Goal: Task Accomplishment & Management: Manage account settings

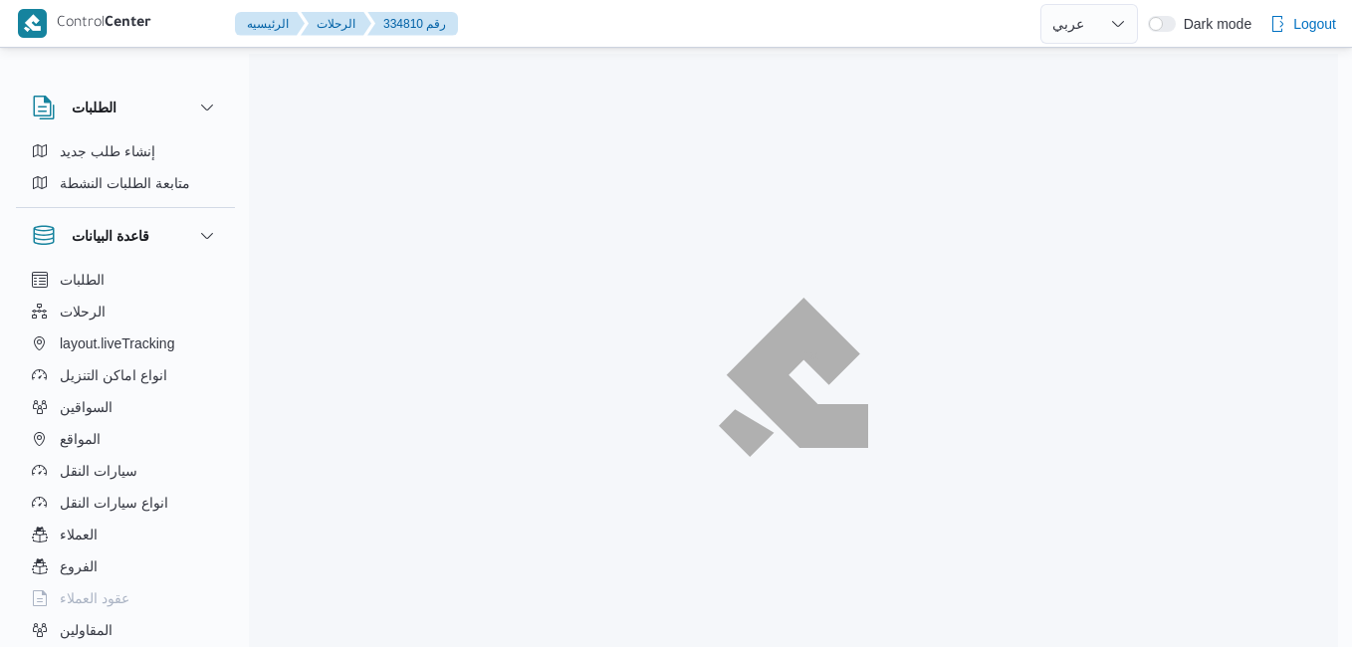
select select "ar"
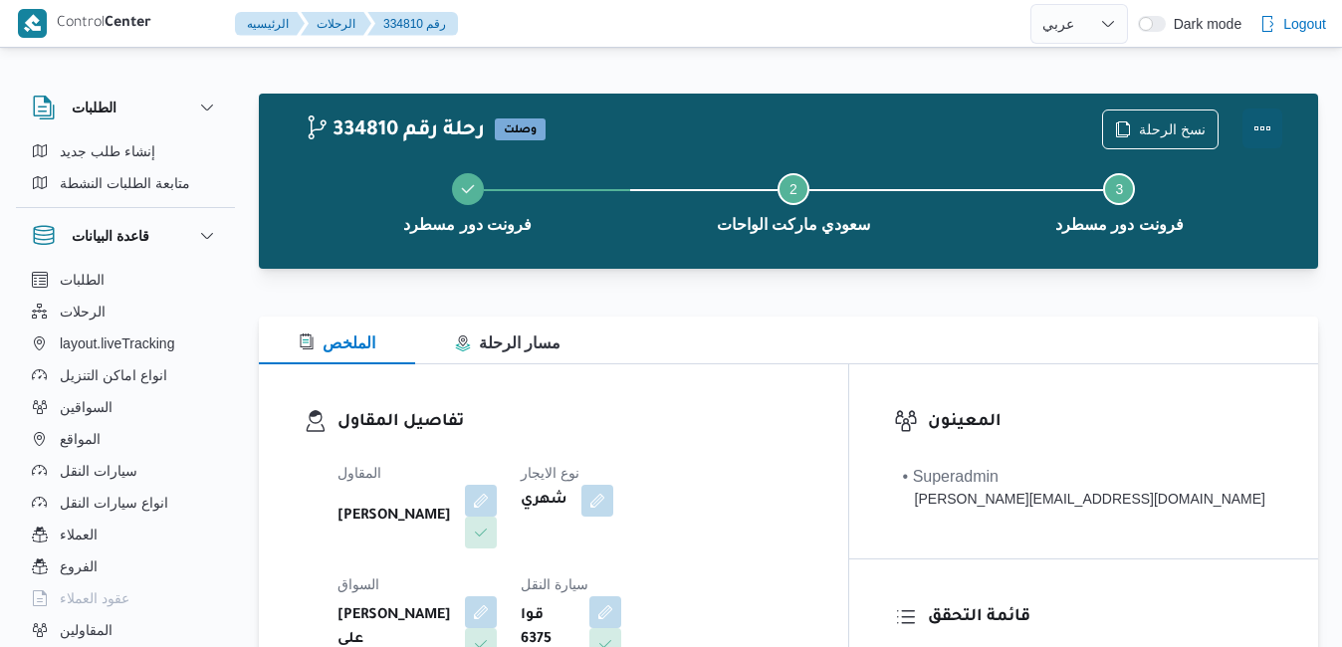
click at [1275, 121] on button "Actions" at bounding box center [1262, 128] width 40 height 40
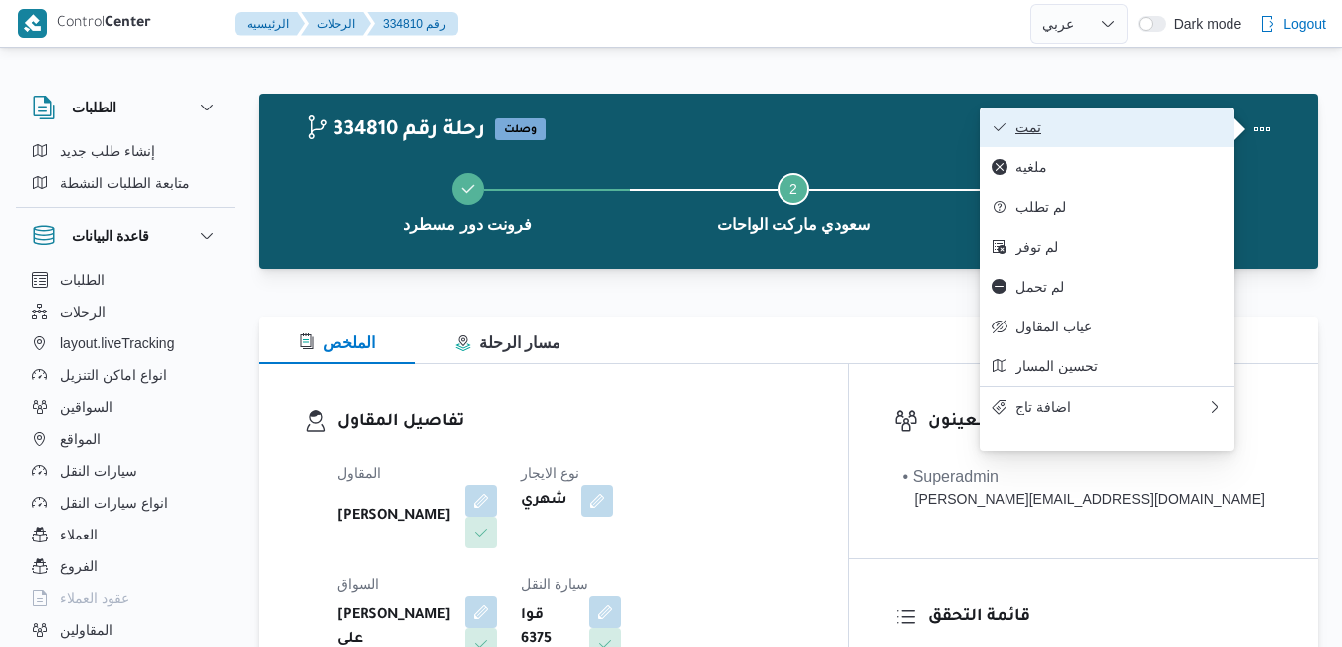
click at [1180, 127] on span "تمت" at bounding box center [1118, 127] width 207 height 16
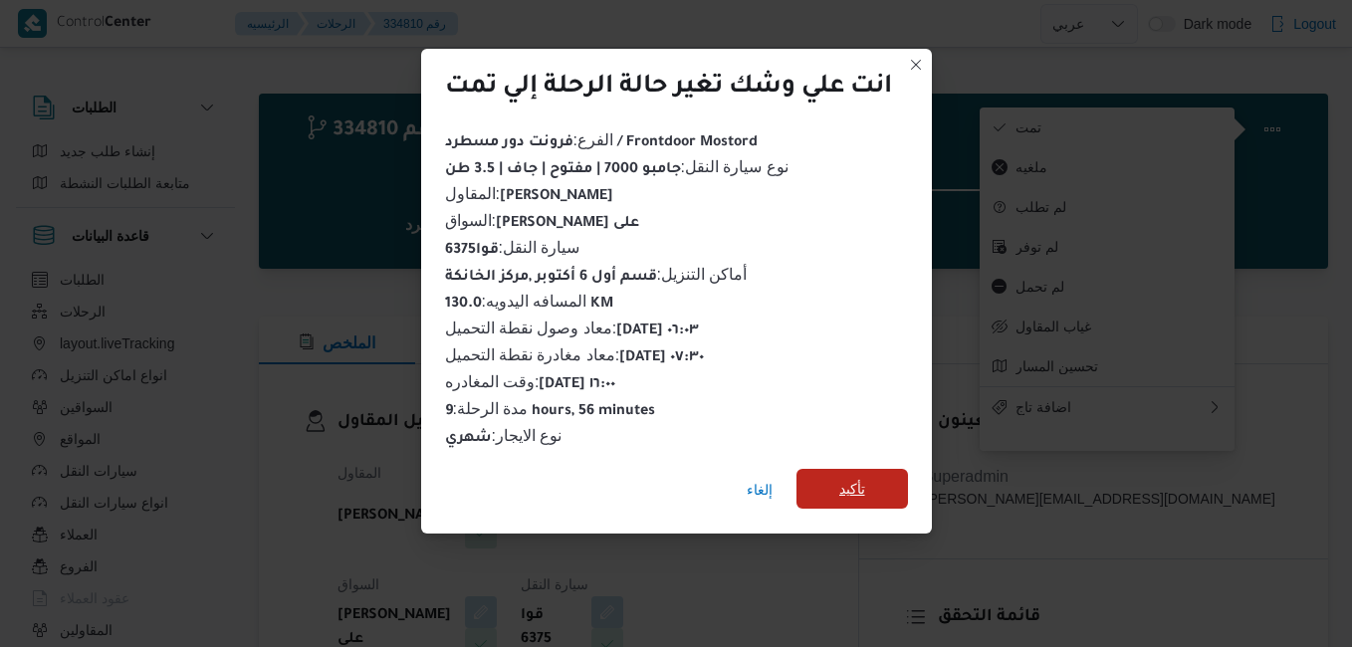
click at [882, 477] on span "تأكيد" at bounding box center [851, 489] width 111 height 40
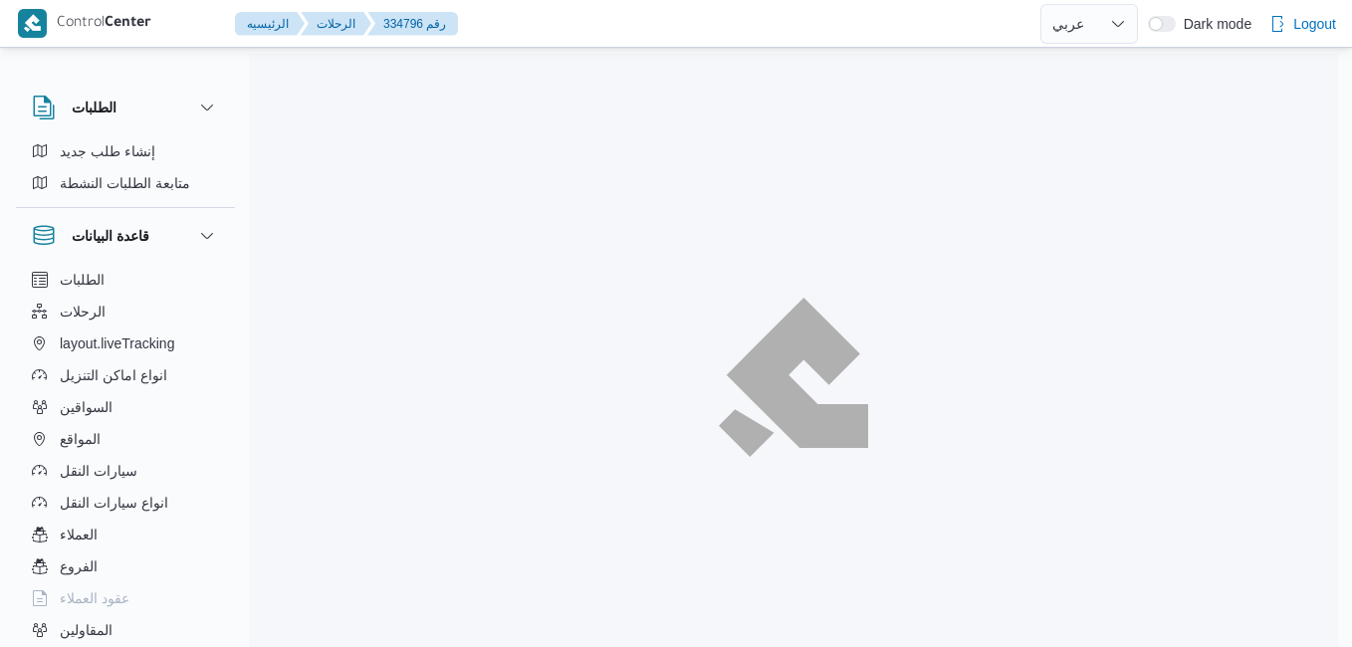
select select "ar"
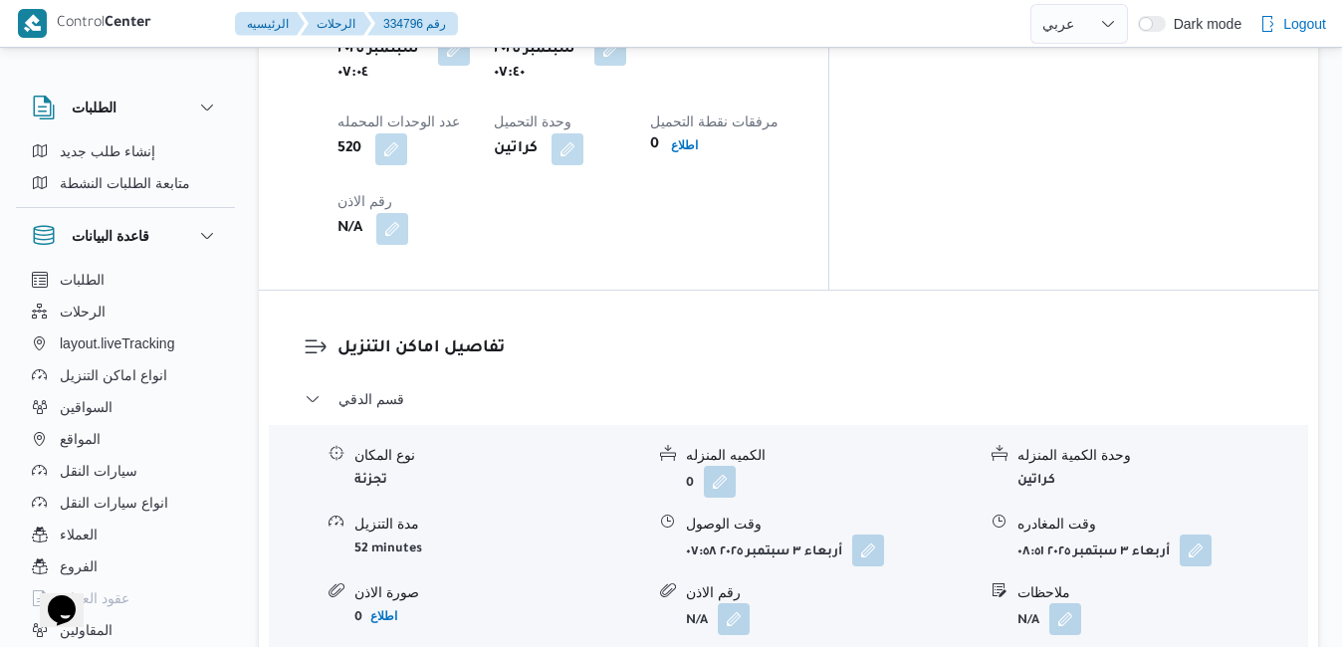
scroll to position [1752, 0]
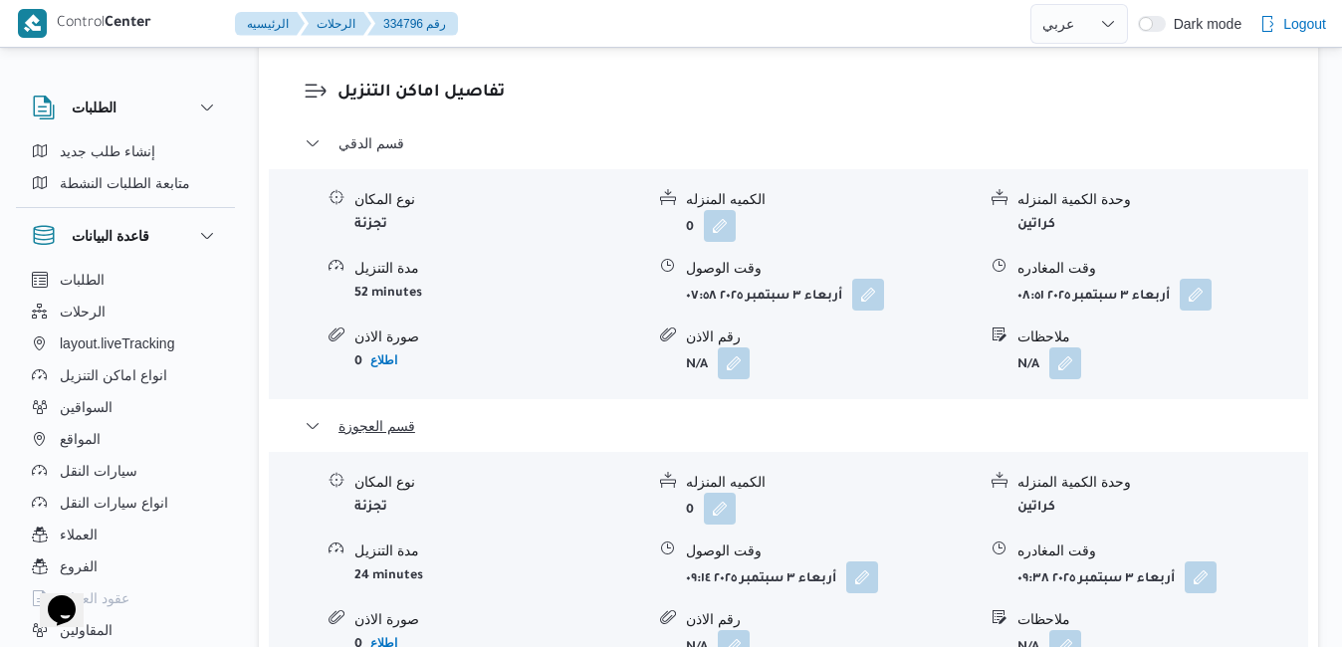
scroll to position [2230, 0]
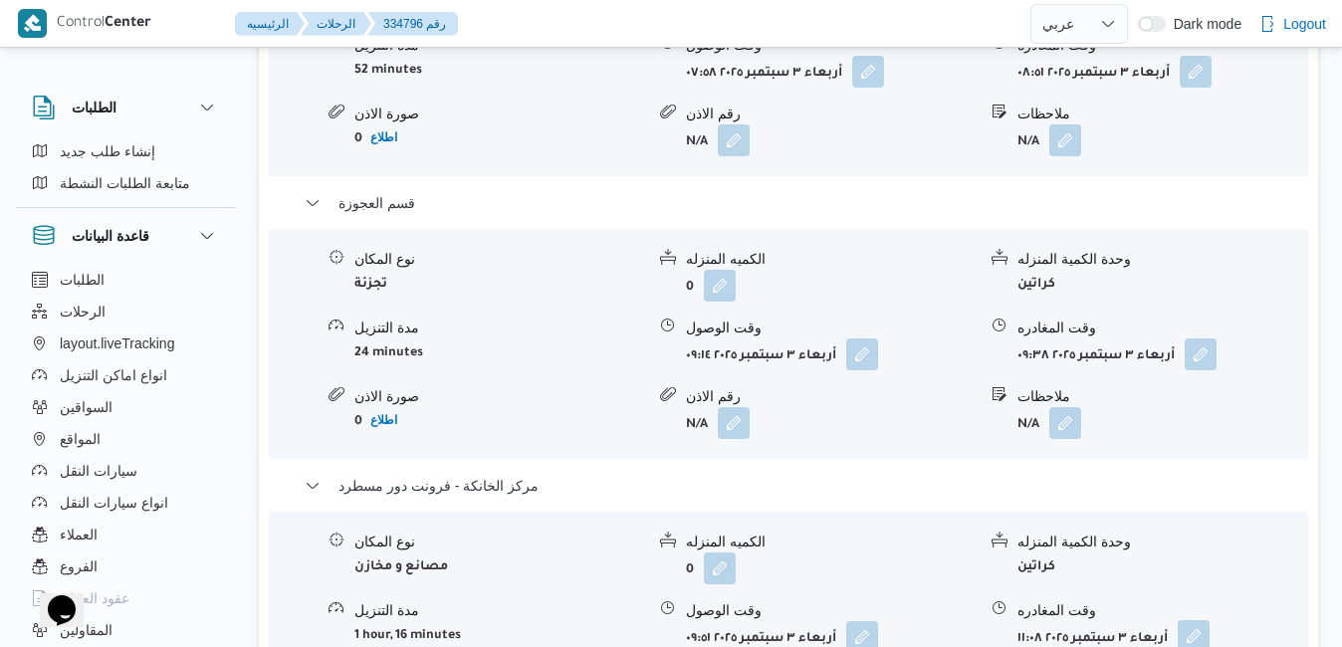
click at [1200, 620] on button "button" at bounding box center [1193, 636] width 32 height 32
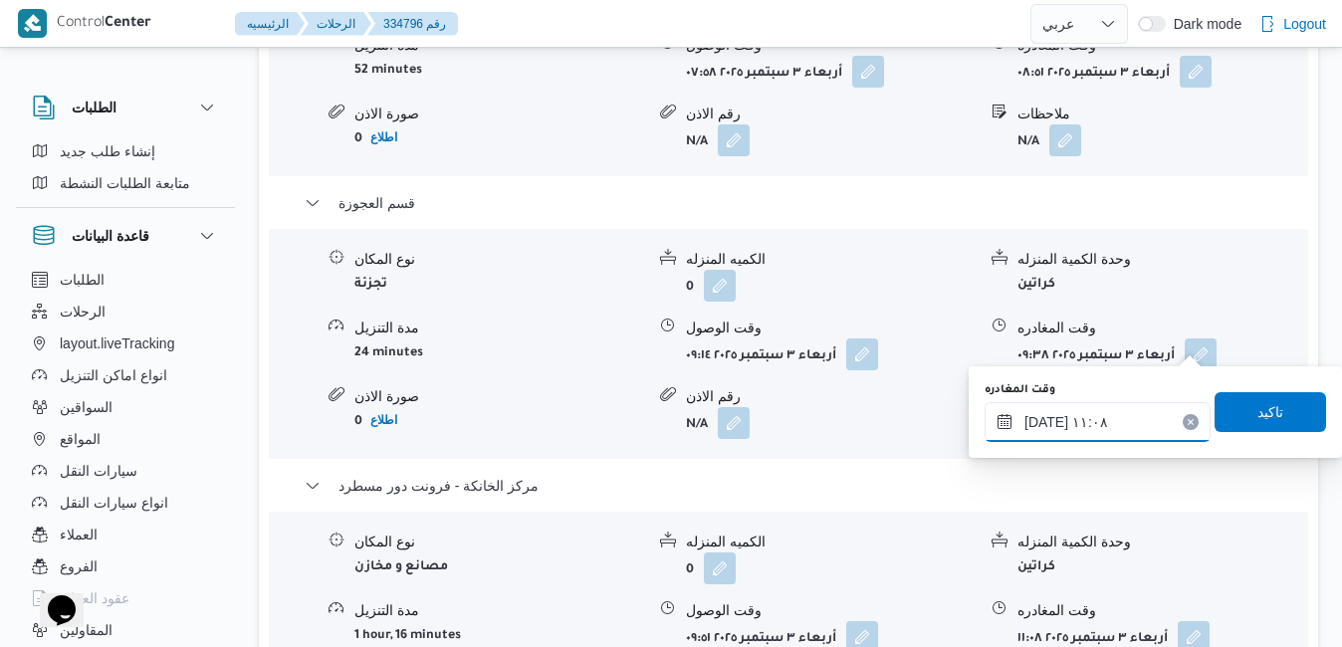
click at [1136, 420] on input "[DATE] ١١:٠٨" at bounding box center [1097, 422] width 226 height 40
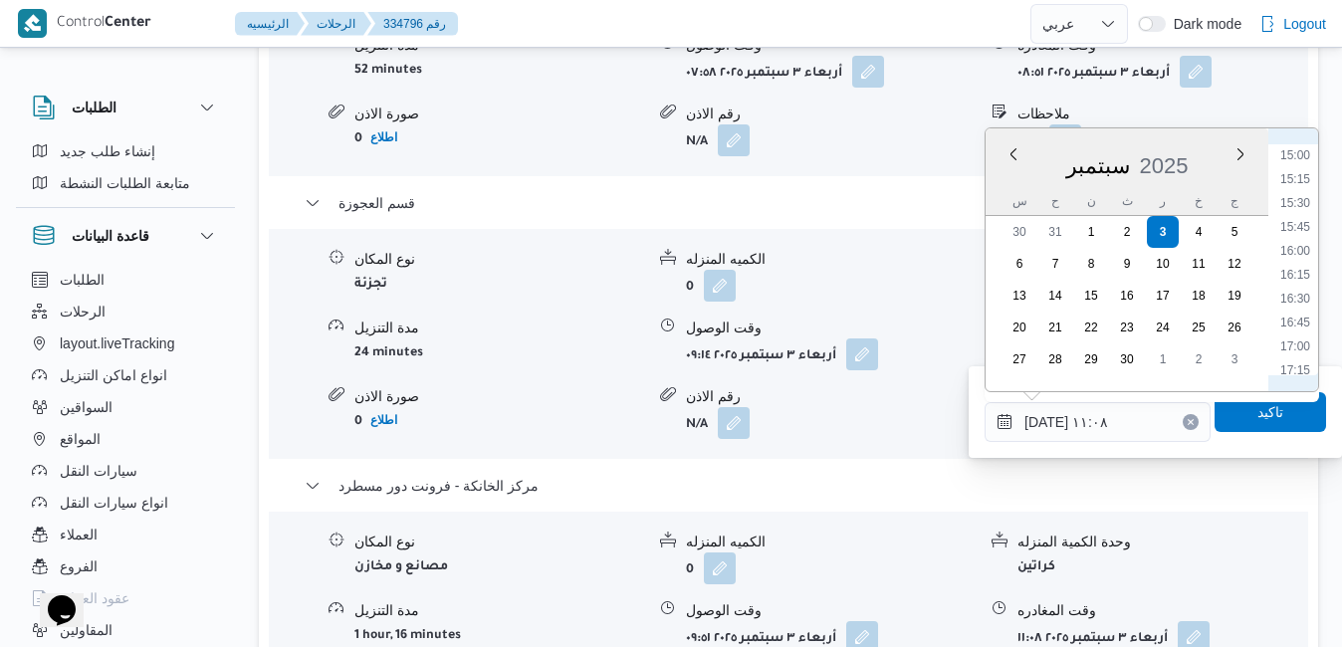
scroll to position [1469, 0]
click at [1301, 220] on li "16:00" at bounding box center [1295, 214] width 46 height 20
type input "٠٣/٠٩/٢٠٢٥ ١٦:٠٠"
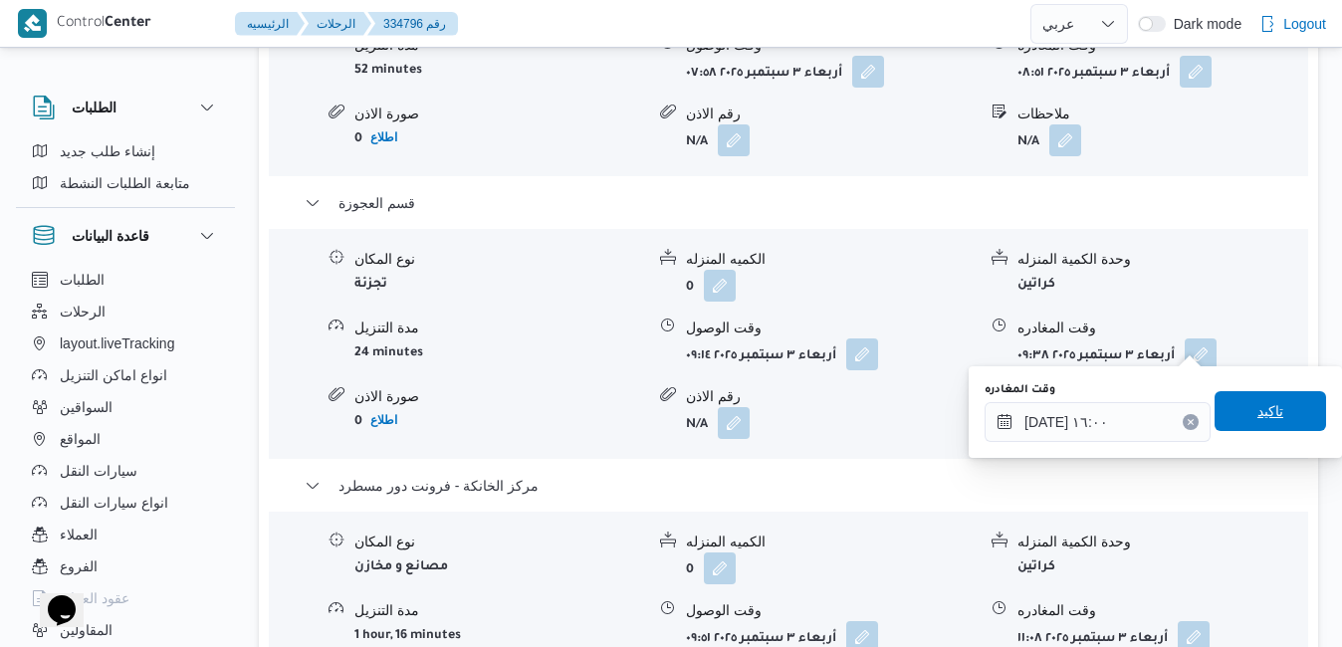
click at [1237, 420] on span "تاكيد" at bounding box center [1269, 411] width 111 height 40
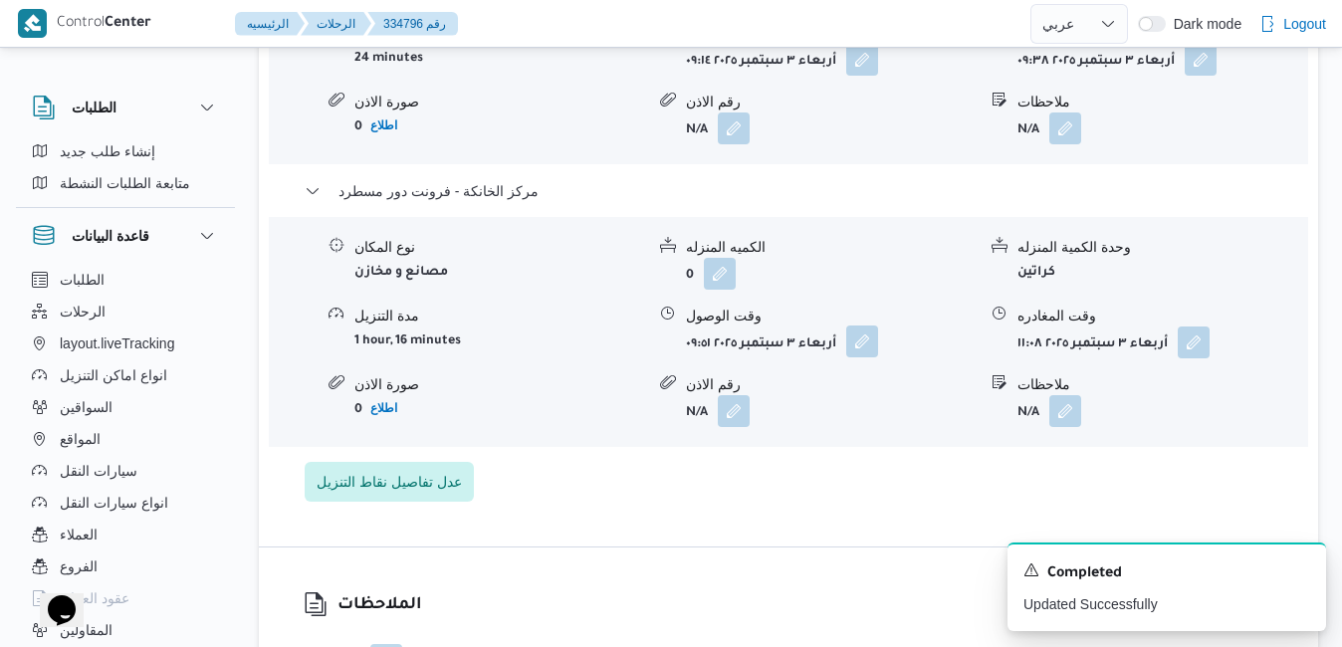
click at [871, 341] on button "button" at bounding box center [862, 341] width 32 height 32
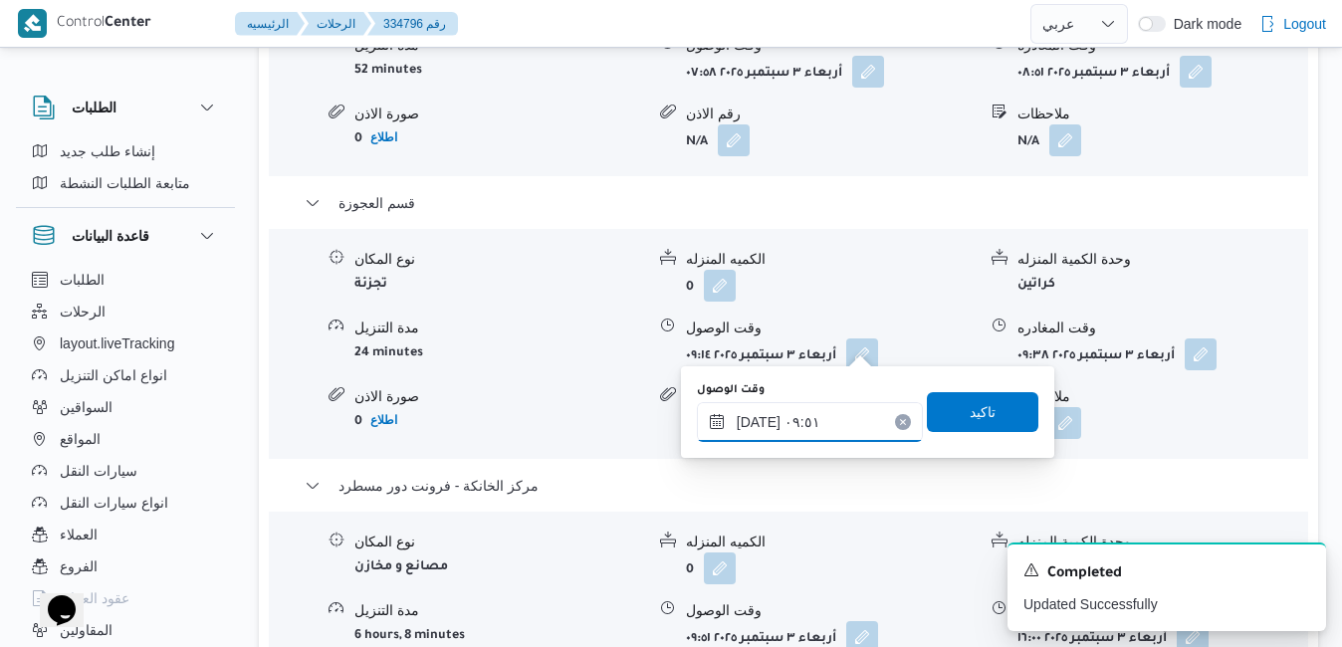
click at [819, 432] on input "٠٣/٠٩/٢٠٢٥ ٠٩:٥١" at bounding box center [810, 422] width 226 height 40
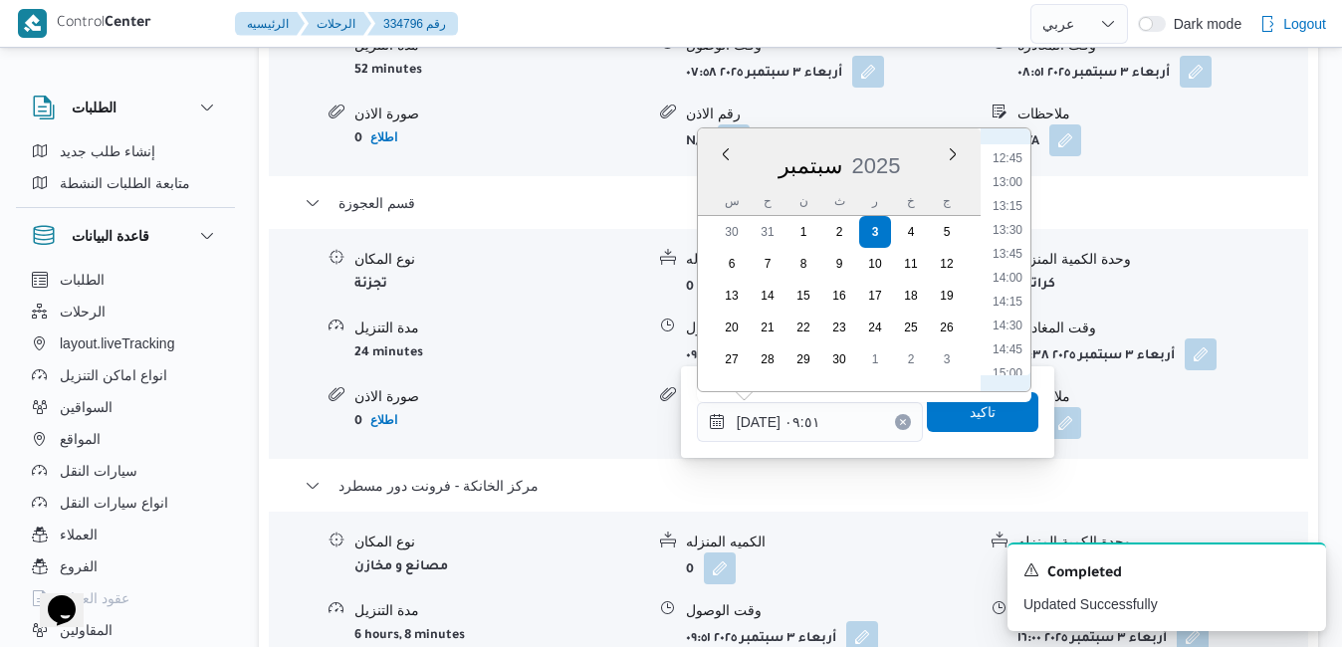
scroll to position [1416, 0]
click at [1011, 244] on li "15:45" at bounding box center [1007, 243] width 46 height 20
type input "٠٣/٠٩/٢٠٢٥ ١٥:٤٥"
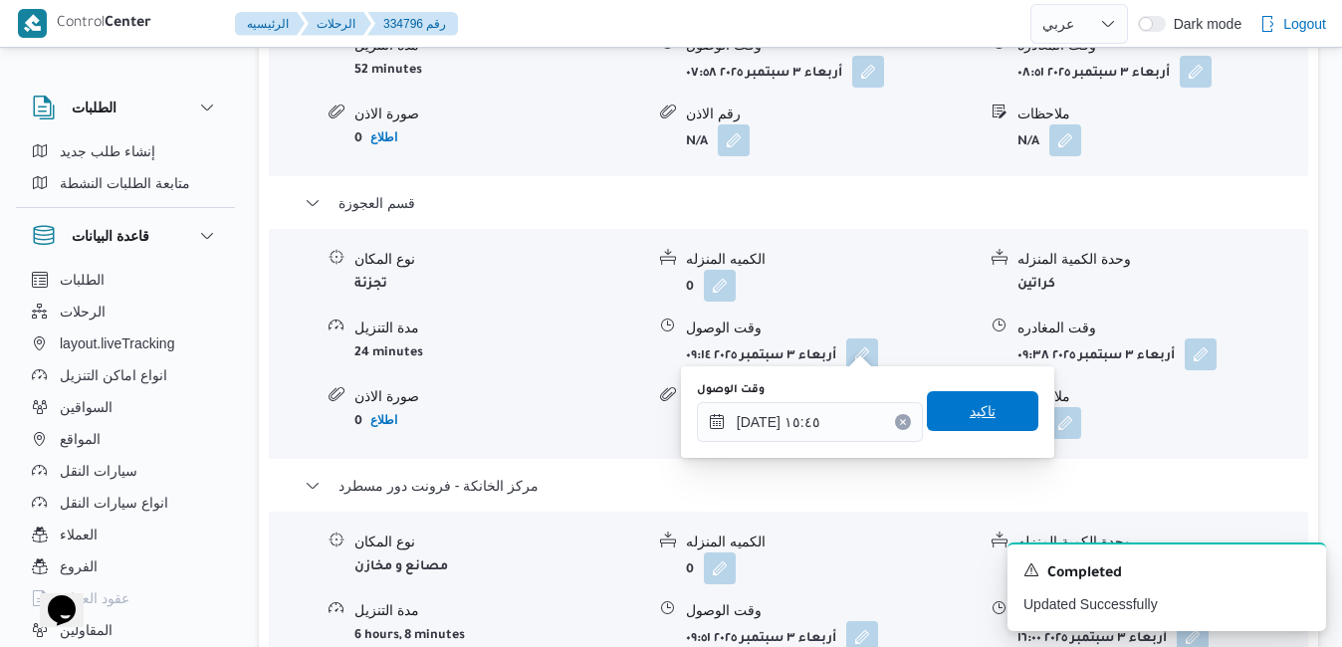
click at [969, 413] on span "تاكيد" at bounding box center [982, 411] width 26 height 24
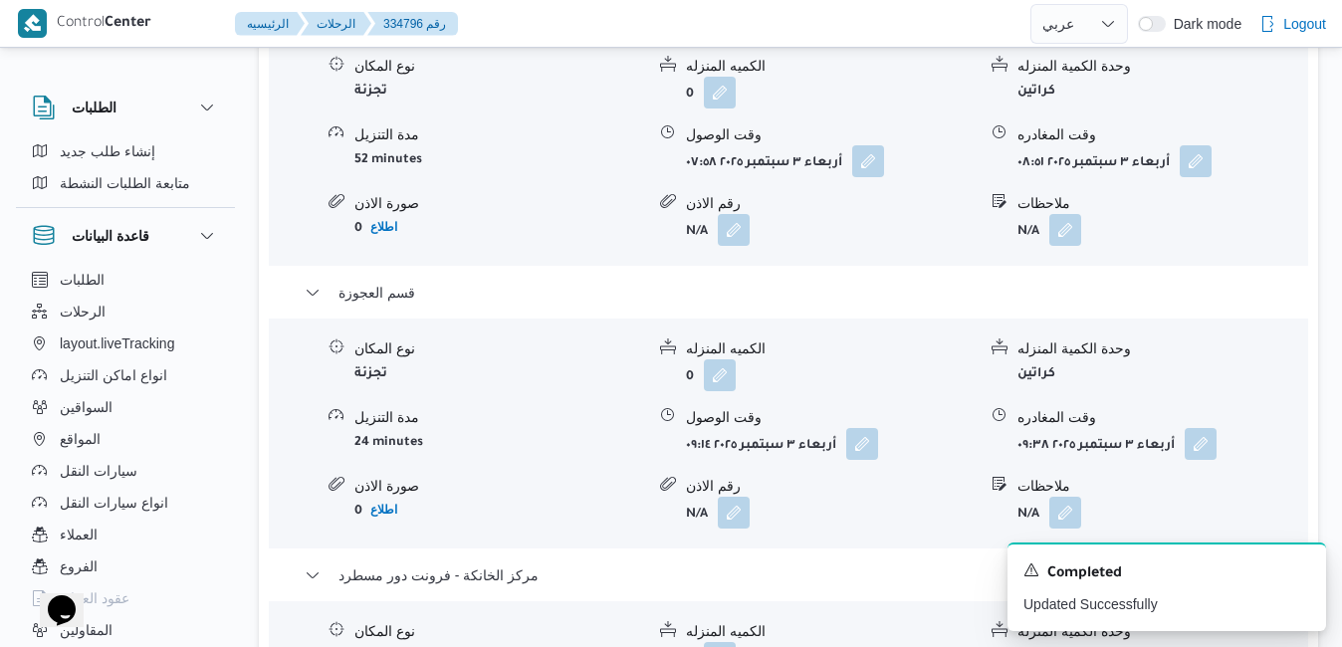
scroll to position [2070, 0]
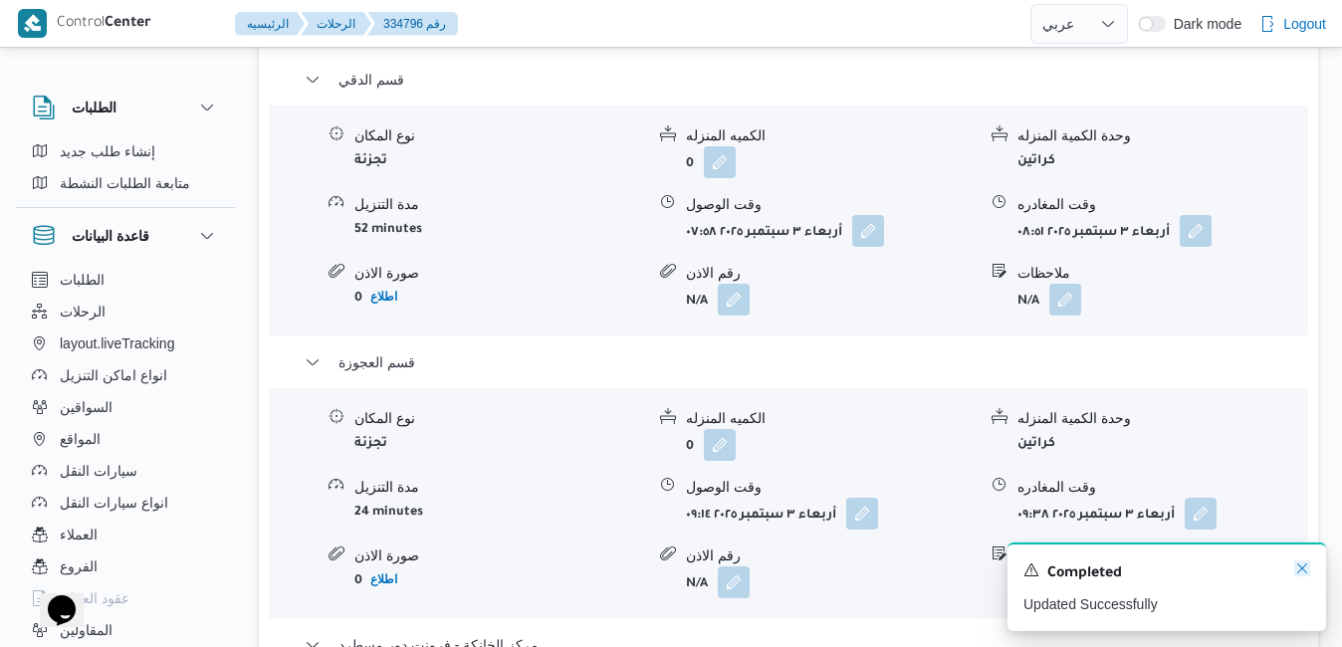
click at [1303, 570] on icon "Dismiss toast" at bounding box center [1302, 568] width 16 height 16
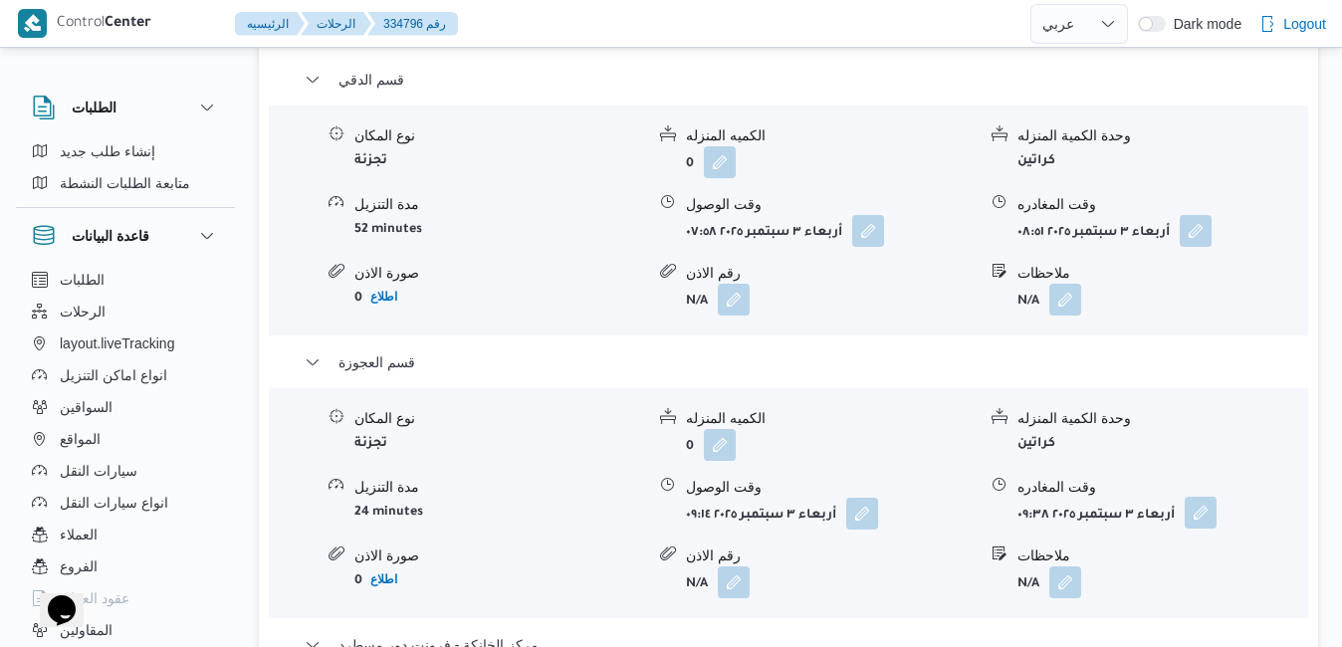
click at [1195, 497] on button "button" at bounding box center [1200, 513] width 32 height 32
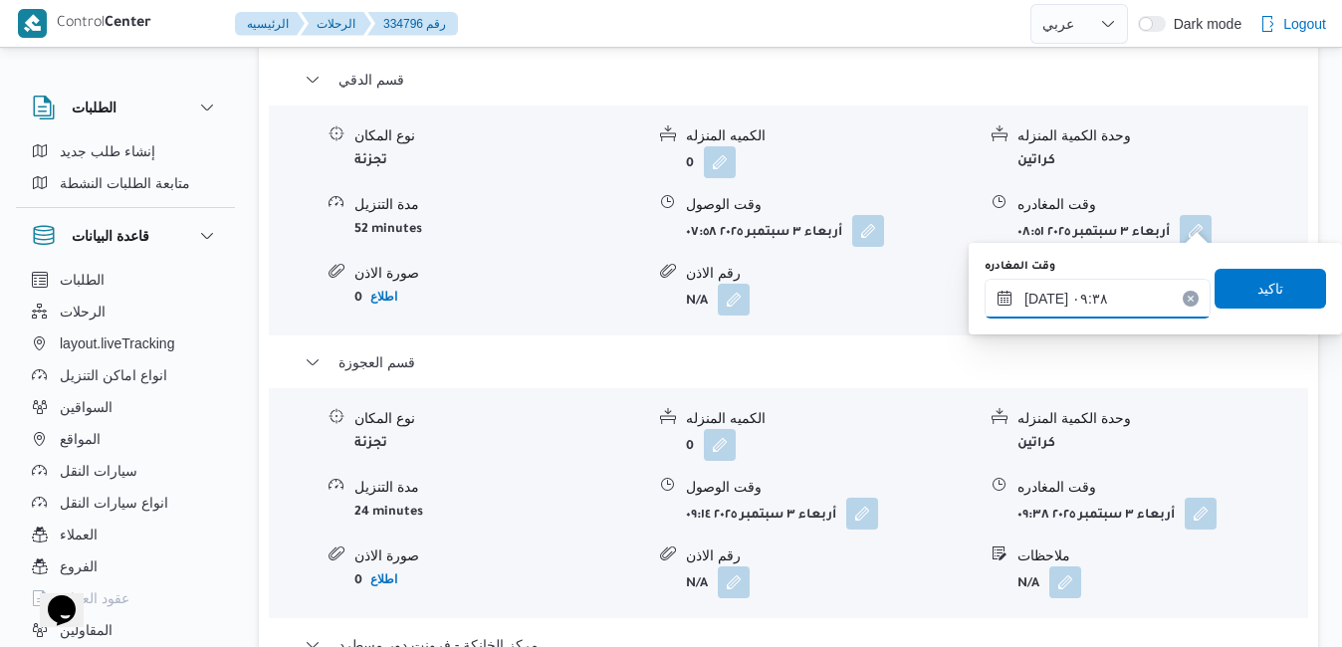
click at [1120, 294] on input "٠٣/٠٩/٢٠٢٥ ٠٩:٣٨" at bounding box center [1097, 299] width 226 height 40
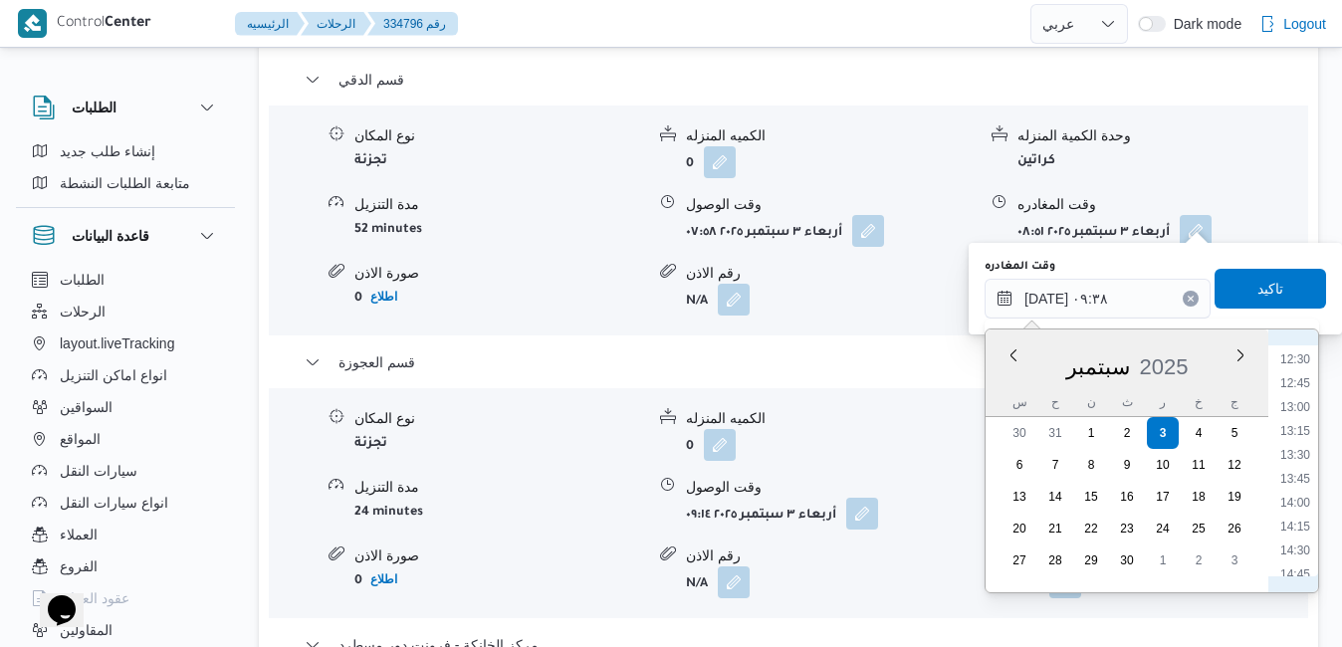
scroll to position [1392, 0]
click at [1301, 398] on li "15:00" at bounding box center [1295, 396] width 46 height 20
type input "٠٣/٠٩/٢٠٢٥ ١٥:٠٠"
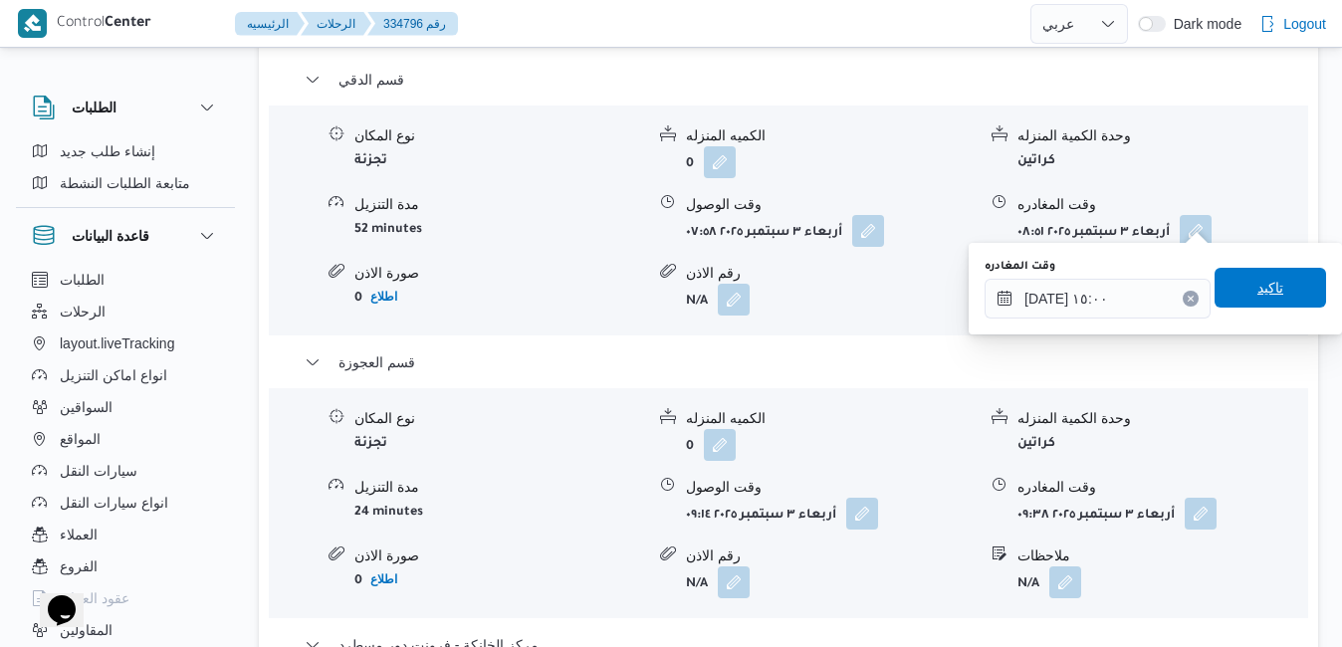
click at [1265, 284] on span "تاكيد" at bounding box center [1270, 288] width 26 height 24
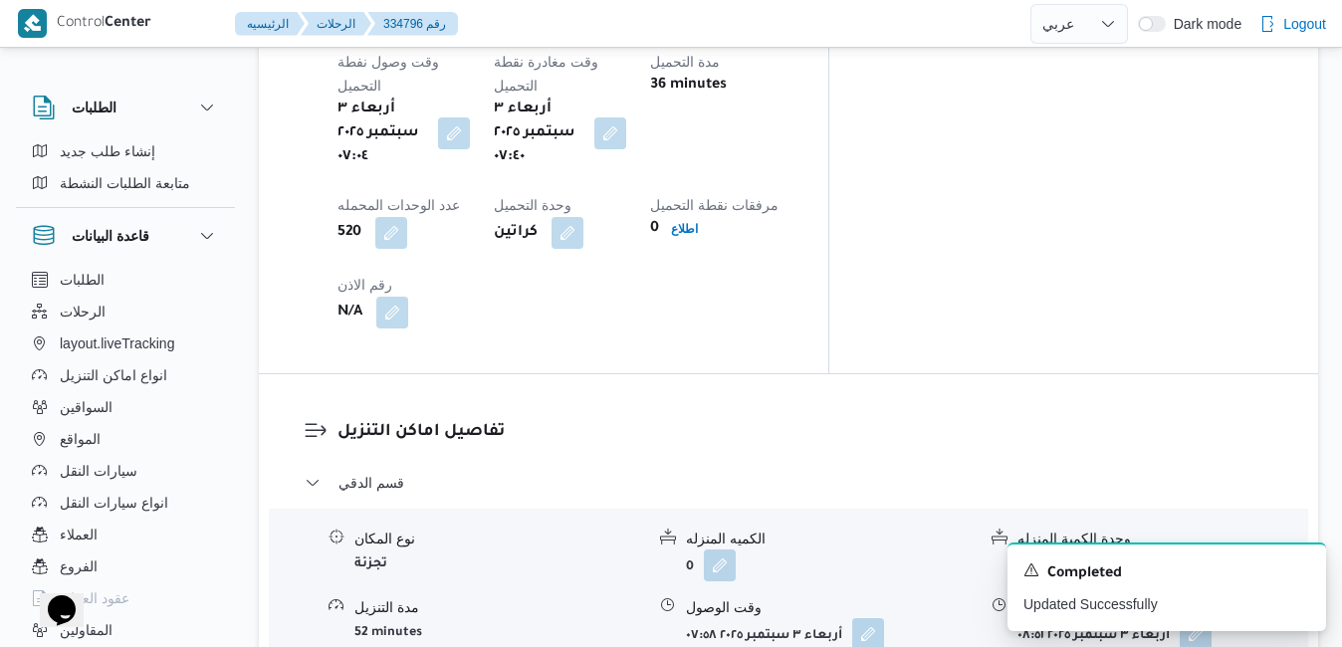
scroll to position [1712, 0]
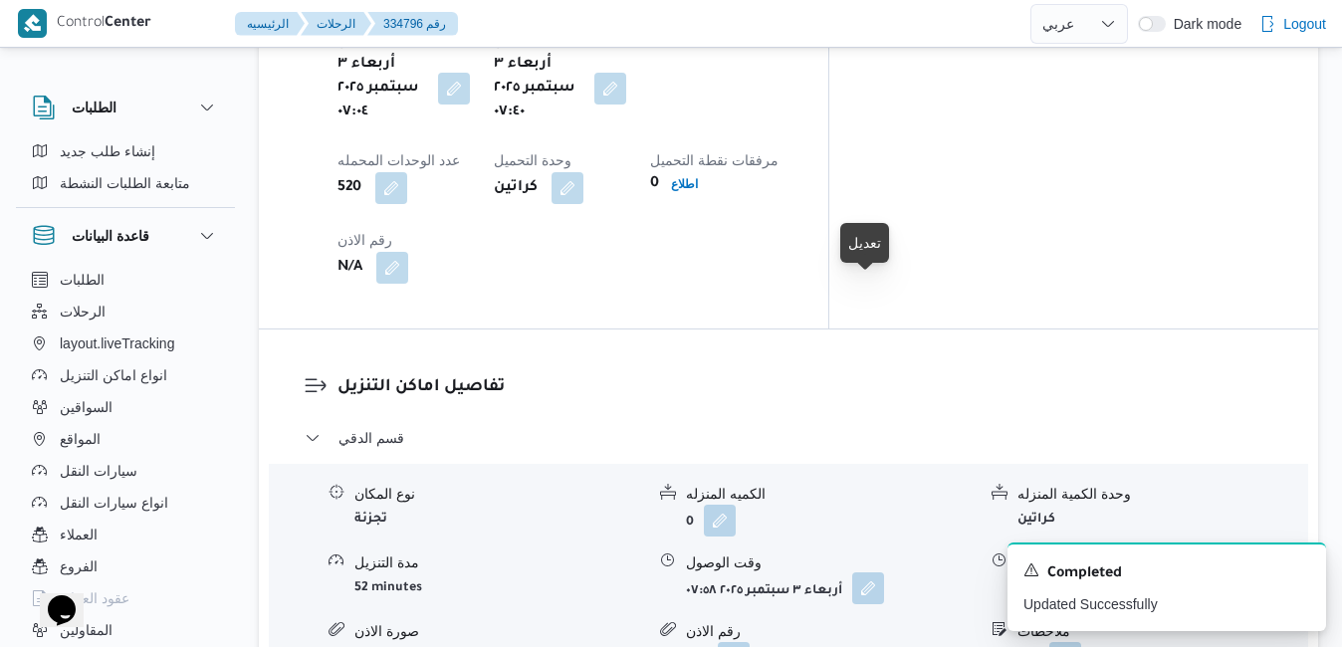
click at [873, 572] on button "button" at bounding box center [868, 588] width 32 height 32
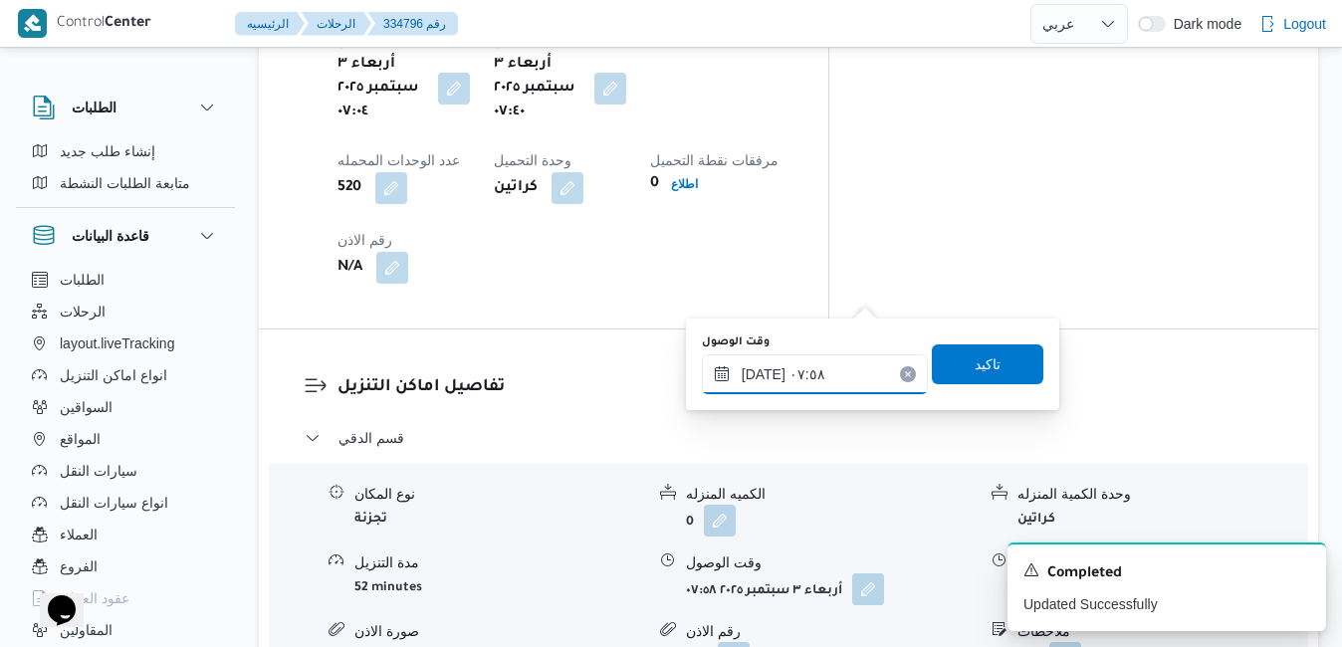
click at [796, 386] on input "٠٣/٠٩/٢٠٢٥ ٠٧:٥٨" at bounding box center [815, 374] width 226 height 40
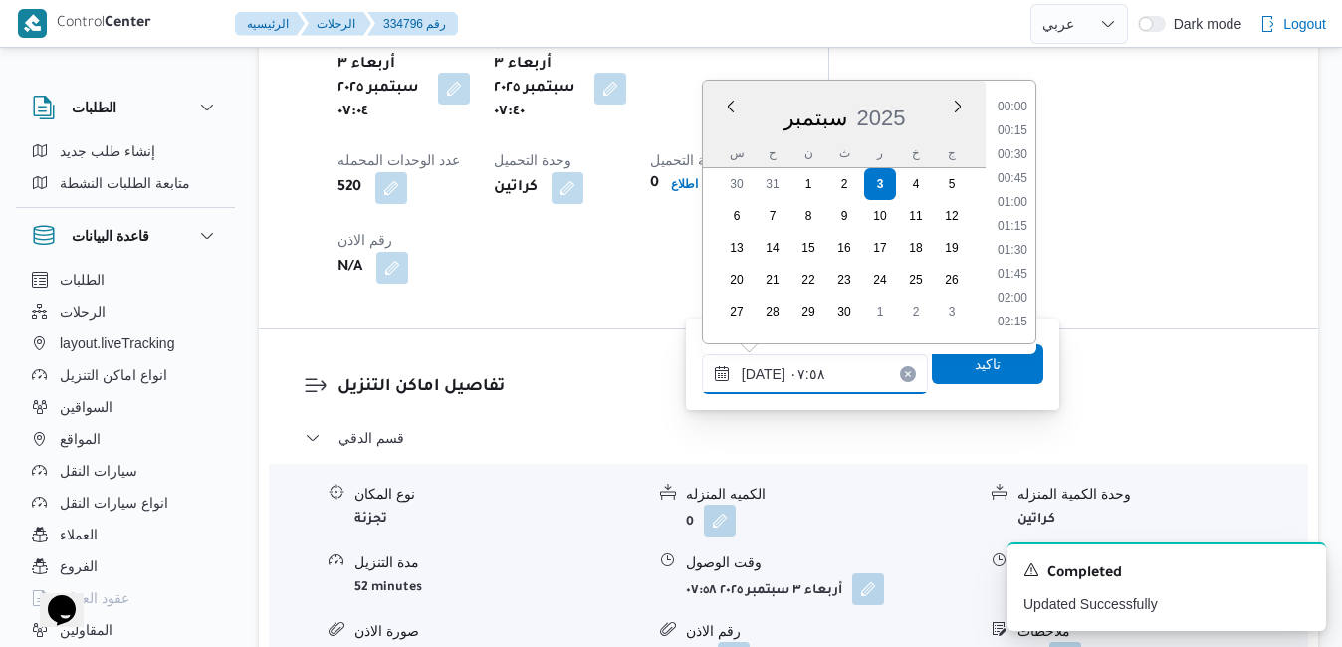
scroll to position [619, 0]
click at [1014, 294] on li "08:30" at bounding box center [1012, 300] width 46 height 20
type input "٠٣/٠٩/٢٠٢٥ ٠٨:٣٠"
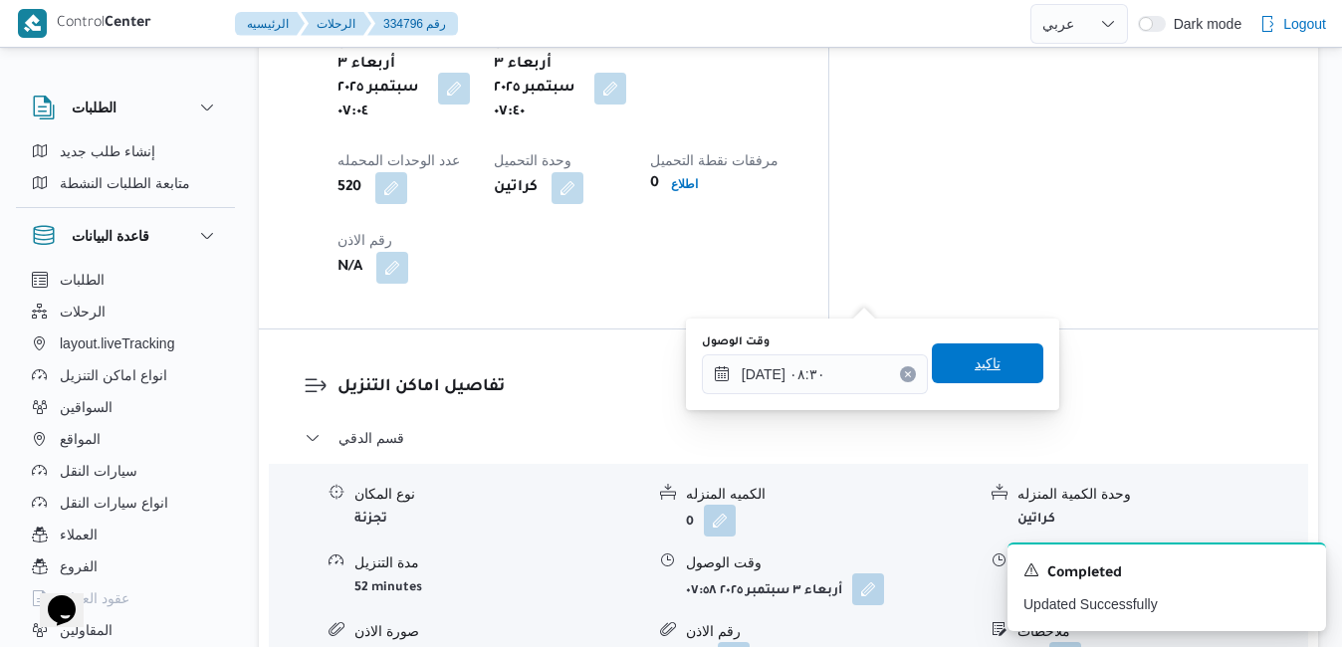
click at [982, 363] on span "تاكيد" at bounding box center [987, 363] width 26 height 24
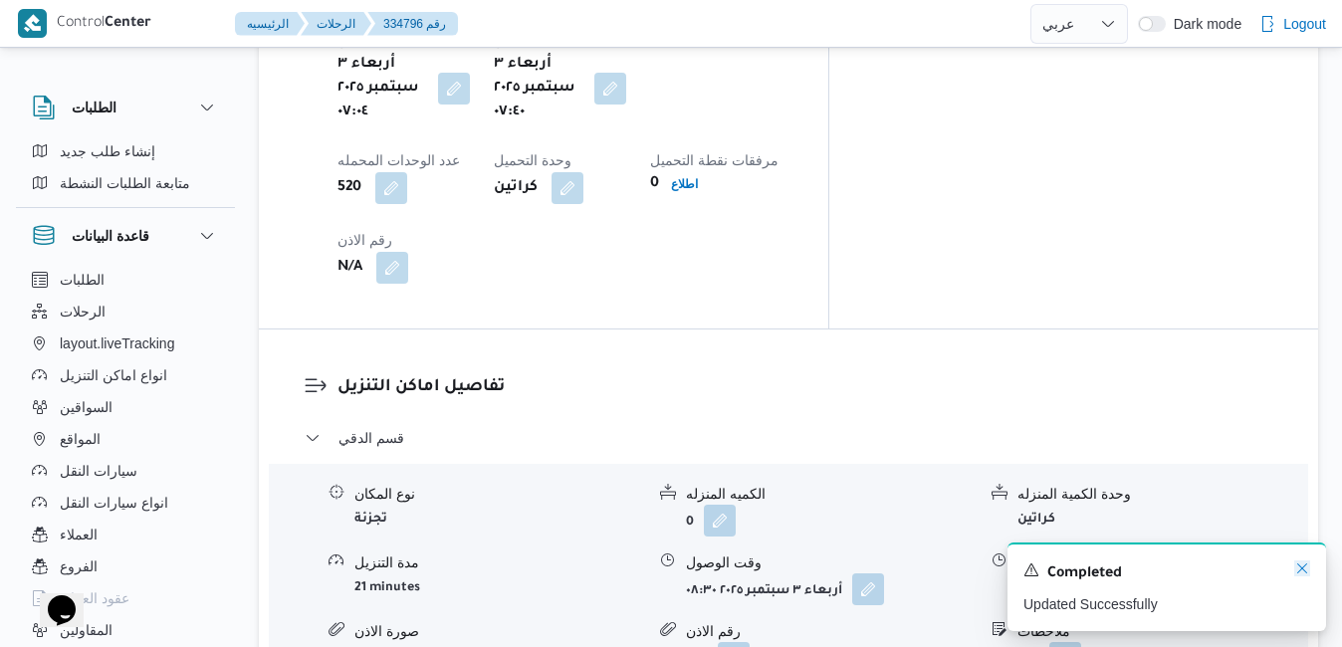
click at [1300, 565] on icon "Dismiss toast" at bounding box center [1302, 568] width 16 height 16
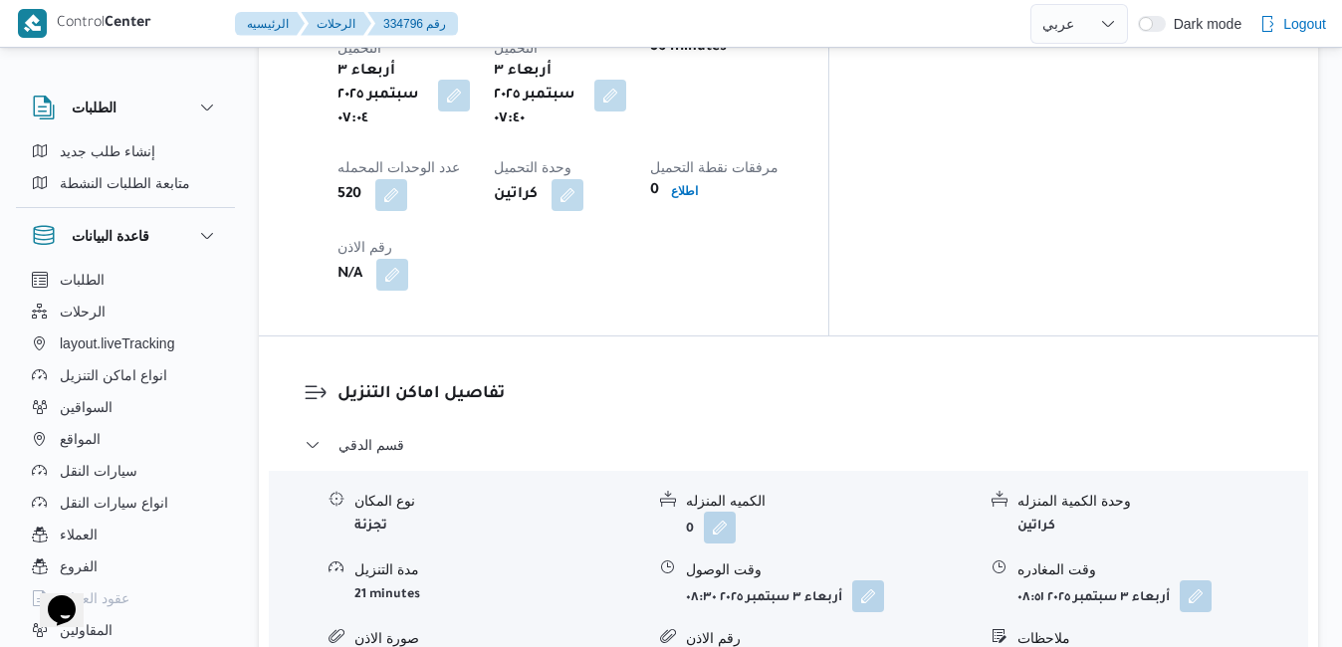
scroll to position [1672, 0]
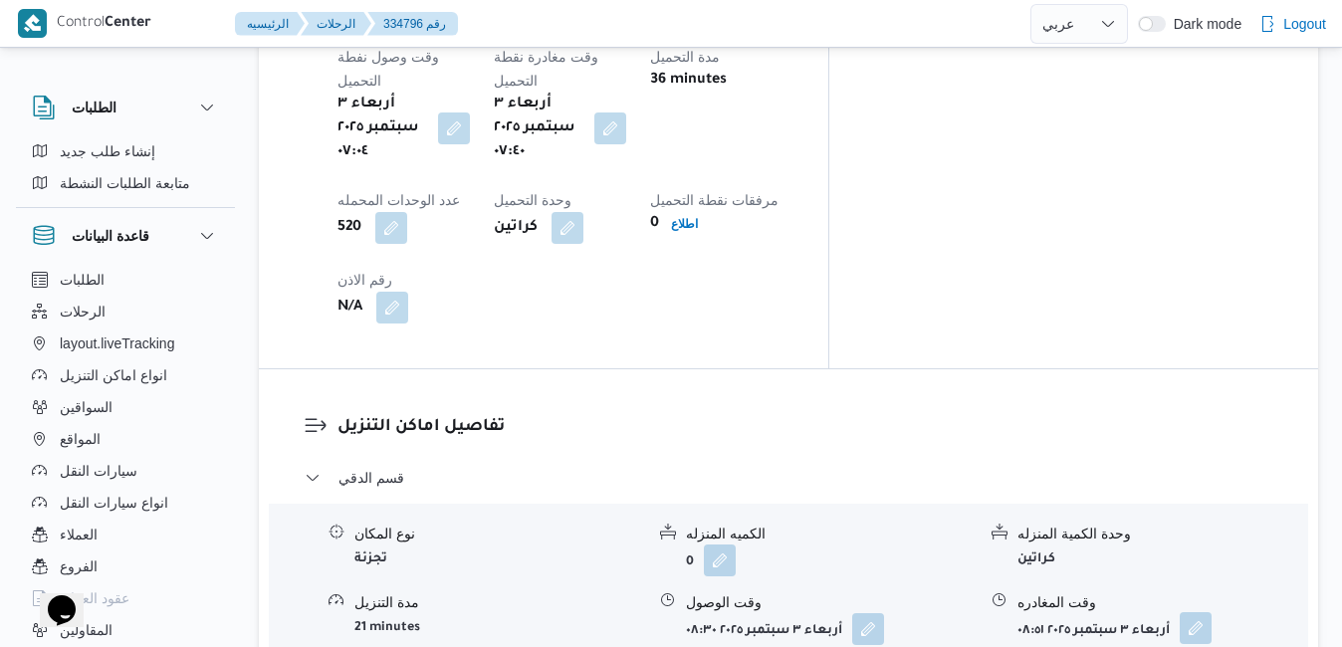
click at [1198, 612] on button "button" at bounding box center [1195, 628] width 32 height 32
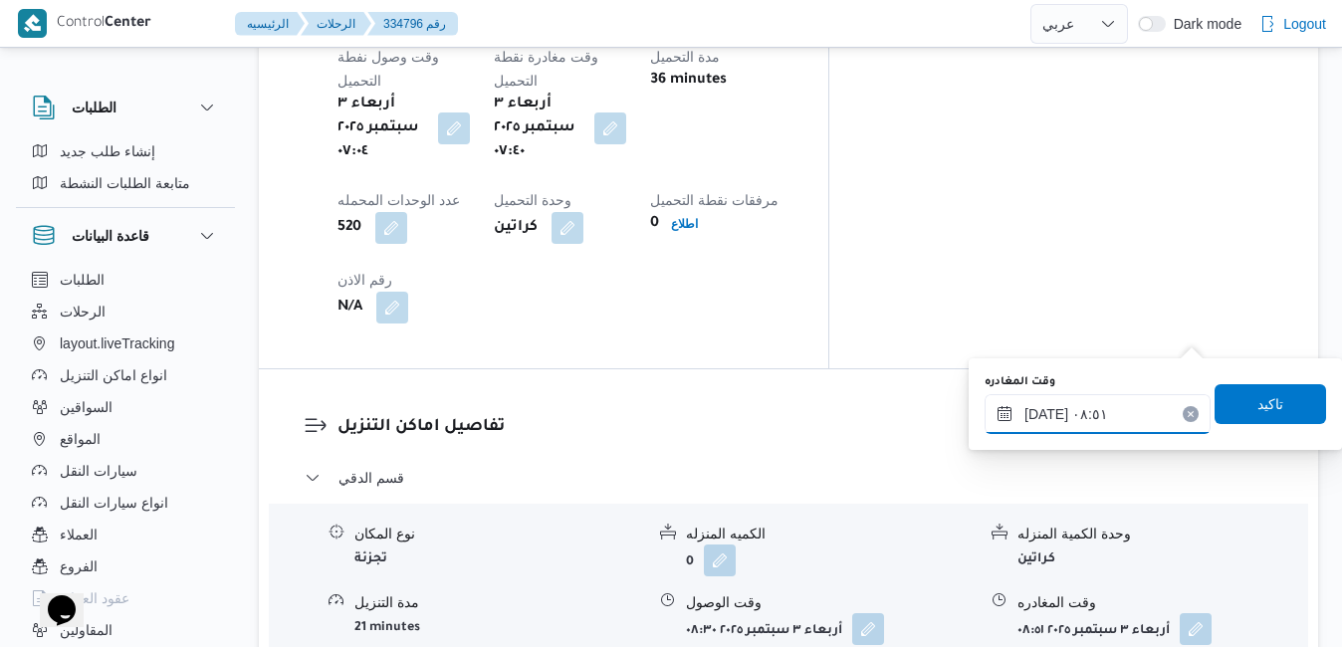
click at [1116, 429] on input "٠٣/٠٩/٢٠٢٥ ٠٨:٥١" at bounding box center [1097, 414] width 226 height 40
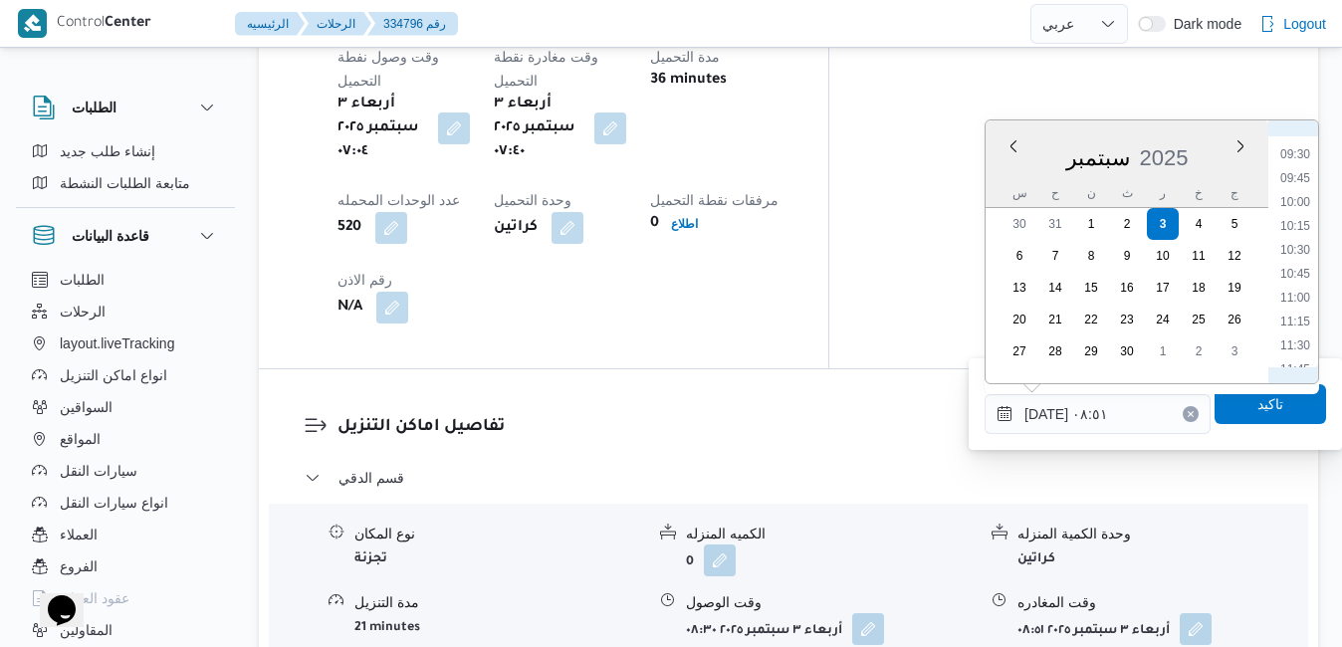
scroll to position [917, 0]
click at [1299, 349] on li "11:45" at bounding box center [1295, 352] width 46 height 20
type input "٠٣/٠٩/٢٠٢٥ ١١:٤٥"
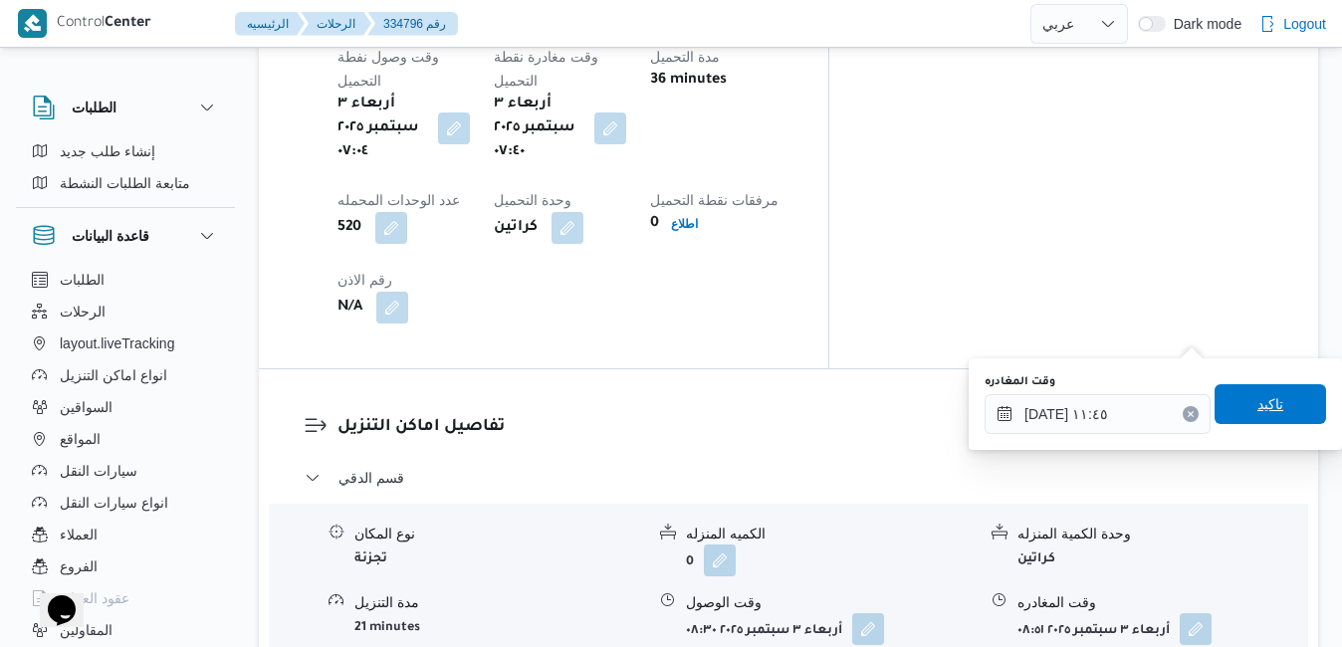
click at [1274, 398] on span "تاكيد" at bounding box center [1269, 404] width 111 height 40
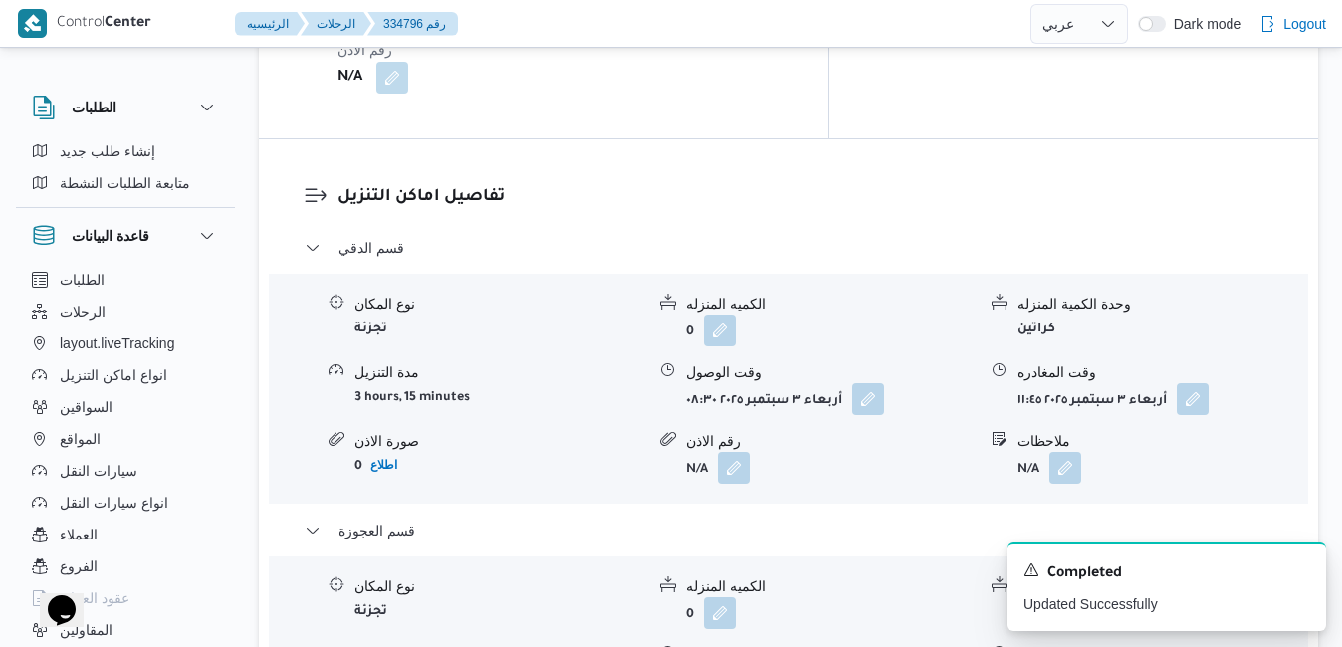
scroll to position [1918, 0]
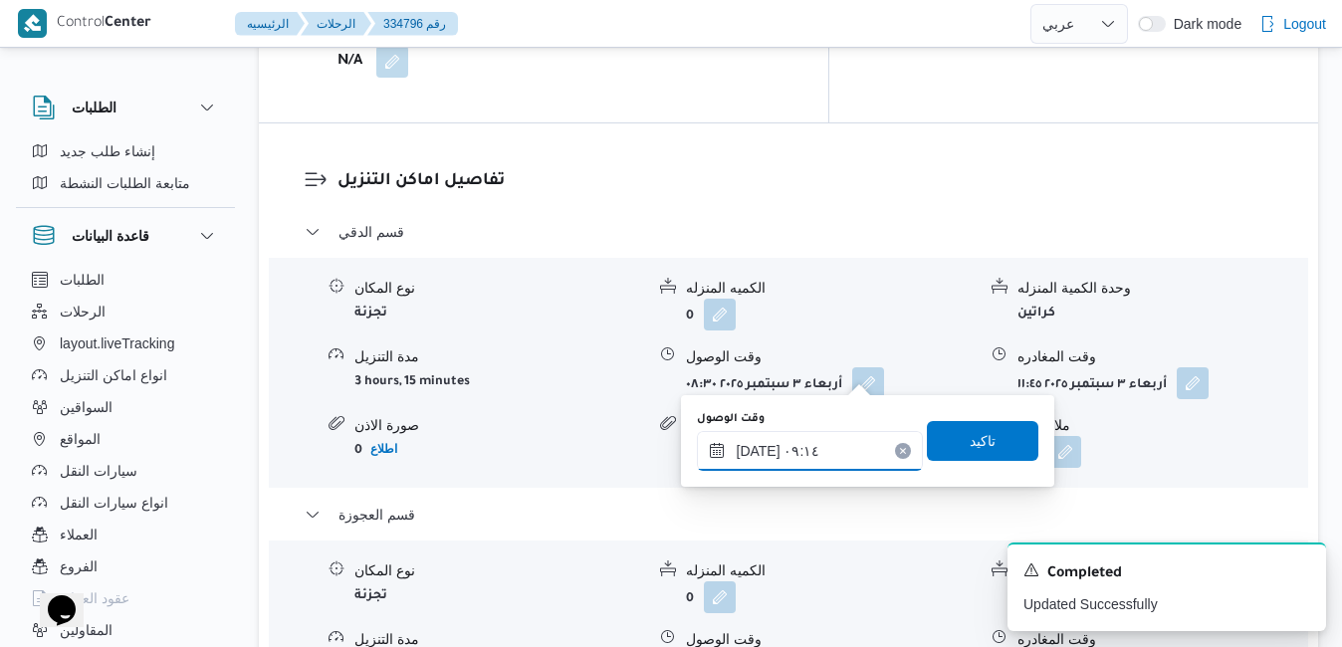
click at [787, 461] on input "٠٣/٠٩/٢٠٢٥ ٠٩:١٤" at bounding box center [810, 451] width 226 height 40
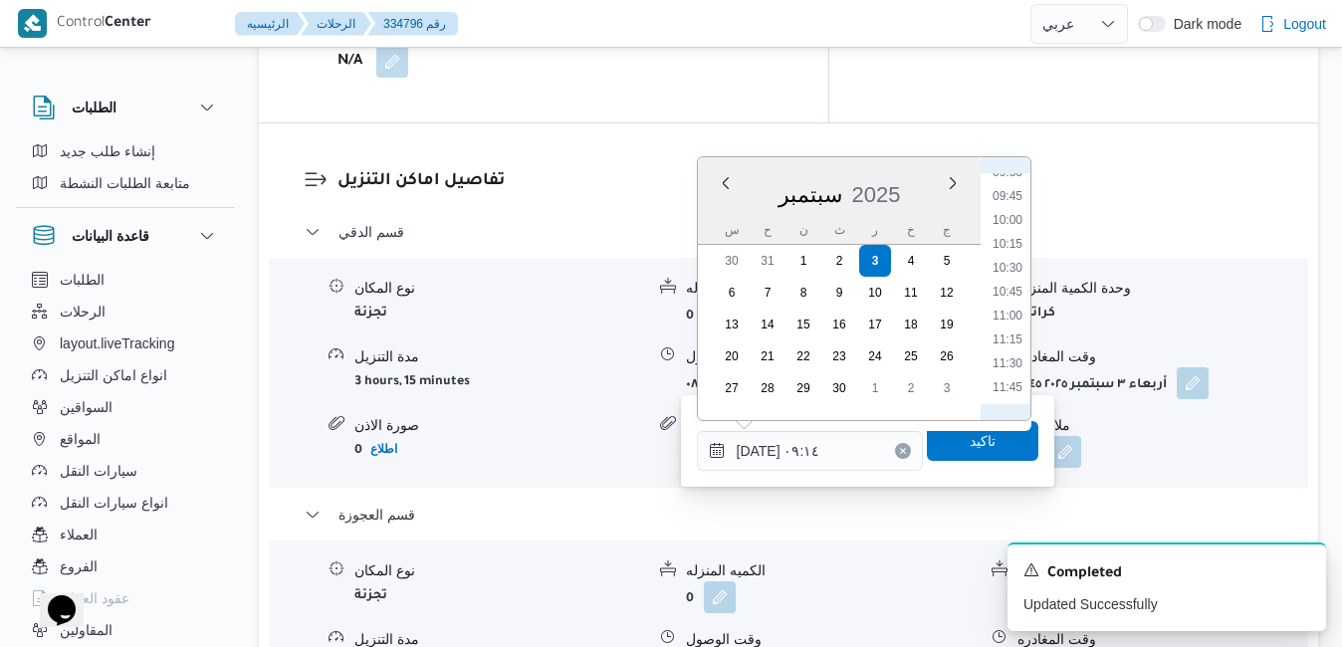
scroll to position [941, 0]
click at [1013, 386] on li "12:00" at bounding box center [1007, 389] width 46 height 20
type input "٠٣/٠٩/٢٠٢٥ ١٢:٠٠"
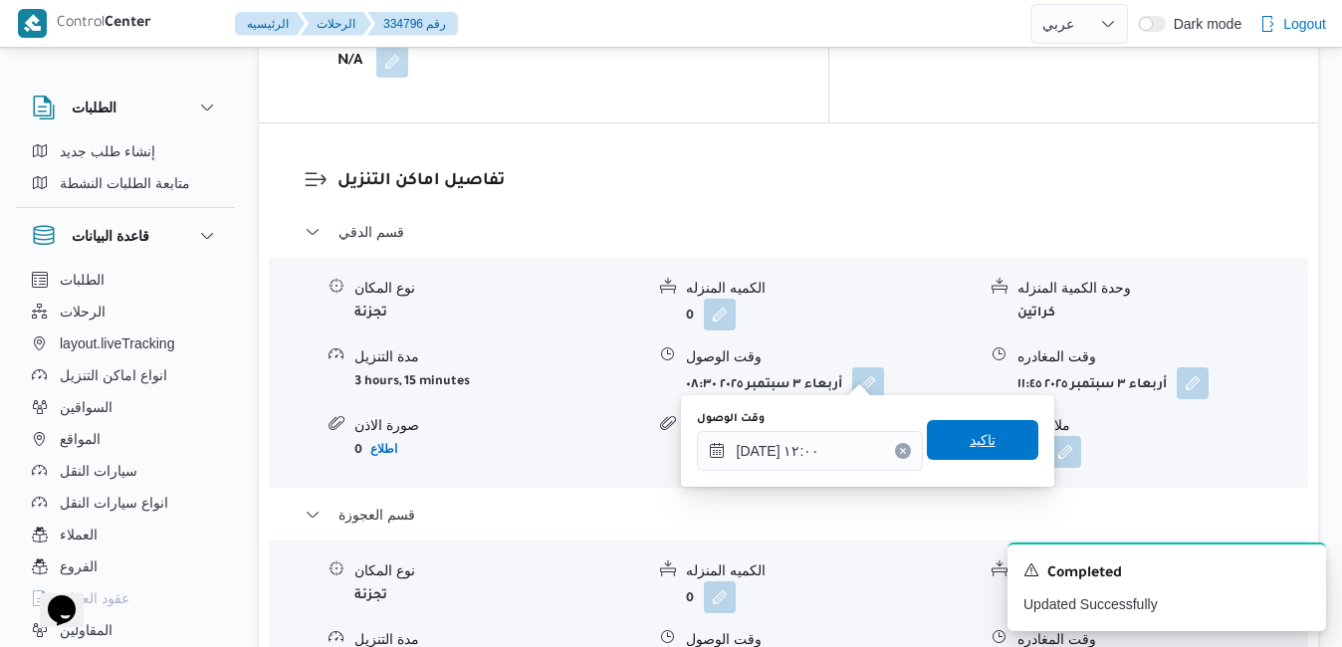
click at [969, 437] on span "تاكيد" at bounding box center [982, 440] width 26 height 24
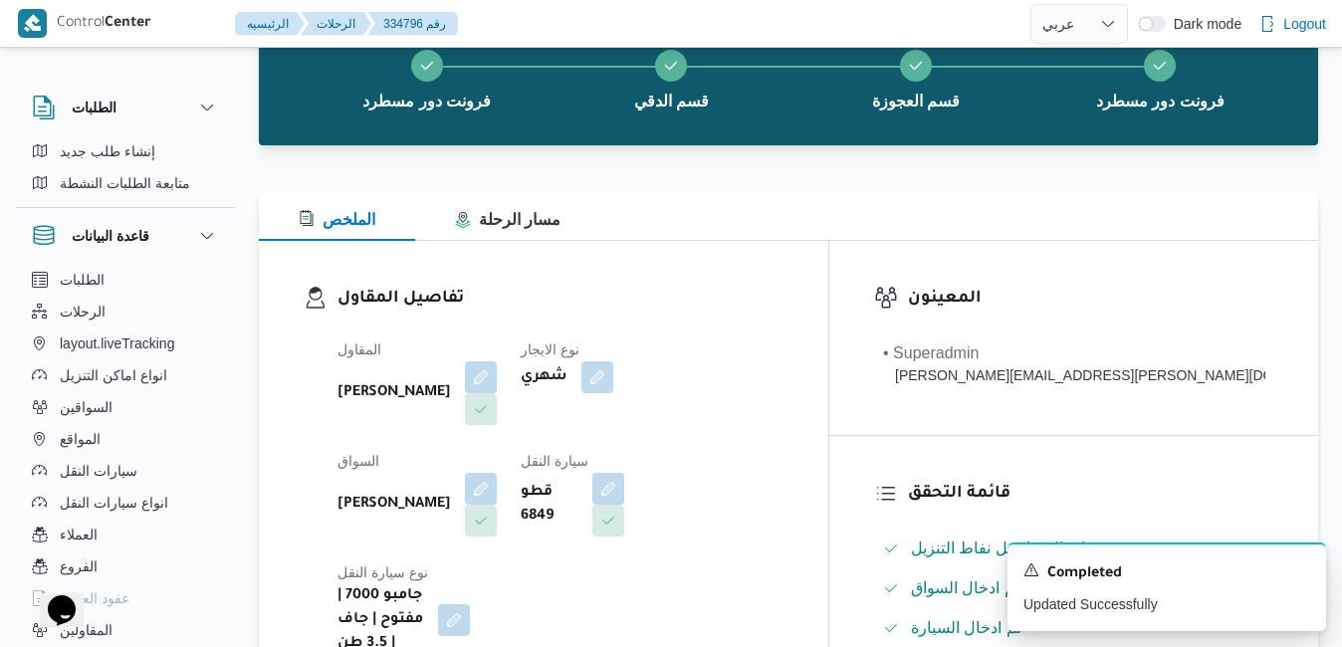
scroll to position [0, 0]
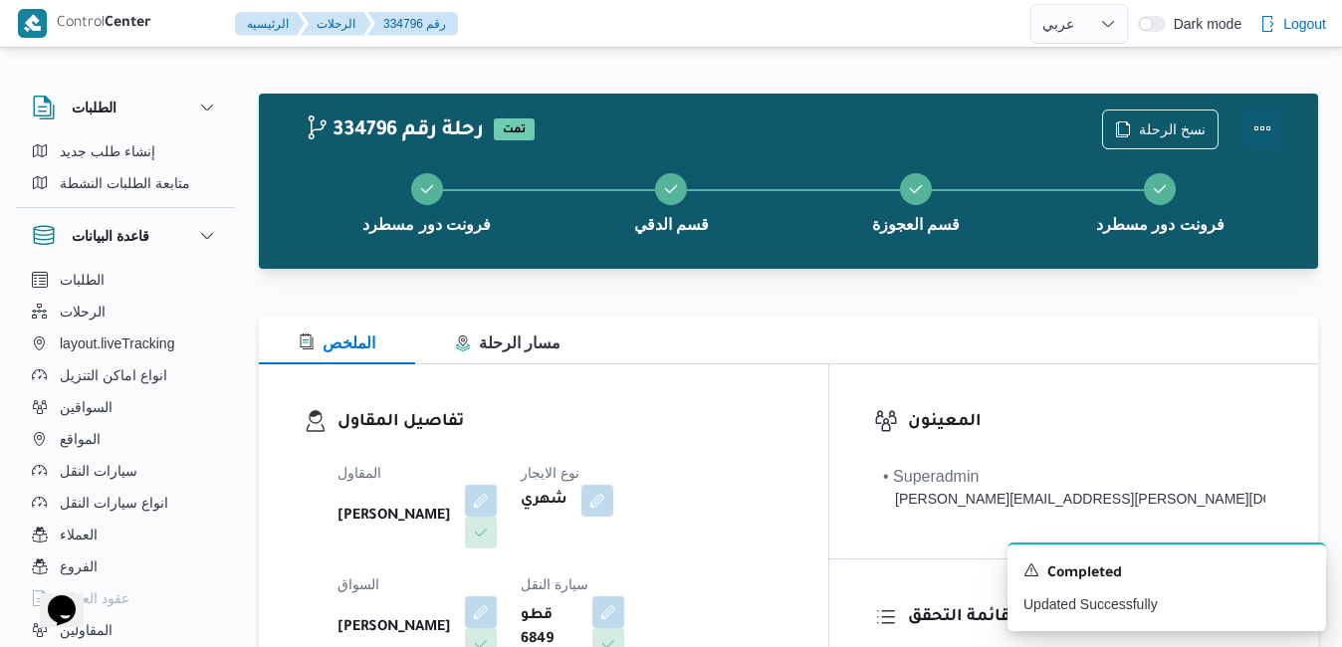
click at [1267, 130] on button "Actions" at bounding box center [1262, 128] width 40 height 40
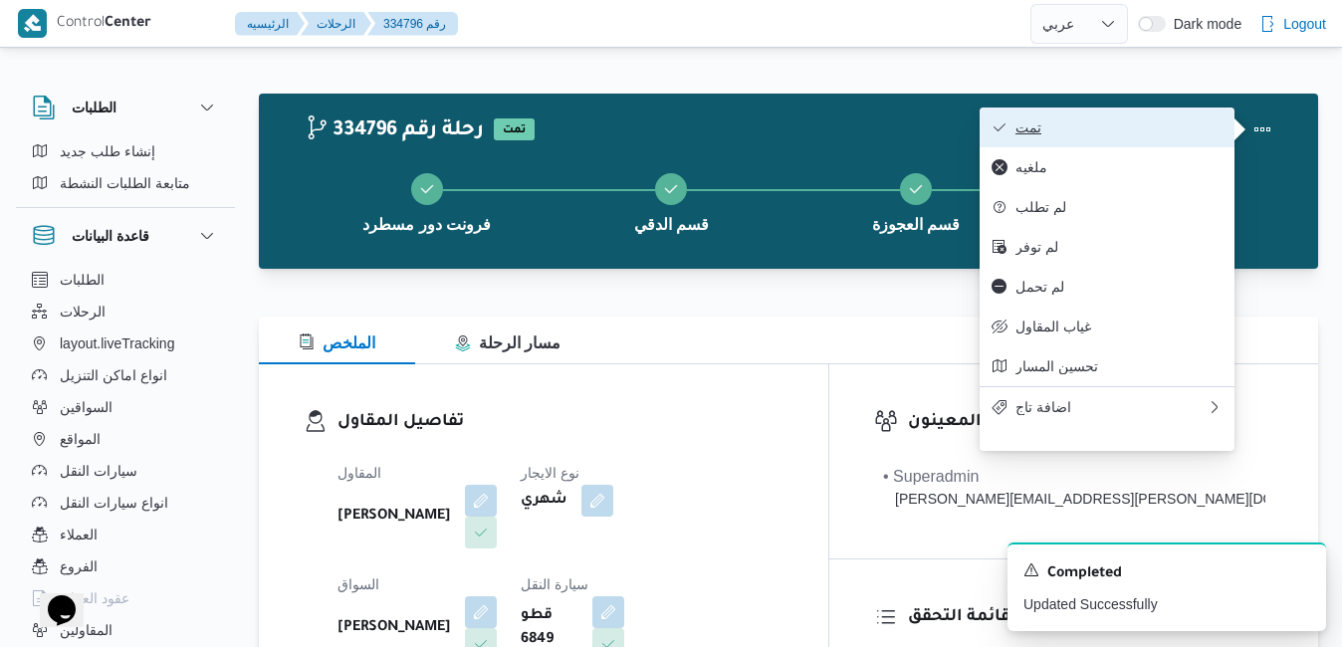
click at [1156, 138] on button "تمت" at bounding box center [1106, 127] width 255 height 40
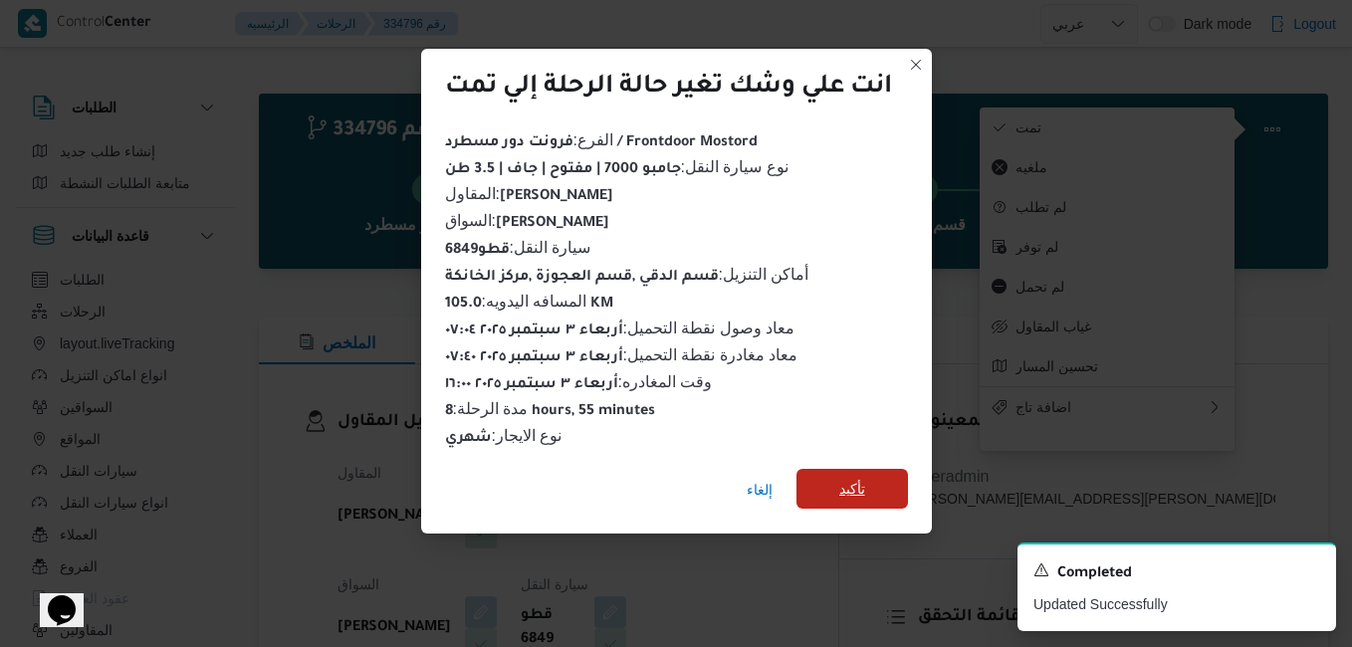
click at [865, 485] on span "تأكيد" at bounding box center [852, 489] width 26 height 24
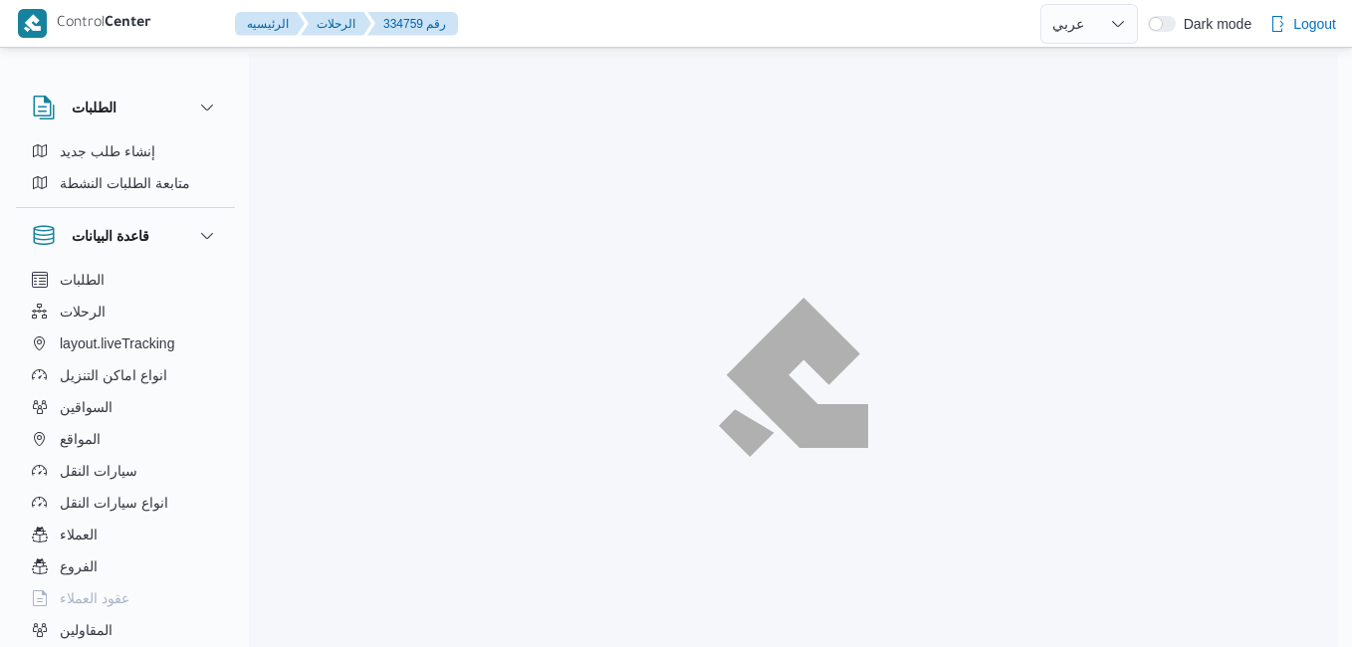
select select "ar"
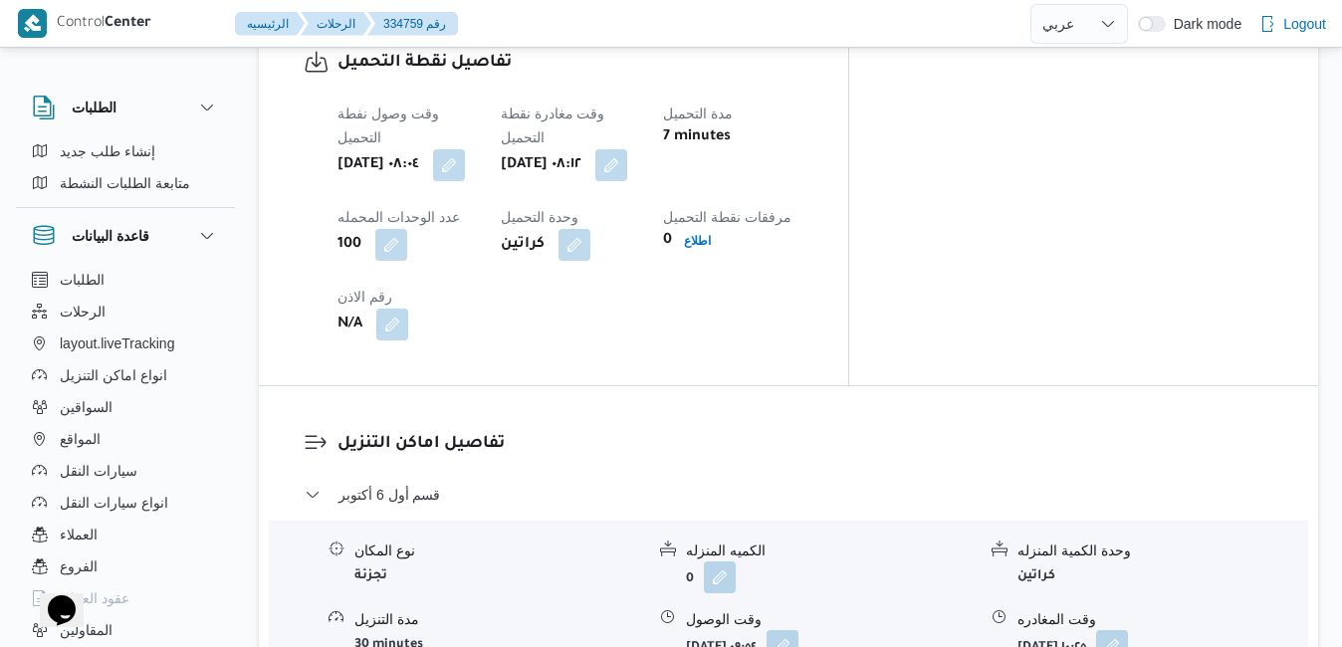
scroll to position [1632, 0]
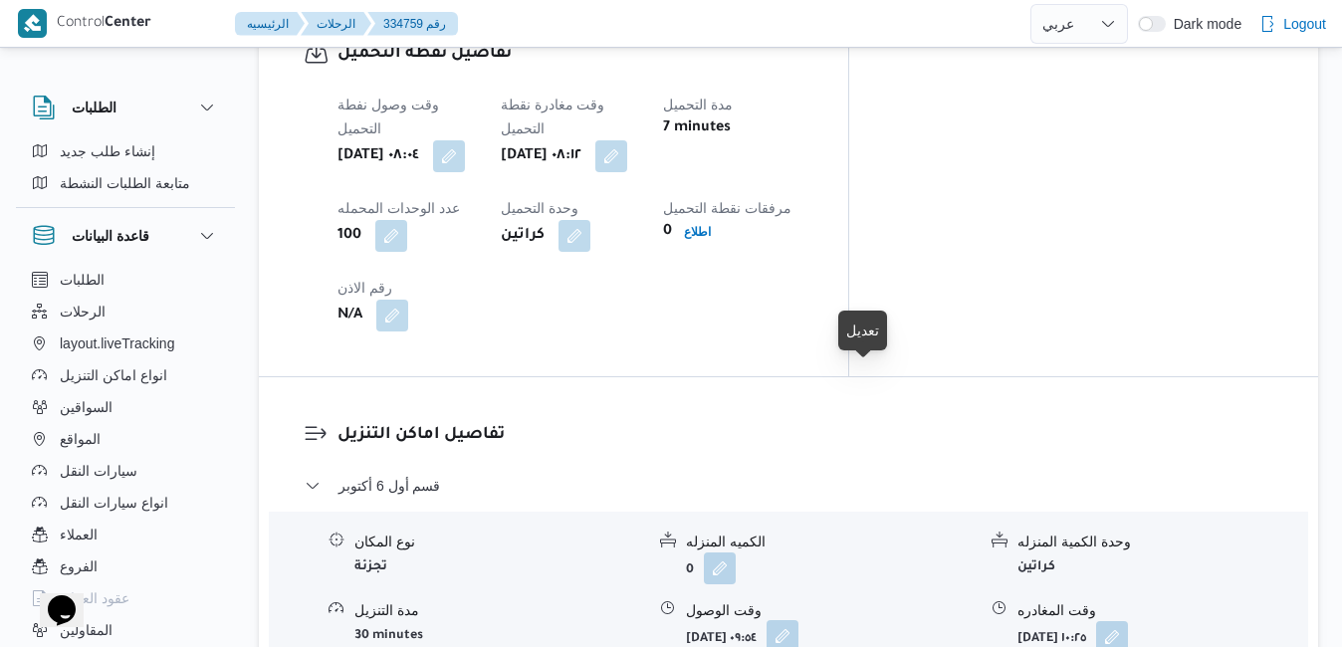
click at [798, 620] on button "button" at bounding box center [782, 636] width 32 height 32
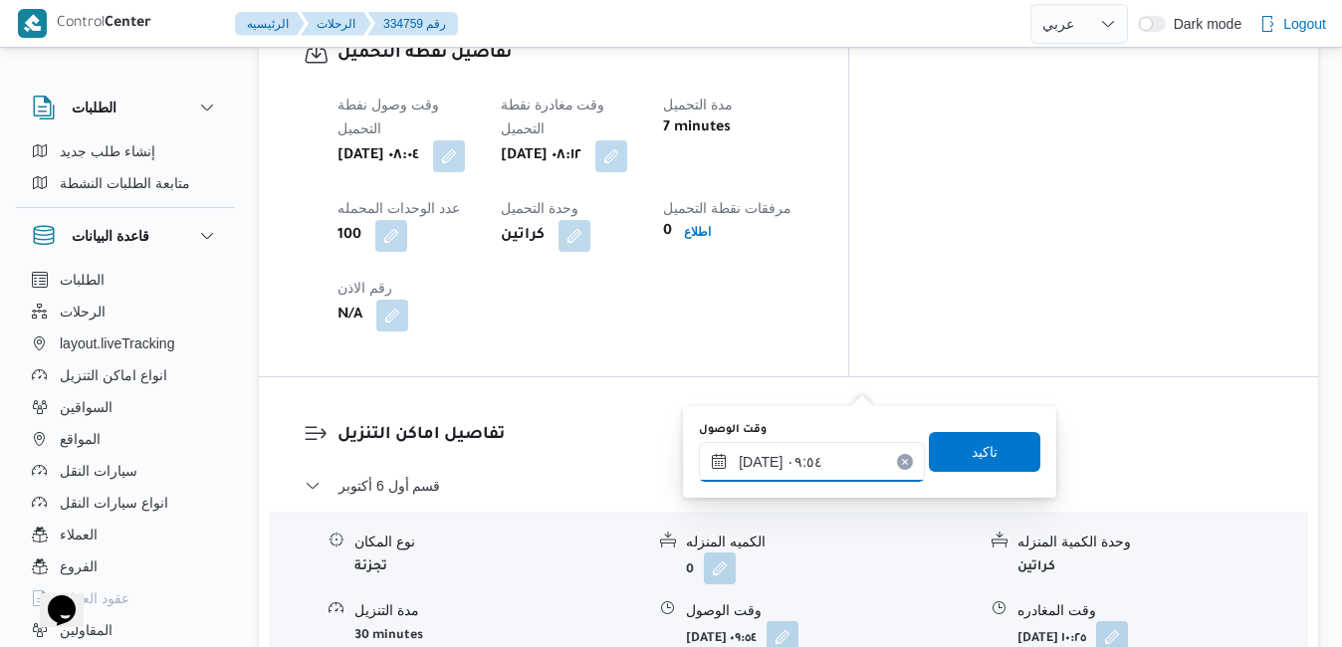
click at [796, 473] on input "٠٣/٠٩/٢٠٢٥ ٠٩:٥٤" at bounding box center [812, 462] width 226 height 40
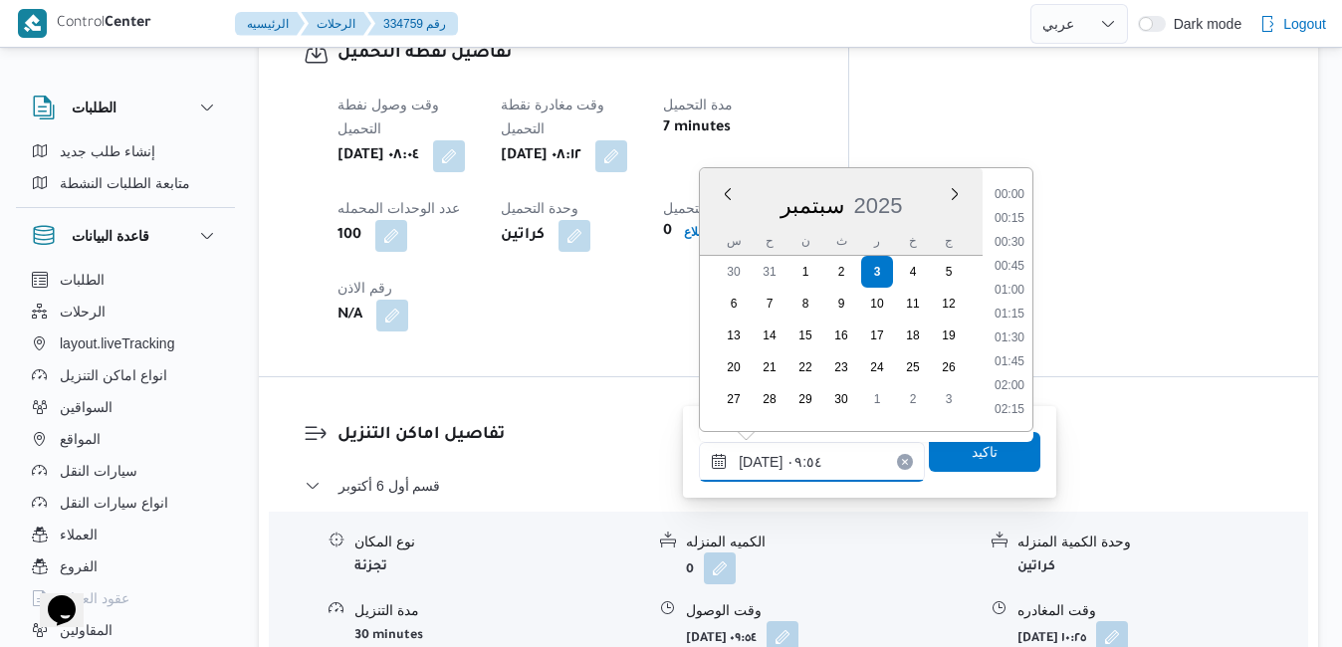
scroll to position [810, 0]
click at [1013, 267] on li "09:15" at bounding box center [1009, 268] width 46 height 20
type input "٠٣/٠٩/٢٠٢٥ ٠٩:١٥"
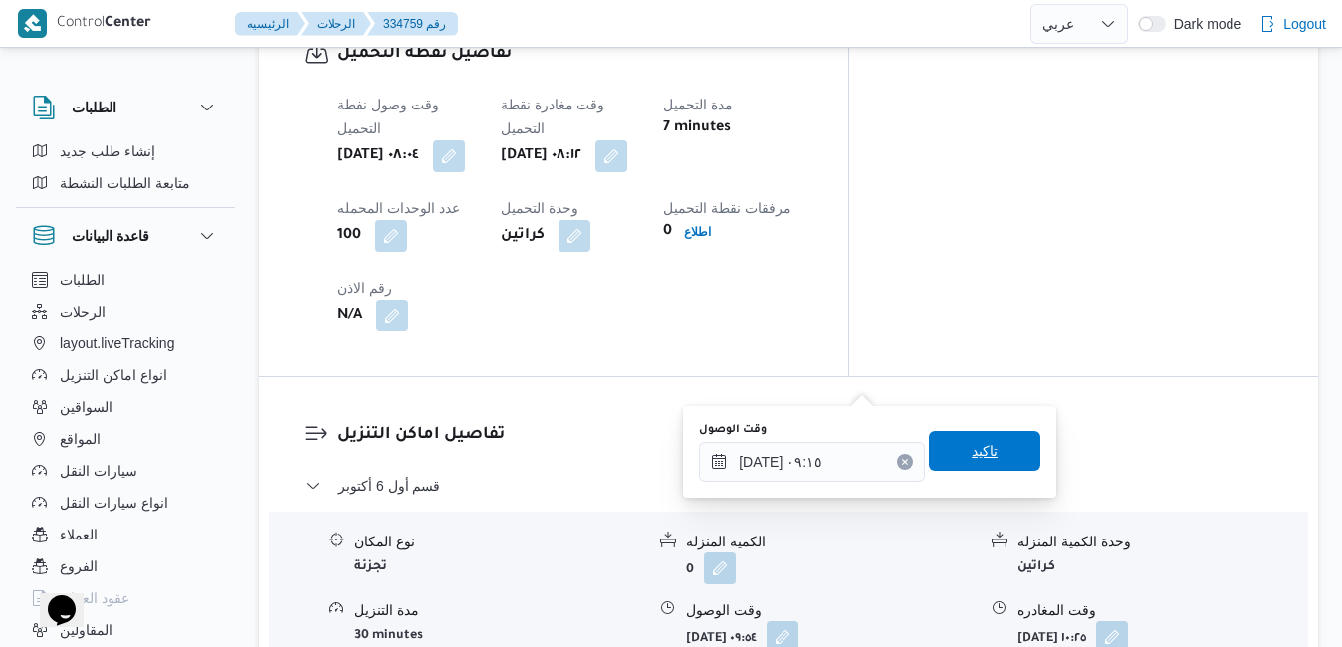
click at [971, 441] on span "تاكيد" at bounding box center [984, 451] width 26 height 24
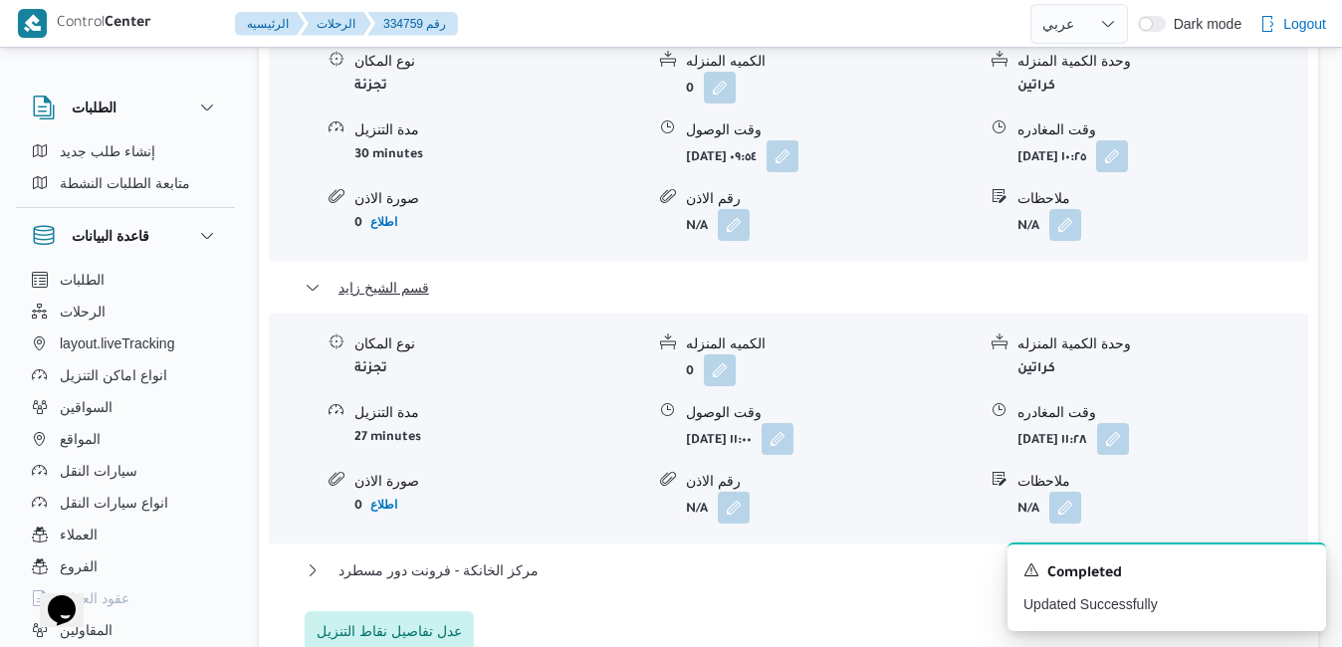
scroll to position [2030, 0]
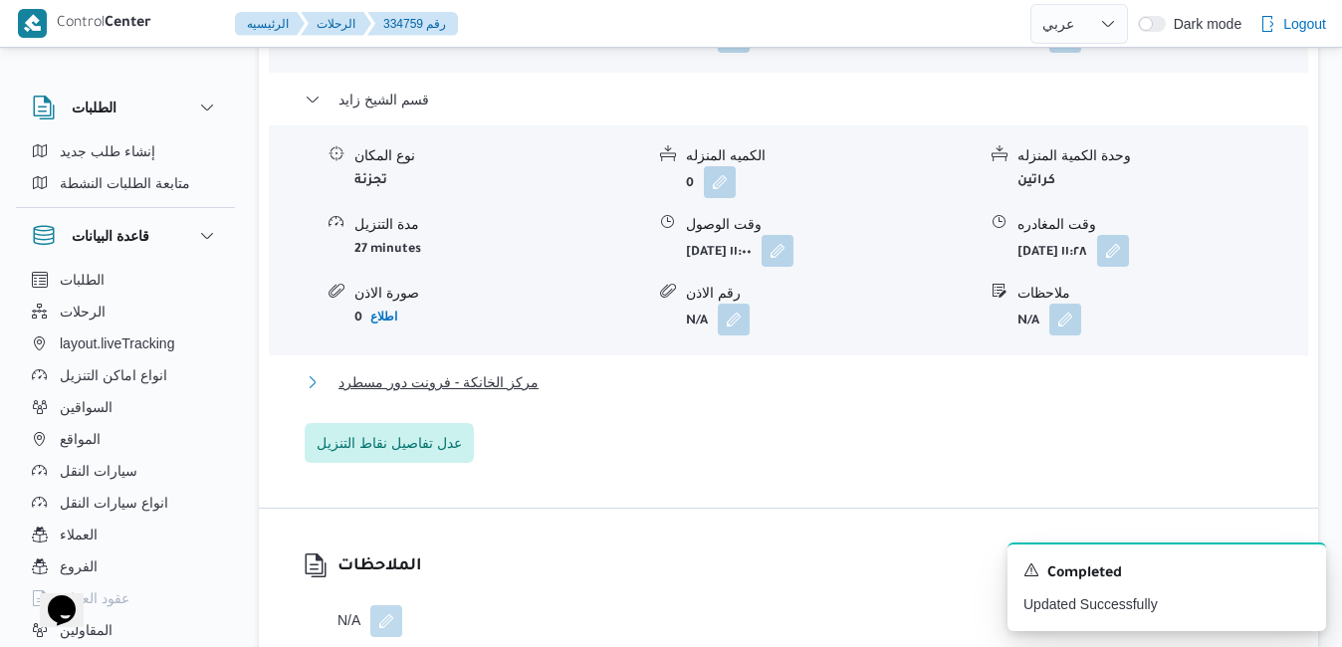
click at [892, 387] on button "مركز الخانكة - فرونت دور مسطرد" at bounding box center [789, 382] width 968 height 24
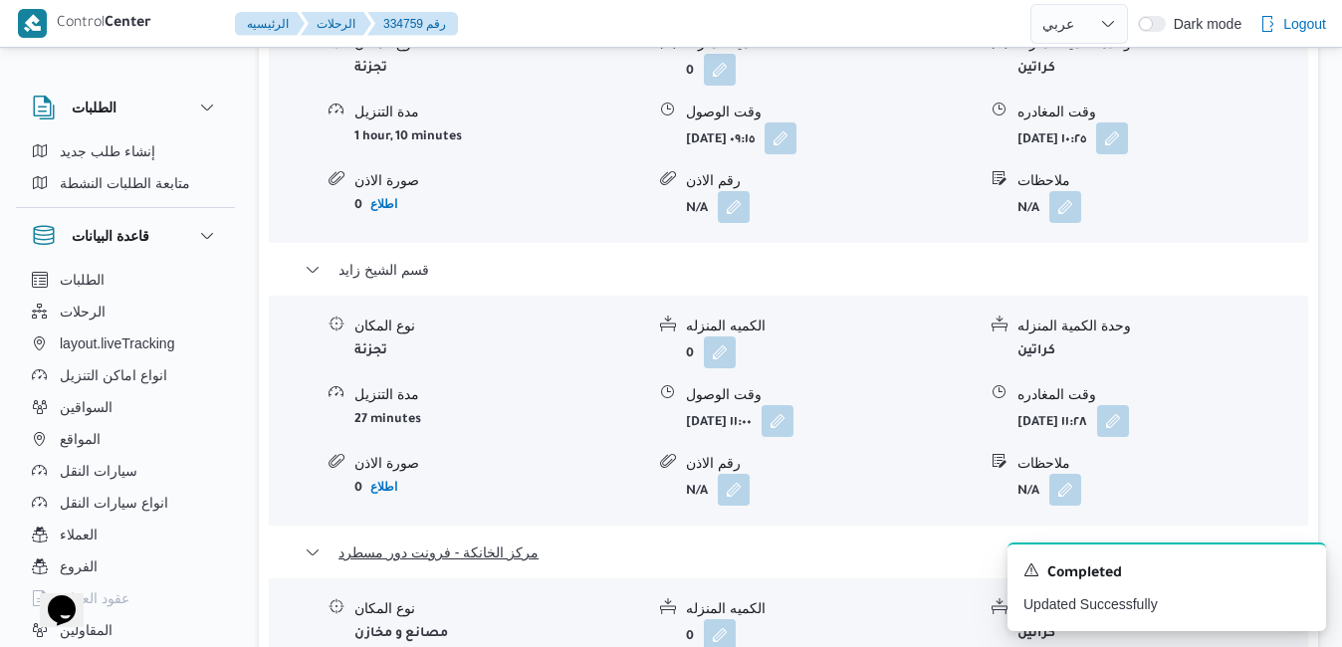
scroll to position [2309, 0]
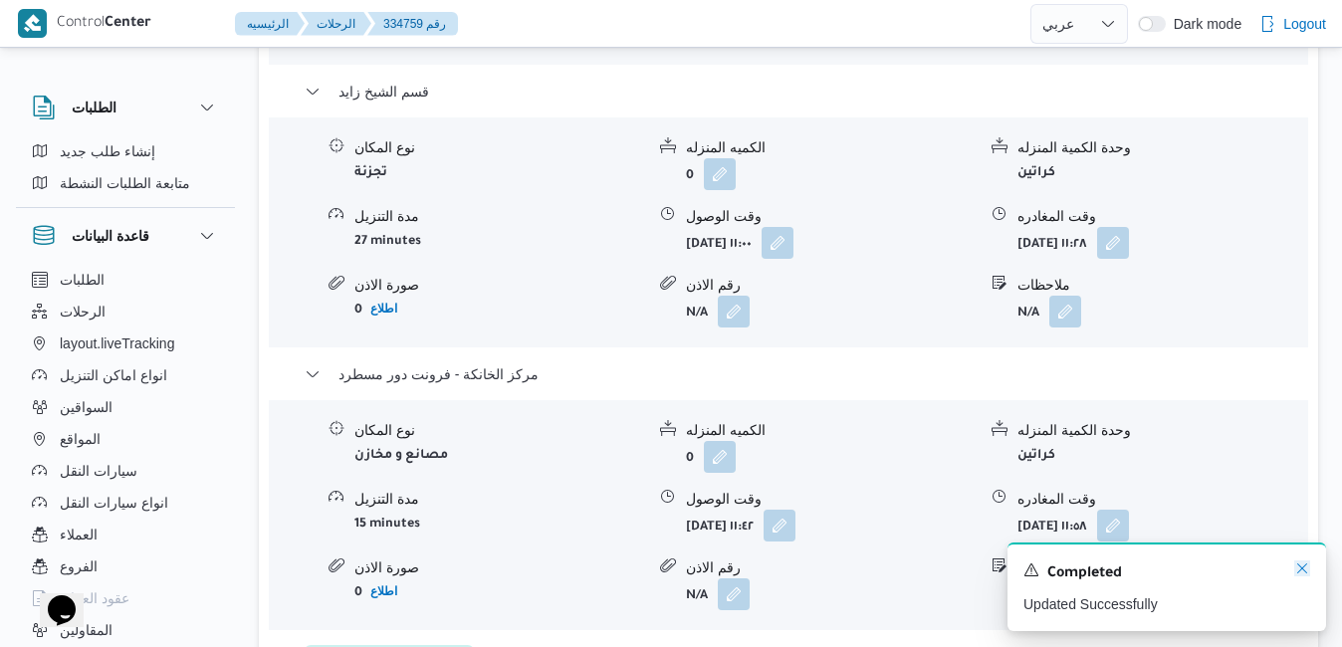
click at [1301, 569] on icon "Dismiss toast" at bounding box center [1302, 568] width 10 height 10
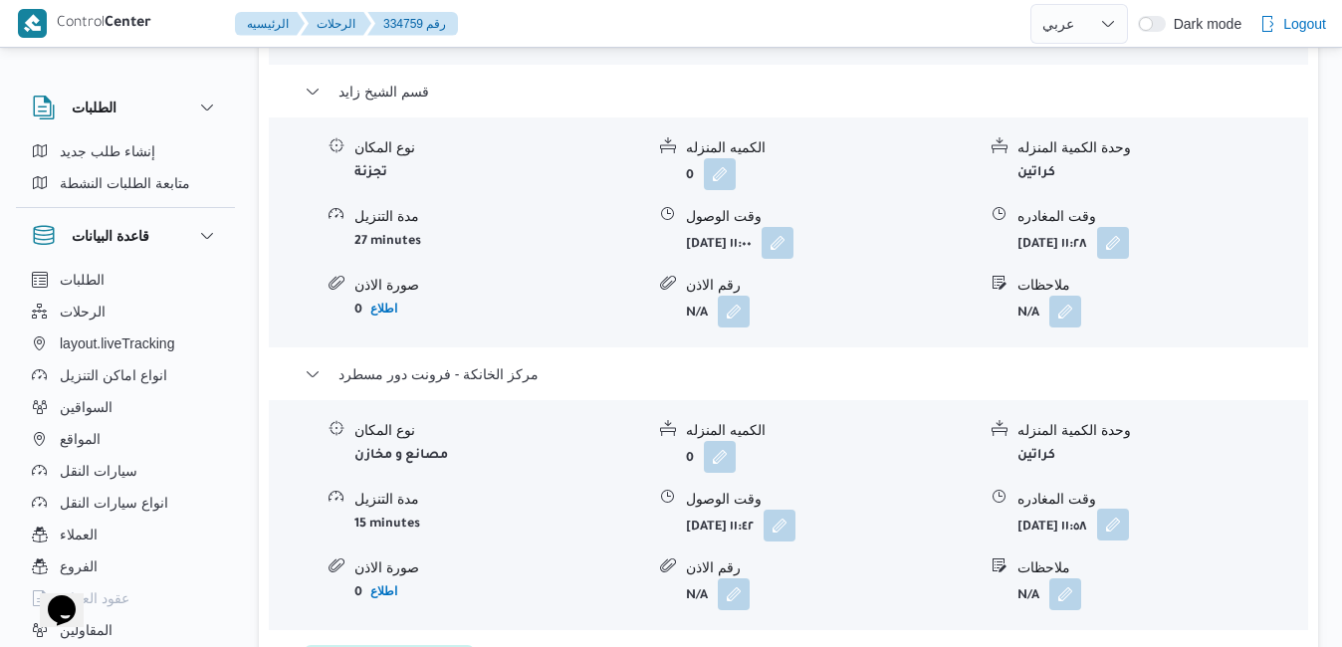
click at [1129, 509] on button "button" at bounding box center [1113, 525] width 32 height 32
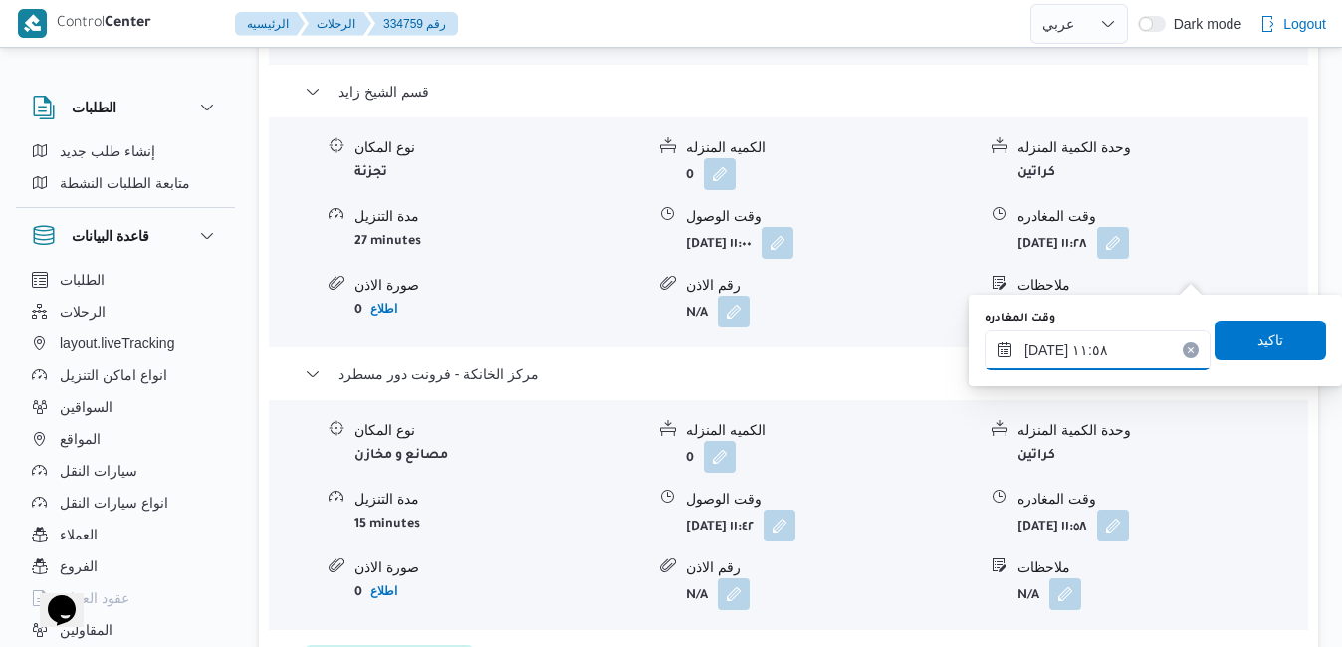
click at [1115, 348] on input "٠٣/٠٩/٢٠٢٥ ١١:٥٨" at bounding box center [1097, 350] width 226 height 40
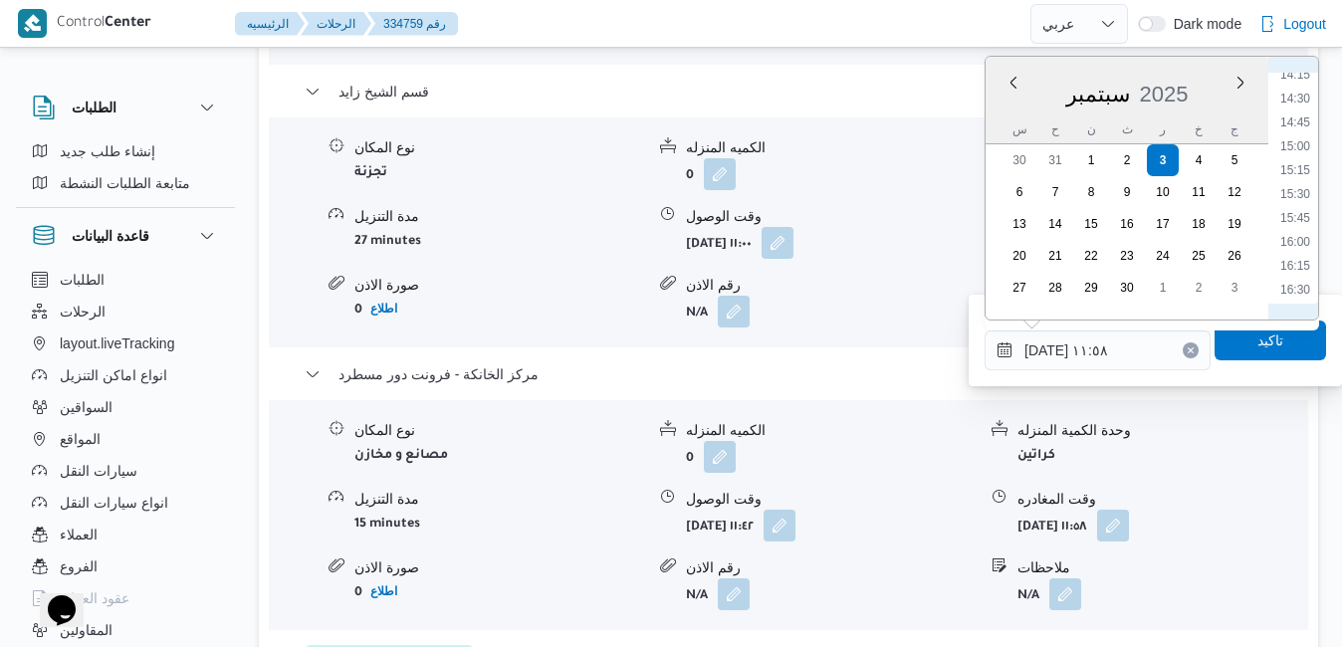
scroll to position [1405, 0]
click at [1303, 230] on li "16:15" at bounding box center [1295, 230] width 46 height 20
type input "٠٣/٠٩/٢٠٢٥ ١٦:١٥"
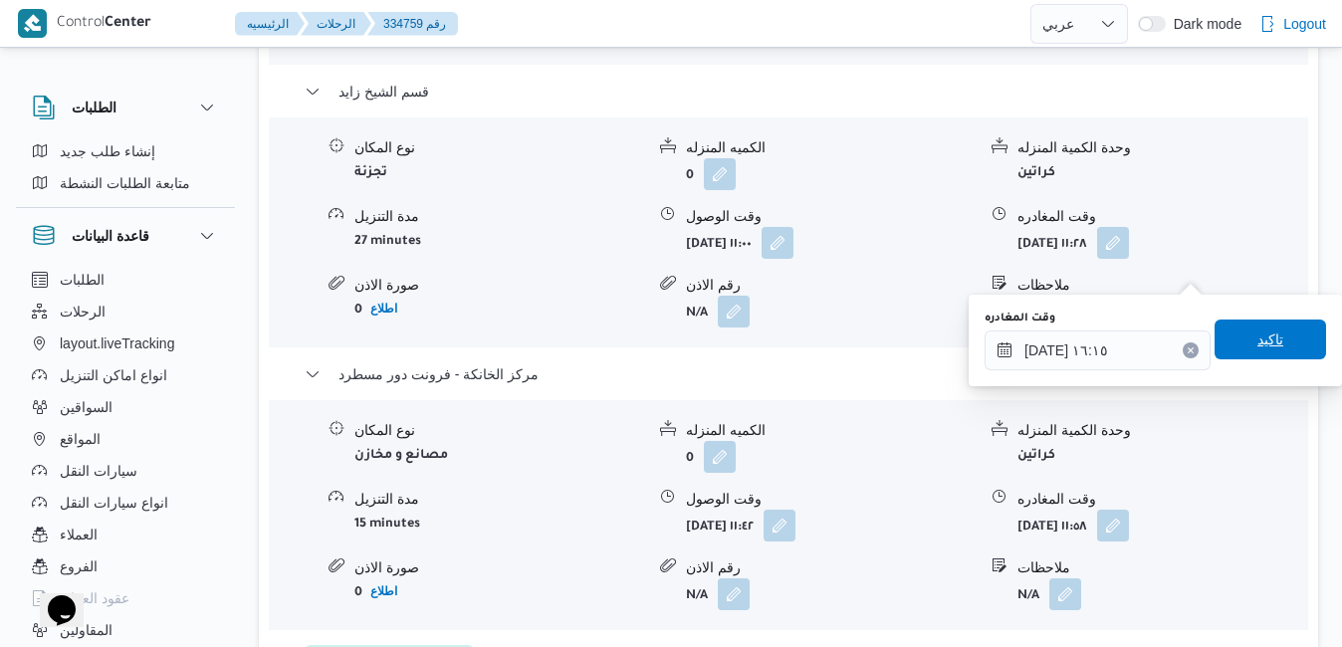
click at [1249, 355] on span "تاكيد" at bounding box center [1269, 339] width 111 height 40
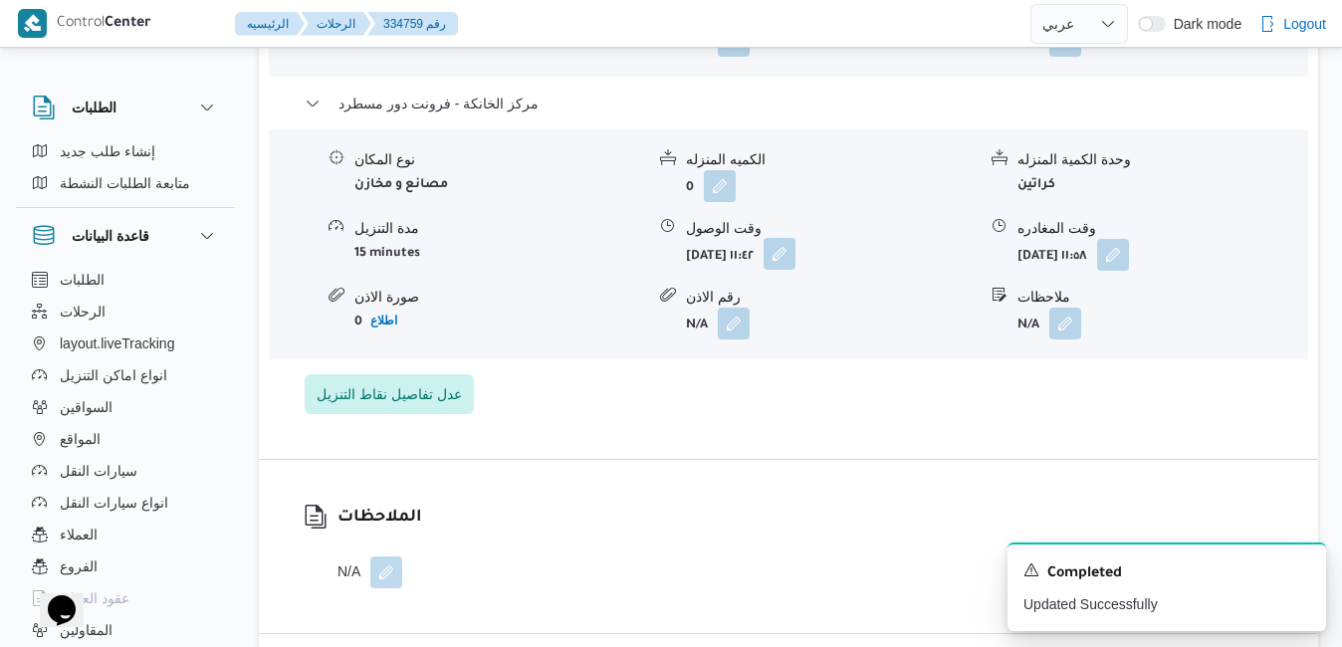
click at [795, 270] on button "button" at bounding box center [779, 254] width 32 height 32
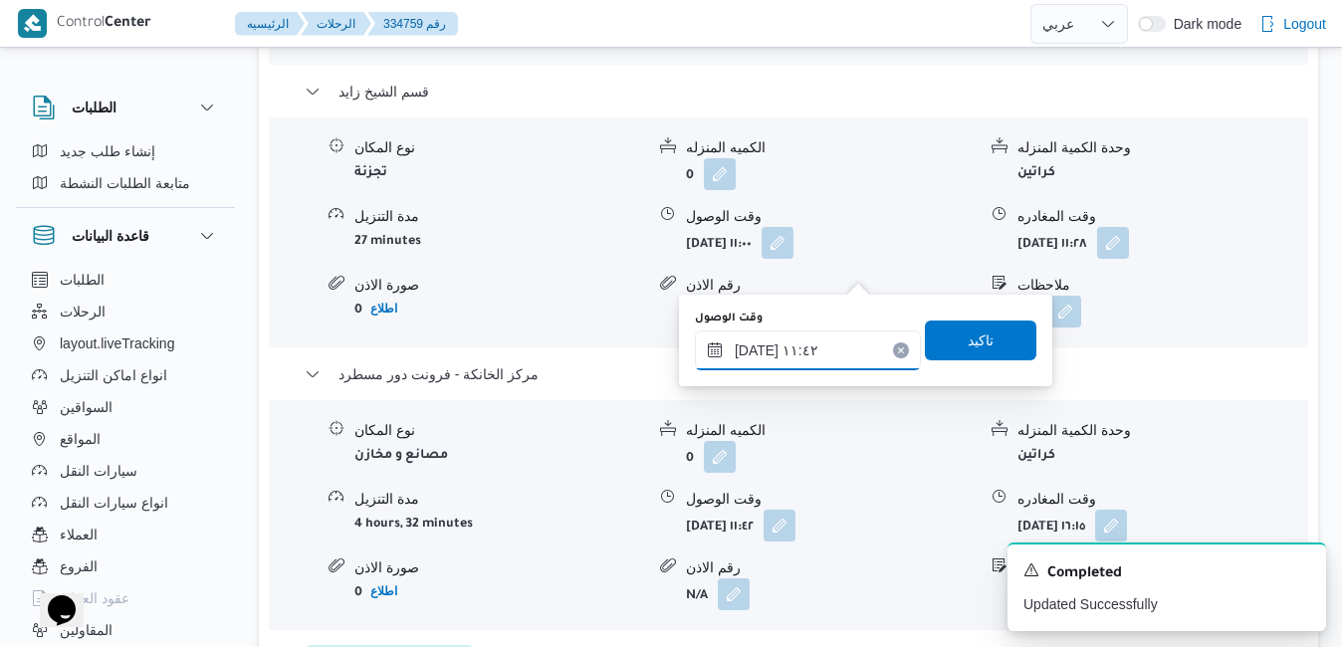
click at [841, 335] on input "٠٣/٠٩/٢٠٢٥ ١١:٤٢" at bounding box center [808, 350] width 226 height 40
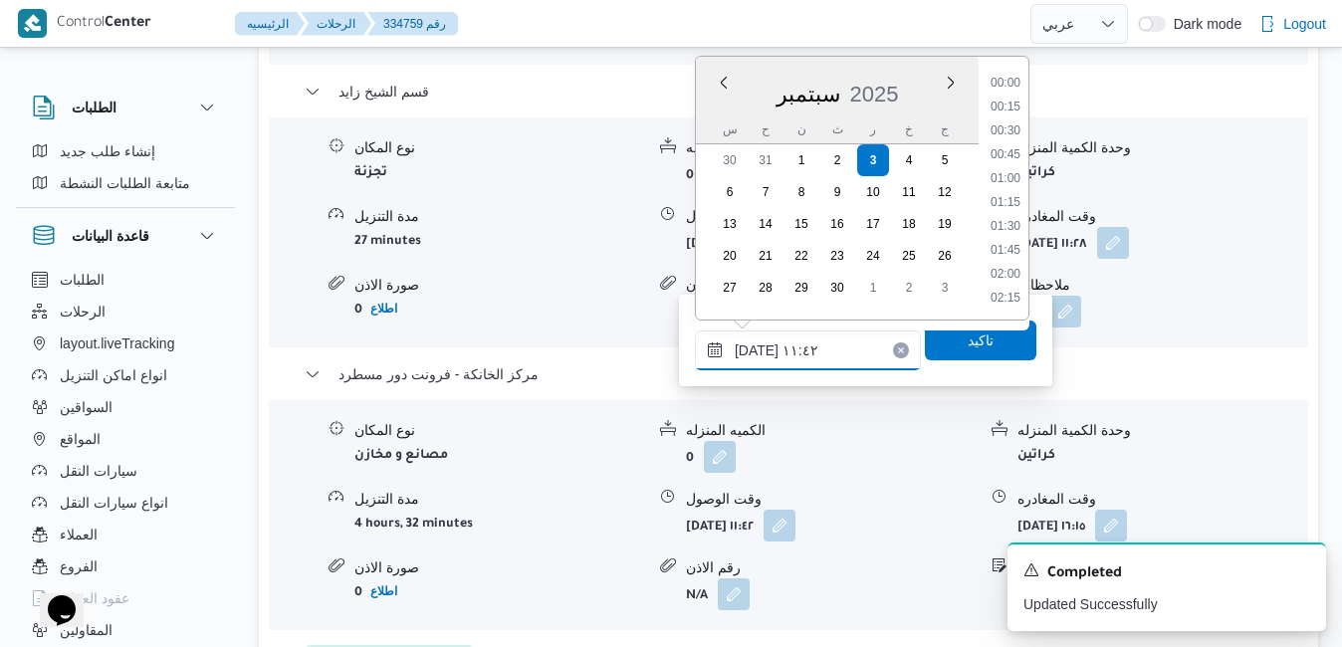
scroll to position [977, 0]
click at [1041, 521] on b "أربعاء ٣ سبتمبر ٢٠٢٥ ١٦:١٥" at bounding box center [1051, 528] width 68 height 14
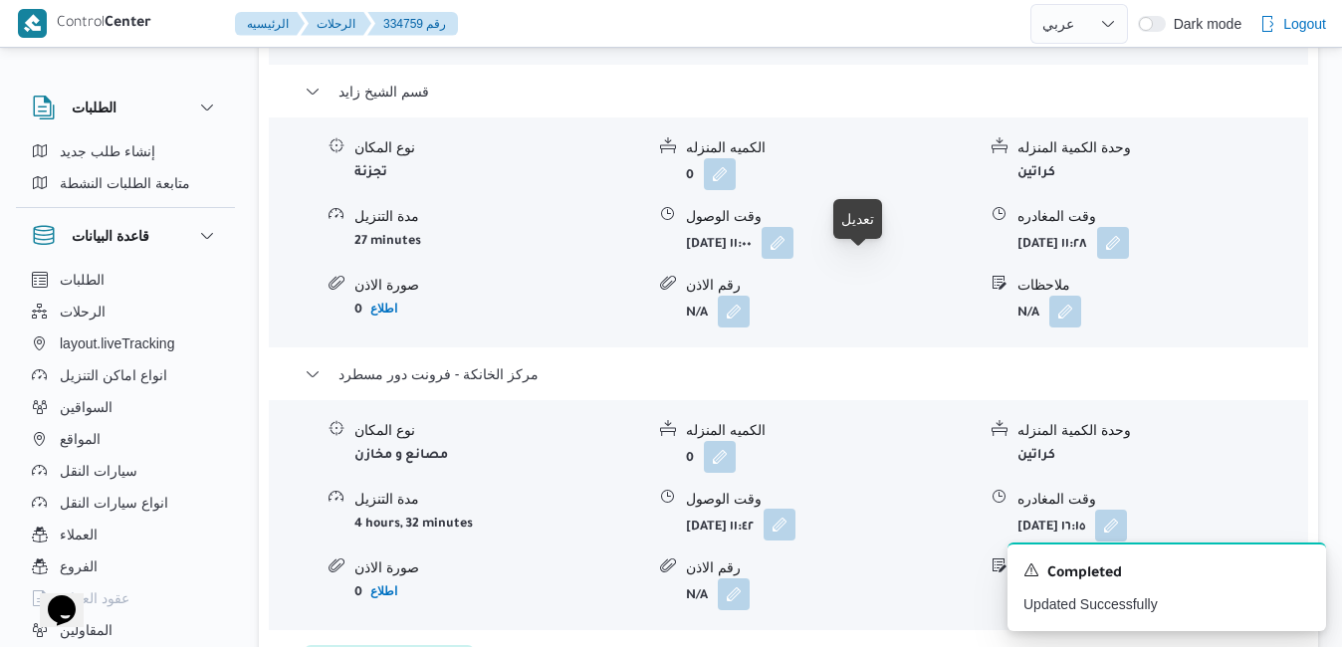
click at [795, 509] on button "button" at bounding box center [779, 525] width 32 height 32
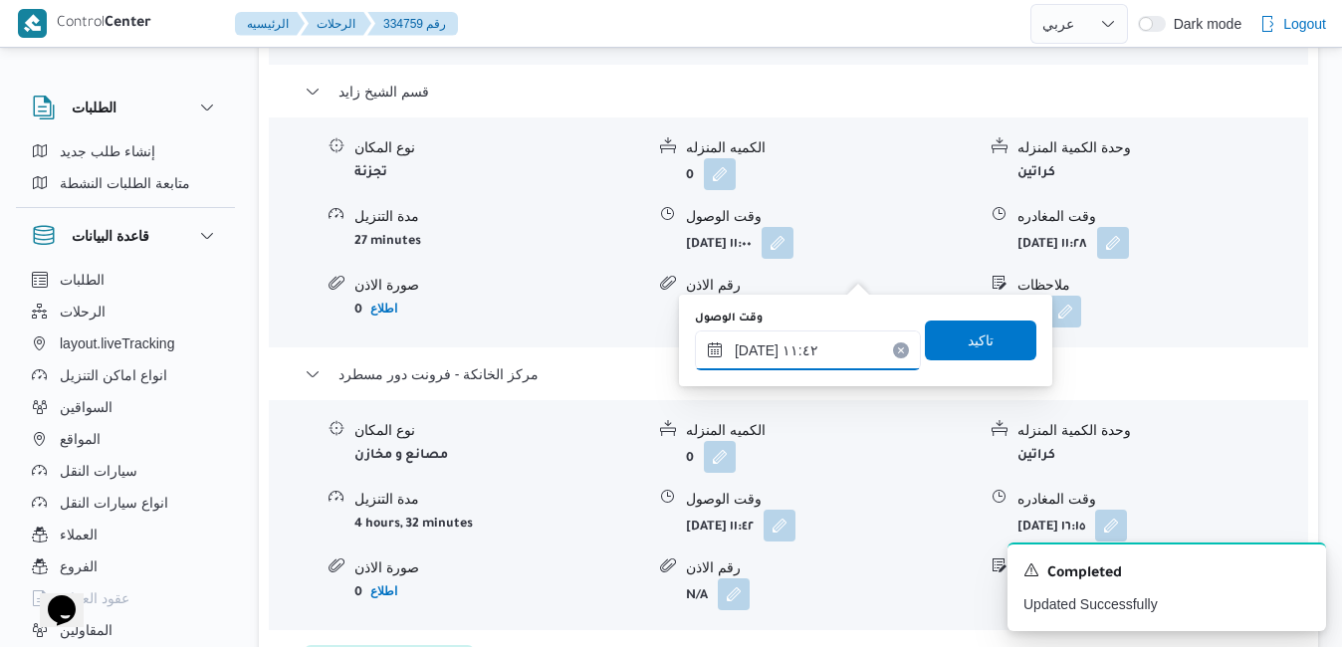
click at [839, 346] on input "٠٣/٠٩/٢٠٢٥ ١١:٤٢" at bounding box center [808, 350] width 226 height 40
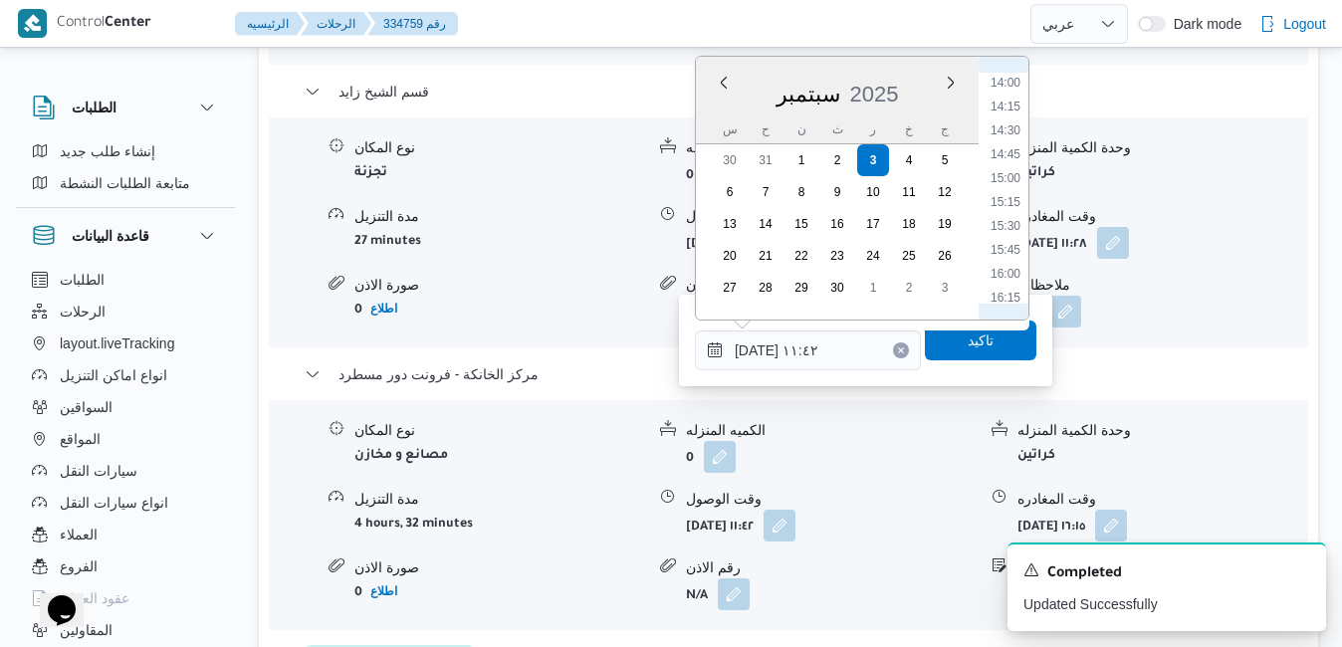
scroll to position [1381, 0]
click at [1013, 238] on li "16:00" at bounding box center [1005, 230] width 46 height 20
type input "٠٣/٠٩/٢٠٢٥ ١٦:٠٠"
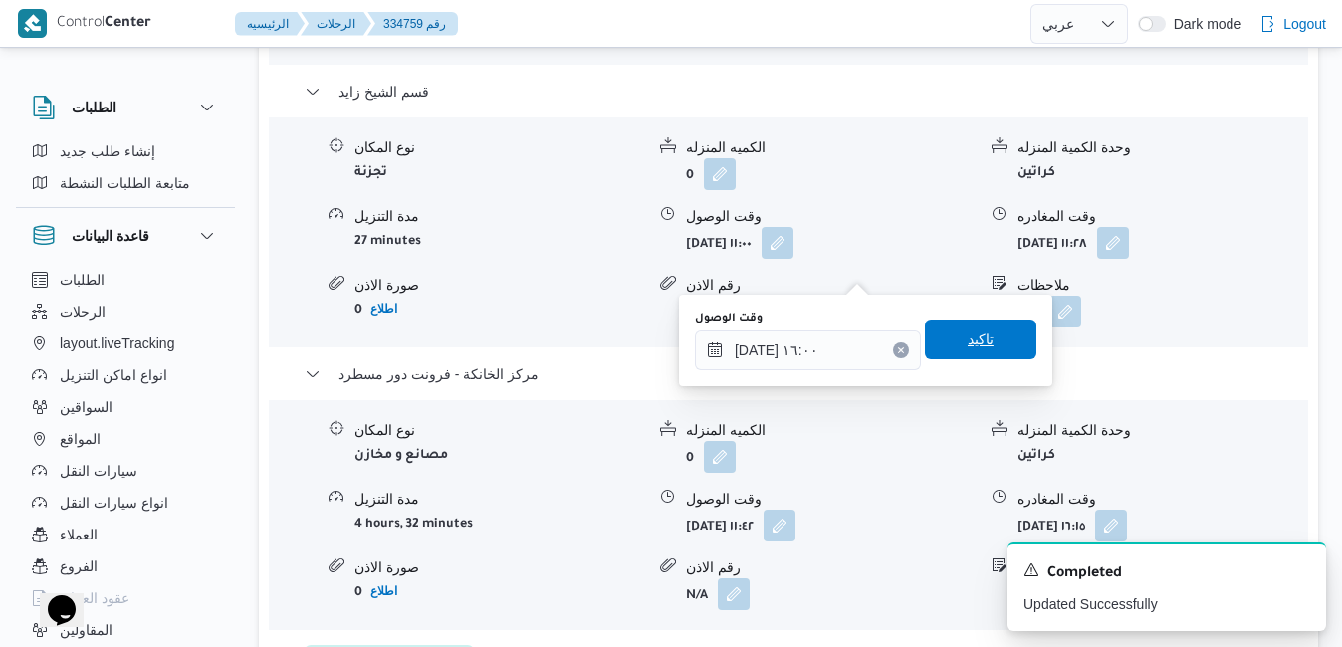
click at [978, 337] on span "تاكيد" at bounding box center [980, 339] width 111 height 40
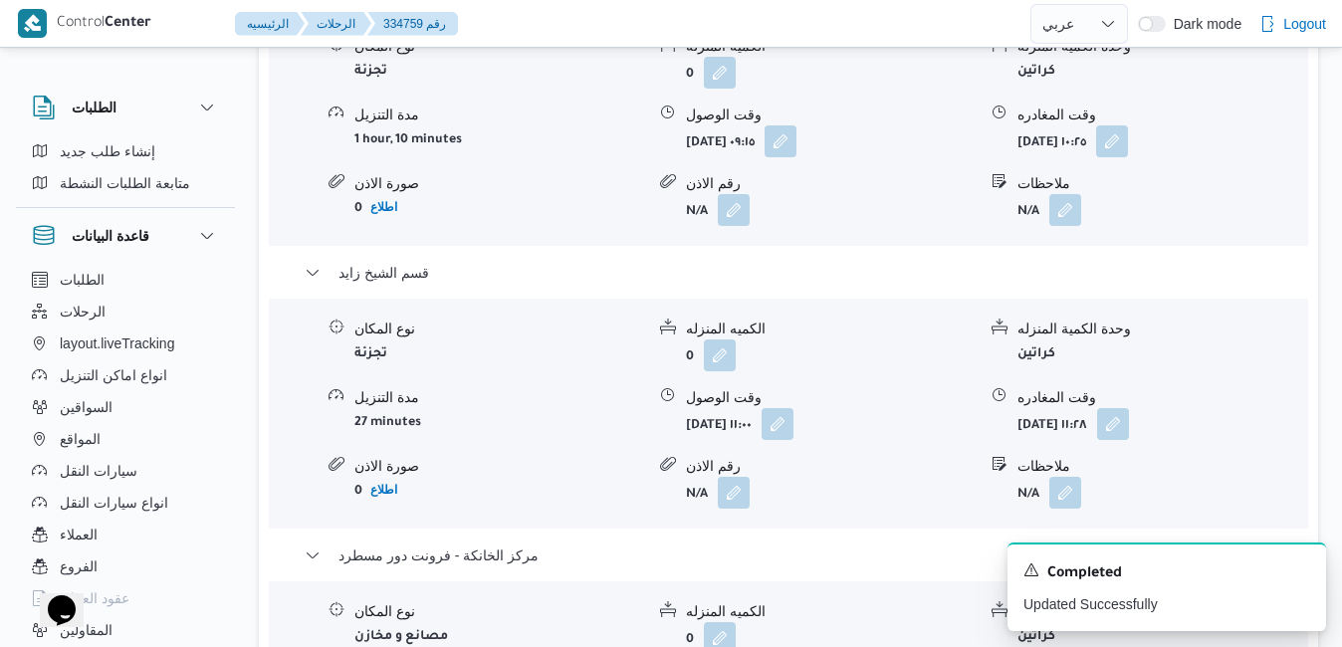
scroll to position [2110, 0]
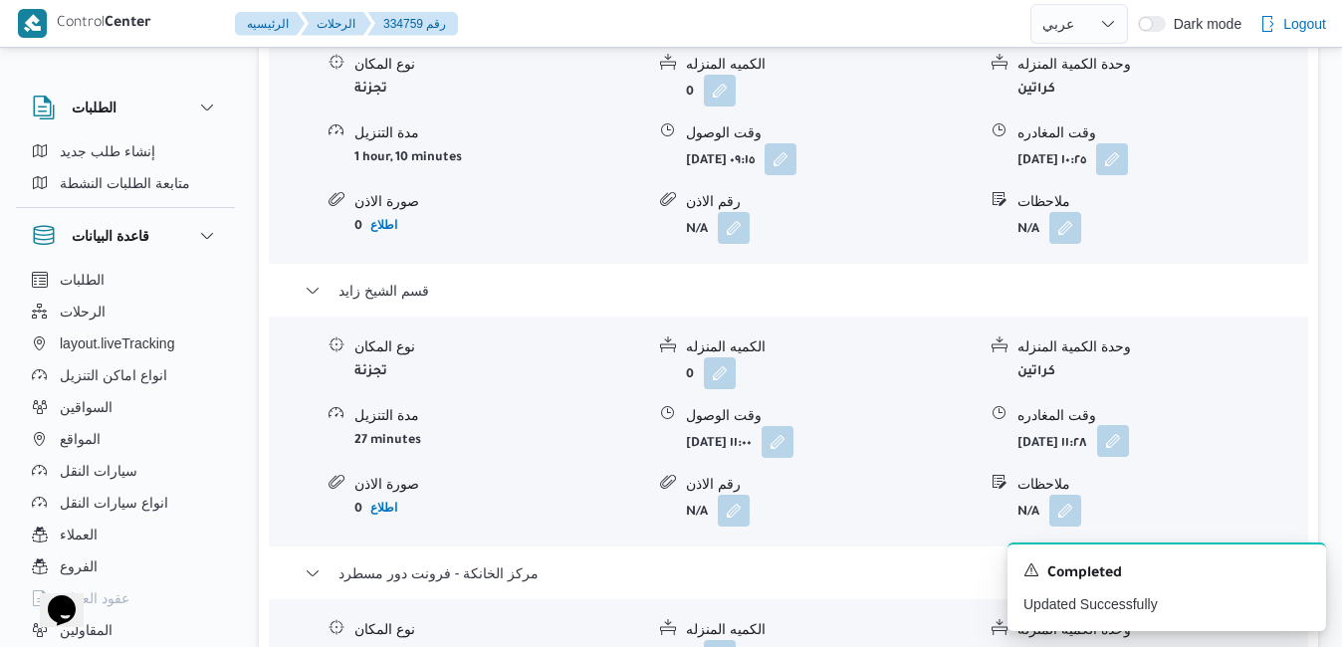
click at [1129, 425] on button "button" at bounding box center [1113, 441] width 32 height 32
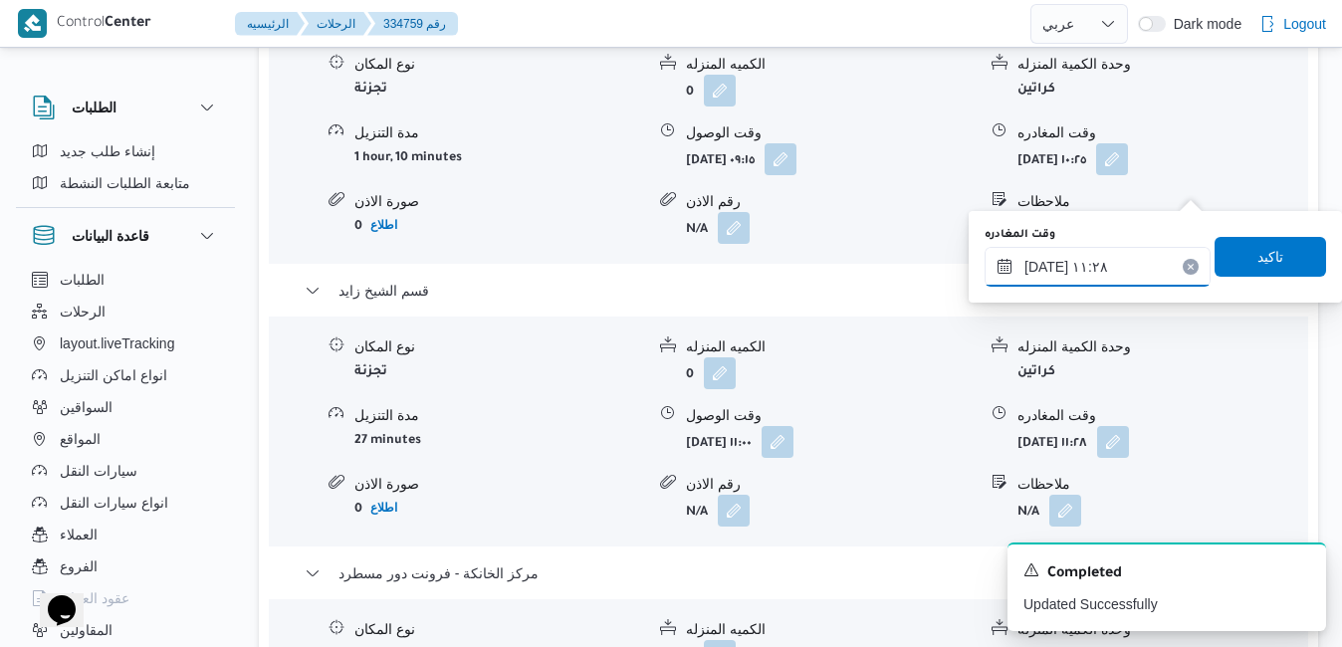
click at [1087, 270] on input "٠٣/٠٩/٢٠٢٥ ١١:٢٨" at bounding box center [1097, 267] width 226 height 40
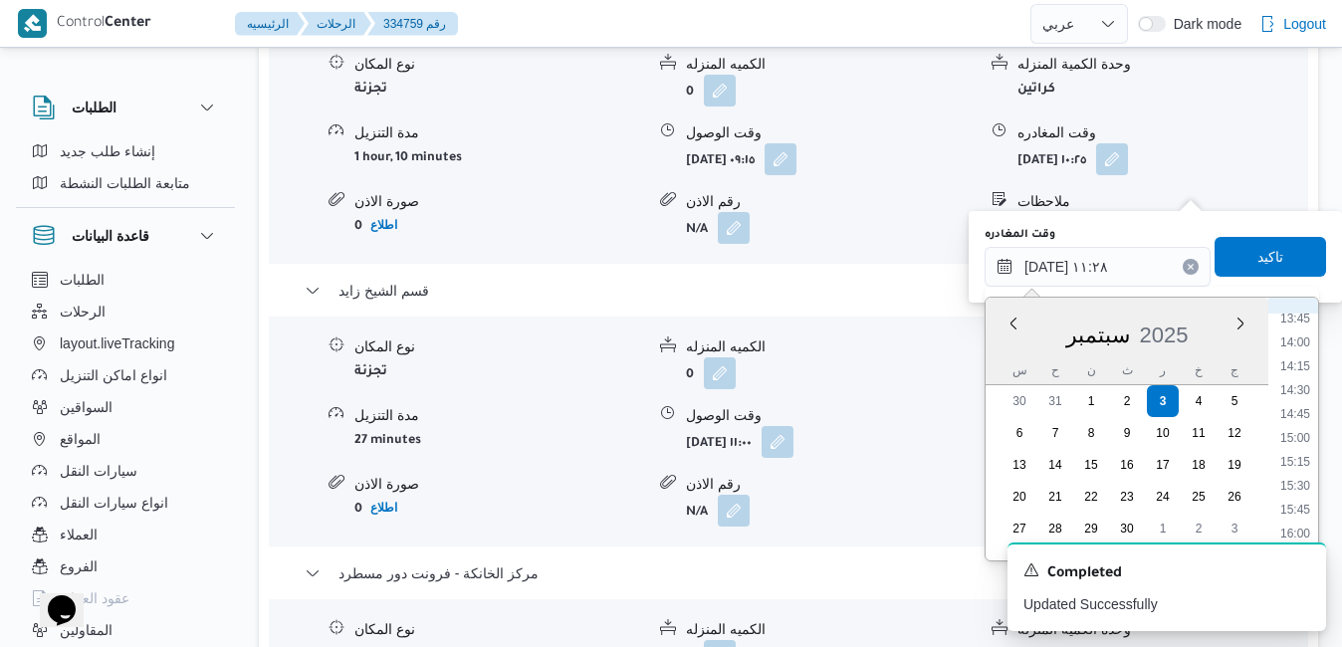
scroll to position [1358, 0]
click at [1296, 399] on li "15:00" at bounding box center [1295, 399] width 46 height 20
type input "٠٣/٠٩/٢٠٢٥ ١٥:٠٠"
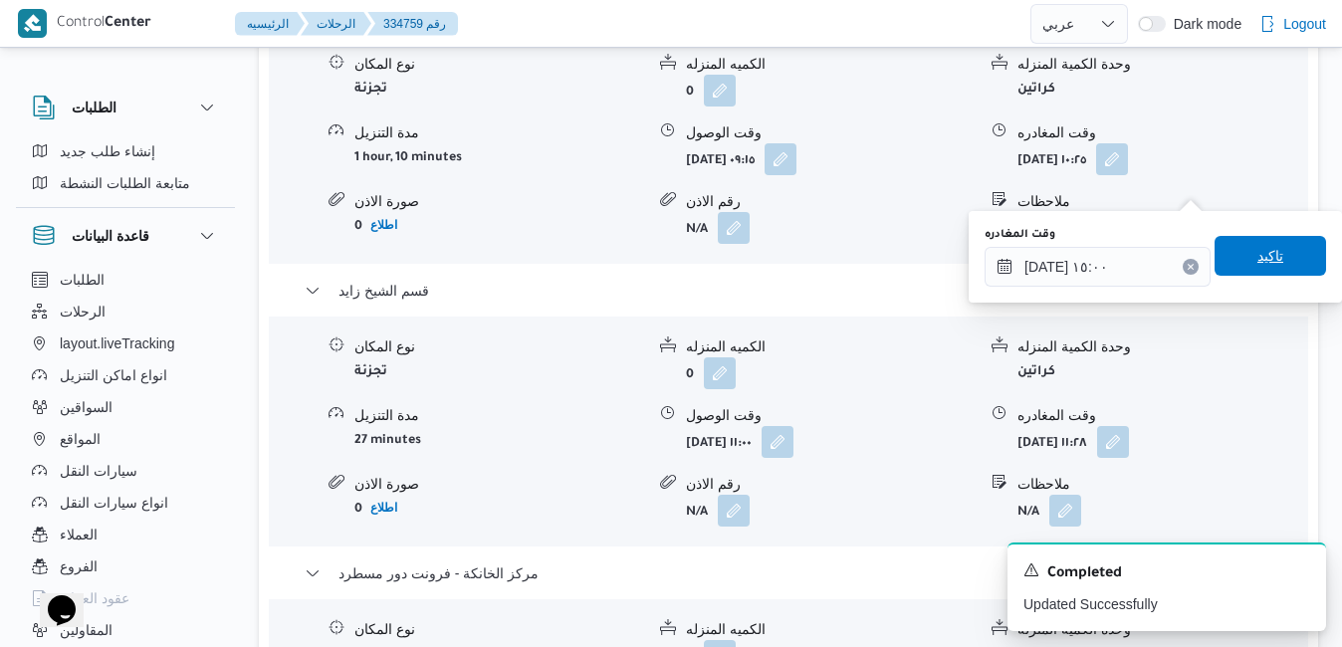
click at [1280, 257] on span "تاكيد" at bounding box center [1269, 256] width 111 height 40
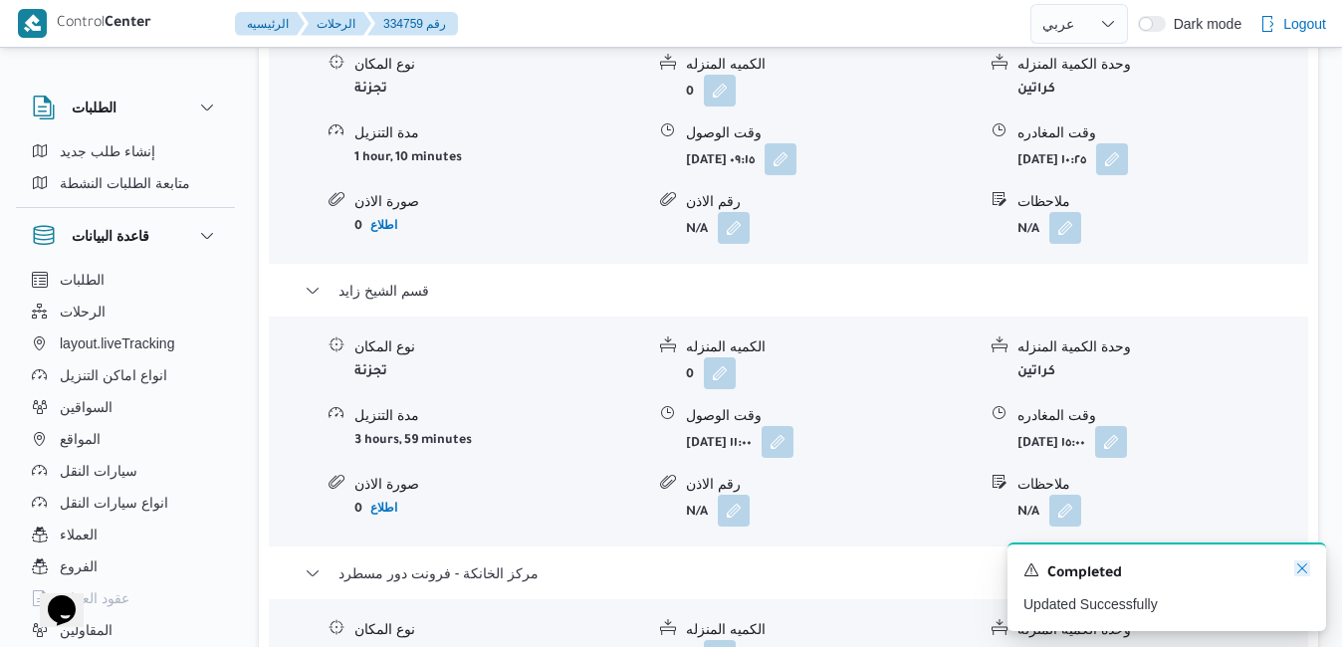
click at [1303, 565] on icon "Dismiss toast" at bounding box center [1302, 568] width 16 height 16
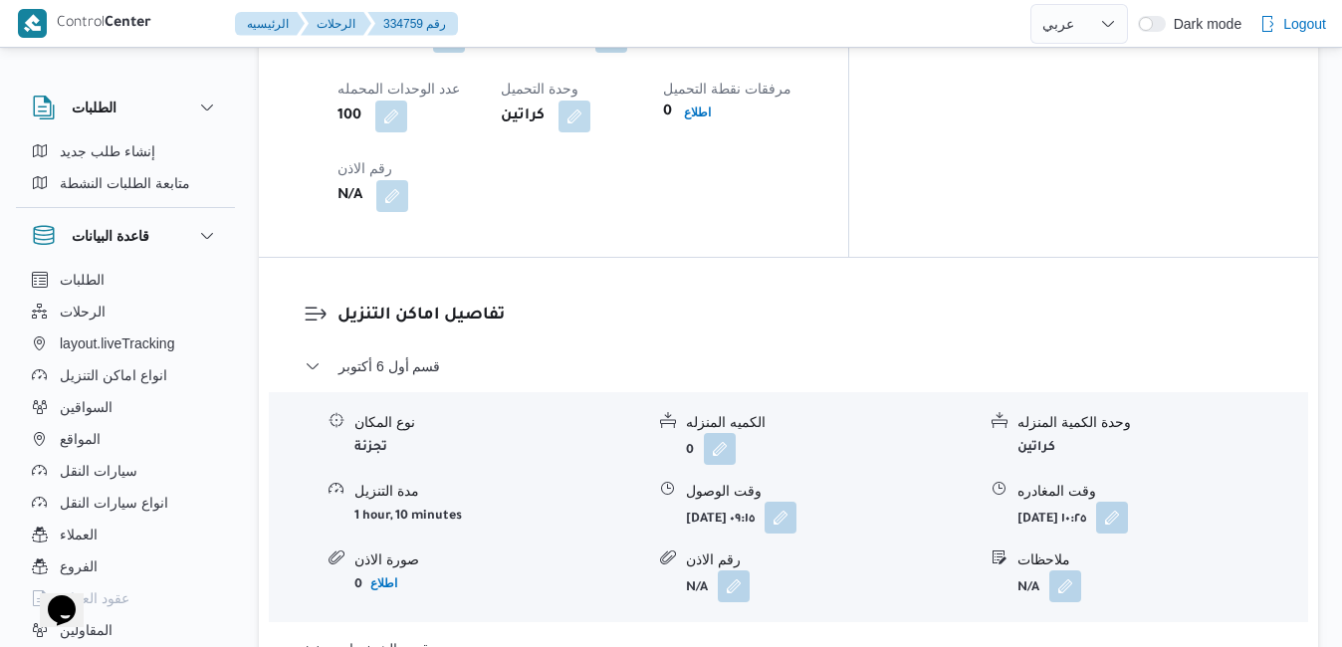
scroll to position [1792, 0]
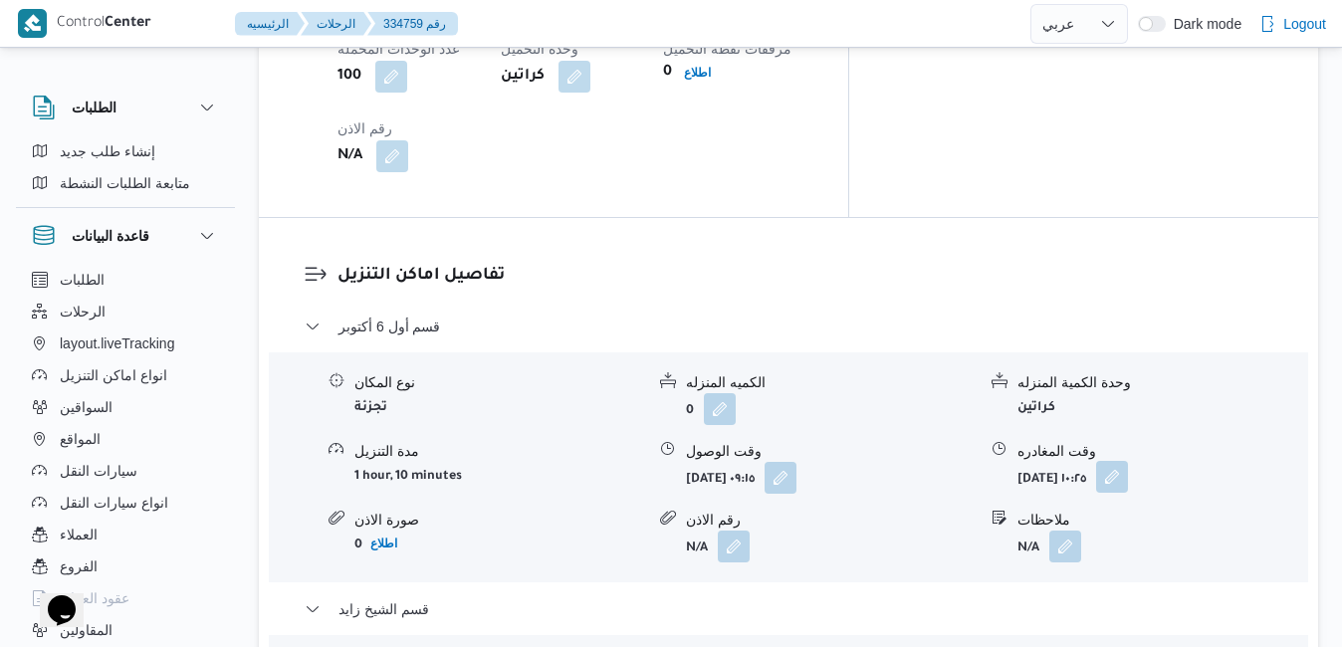
click at [1128, 461] on button "button" at bounding box center [1112, 477] width 32 height 32
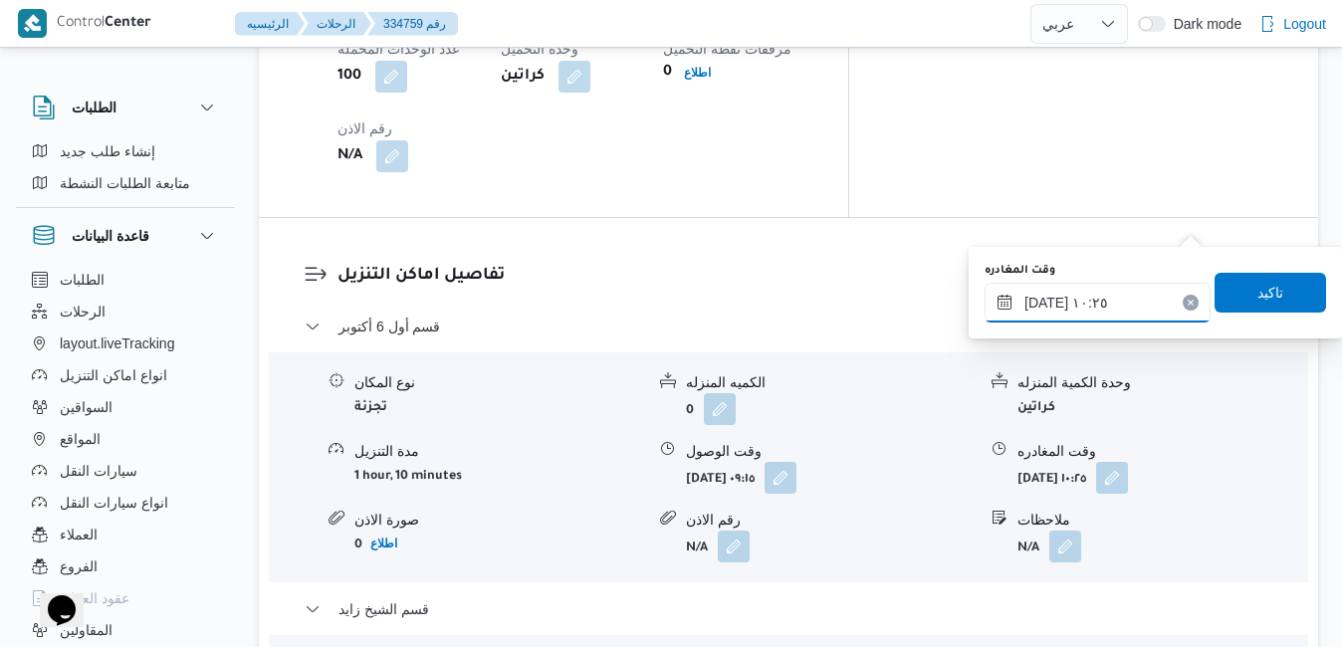
click at [1104, 303] on input "٠٣/٠٩/٢٠٢٥ ١٠:٢٥" at bounding box center [1097, 303] width 226 height 40
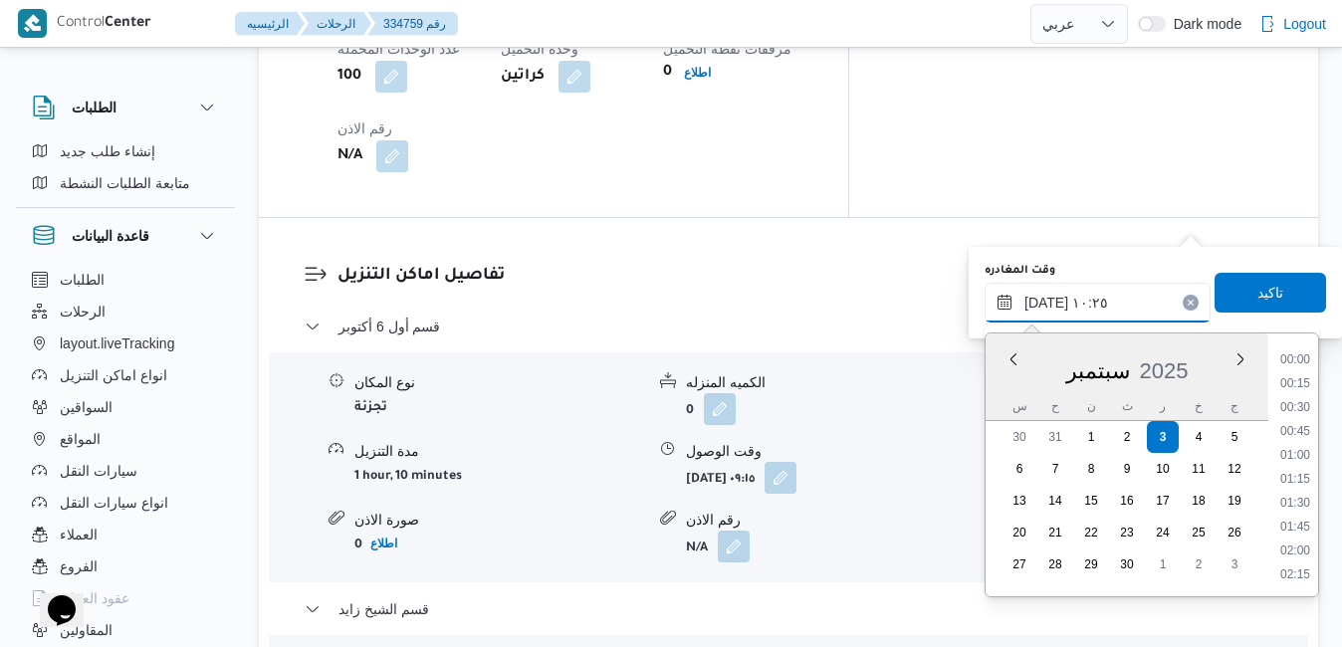
scroll to position [858, 0]
click at [1301, 575] on li "11:15" at bounding box center [1295, 576] width 46 height 20
type input "٠٣/٠٩/٢٠٢٥ ١١:١٥"
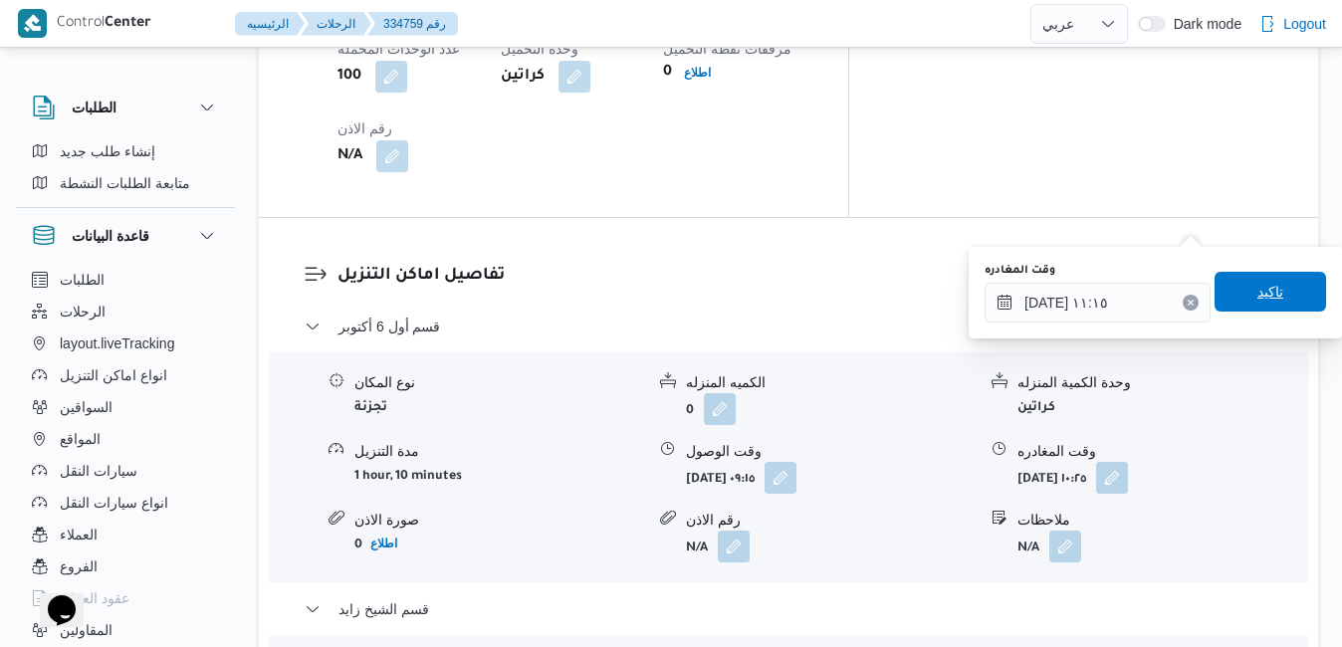
click at [1269, 287] on span "تاكيد" at bounding box center [1269, 292] width 111 height 40
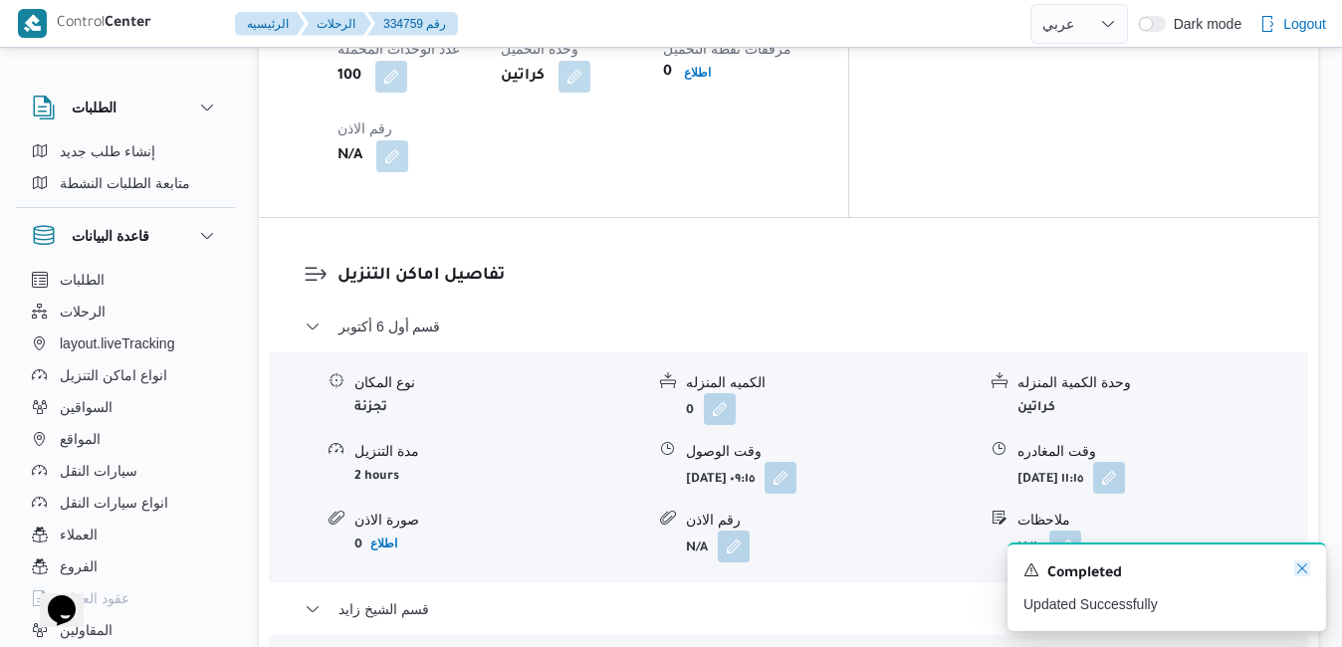
click at [1305, 568] on icon "Dismiss toast" at bounding box center [1302, 568] width 16 height 16
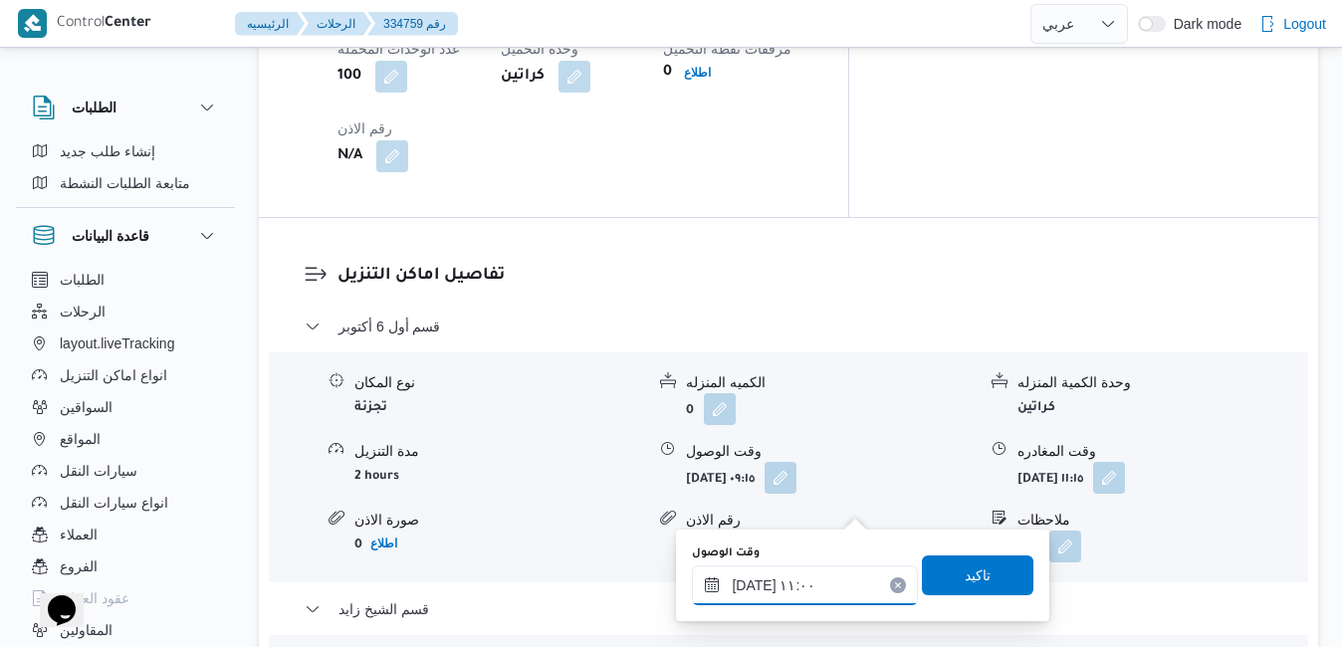
click at [767, 587] on input "٠٣/٠٩/٢٠٢٥ ١١:٠٠" at bounding box center [805, 585] width 226 height 40
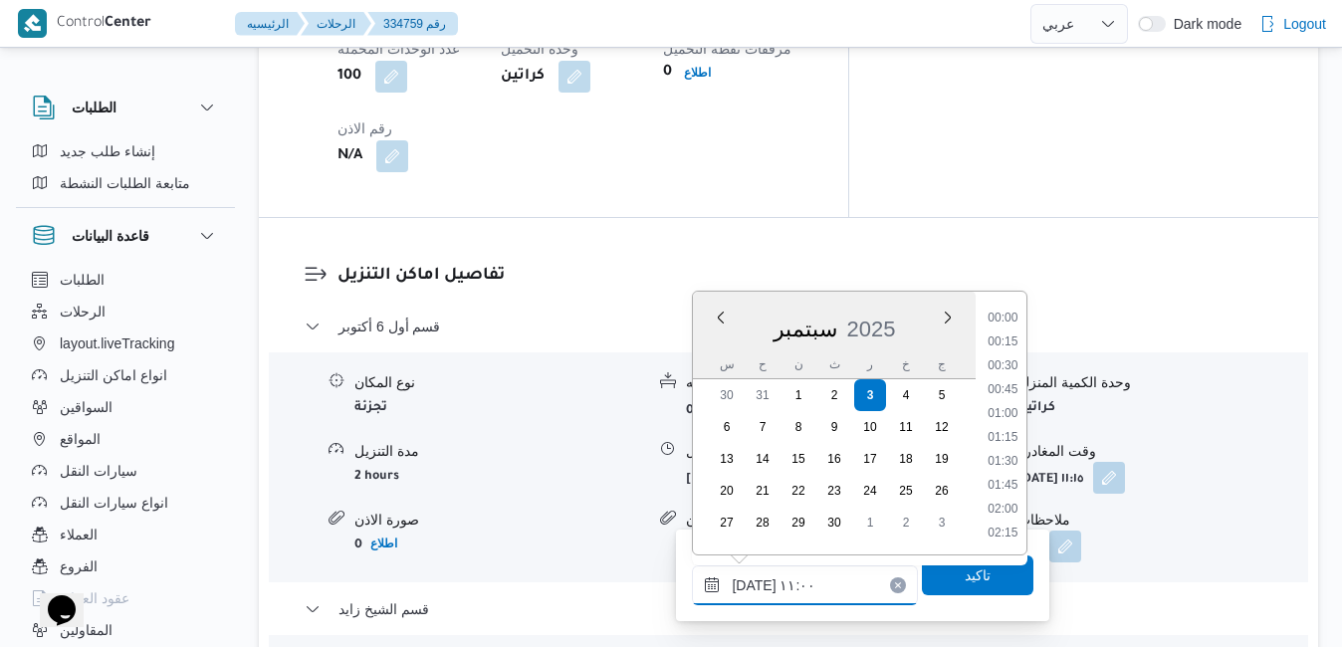
scroll to position [930, 0]
click at [1010, 489] on li "11:30" at bounding box center [1003, 487] width 46 height 20
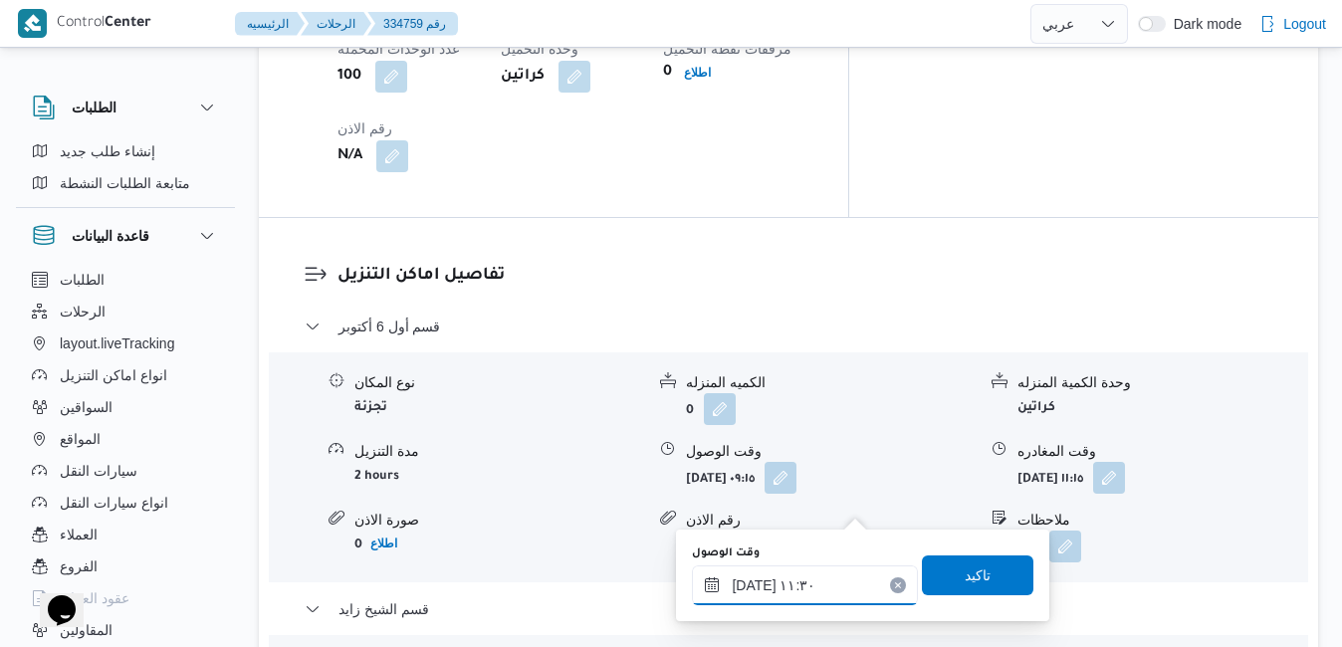
click at [753, 585] on input "٠٣/٠٩/٢٠٢٥ ١١:٣٠" at bounding box center [805, 585] width 226 height 40
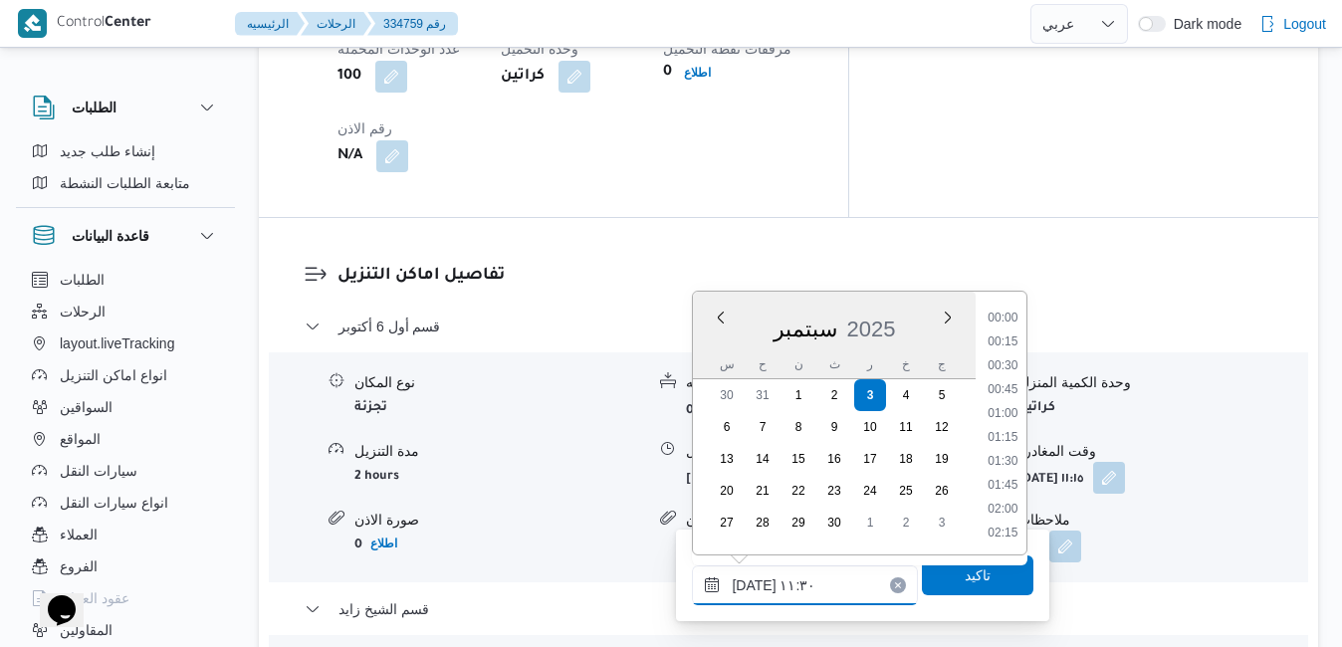
scroll to position [977, 0]
click at [753, 585] on input "٠٣/٠٩/٢٠٢٥ ١١:٣٠" at bounding box center [805, 585] width 226 height 40
click at [752, 585] on input "٠٣/٠٩/٢٠٢٥ ١١:٣٠" at bounding box center [805, 585] width 226 height 40
click at [751, 584] on input "٠٣/٠٩/٢٠٢٥ ١١:٣٠" at bounding box center [805, 585] width 226 height 40
click at [750, 584] on input "٠٣/٠٩/٢٠٢٥ ١١:٣٠" at bounding box center [805, 585] width 226 height 40
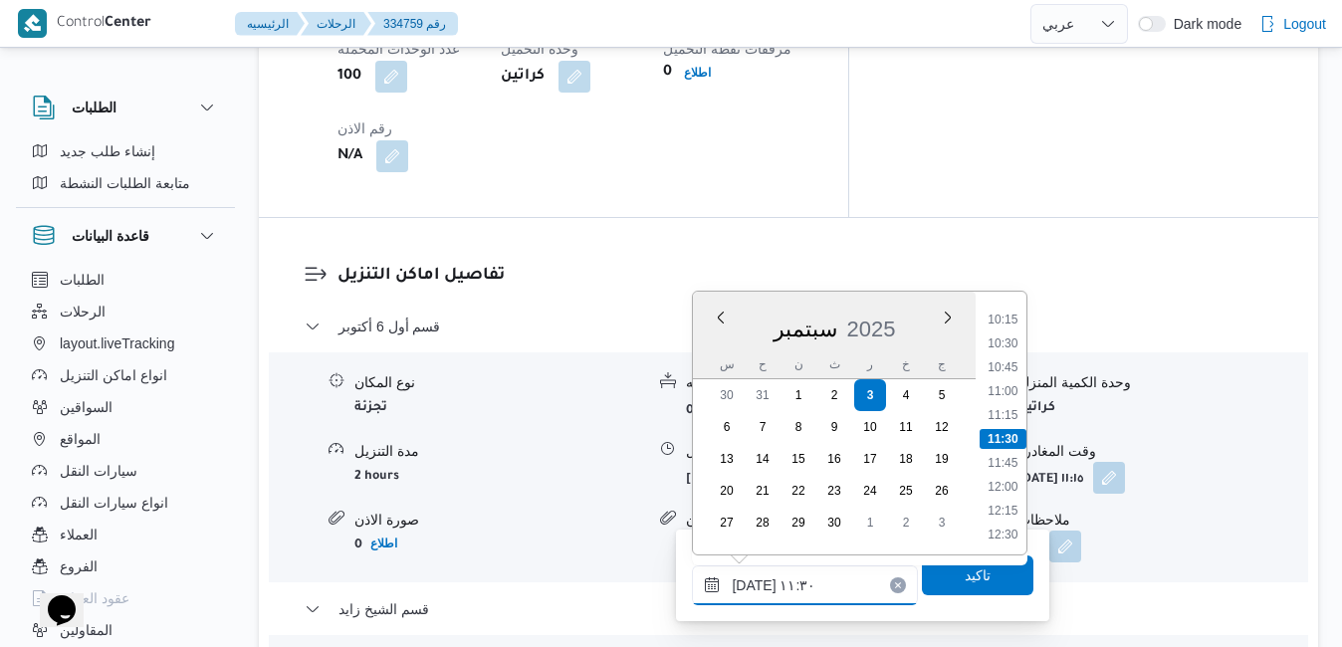
click at [750, 584] on input "٠٣/٠٩/٢٠٢٥ ١١:٣٠" at bounding box center [805, 585] width 226 height 40
type input "٠٣/٠٩/٢٠٢٥ ١١:35"
click at [1001, 584] on span "تاكيد" at bounding box center [977, 574] width 111 height 40
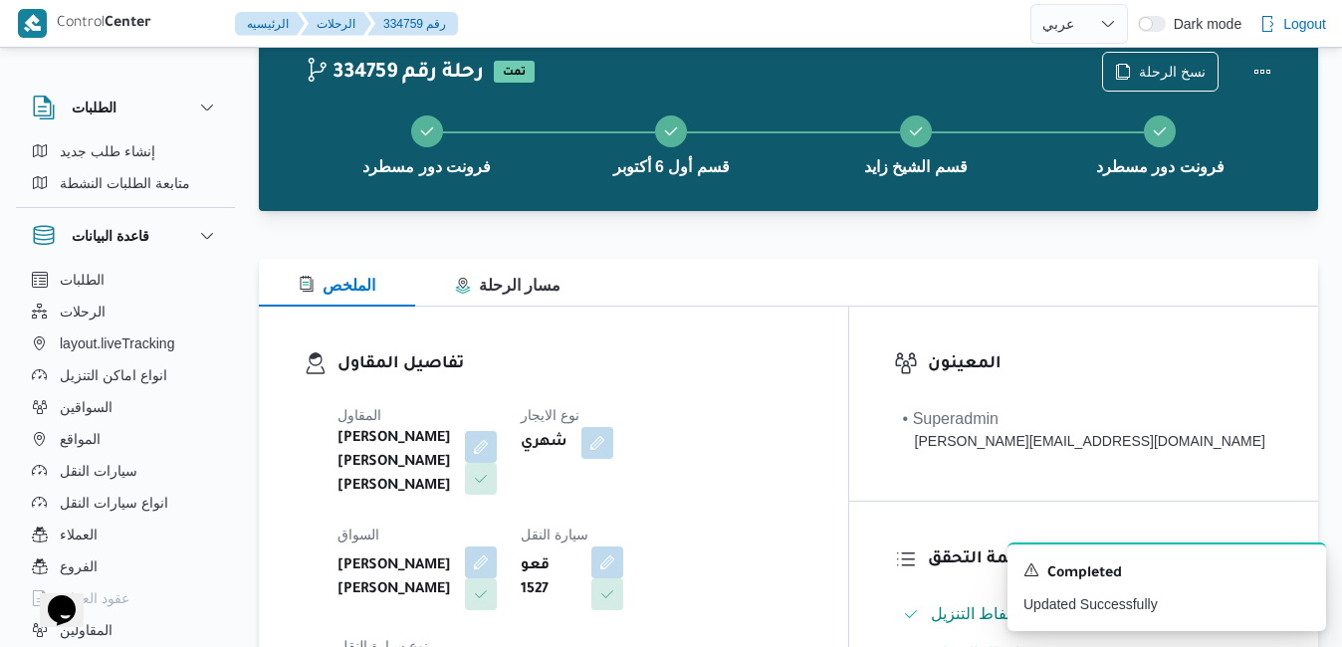
scroll to position [0, 0]
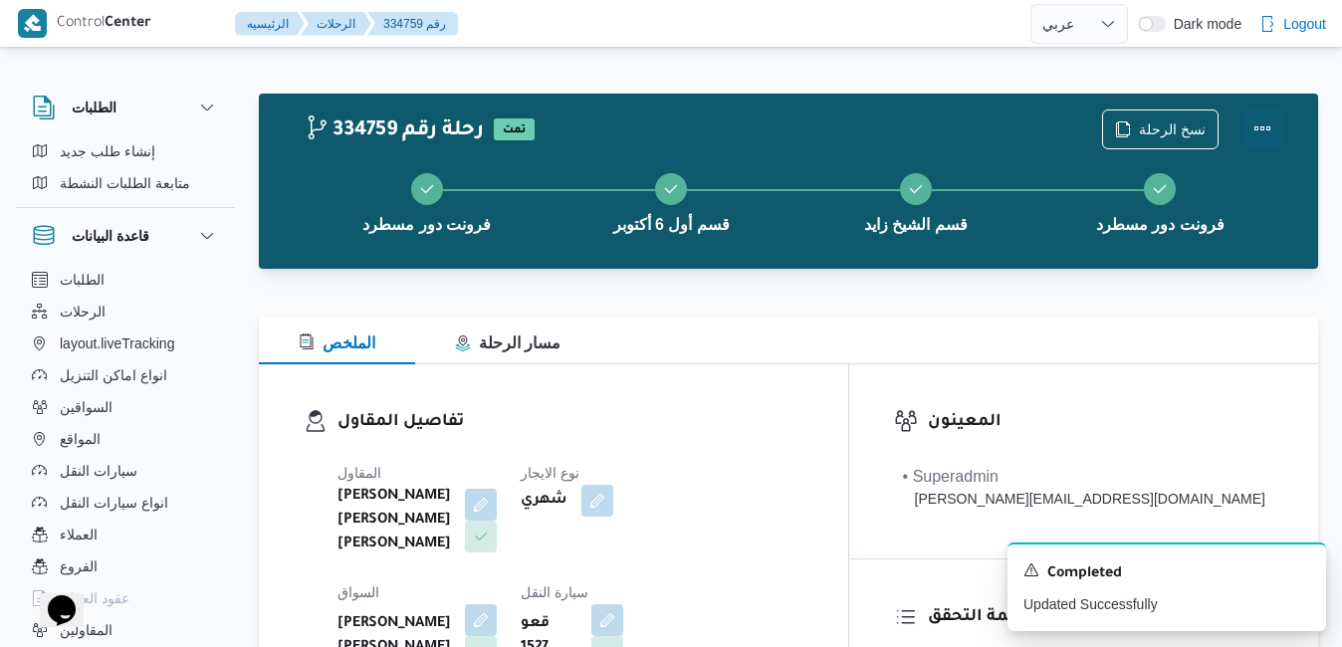
click at [1252, 126] on button "Actions" at bounding box center [1262, 128] width 40 height 40
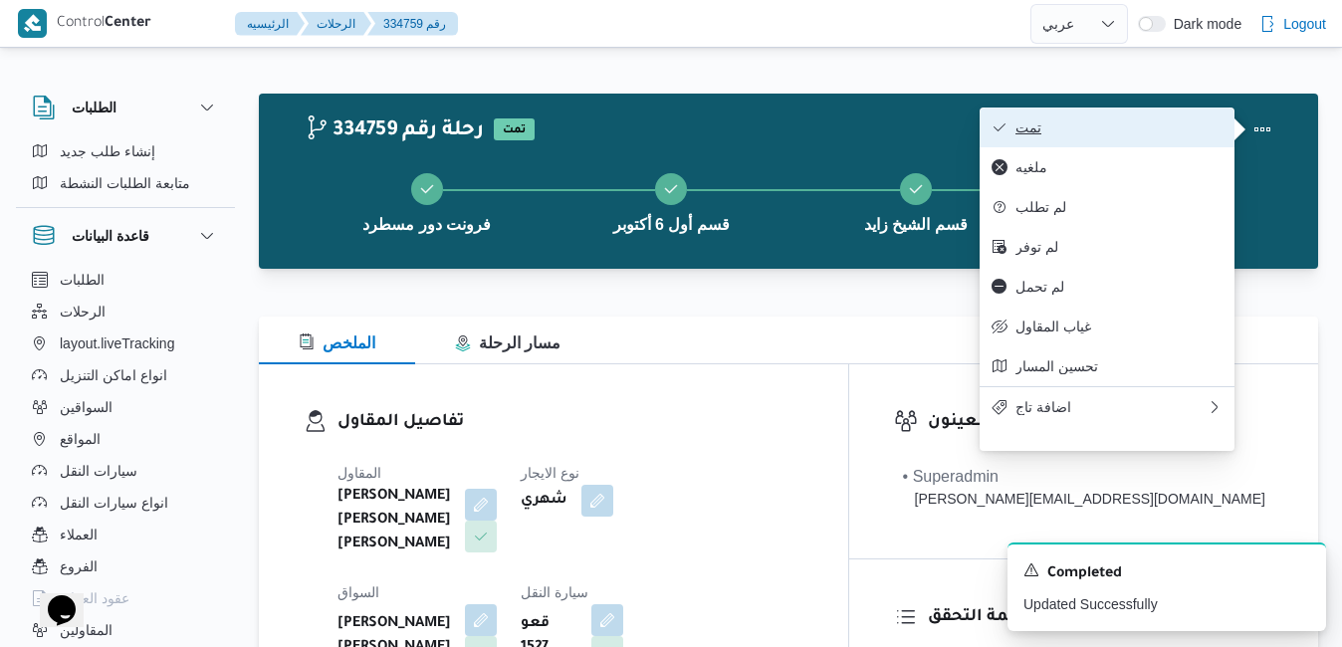
click at [1133, 132] on span "تمت" at bounding box center [1118, 127] width 207 height 16
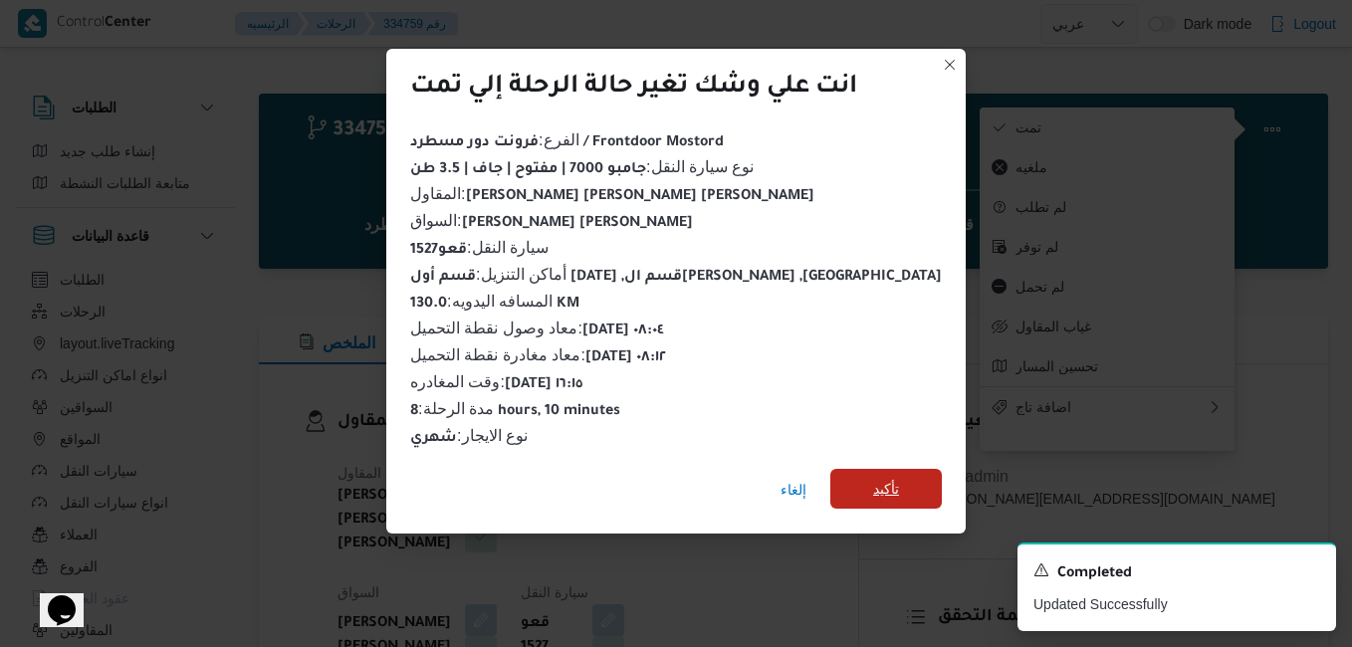
click at [868, 475] on span "تأكيد" at bounding box center [885, 489] width 111 height 40
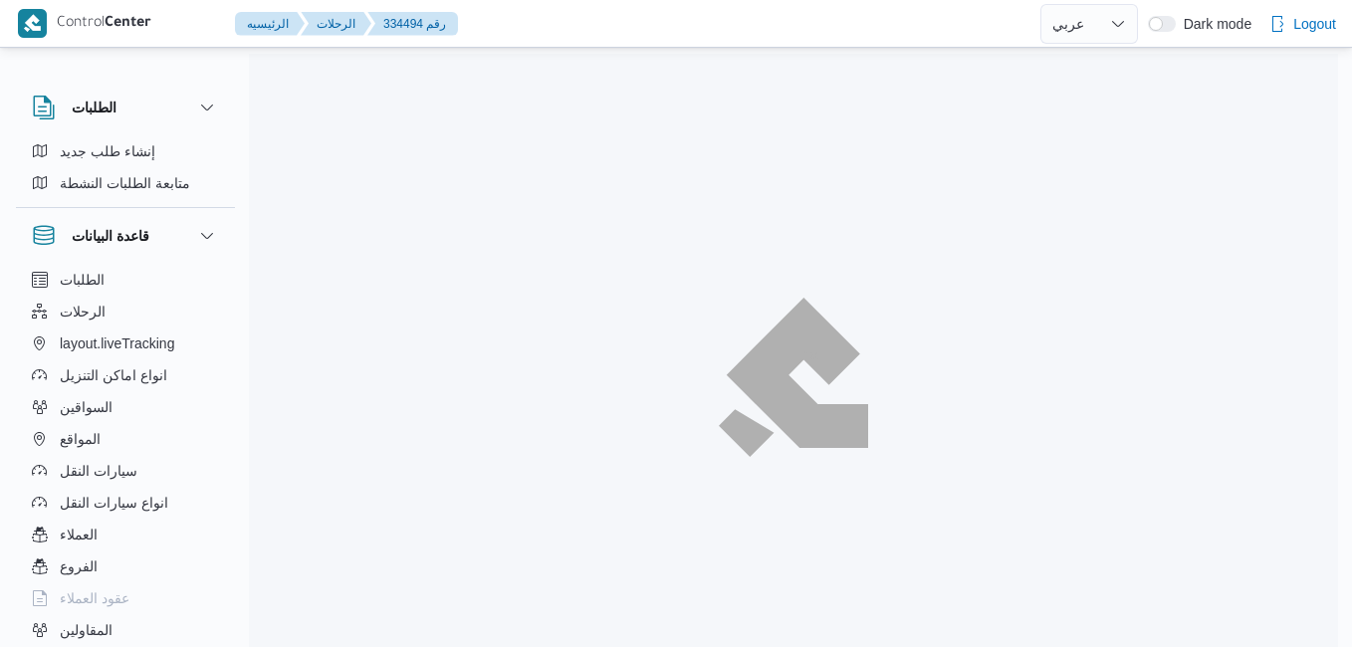
select select "ar"
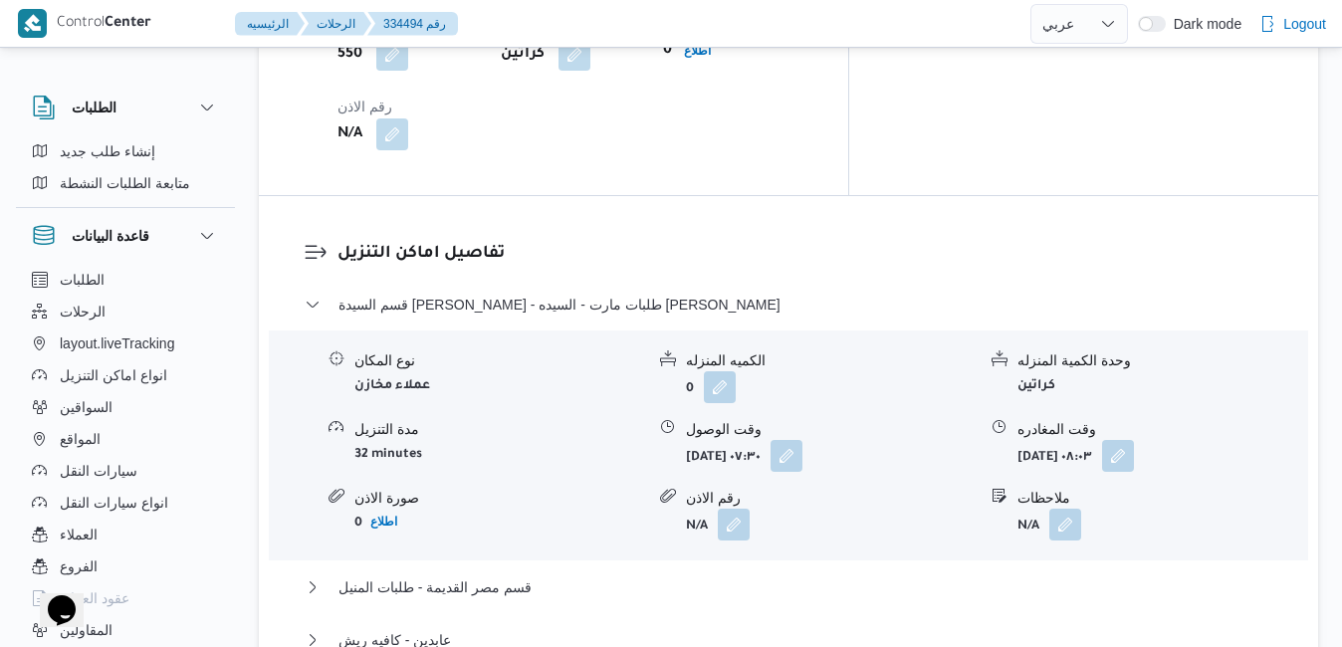
scroll to position [1871, 0]
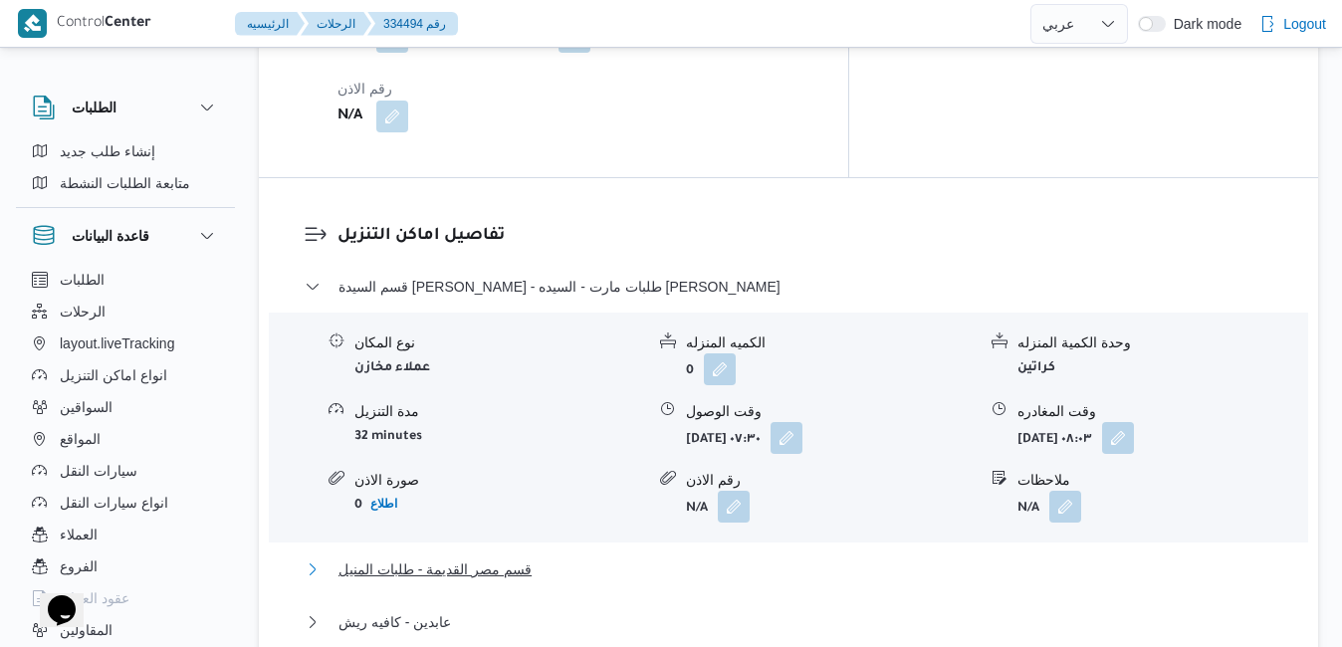
click at [856, 557] on button "قسم مصر القديمة - طلبات المنيل" at bounding box center [789, 569] width 968 height 24
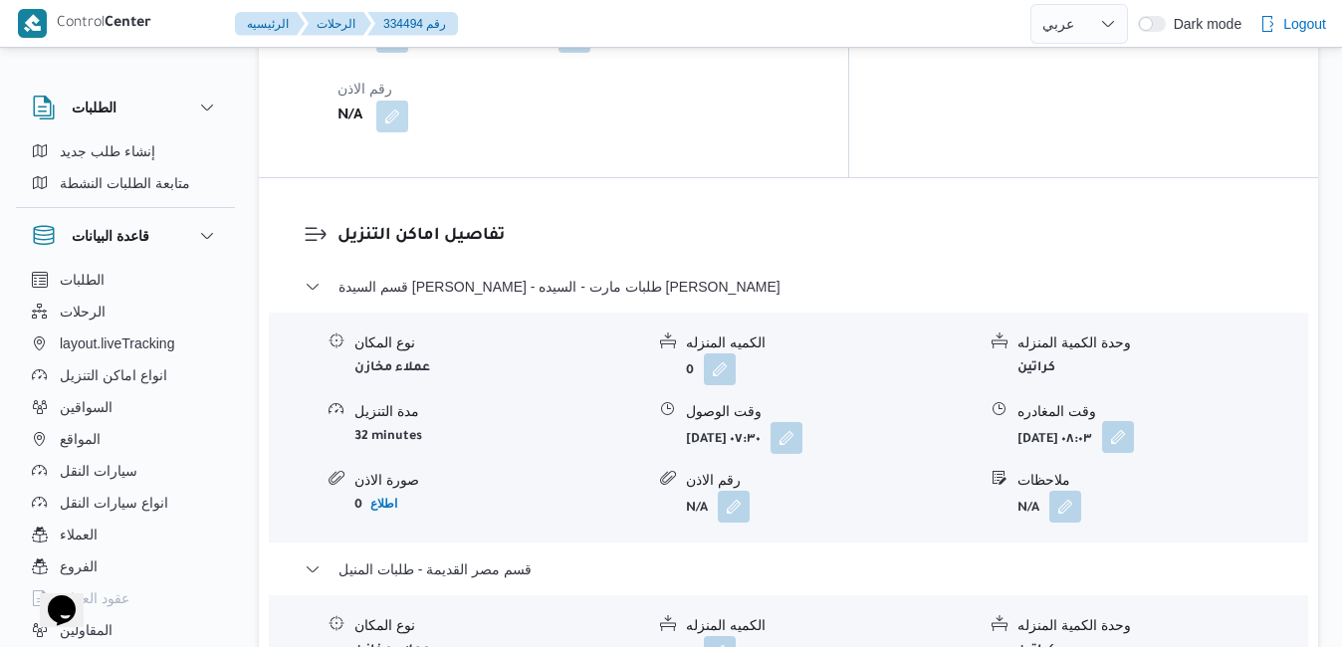
click at [1134, 421] on button "button" at bounding box center [1118, 437] width 32 height 32
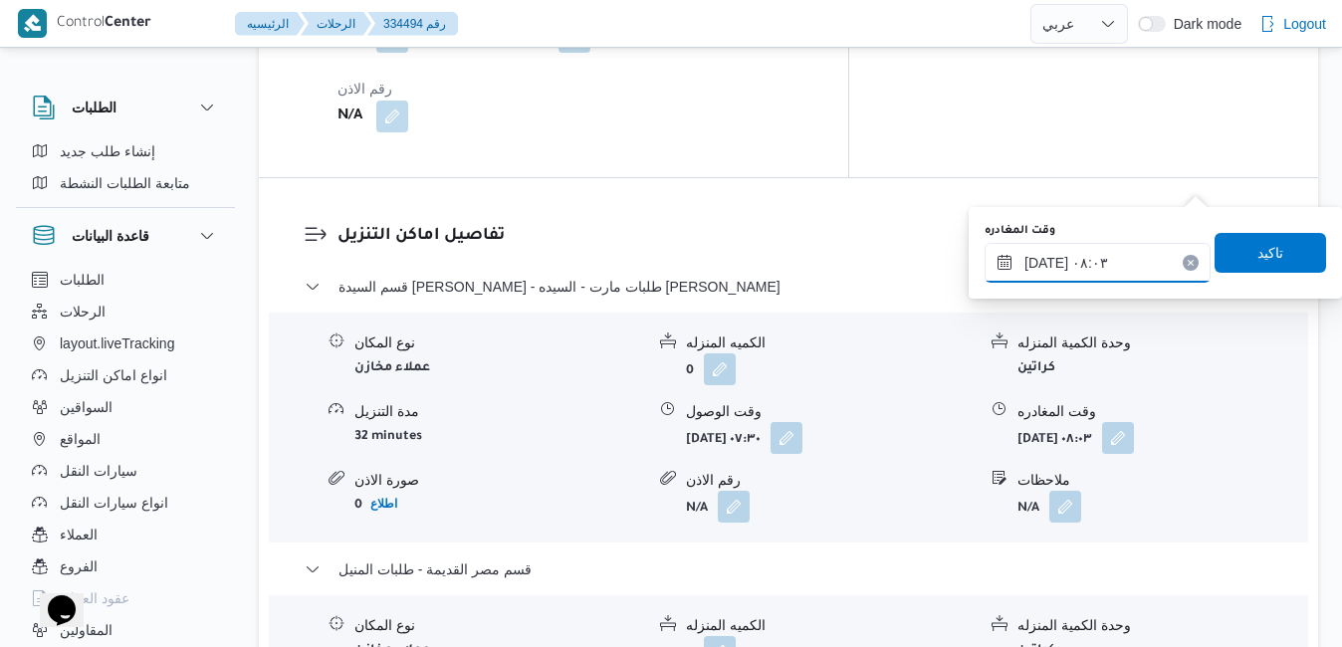
click at [1123, 266] on input "٠٣/٠٩/٢٠٢٥ ٠٨:٠٣" at bounding box center [1097, 263] width 226 height 40
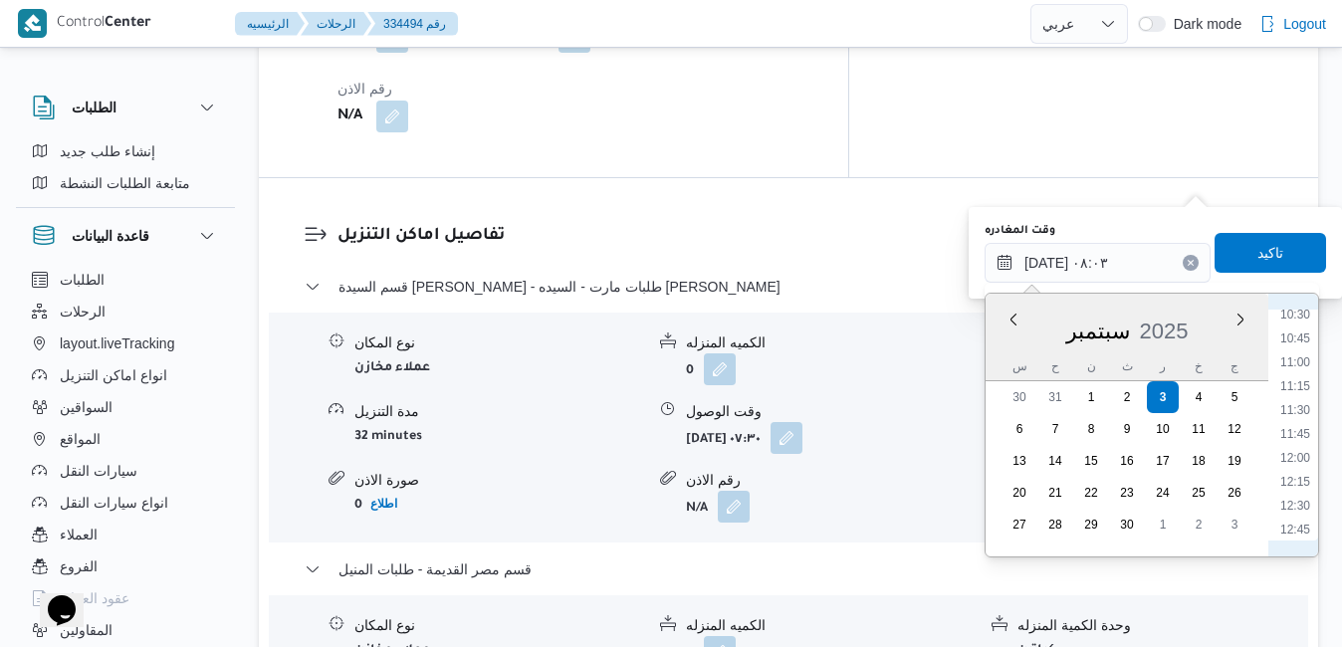
scroll to position [1047, 0]
click at [1296, 374] on li "11:30" at bounding box center [1295, 371] width 46 height 20
type input "٠٣/٠٩/٢٠٢٥ ١١:٣٠"
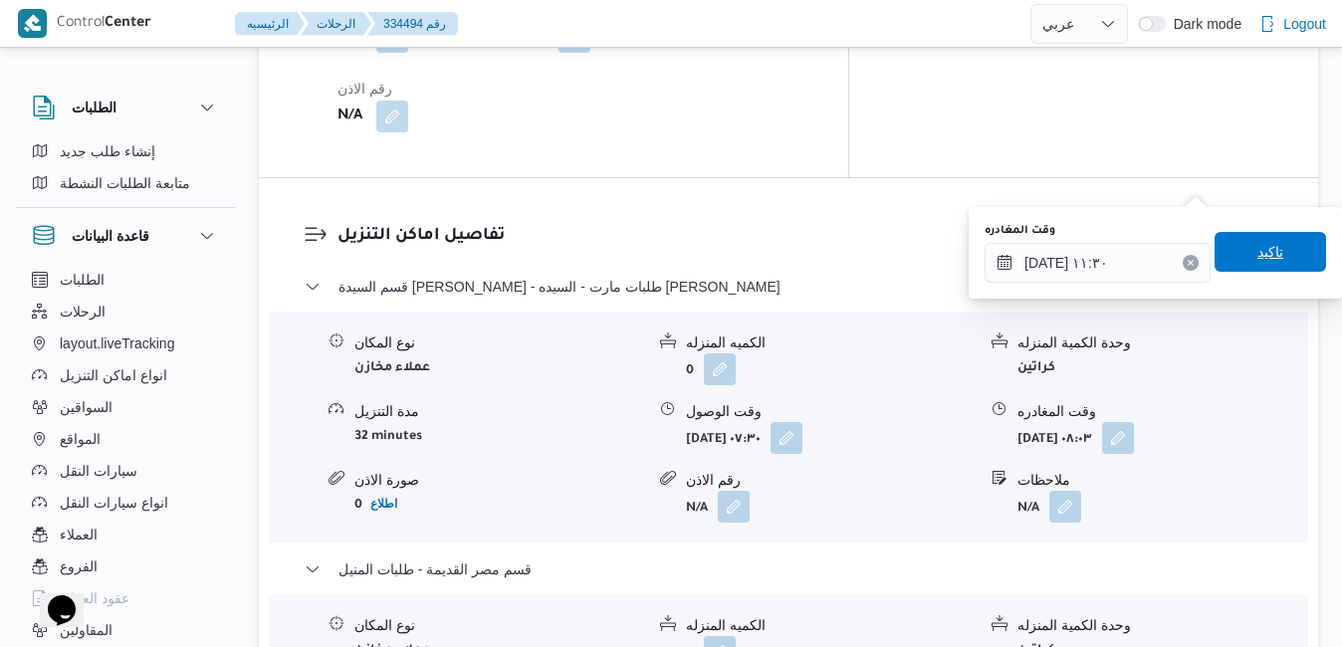
click at [1270, 260] on span "تاكيد" at bounding box center [1269, 252] width 111 height 40
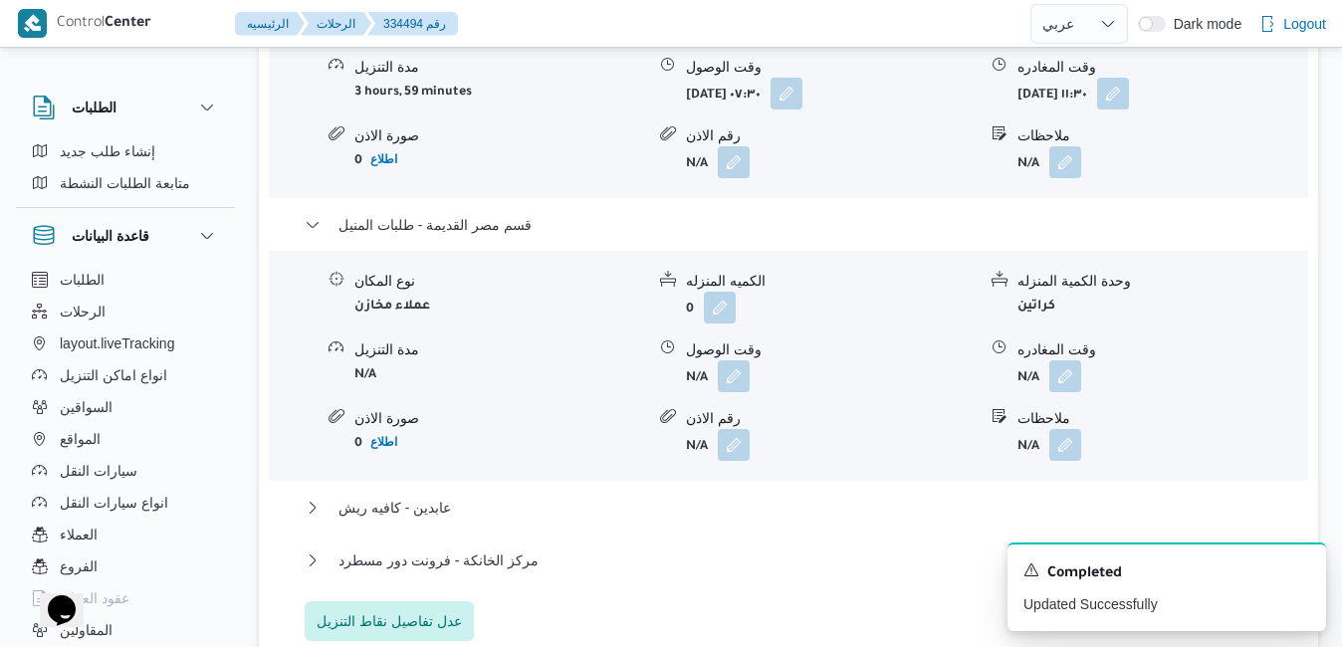
scroll to position [2230, 0]
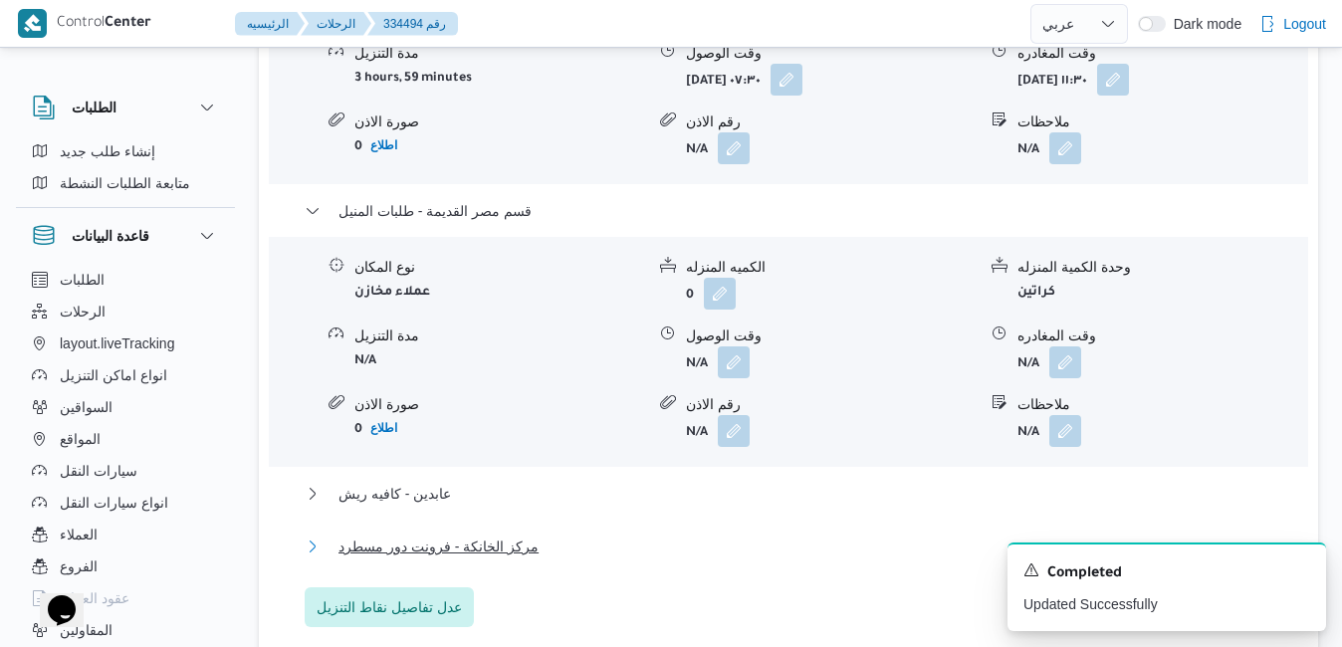
click at [880, 534] on button "مركز الخانكة - فرونت دور مسطرد" at bounding box center [789, 546] width 968 height 24
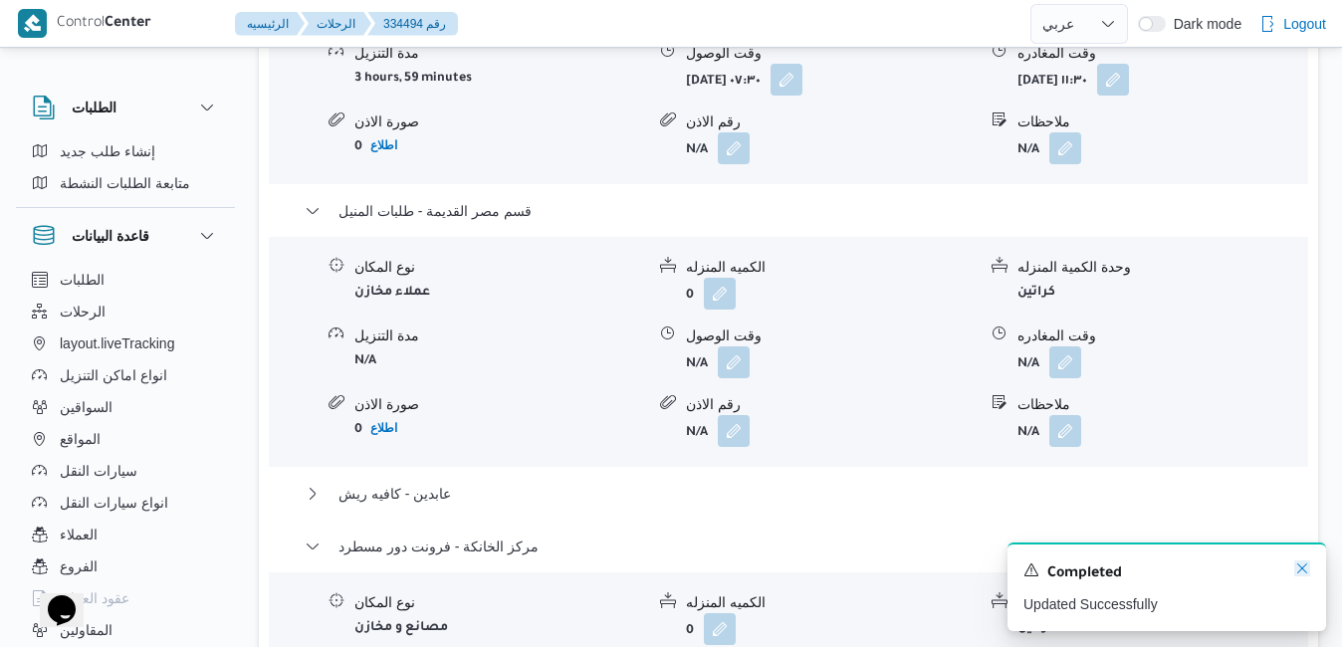
click at [1304, 571] on icon "Dismiss toast" at bounding box center [1302, 568] width 16 height 16
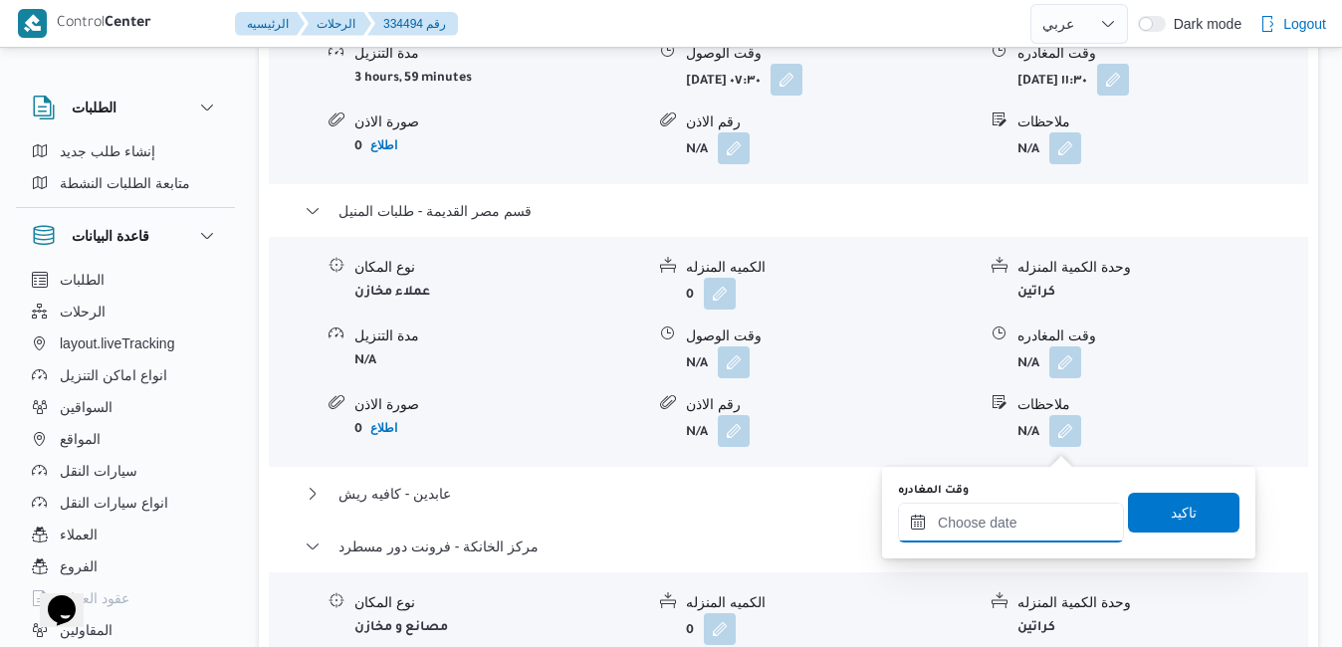
click at [1033, 518] on input "وقت المغادره" at bounding box center [1011, 523] width 226 height 40
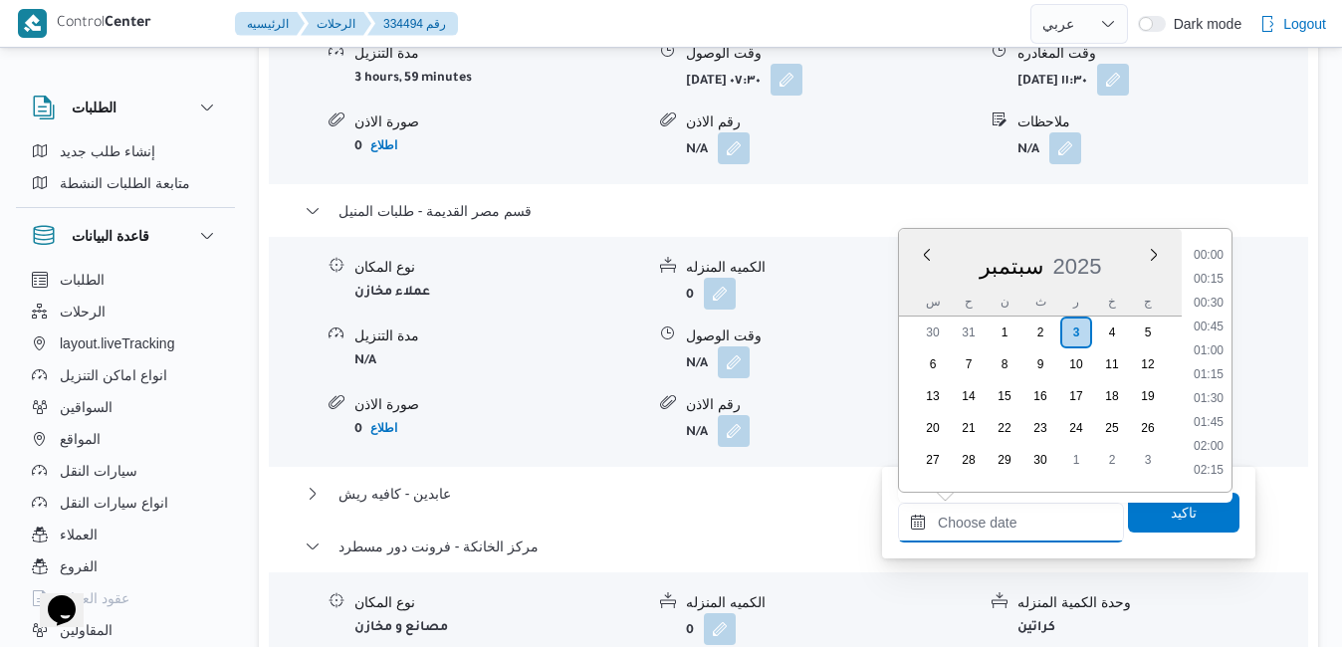
scroll to position [1527, 0]
click at [918, 280] on div "[DATE]" at bounding box center [1040, 262] width 283 height 51
click at [1214, 259] on li "16:00" at bounding box center [1208, 257] width 46 height 20
type input "٠٣/٠٩/٢٠٢٥ ١٦:٠٠"
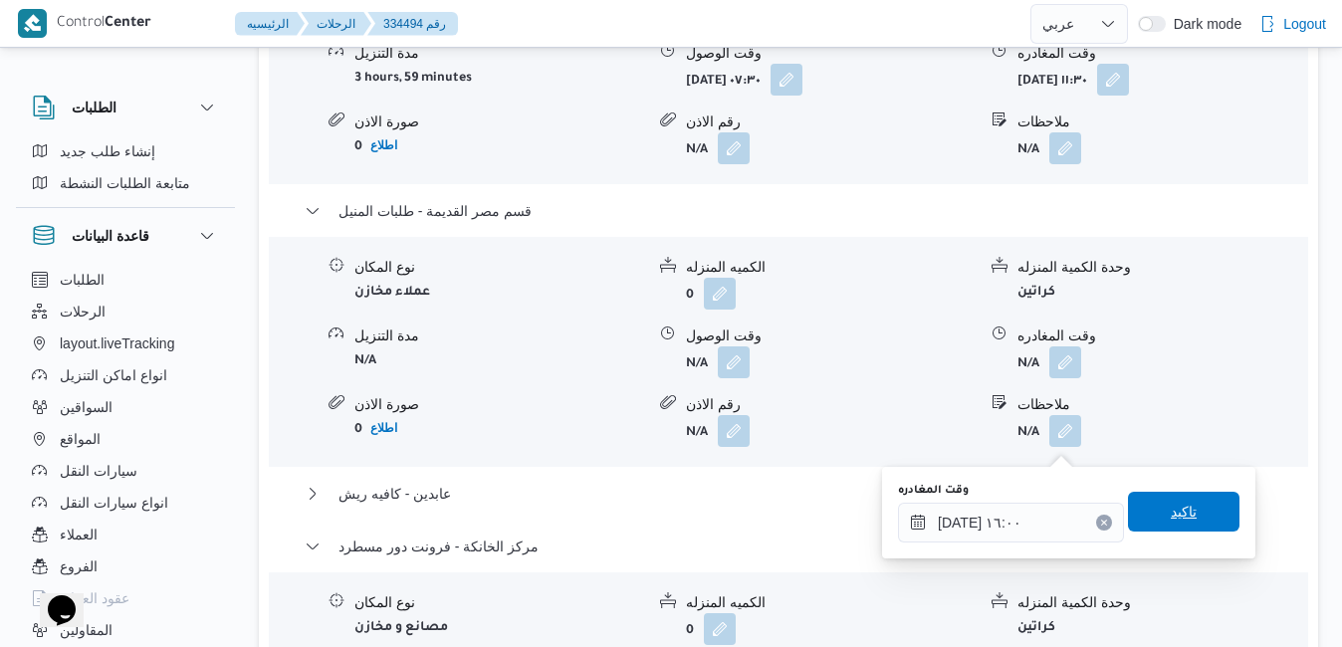
click at [1148, 505] on span "تاكيد" at bounding box center [1183, 512] width 111 height 40
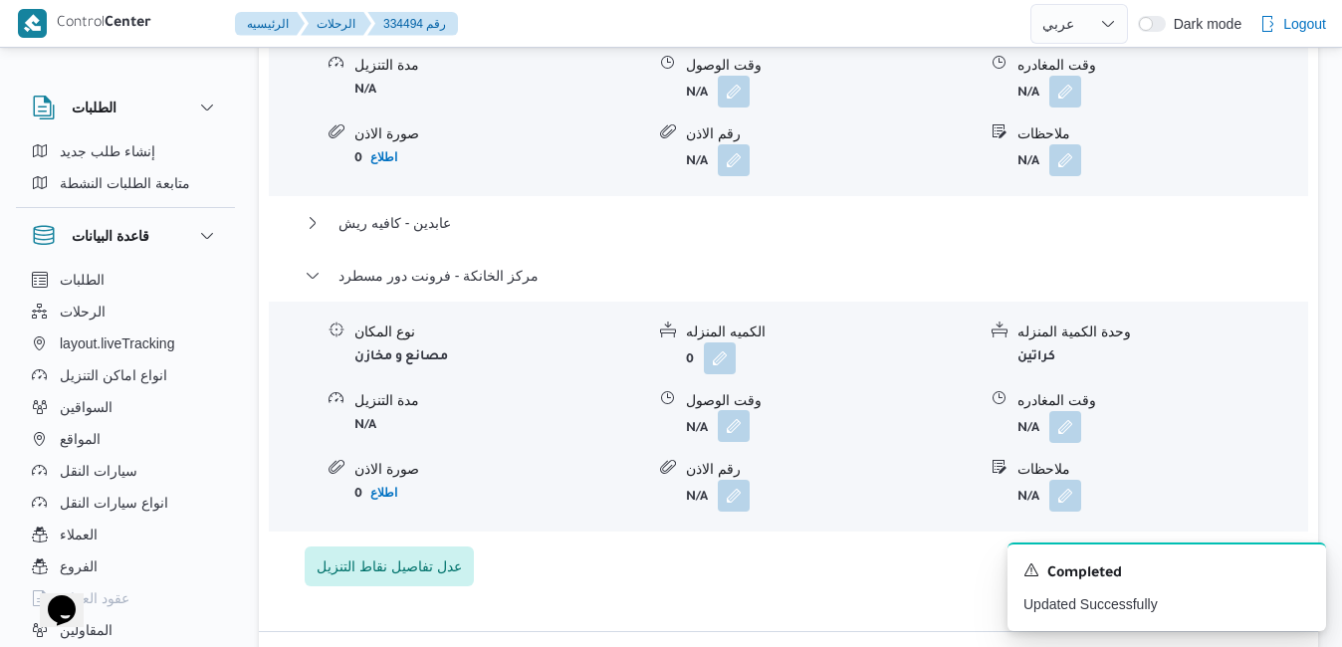
click at [739, 442] on button "button" at bounding box center [734, 426] width 32 height 32
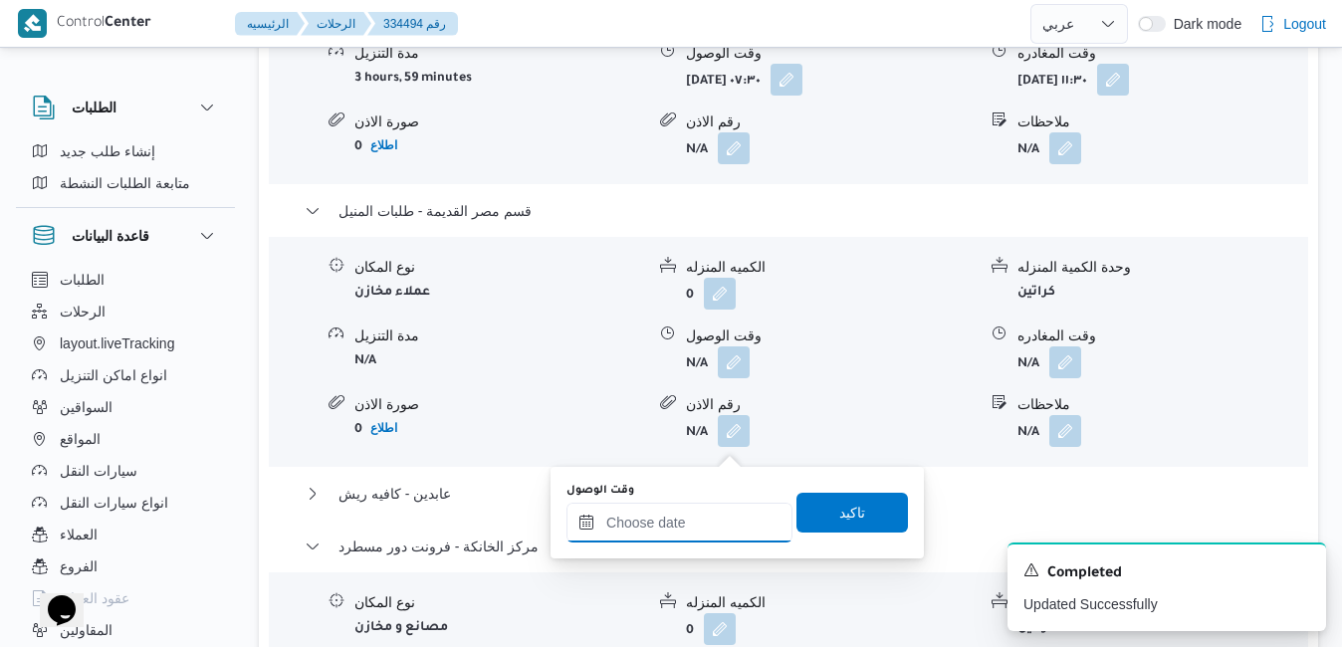
click at [668, 528] on input "وقت الوصول" at bounding box center [679, 523] width 226 height 40
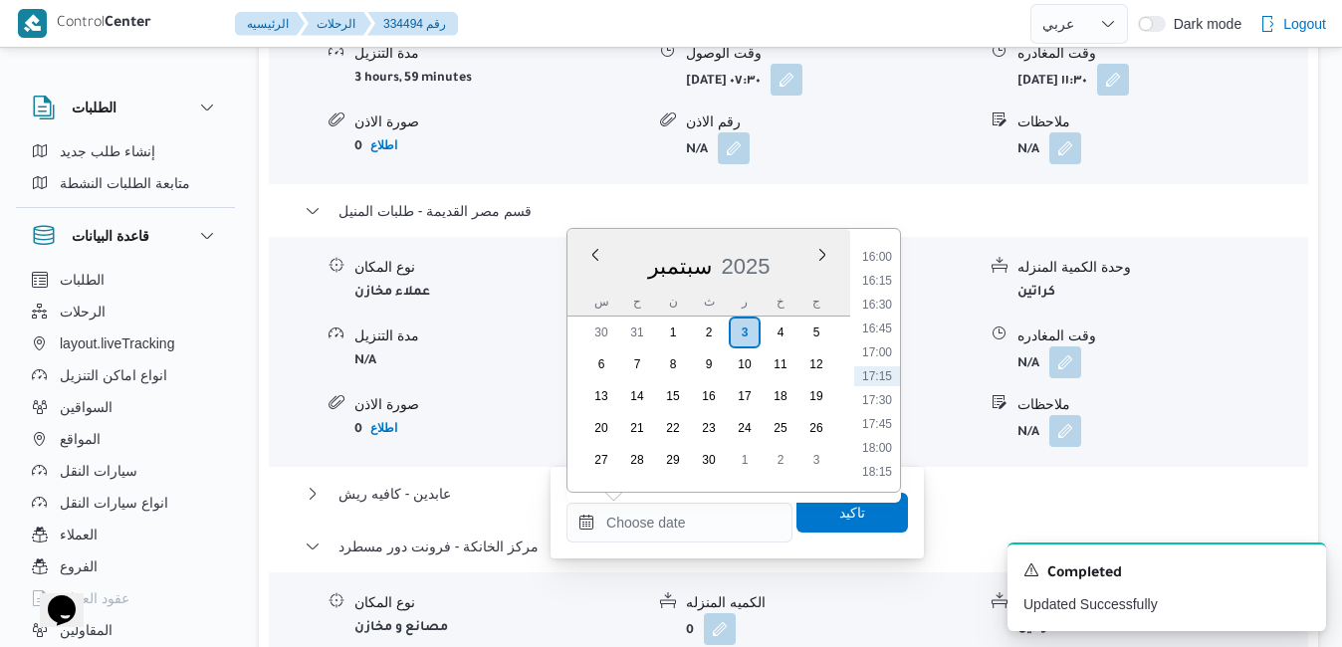
click at [577, 277] on div "[DATE]" at bounding box center [708, 262] width 283 height 51
click at [882, 435] on li "15:45" at bounding box center [877, 435] width 46 height 20
type input "٠٣/٠٩/٢٠٢٥ ١٥:٤٥"
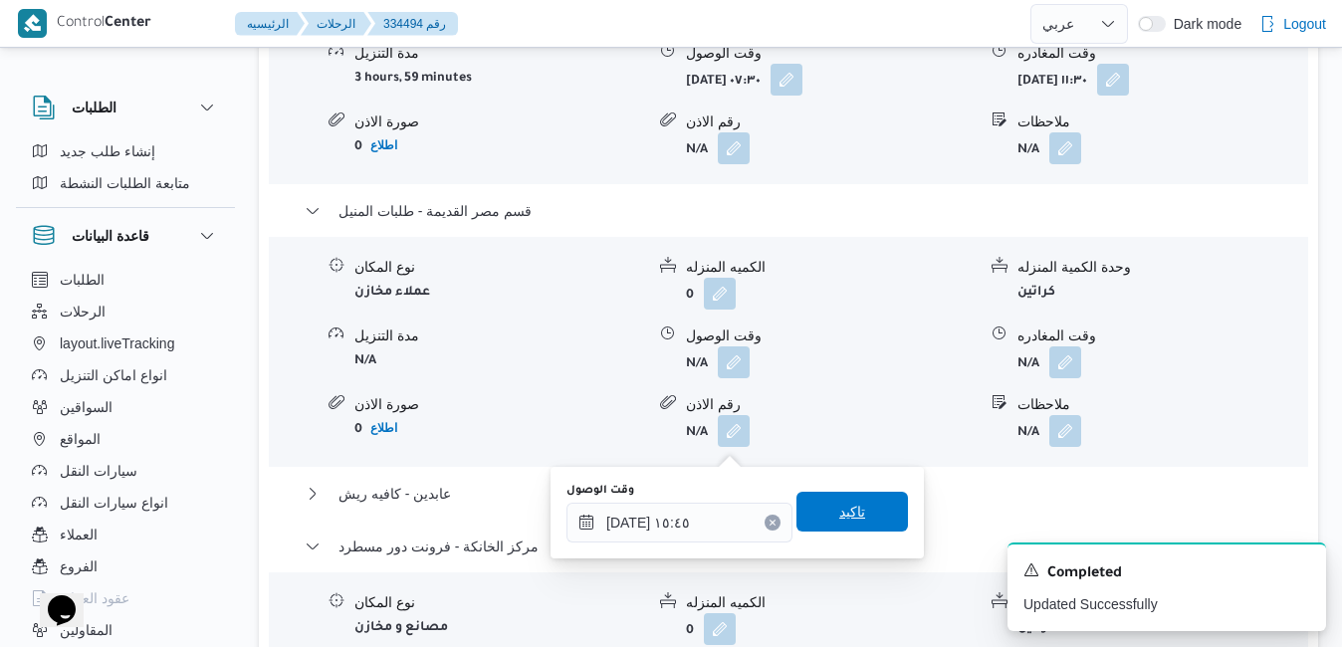
click at [839, 511] on span "تاكيد" at bounding box center [852, 512] width 26 height 24
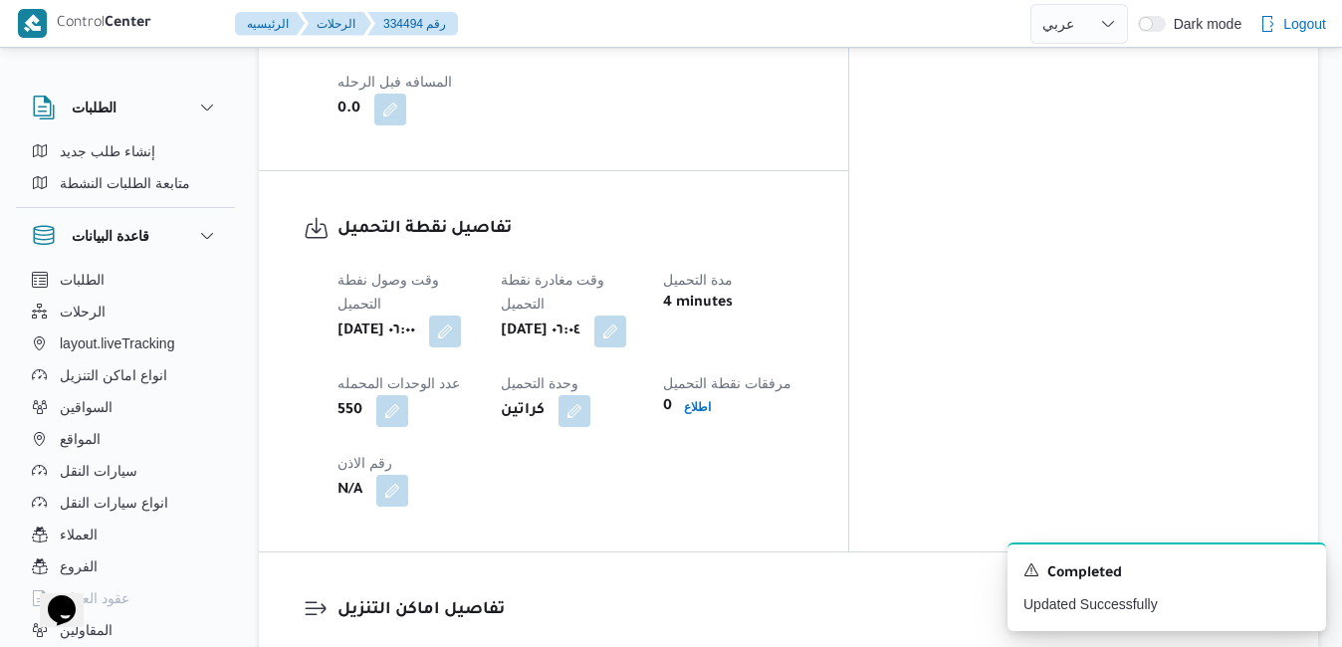
scroll to position [0, 0]
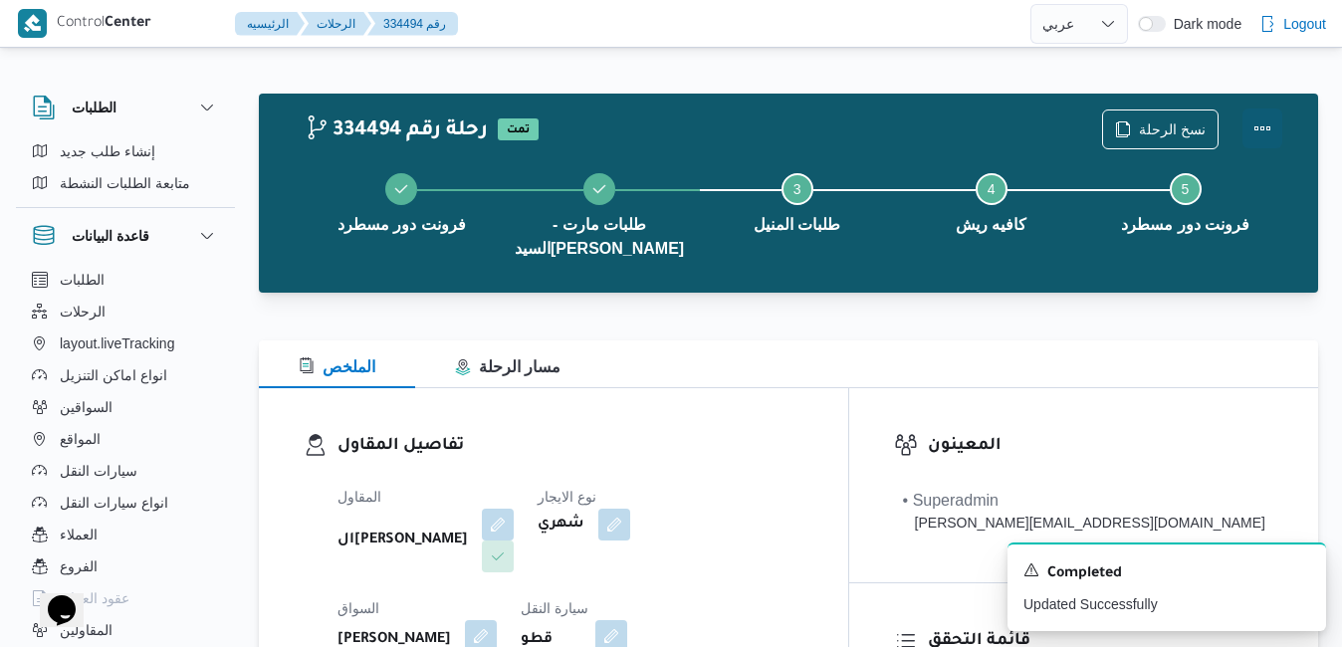
click at [1269, 128] on button "Actions" at bounding box center [1262, 128] width 40 height 40
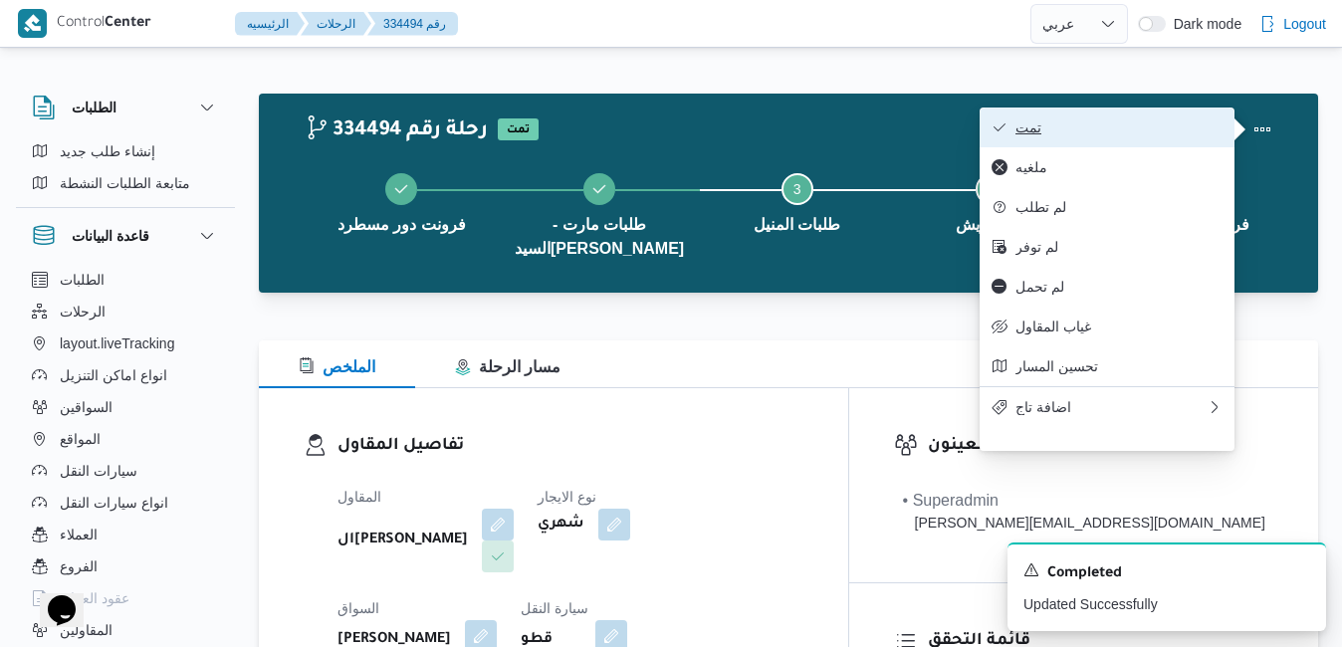
click at [1170, 135] on span "تمت" at bounding box center [1118, 127] width 207 height 16
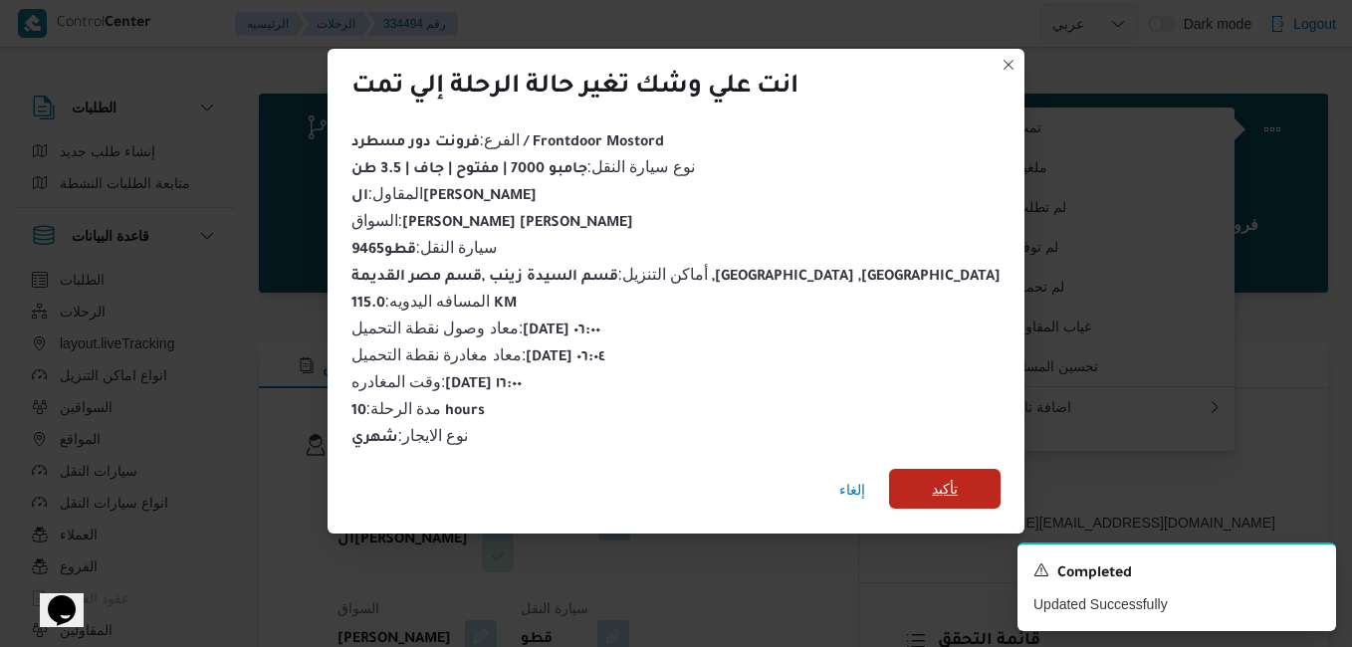
click at [911, 478] on span "تأكيد" at bounding box center [944, 489] width 111 height 40
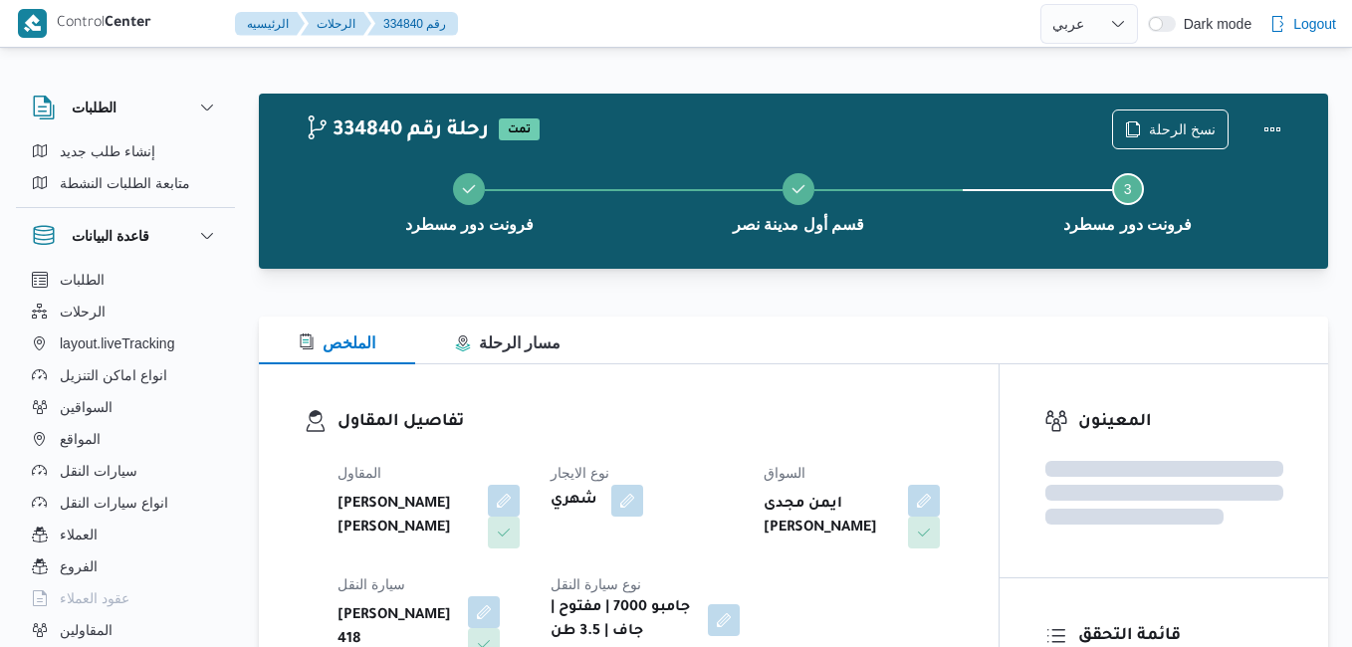
select select "ar"
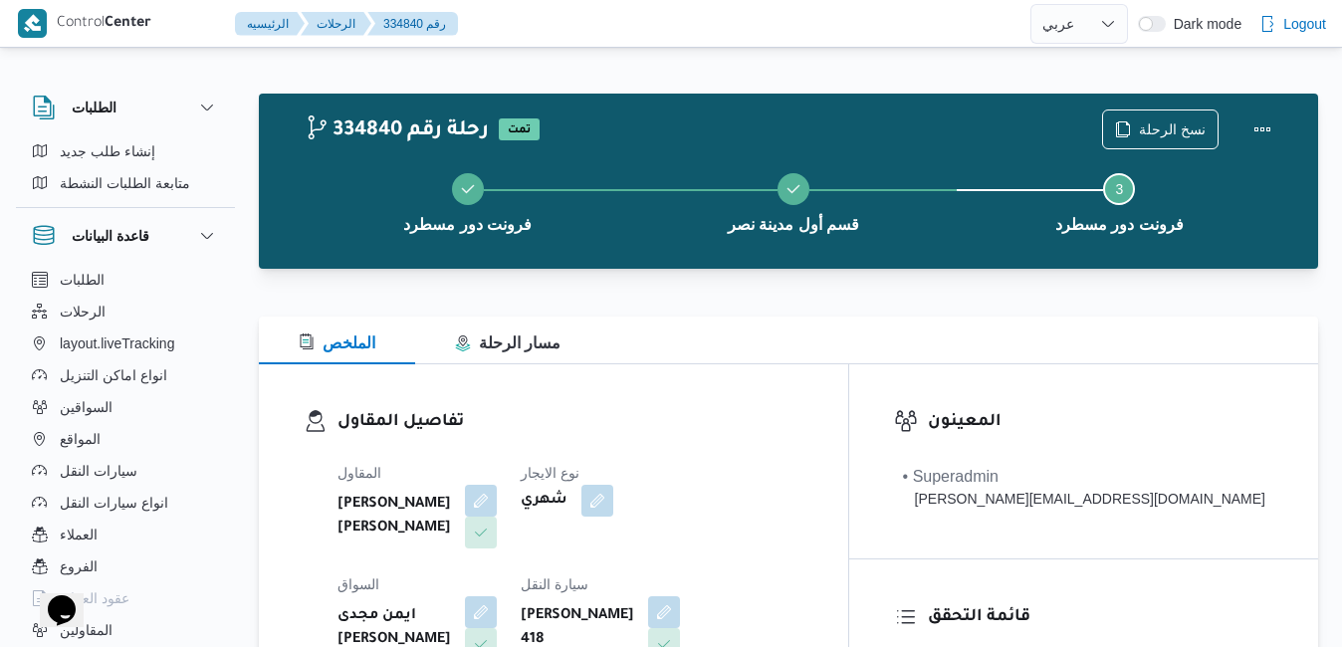
click at [735, 338] on div "الملخص مسار الرحلة" at bounding box center [788, 341] width 1059 height 48
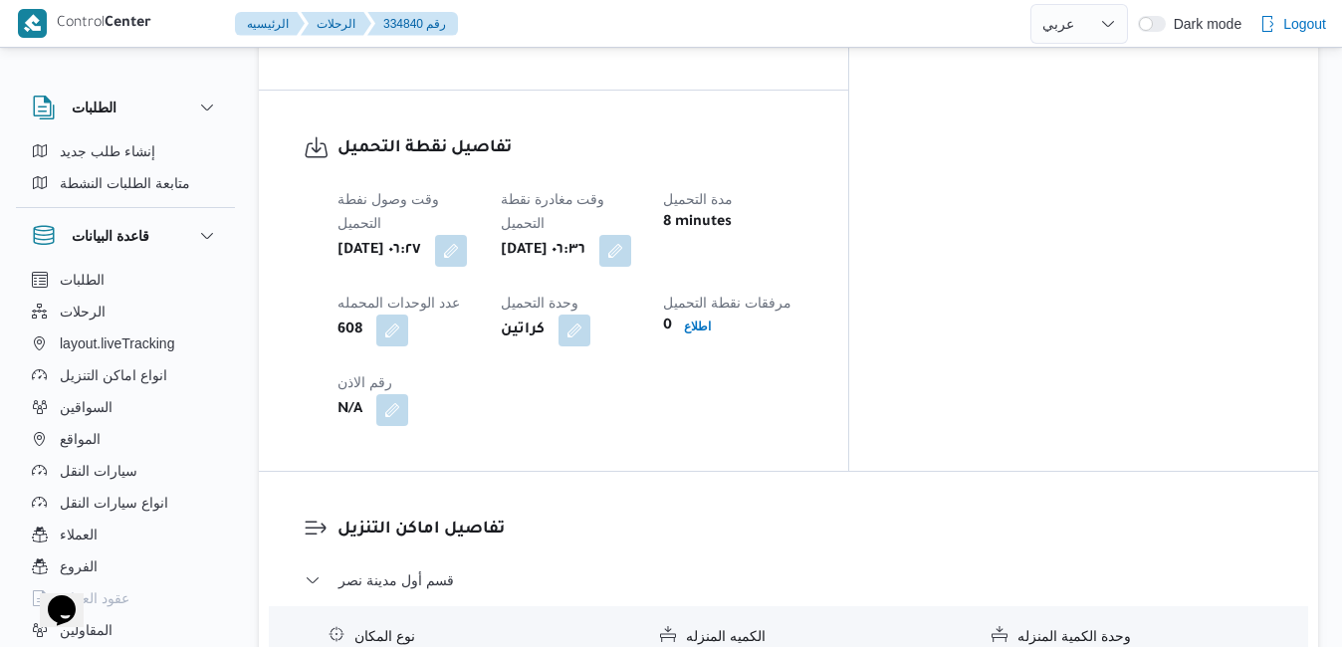
scroll to position [1792, 0]
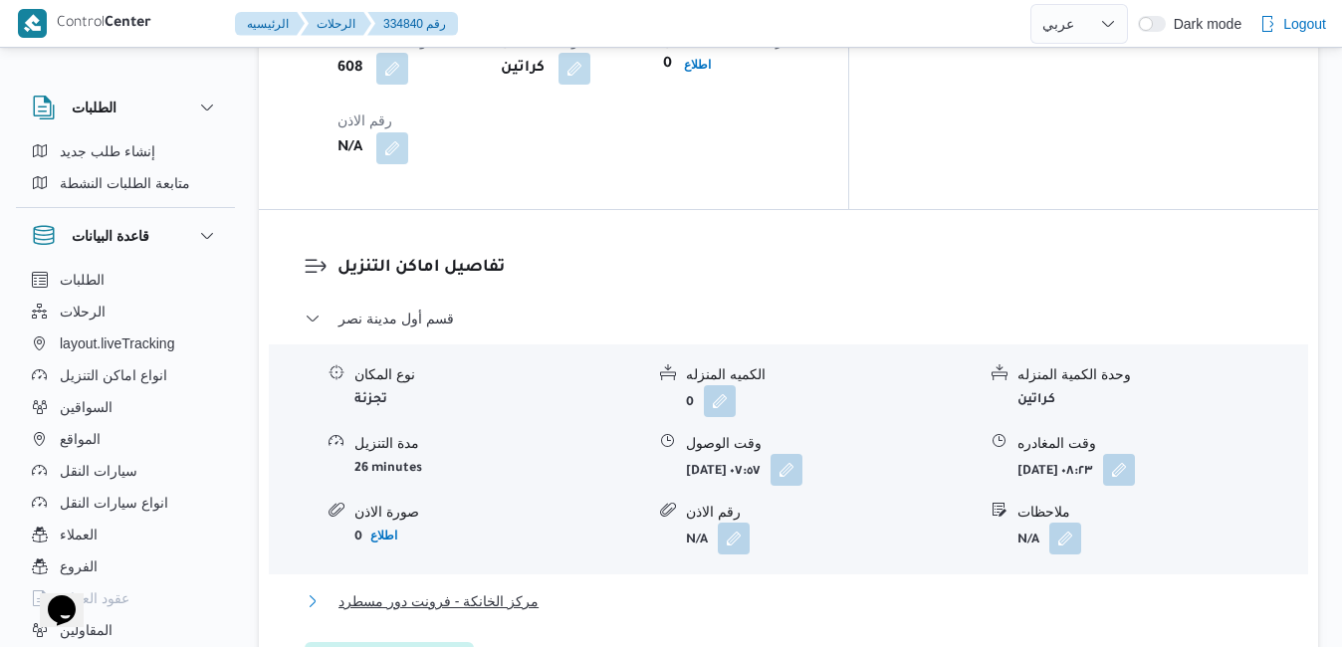
click at [718, 589] on button "مركز الخانكة - فرونت دور مسطرد" at bounding box center [789, 601] width 968 height 24
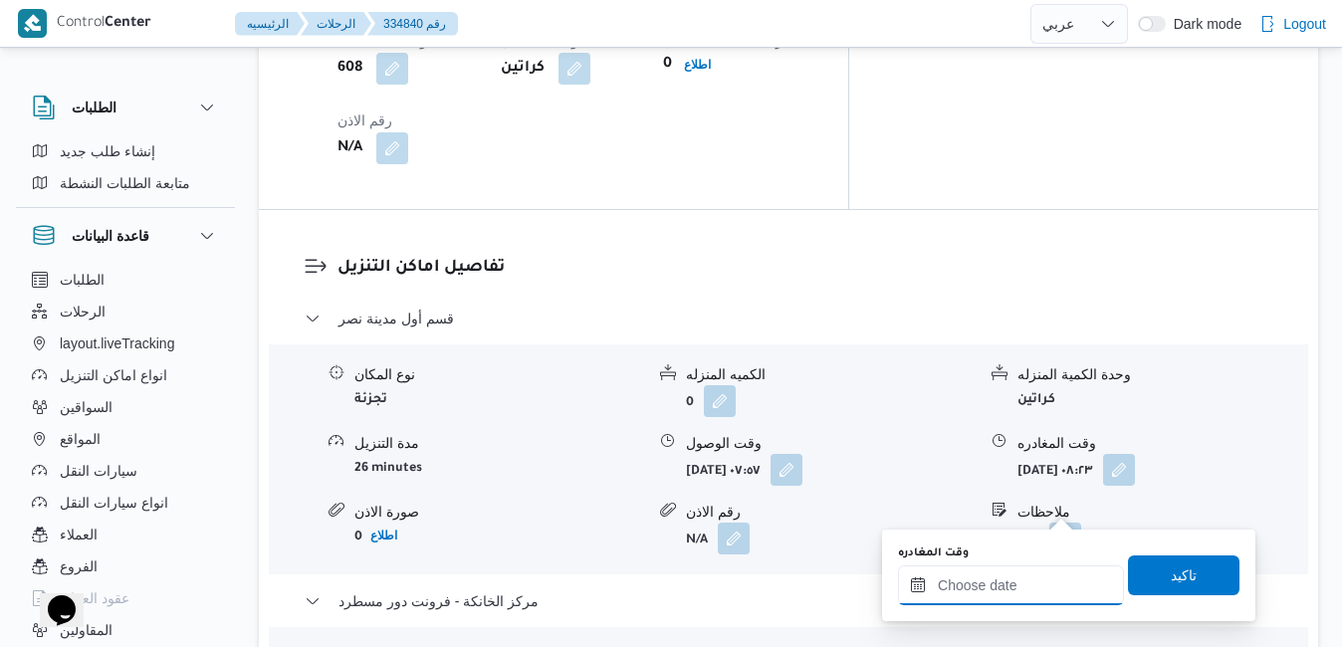
click at [988, 589] on input "وقت المغادره" at bounding box center [1011, 585] width 226 height 40
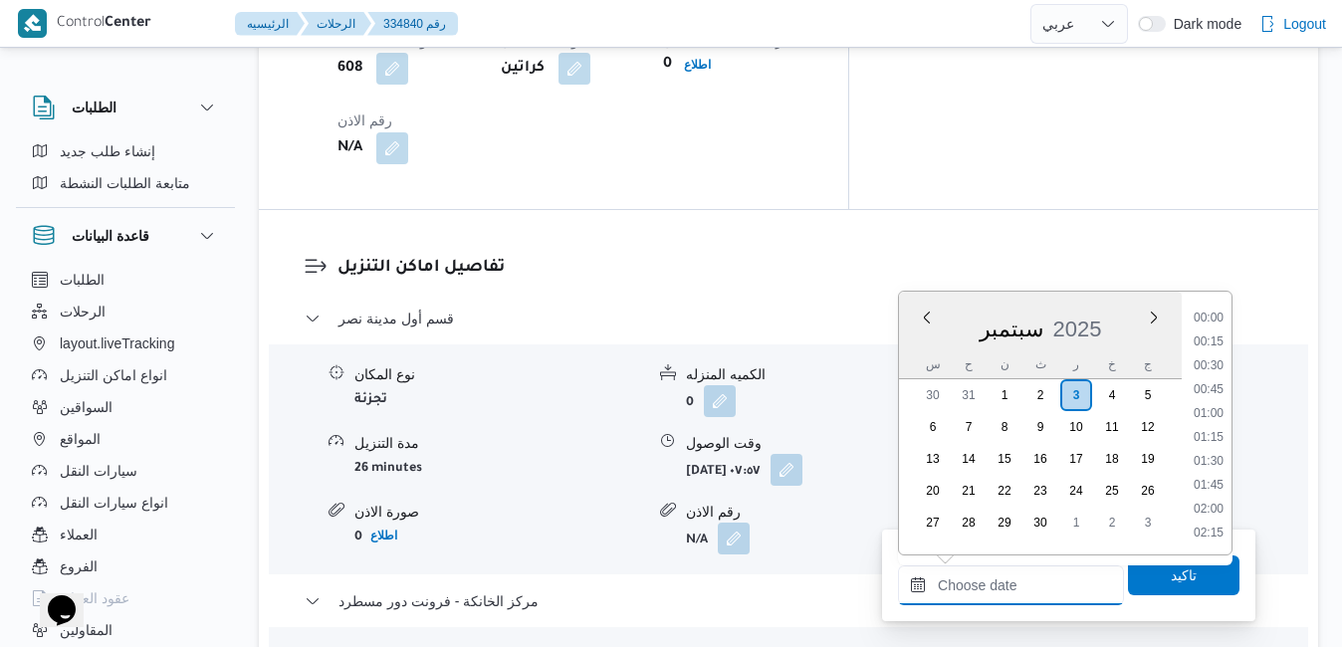
scroll to position [1551, 0]
click at [924, 343] on div "سبتمبر 2025" at bounding box center [1040, 325] width 283 height 51
click at [1208, 452] on li "15:30" at bounding box center [1208, 450] width 46 height 20
type input "٠٣/٠٩/٢٠٢٥ ١٥:٣٠"
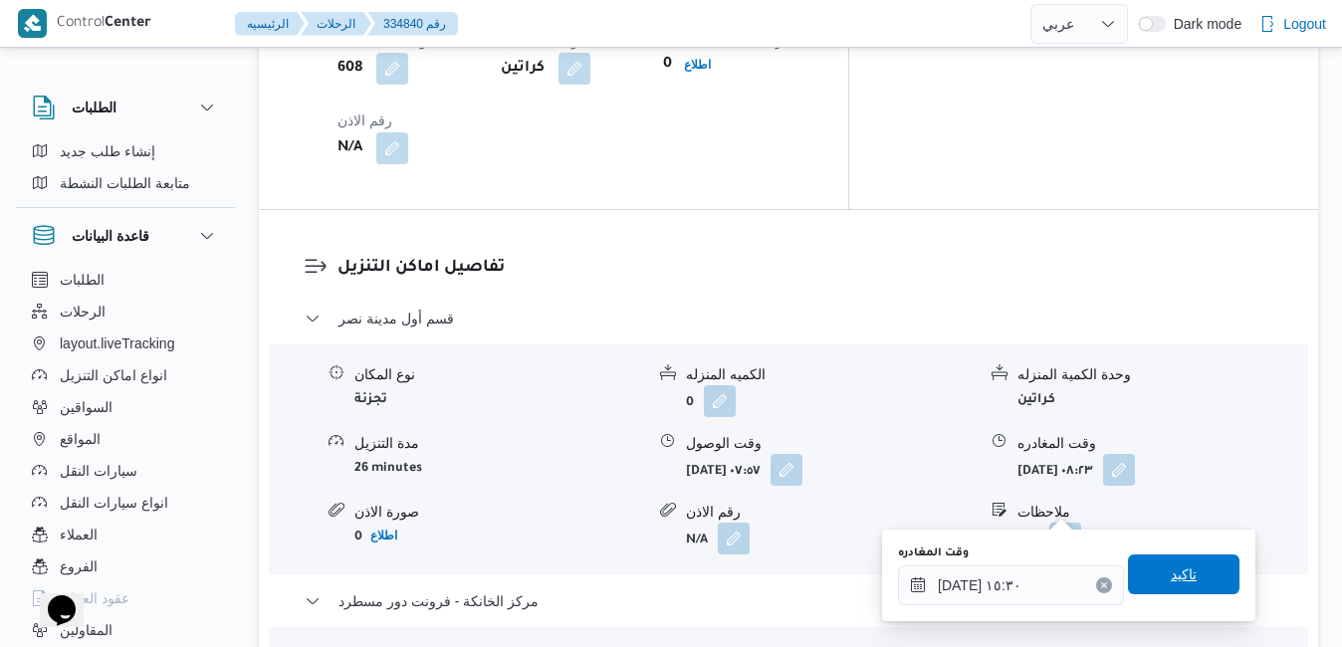
click at [1175, 572] on span "تاكيد" at bounding box center [1183, 574] width 26 height 24
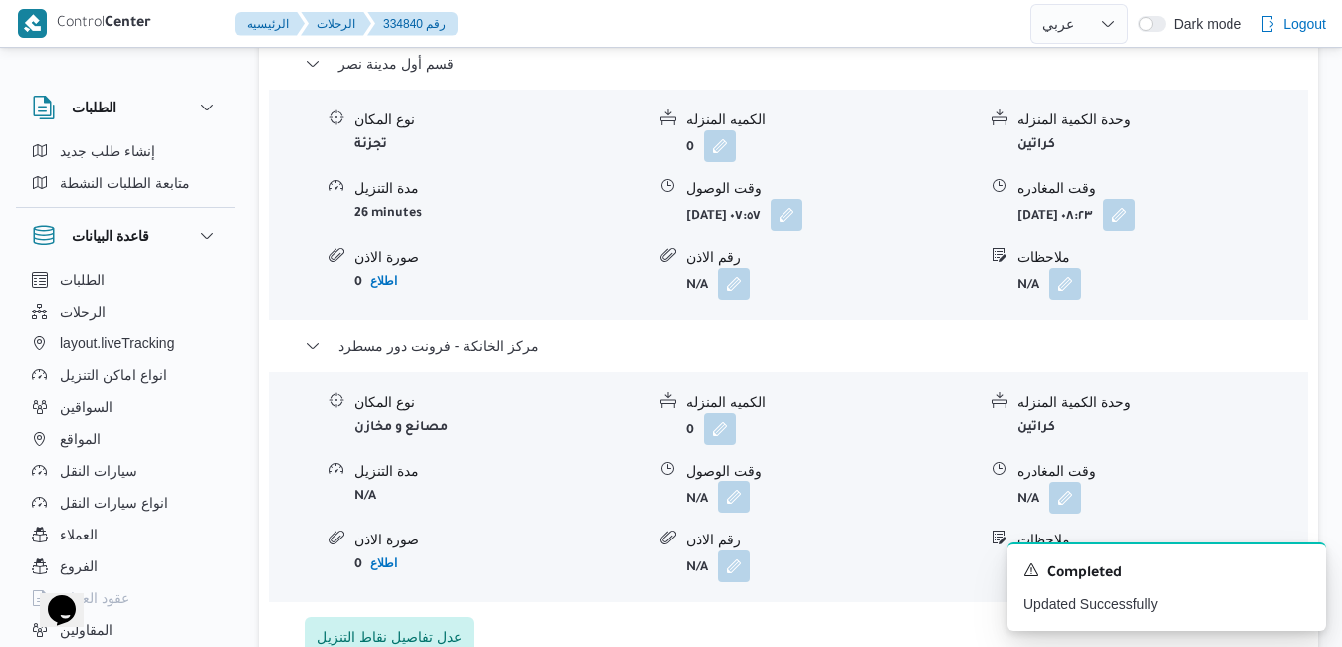
click at [741, 511] on button "button" at bounding box center [734, 497] width 32 height 32
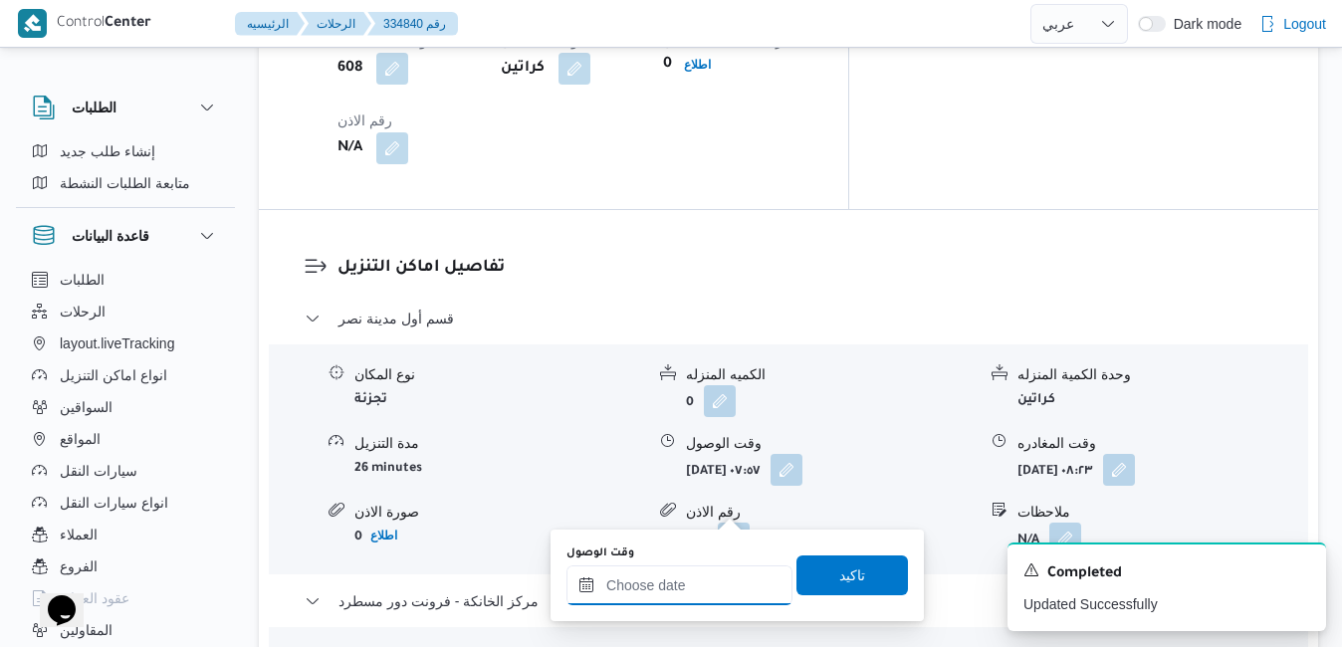
click at [647, 599] on input "وقت الوصول" at bounding box center [679, 585] width 226 height 40
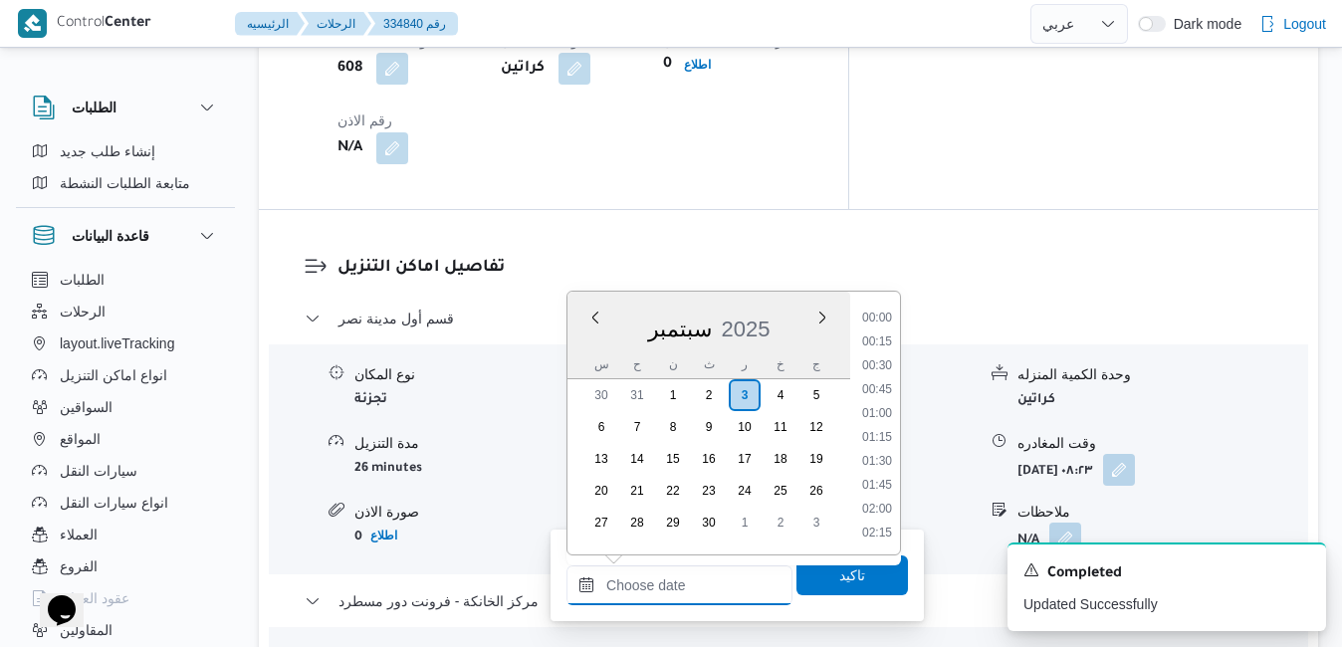
scroll to position [1551, 0]
click at [580, 351] on div "س ح ن ث ر خ ج" at bounding box center [708, 364] width 283 height 28
click at [876, 429] on li "15:15" at bounding box center [877, 426] width 46 height 20
type input "٠٣/٠٩/٢٠٢٥ ١٥:١٥"
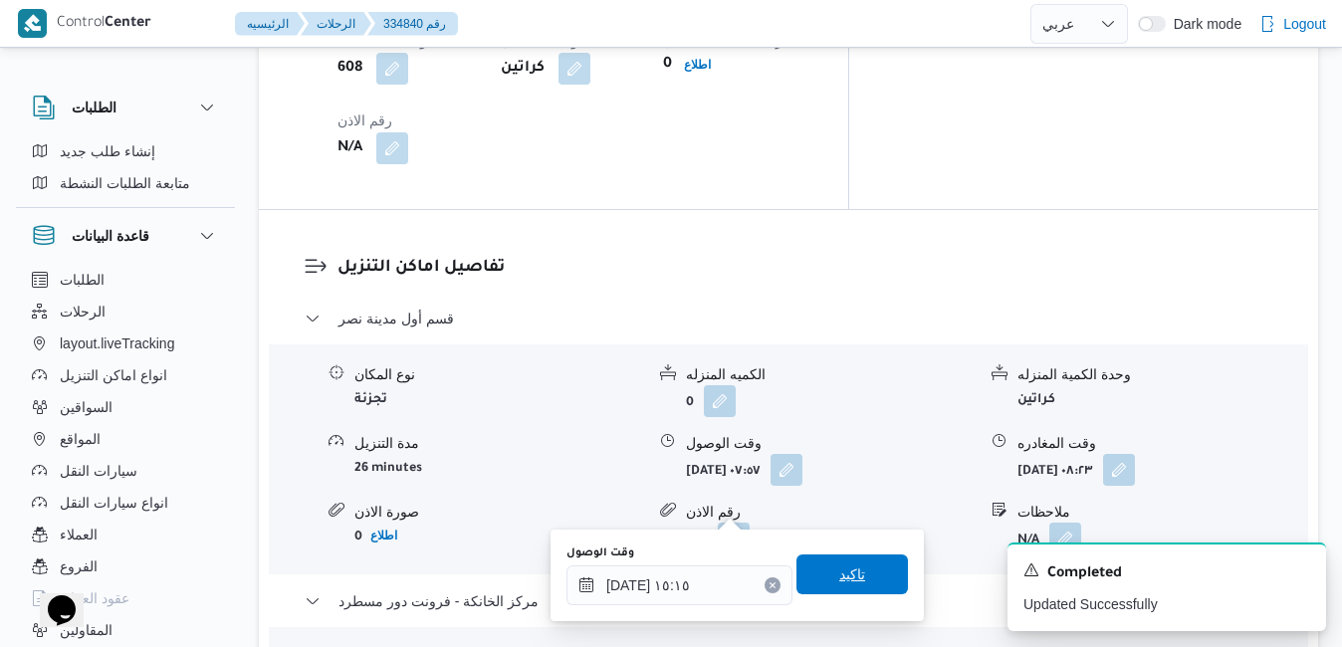
click at [839, 578] on span "تاكيد" at bounding box center [852, 574] width 26 height 24
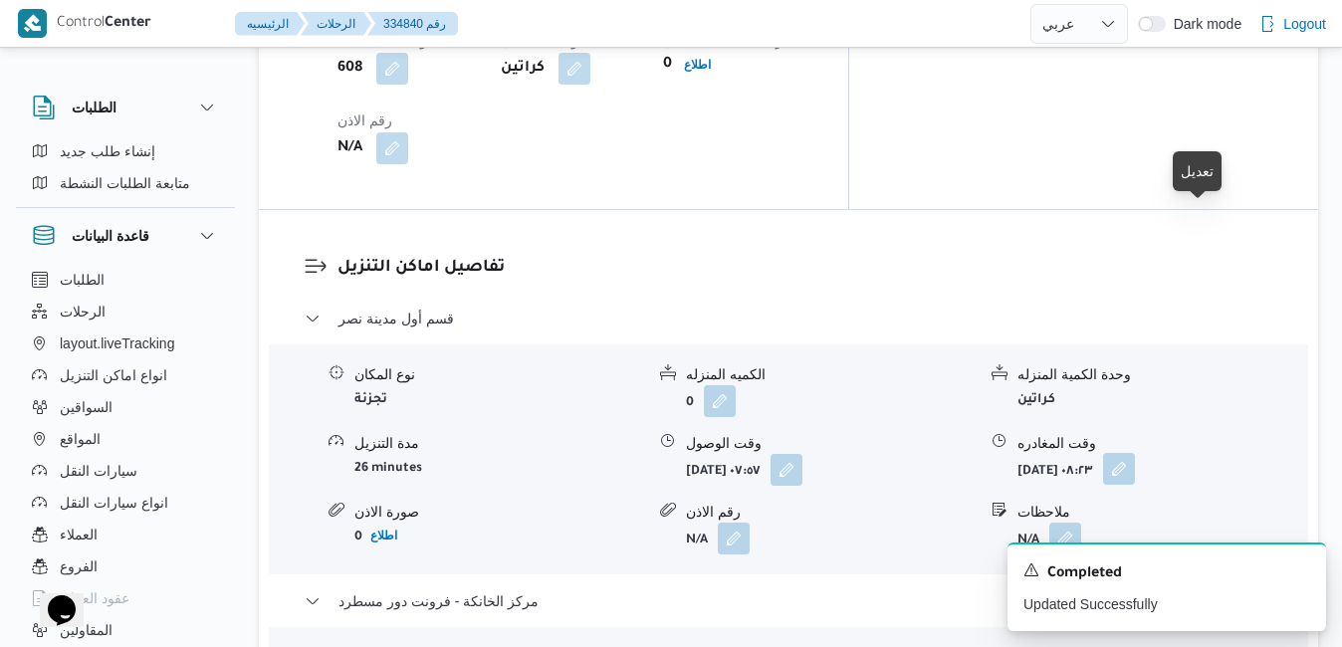
click at [1135, 453] on button "button" at bounding box center [1119, 469] width 32 height 32
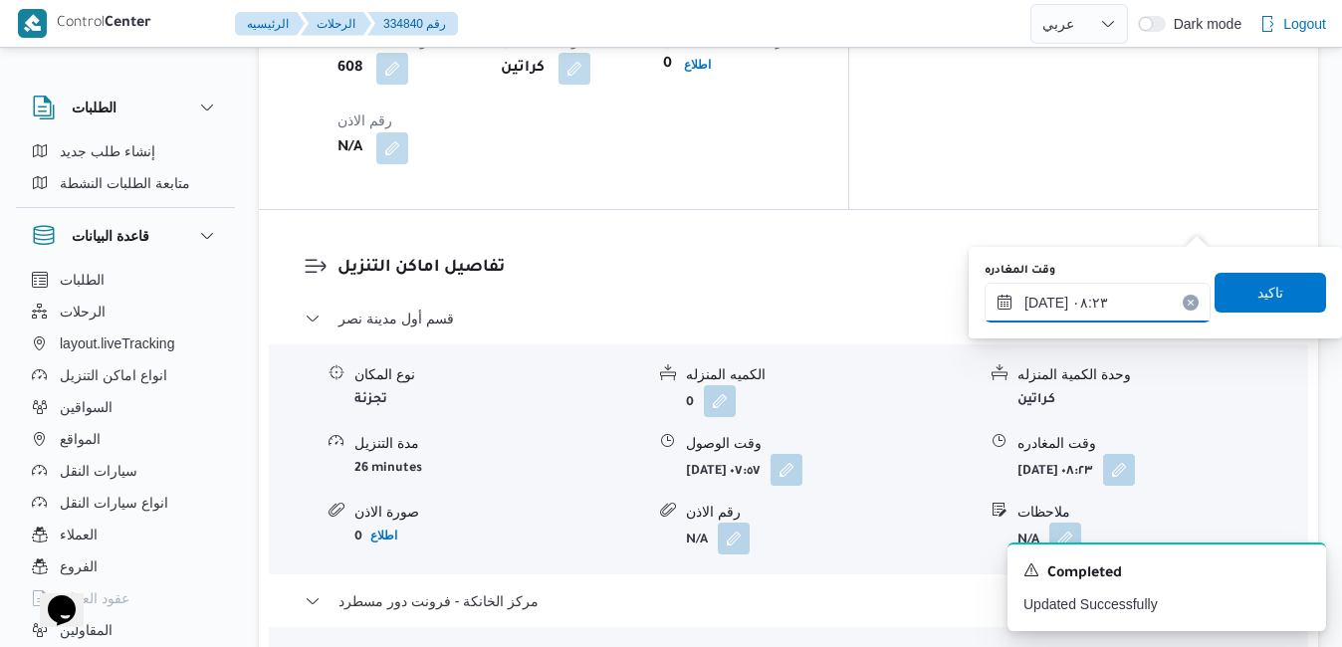
click at [1099, 314] on input "٠٣/٠٩/٢٠٢٥ ٠٨:٢٣" at bounding box center [1097, 303] width 226 height 40
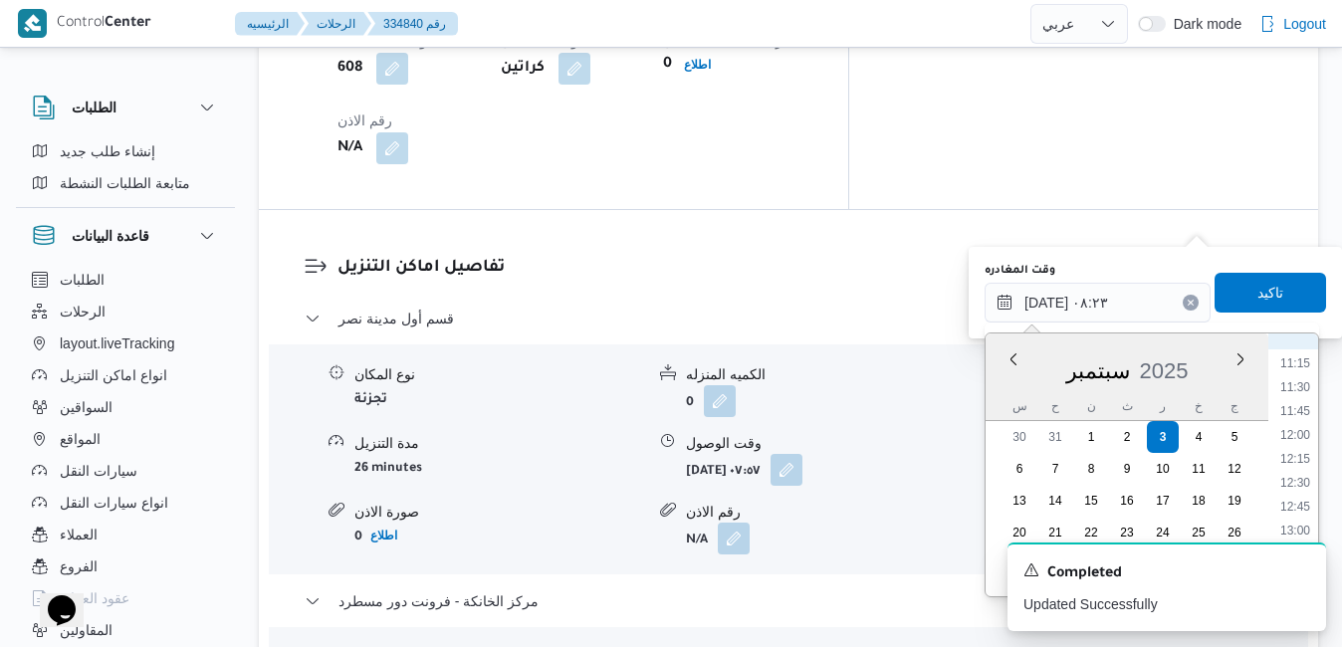
scroll to position [1273, 0]
click at [1302, 496] on li "14:45" at bounding box center [1295, 496] width 46 height 20
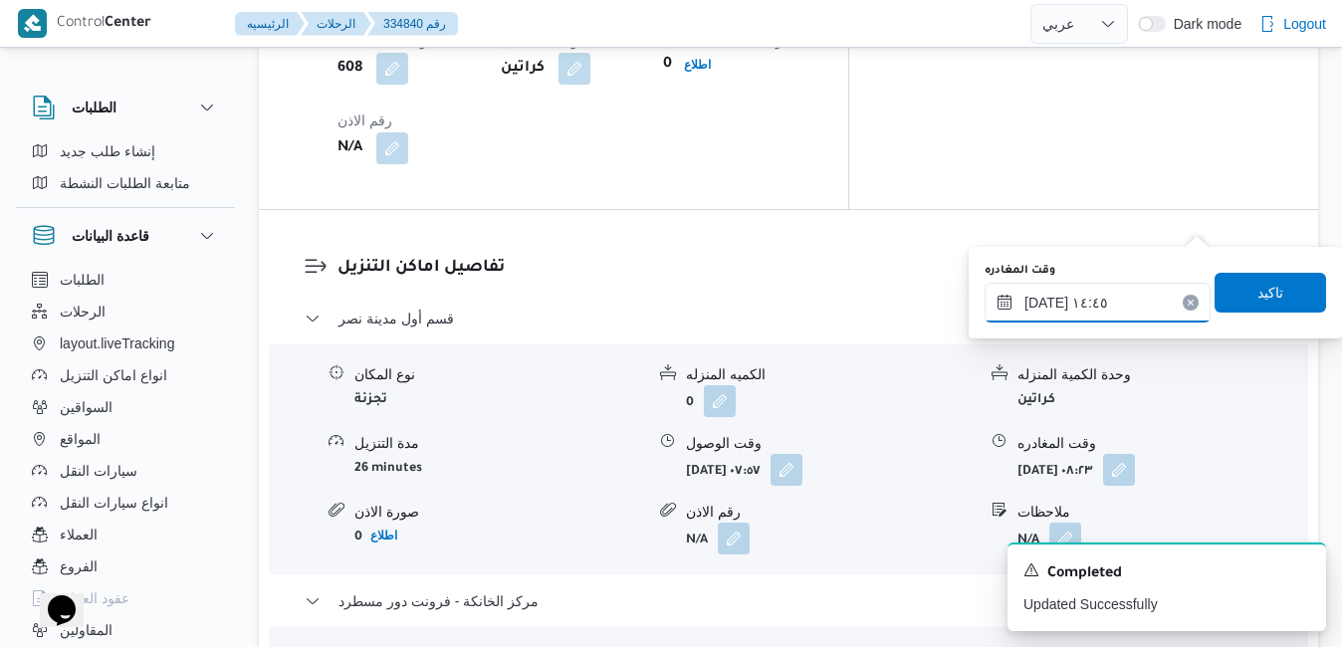
click at [1045, 302] on input "٠٣/٠٩/٢٠٢٥ ١٤:٤٥" at bounding box center [1097, 303] width 226 height 40
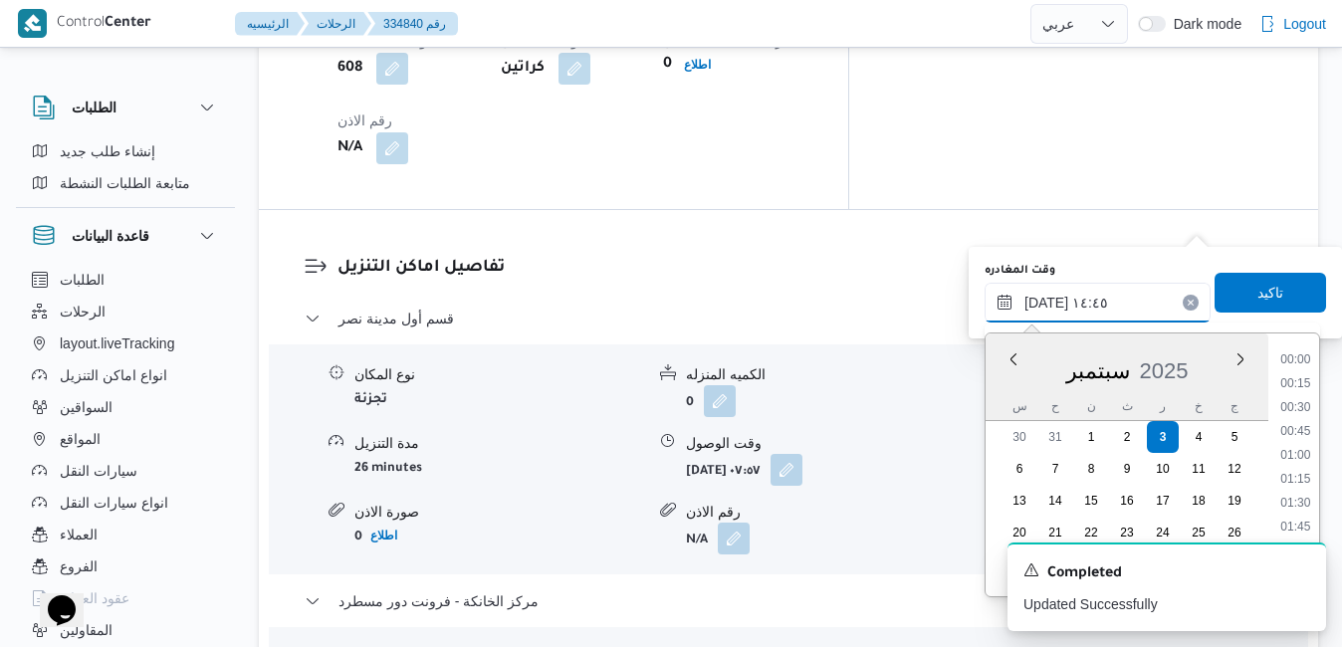
click at [1045, 302] on input "٠٣/٠٩/٢٠٢٥ ١٤:٤٥" at bounding box center [1097, 303] width 226 height 40
type input "٠٣/٠٩/٢٠٢٥ ١٤:40"
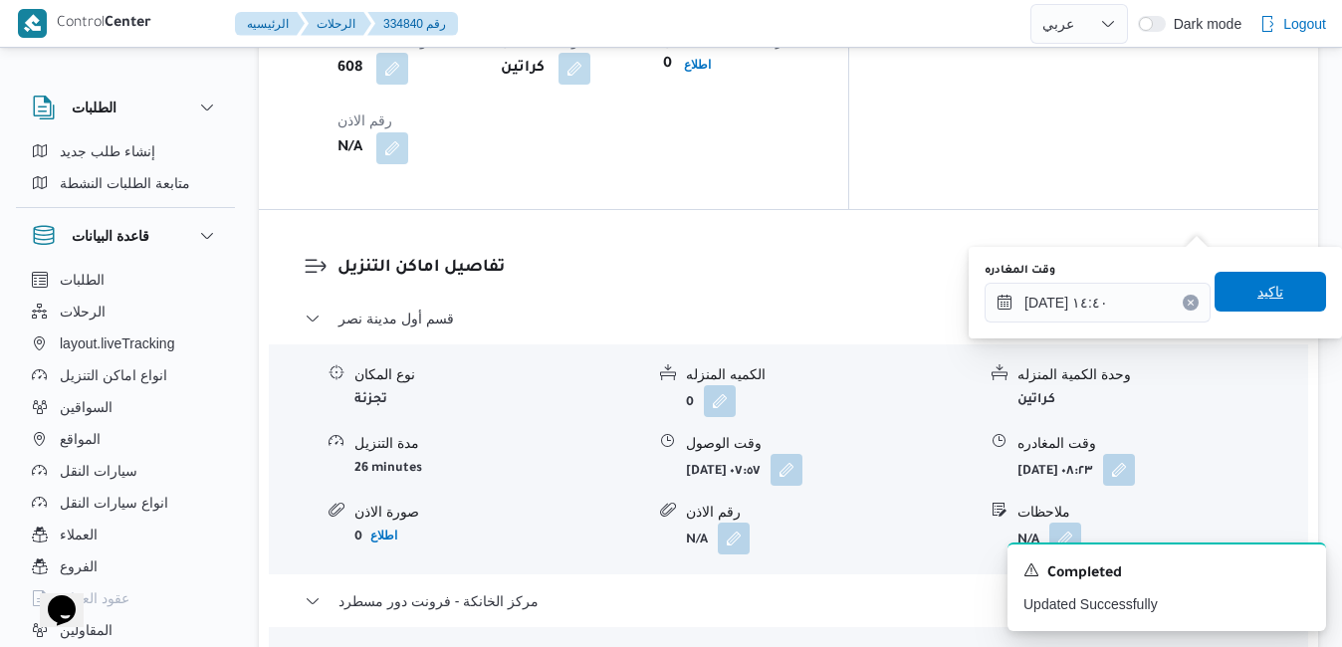
click at [1236, 284] on span "تاكيد" at bounding box center [1269, 292] width 111 height 40
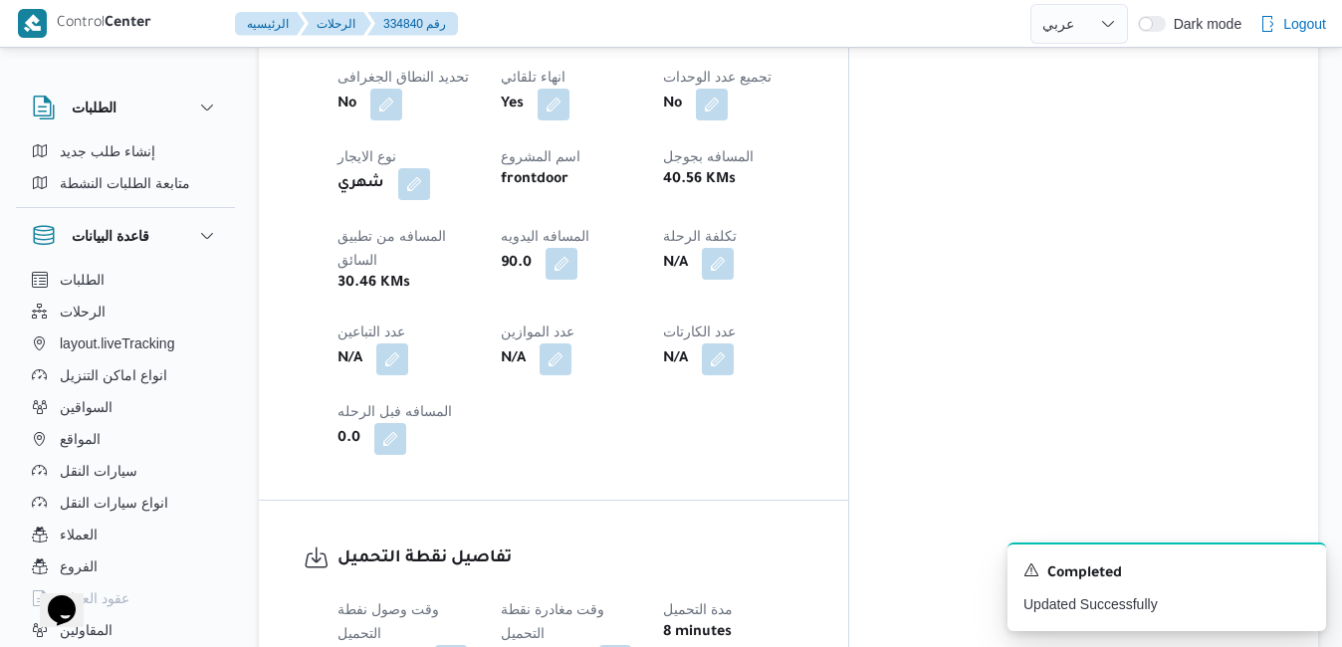
scroll to position [4, 0]
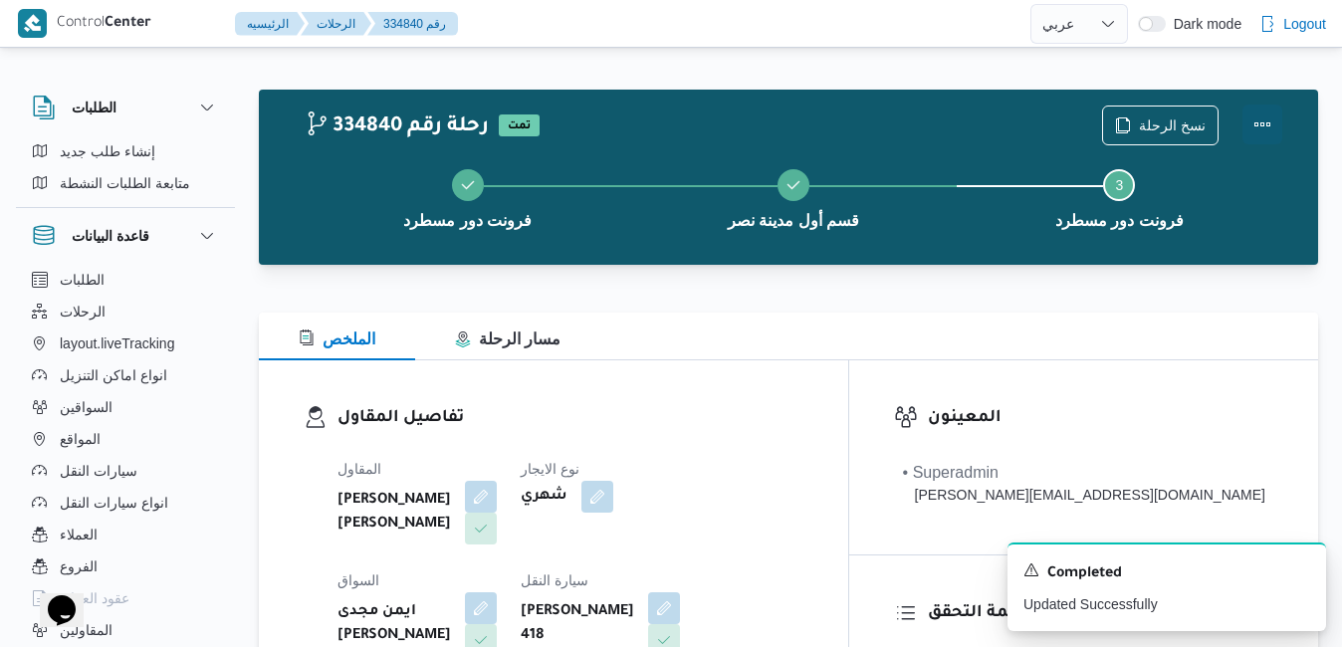
click at [1258, 132] on button "Actions" at bounding box center [1262, 125] width 40 height 40
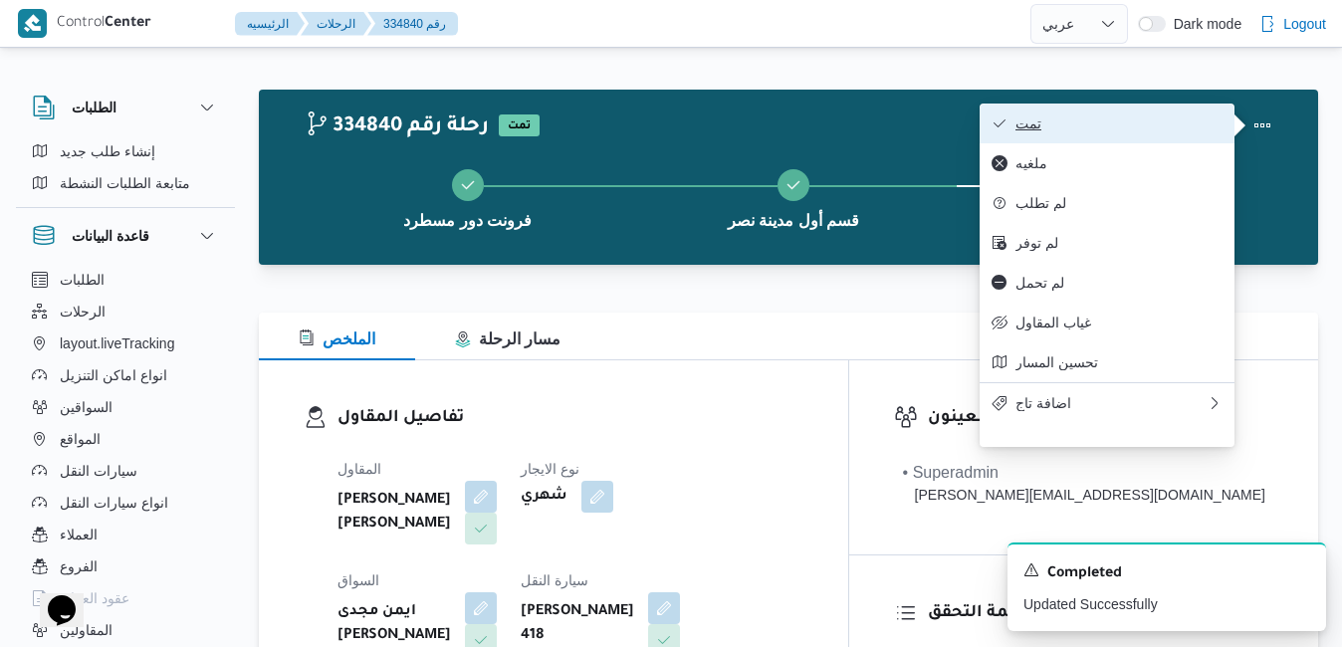
click at [1142, 116] on span "تمت" at bounding box center [1118, 123] width 207 height 16
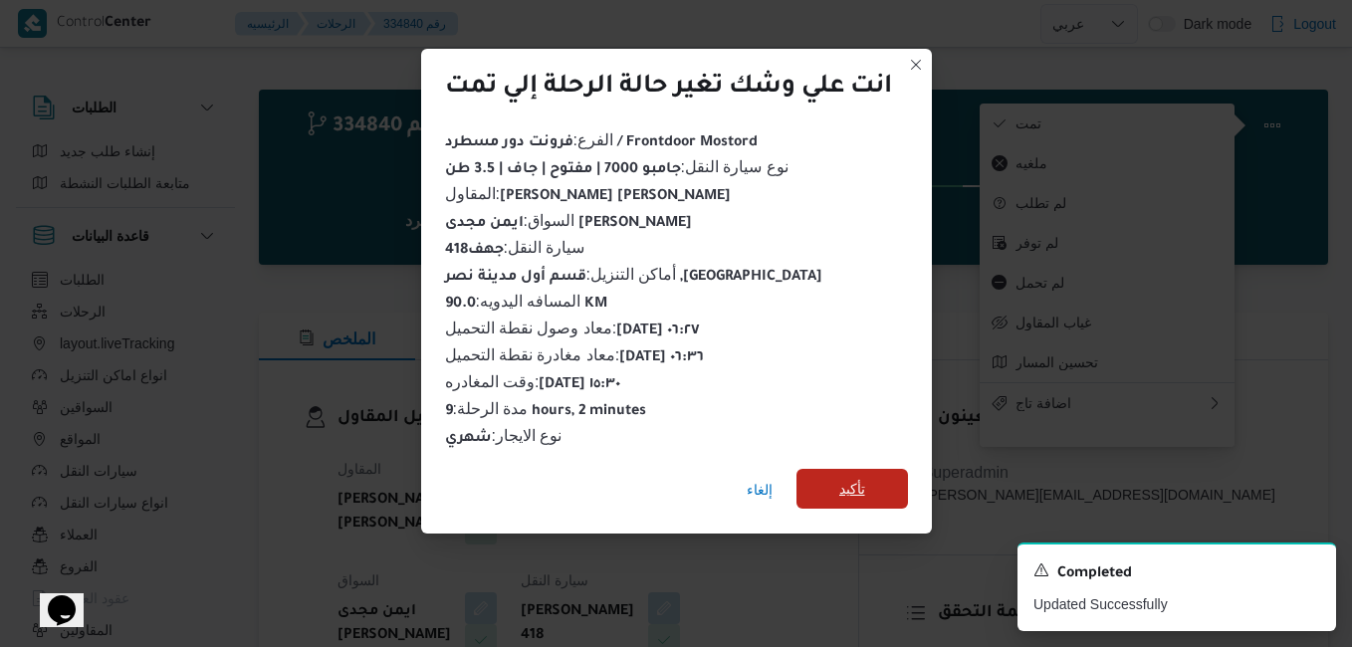
click at [843, 477] on span "تأكيد" at bounding box center [852, 489] width 26 height 24
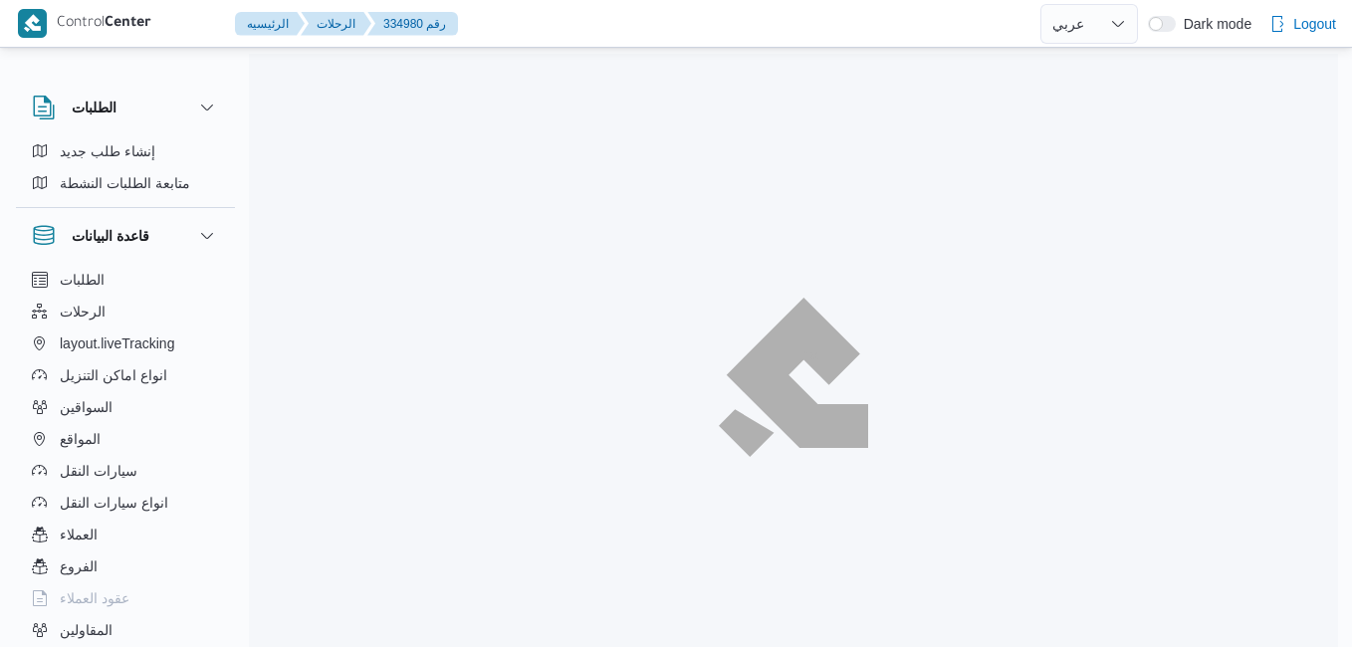
select select "ar"
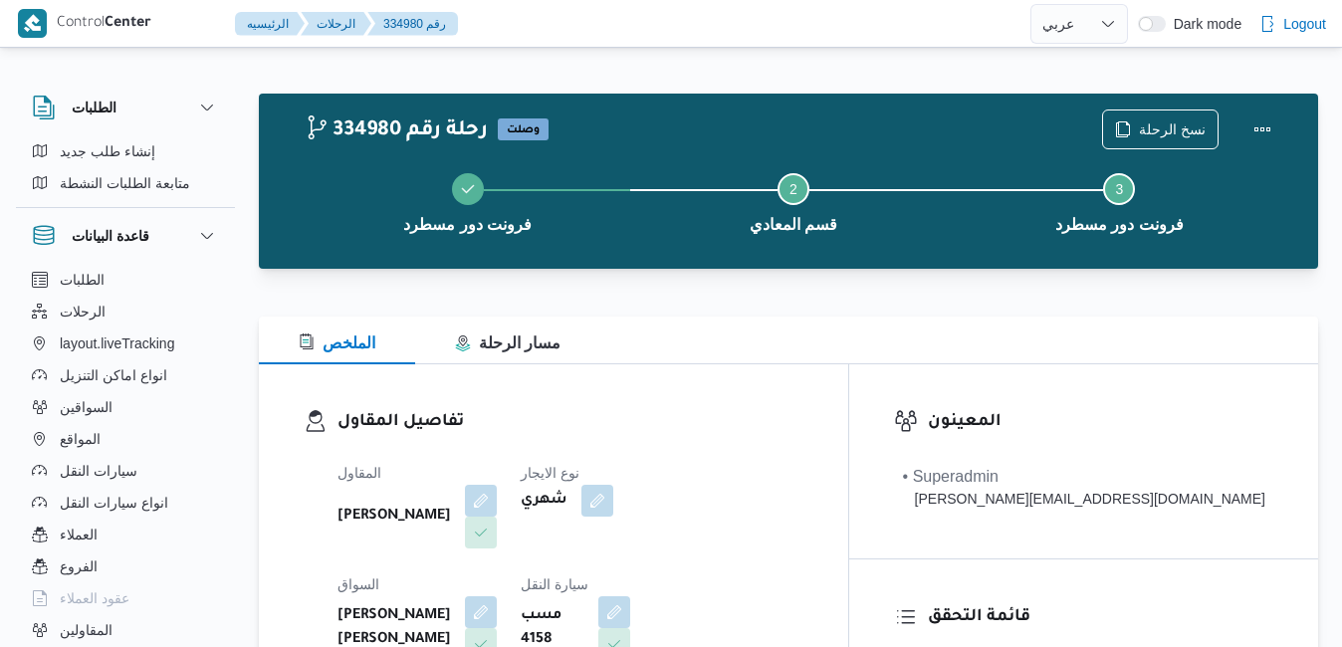
click at [803, 448] on dl "تفاصيل المقاول المقاول [PERSON_NAME] نوع الايجار شهري السواق [PERSON_NAME] [PER…" at bounding box center [570, 594] width 466 height 370
click at [1262, 122] on button "Actions" at bounding box center [1262, 128] width 40 height 40
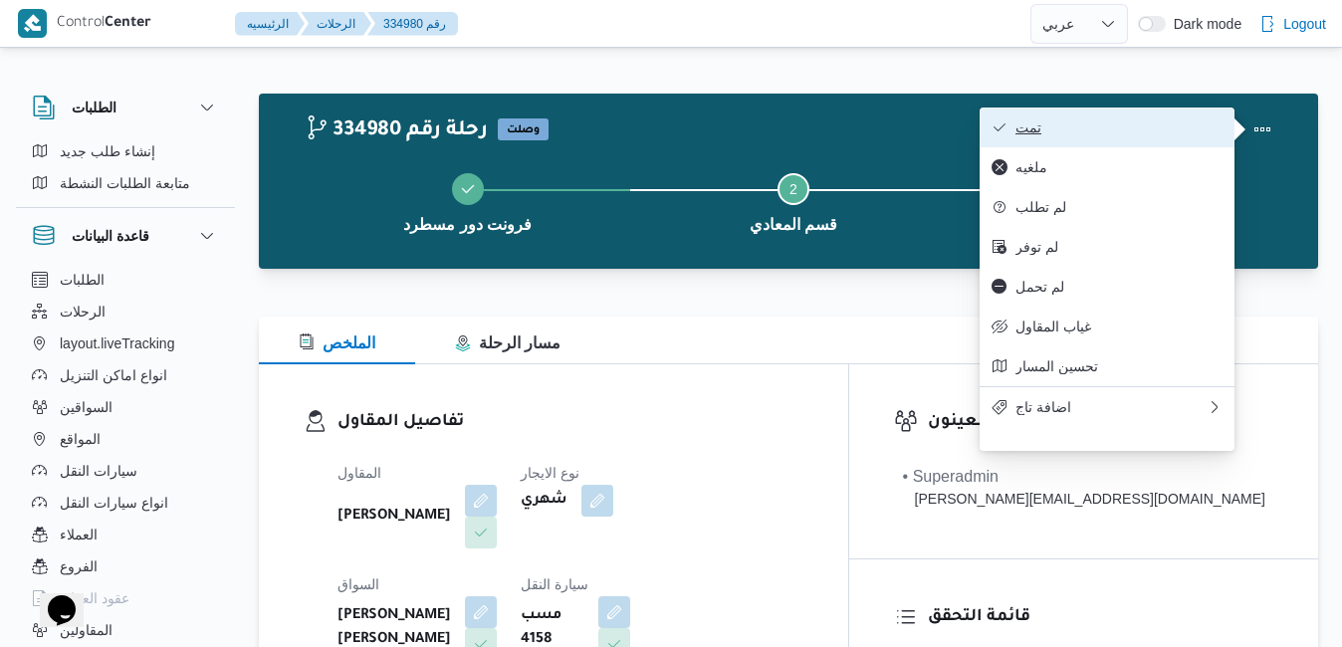
click at [1117, 124] on span "تمت" at bounding box center [1118, 127] width 207 height 16
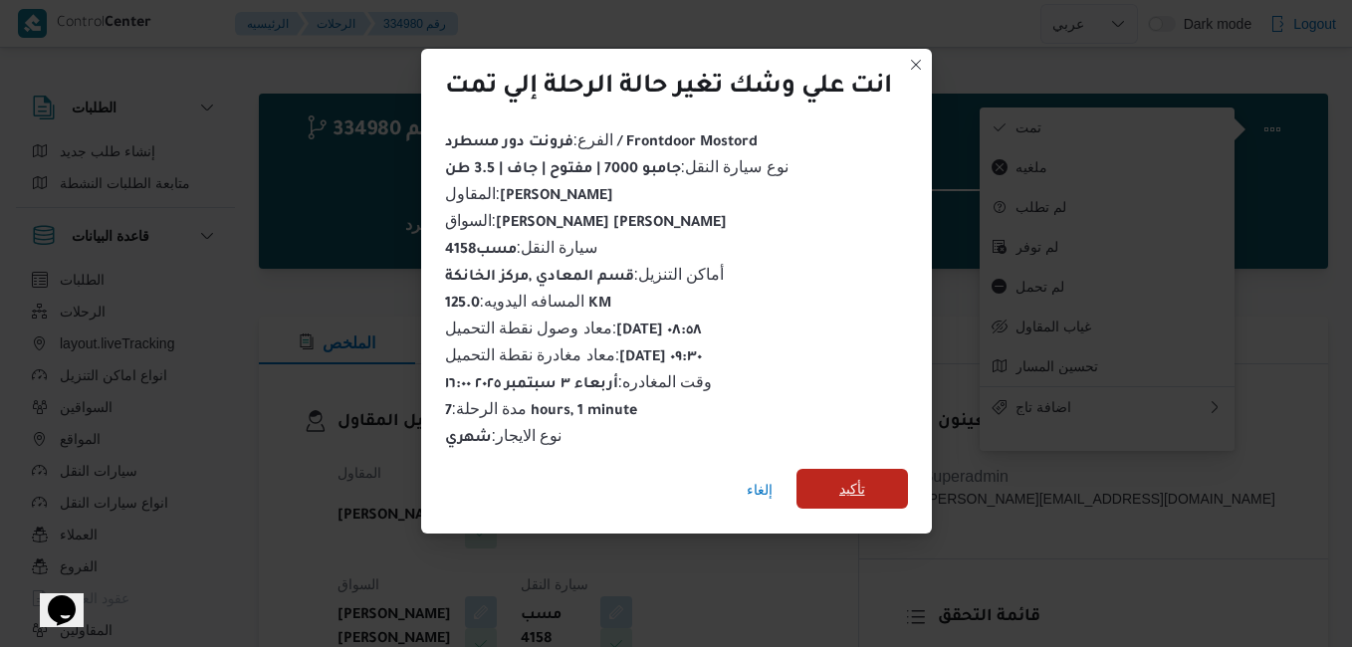
click at [853, 477] on span "تأكيد" at bounding box center [852, 489] width 26 height 24
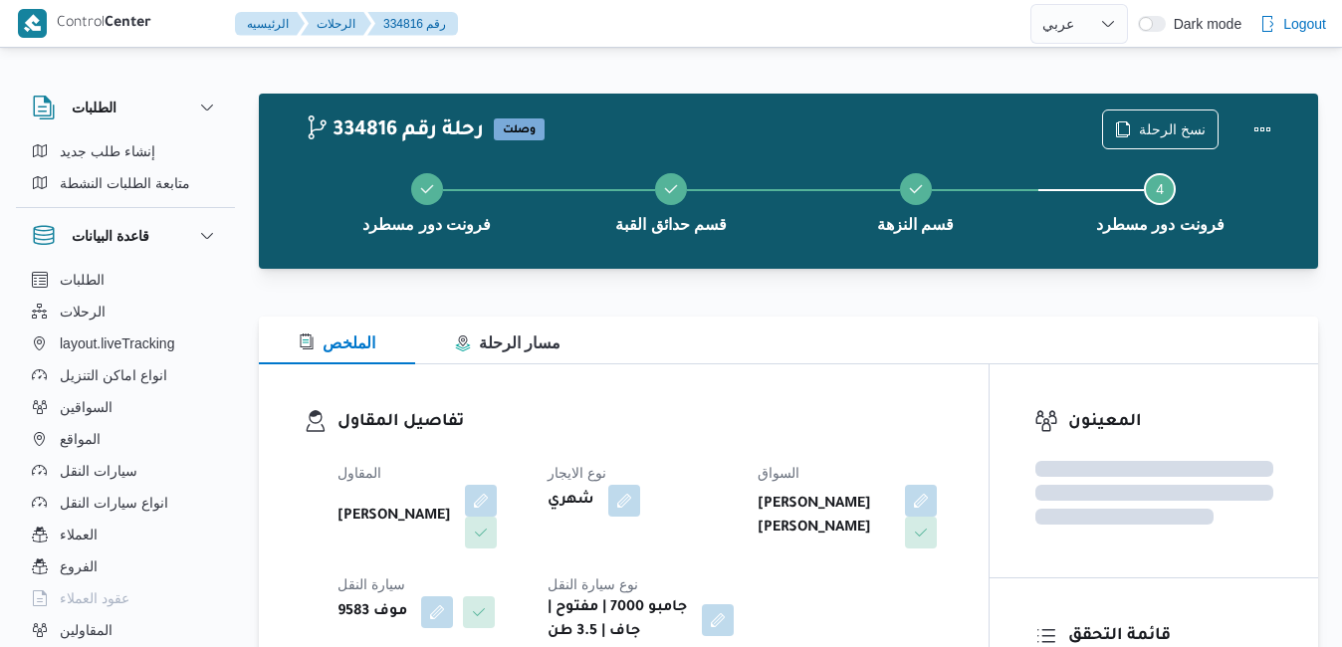
select select "ar"
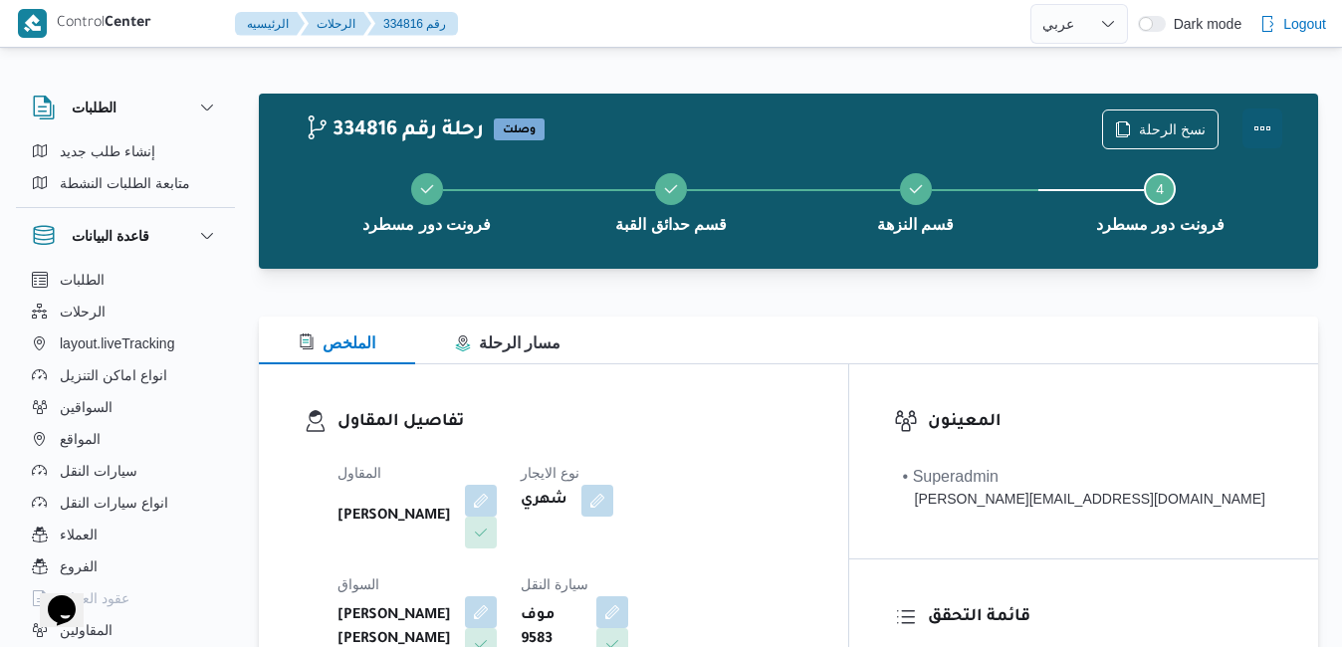
click at [1262, 120] on button "Actions" at bounding box center [1262, 128] width 40 height 40
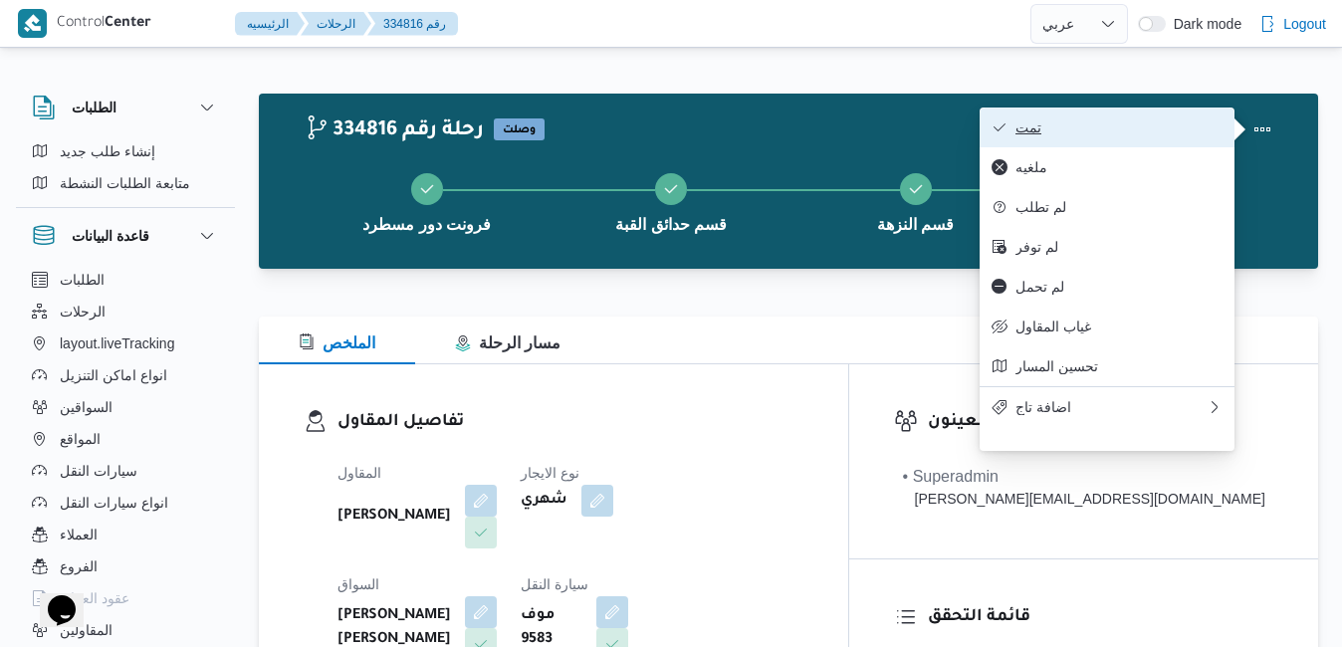
click at [1168, 125] on span "تمت" at bounding box center [1118, 127] width 207 height 16
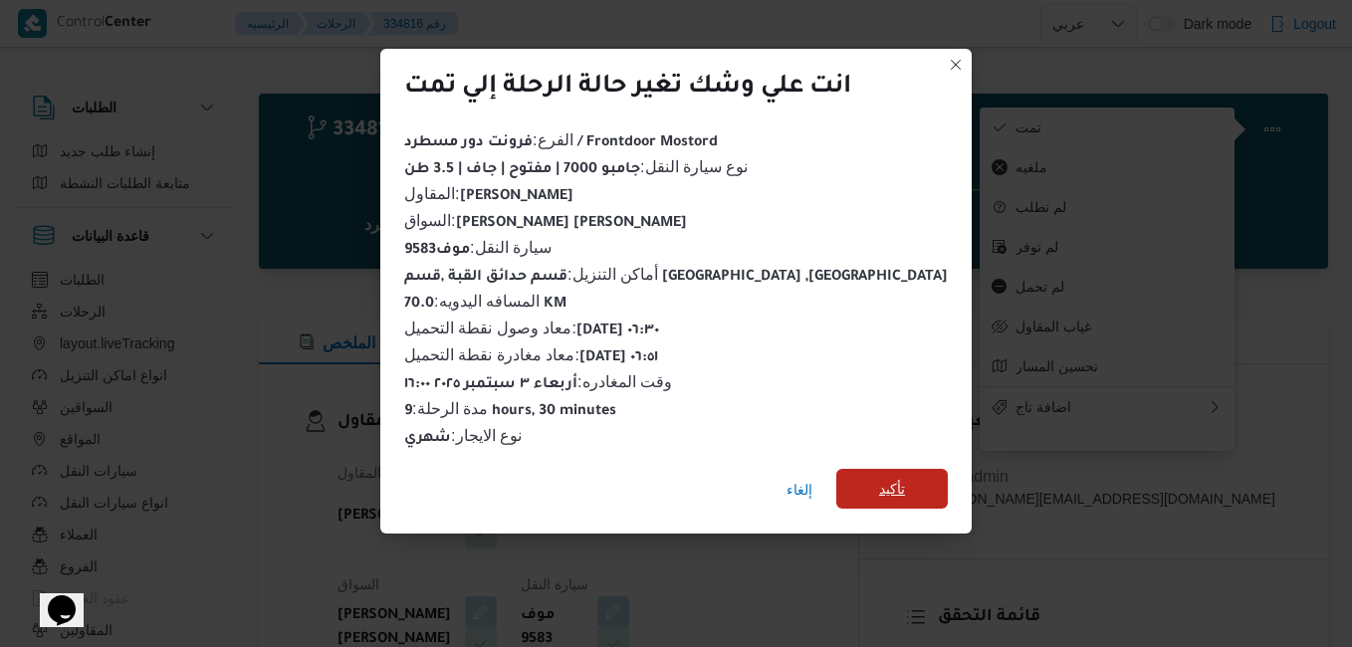
click at [879, 477] on span "تأكيد" at bounding box center [892, 489] width 26 height 24
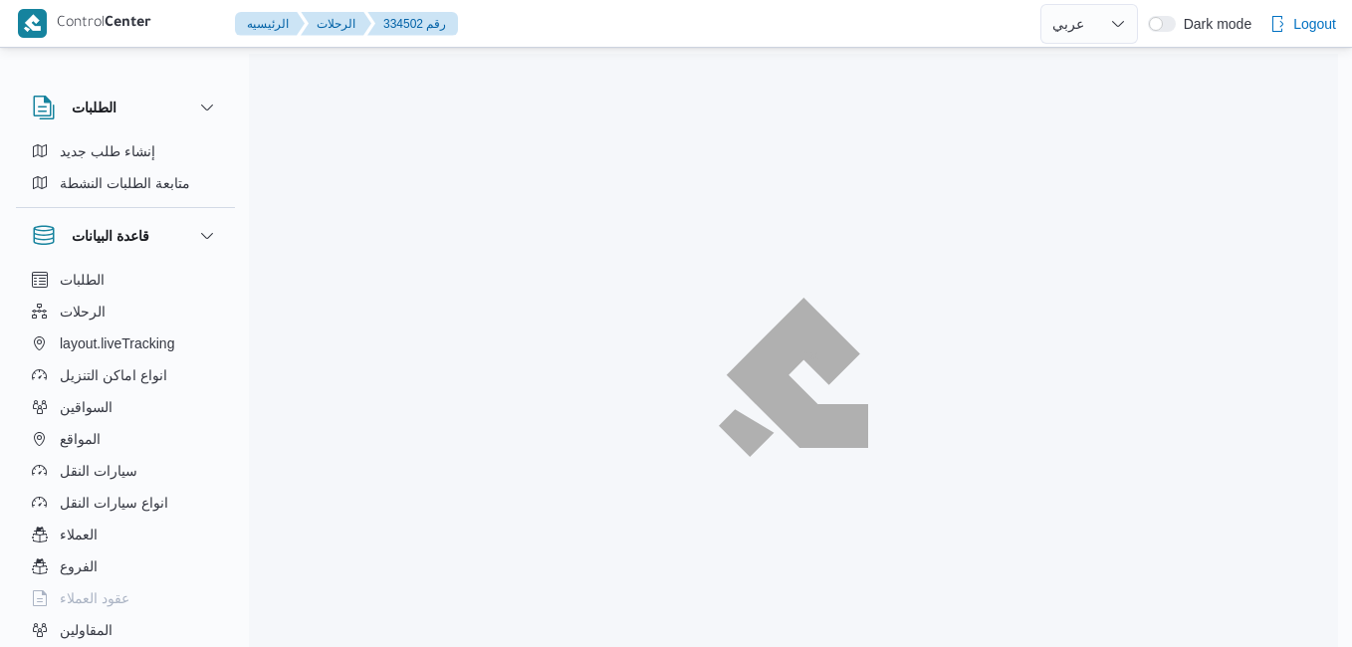
select select "ar"
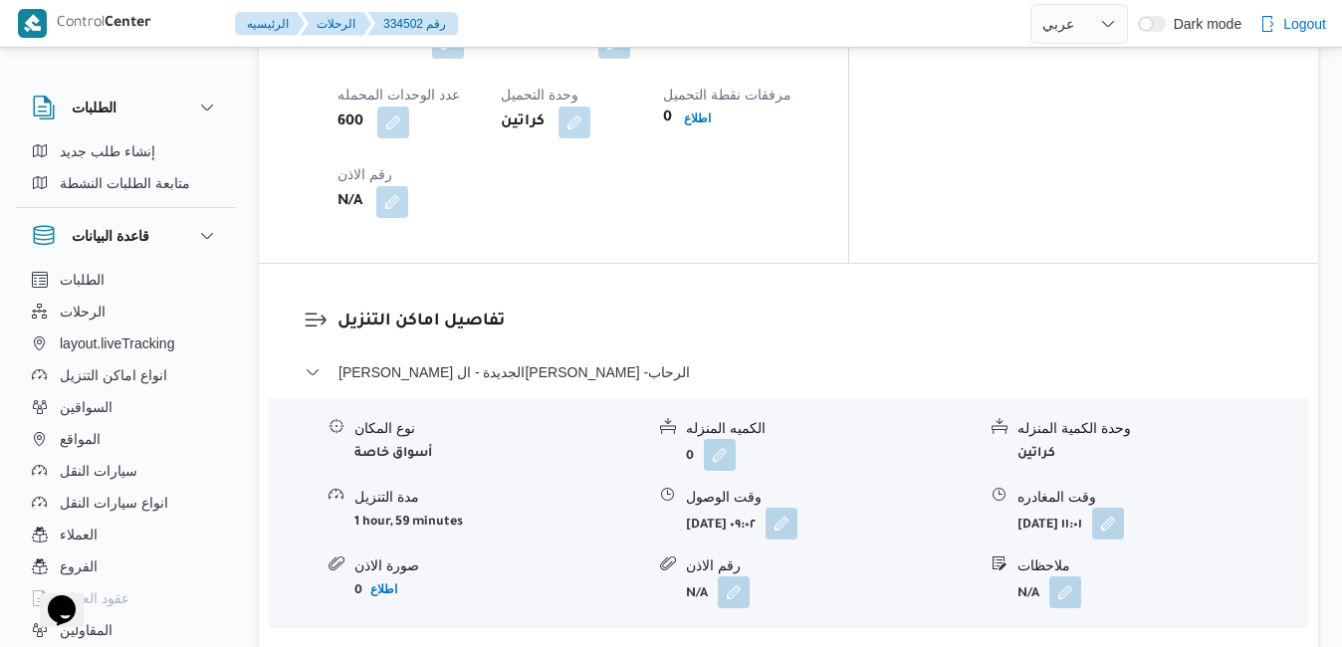
scroll to position [1752, 0]
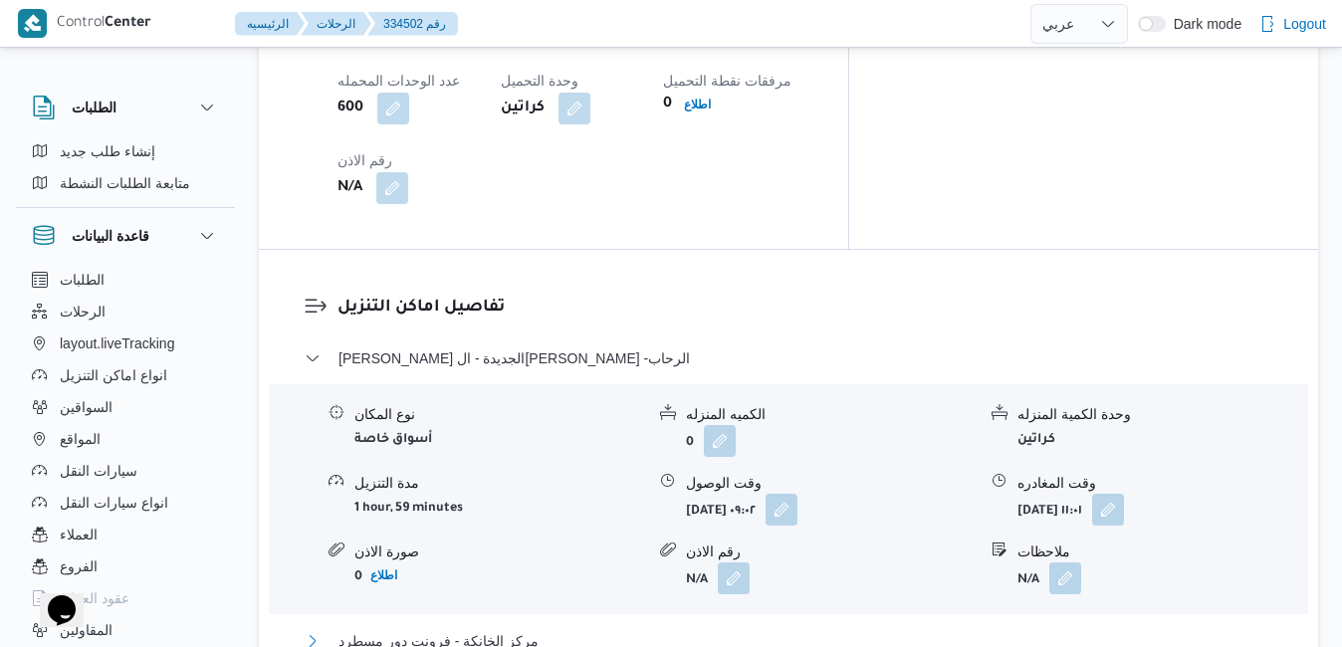
click at [693, 629] on button "مركز الخانكة - فرونت دور مسطرد" at bounding box center [789, 641] width 968 height 24
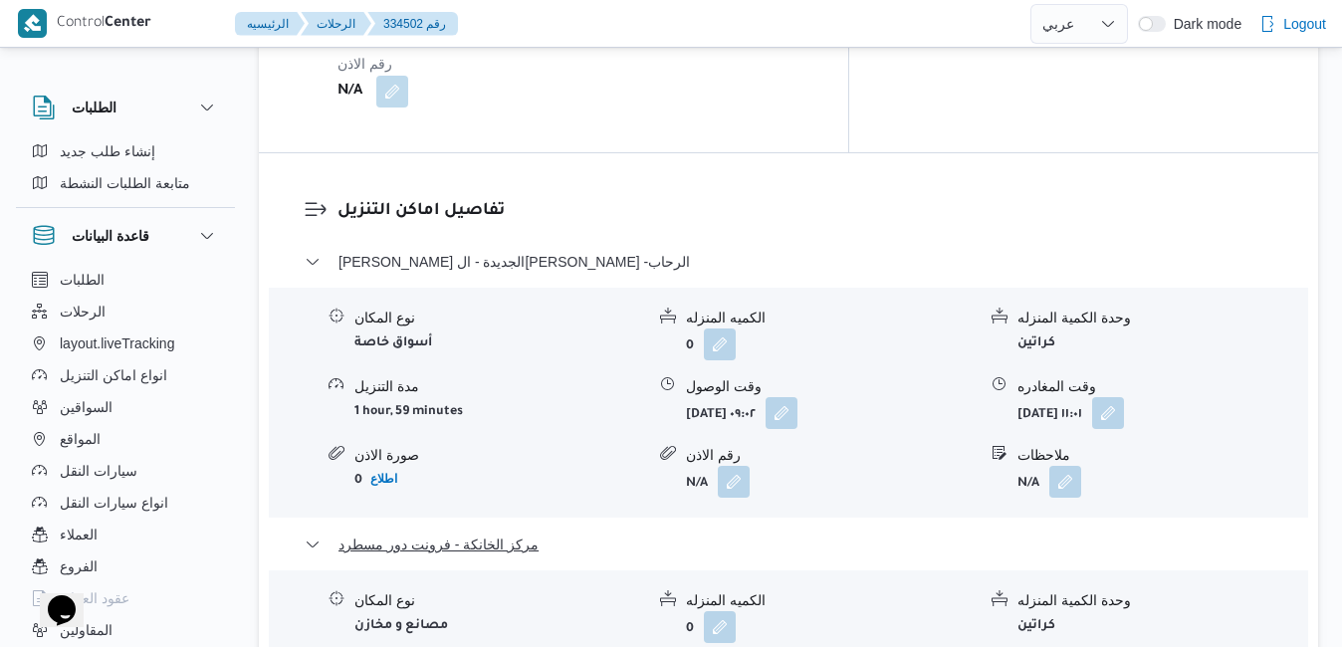
scroll to position [1991, 0]
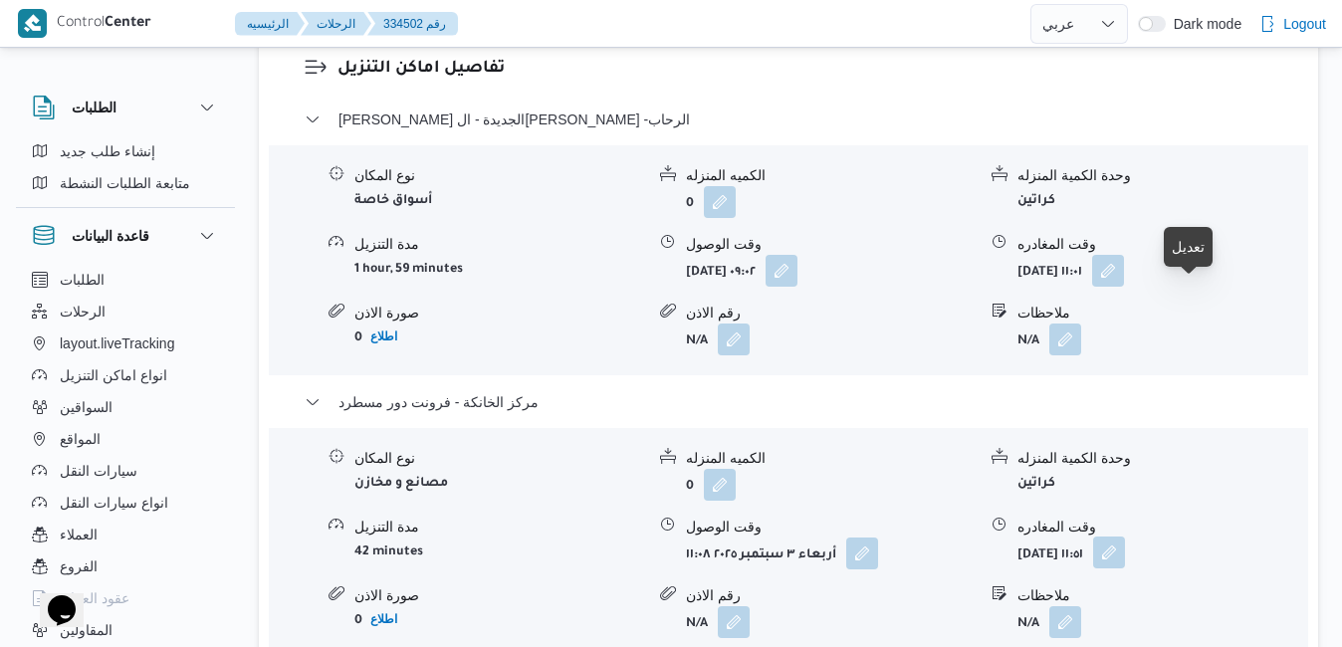
click at [1125, 536] on button "button" at bounding box center [1109, 552] width 32 height 32
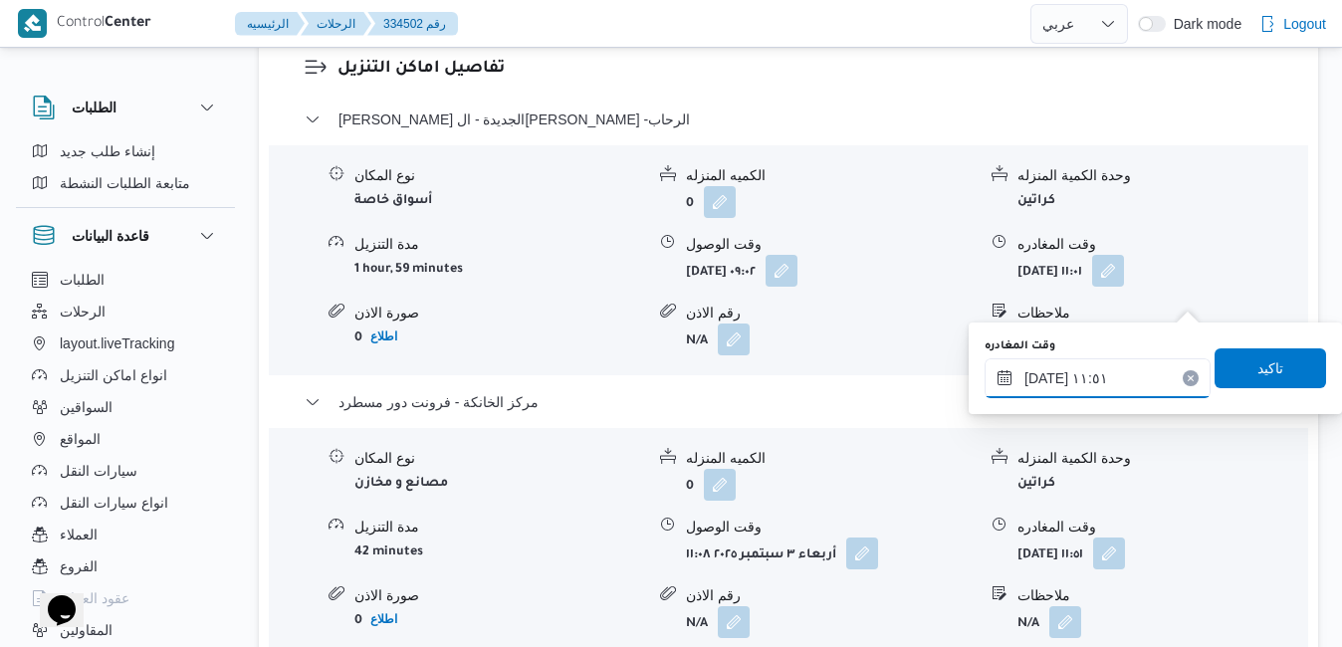
click at [1121, 363] on div "٠٣/٠٩/٢٠٢٥ ١١:٥١" at bounding box center [1097, 378] width 226 height 40
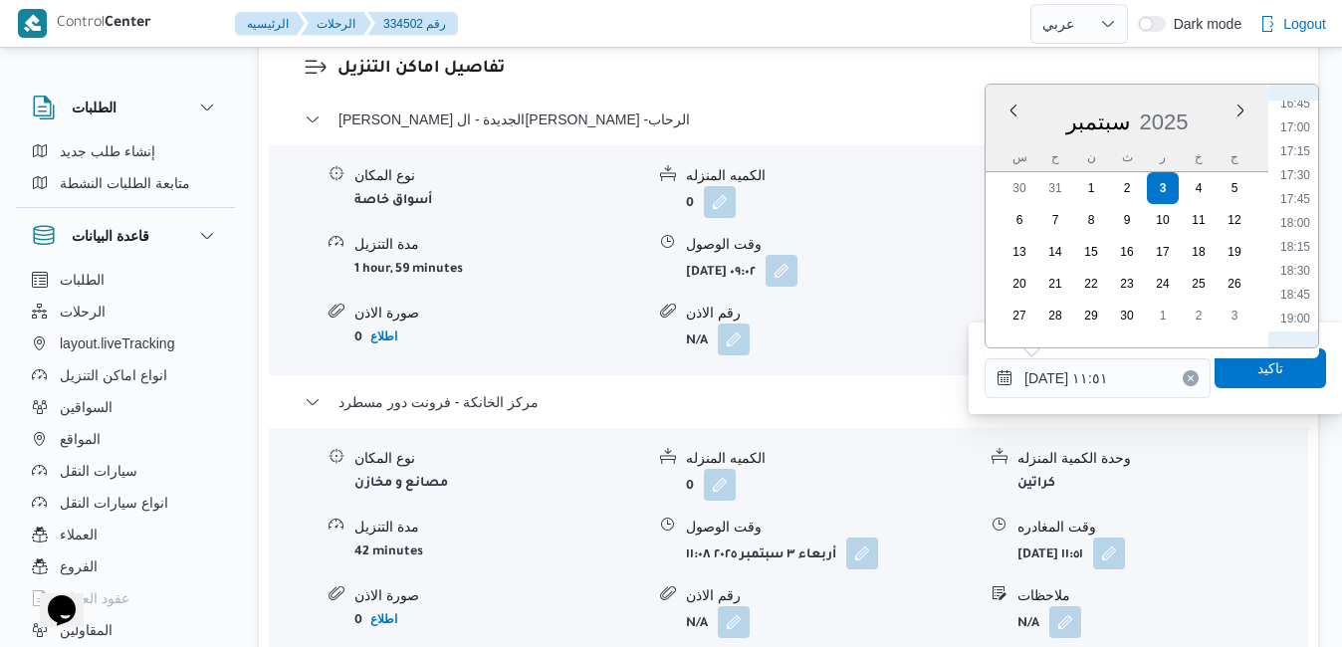
scroll to position [1405, 0]
click at [1292, 236] on li "16:00" at bounding box center [1295, 234] width 46 height 20
type input "[DATE] ١٦:٠٠"
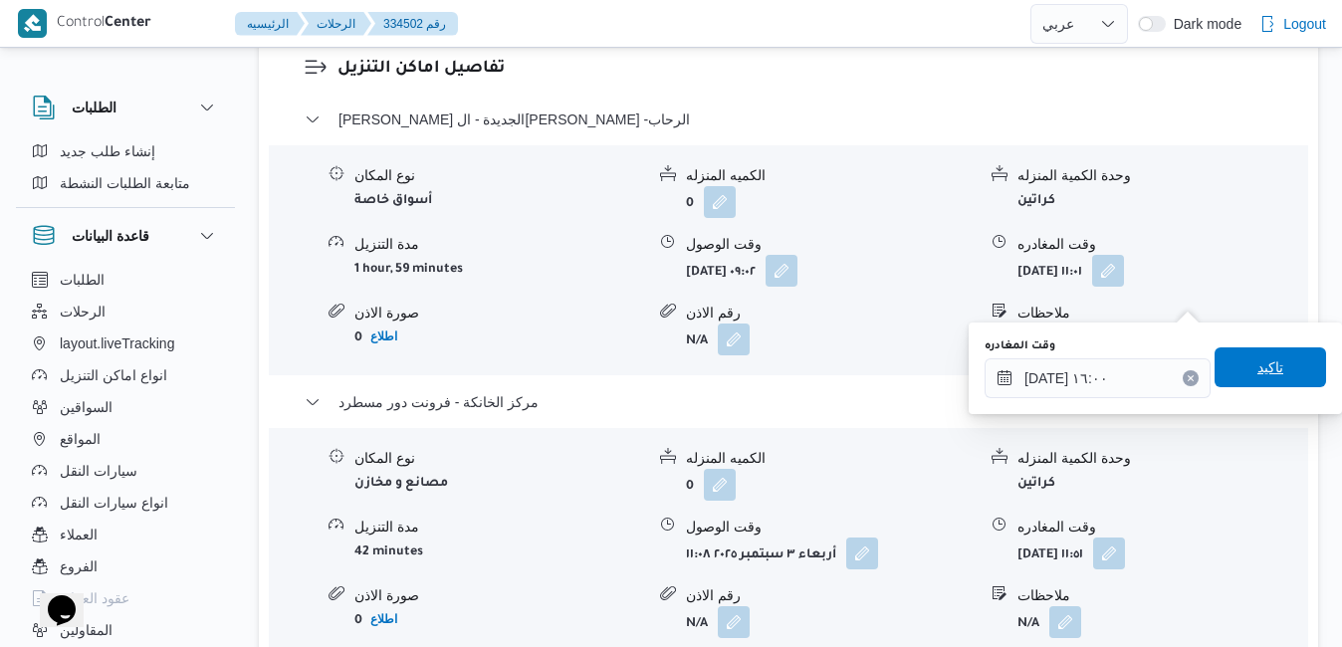
click at [1258, 369] on span "تاكيد" at bounding box center [1270, 367] width 26 height 24
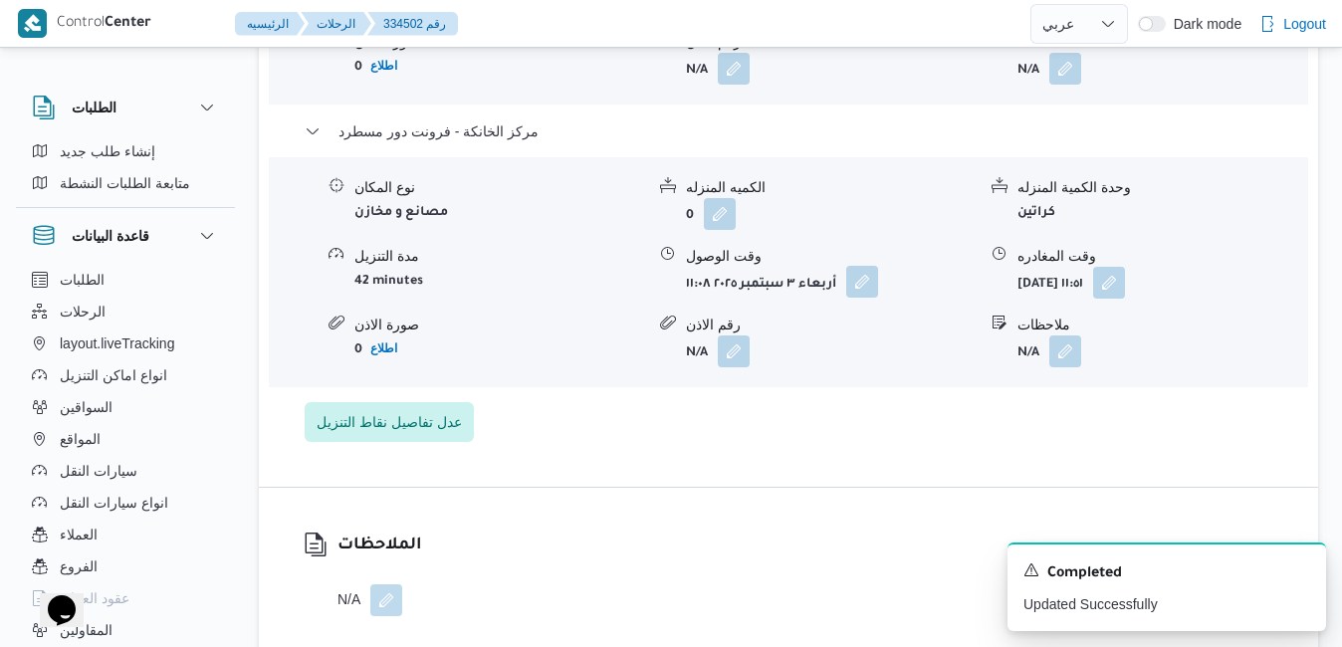
click at [856, 290] on button "button" at bounding box center [862, 282] width 32 height 32
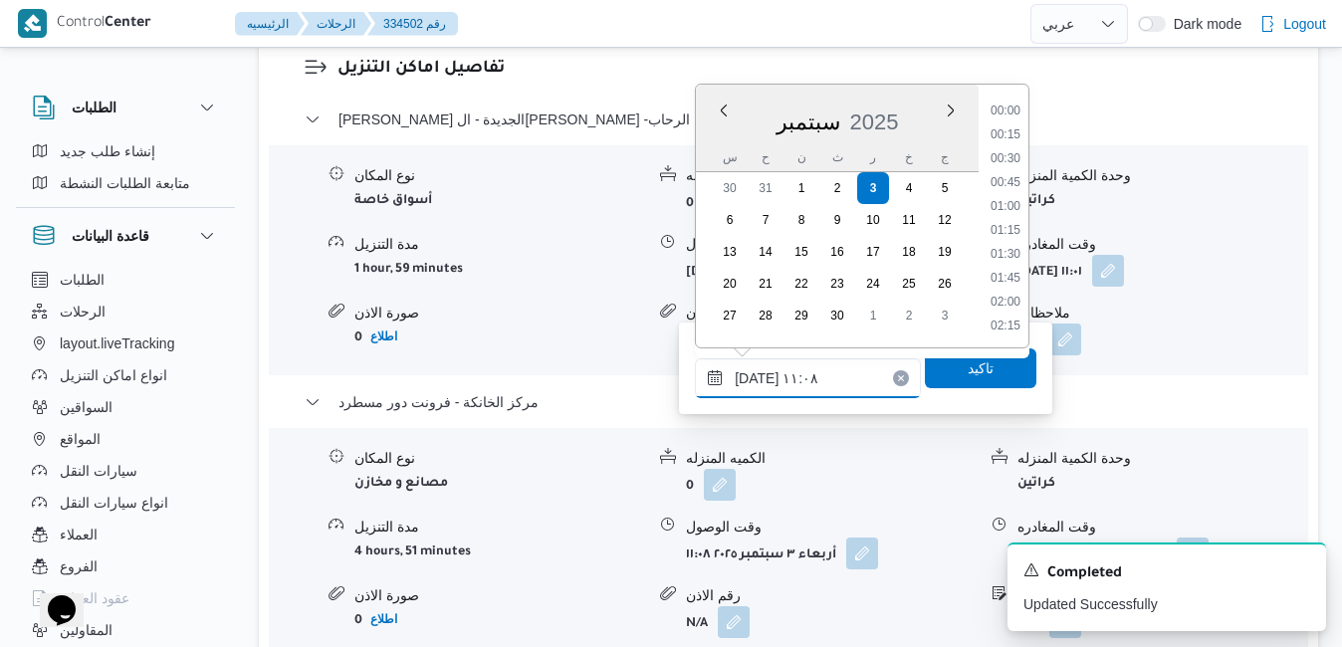
click at [853, 358] on div "٠٣/٠٩/٢٠٢٥ ١١:٠٨ Previous Month Next month سبتمبر ٢٠٢٥ سبتمبر 2025 س ح ن ث ر خ …" at bounding box center [808, 378] width 226 height 40
click at [1014, 279] on li "15:45" at bounding box center [1005, 282] width 46 height 20
type input "[DATE] ١٥:٤٥"
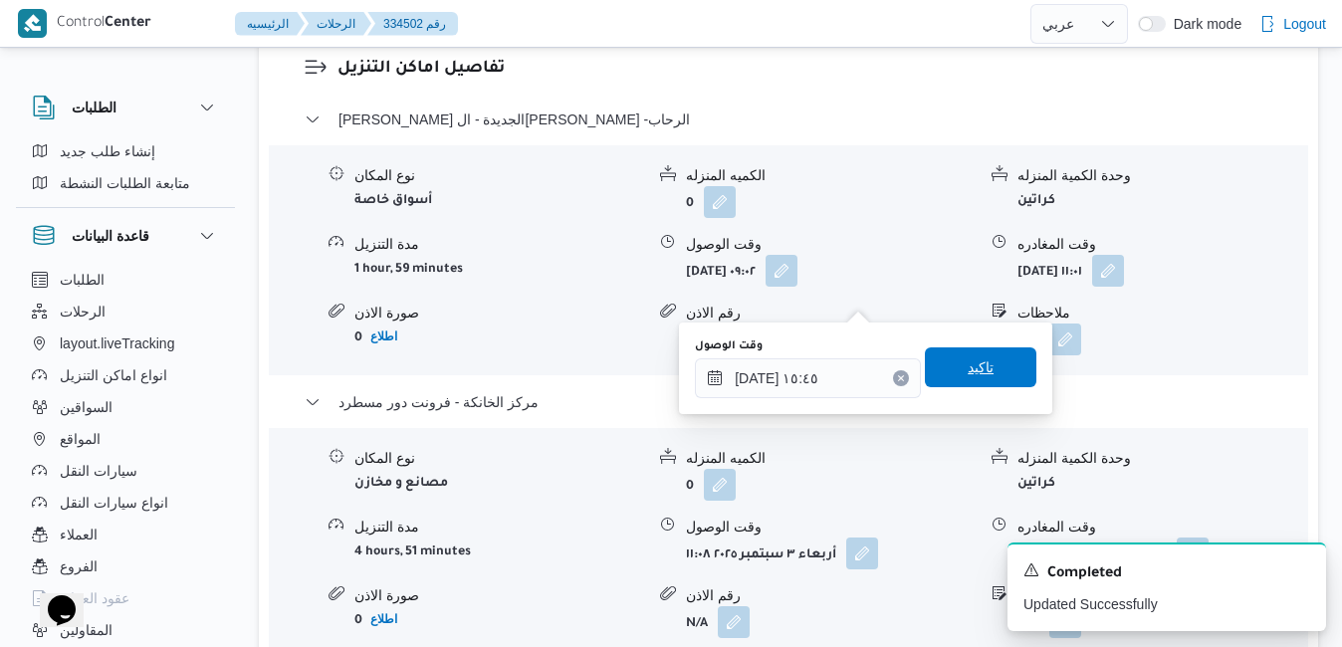
click at [969, 369] on span "تاكيد" at bounding box center [980, 367] width 26 height 24
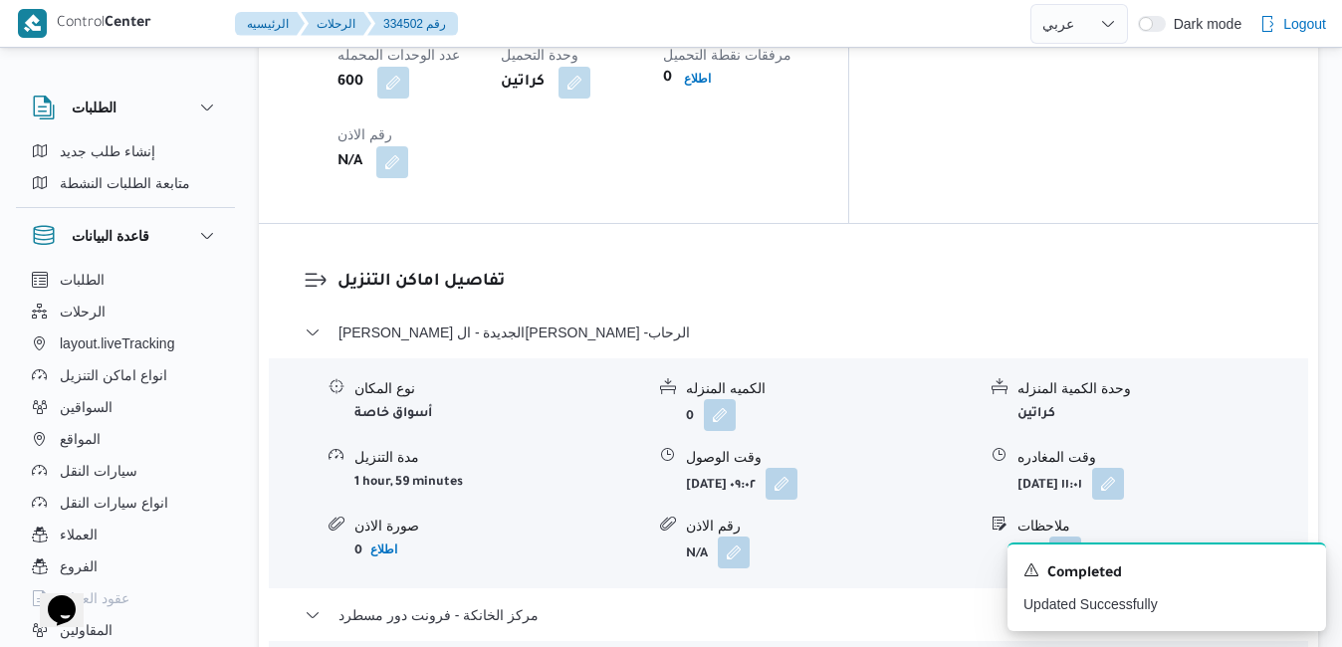
scroll to position [1752, 0]
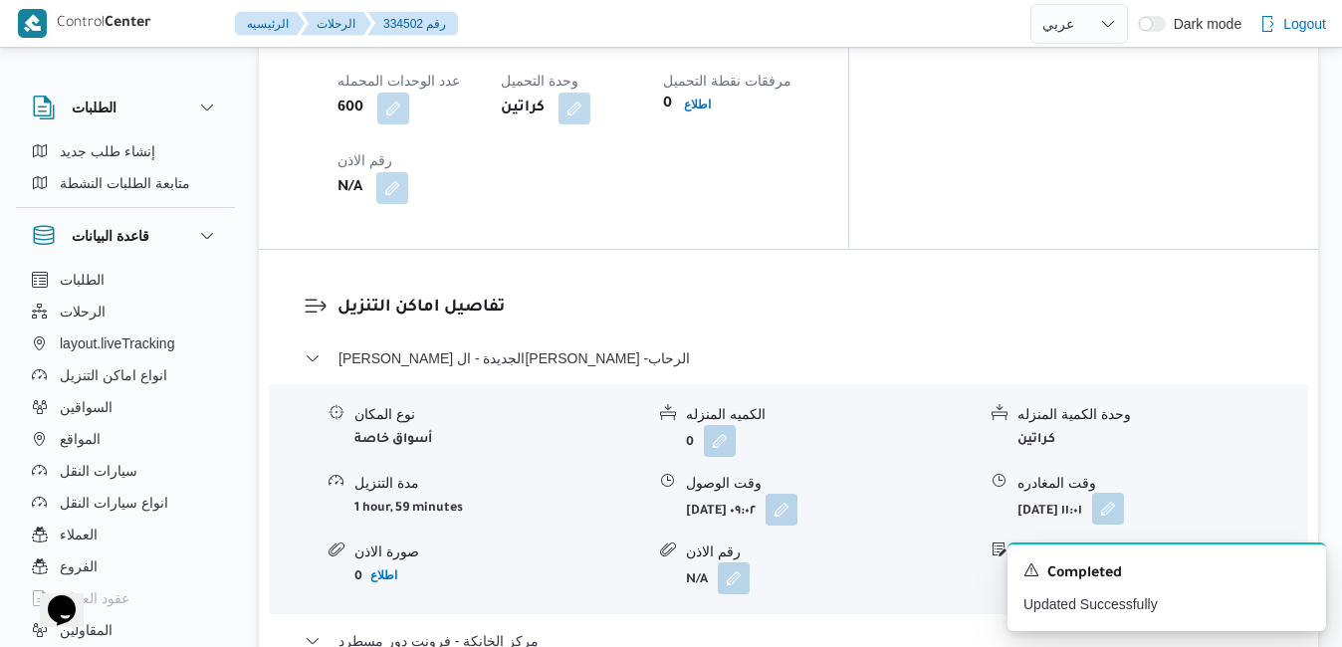
click at [1124, 493] on button "button" at bounding box center [1108, 509] width 32 height 32
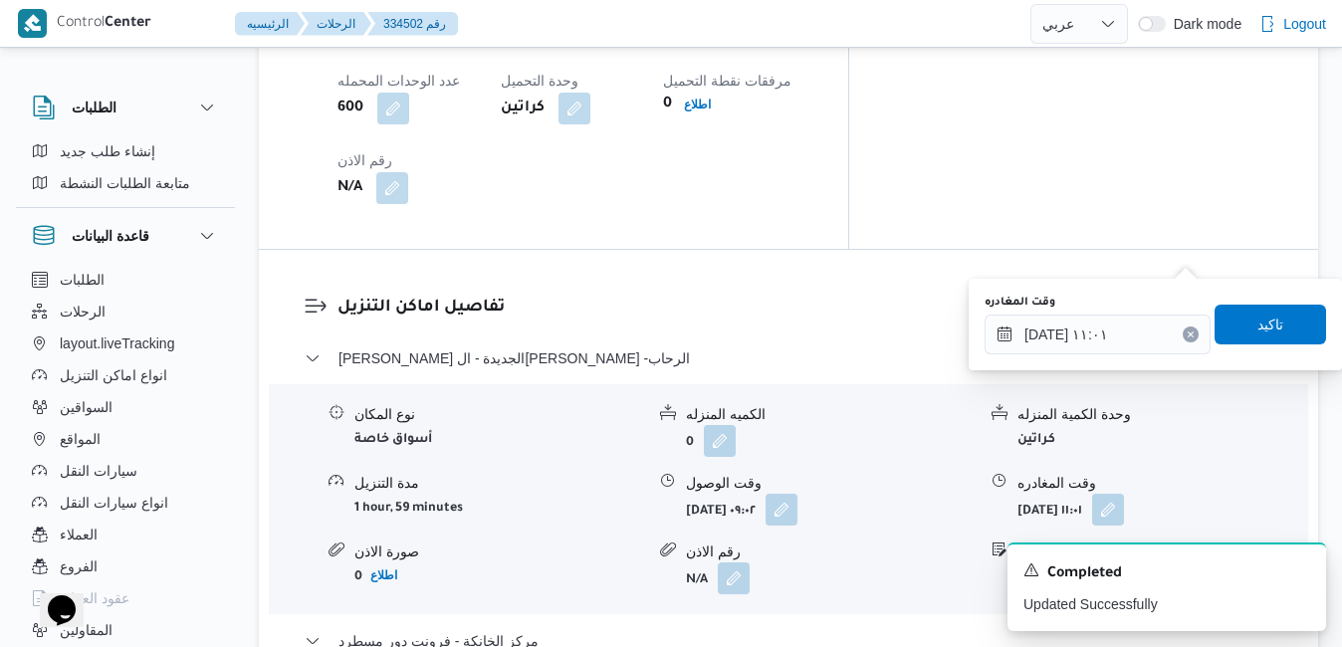
click at [1065, 358] on div "You are in a dialog. To close this dialog, hit escape. وقت المغادره ٠٣/٠٩/٢٠٢٥ …" at bounding box center [1154, 325] width 373 height 92
click at [1091, 311] on div "وقت المغادره ٠٣/٠٩/٢٠٢٥ ١١:٠١" at bounding box center [1097, 325] width 226 height 60
click at [1089, 326] on input "٠٣/٠٩/٢٠٢٥ ١١:٠١" at bounding box center [1097, 335] width 226 height 40
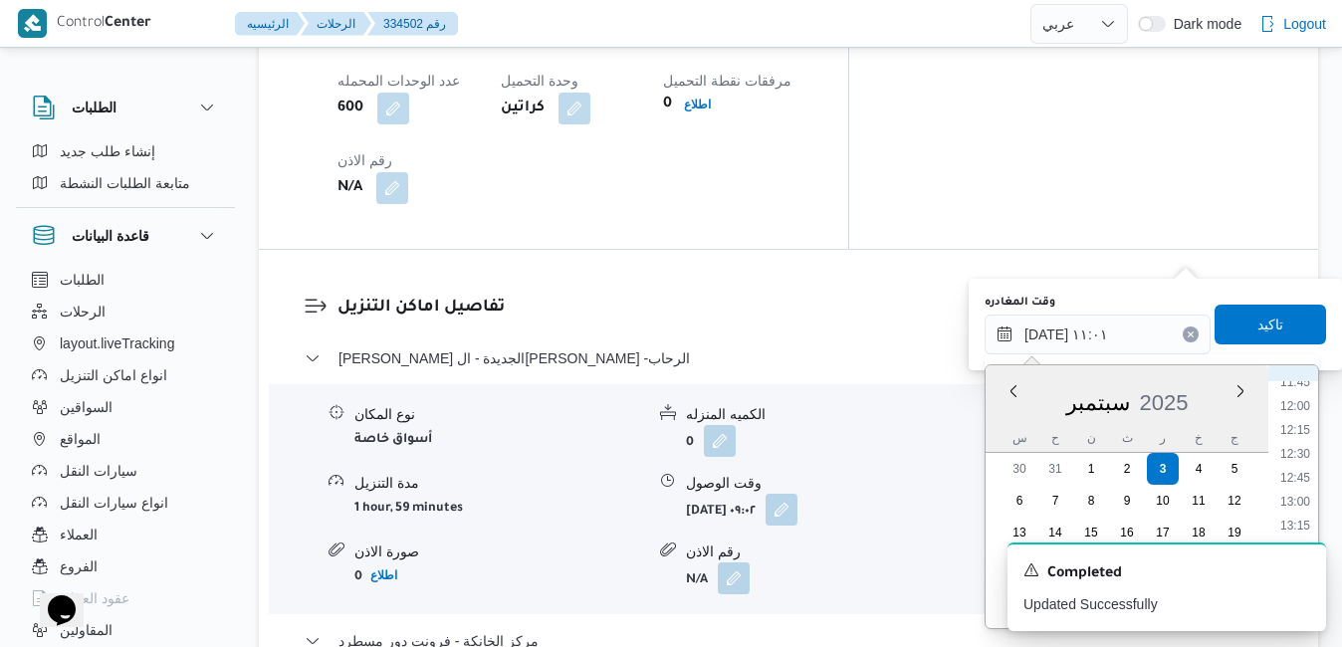
scroll to position [1334, 0]
click at [1305, 493] on li "15:00" at bounding box center [1295, 491] width 46 height 20
type input "٠٣/٠٩/٢٠٢٥ ١٥:٠٠"
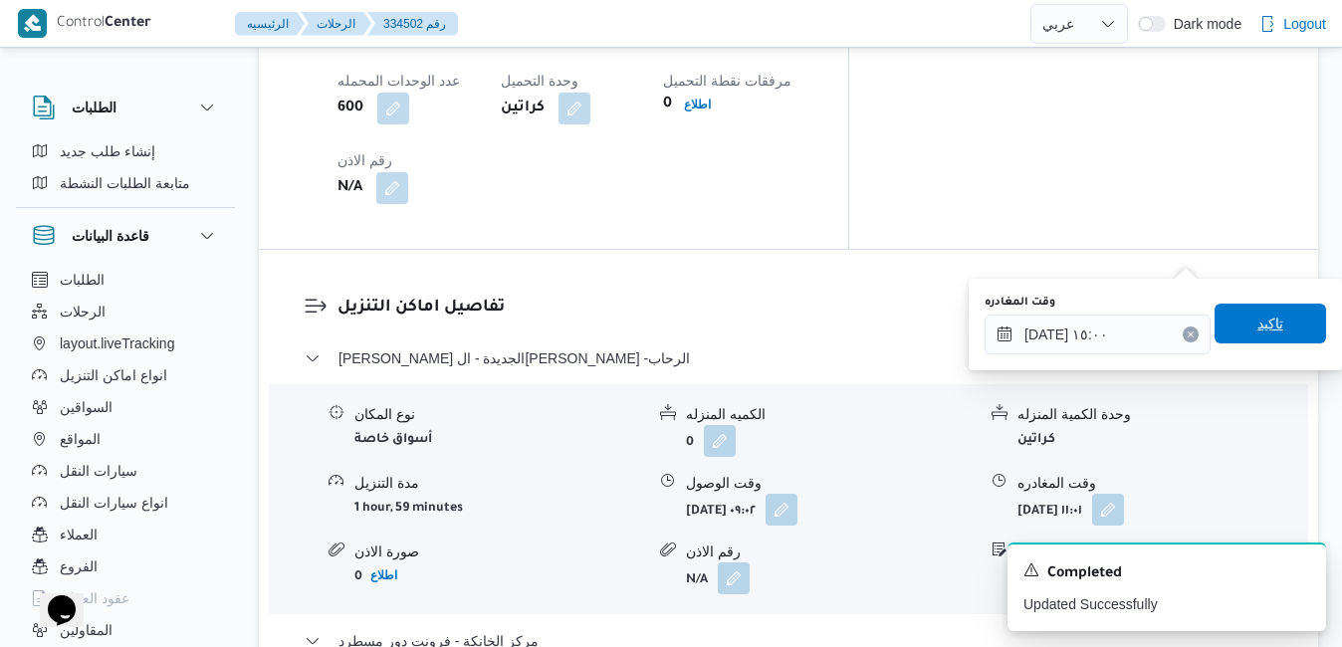
click at [1270, 318] on span "تاكيد" at bounding box center [1269, 324] width 111 height 40
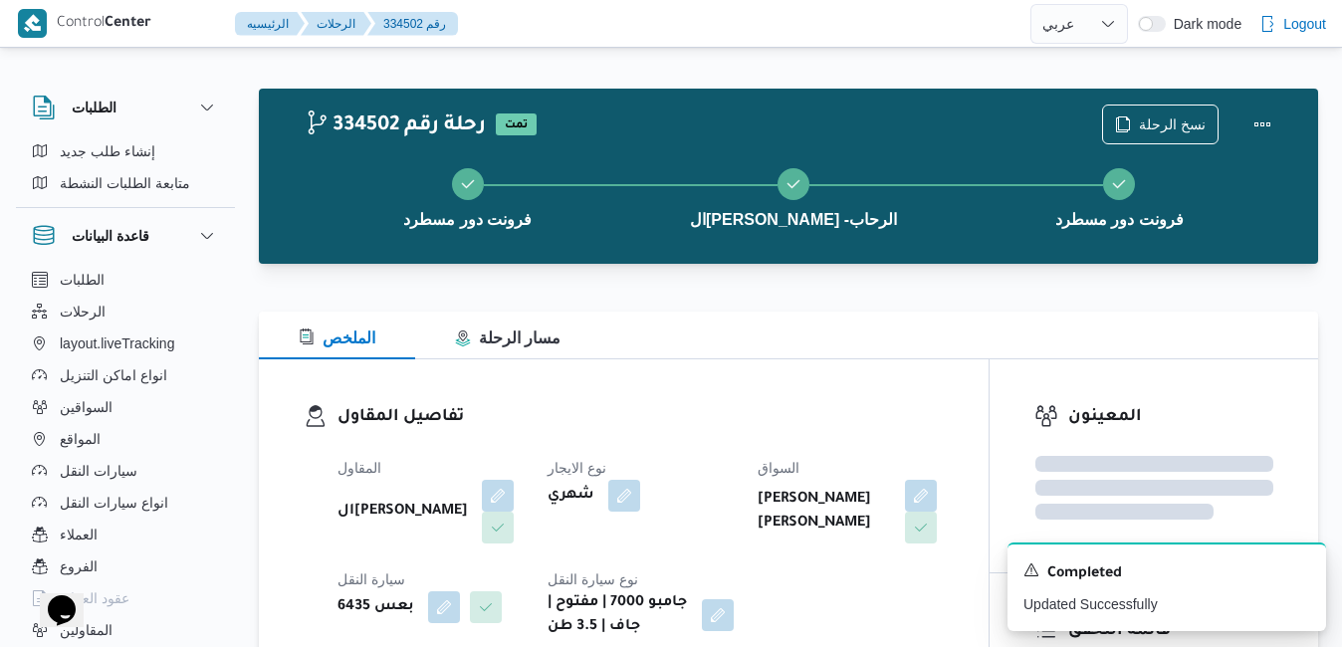
scroll to position [0, 0]
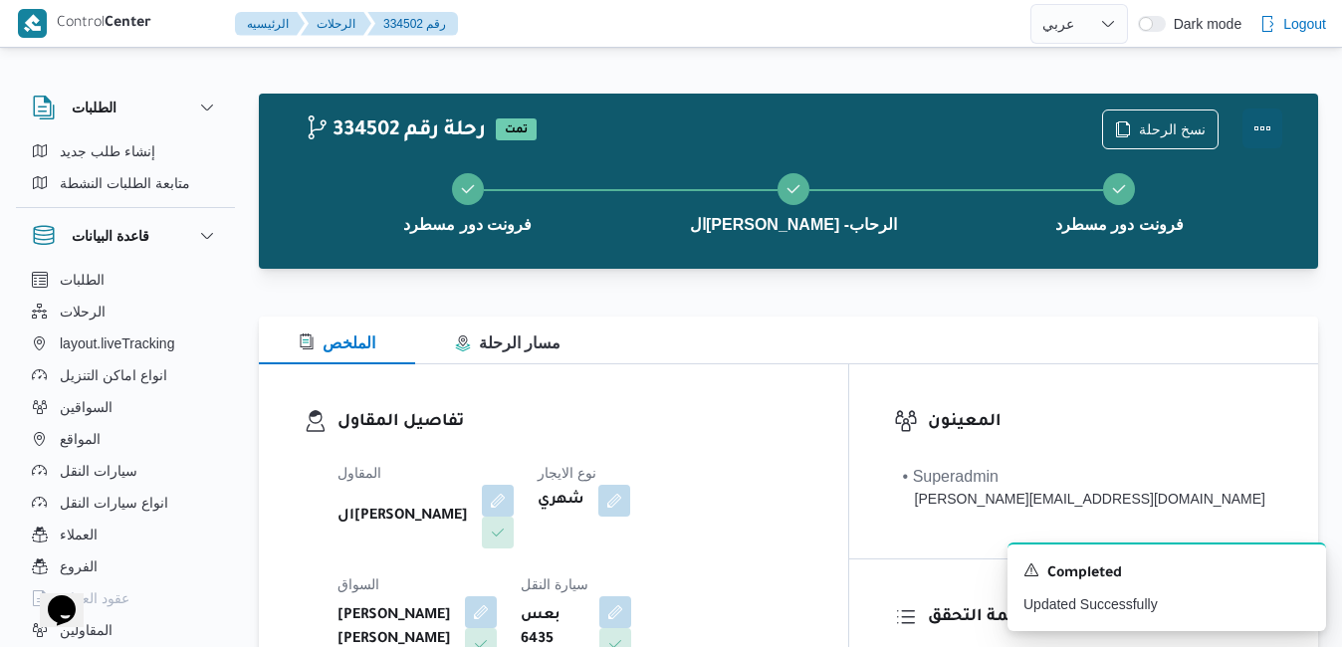
click at [1260, 137] on button "Actions" at bounding box center [1262, 128] width 40 height 40
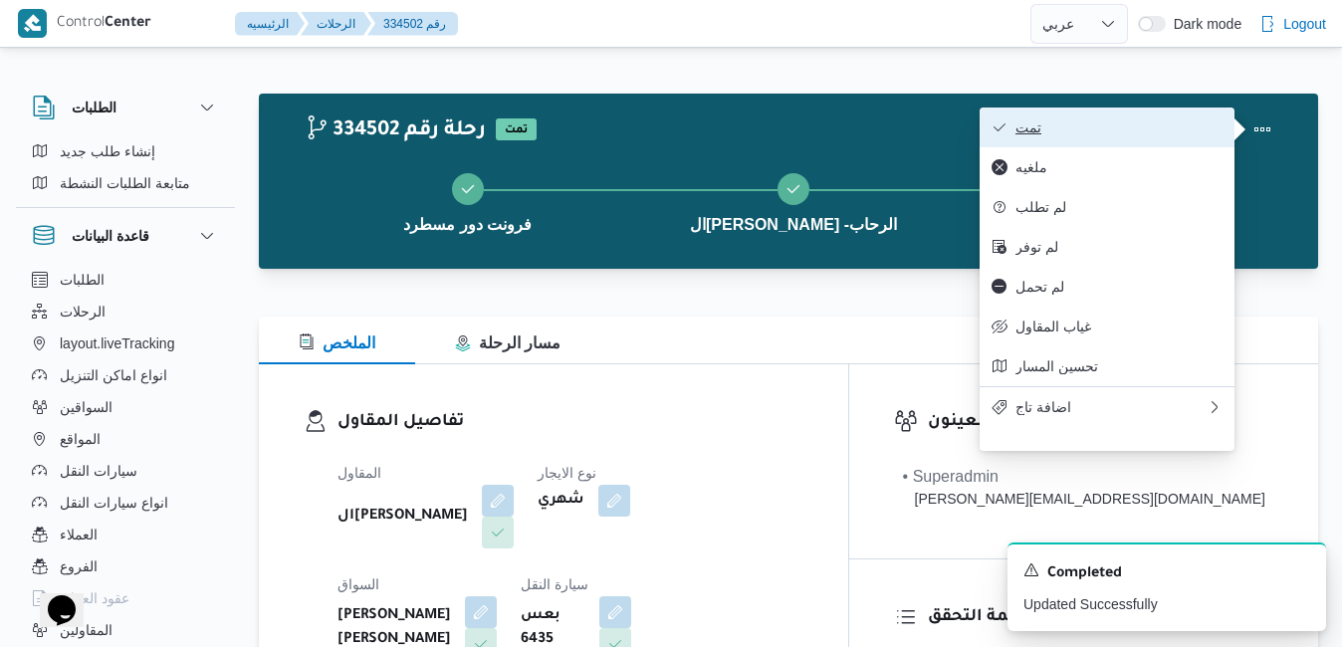
click at [1177, 131] on span "تمت" at bounding box center [1118, 127] width 207 height 16
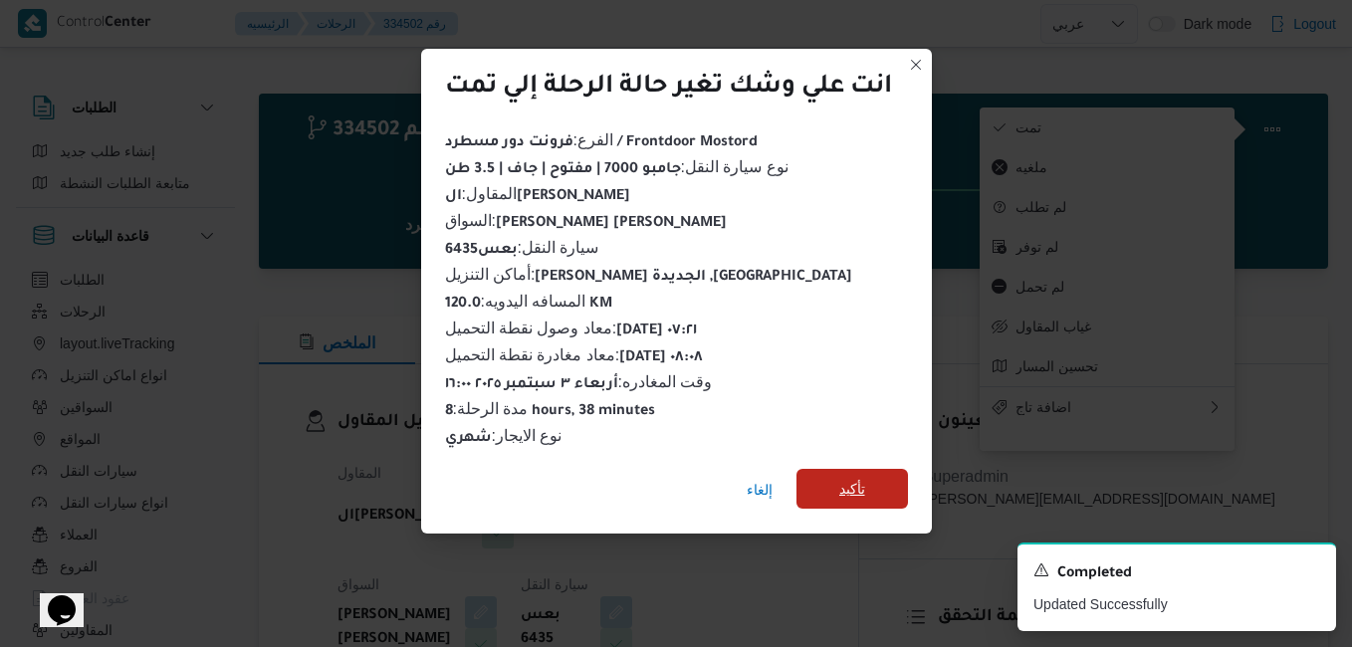
click at [891, 484] on span "تأكيد" at bounding box center [851, 489] width 111 height 40
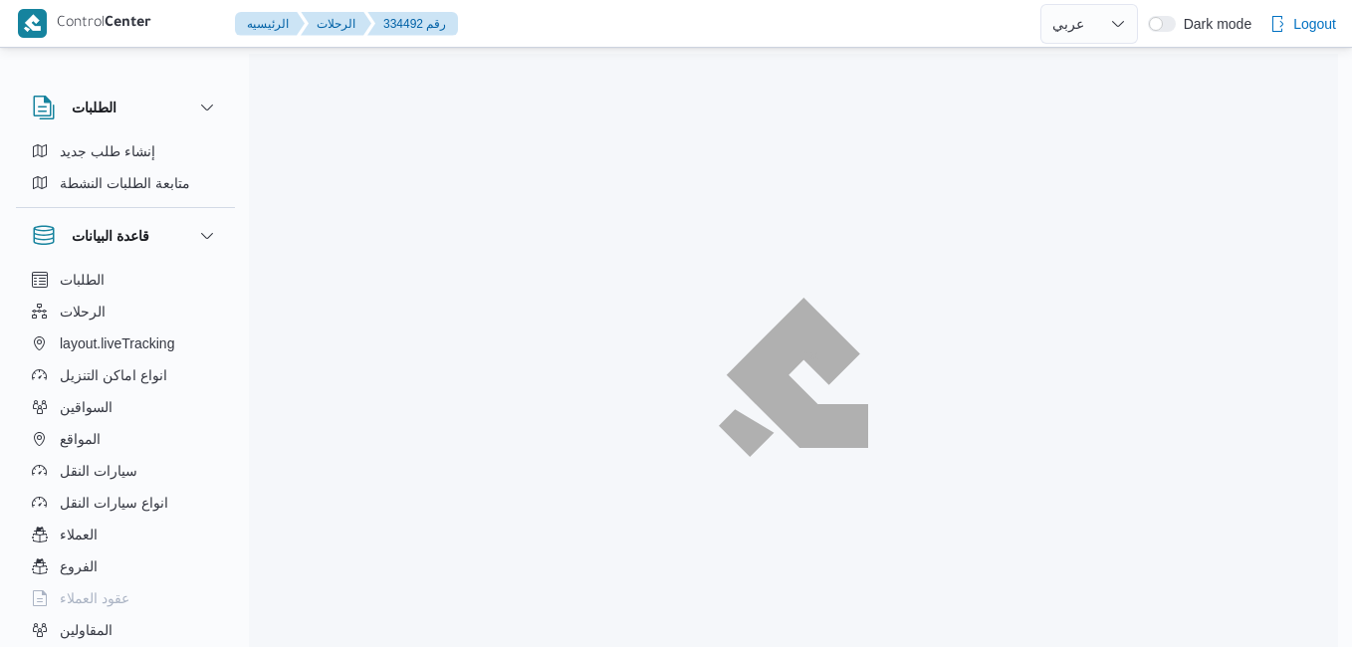
select select "ar"
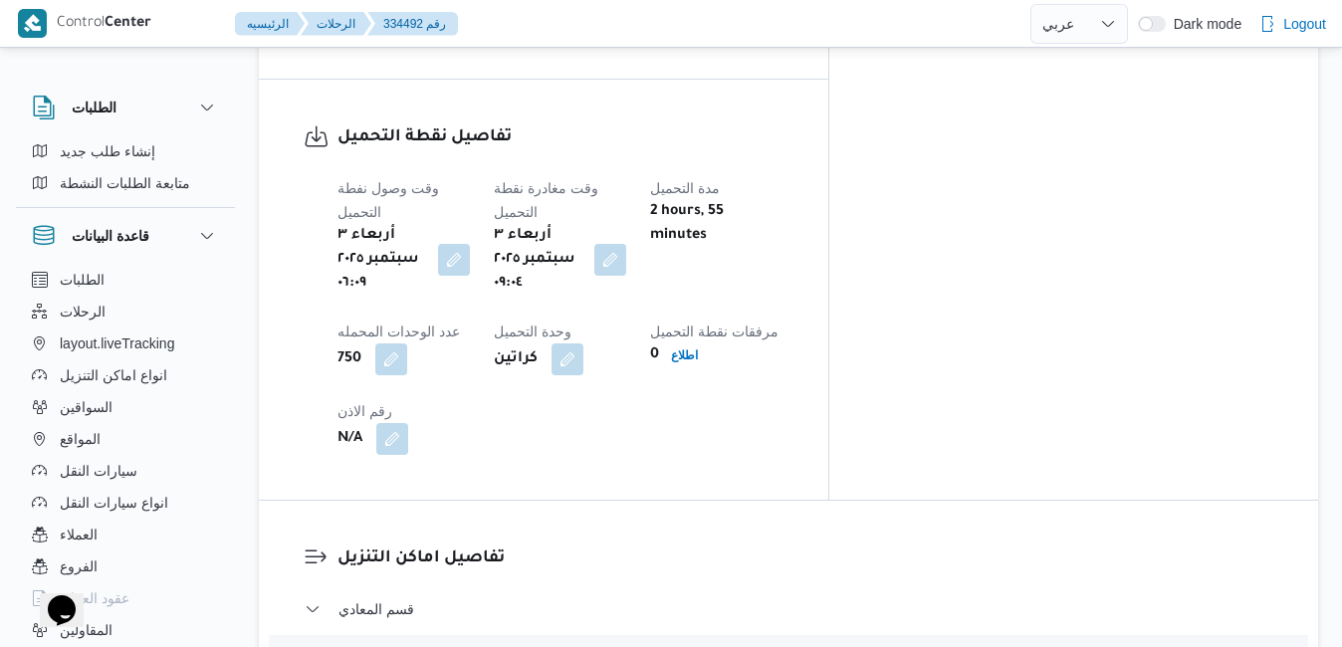
scroll to position [1722, 0]
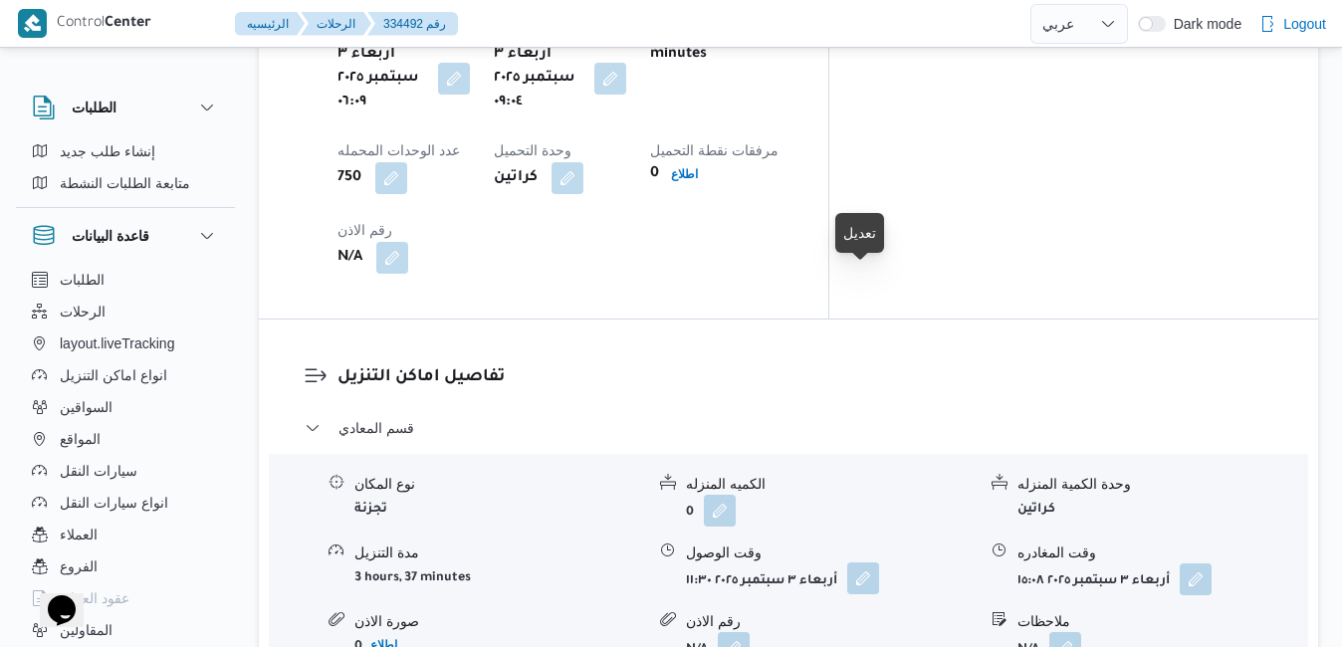
click at [863, 562] on button "button" at bounding box center [863, 578] width 32 height 32
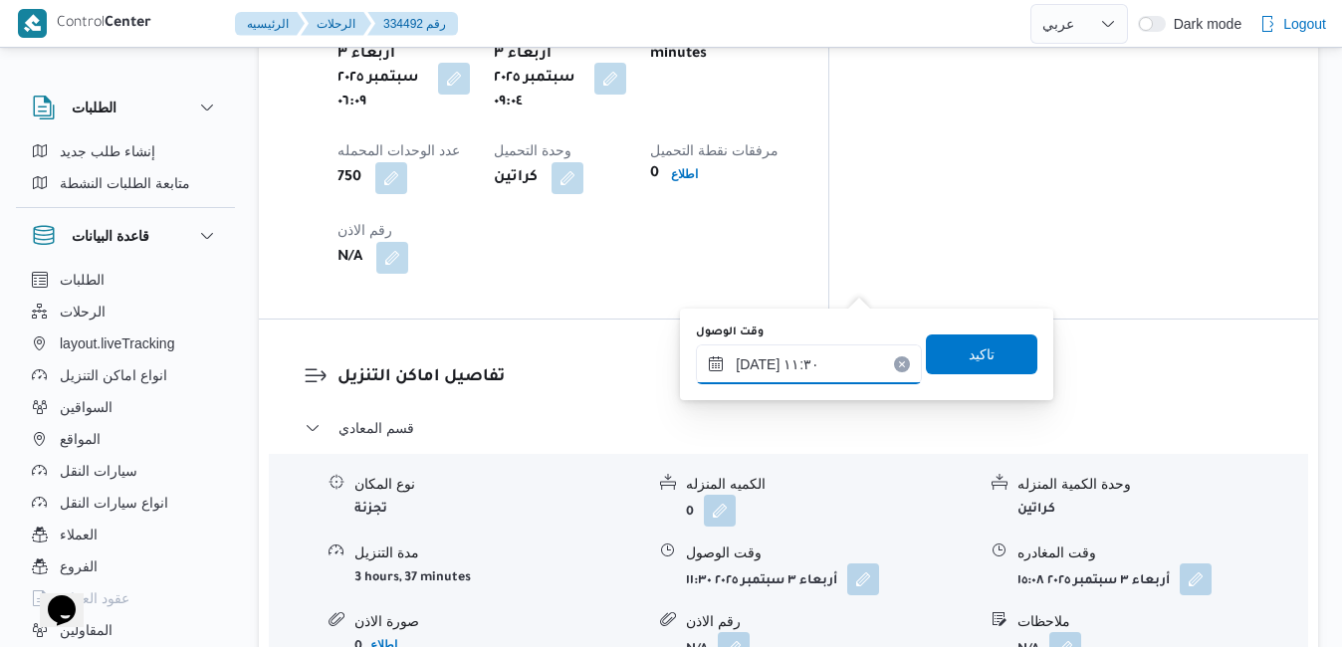
click at [803, 361] on input "[DATE] ١١:٣٠" at bounding box center [809, 364] width 226 height 40
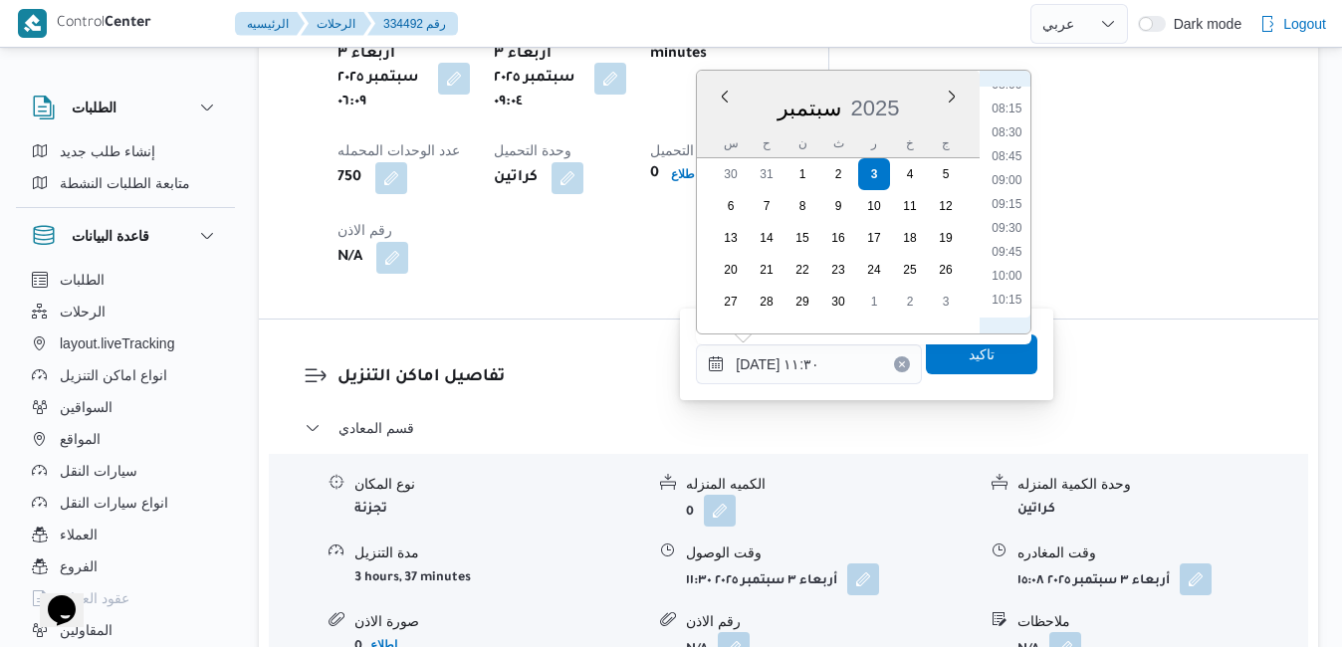
scroll to position [775, 0]
click at [1014, 273] on li "10:00" at bounding box center [1007, 277] width 46 height 20
type input "٠٣/٠٩/٢٠٢٥ ١٠:٠٠"
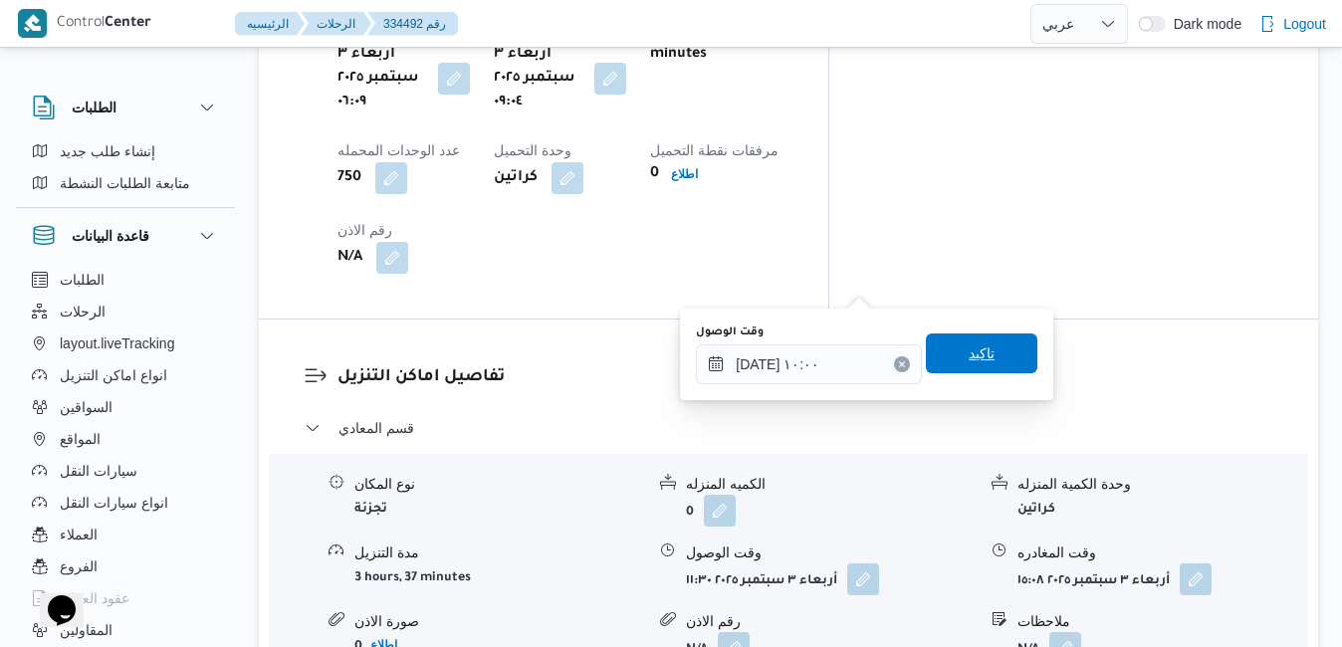
click at [977, 346] on span "تاكيد" at bounding box center [981, 353] width 26 height 24
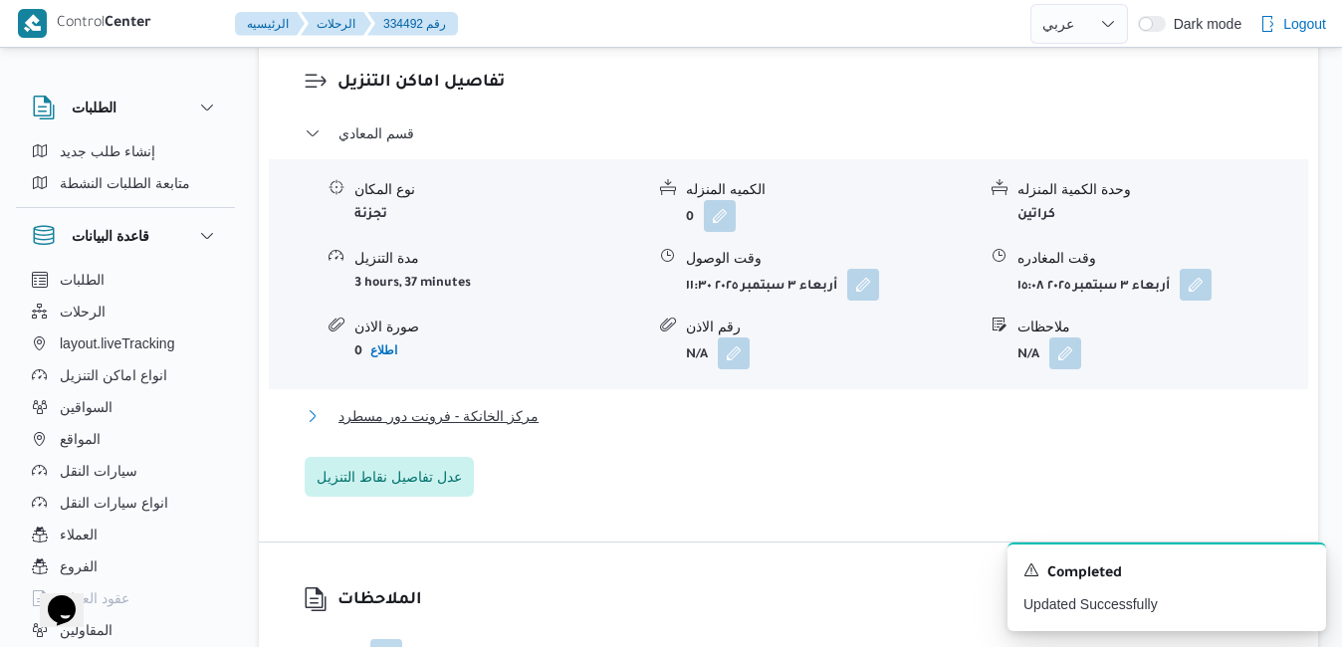
click at [860, 425] on button "مركز الخانكة - فرونت دور مسطرد" at bounding box center [789, 416] width 968 height 24
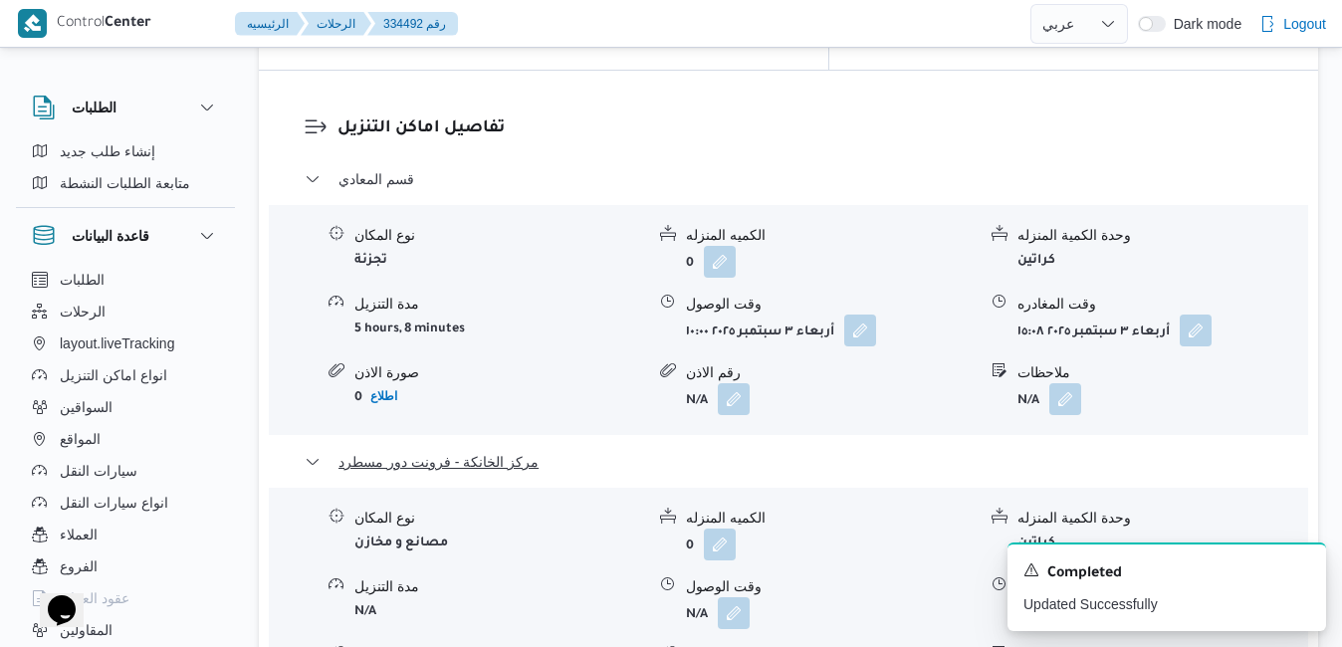
scroll to position [2001, 0]
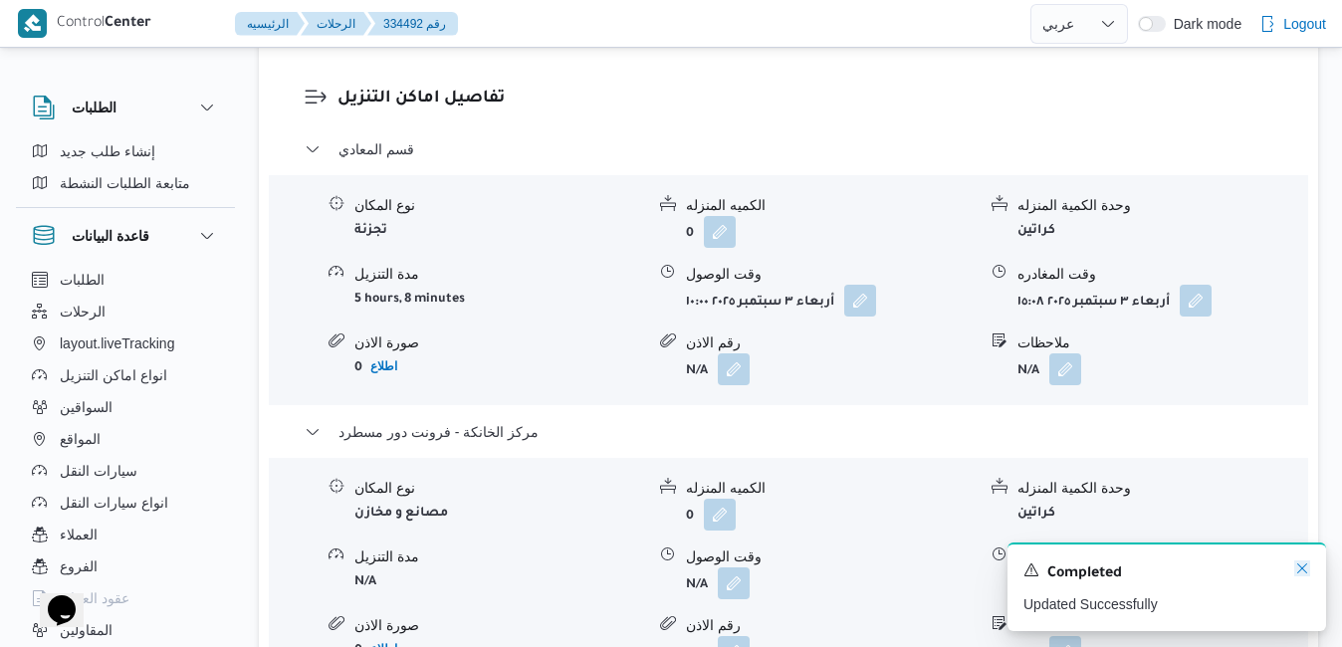
click at [1306, 572] on icon "Dismiss toast" at bounding box center [1302, 568] width 16 height 16
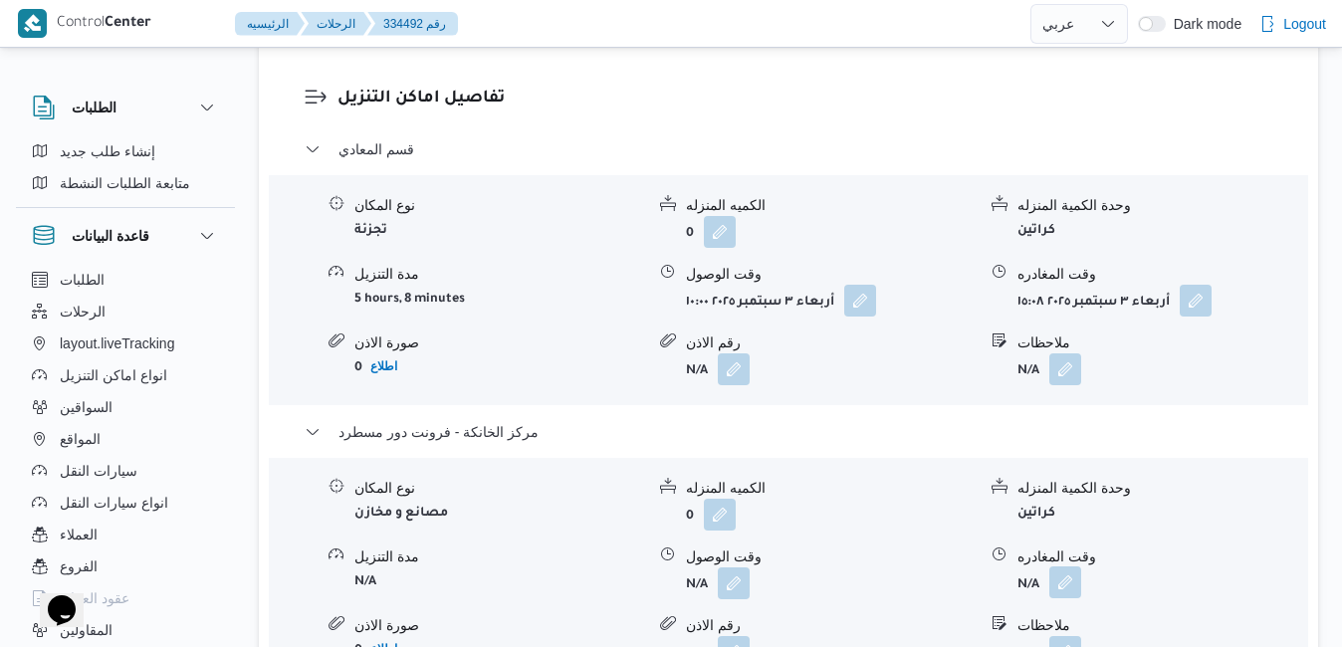
click at [1075, 566] on button "button" at bounding box center [1065, 582] width 32 height 32
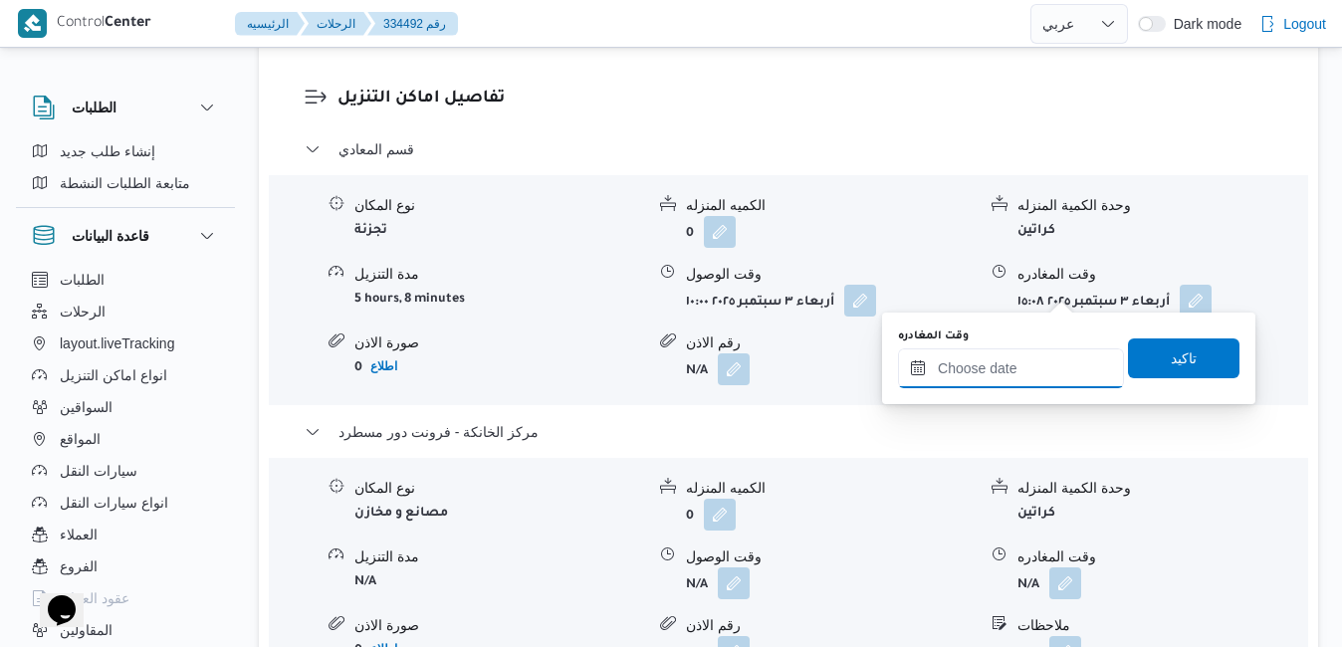
click at [992, 370] on input "وقت المغادره" at bounding box center [1011, 368] width 226 height 40
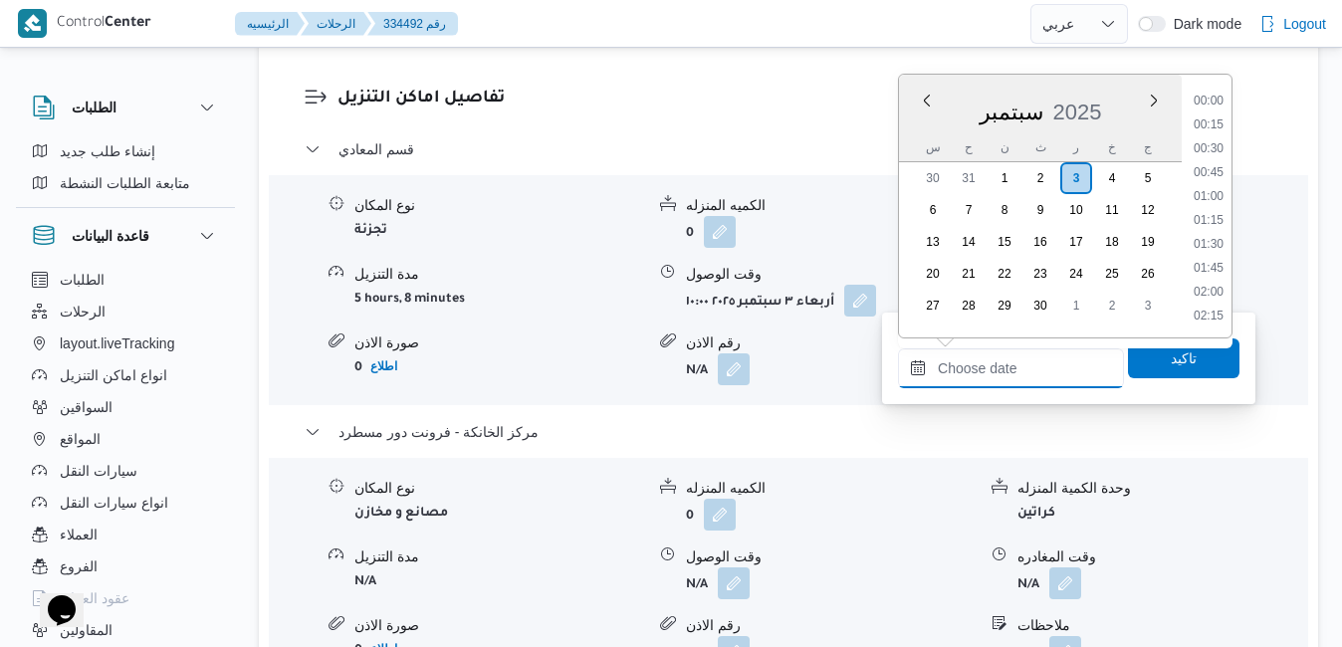
scroll to position [1575, 0]
click at [918, 129] on div "سبتمبر 2025" at bounding box center [1040, 108] width 283 height 51
click at [1206, 258] on li "16:00" at bounding box center [1208, 257] width 46 height 20
type input "[DATE] ١٦:٠٠"
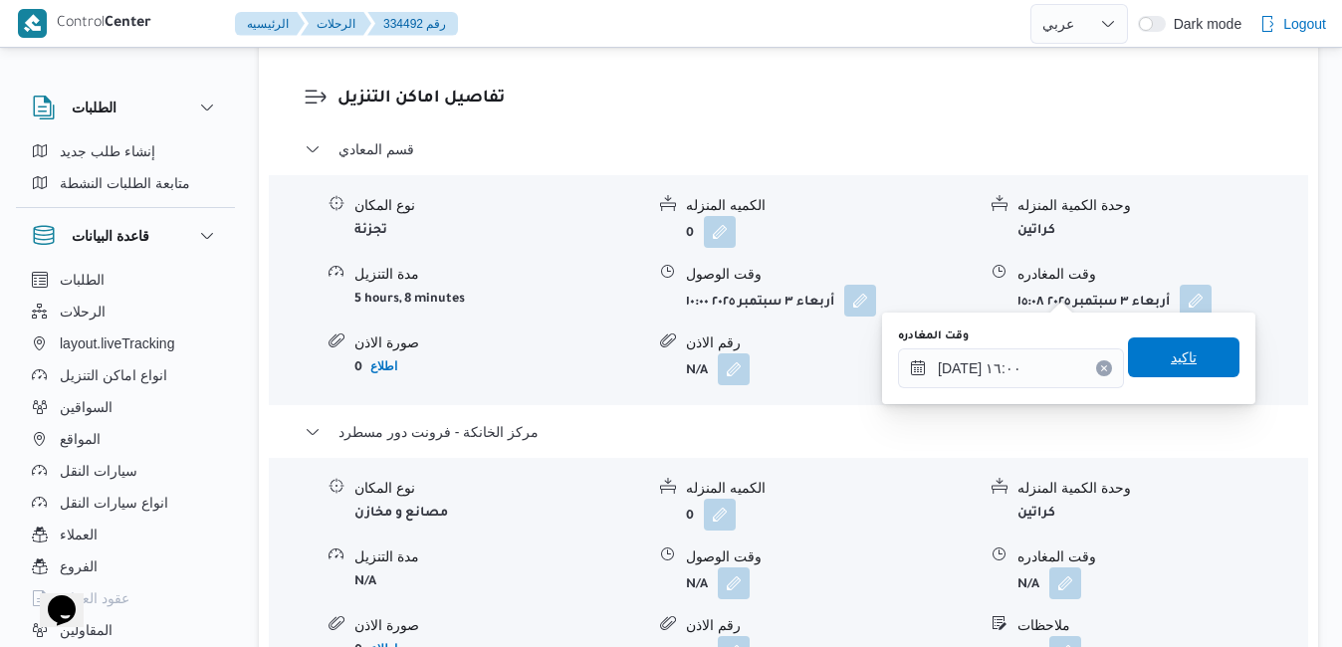
click at [1170, 362] on span "تاكيد" at bounding box center [1183, 357] width 26 height 24
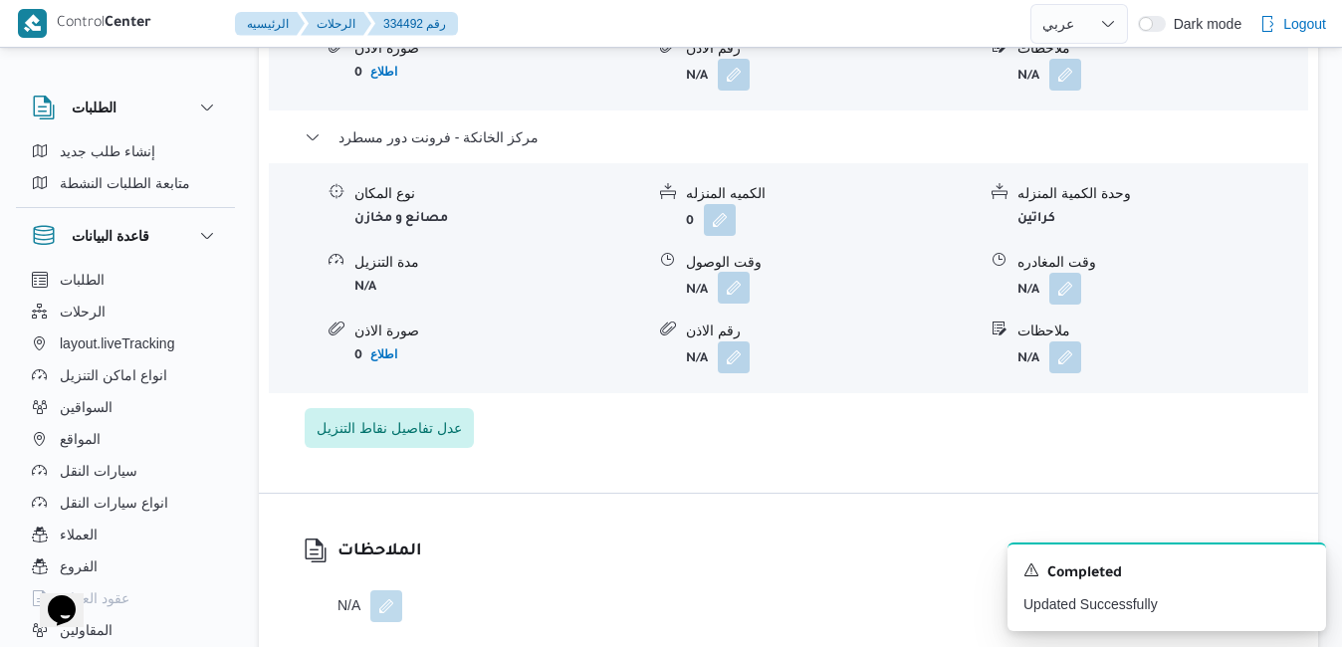
click at [733, 293] on button "button" at bounding box center [734, 288] width 32 height 32
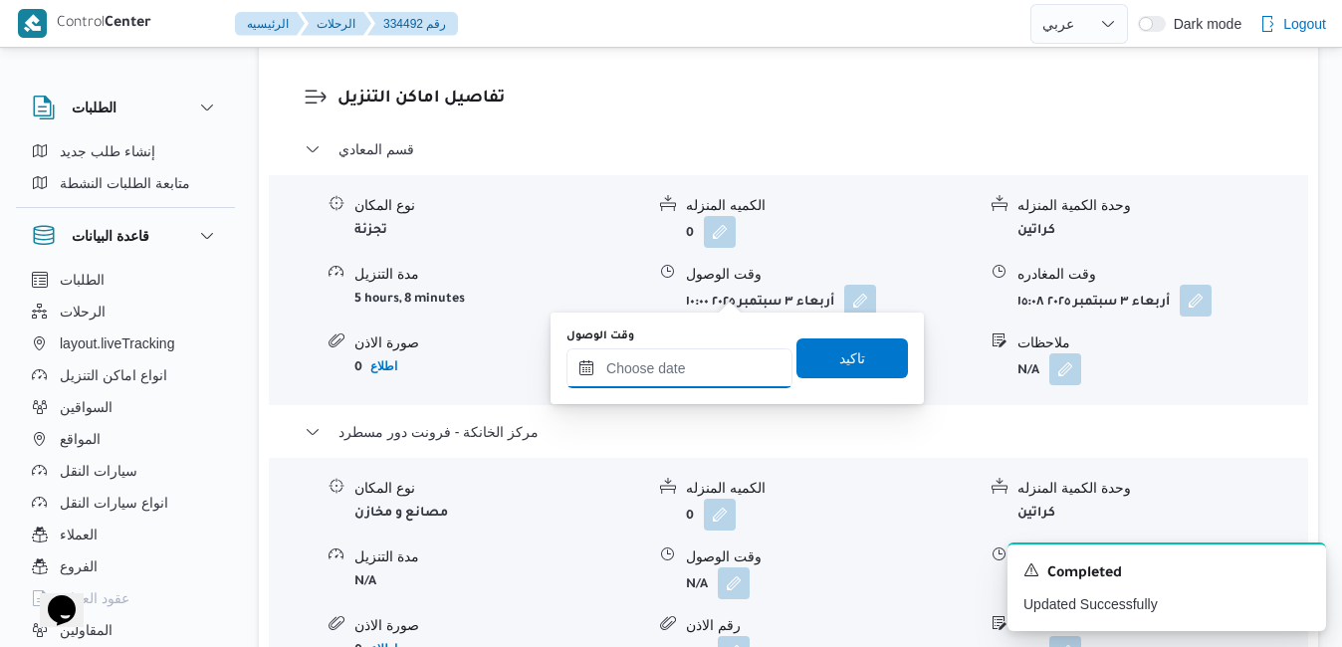
click at [693, 368] on input "وقت الوصول" at bounding box center [679, 368] width 226 height 40
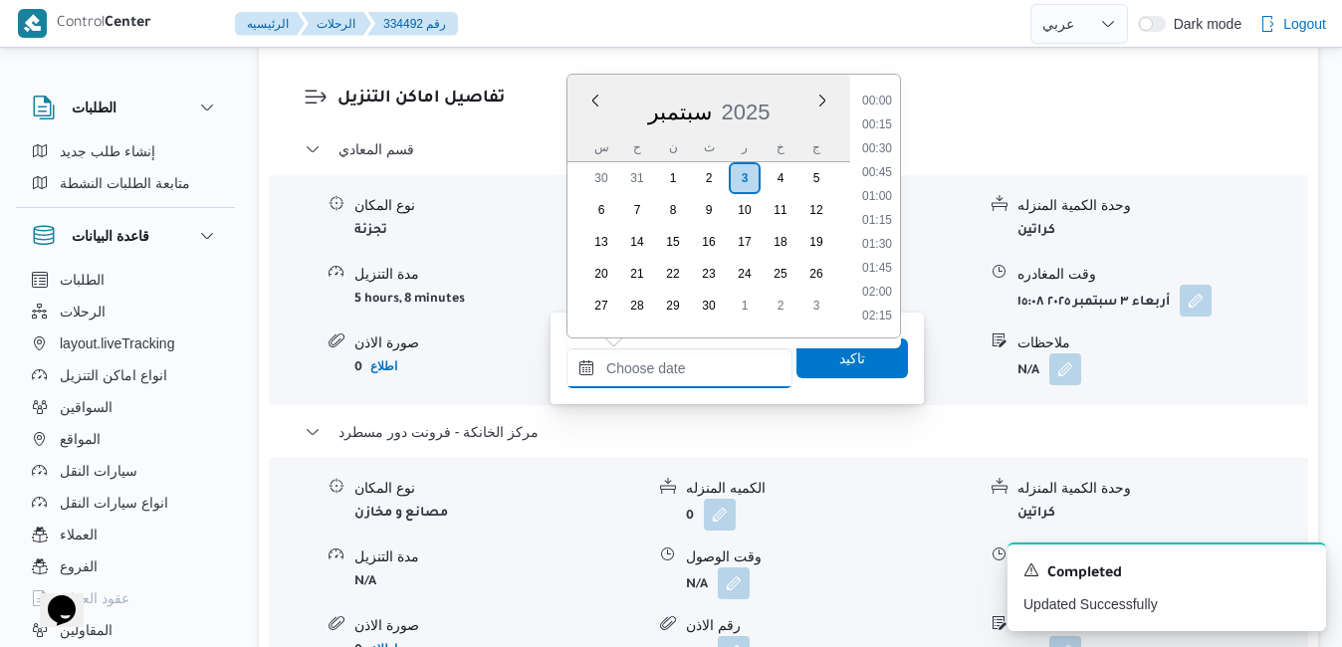
scroll to position [1575, 0]
click at [586, 121] on div "سبتمبر 2025" at bounding box center [708, 108] width 283 height 51
click at [878, 231] on li "15:45" at bounding box center [877, 233] width 46 height 20
type input "[DATE] ١٥:٤٥"
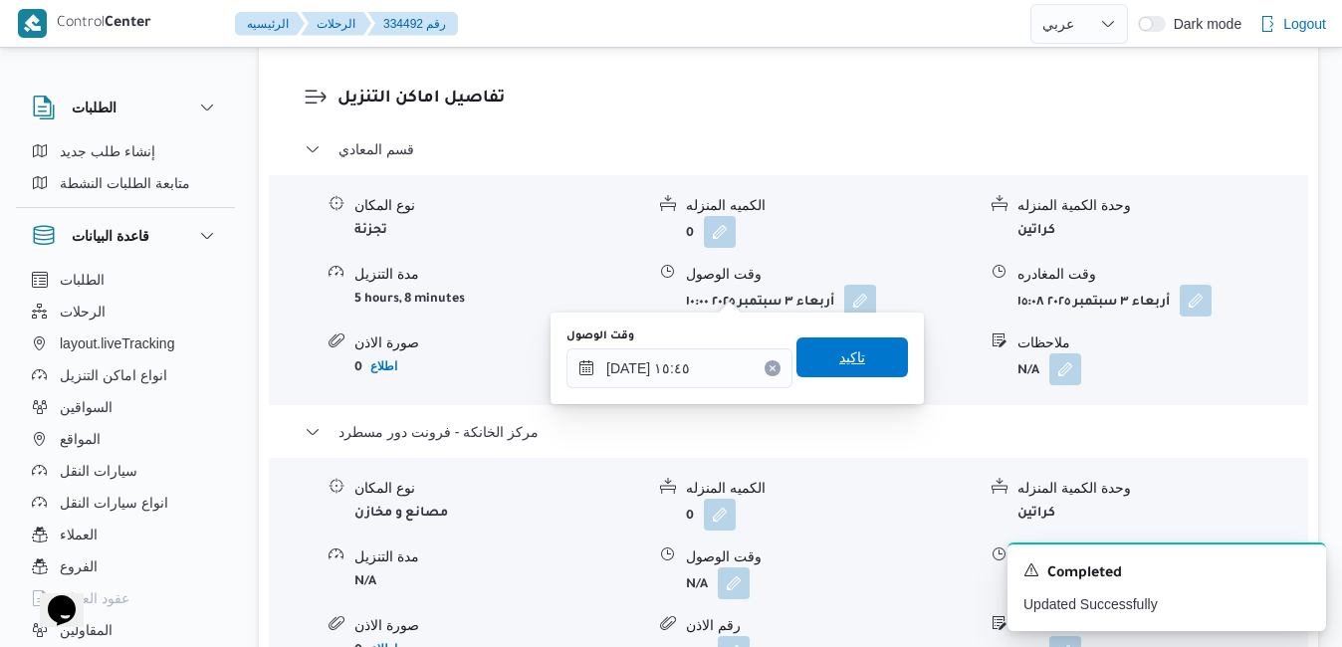
click at [843, 363] on span "تاكيد" at bounding box center [852, 357] width 26 height 24
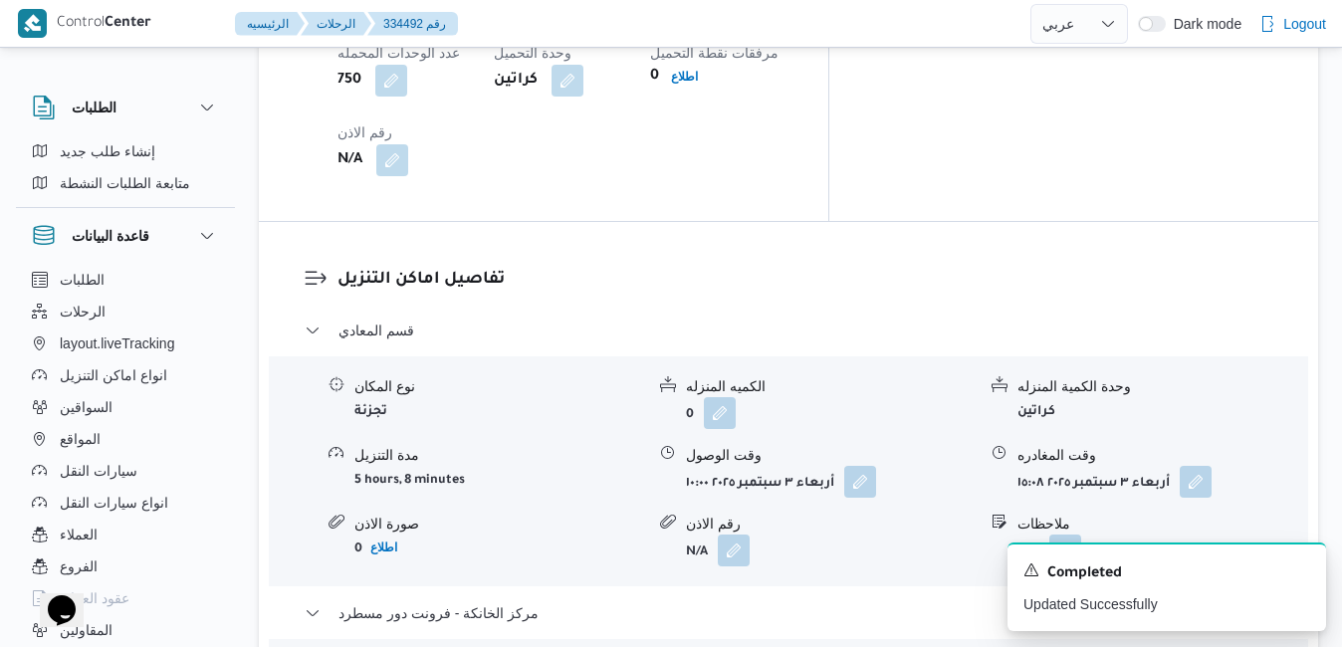
scroll to position [1762, 0]
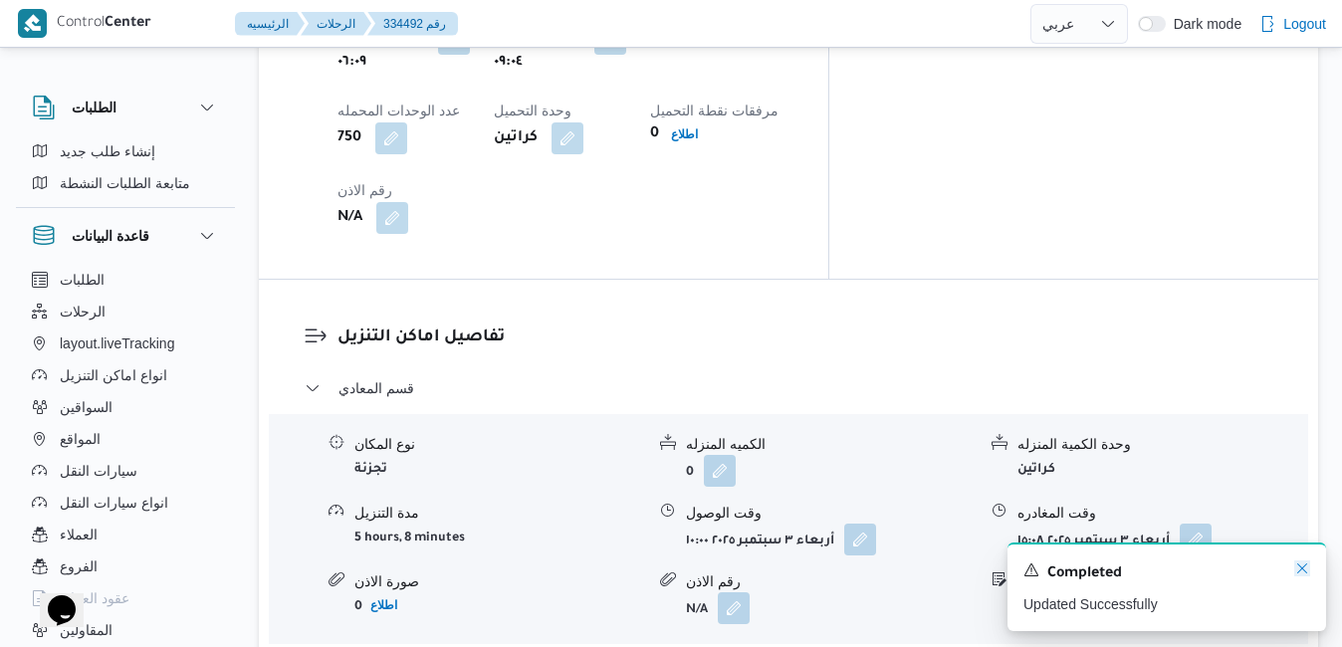
click at [1307, 568] on icon "Dismiss toast" at bounding box center [1302, 568] width 16 height 16
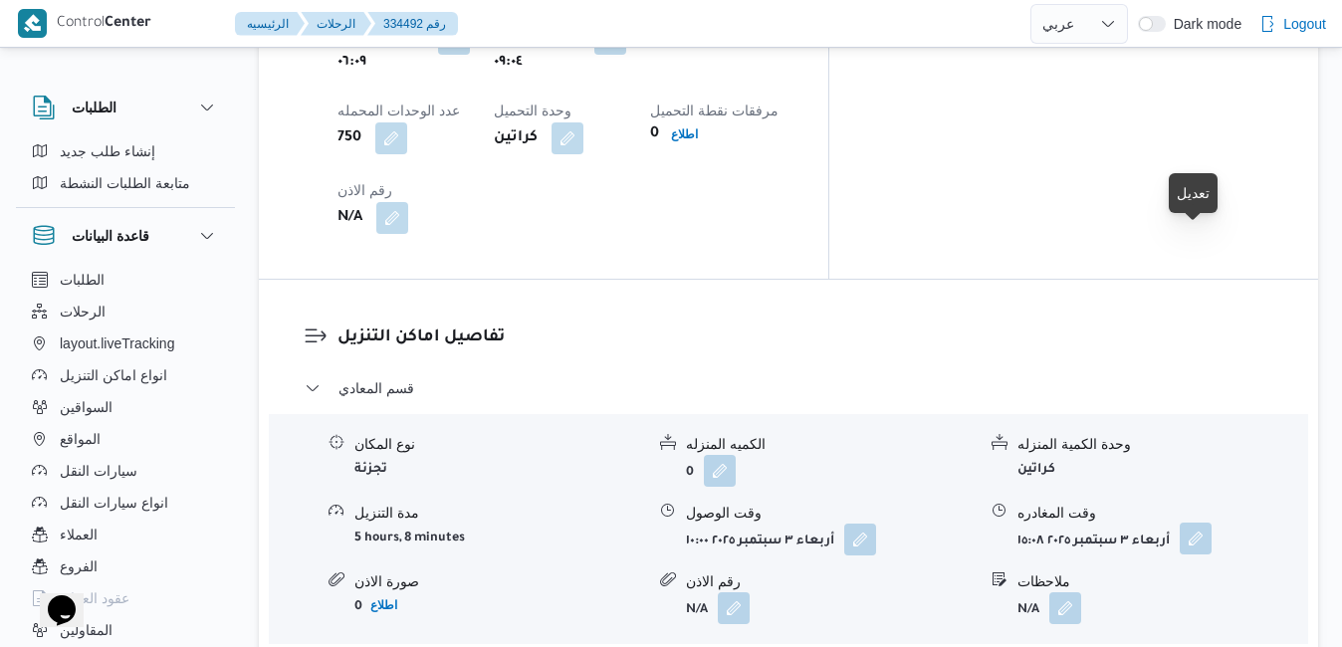
click at [1197, 523] on button "button" at bounding box center [1195, 539] width 32 height 32
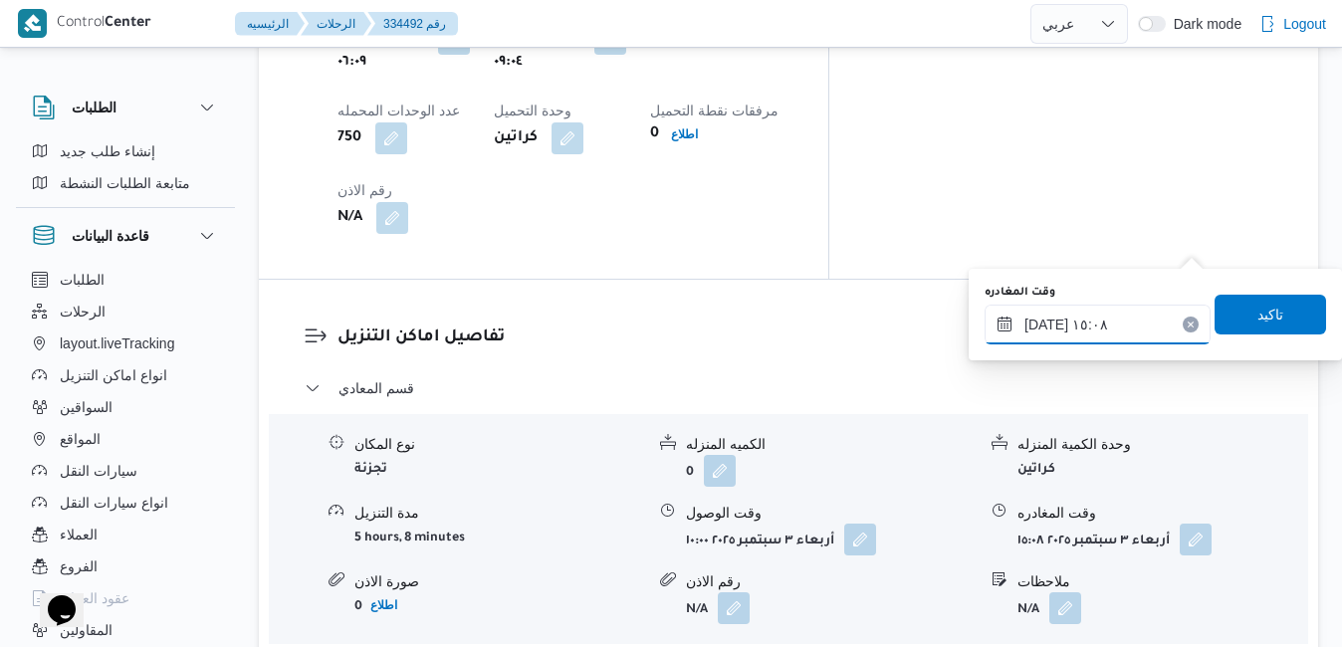
click at [1086, 339] on input "٠٣/٠٩/٢٠٢٥ ١٥:٠٨" at bounding box center [1097, 325] width 226 height 40
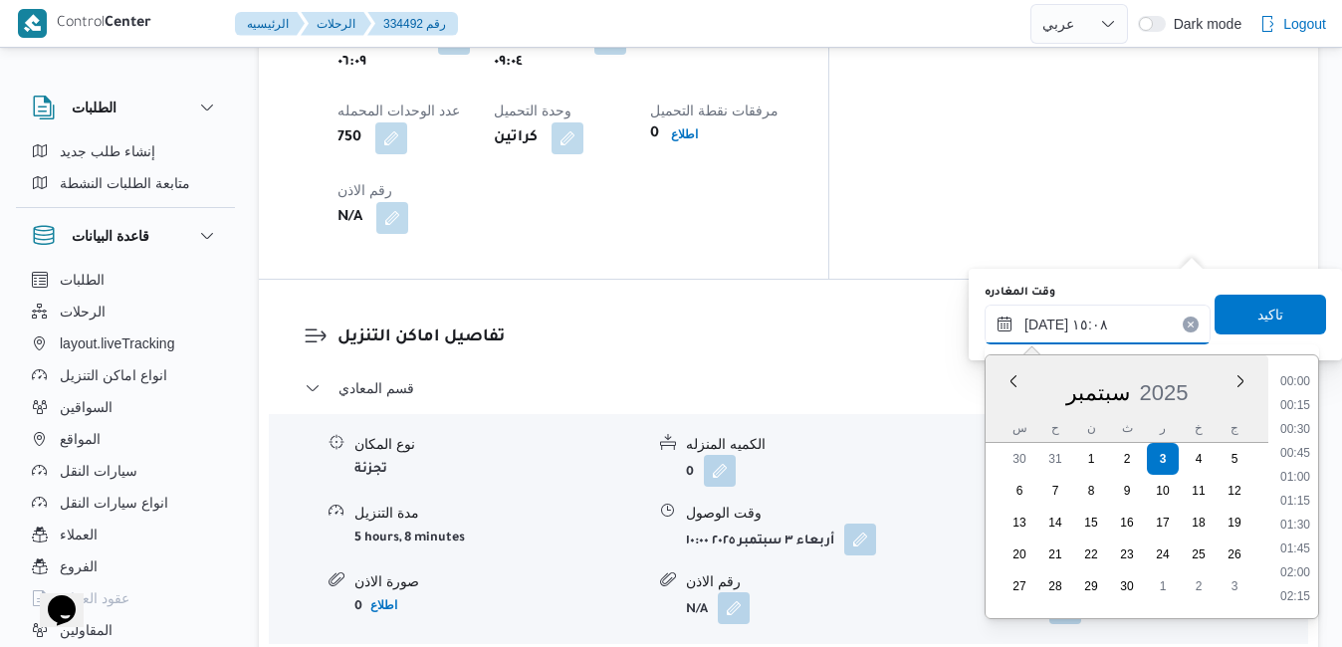
scroll to position [1312, 0]
click at [1296, 481] on li "14:45" at bounding box center [1295, 479] width 46 height 20
type input "٠٣/٠٩/٢٠٢٥ ١٤:٤٥"
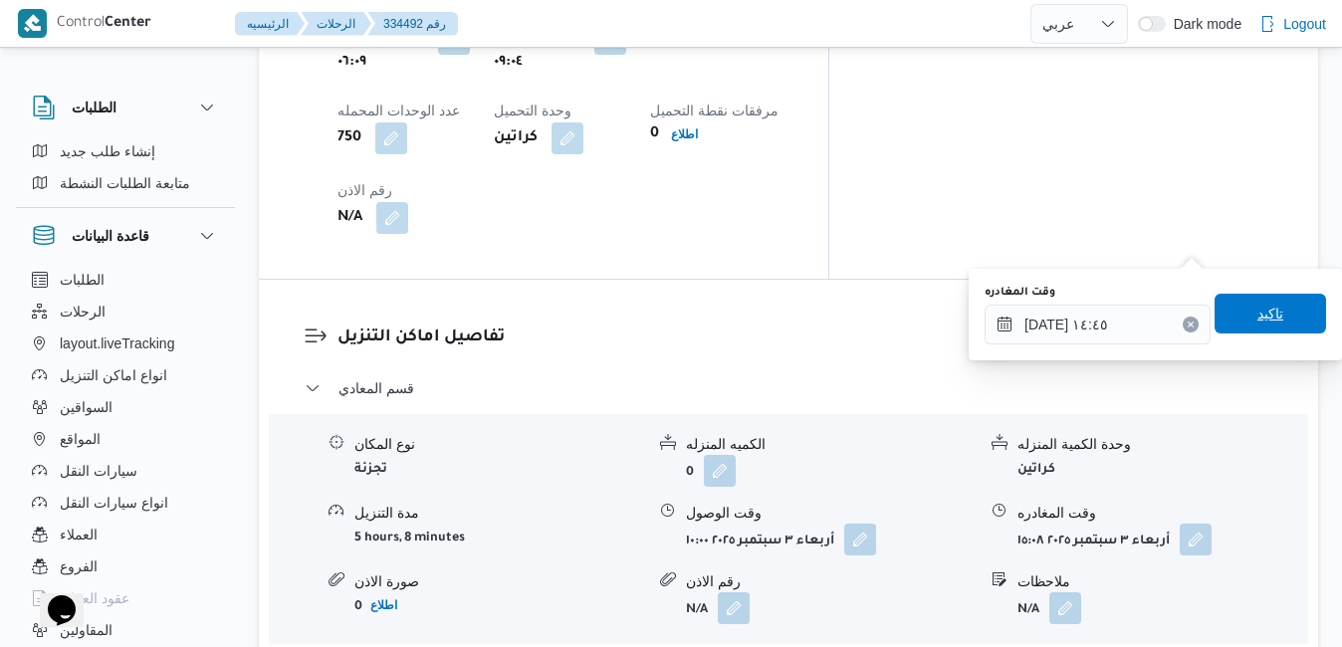
click at [1285, 321] on span "تاكيد" at bounding box center [1269, 314] width 111 height 40
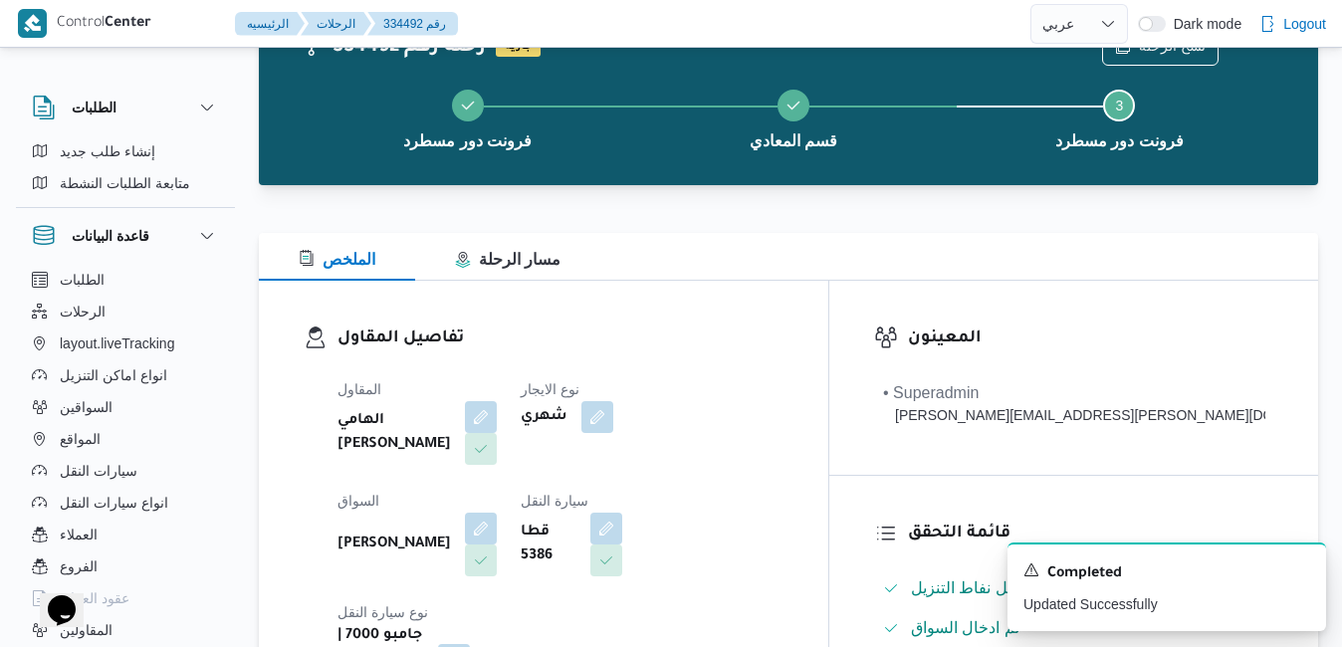
scroll to position [0, 0]
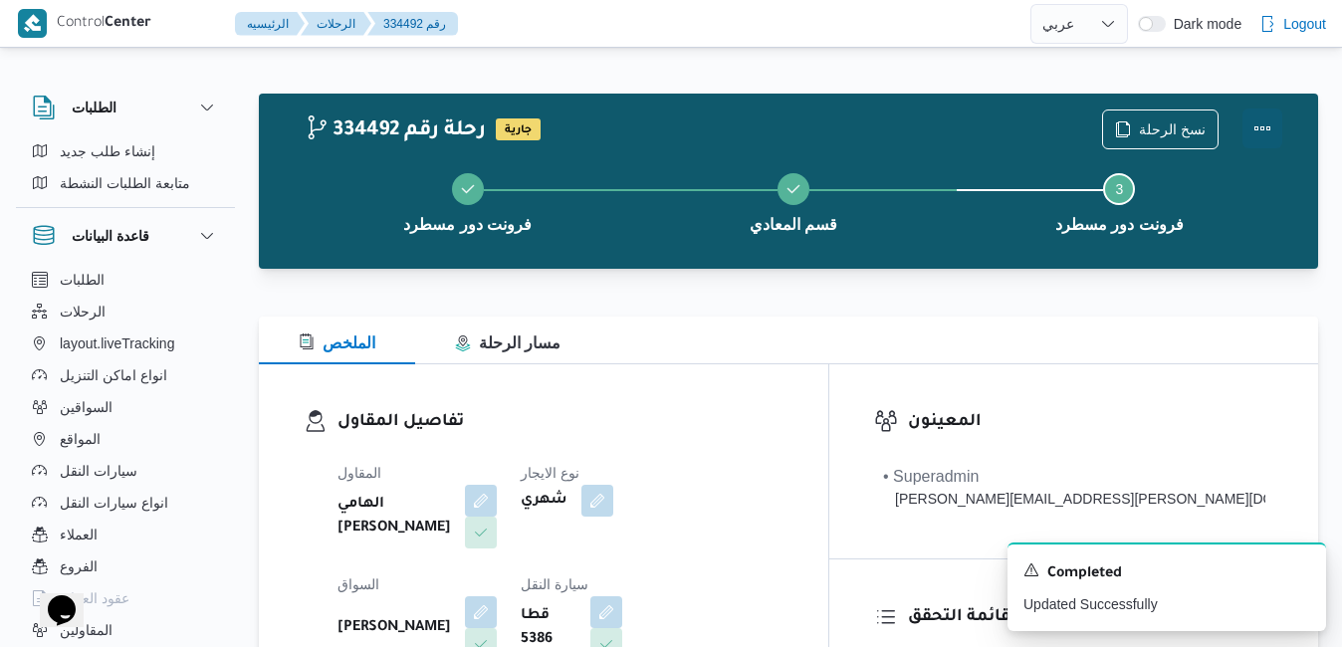
click at [1269, 115] on button "Actions" at bounding box center [1262, 128] width 40 height 40
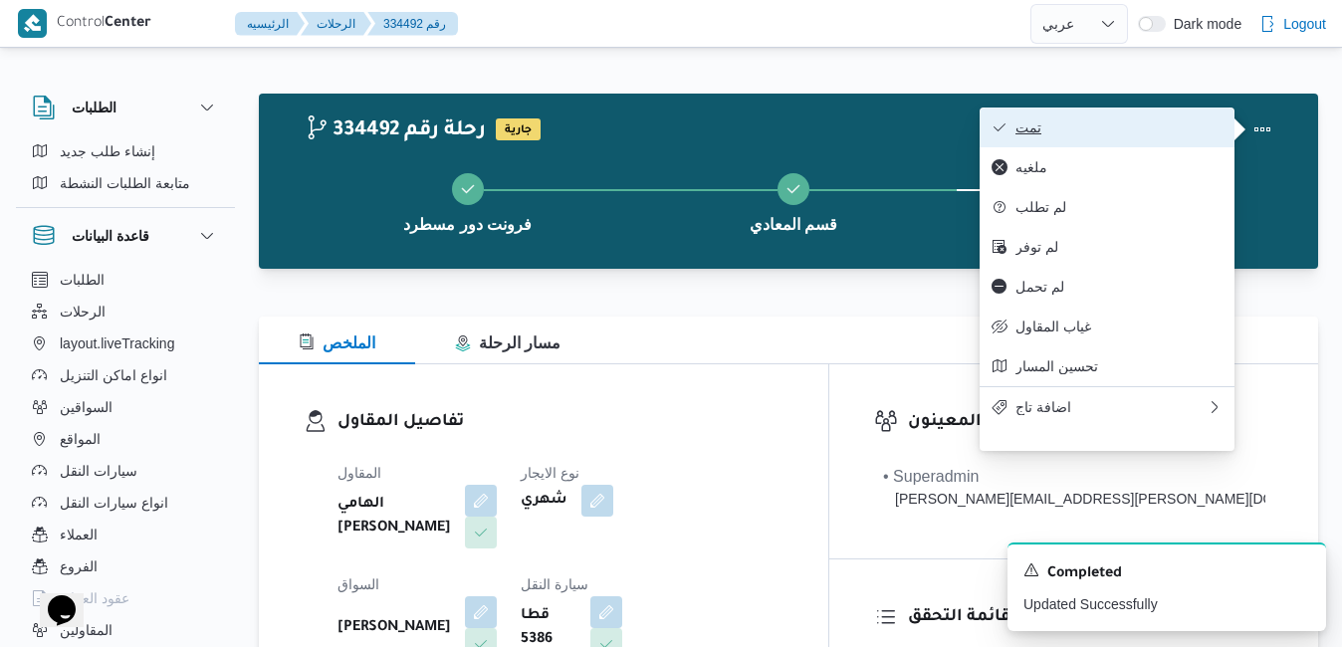
click at [1131, 124] on span "تمت" at bounding box center [1118, 127] width 207 height 16
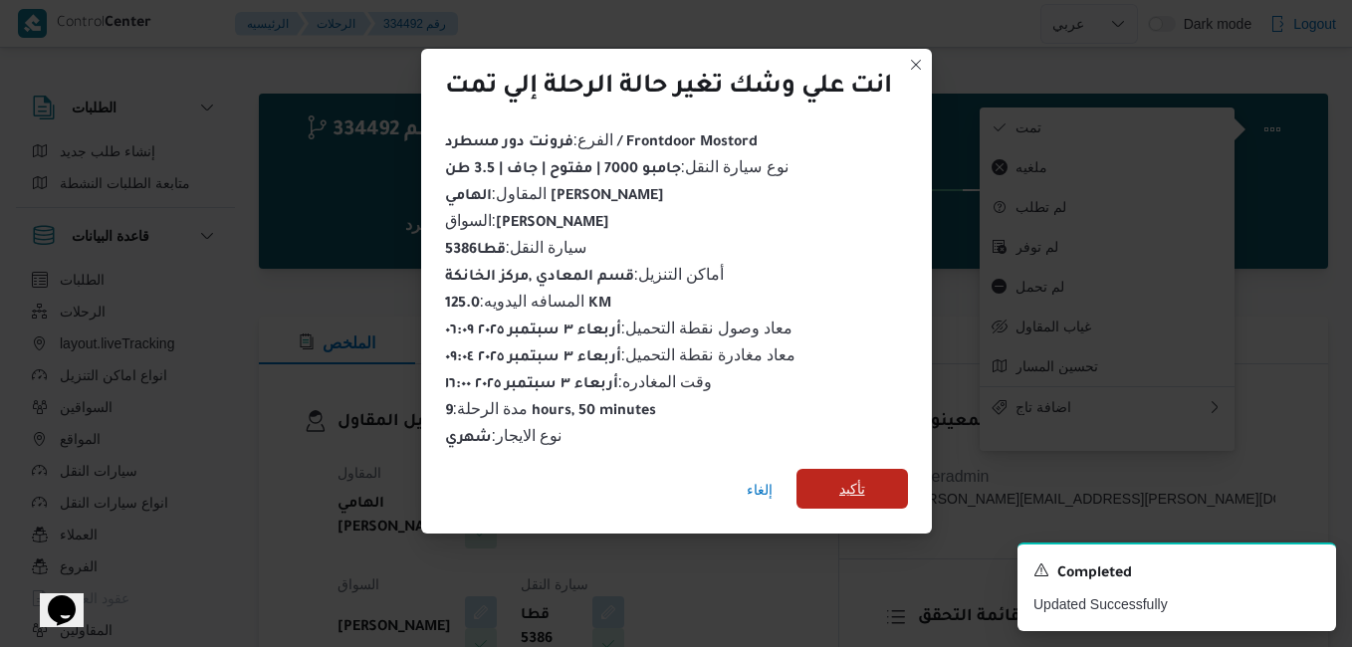
click at [845, 479] on span "تأكيد" at bounding box center [852, 489] width 26 height 24
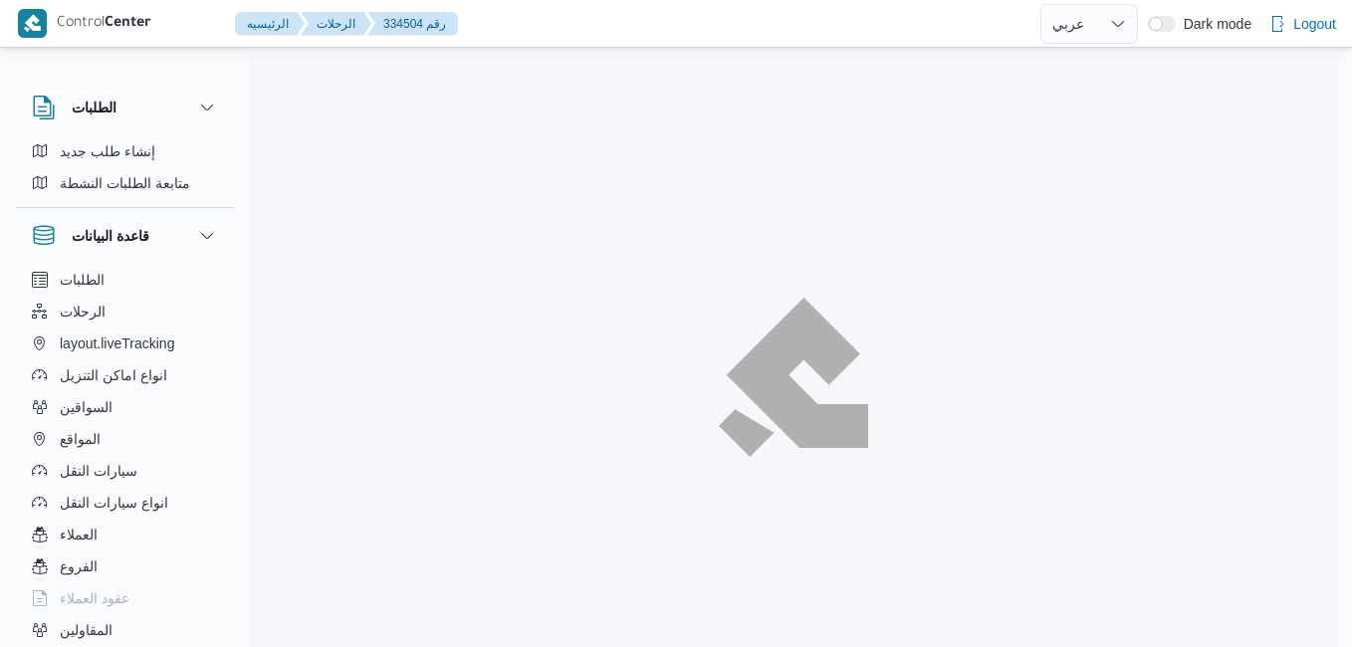
select select "ar"
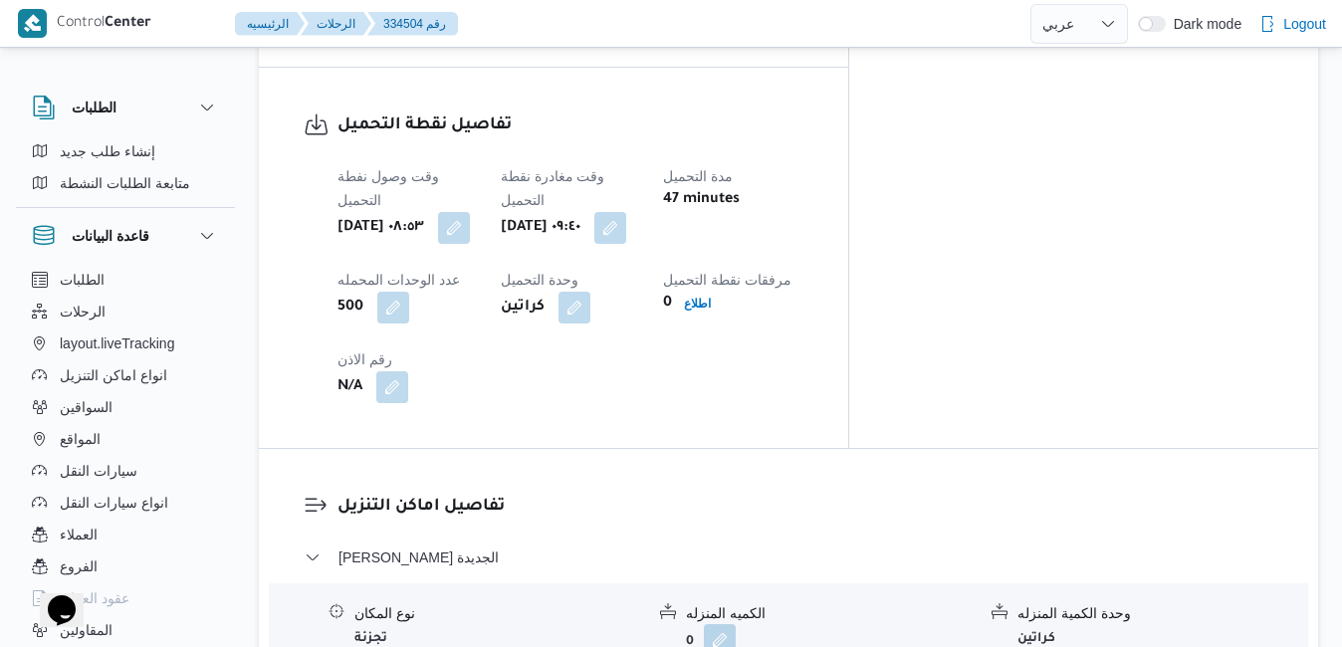
scroll to position [1593, 0]
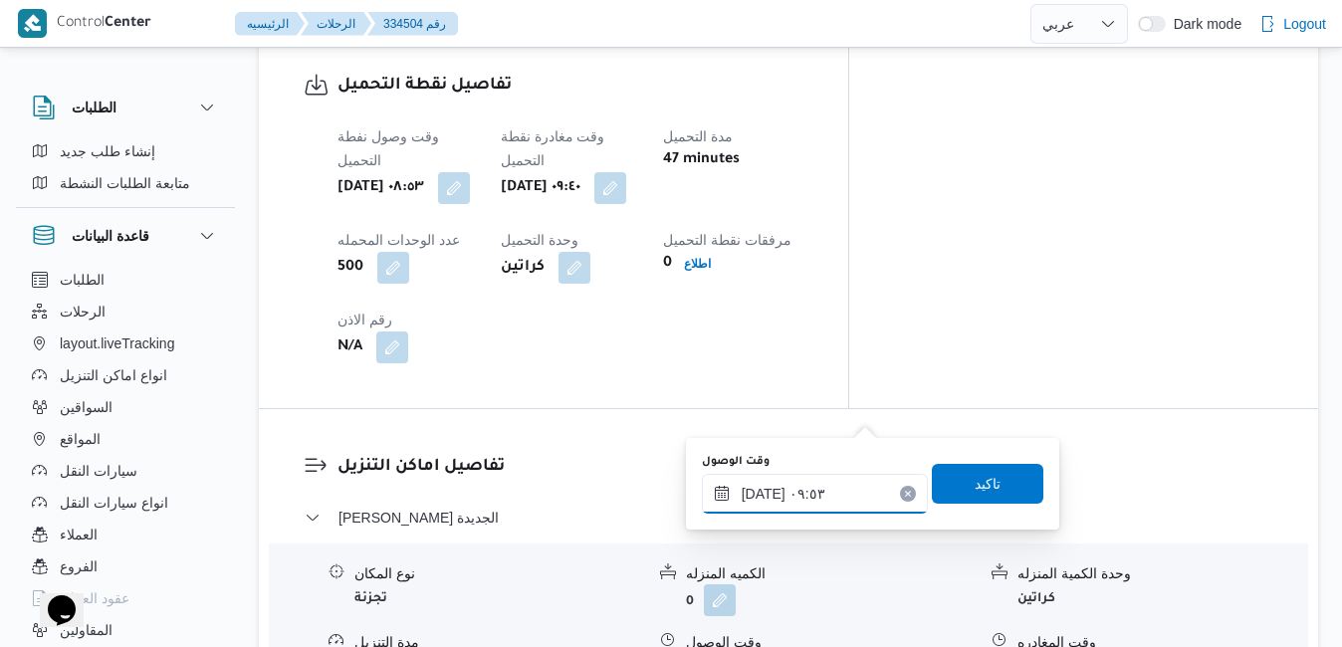
click at [811, 491] on input "[DATE] ٠٩:٥٣" at bounding box center [815, 494] width 226 height 40
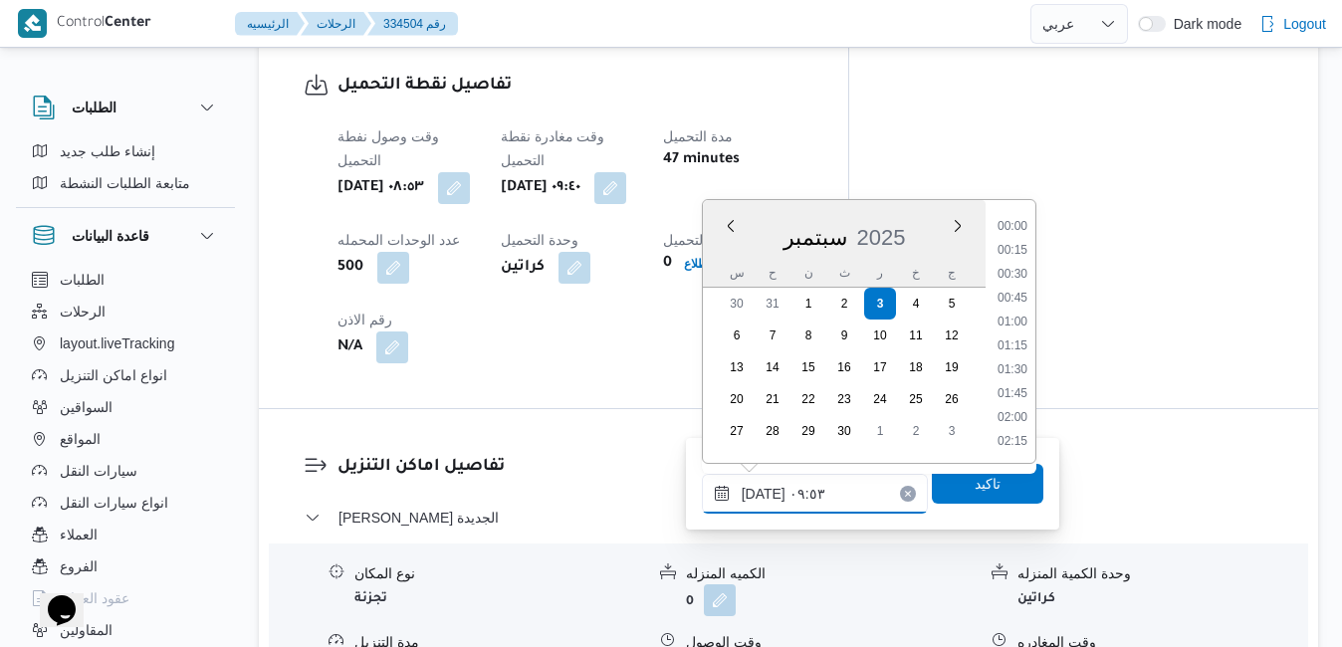
scroll to position [810, 0]
click at [1021, 419] on li "10:30" at bounding box center [1012, 419] width 46 height 20
type input "[DATE] ١٠:٣٠"
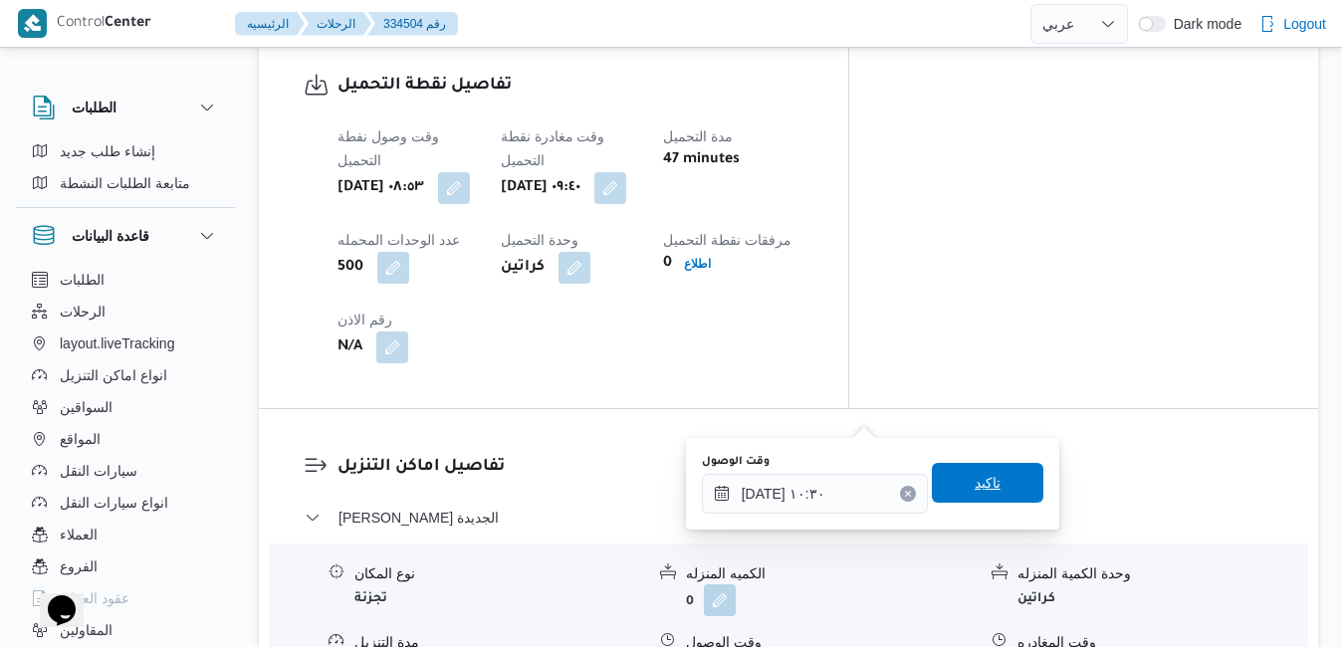
click at [987, 478] on span "تاكيد" at bounding box center [987, 483] width 111 height 40
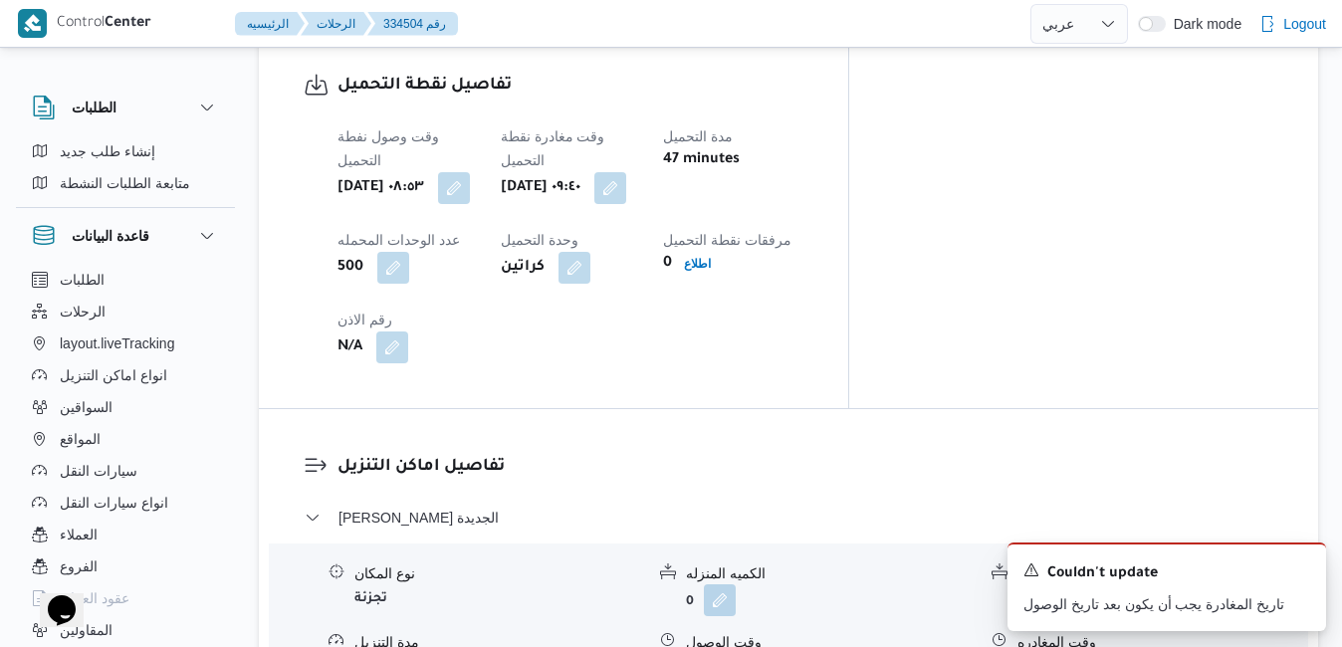
click at [1305, 568] on icon "Dismiss toast" at bounding box center [1302, 568] width 16 height 16
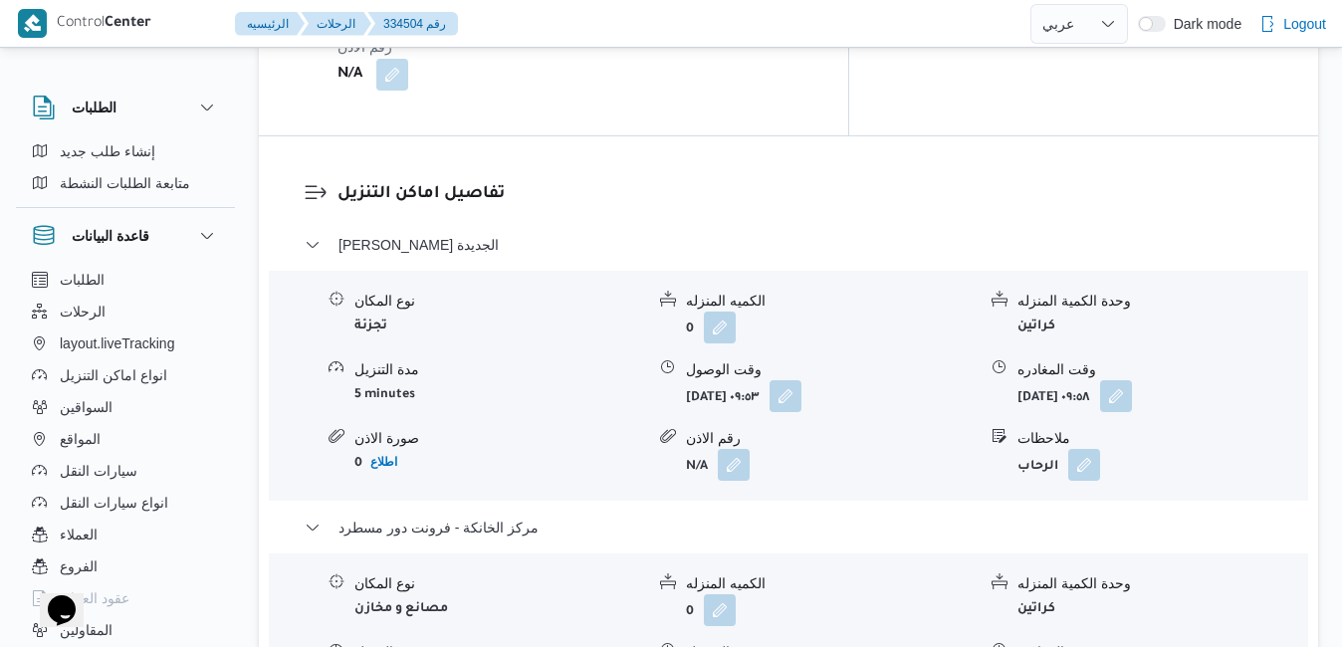
scroll to position [1911, 0]
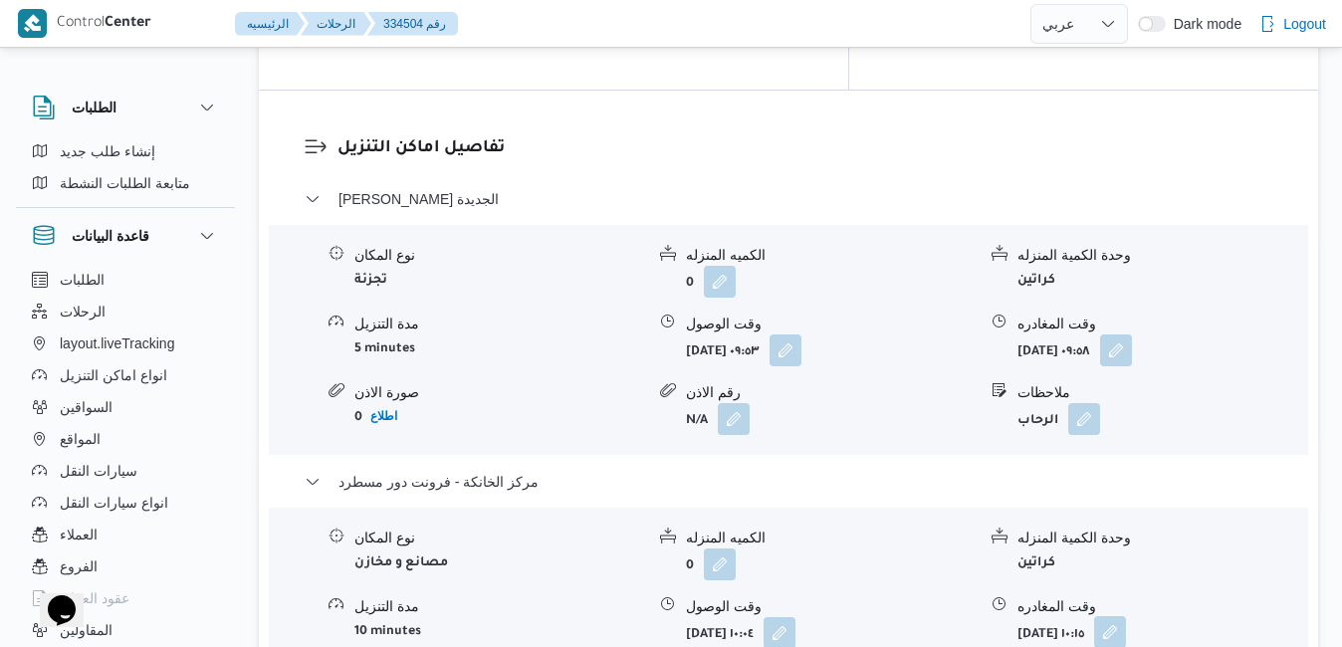
click at [1126, 616] on button "button" at bounding box center [1110, 632] width 32 height 32
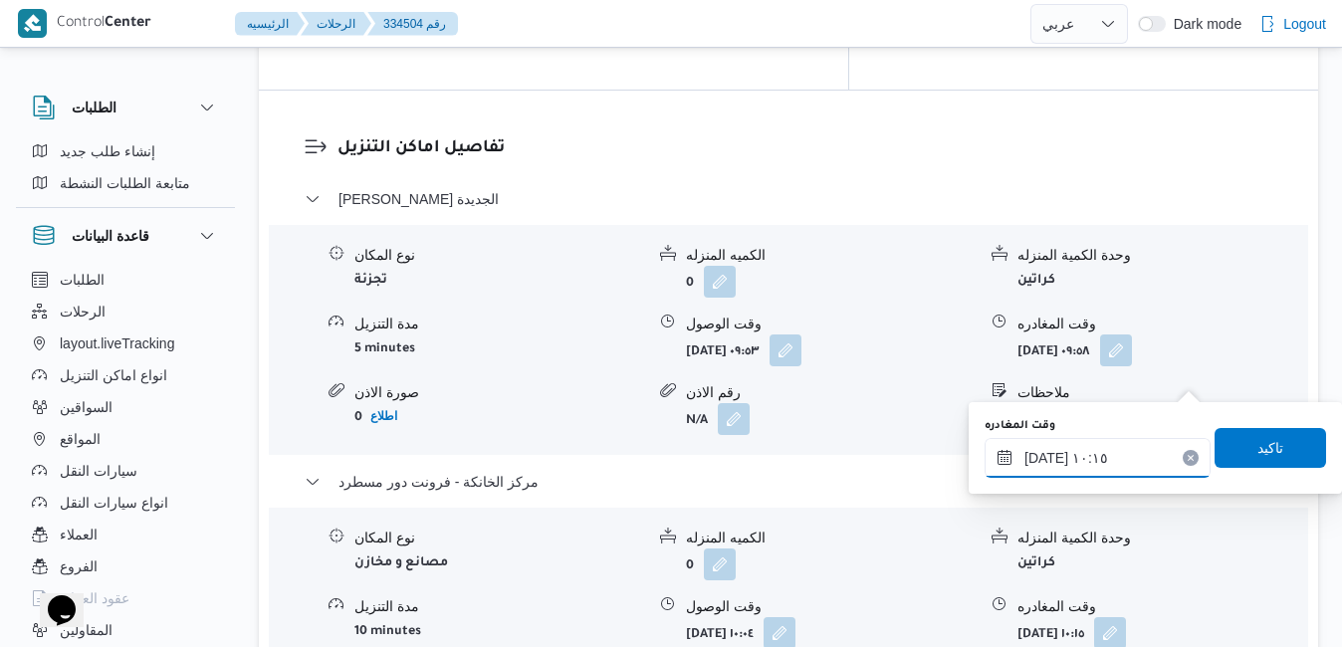
click at [1130, 460] on input "[DATE] ١٠:١٥" at bounding box center [1097, 458] width 226 height 40
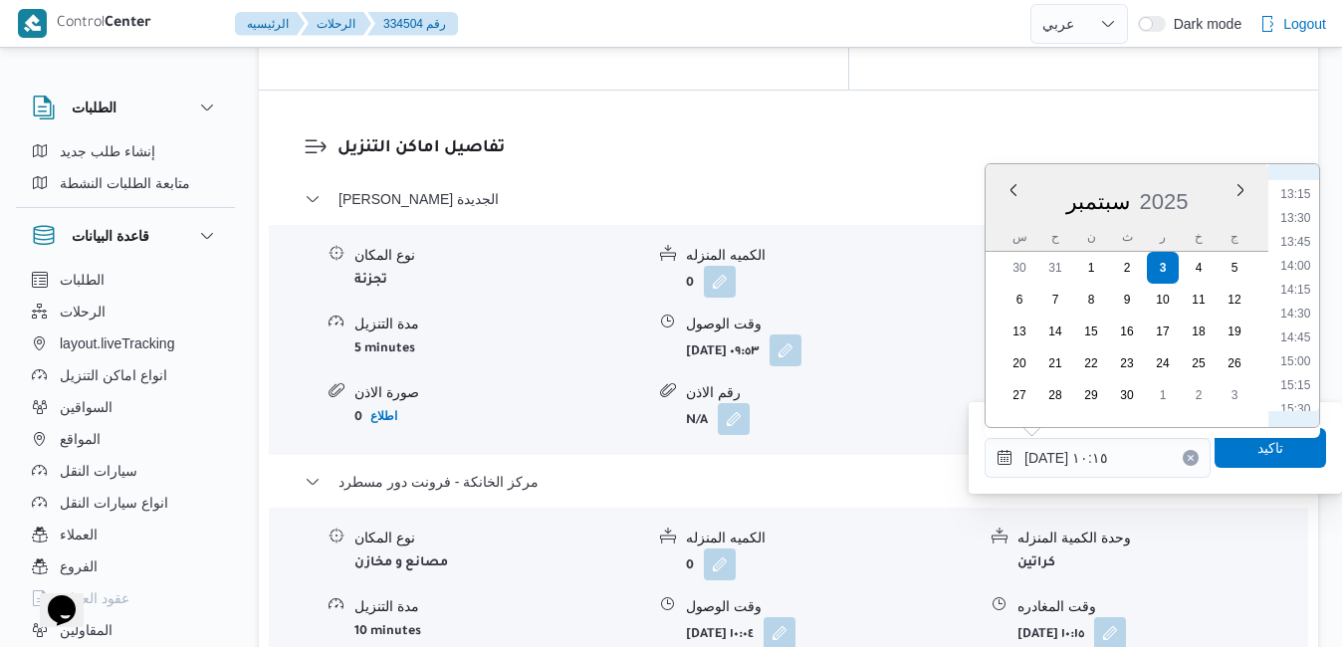
scroll to position [1464, 0]
click at [1300, 261] on li "16:00" at bounding box center [1295, 255] width 46 height 20
type input "[DATE] ١٦:٠٠"
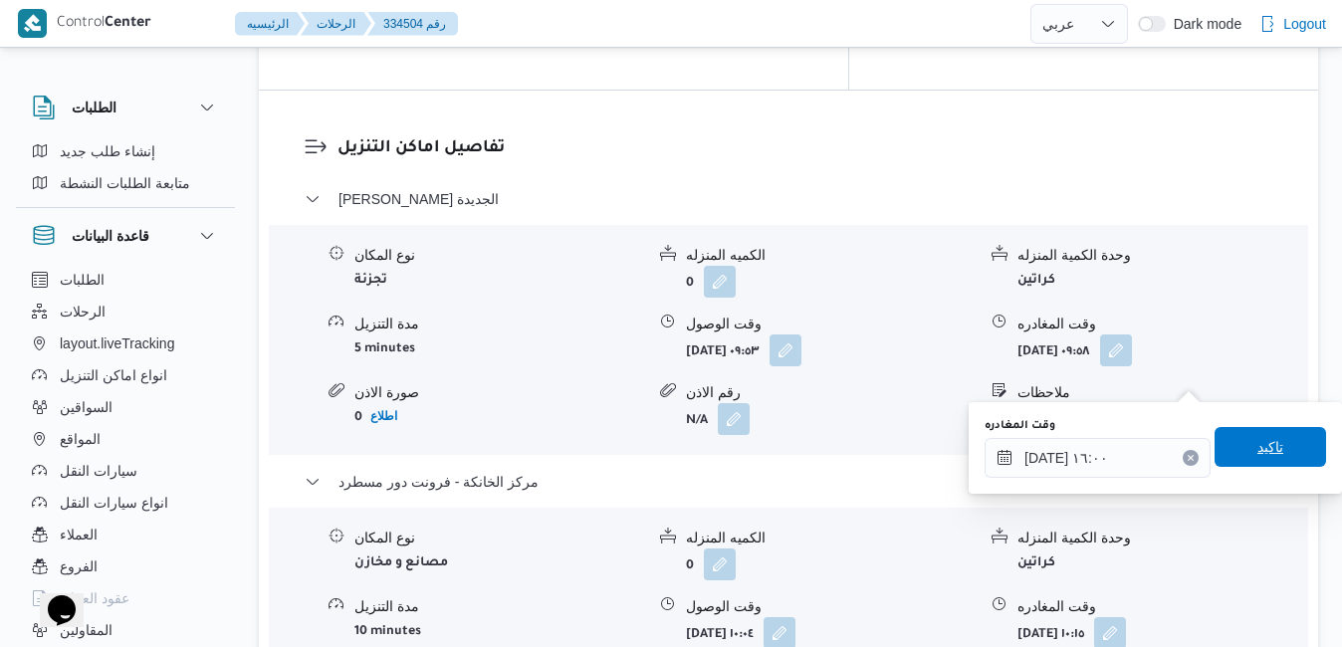
click at [1258, 444] on span "تاكيد" at bounding box center [1270, 447] width 26 height 24
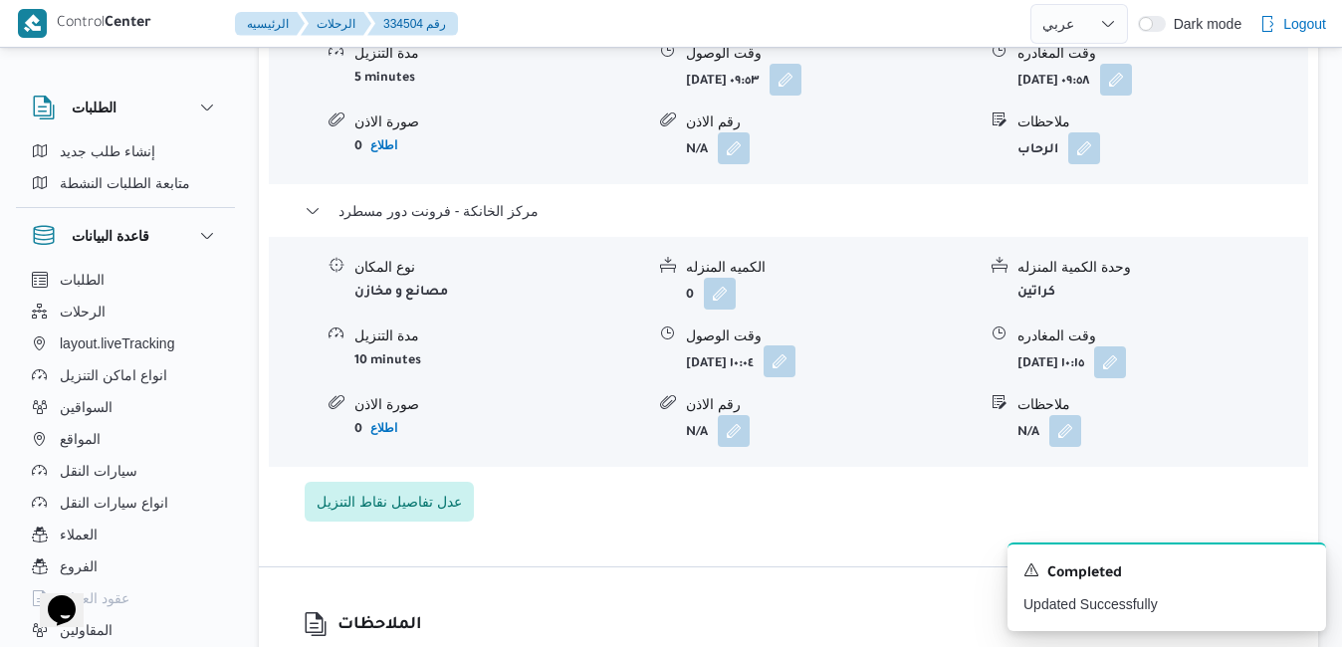
click at [795, 376] on button "button" at bounding box center [779, 361] width 32 height 32
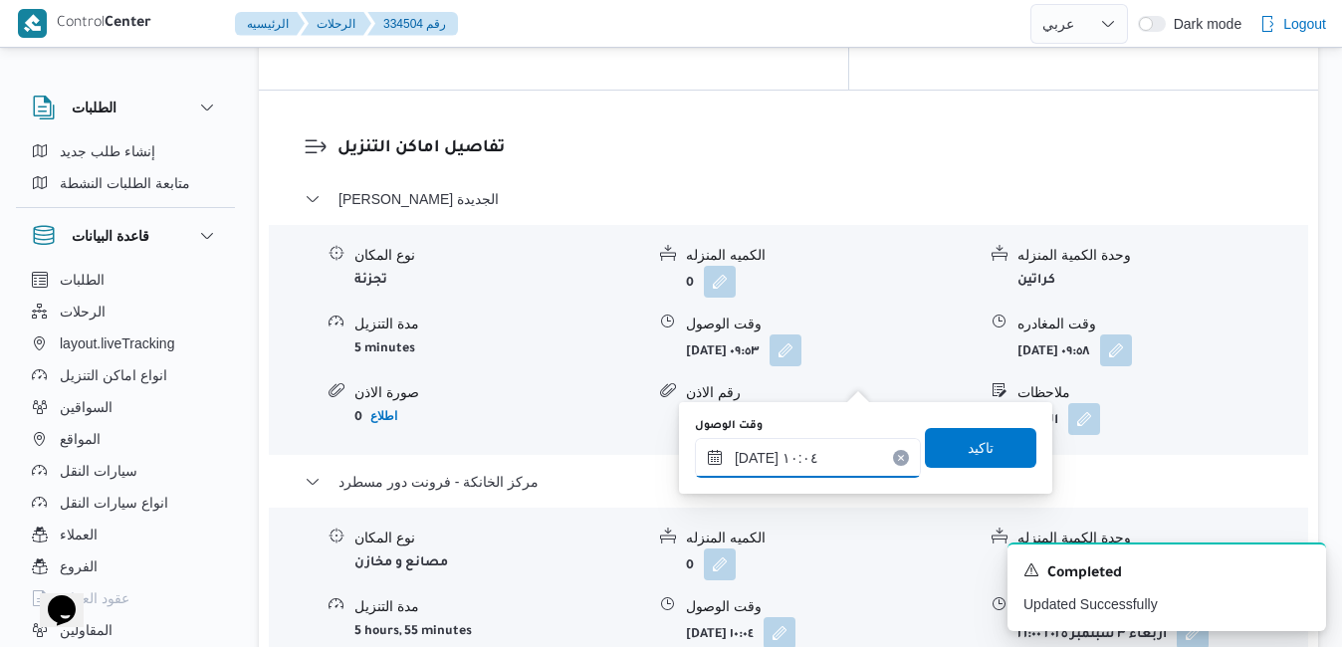
click at [846, 448] on input "[DATE] ١٠:٠٤" at bounding box center [808, 458] width 226 height 40
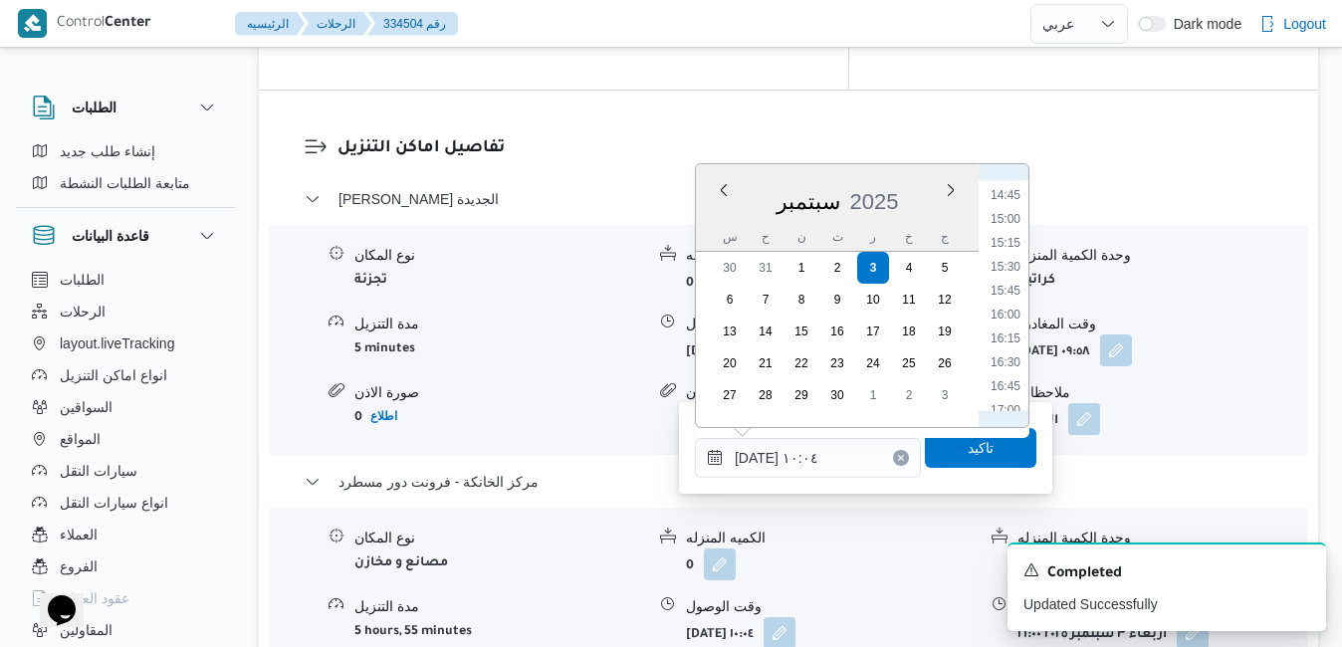
scroll to position [1440, 0]
click at [1003, 248] on li "15:45" at bounding box center [1005, 255] width 46 height 20
type input "[DATE] ١٥:٤٥"
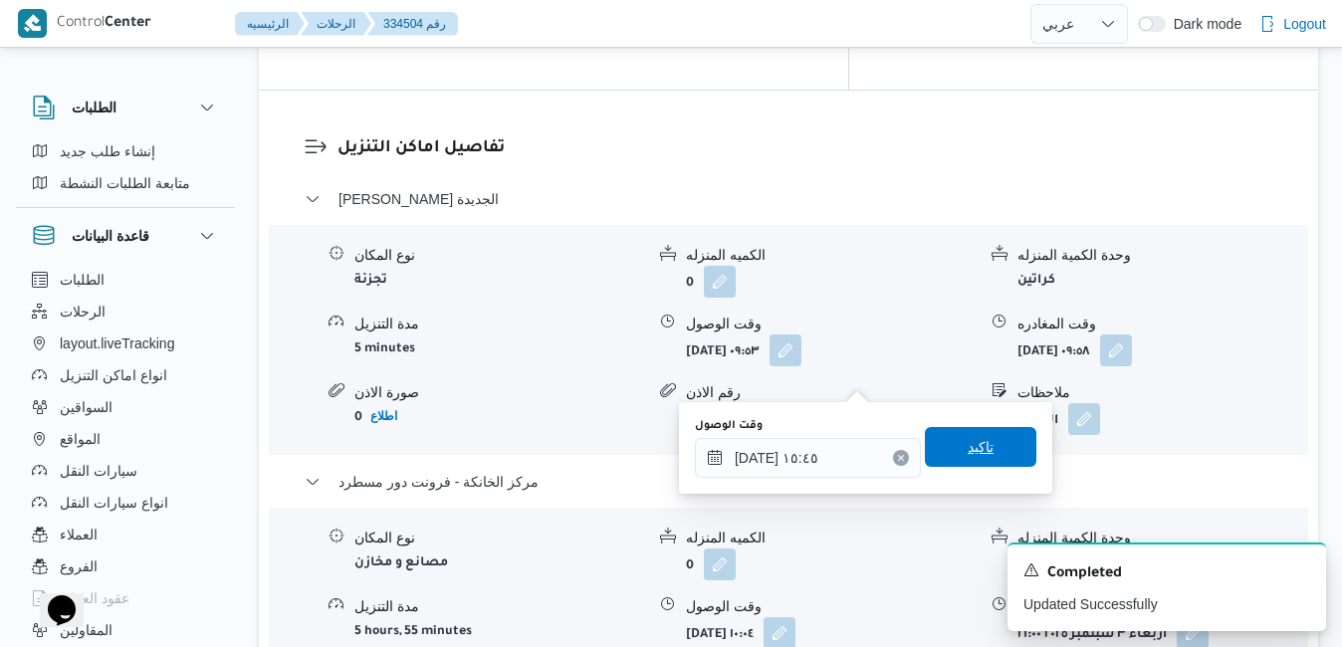
click at [967, 456] on span "تاكيد" at bounding box center [980, 447] width 26 height 24
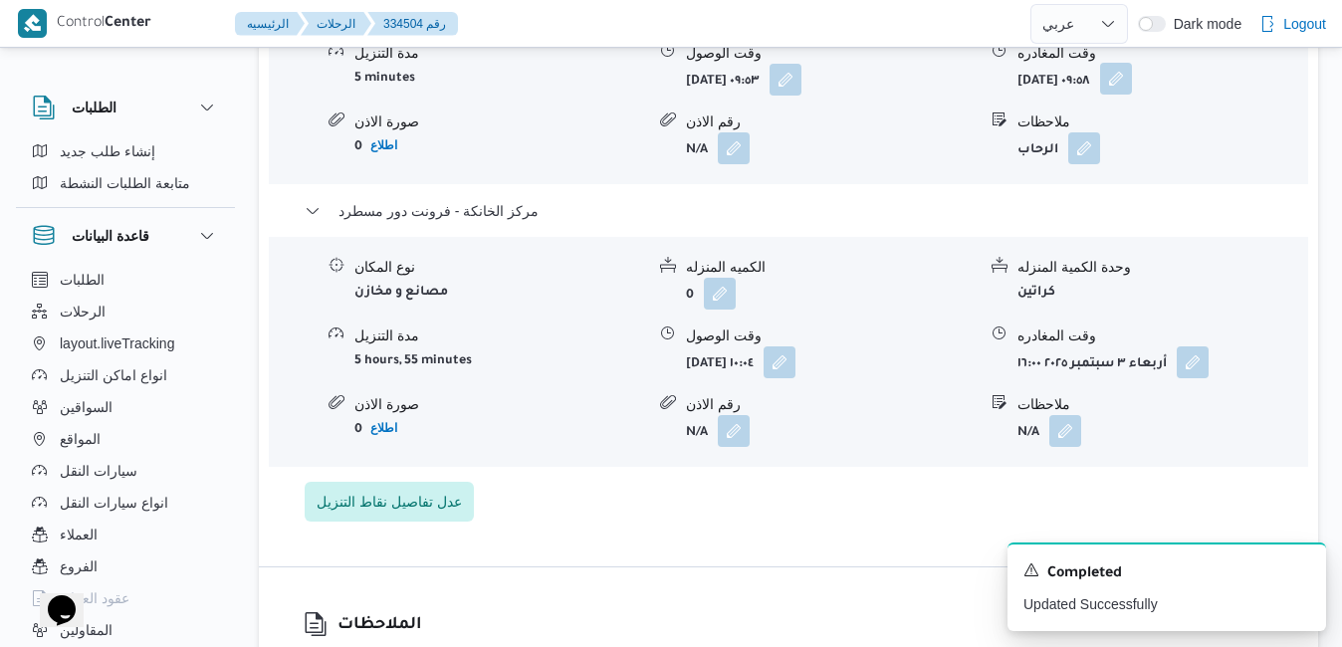
click at [1132, 95] on button "button" at bounding box center [1116, 79] width 32 height 32
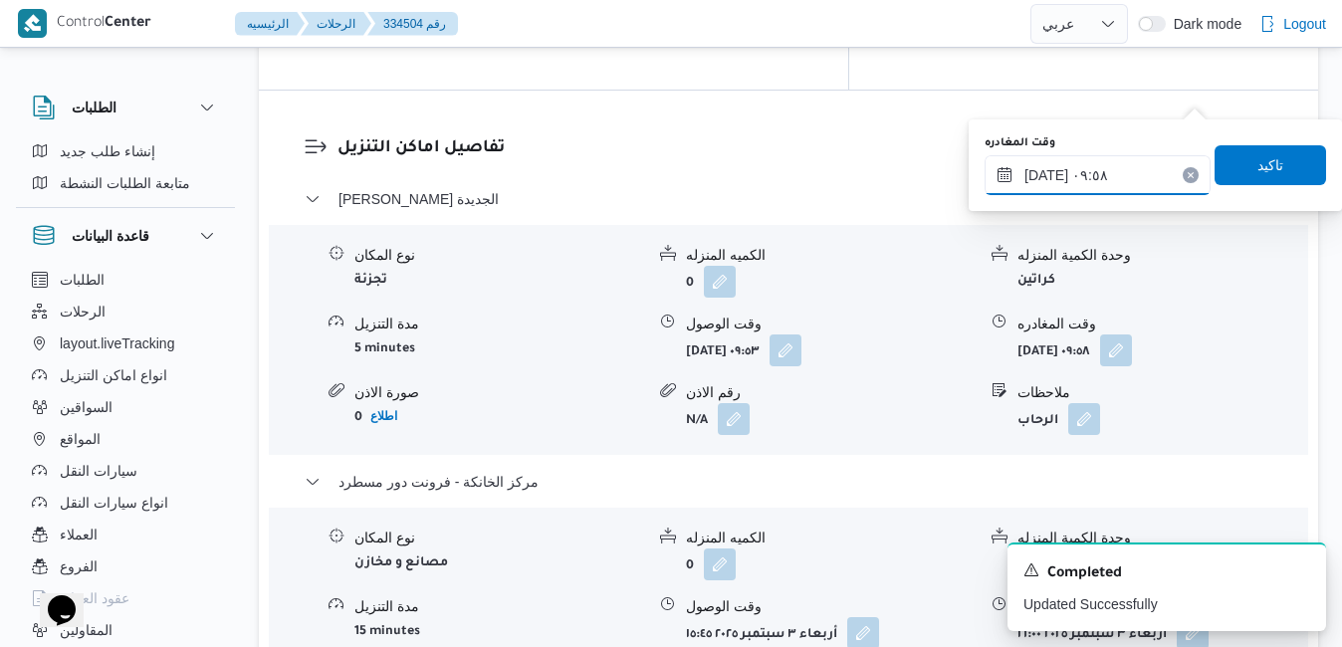
click at [1112, 175] on input "[DATE] ٠٩:٥٨" at bounding box center [1097, 175] width 226 height 40
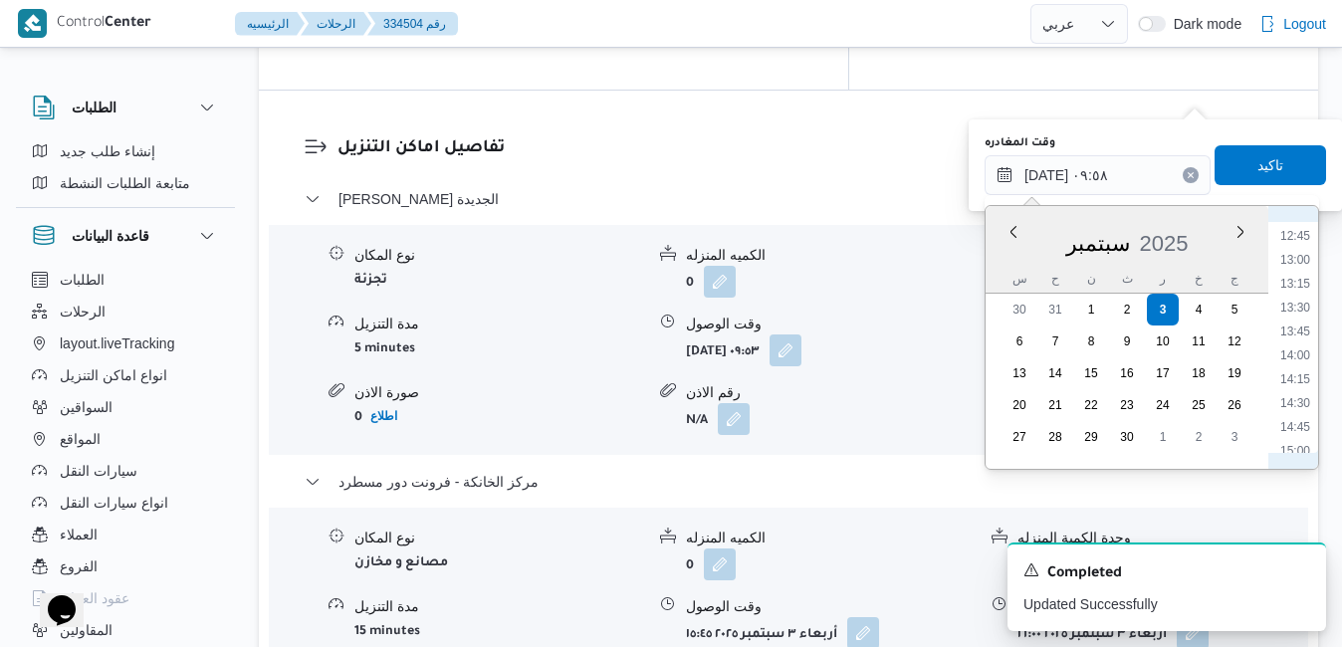
scroll to position [1416, 0]
click at [1295, 248] on li "15:00" at bounding box center [1295, 249] width 46 height 20
type input "[DATE] ١٥:٠٠"
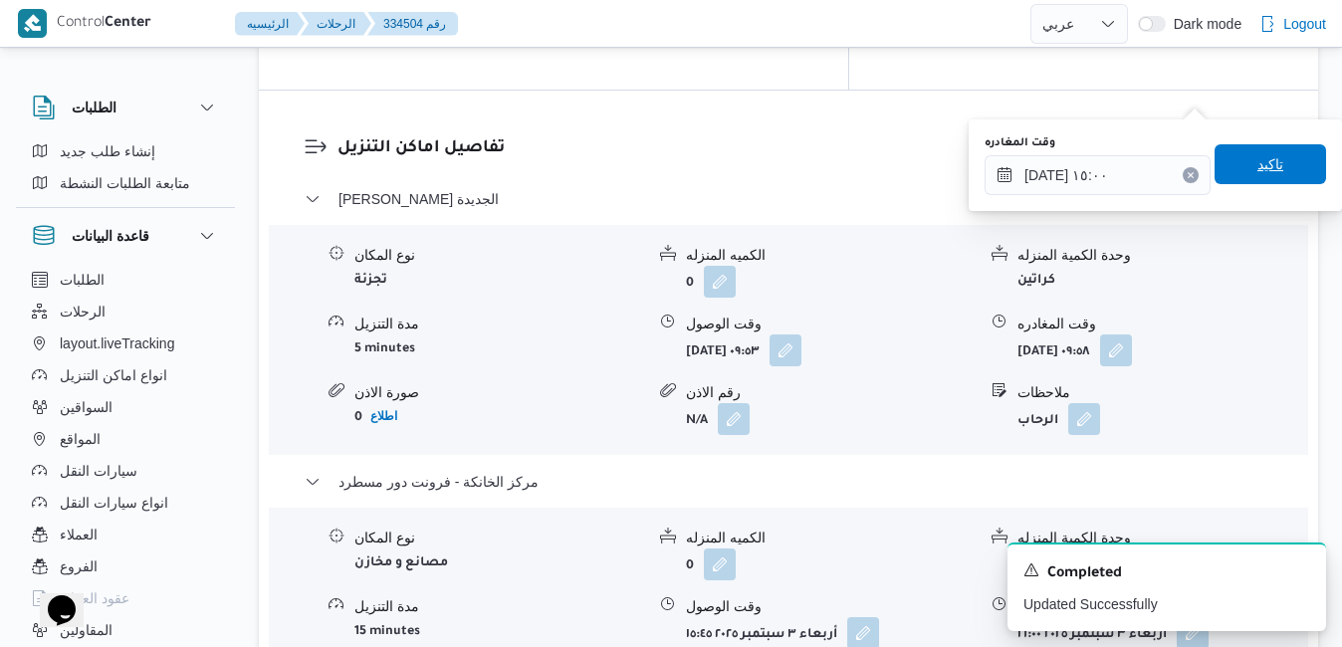
click at [1285, 181] on span "تاكيد" at bounding box center [1269, 164] width 111 height 40
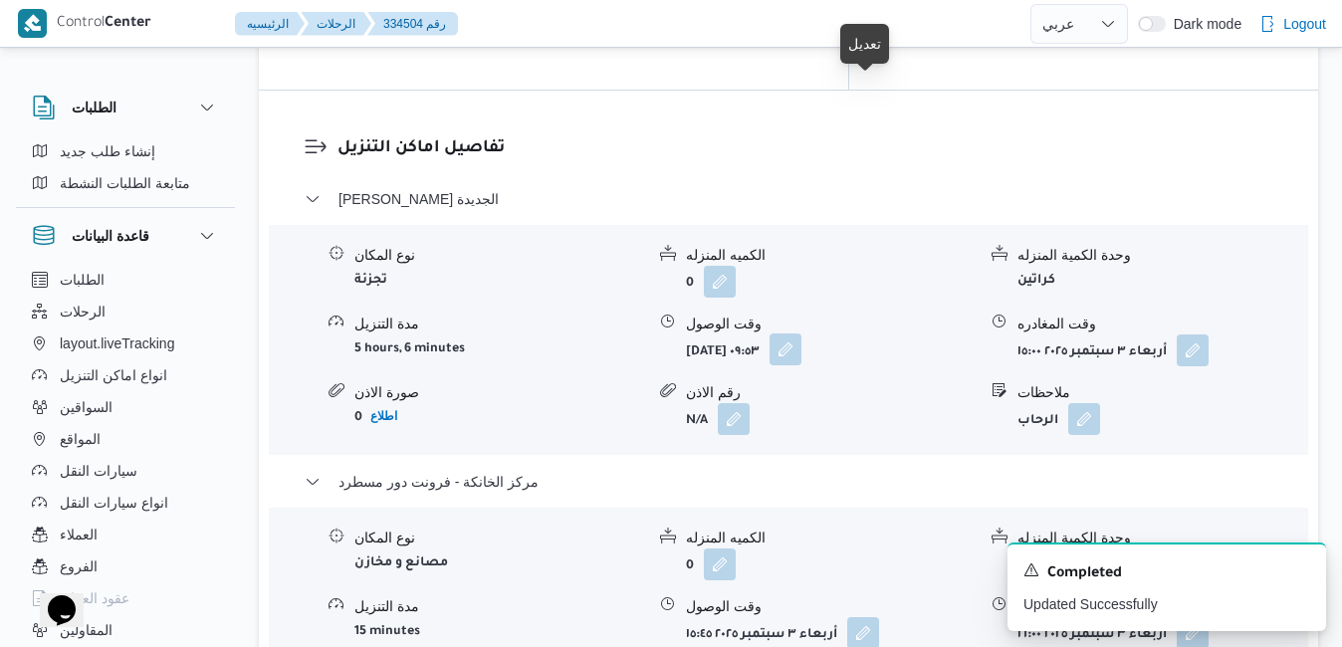
click at [801, 333] on button "button" at bounding box center [785, 349] width 32 height 32
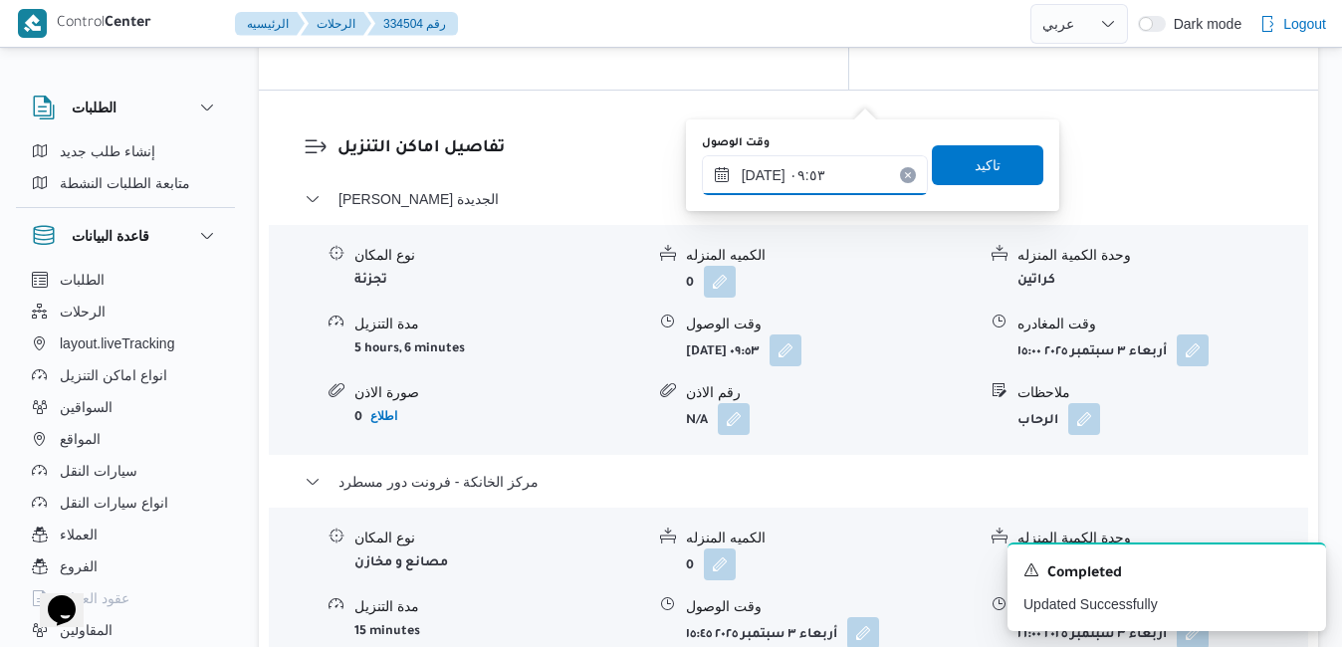
click at [843, 174] on input "[DATE] ٠٩:٥٣" at bounding box center [815, 175] width 226 height 40
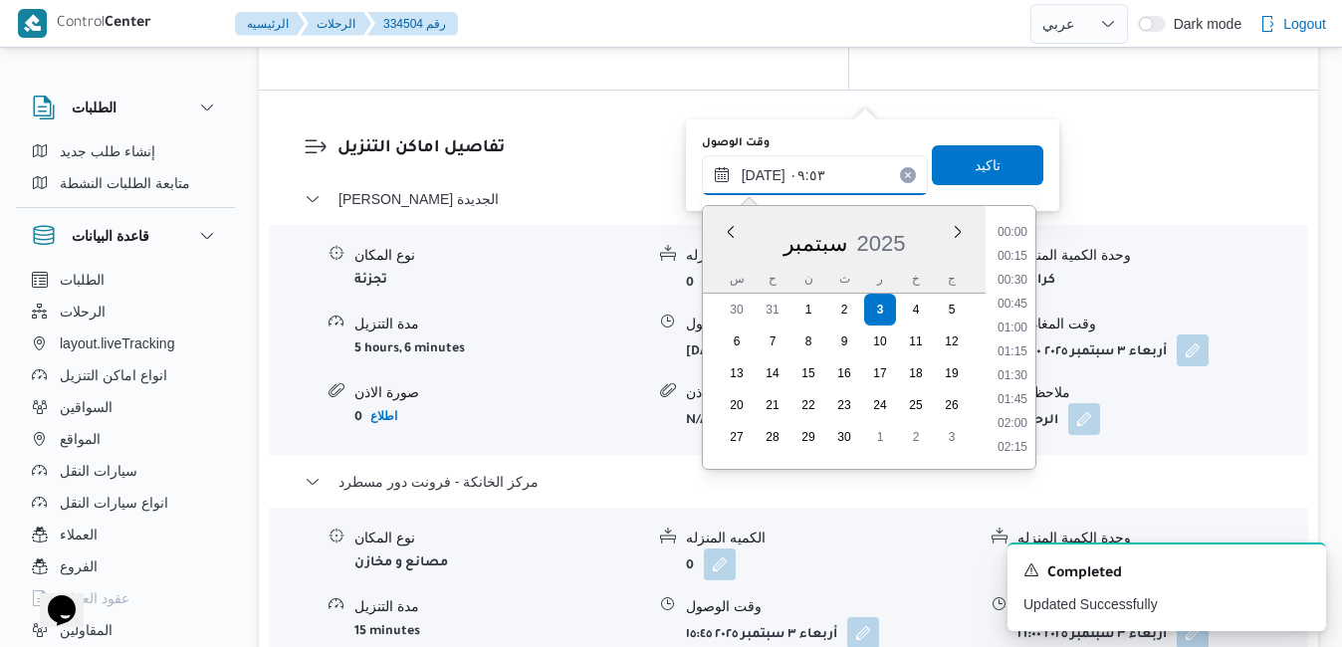
scroll to position [810, 0]
click at [1013, 428] on li "10:30" at bounding box center [1012, 425] width 46 height 20
type input "[DATE] ١٠:٣٠"
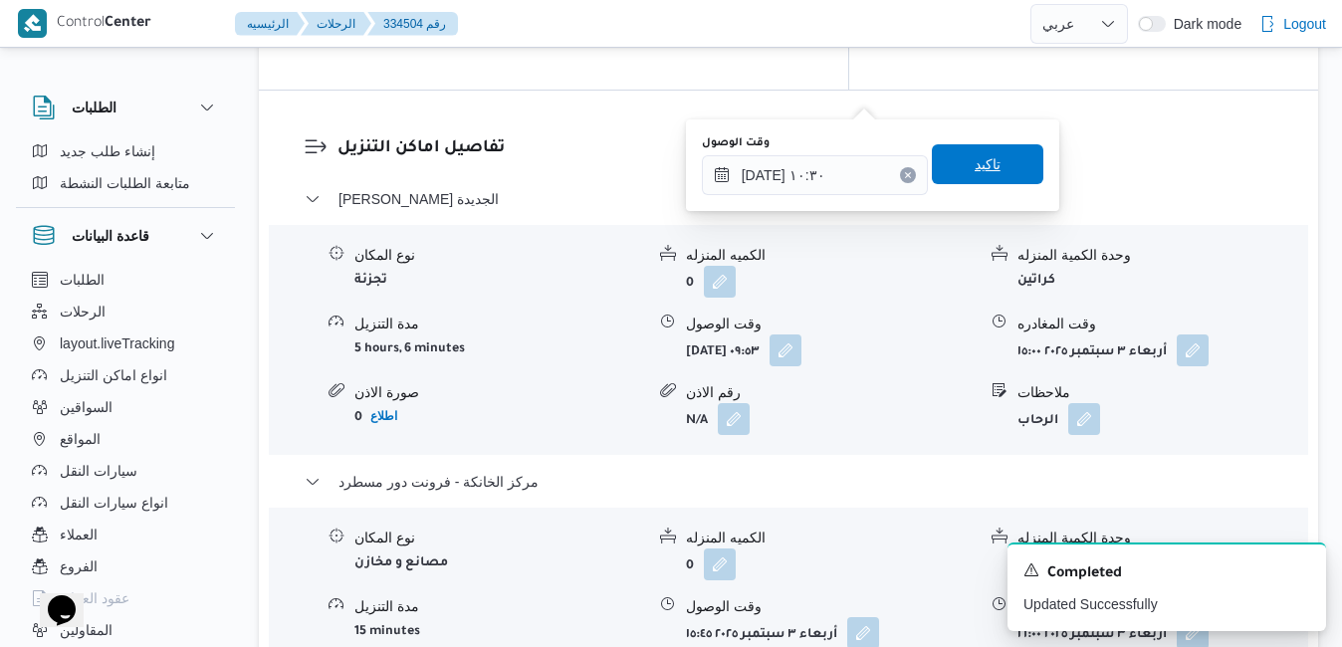
click at [974, 158] on span "تاكيد" at bounding box center [987, 164] width 26 height 24
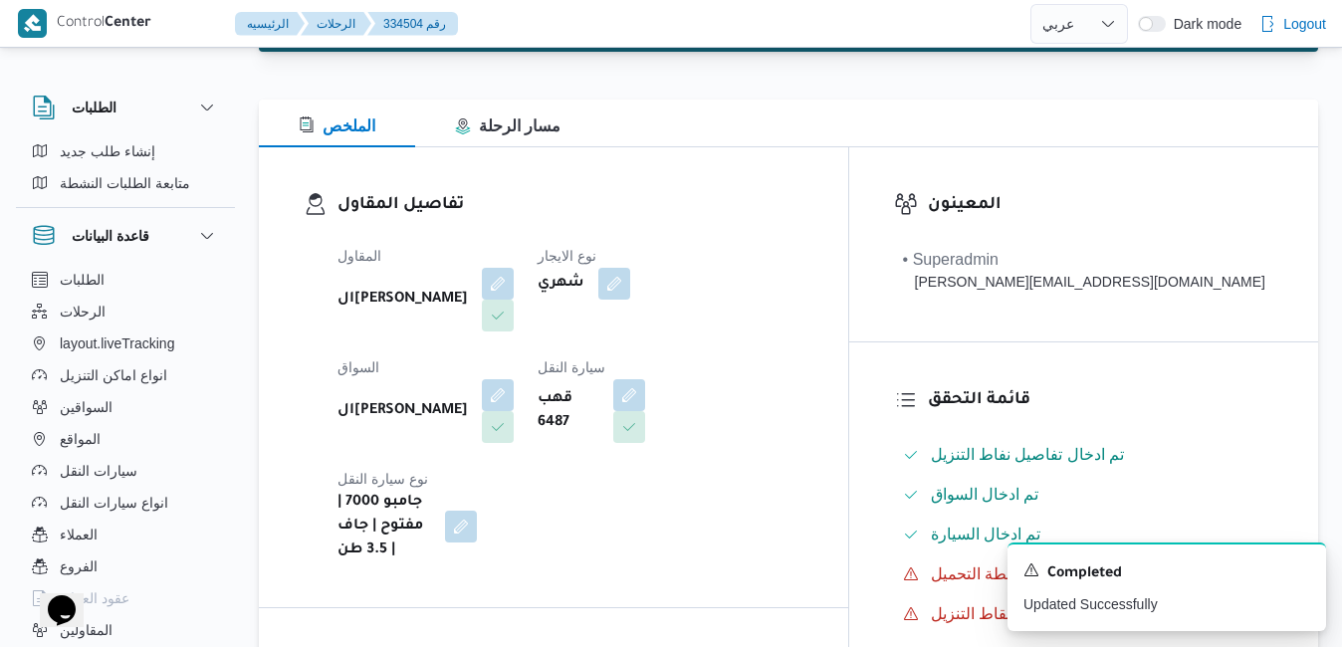
scroll to position [0, 0]
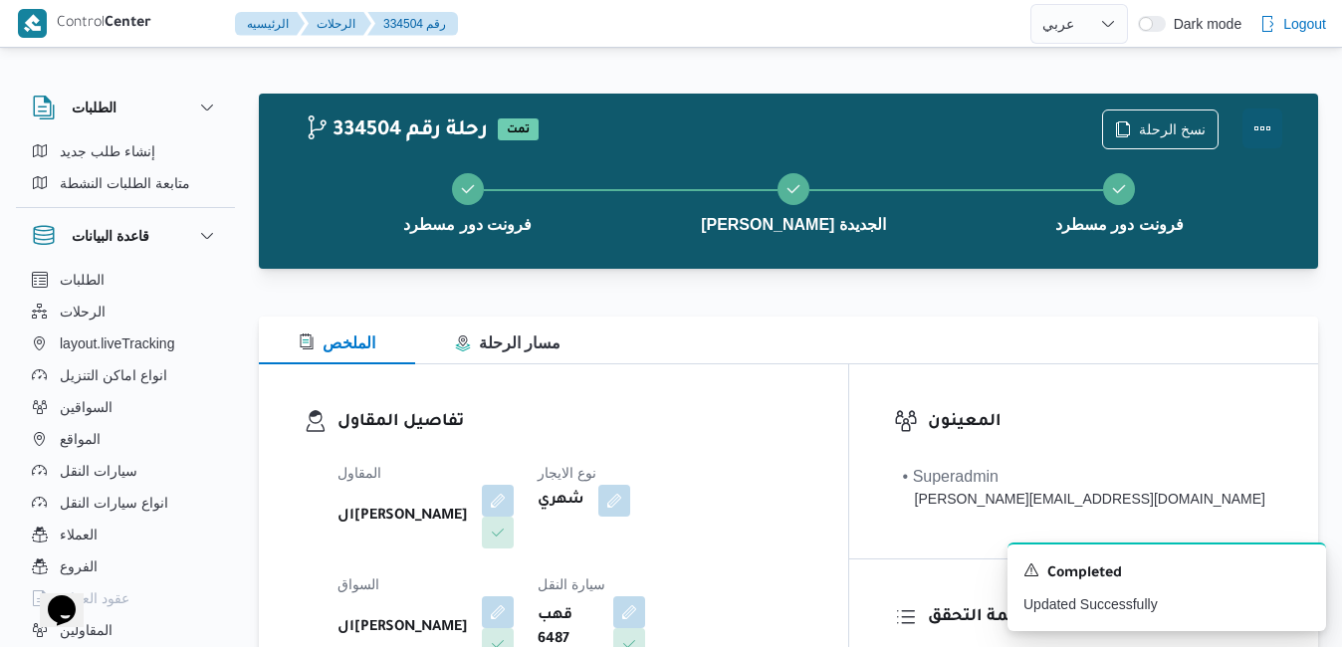
click at [1257, 131] on button "Actions" at bounding box center [1262, 128] width 40 height 40
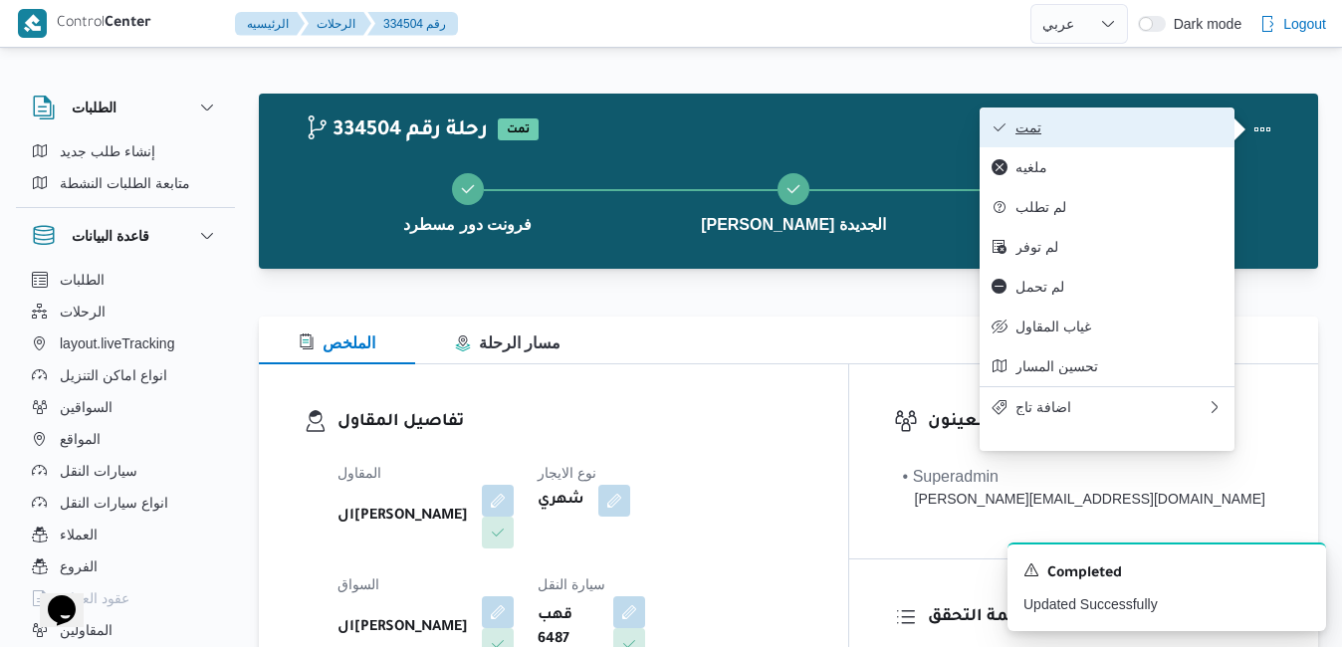
click at [1150, 131] on span "تمت" at bounding box center [1118, 127] width 207 height 16
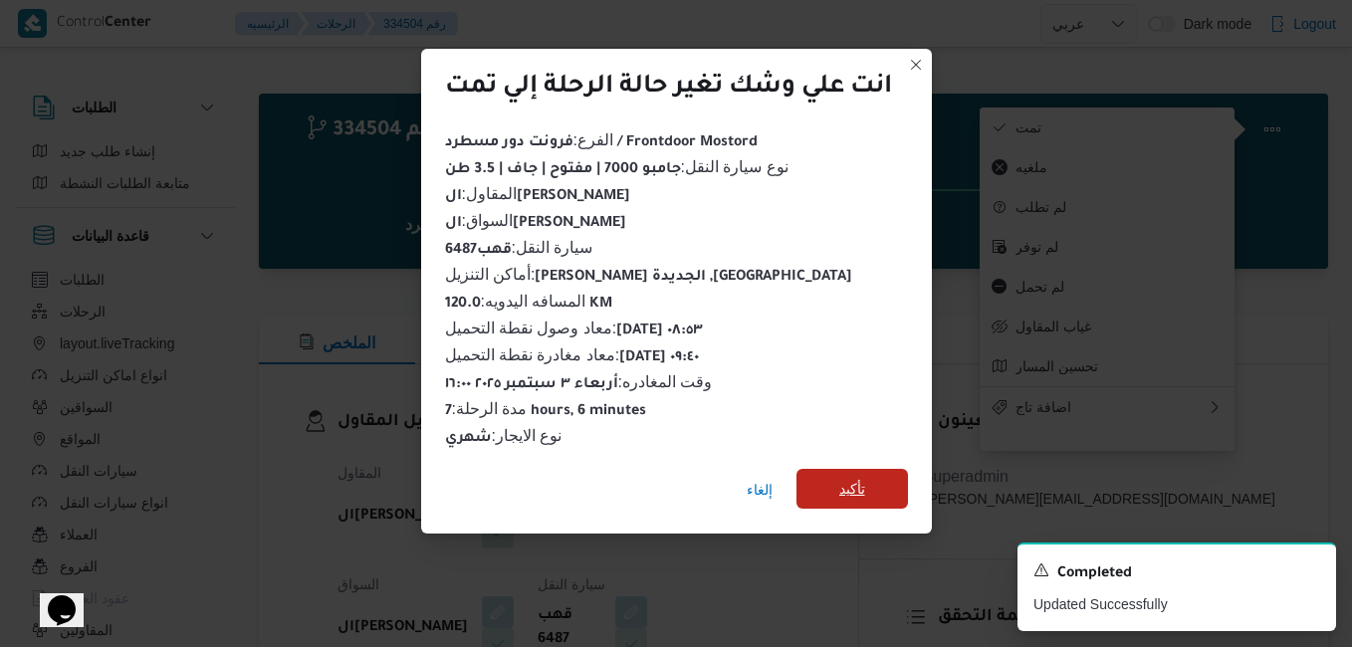
click at [864, 482] on span "تأكيد" at bounding box center [852, 489] width 26 height 24
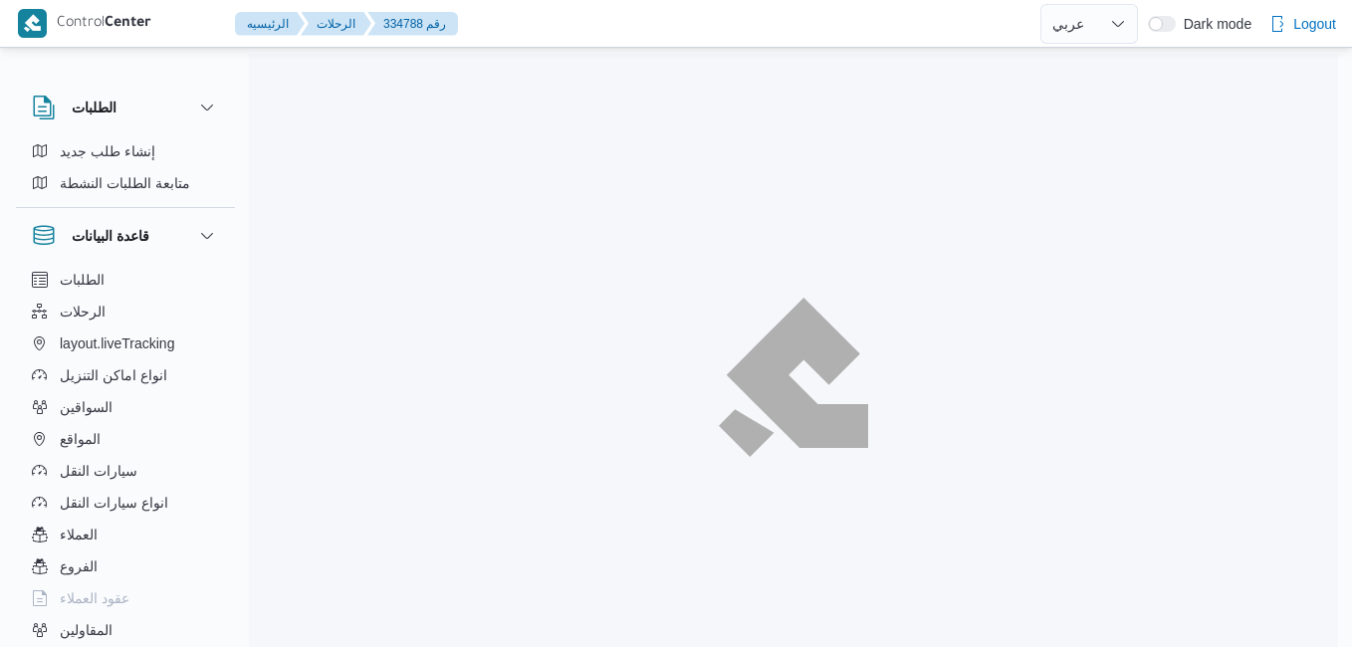
select select "ar"
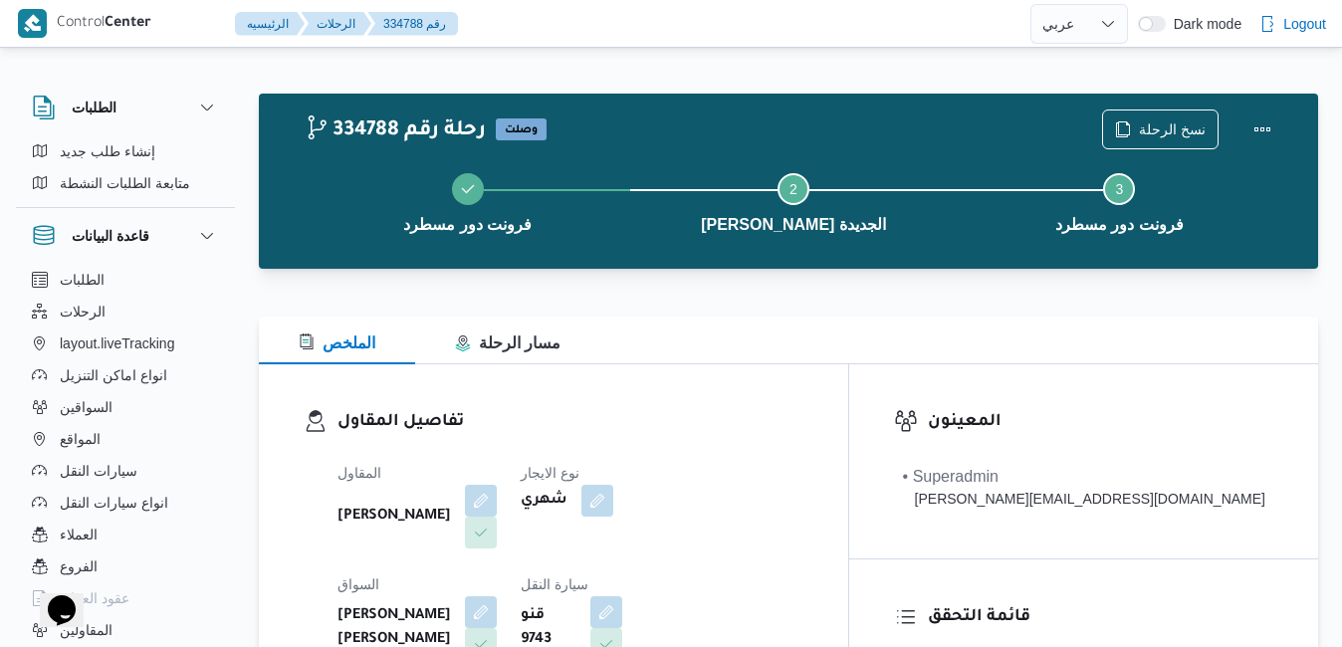
click at [869, 293] on div at bounding box center [788, 305] width 1059 height 24
click at [1259, 135] on button "Actions" at bounding box center [1262, 128] width 40 height 40
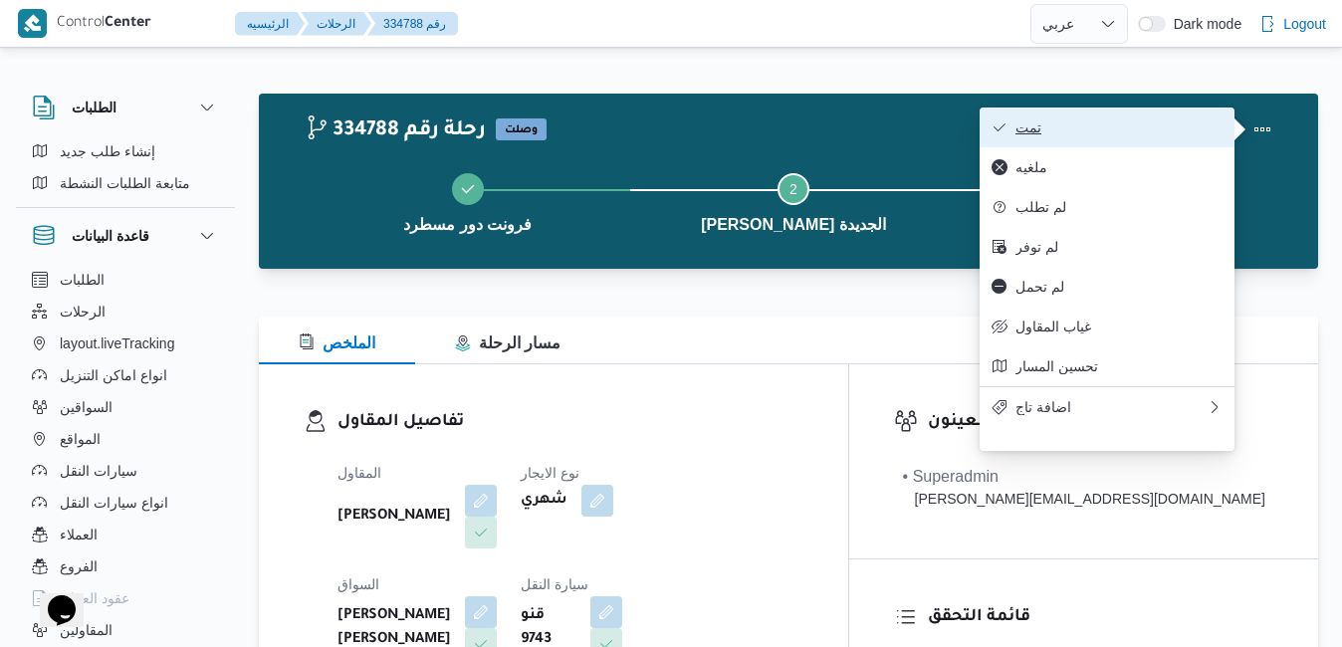
click at [1131, 133] on span "تمت" at bounding box center [1118, 127] width 207 height 16
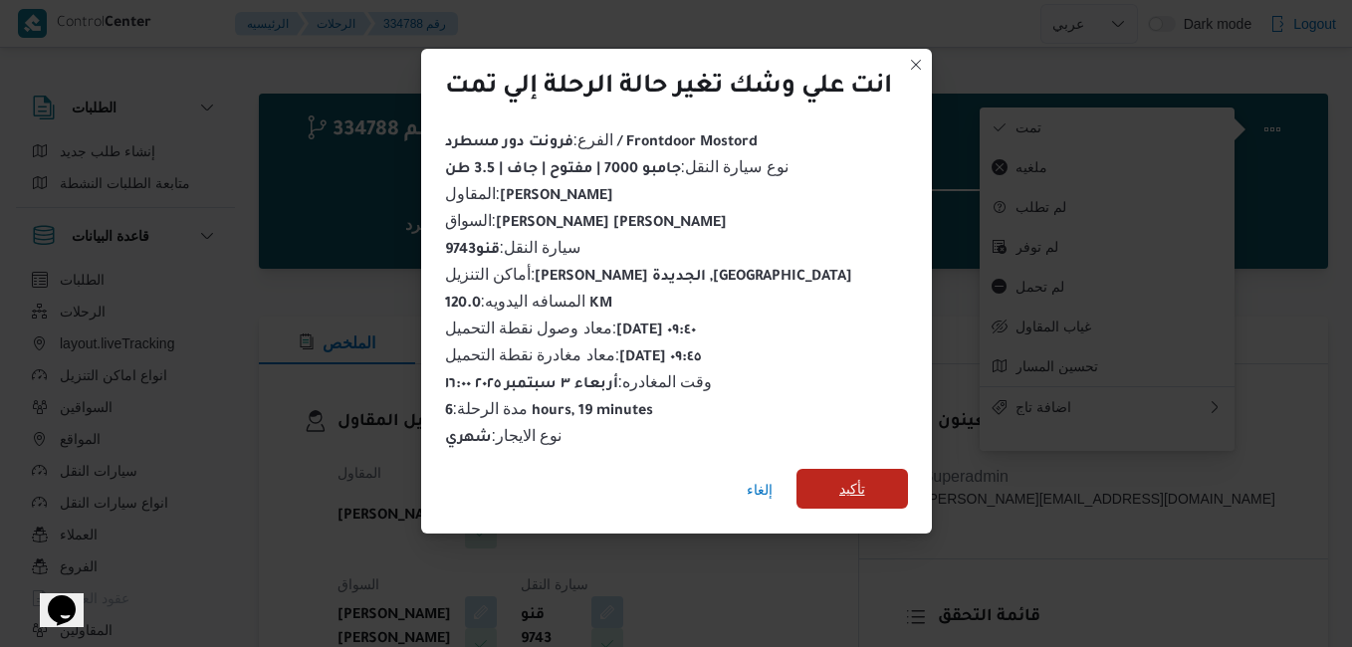
click at [849, 479] on span "تأكيد" at bounding box center [852, 489] width 26 height 24
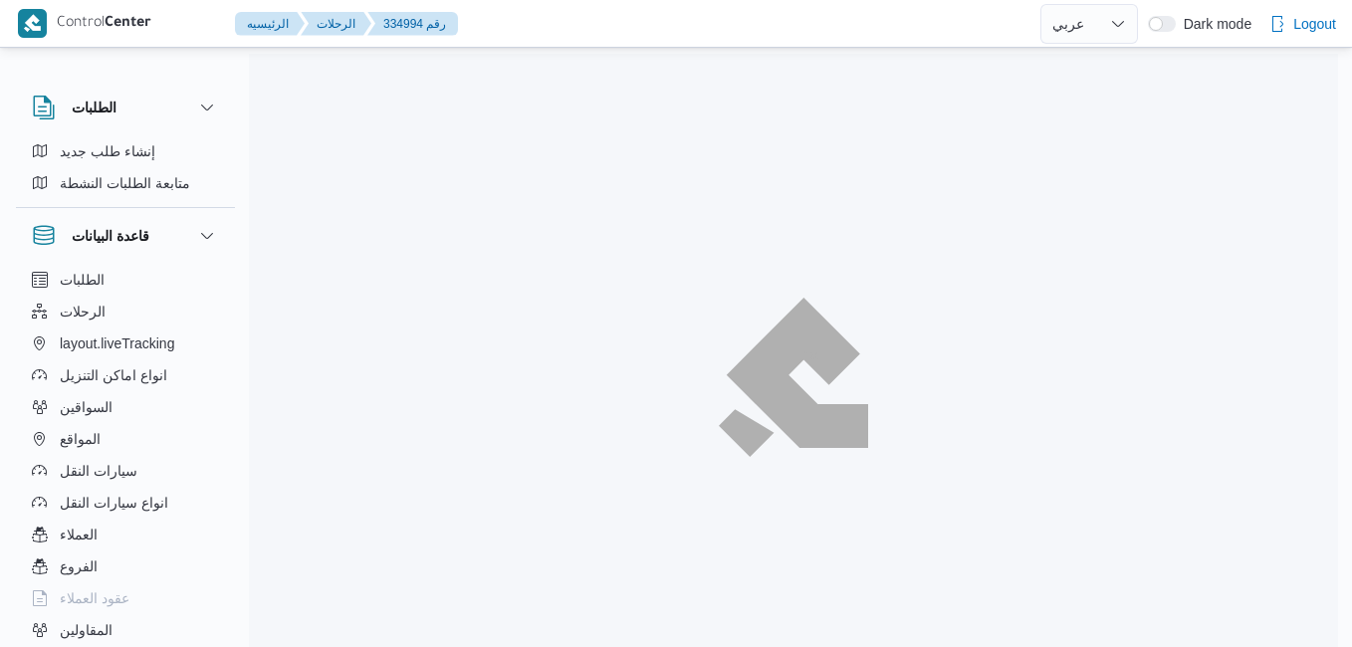
select select "ar"
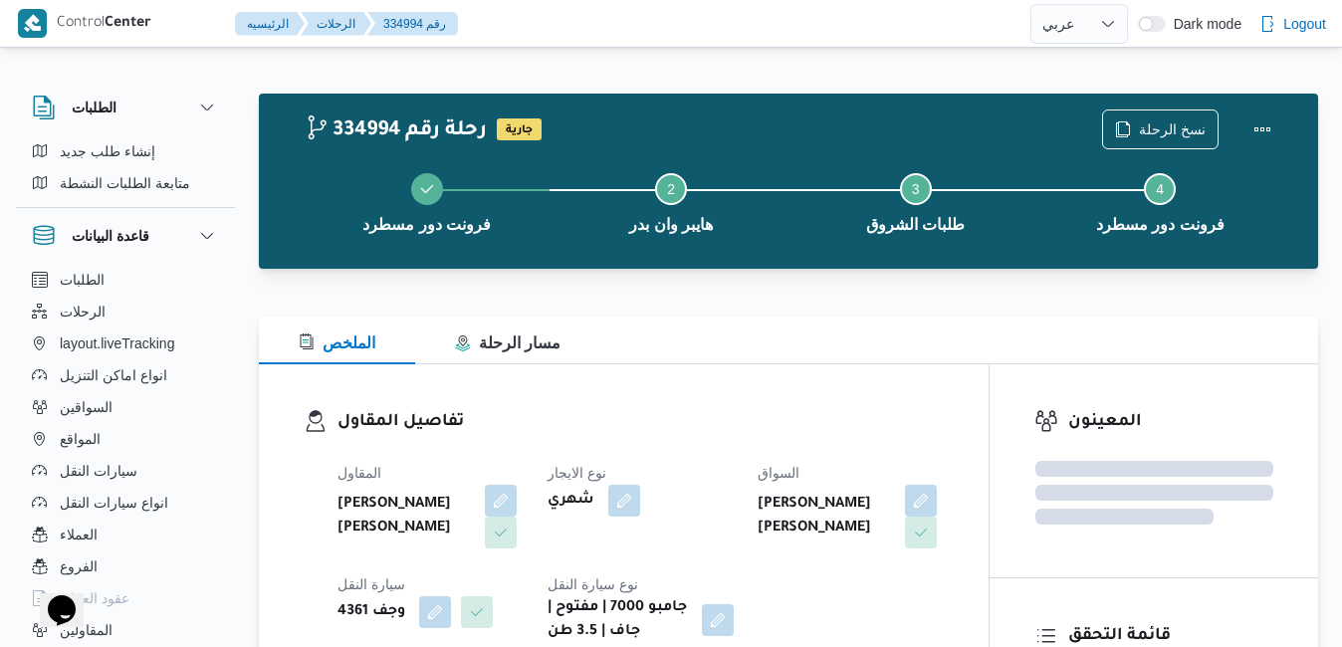
click at [701, 547] on div "نوع الايجار شهري" at bounding box center [640, 505] width 186 height 88
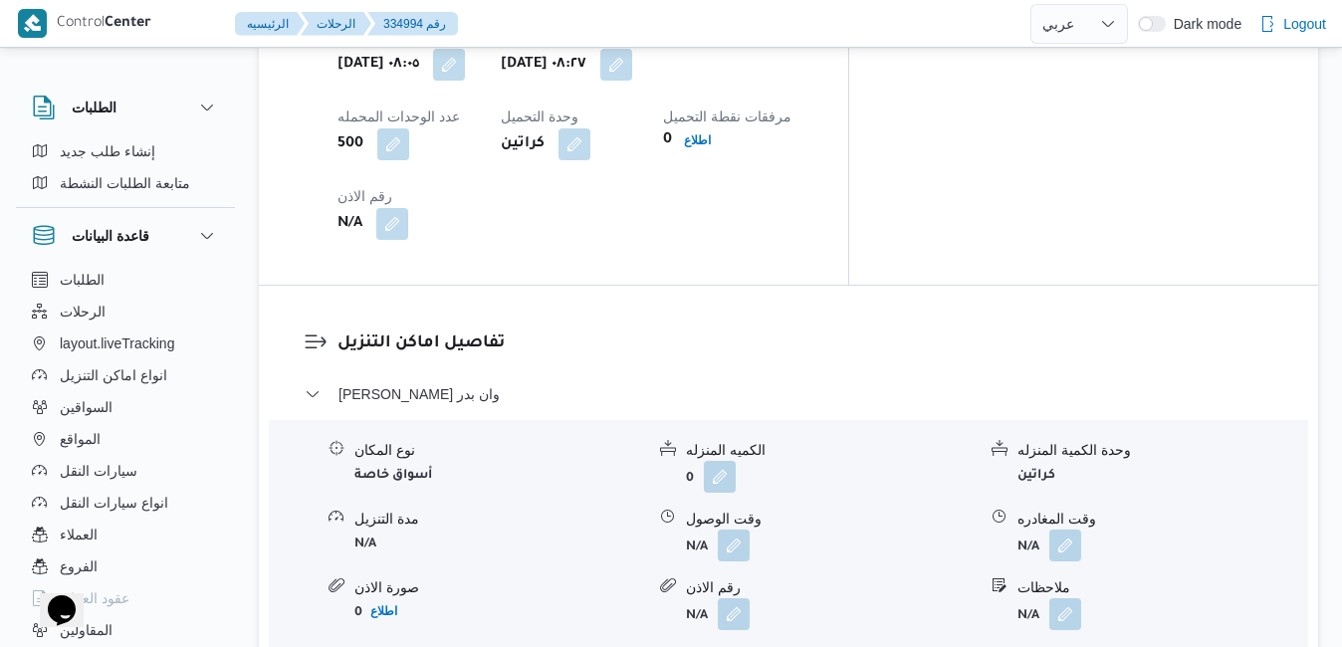
scroll to position [1792, 0]
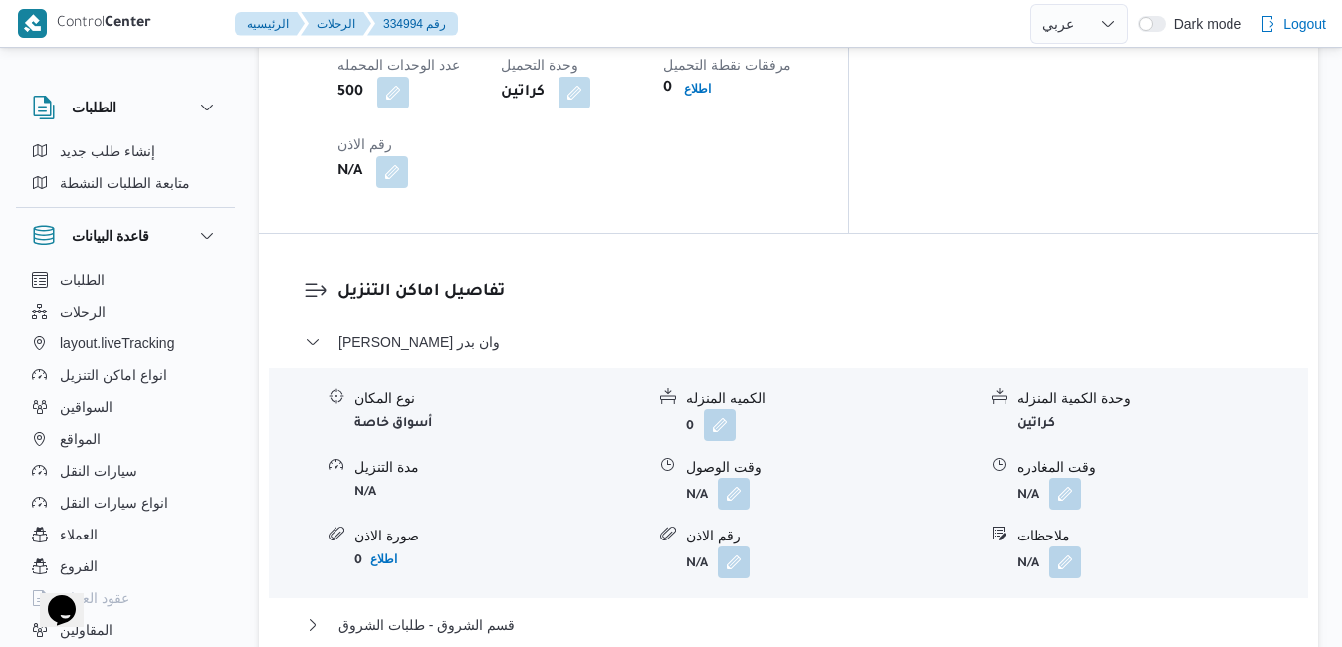
click at [763, 355] on div "بدر - هايبر وان بدر نوع المكان أسواق خاصة الكميه المنزله 0 وحدة الكمية المنزله …" at bounding box center [789, 544] width 968 height 428
click at [738, 613] on button "قسم الشروق - طلبات الشروق" at bounding box center [789, 625] width 968 height 24
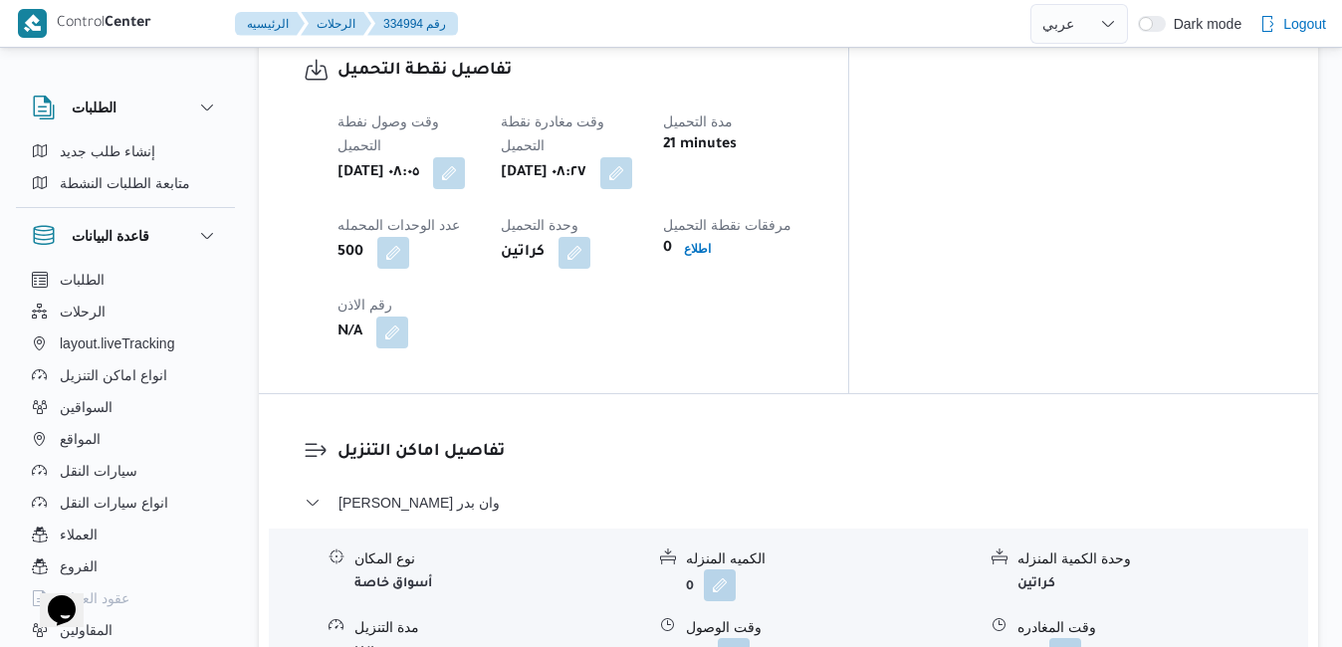
scroll to position [1632, 0]
click at [730, 636] on button "button" at bounding box center [734, 652] width 32 height 32
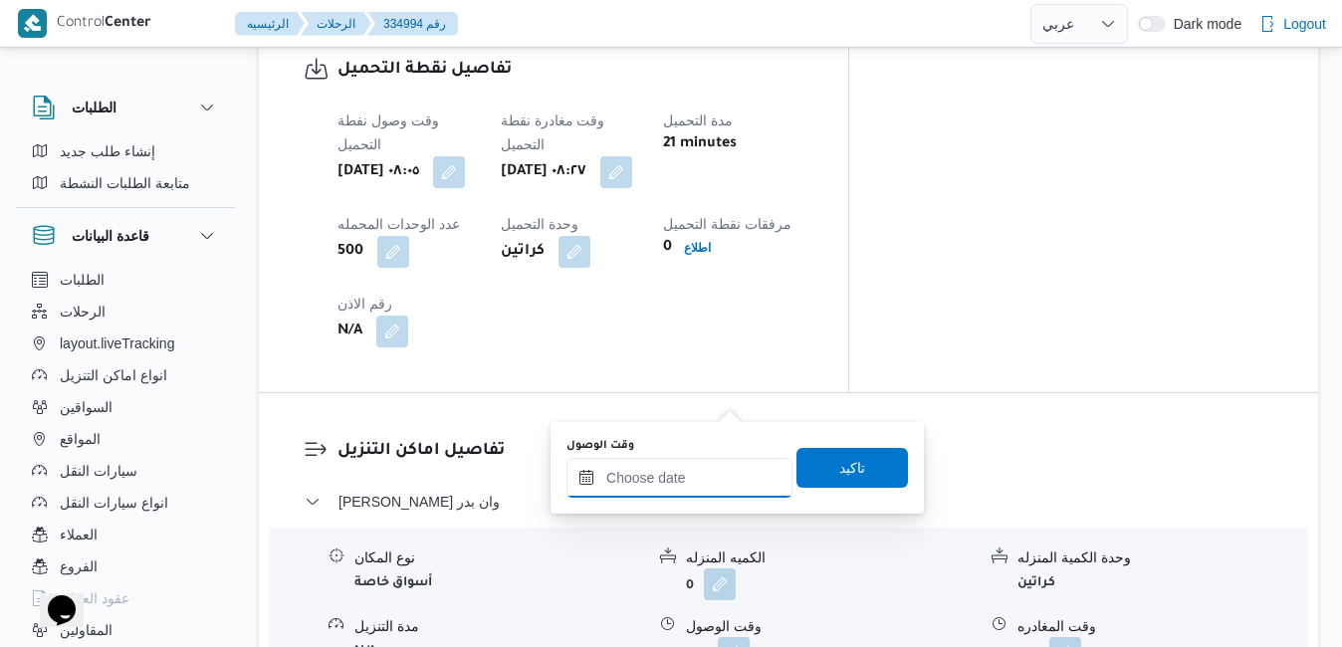
click at [671, 471] on input "وقت الوصول" at bounding box center [679, 478] width 226 height 40
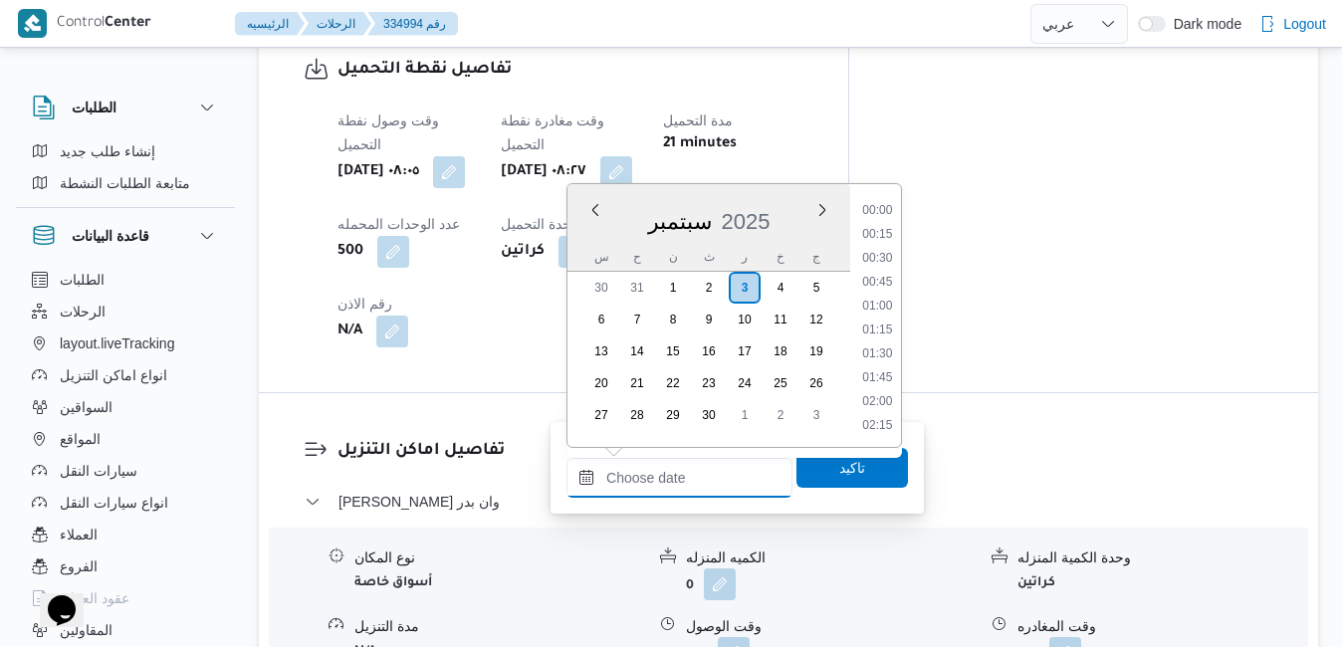
scroll to position [1598, 0]
click at [582, 228] on div "سبتمبر 2025" at bounding box center [708, 217] width 283 height 51
click at [872, 302] on li "09:15" at bounding box center [877, 304] width 46 height 20
type input "٠٣/٠٩/٢٠٢٥ ٠٩:١٥"
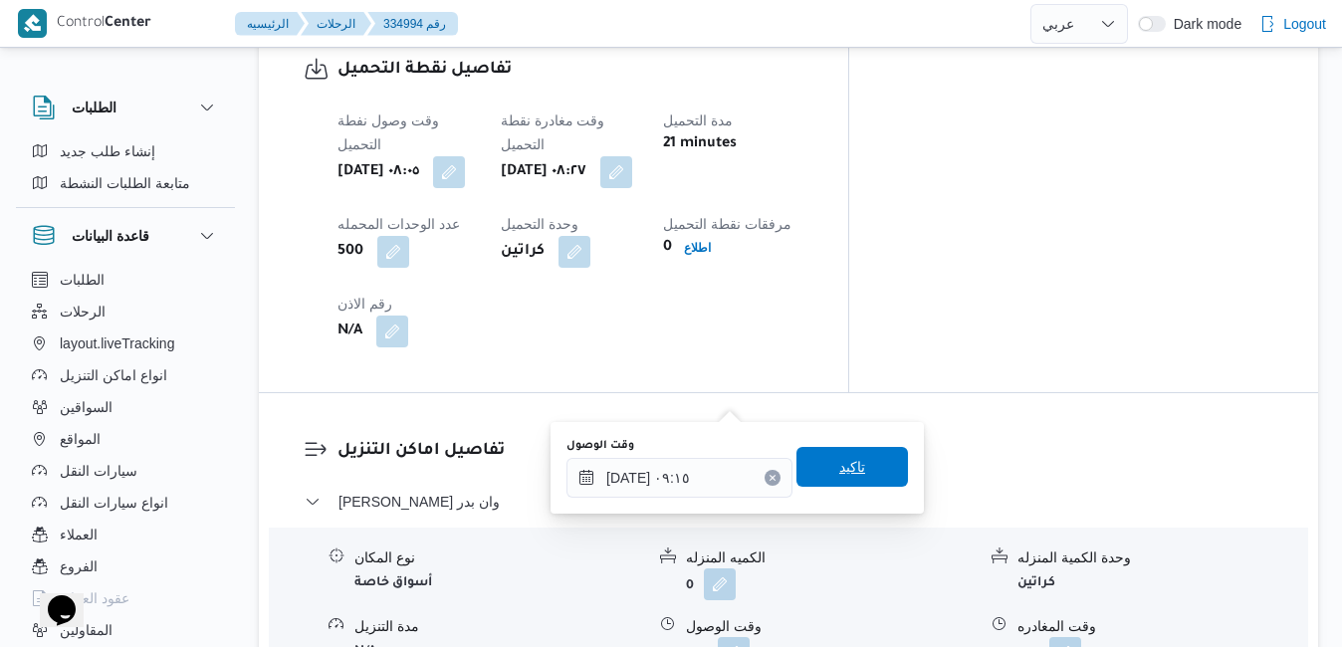
click at [839, 471] on span "تاكيد" at bounding box center [852, 467] width 26 height 24
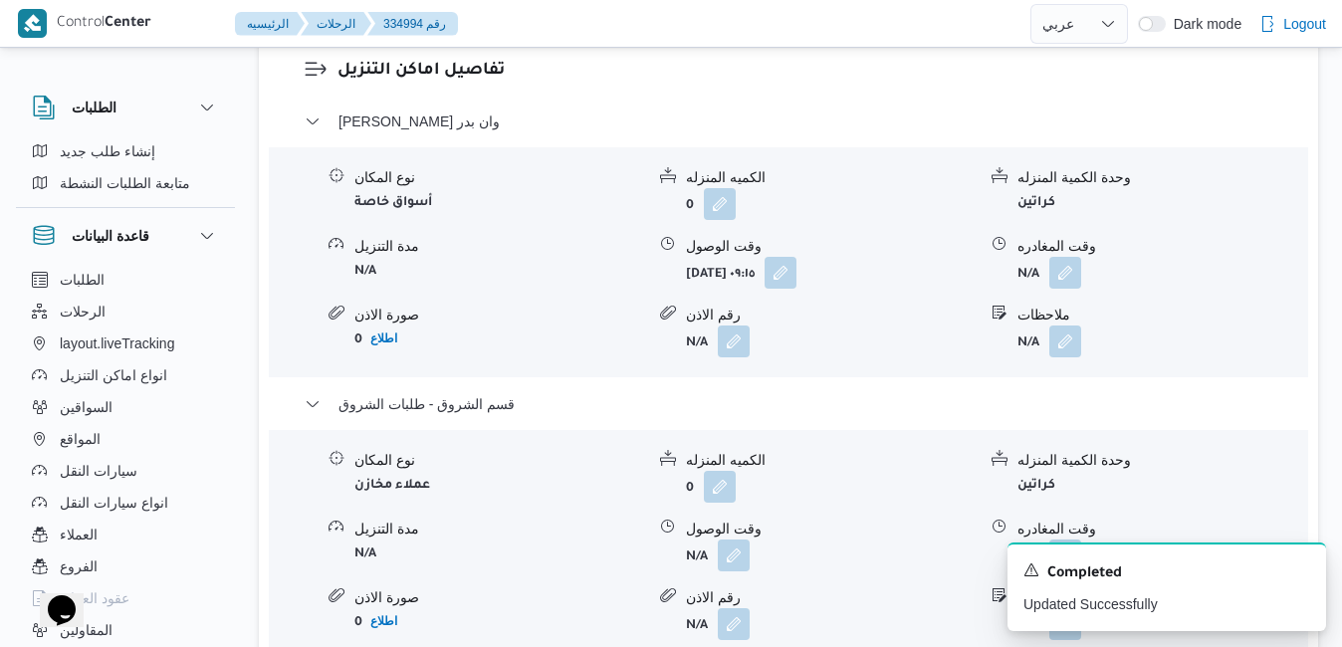
scroll to position [2150, 0]
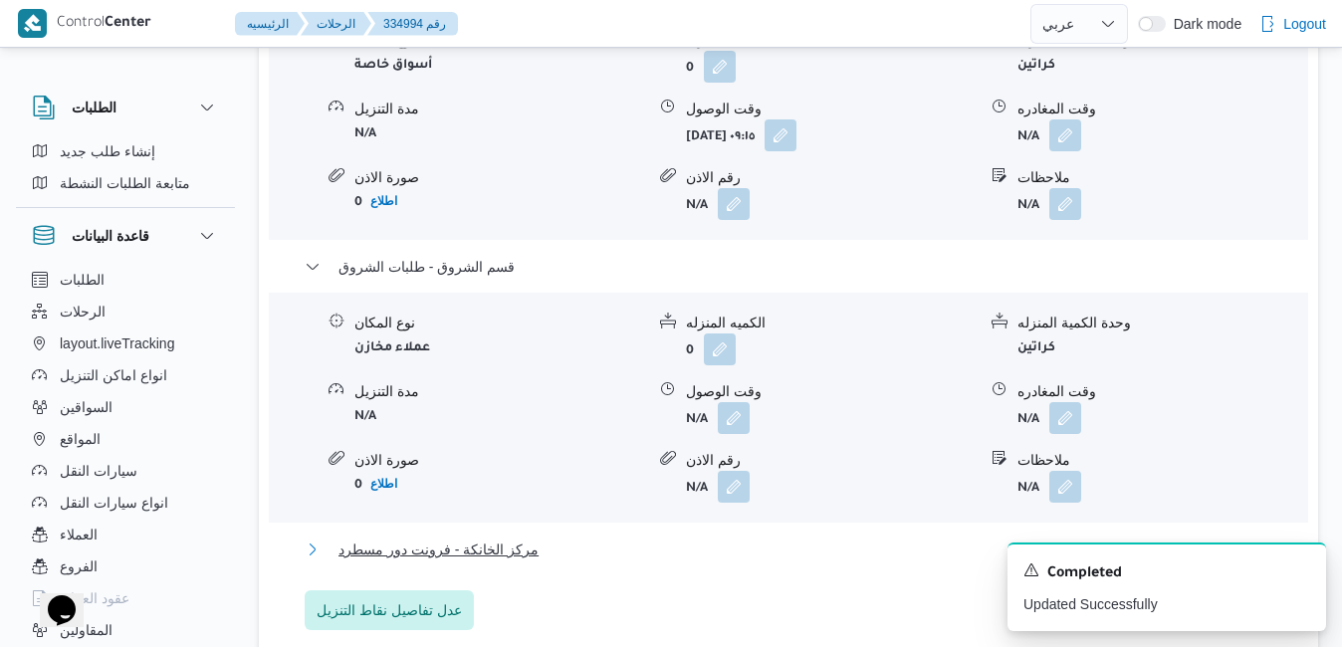
click at [939, 537] on button "مركز الخانكة - فرونت دور مسطرد" at bounding box center [789, 549] width 968 height 24
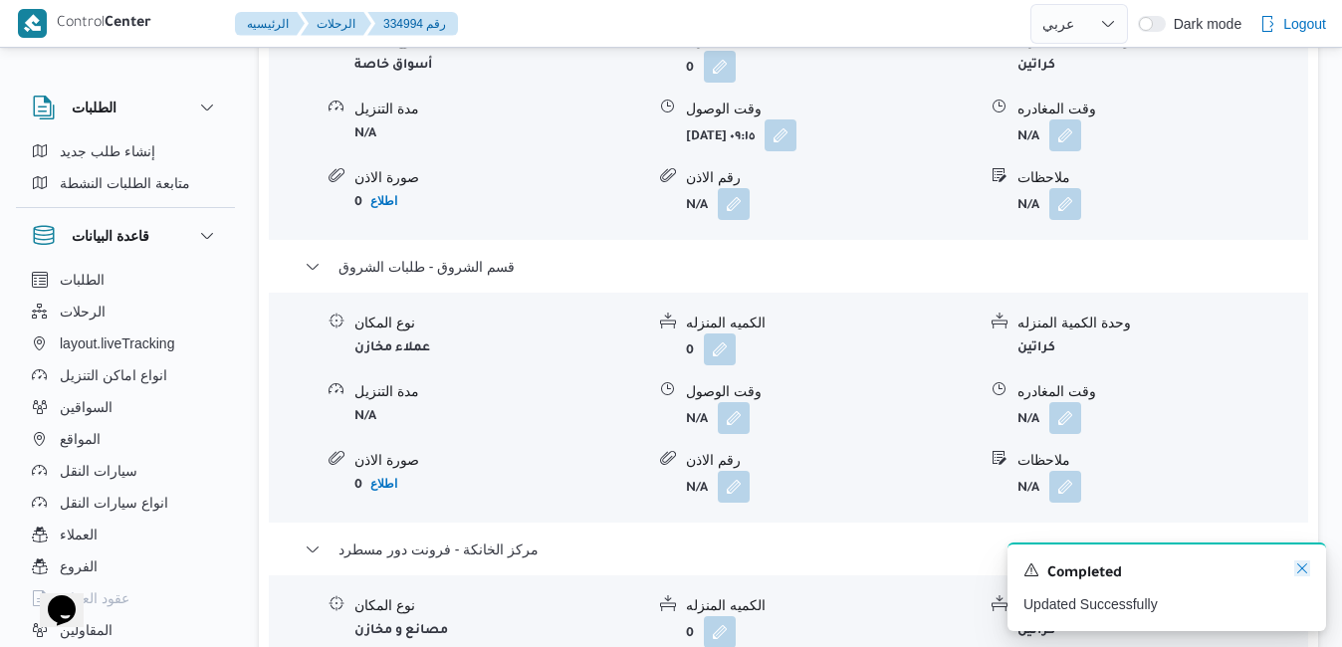
click at [1302, 564] on icon "Dismiss toast" at bounding box center [1302, 568] width 16 height 16
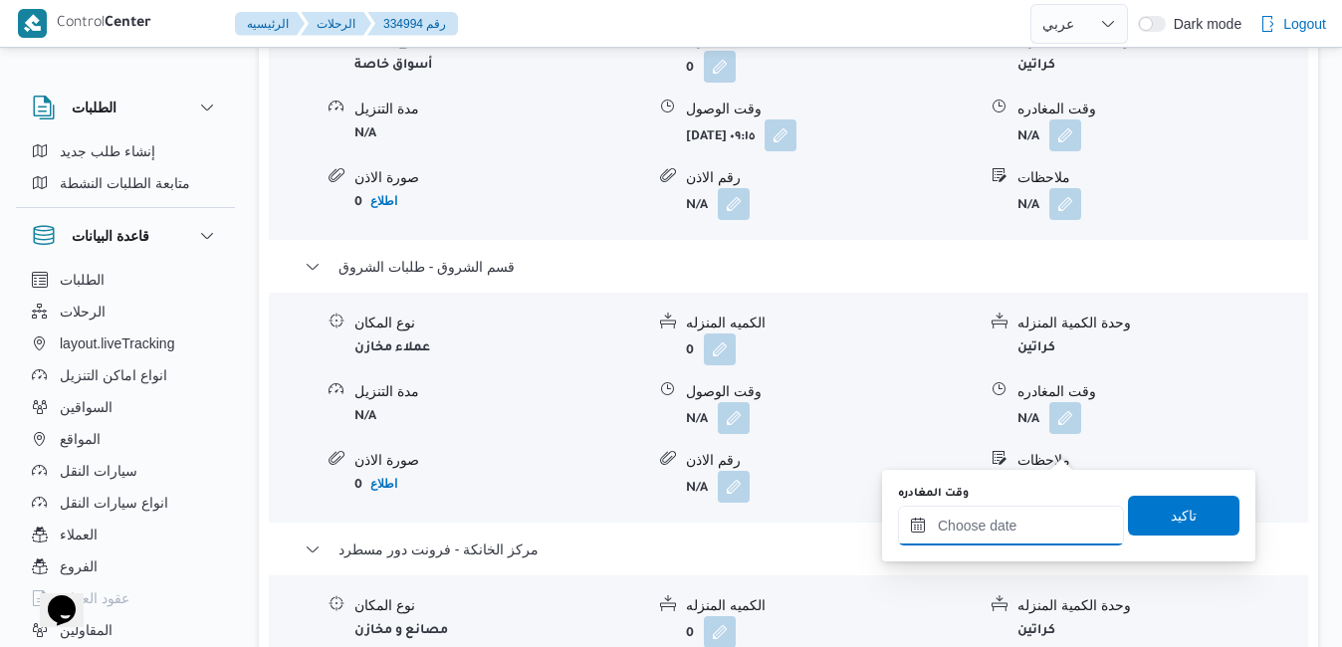
click at [1023, 538] on input "وقت المغادره" at bounding box center [1011, 526] width 226 height 40
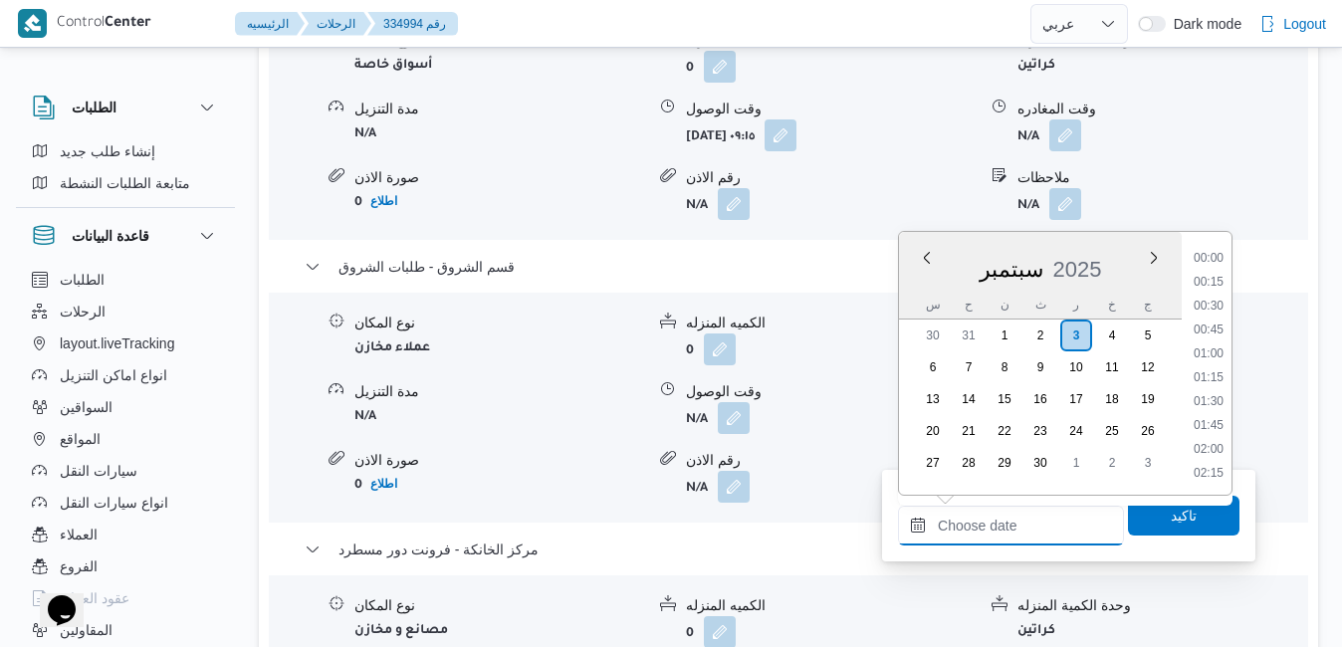
scroll to position [1598, 0]
click at [930, 291] on div "س" at bounding box center [933, 305] width 32 height 28
click at [1214, 389] on li "16:00" at bounding box center [1208, 390] width 46 height 20
type input "[DATE] ١٦:٠٠"
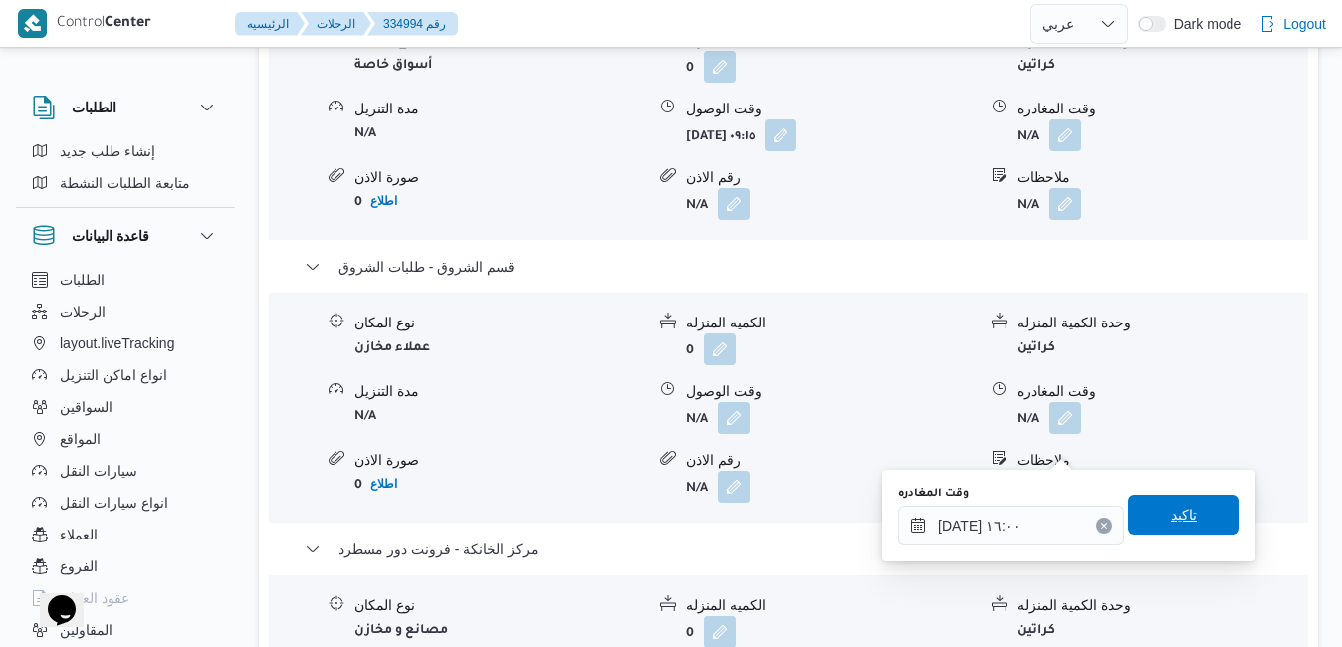
click at [1170, 522] on span "تاكيد" at bounding box center [1183, 515] width 26 height 24
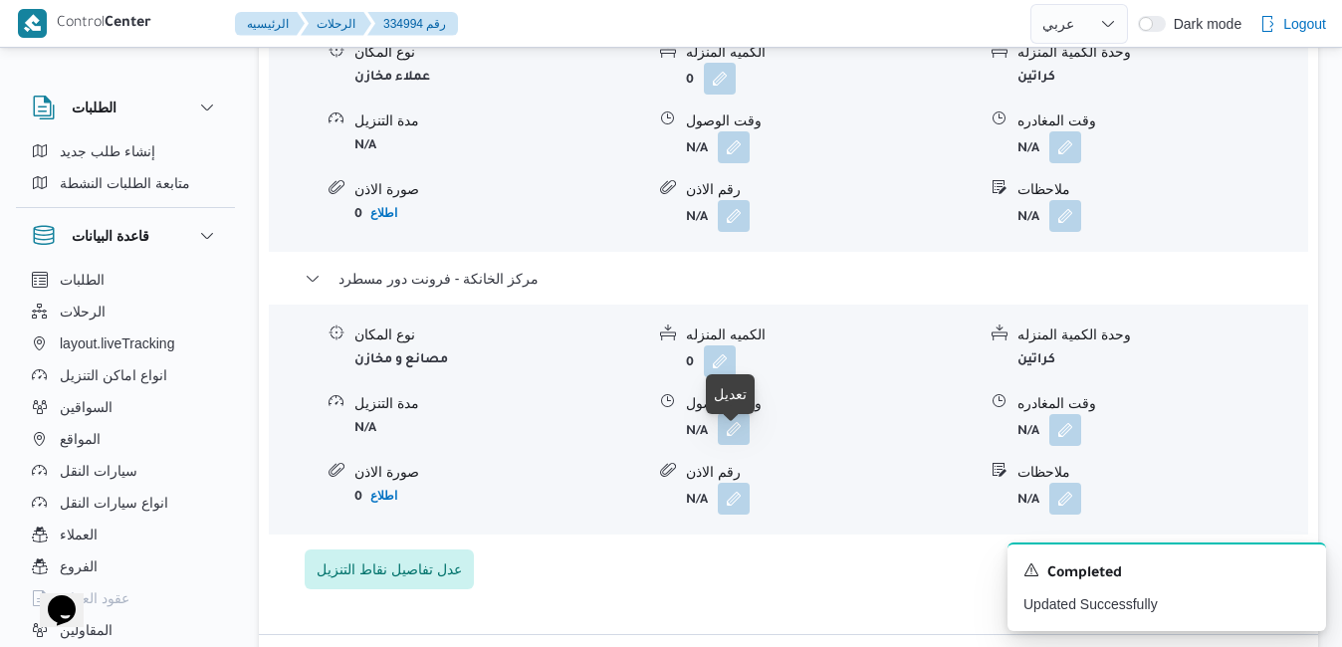
click at [736, 441] on button "button" at bounding box center [734, 429] width 32 height 32
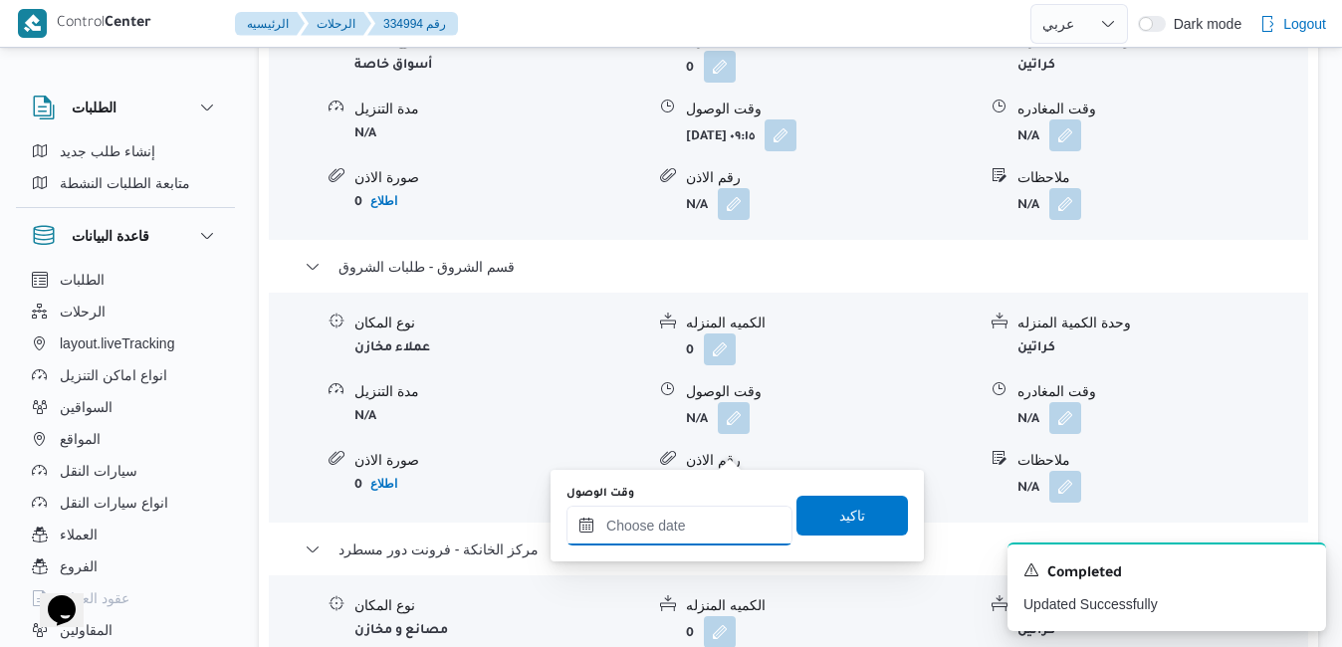
click at [708, 531] on input "وقت الوصول" at bounding box center [679, 526] width 226 height 40
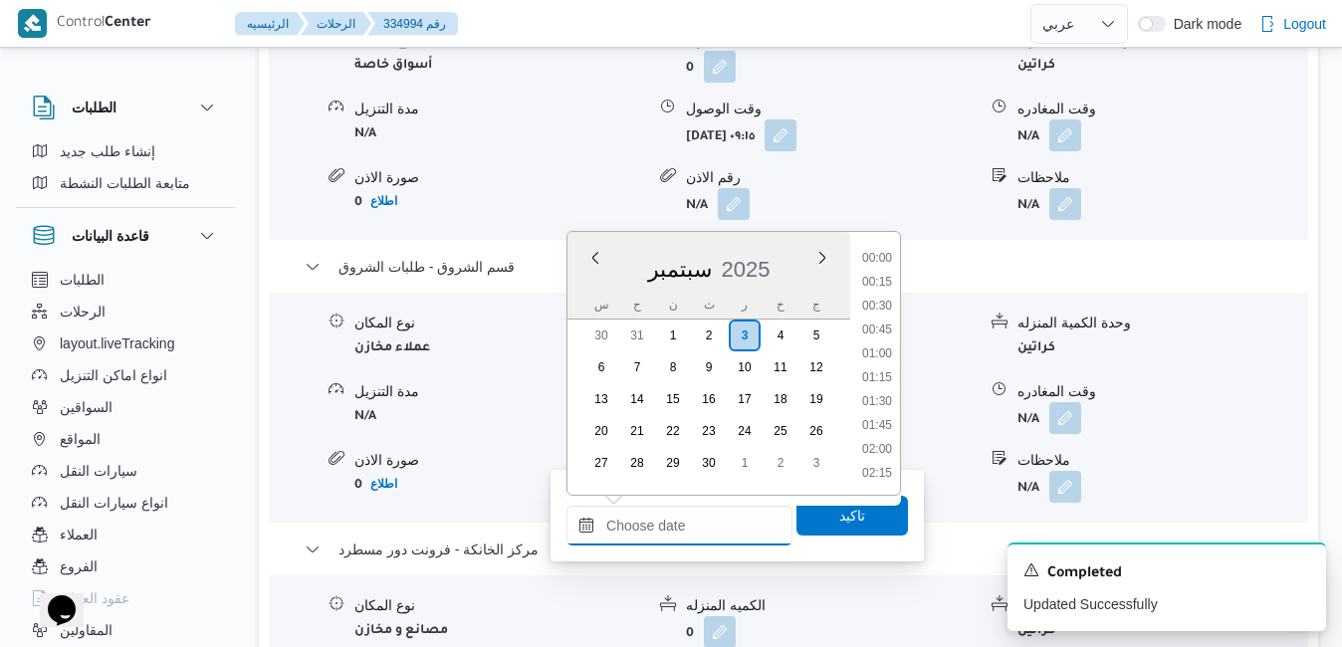
scroll to position [1598, 0]
click at [582, 283] on div "سبتمبر 2025" at bounding box center [708, 265] width 283 height 51
click at [882, 371] on li "15:45" at bounding box center [877, 366] width 46 height 20
type input "[DATE] ١٥:٤٥"
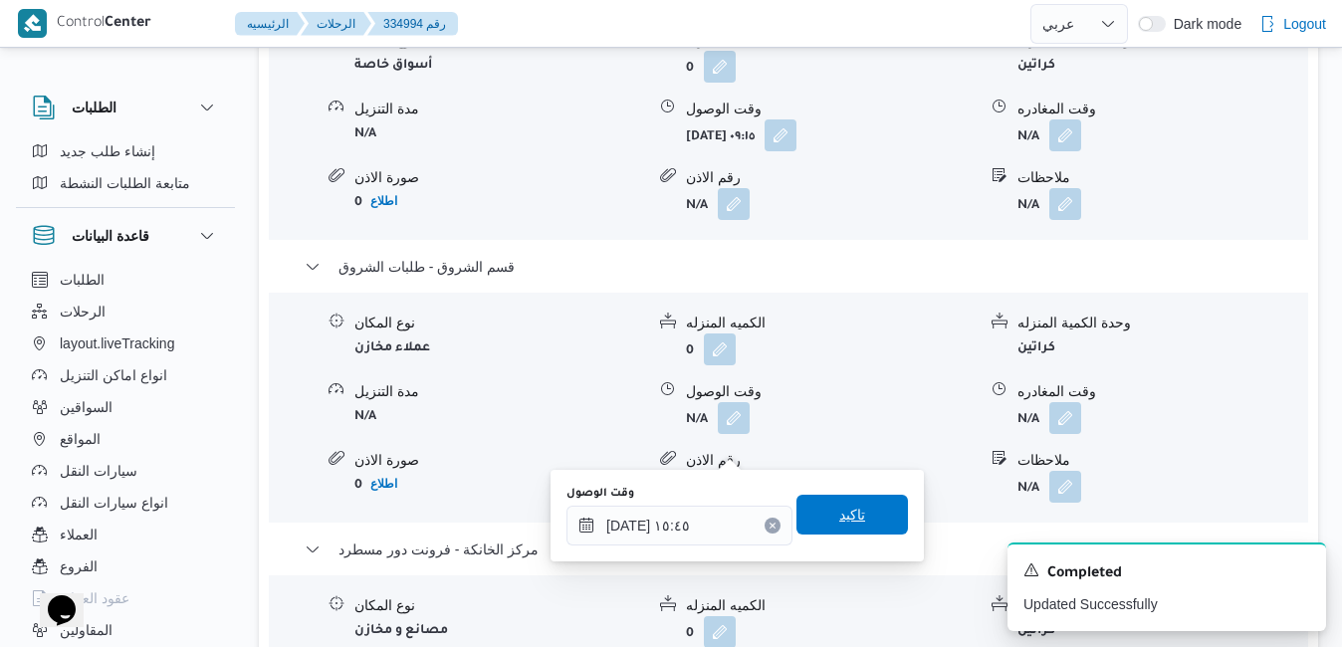
click at [845, 521] on span "تاكيد" at bounding box center [852, 515] width 26 height 24
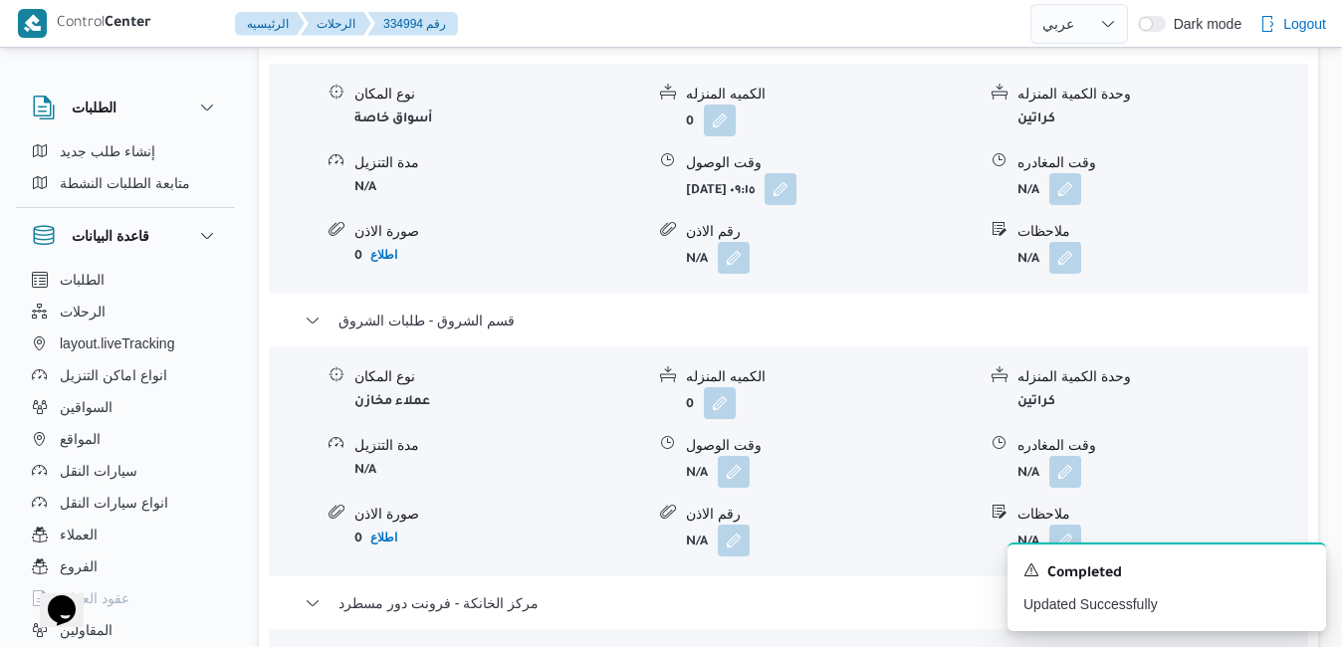
scroll to position [2070, 0]
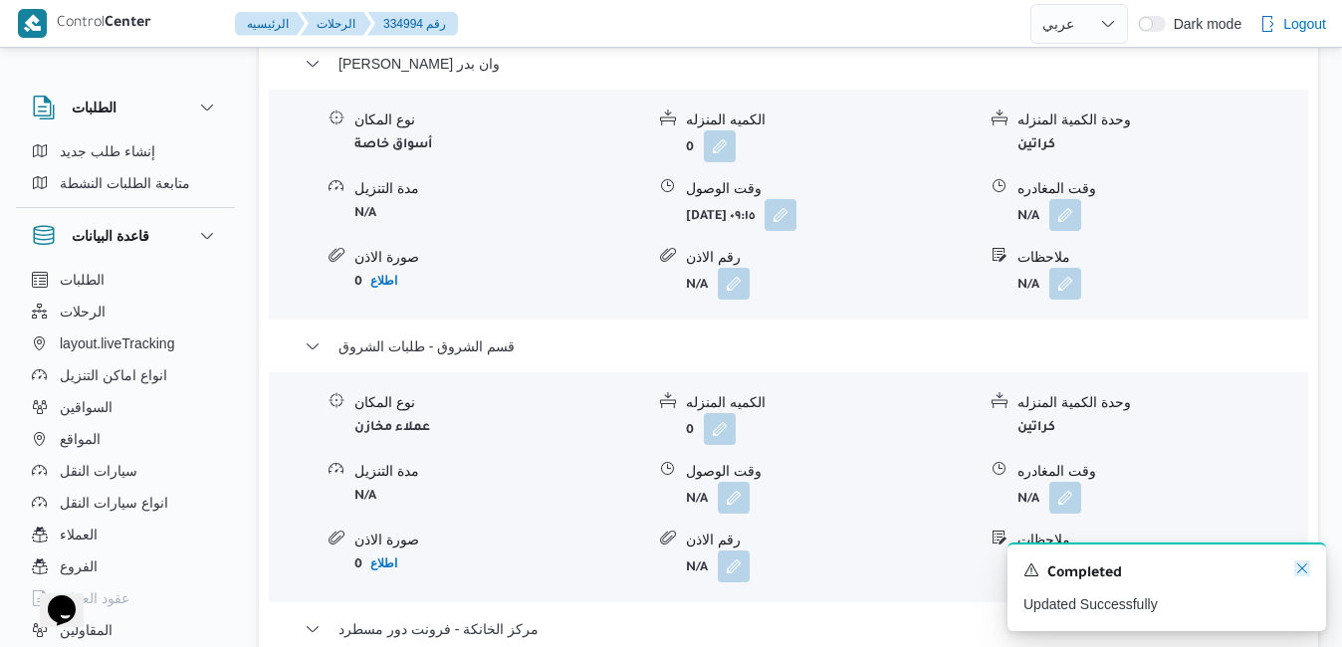
click at [1303, 570] on icon "Dismiss toast" at bounding box center [1302, 568] width 16 height 16
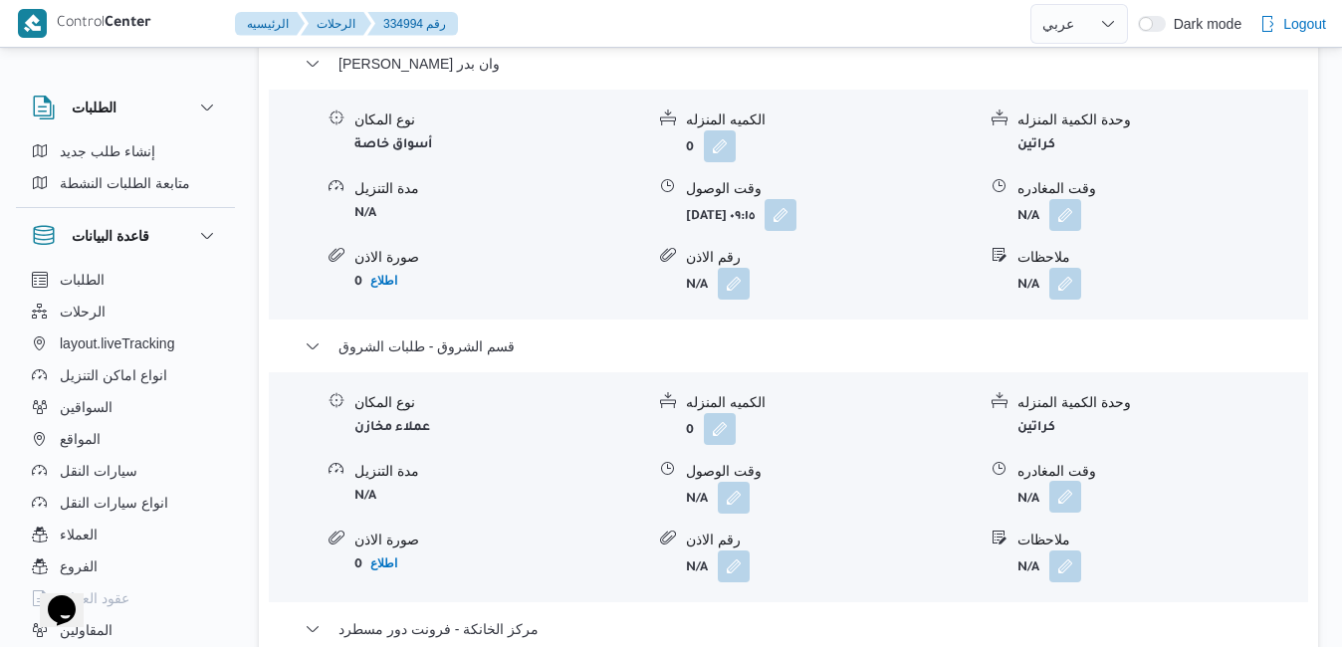
click at [1069, 481] on button "button" at bounding box center [1065, 497] width 32 height 32
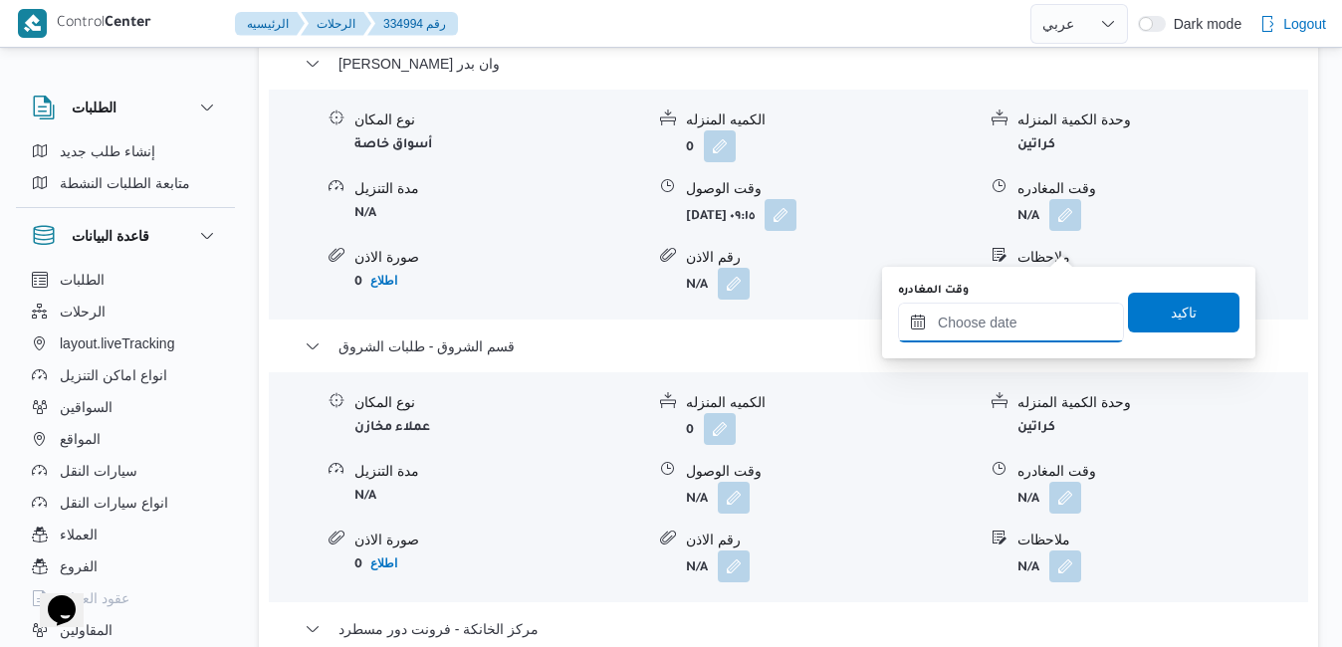
click at [998, 317] on input "وقت المغادره" at bounding box center [1011, 323] width 226 height 40
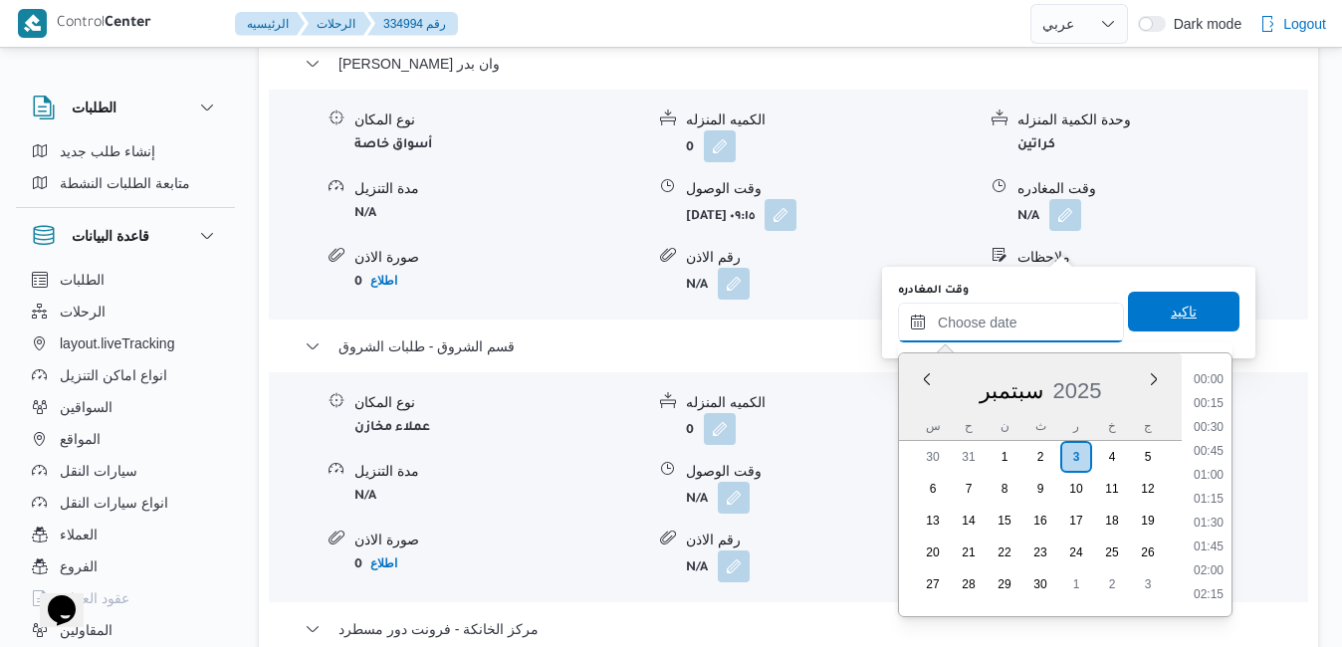
scroll to position [1598, 0]
click at [935, 386] on div "سبتمبر 2025" at bounding box center [1040, 386] width 283 height 51
click at [1213, 420] on li "15:00" at bounding box center [1208, 416] width 46 height 20
type input "٠٣/٠٩/٢٠٢٥ ١٥:٠٠"
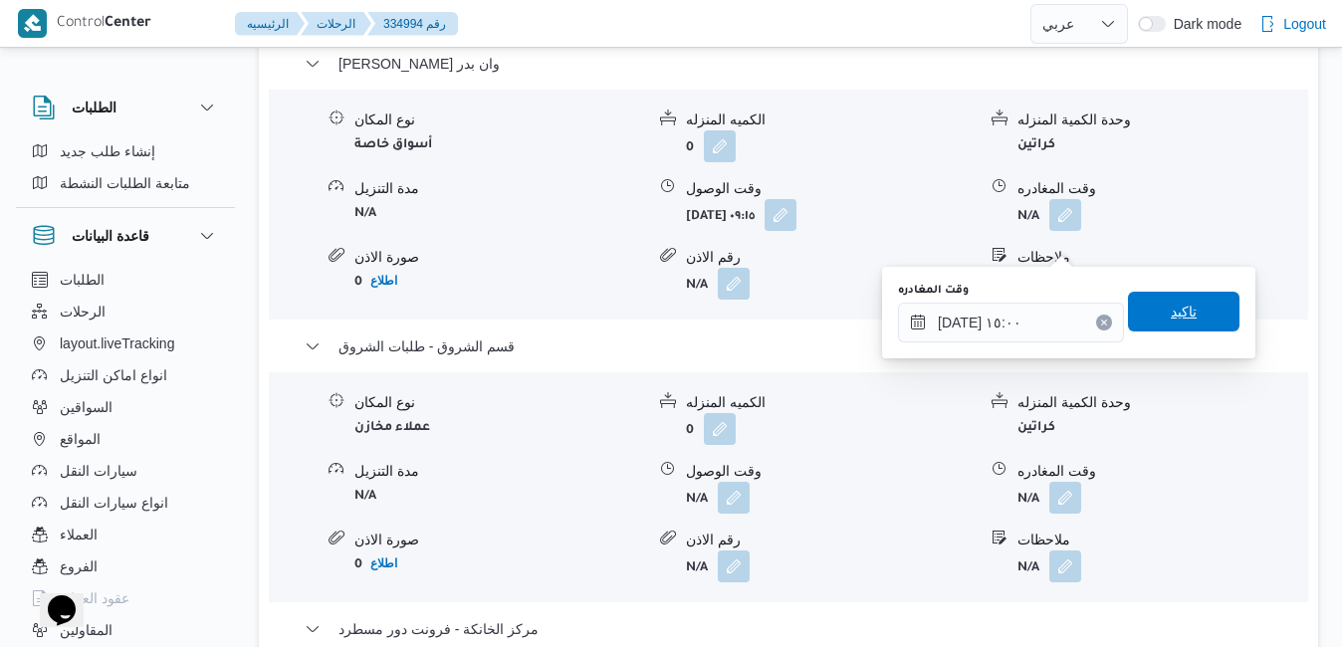
click at [1173, 314] on span "تاكيد" at bounding box center [1183, 312] width 26 height 24
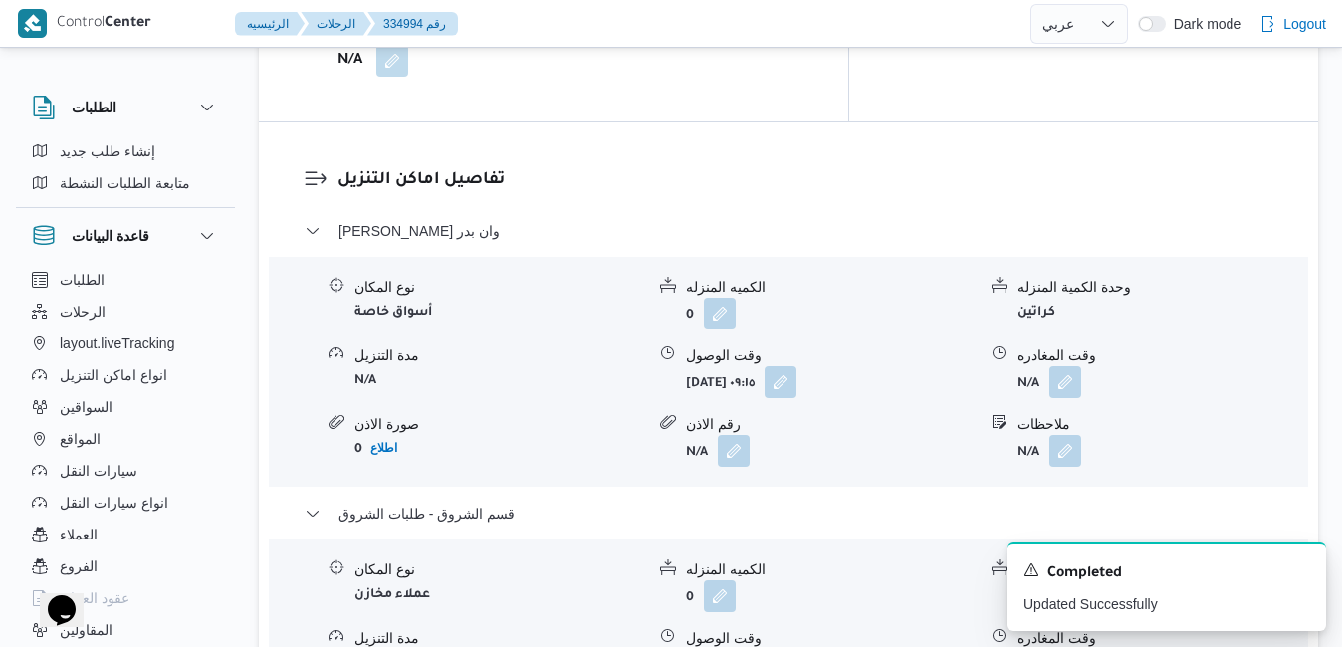
scroll to position [1871, 0]
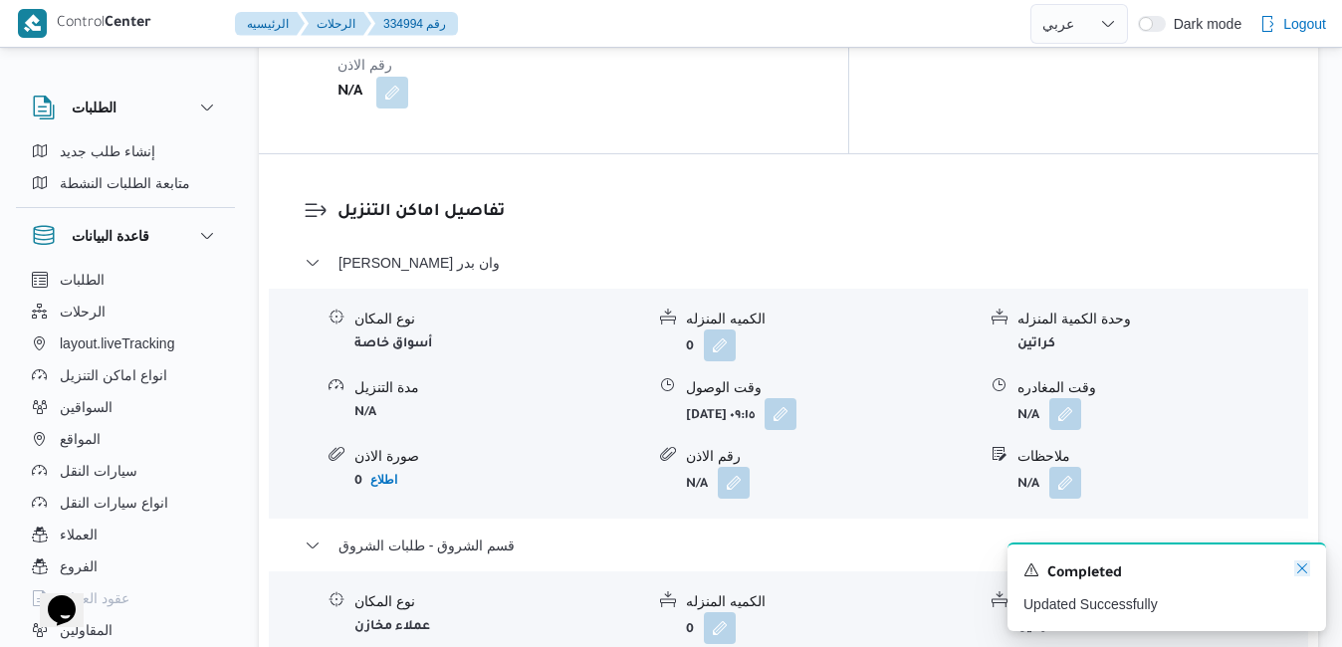
click at [1302, 571] on icon "Dismiss toast" at bounding box center [1302, 568] width 16 height 16
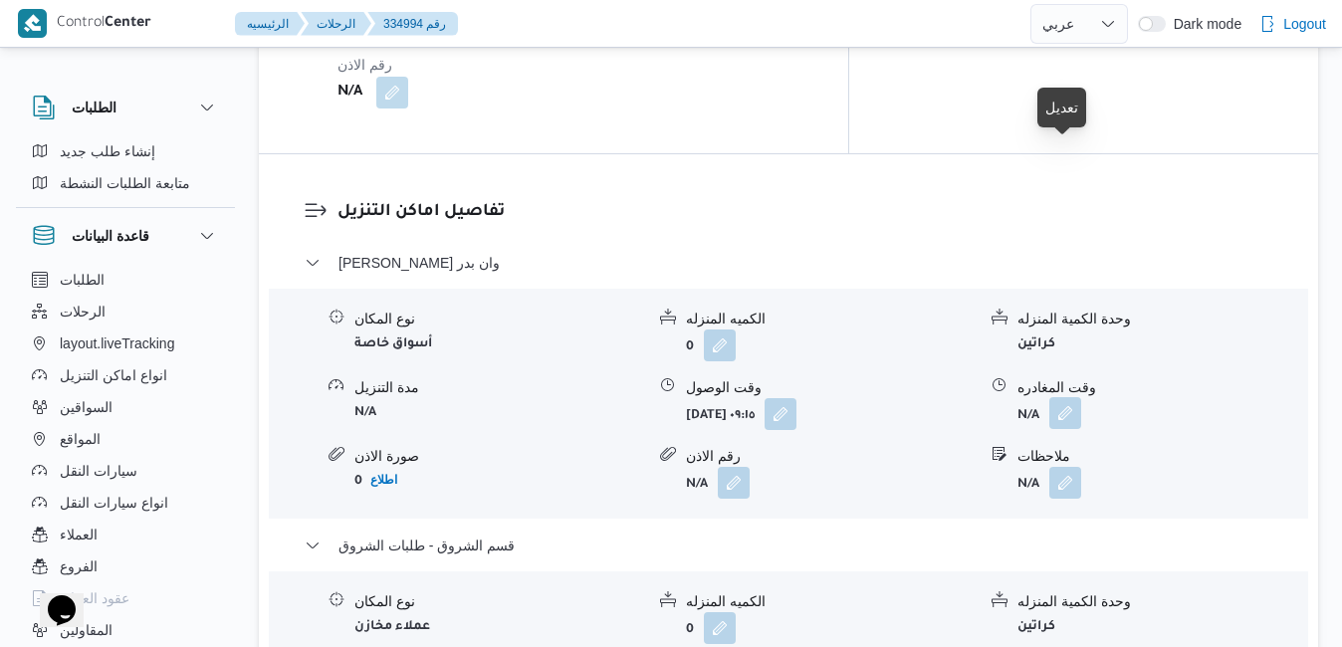
click at [1063, 397] on button "button" at bounding box center [1065, 413] width 32 height 32
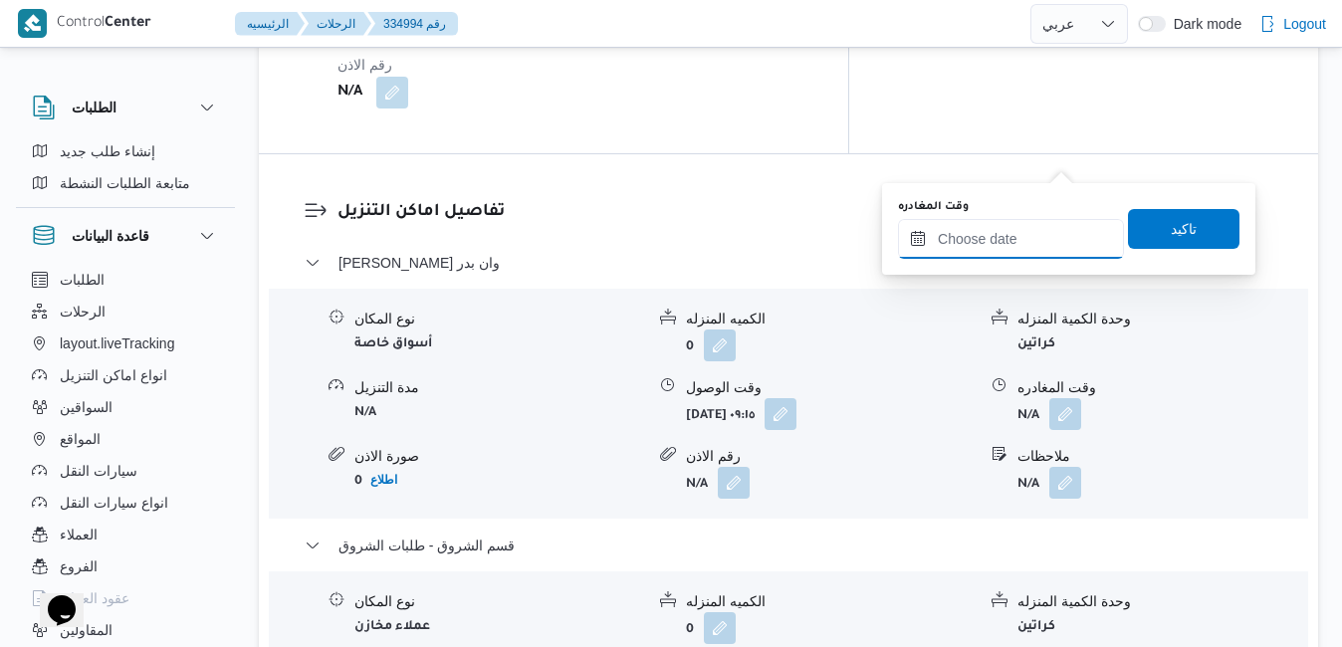
click at [975, 233] on input "وقت المغادره" at bounding box center [1011, 239] width 226 height 40
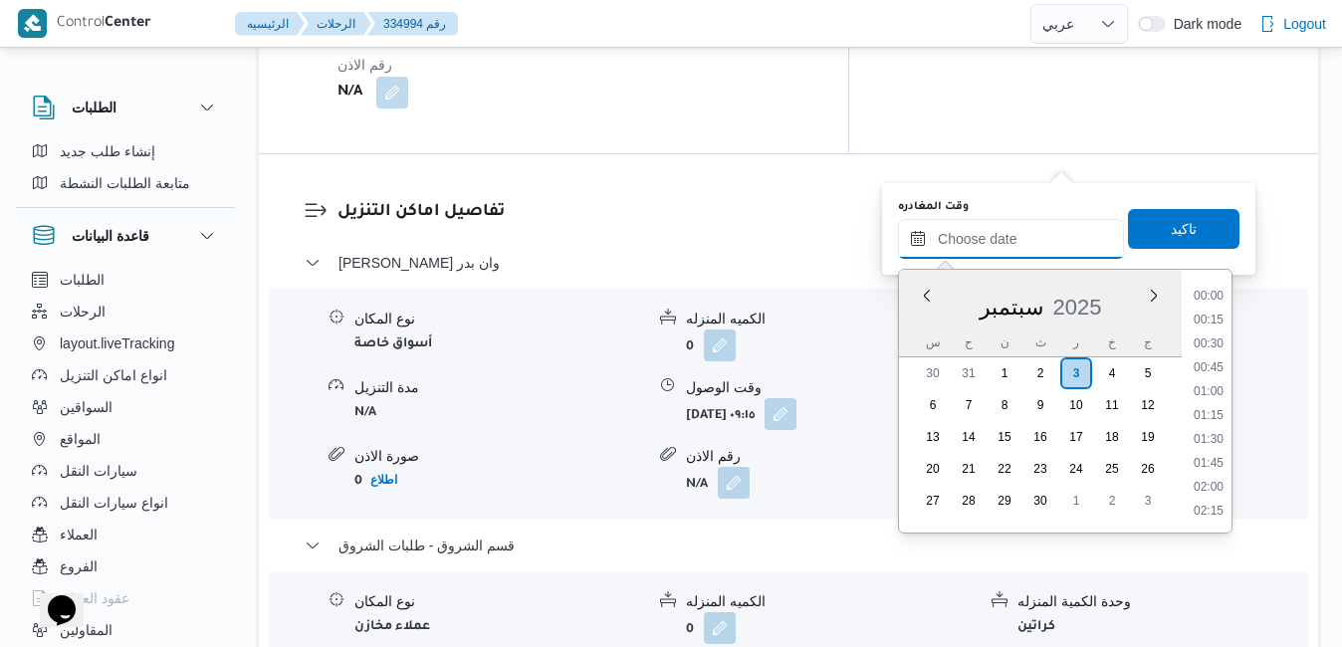
scroll to position [1598, 0]
click at [932, 327] on div "سبتمبر 2025" at bounding box center [1040, 303] width 283 height 51
click at [1200, 404] on li "11:30" at bounding box center [1208, 402] width 46 height 20
type input "٠٣/٠٩/٢٠٢٥ ١١:٣٠"
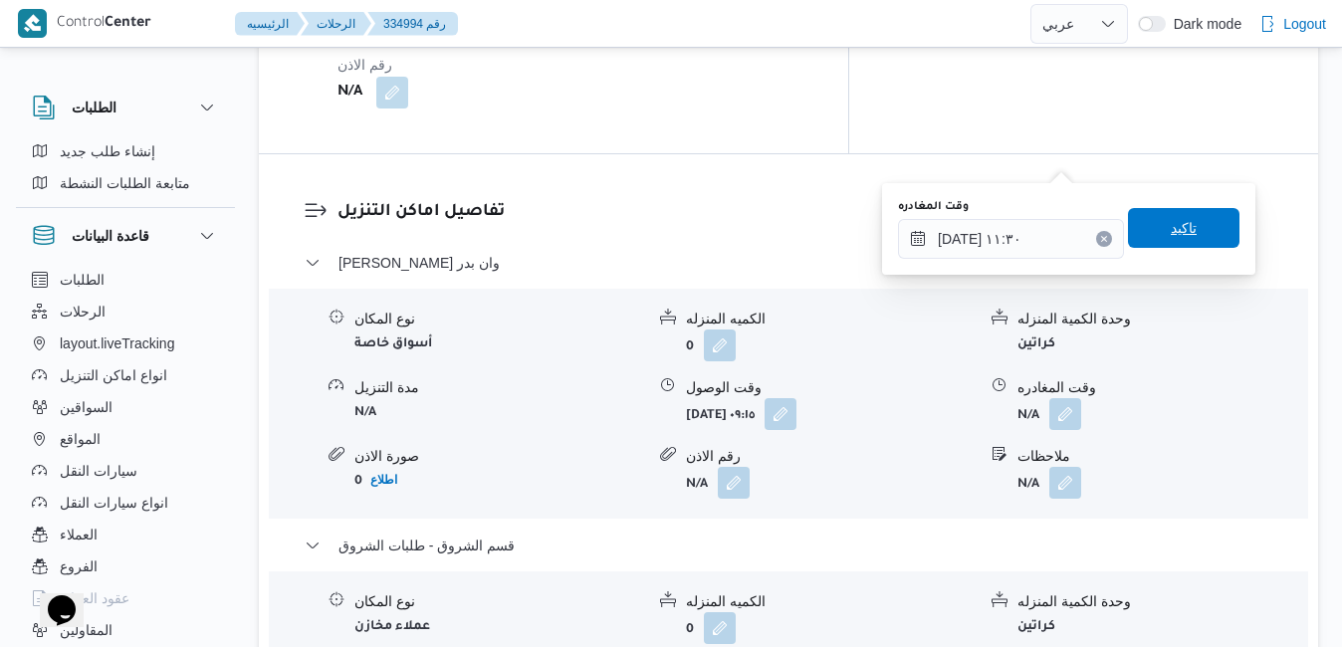
click at [1170, 233] on span "تاكيد" at bounding box center [1183, 228] width 26 height 24
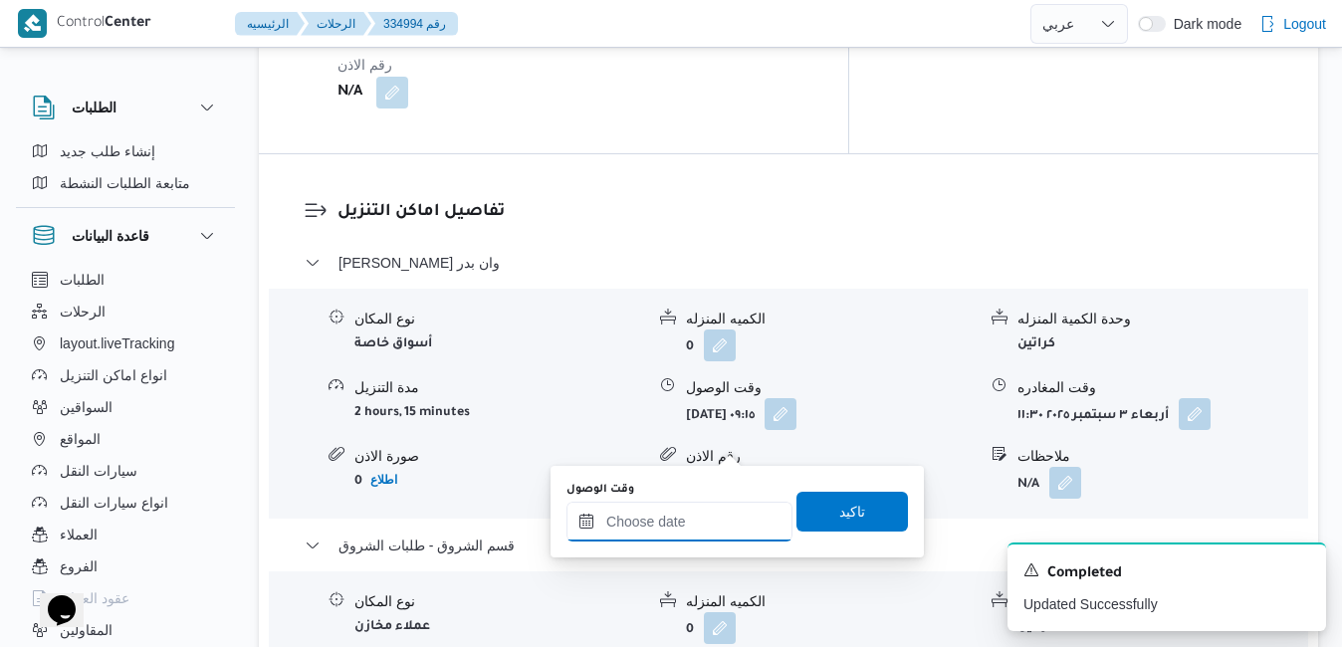
click at [703, 515] on input "وقت الوصول" at bounding box center [679, 522] width 226 height 40
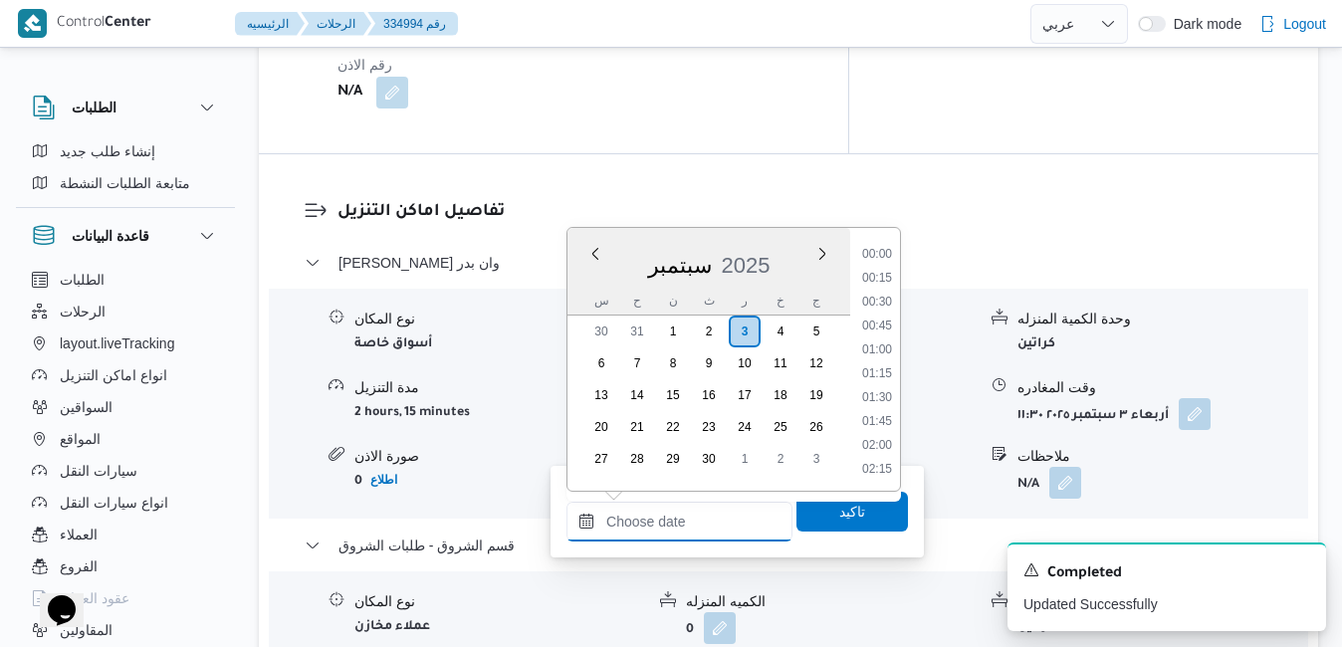
scroll to position [1598, 0]
click at [584, 275] on div "سبتمبر 2025" at bounding box center [708, 261] width 283 height 51
click at [878, 412] on li "12:00" at bounding box center [877, 408] width 46 height 20
type input "٠٣/٠٩/٢٠٢٥ ١٢:٠٠"
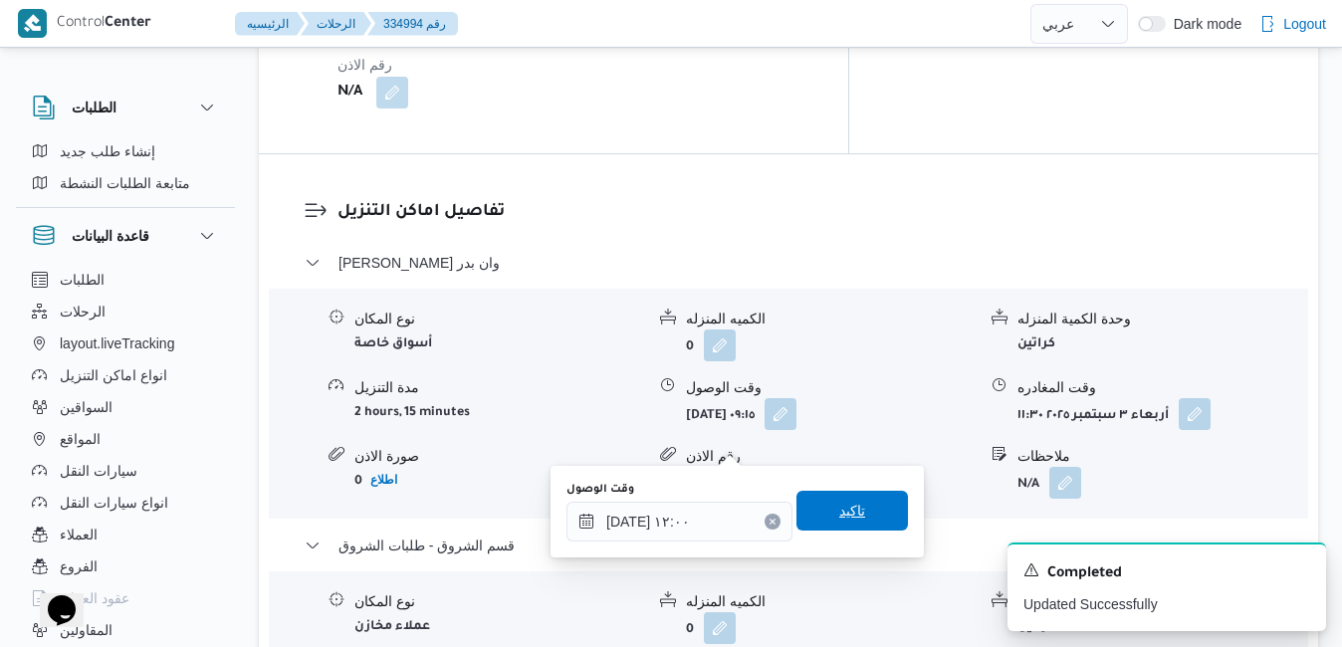
click at [854, 520] on span "تاكيد" at bounding box center [851, 511] width 111 height 40
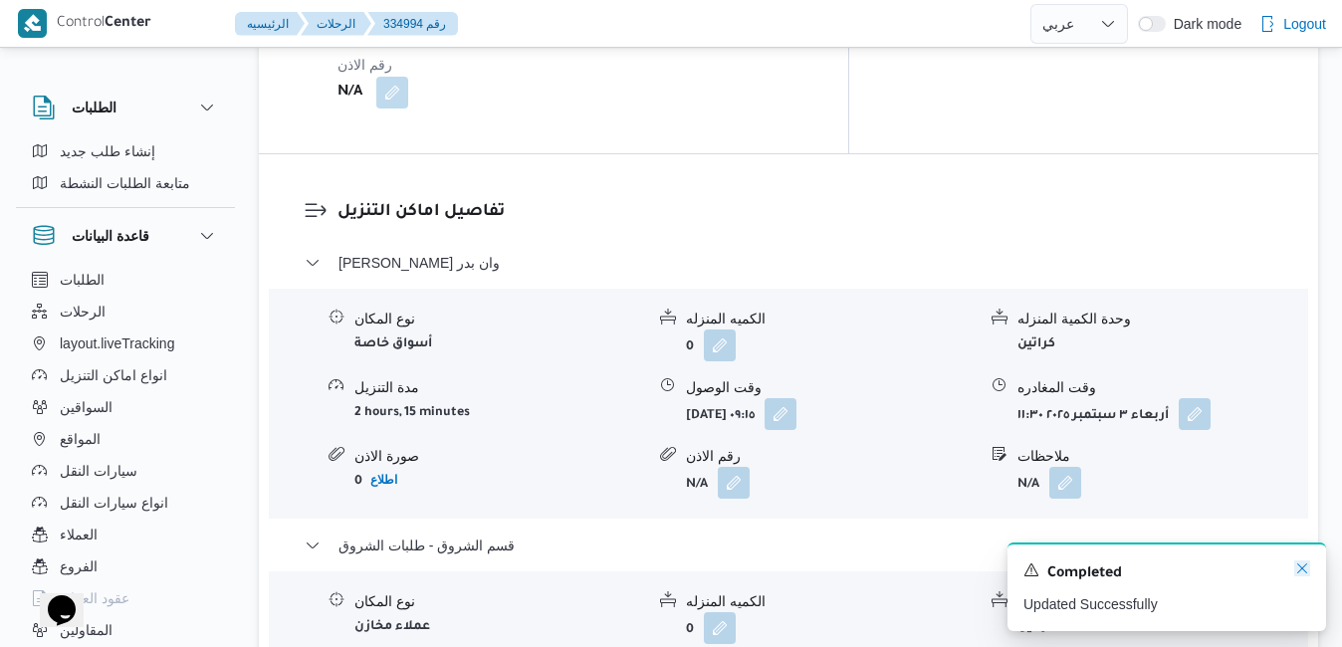
click at [1302, 569] on icon "Dismiss toast" at bounding box center [1302, 568] width 16 height 16
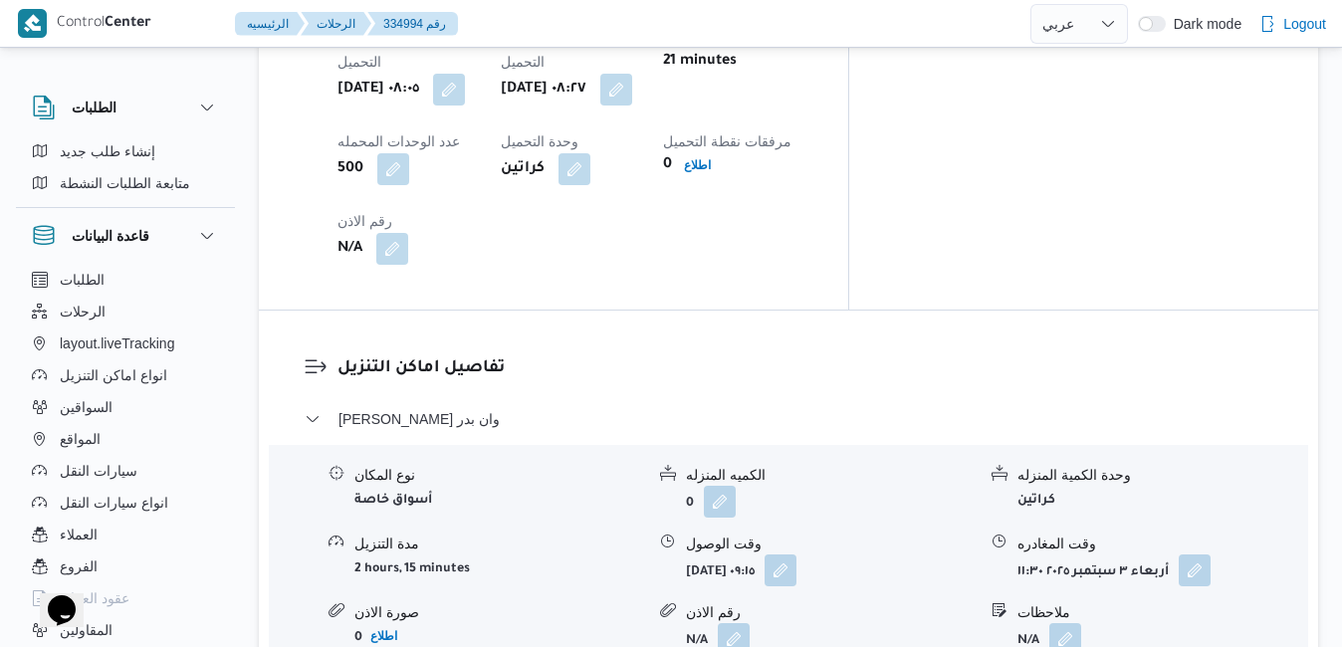
scroll to position [0, 0]
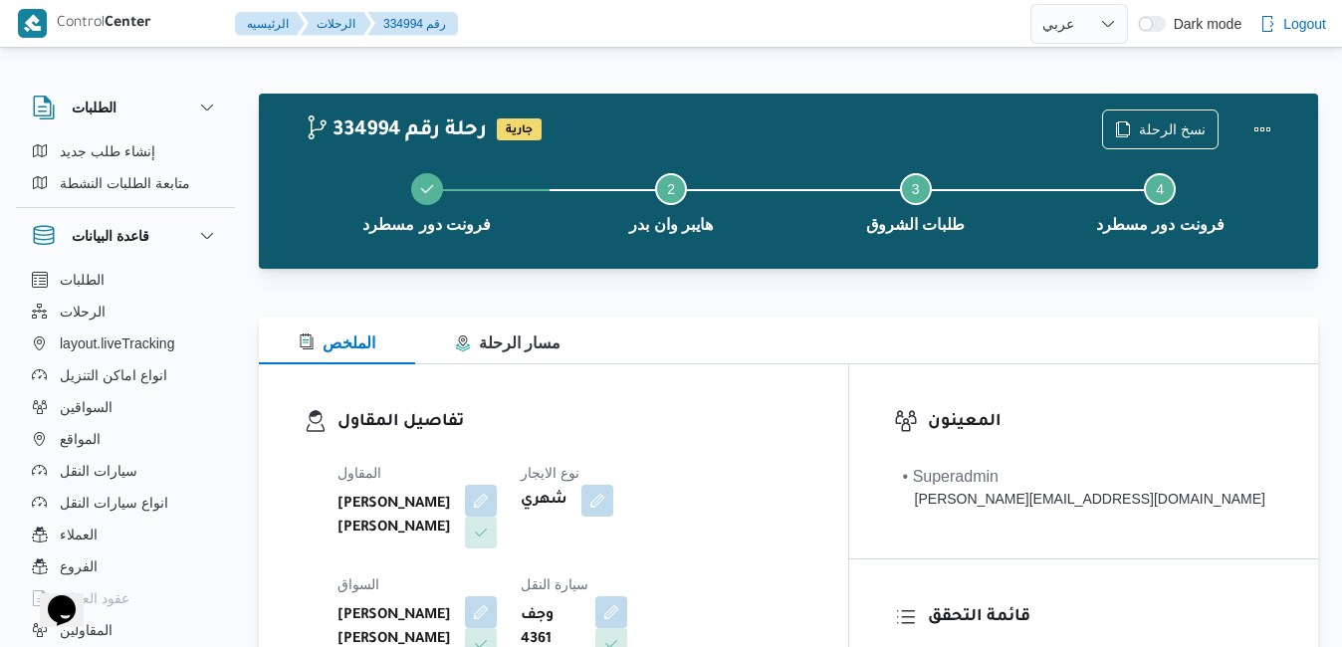
click at [1252, 97] on div "334994 رحلة رقم جارية نسخ الرحلة فرونت دور مسطرد Step 2 is incomplete 2 هايبر و…" at bounding box center [788, 181] width 1059 height 175
click at [1255, 126] on button "Actions" at bounding box center [1262, 128] width 40 height 40
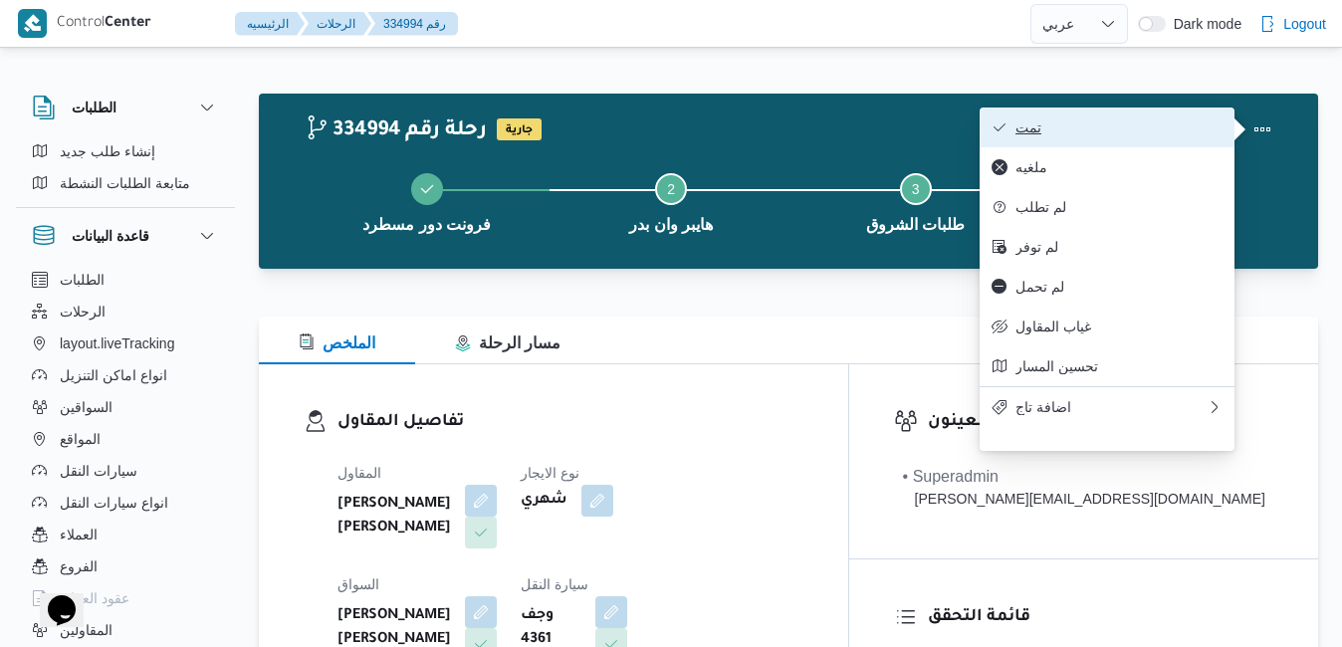
click at [1182, 135] on span "تمت" at bounding box center [1118, 127] width 207 height 16
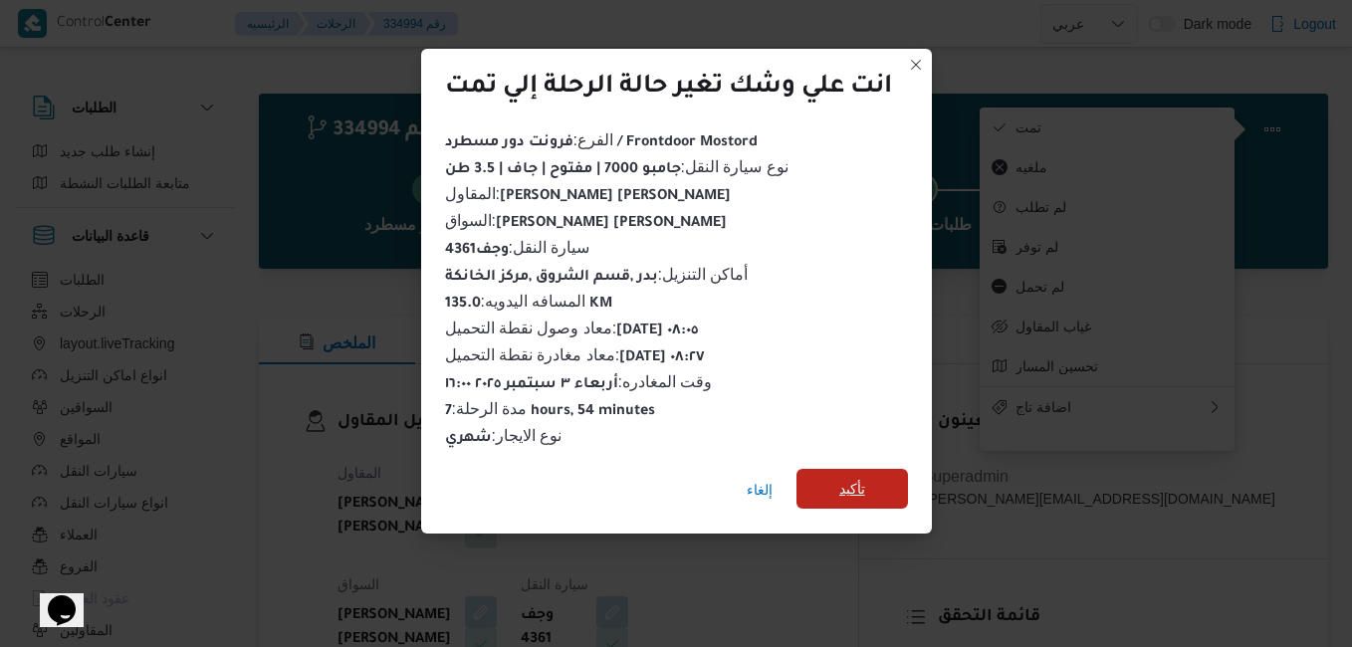
click at [853, 494] on span "تأكيد" at bounding box center [851, 489] width 111 height 40
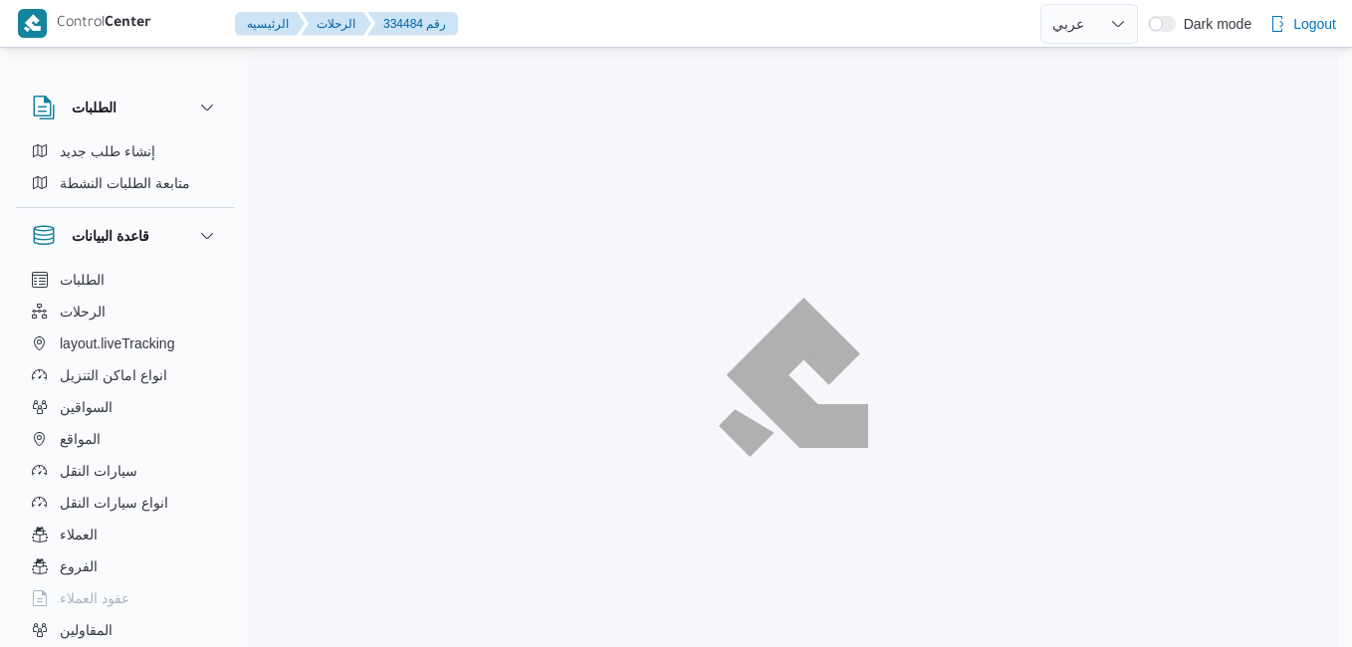
select select "ar"
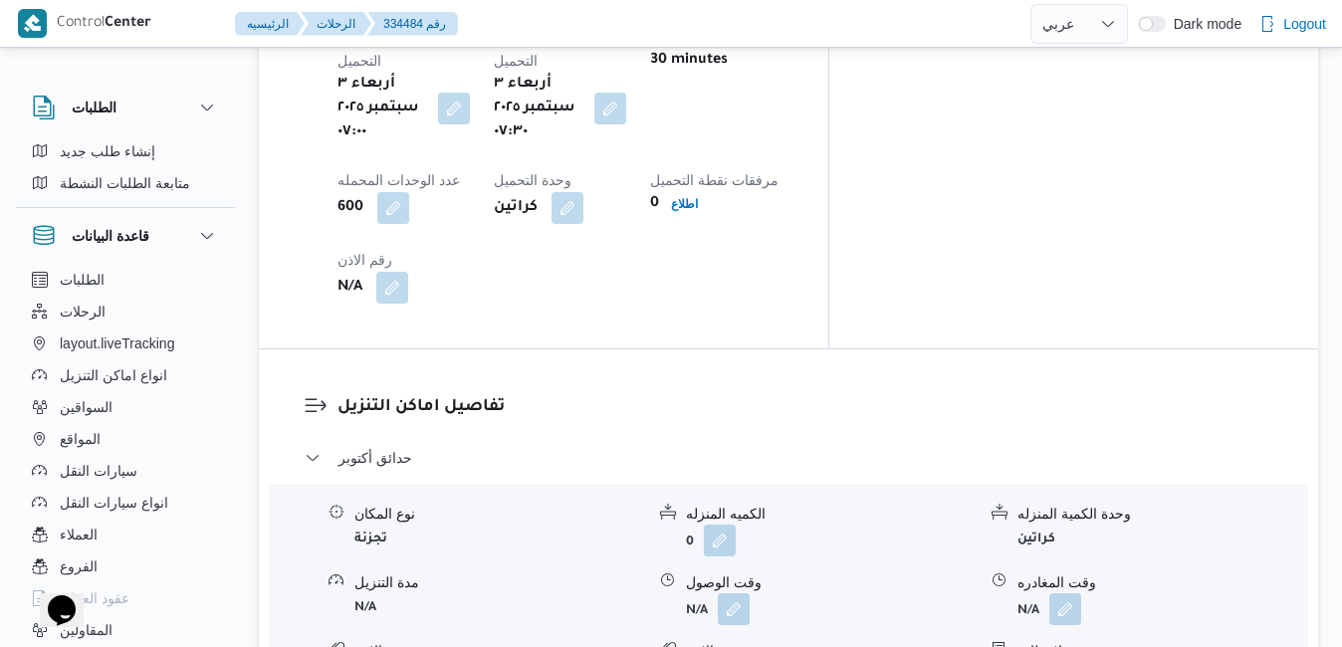
scroll to position [1712, 0]
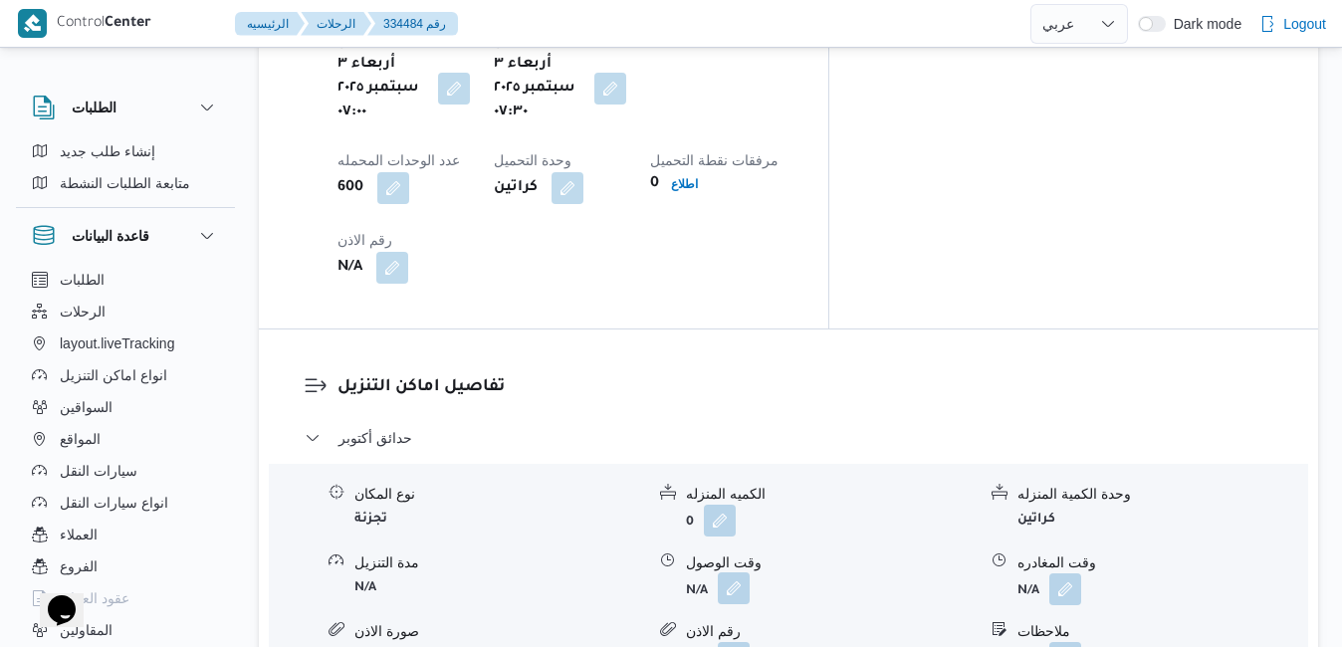
click at [733, 572] on button "button" at bounding box center [734, 588] width 32 height 32
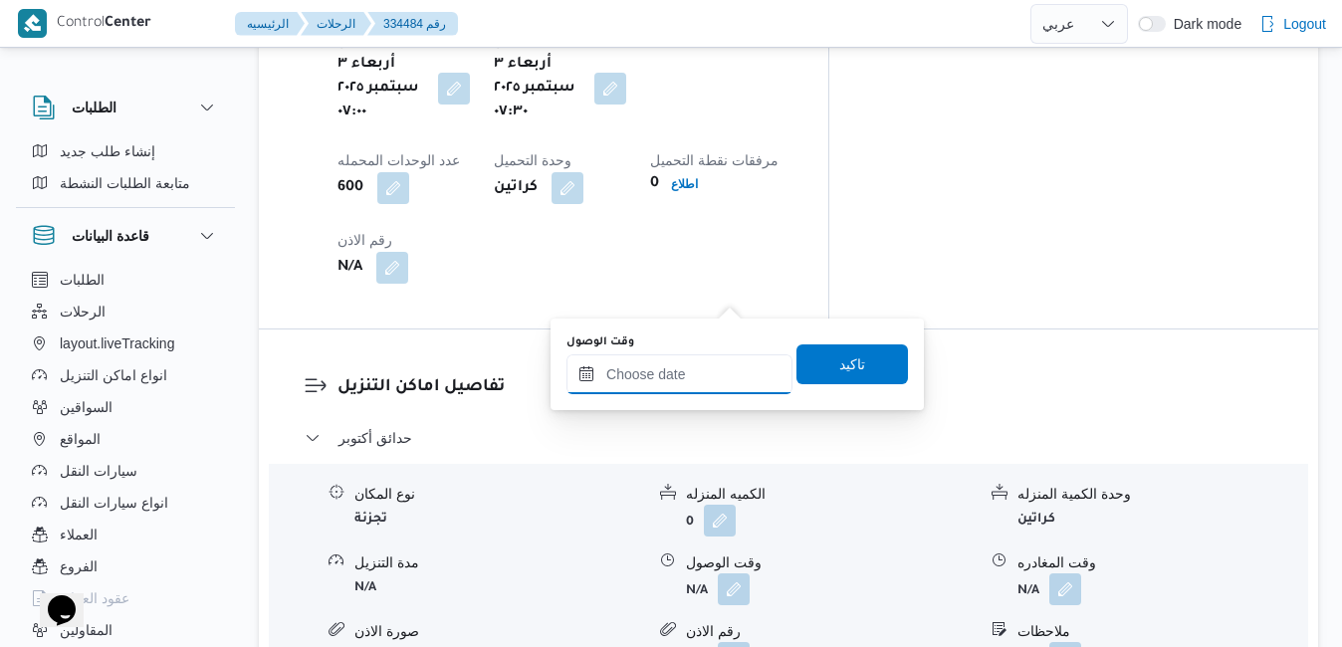
click at [679, 370] on input "وقت الوصول" at bounding box center [679, 374] width 226 height 40
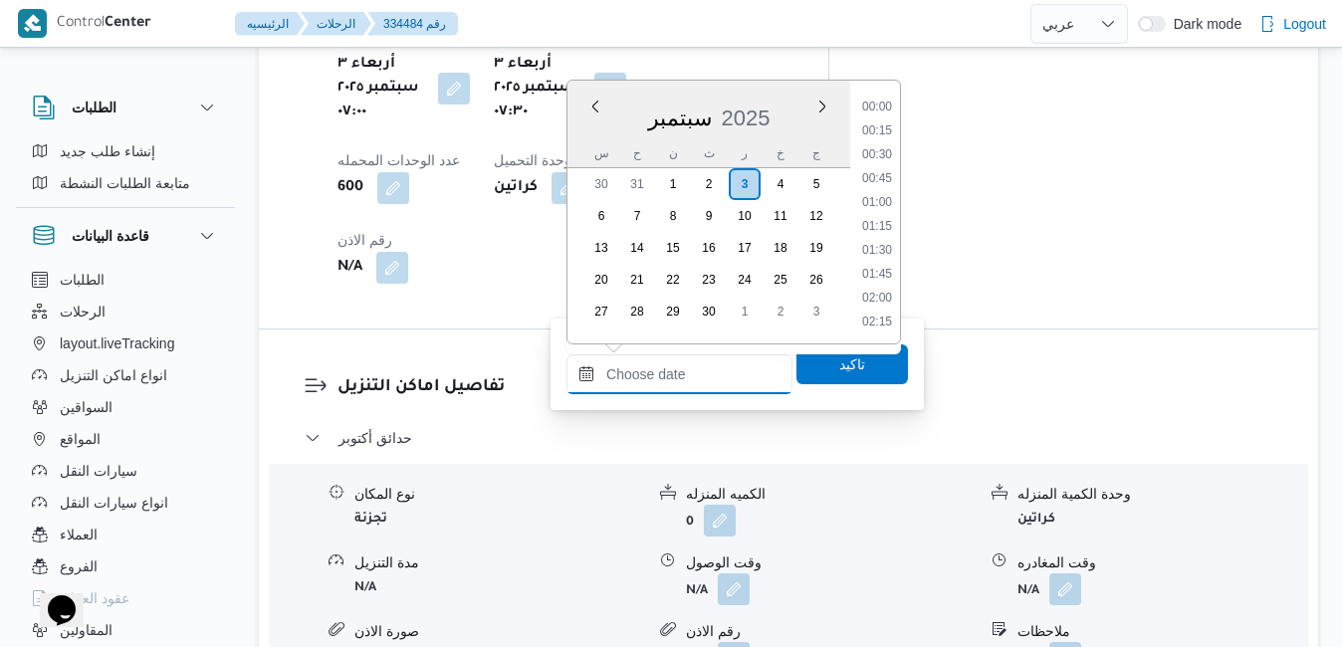
scroll to position [1598, 0]
click at [587, 139] on div "س" at bounding box center [601, 153] width 32 height 28
click at [883, 130] on li "08:30" at bounding box center [877, 128] width 46 height 20
type input "[DATE] ٠٨:٣٠"
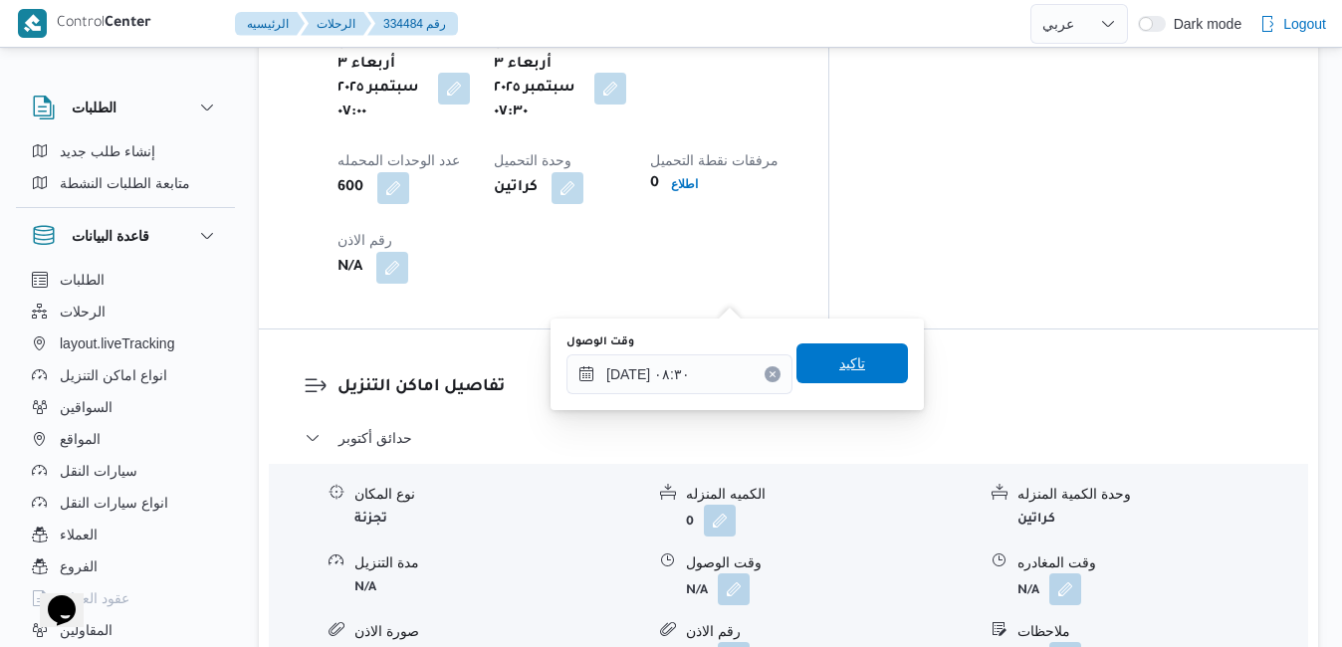
click at [818, 362] on span "تاكيد" at bounding box center [851, 363] width 111 height 40
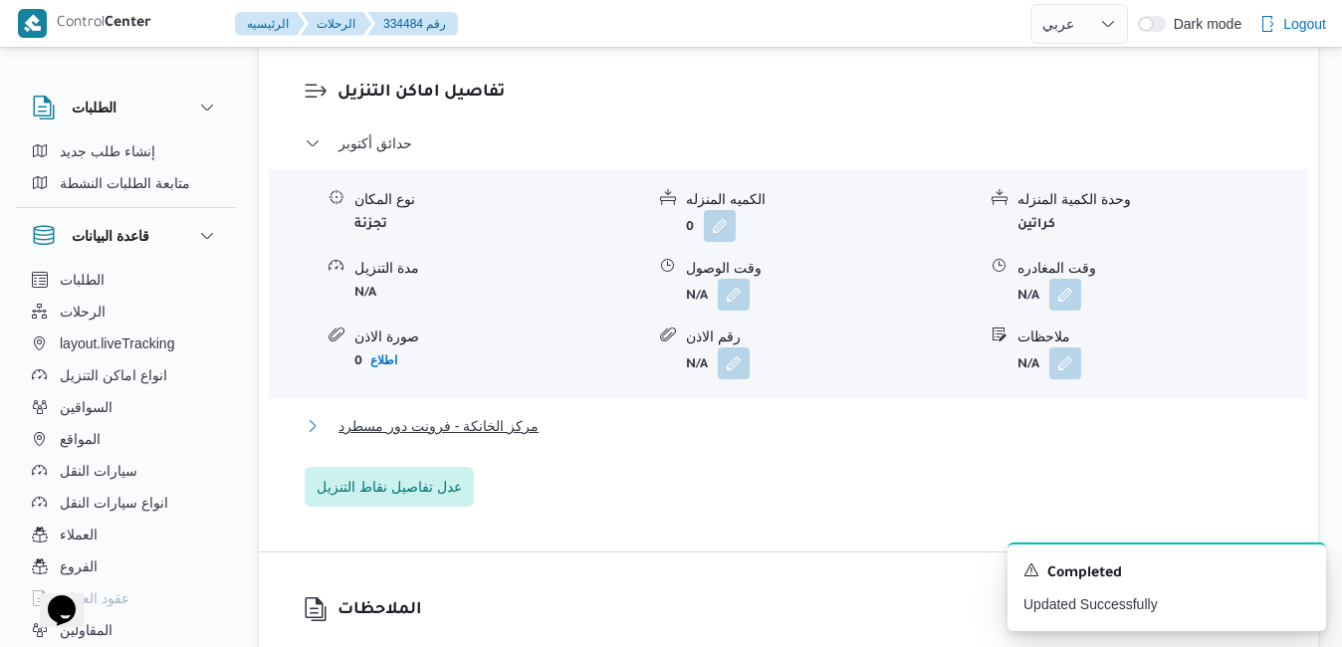
click at [723, 430] on button "مركز الخانكة - فرونت دور مسطرد" at bounding box center [789, 426] width 968 height 24
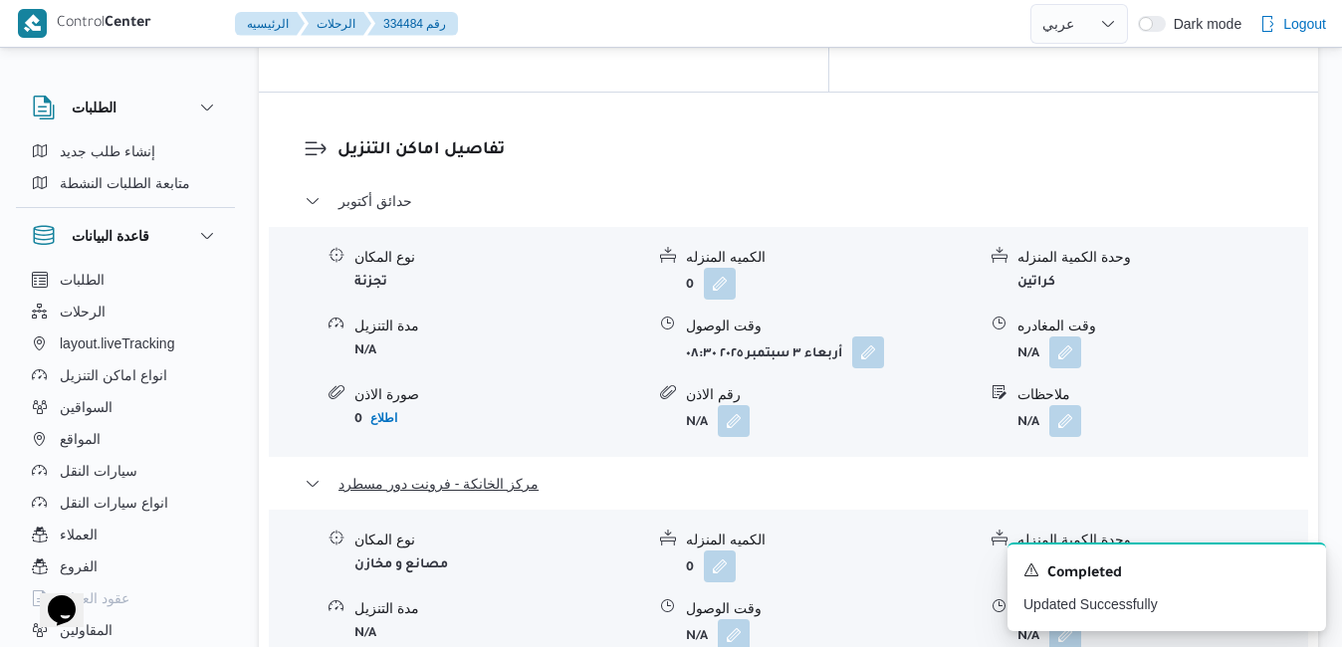
scroll to position [1951, 0]
click at [1305, 568] on icon "Dismiss toast" at bounding box center [1302, 568] width 16 height 16
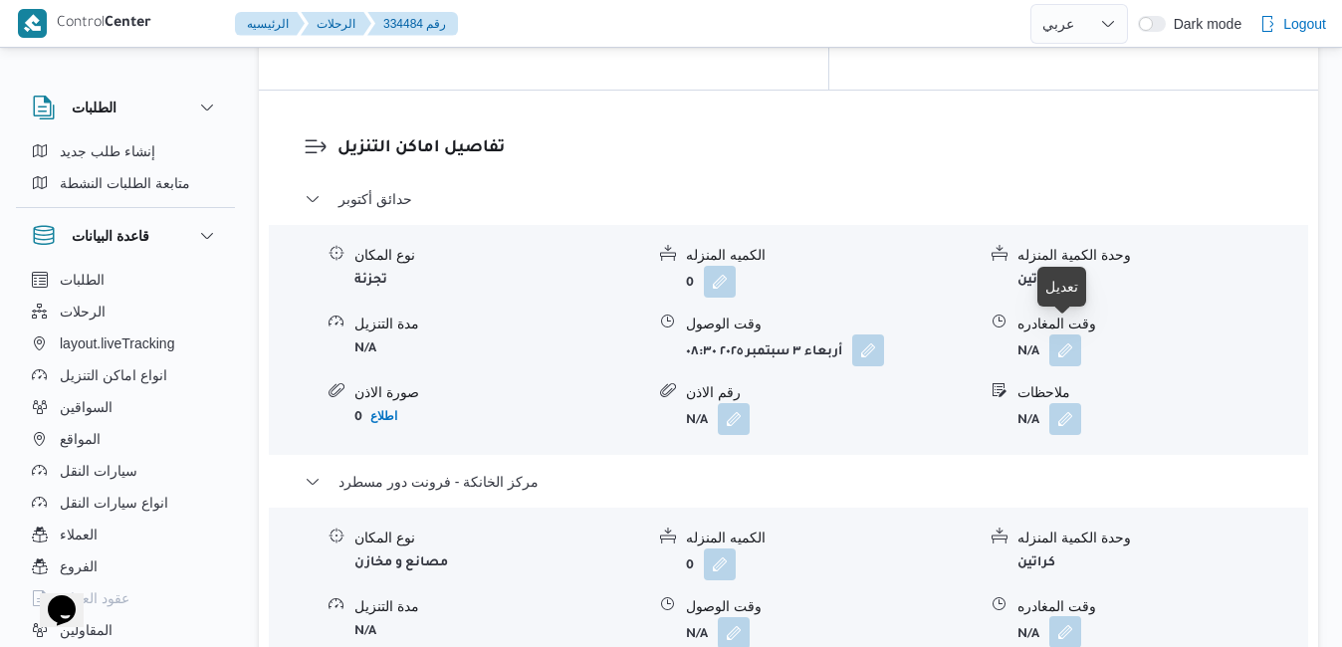
click at [1075, 616] on button "button" at bounding box center [1065, 632] width 32 height 32
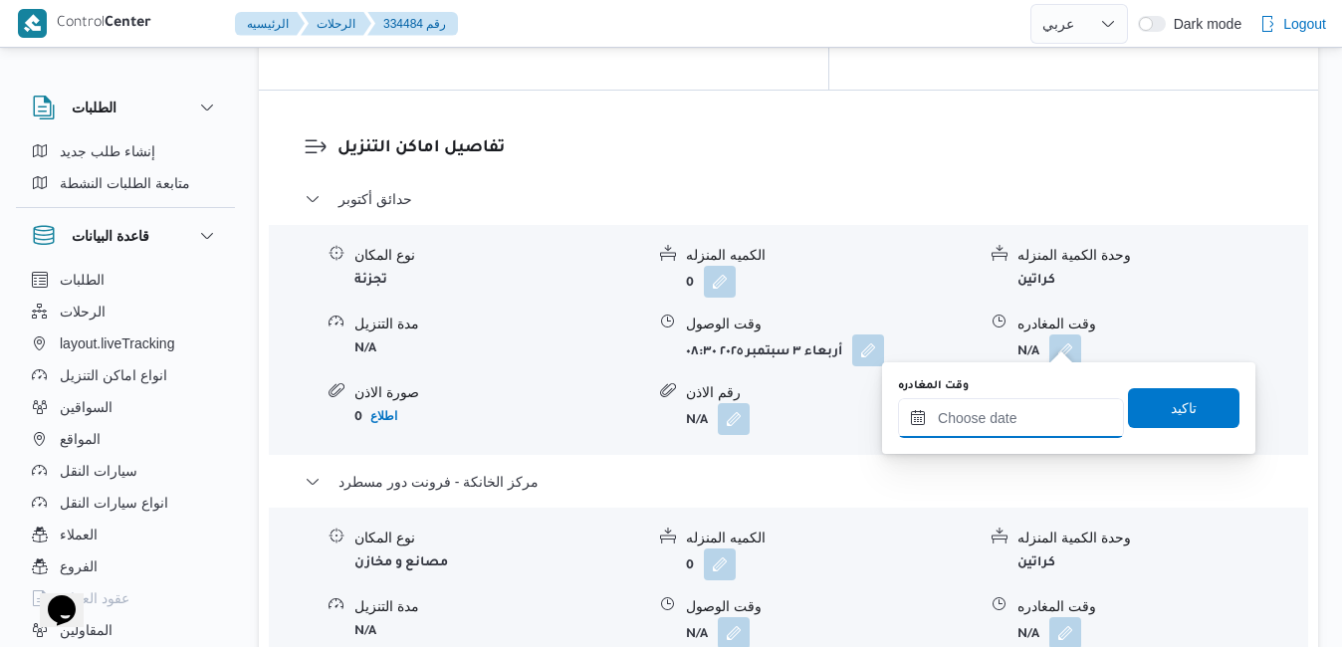
click at [952, 413] on input "وقت المغادره" at bounding box center [1011, 418] width 226 height 40
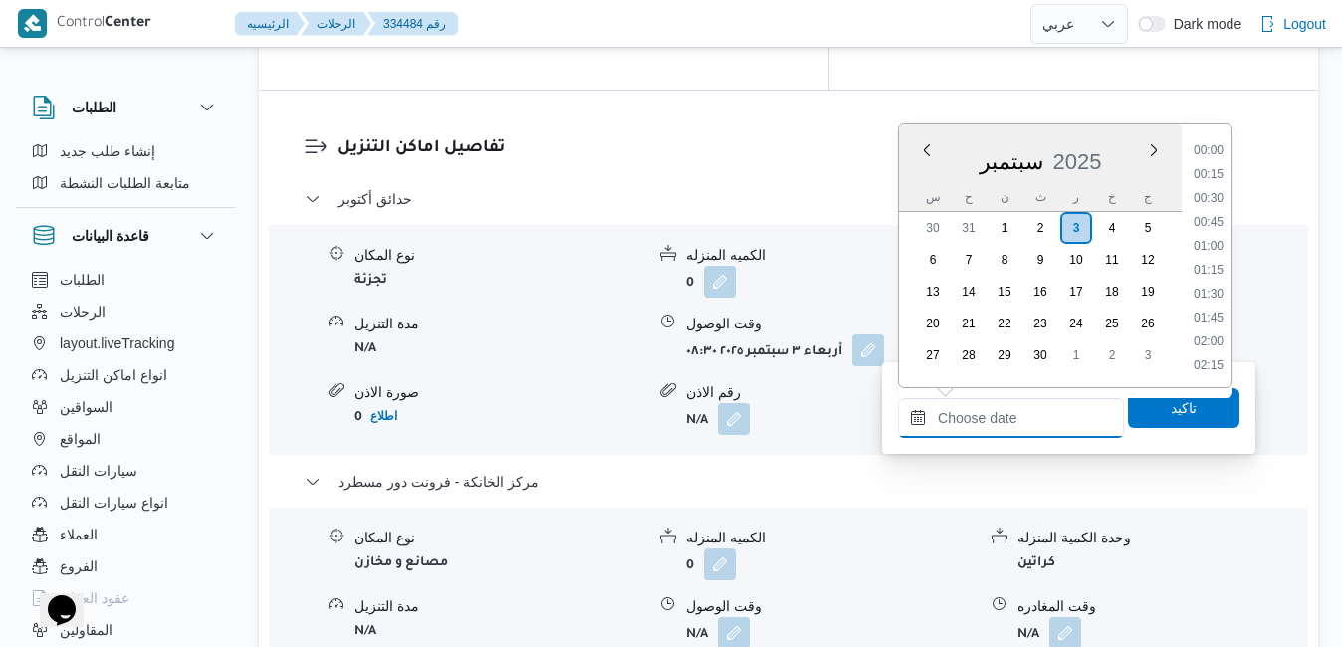
scroll to position [1598, 0]
click at [914, 192] on div "س ح ن ث ر خ ج" at bounding box center [1040, 197] width 283 height 28
click at [1210, 280] on li "16:00" at bounding box center [1208, 283] width 46 height 20
type input "[DATE] ١٦:٠٠"
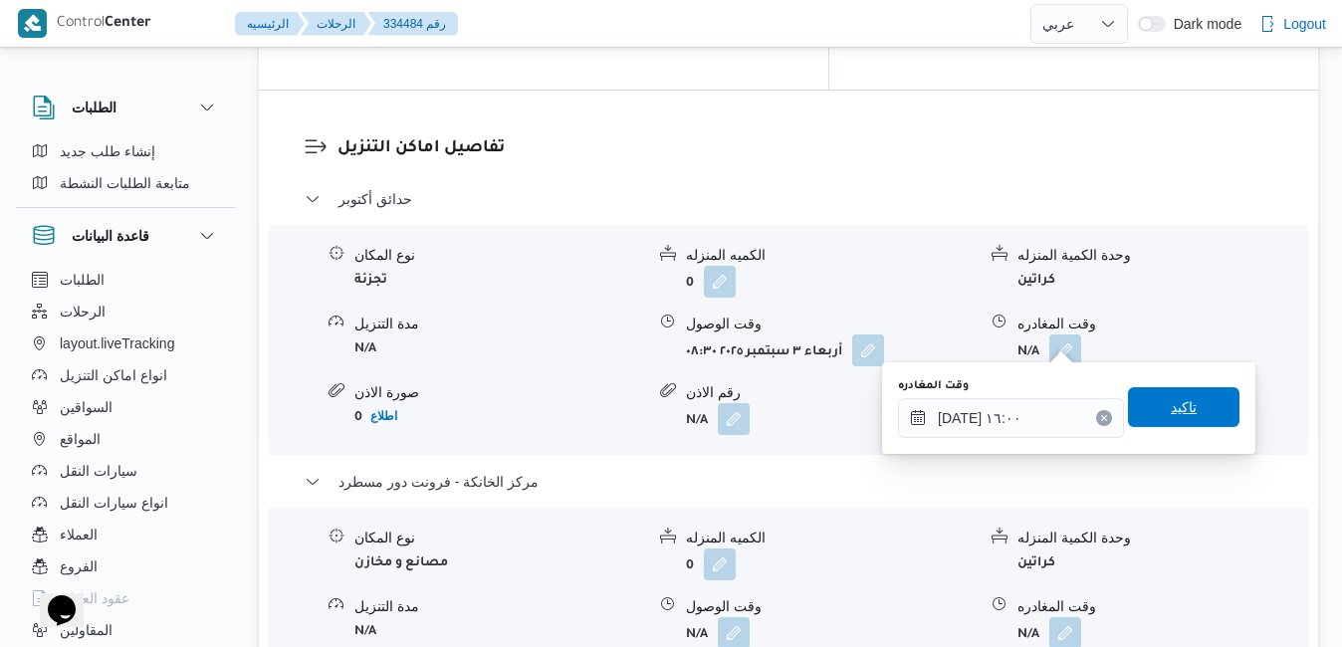
click at [1170, 402] on span "تاكيد" at bounding box center [1183, 407] width 26 height 24
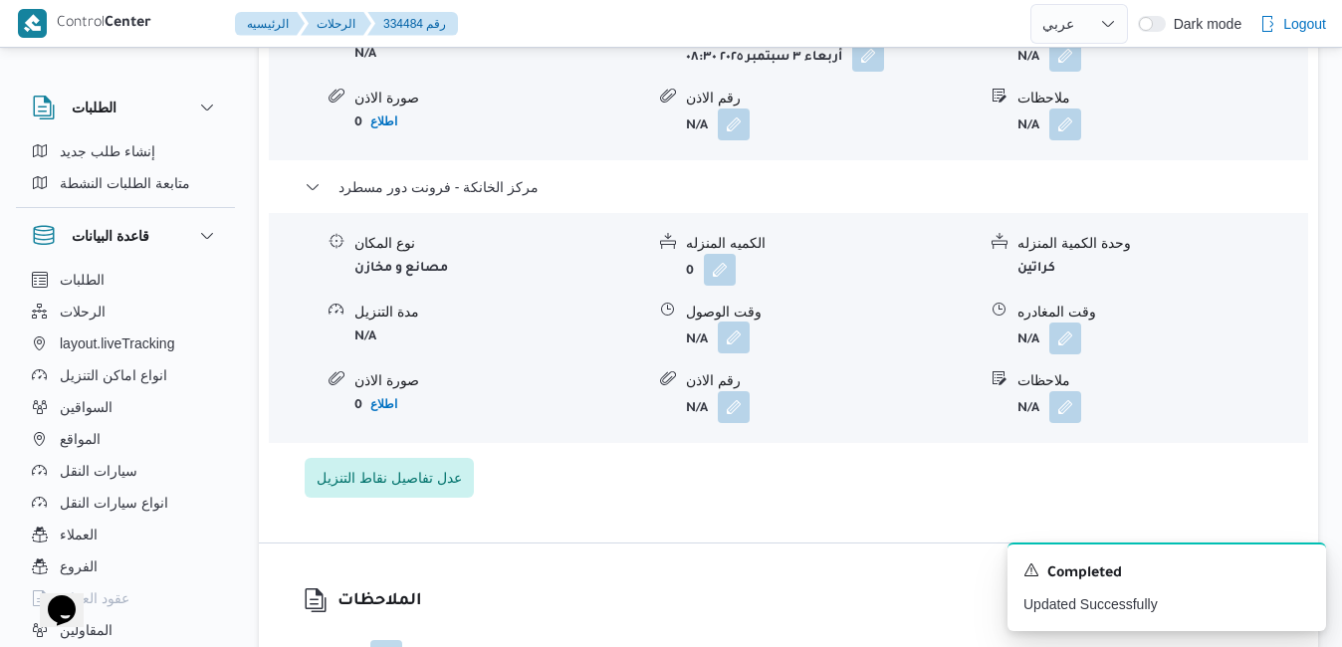
click at [730, 342] on button "button" at bounding box center [734, 337] width 32 height 32
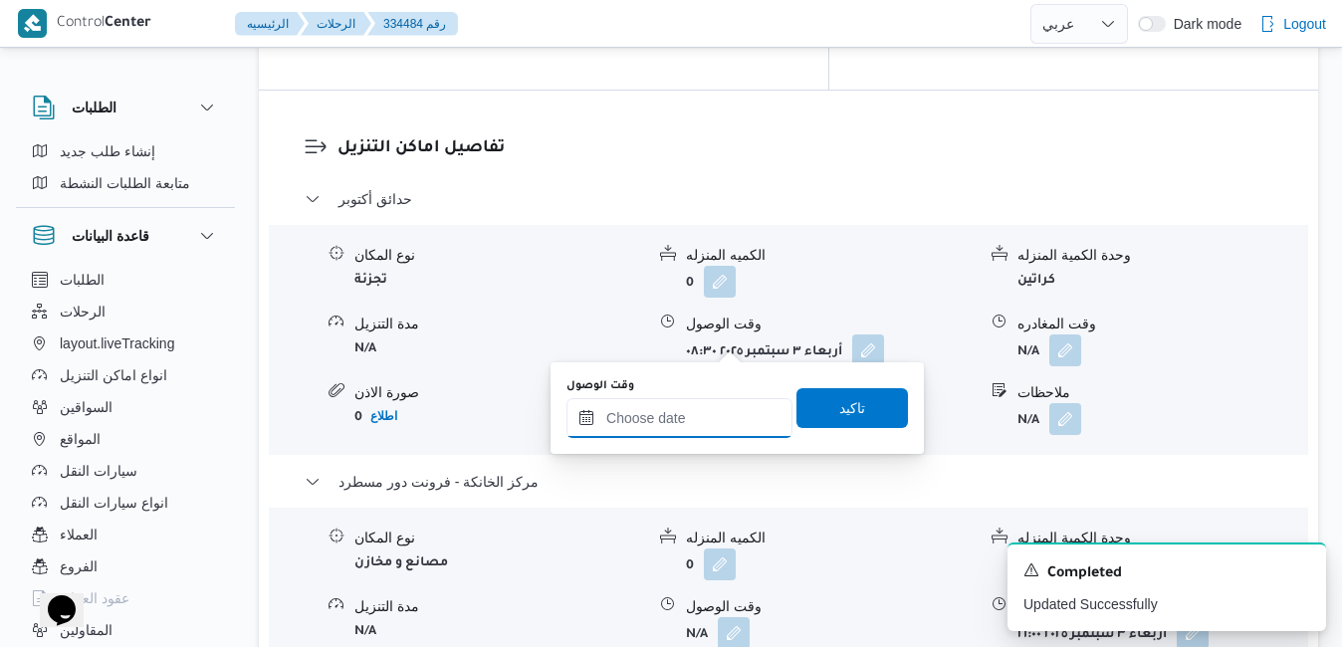
click at [717, 421] on input "وقت الوصول" at bounding box center [679, 418] width 226 height 40
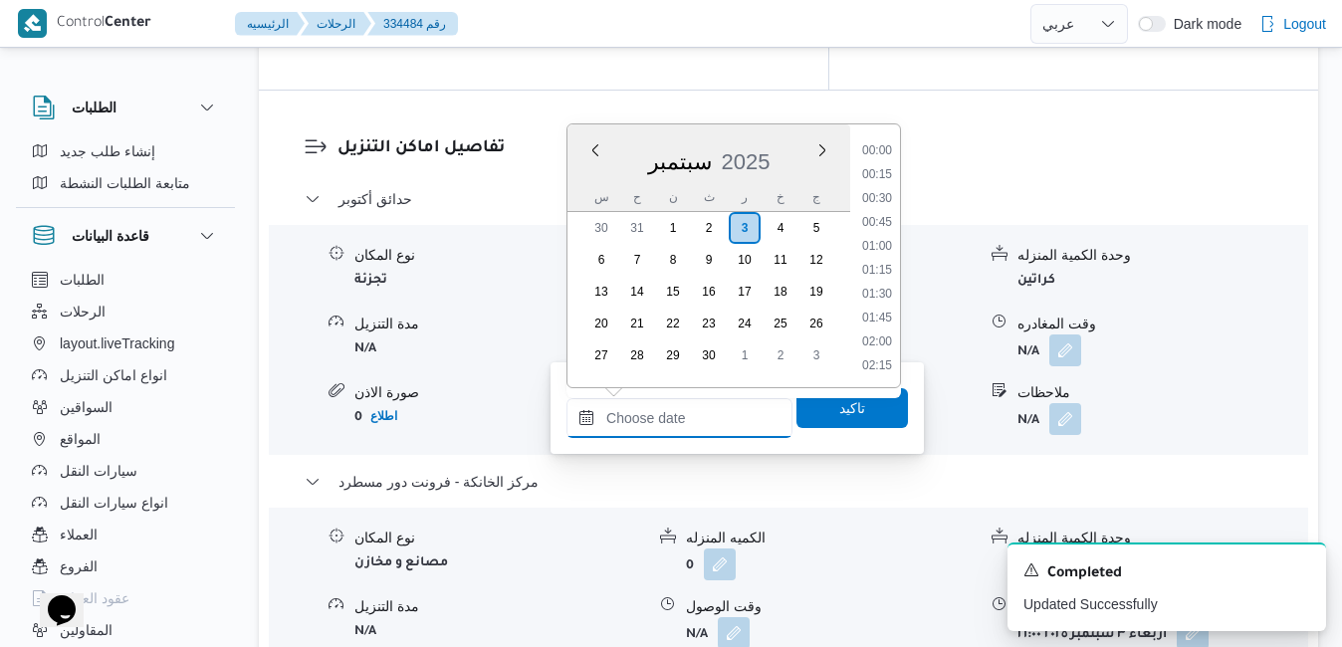
scroll to position [1598, 0]
click at [587, 184] on div "س" at bounding box center [601, 197] width 32 height 28
click at [871, 268] on li "15:45" at bounding box center [877, 259] width 46 height 20
type input "[DATE] ١٥:٤٥"
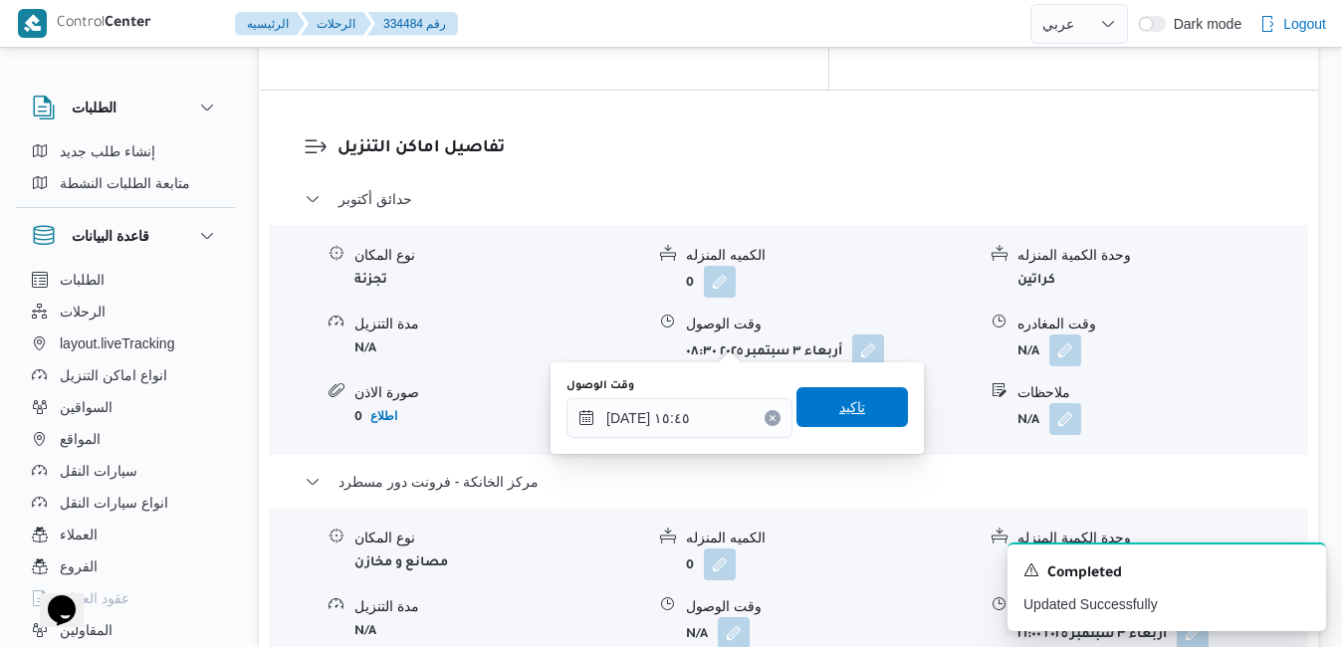
click at [839, 409] on span "تاكيد" at bounding box center [852, 407] width 26 height 24
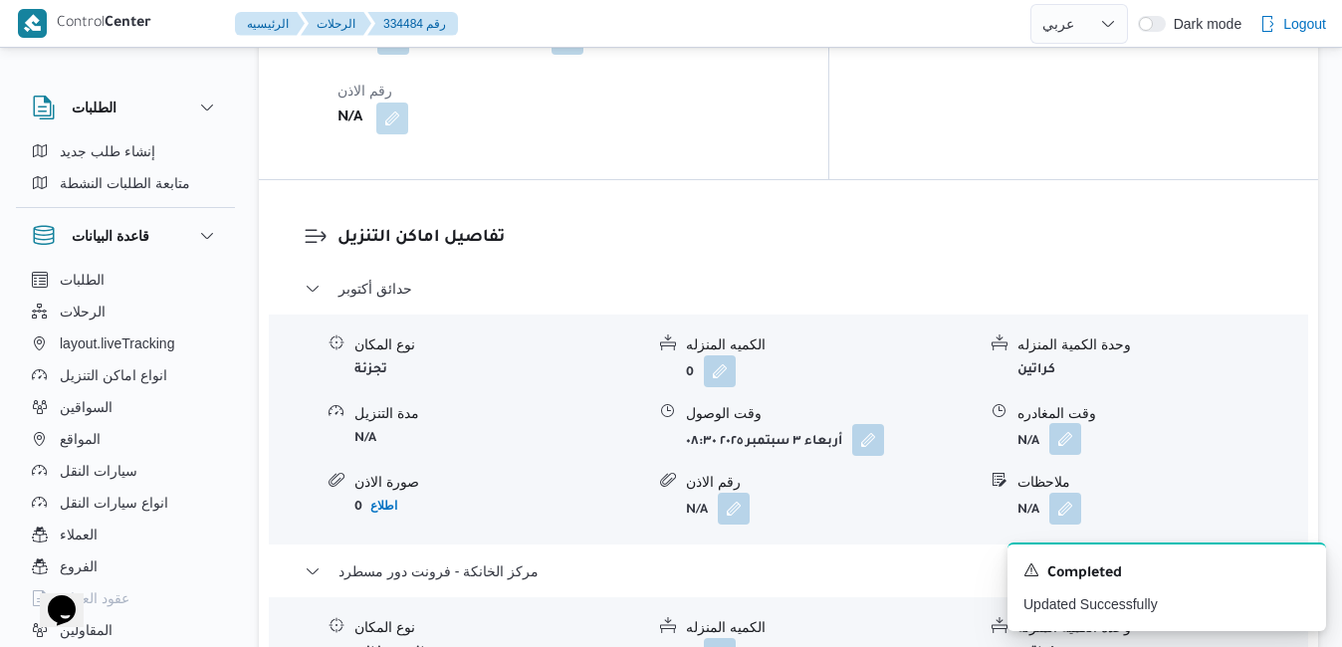
scroll to position [1831, 0]
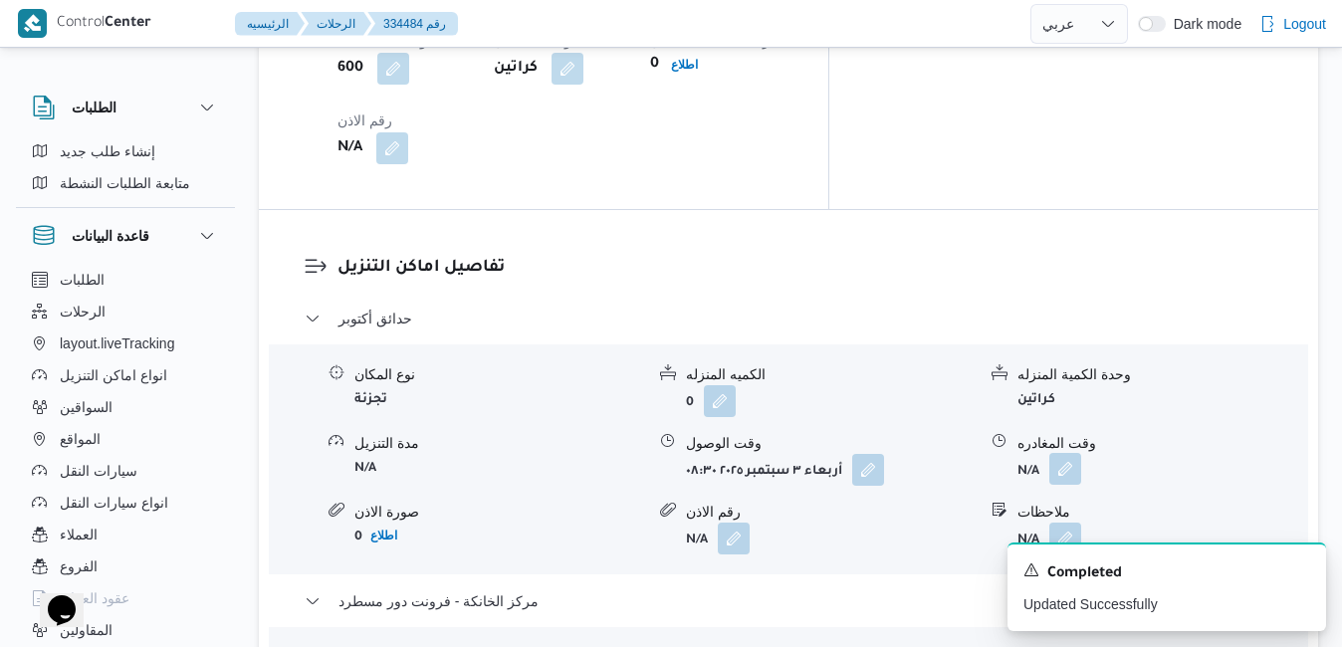
click at [1066, 453] on button "button" at bounding box center [1065, 469] width 32 height 32
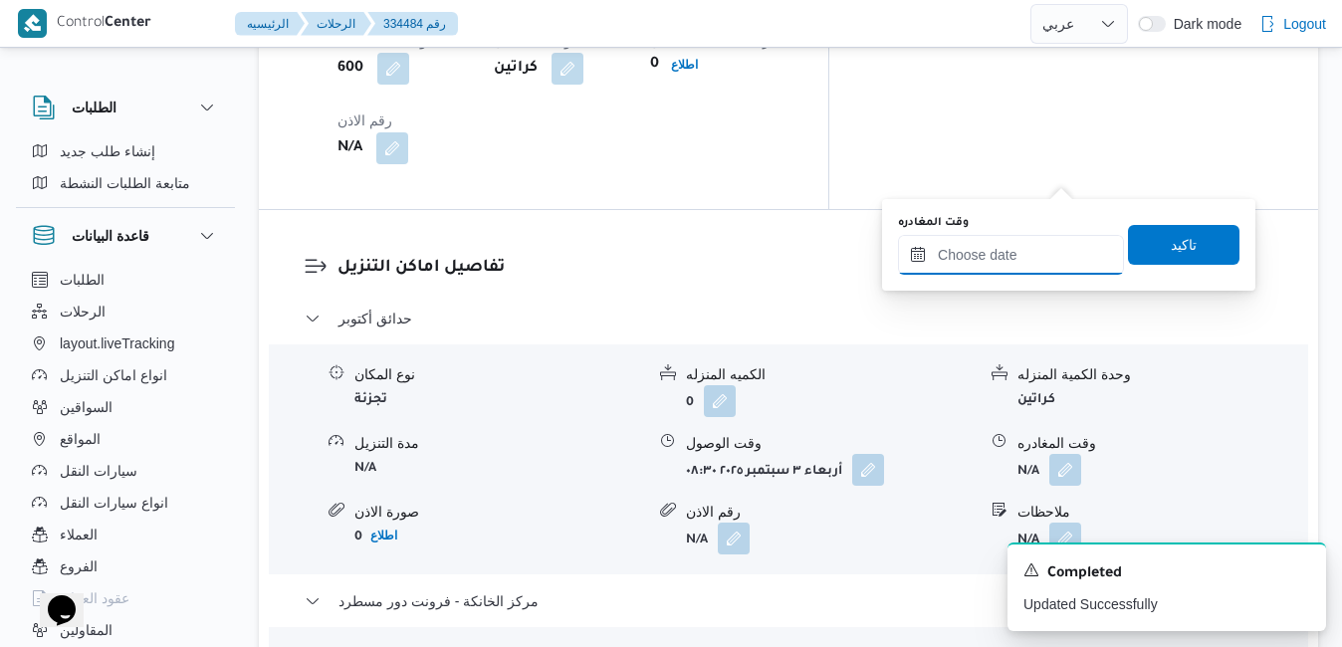
click at [1018, 242] on input "وقت المغادره" at bounding box center [1011, 255] width 226 height 40
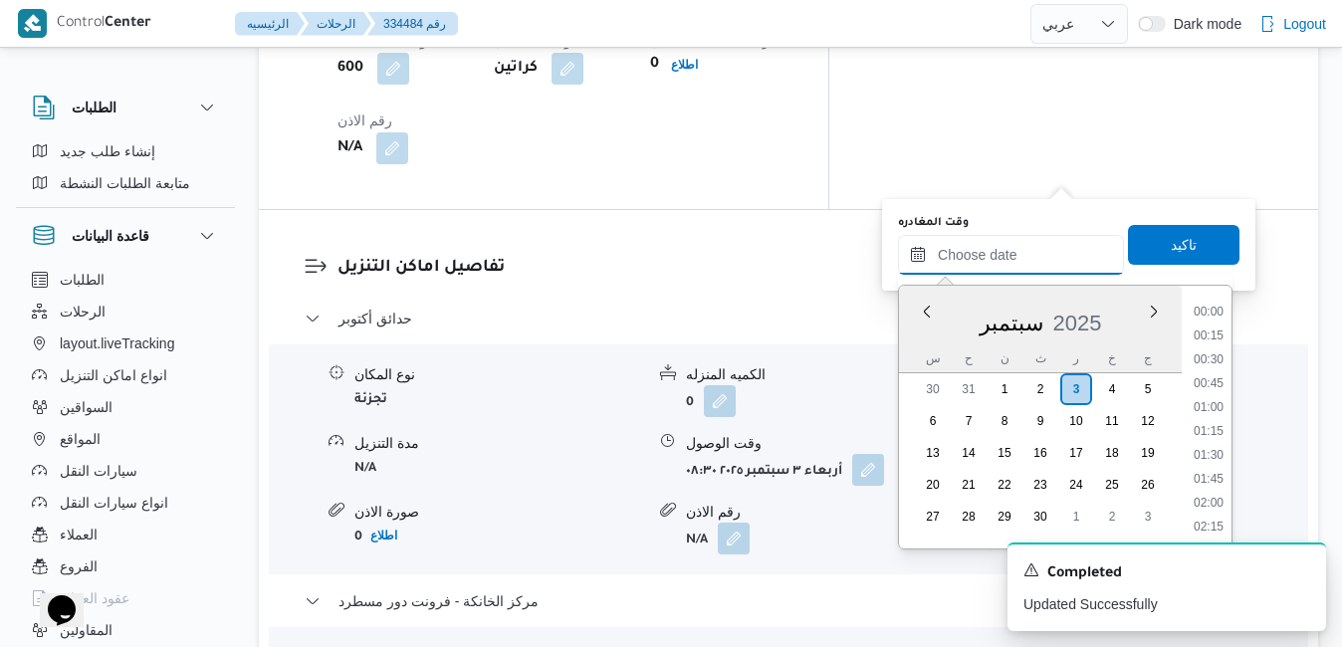
scroll to position [1598, 0]
click at [918, 346] on div "س" at bounding box center [933, 358] width 32 height 28
click at [1218, 328] on li "14:45" at bounding box center [1208, 325] width 46 height 20
type input "٠٣/٠٩/٢٠٢٥ ١٤:٤٥"
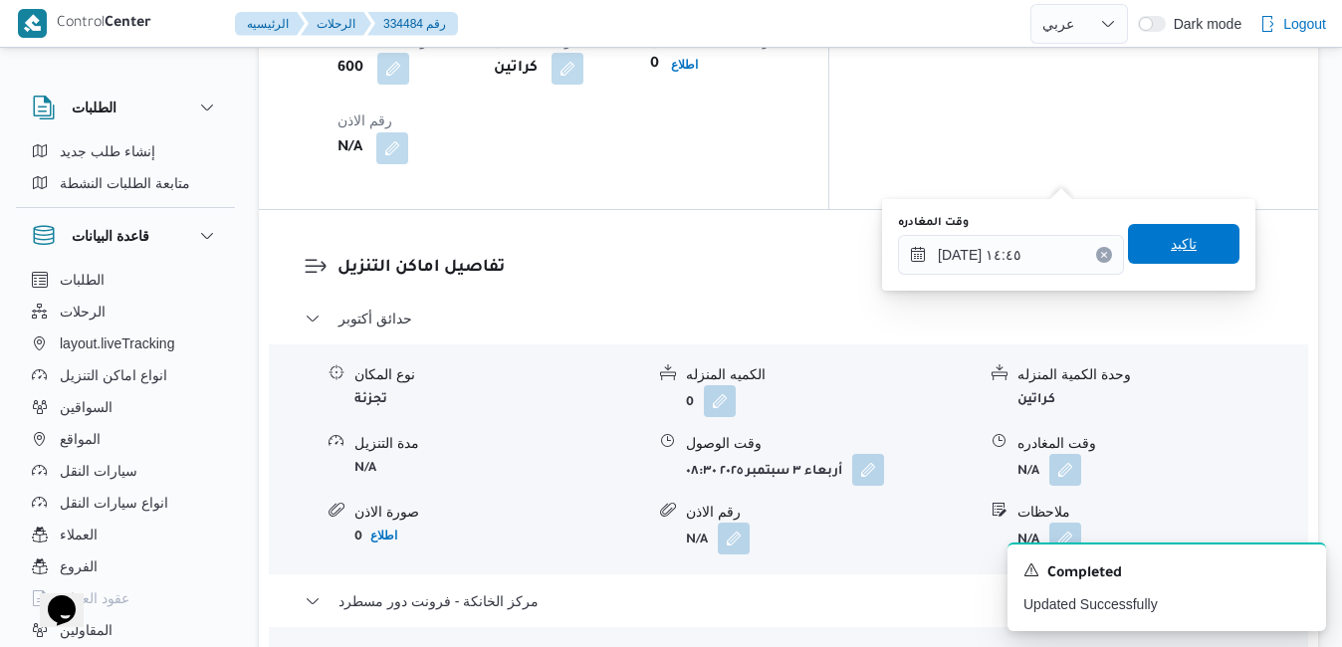
click at [1177, 249] on span "تاكيد" at bounding box center [1183, 244] width 26 height 24
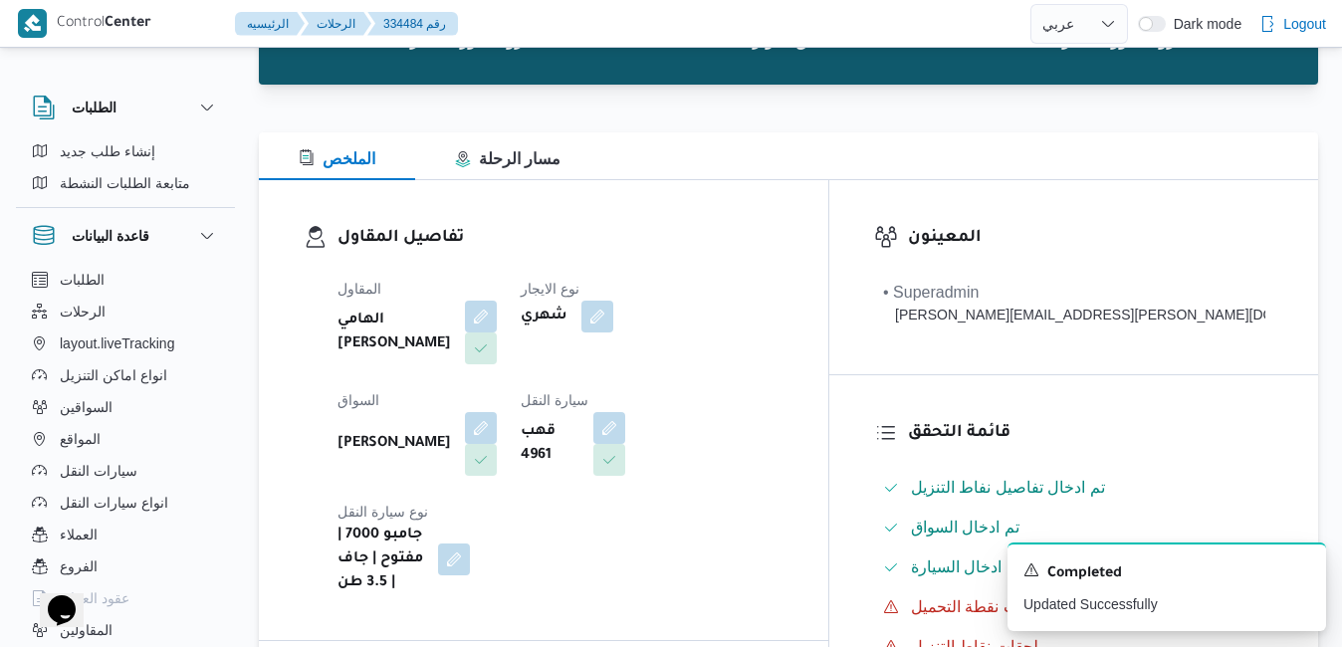
scroll to position [40, 0]
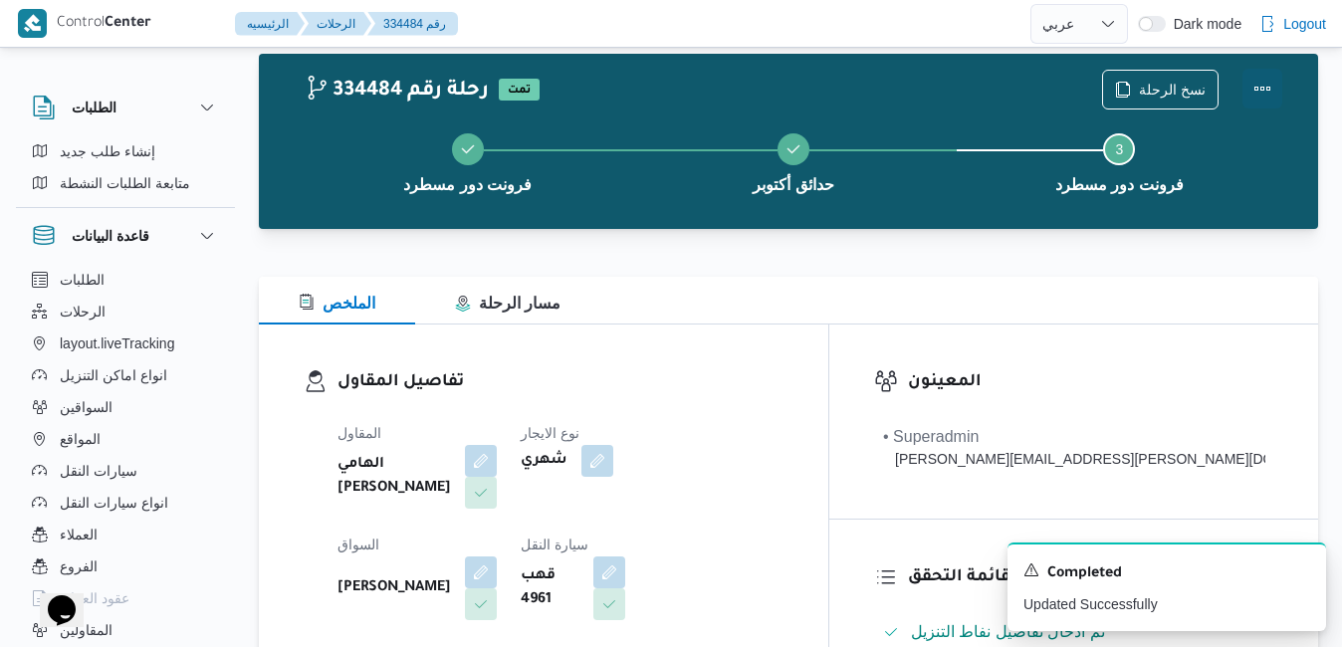
click at [1268, 81] on button "Actions" at bounding box center [1262, 89] width 40 height 40
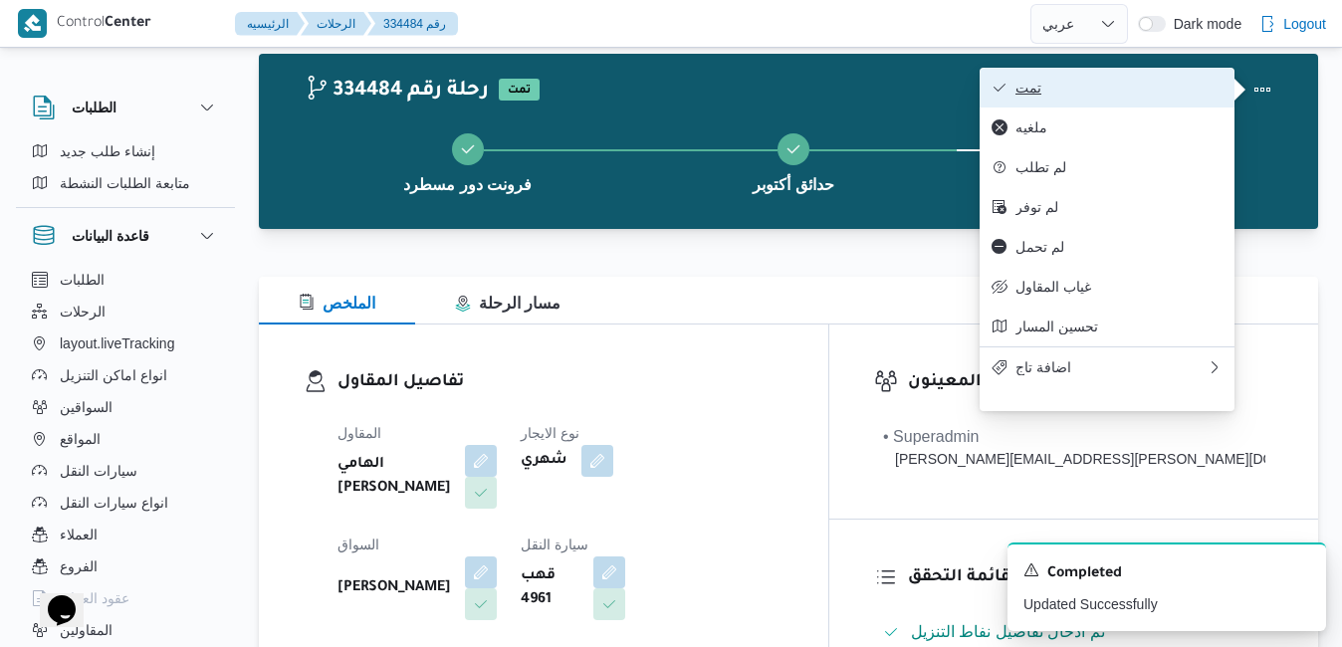
click at [1109, 99] on button "تمت" at bounding box center [1106, 88] width 255 height 40
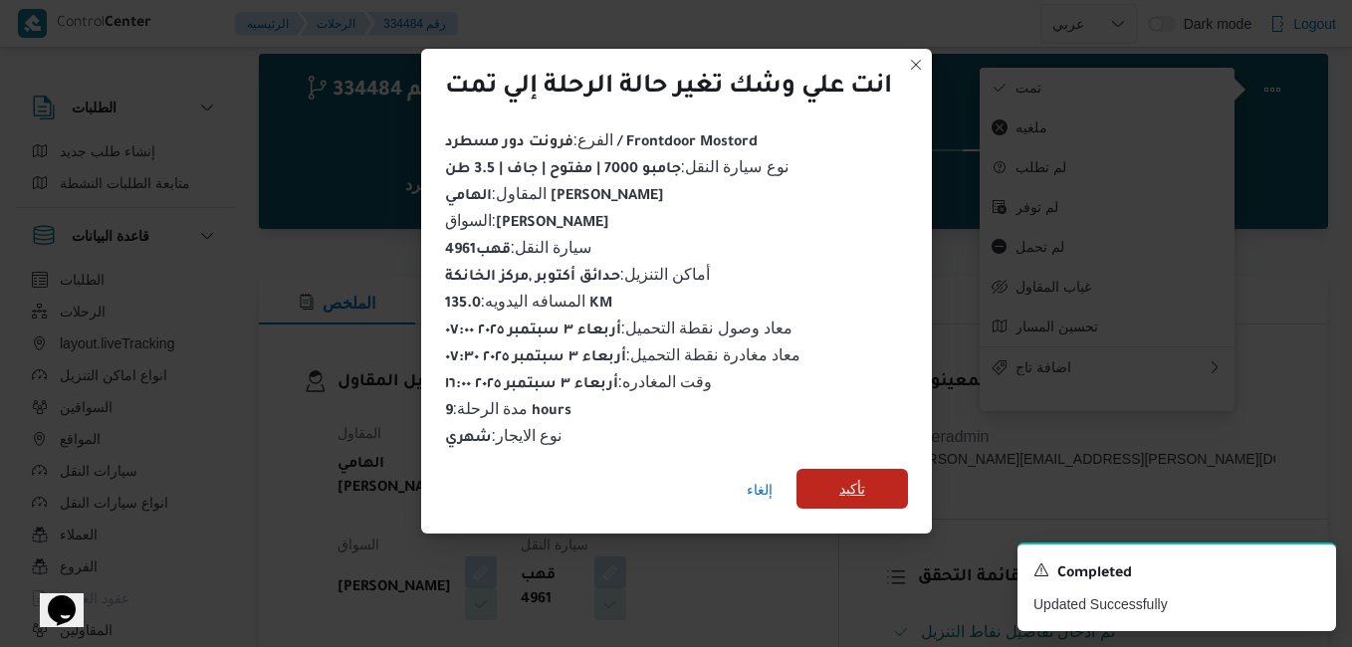
click at [861, 478] on span "تأكيد" at bounding box center [852, 489] width 26 height 24
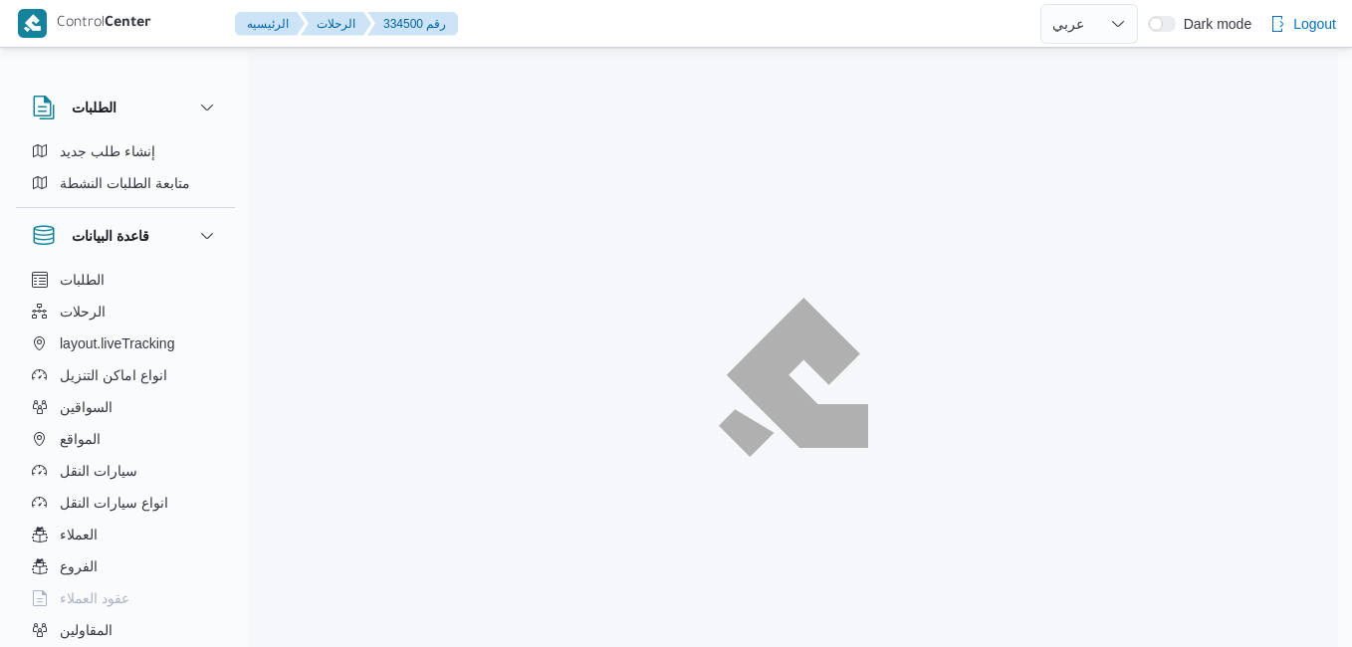
select select "ar"
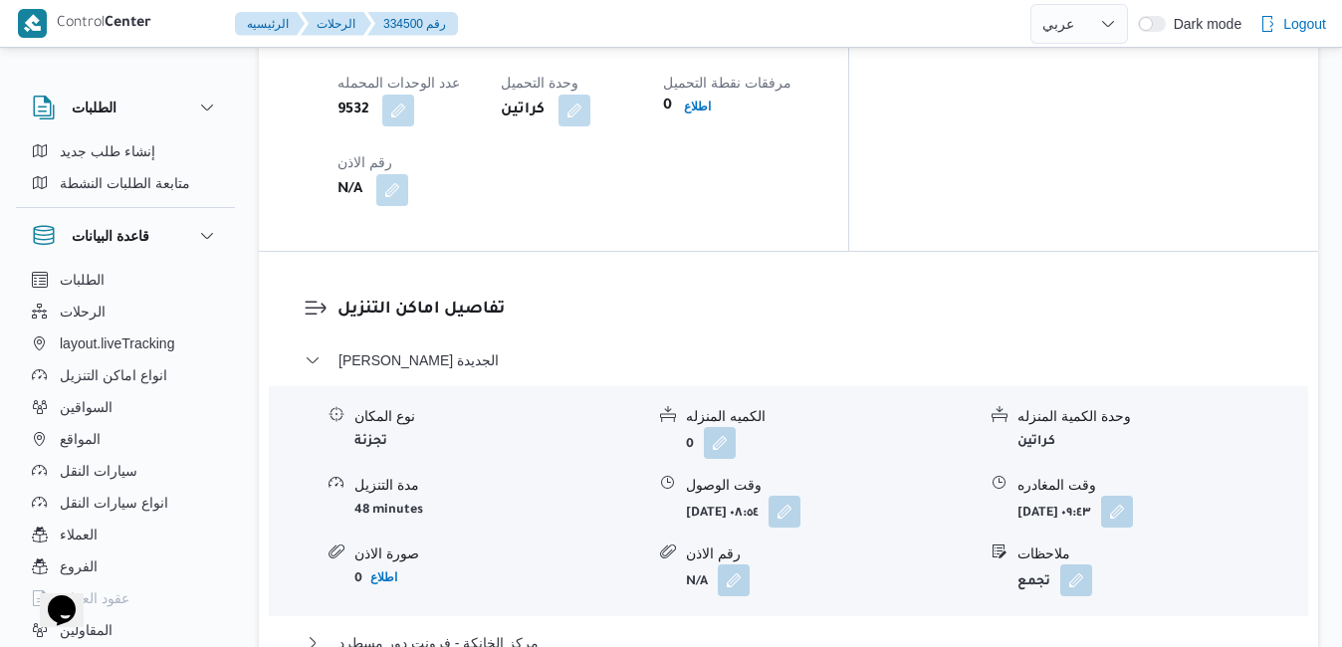
scroll to position [1752, 0]
click at [752, 629] on button "مركز الخانكة - فرونت دور مسطرد" at bounding box center [789, 641] width 968 height 24
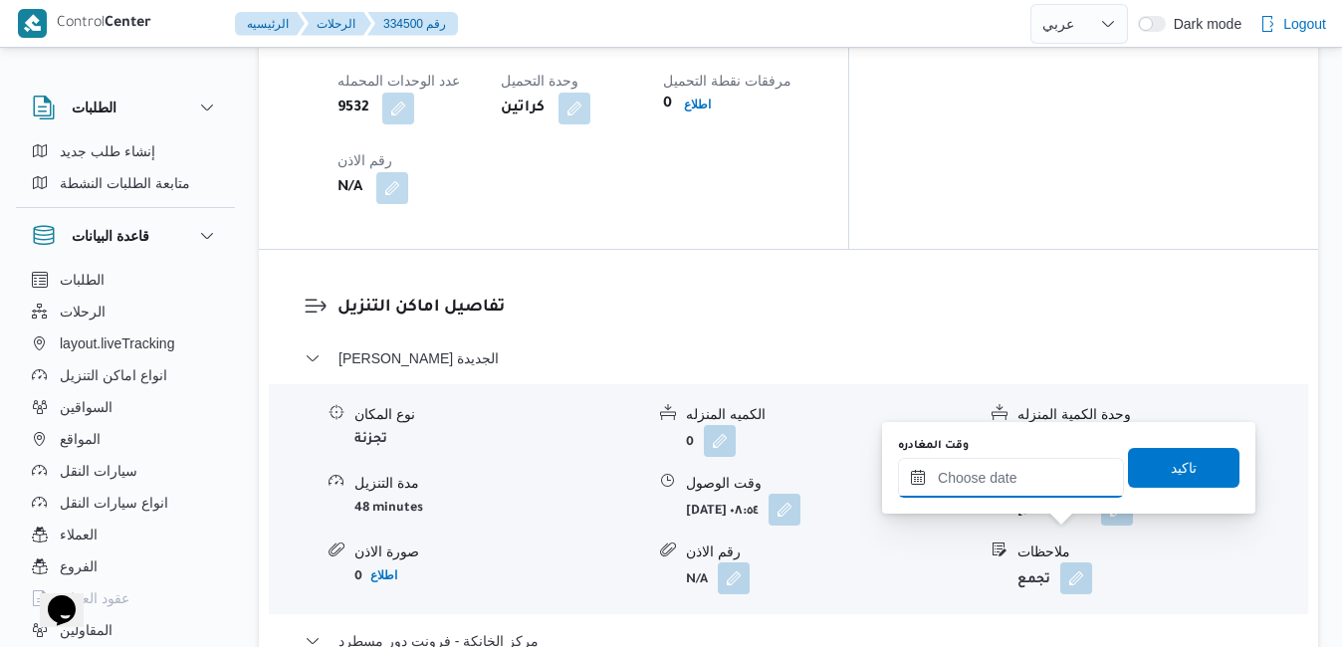
click at [998, 482] on input "وقت المغادره" at bounding box center [1011, 478] width 226 height 40
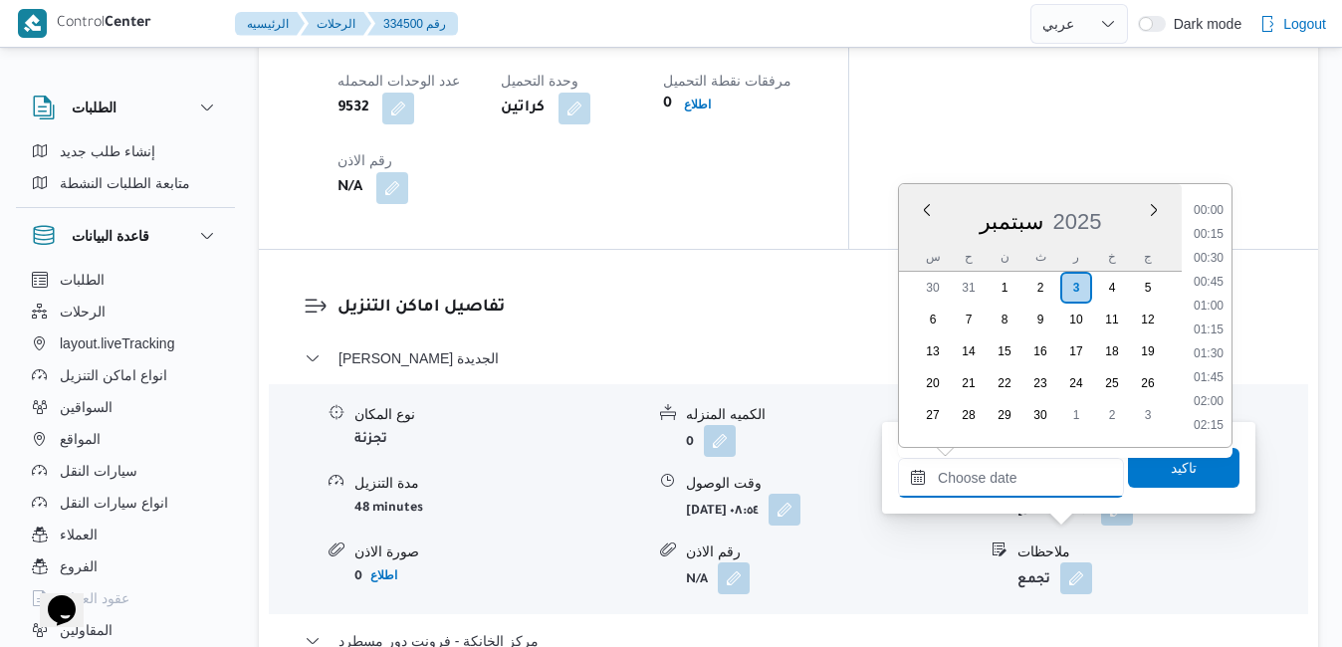
scroll to position [1598, 0]
click at [925, 250] on div "س" at bounding box center [933, 257] width 32 height 28
click at [1214, 341] on li "16:00" at bounding box center [1208, 342] width 46 height 20
type input "٠٣/٠٩/٢٠٢٥ ١٦:٠٠"
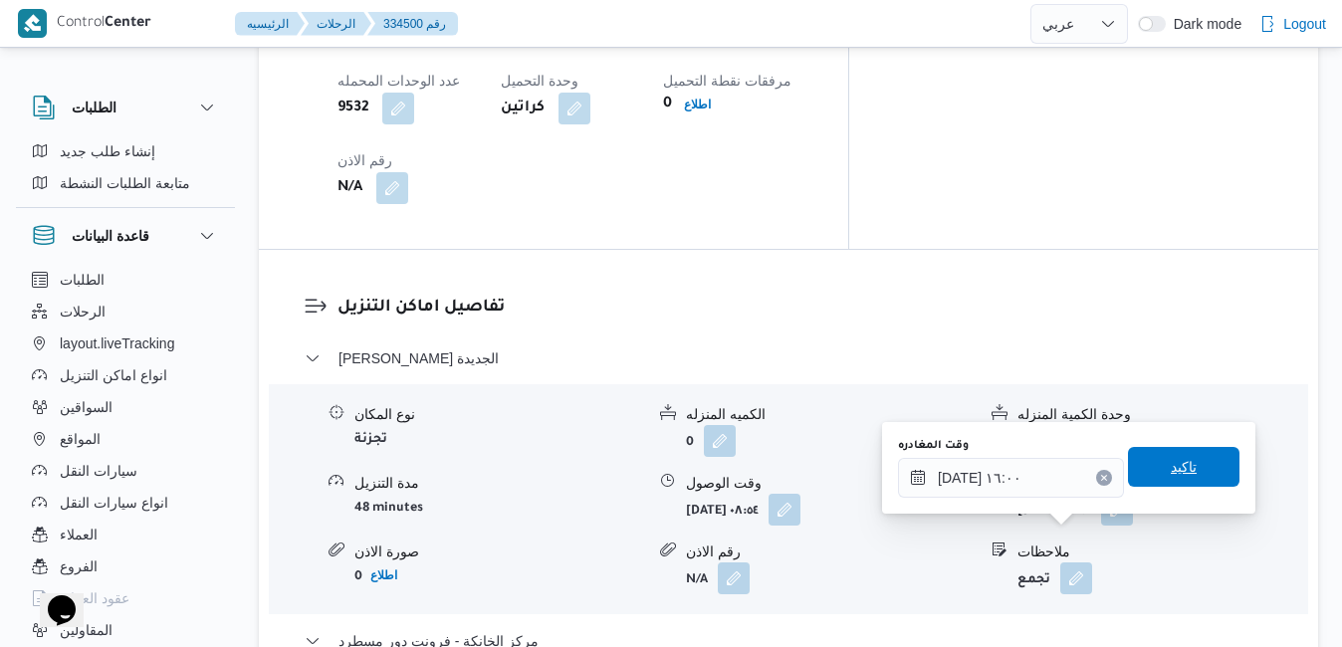
click at [1170, 465] on span "تاكيد" at bounding box center [1183, 467] width 26 height 24
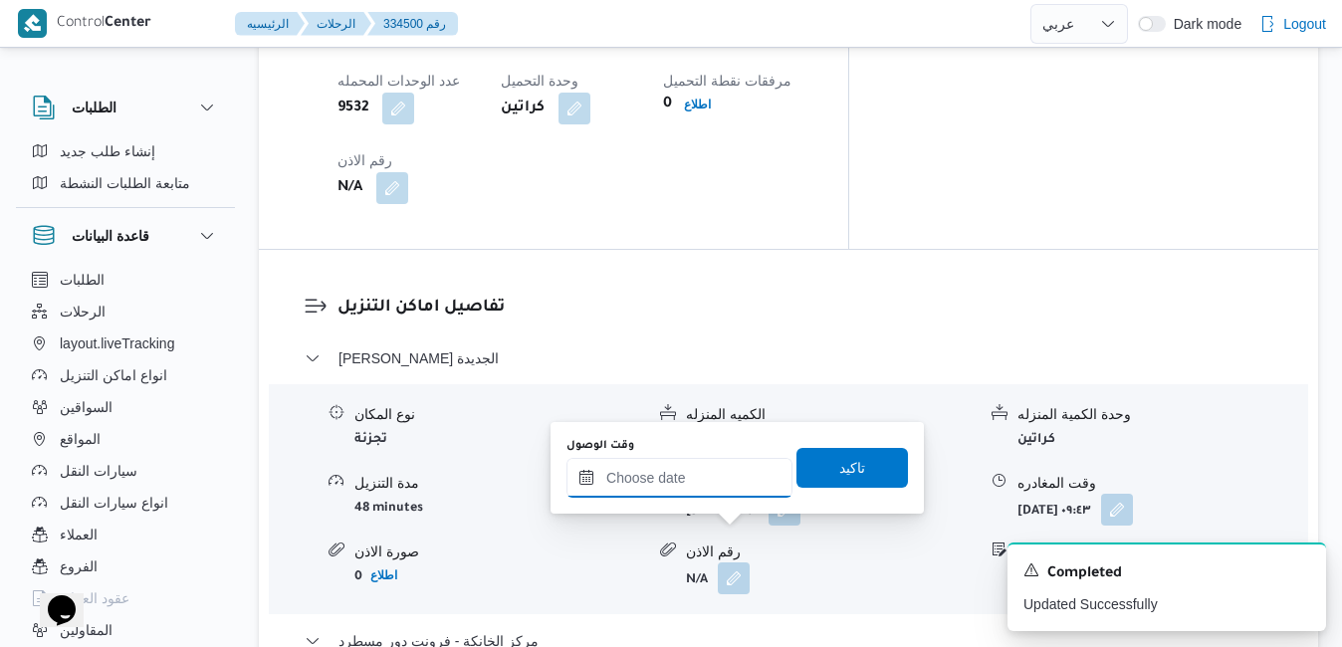
click at [714, 476] on input "وقت الوصول" at bounding box center [679, 478] width 226 height 40
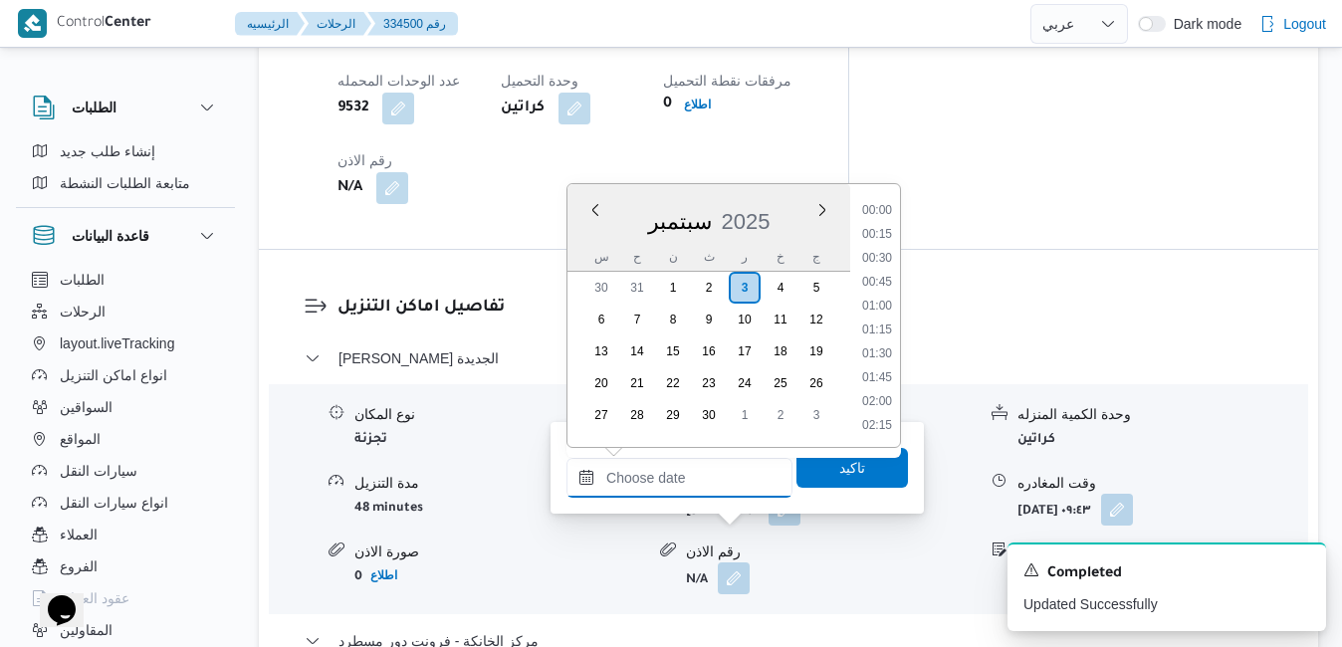
scroll to position [1598, 0]
click at [589, 233] on div "سبتمبر 2025" at bounding box center [708, 217] width 283 height 51
click at [882, 321] on li "15:45" at bounding box center [877, 319] width 46 height 20
type input "[DATE] ١٥:٤٥"
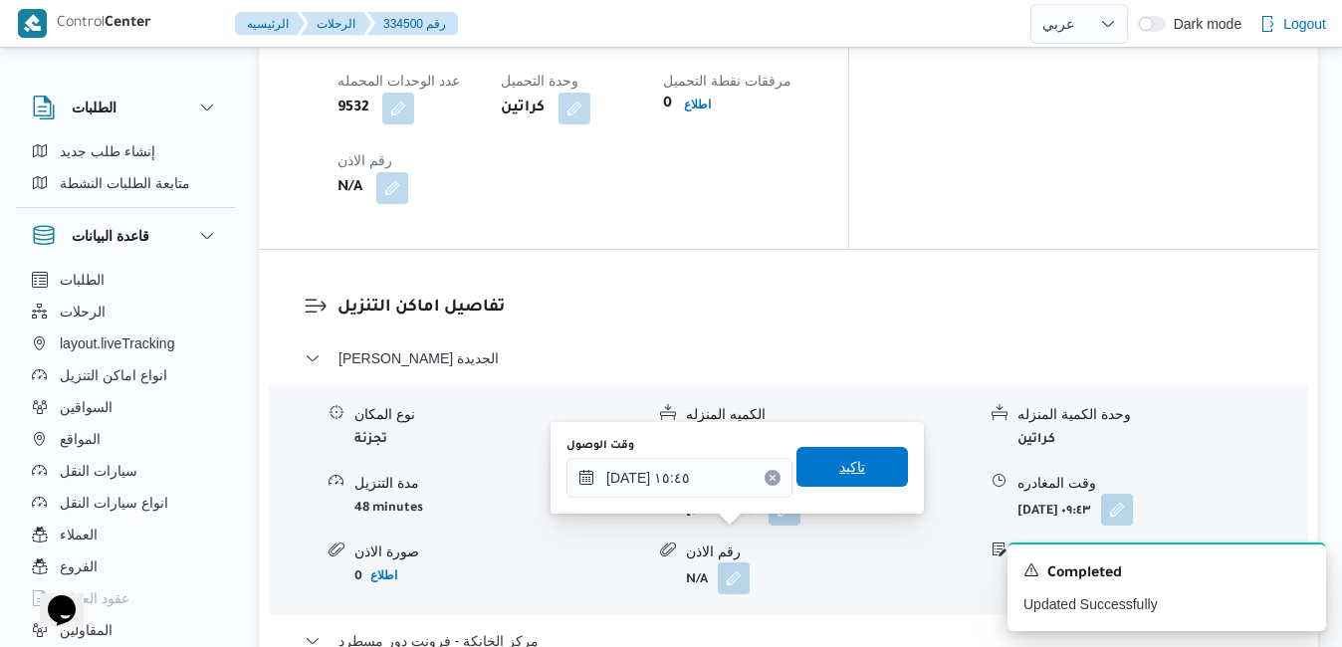
click at [840, 476] on span "تاكيد" at bounding box center [852, 467] width 26 height 24
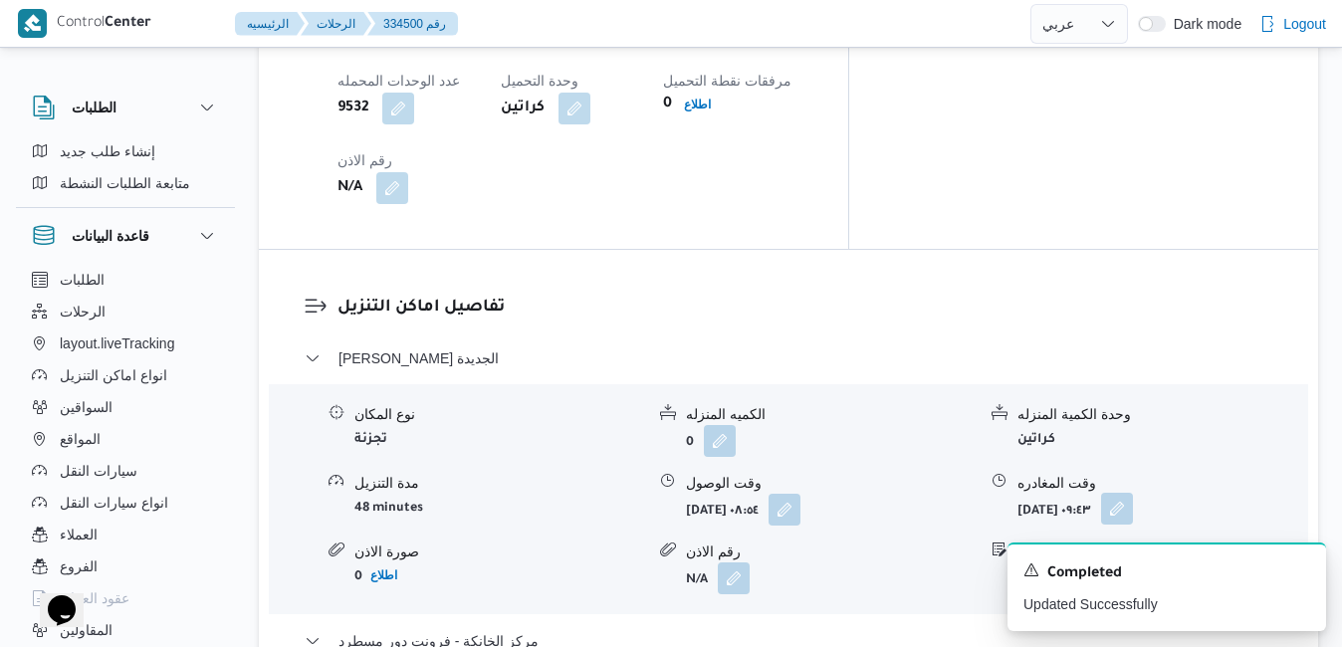
click at [1133, 493] on button "button" at bounding box center [1117, 509] width 32 height 32
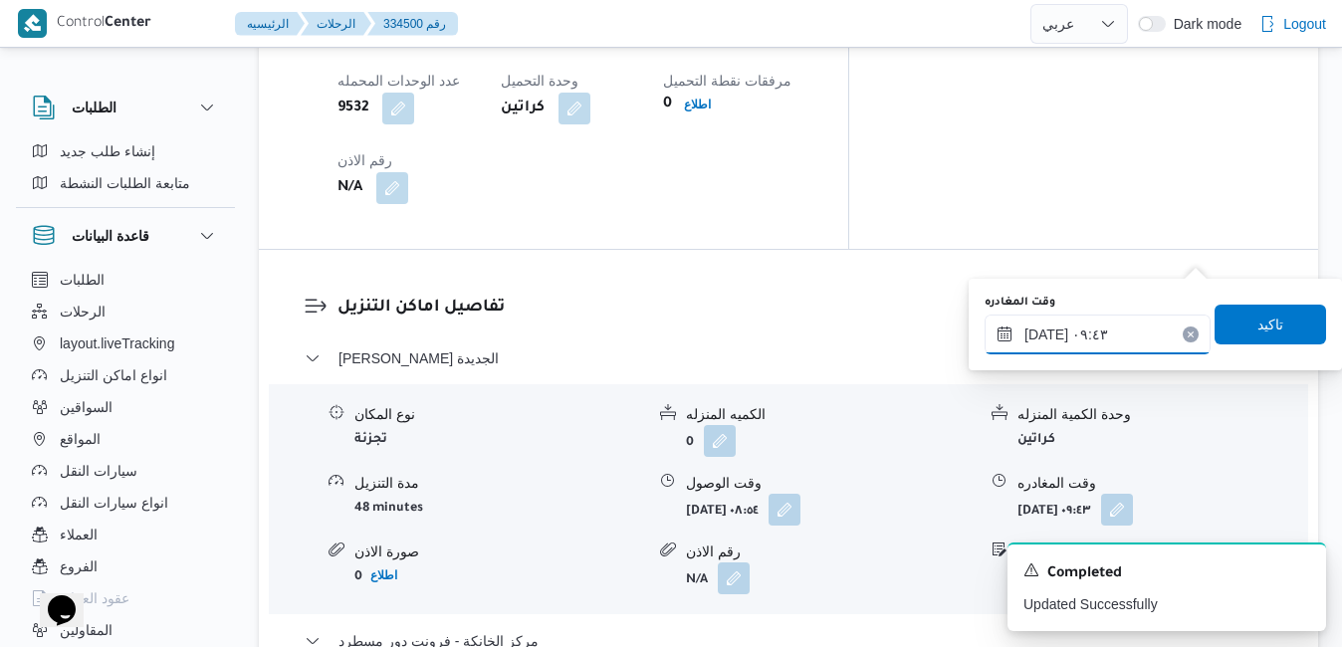
click at [1114, 337] on input "٠٣/٠٩/٢٠٢٥ ٠٩:٤٣" at bounding box center [1097, 335] width 226 height 40
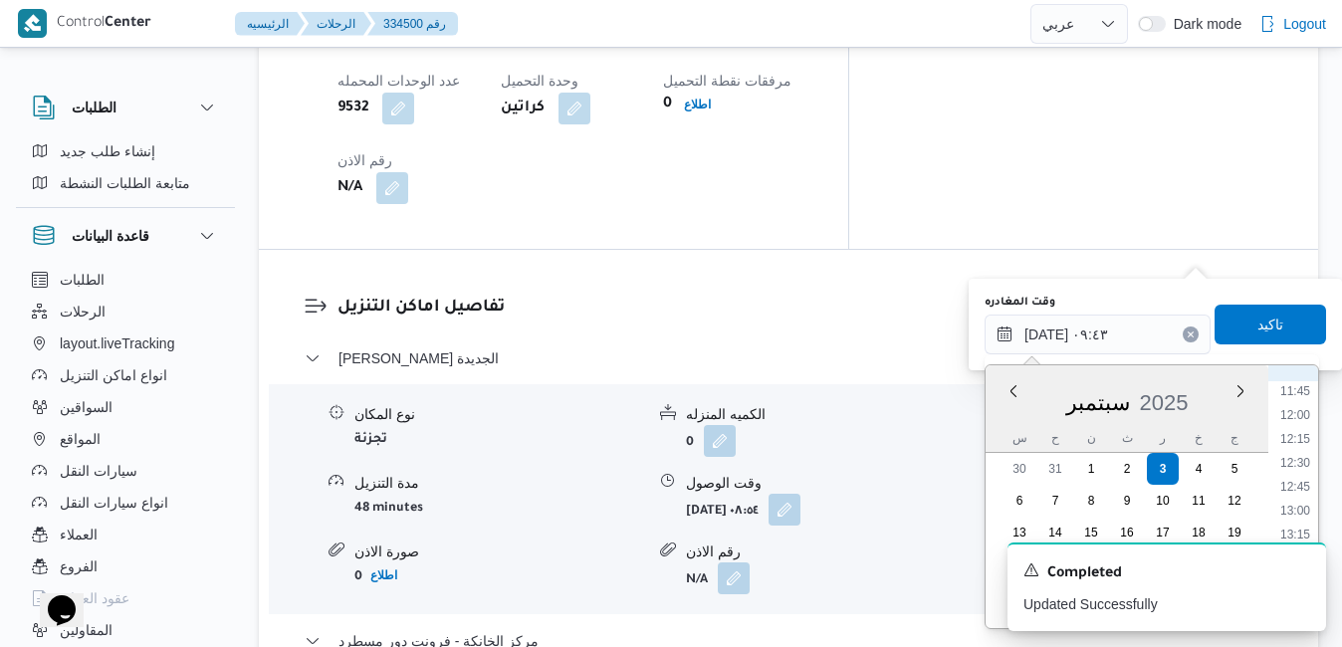
scroll to position [1325, 0]
click at [1300, 506] on li "15:00" at bounding box center [1295, 500] width 46 height 20
type input "٠٣/٠٩/٢٠٢٥ ١٥:٠٠"
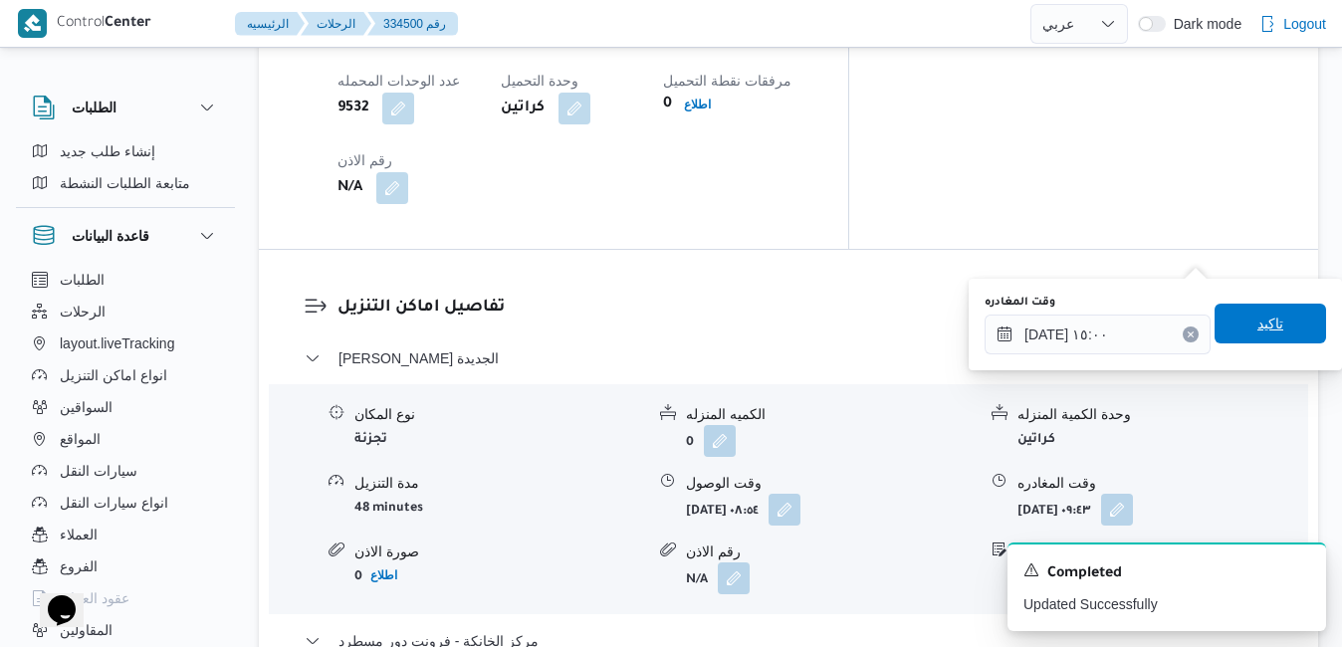
click at [1259, 330] on span "تاكيد" at bounding box center [1270, 324] width 26 height 24
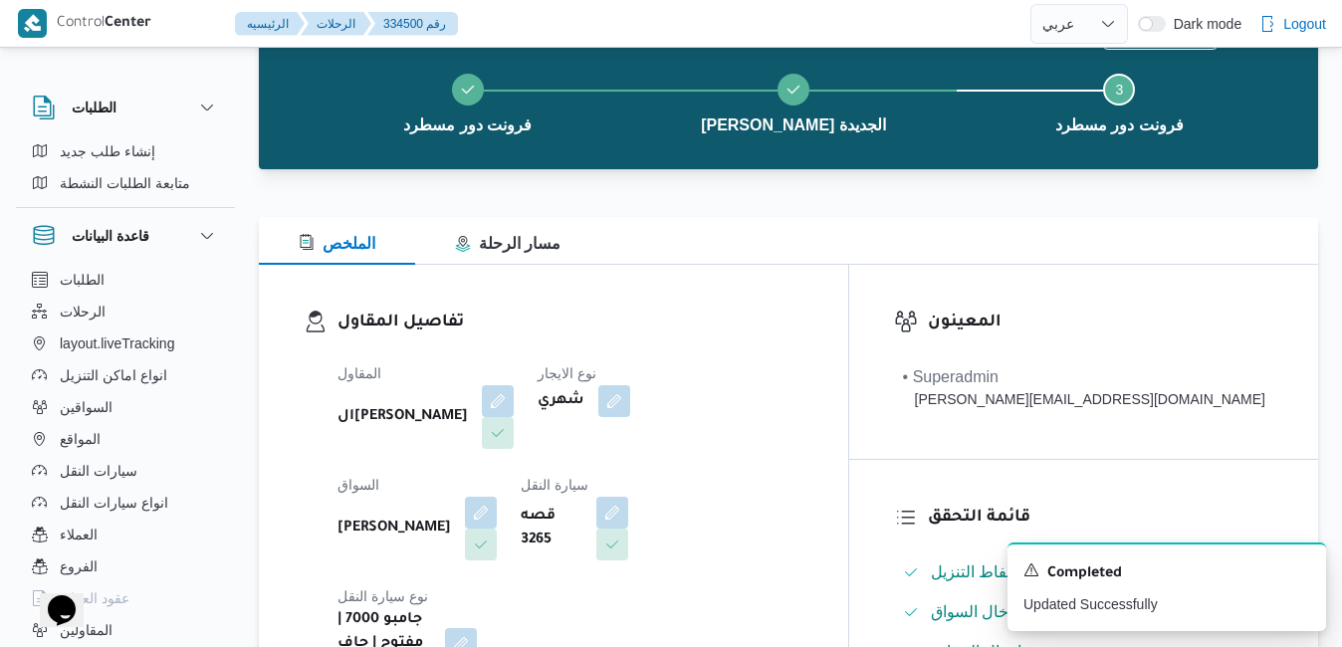
scroll to position [0, 0]
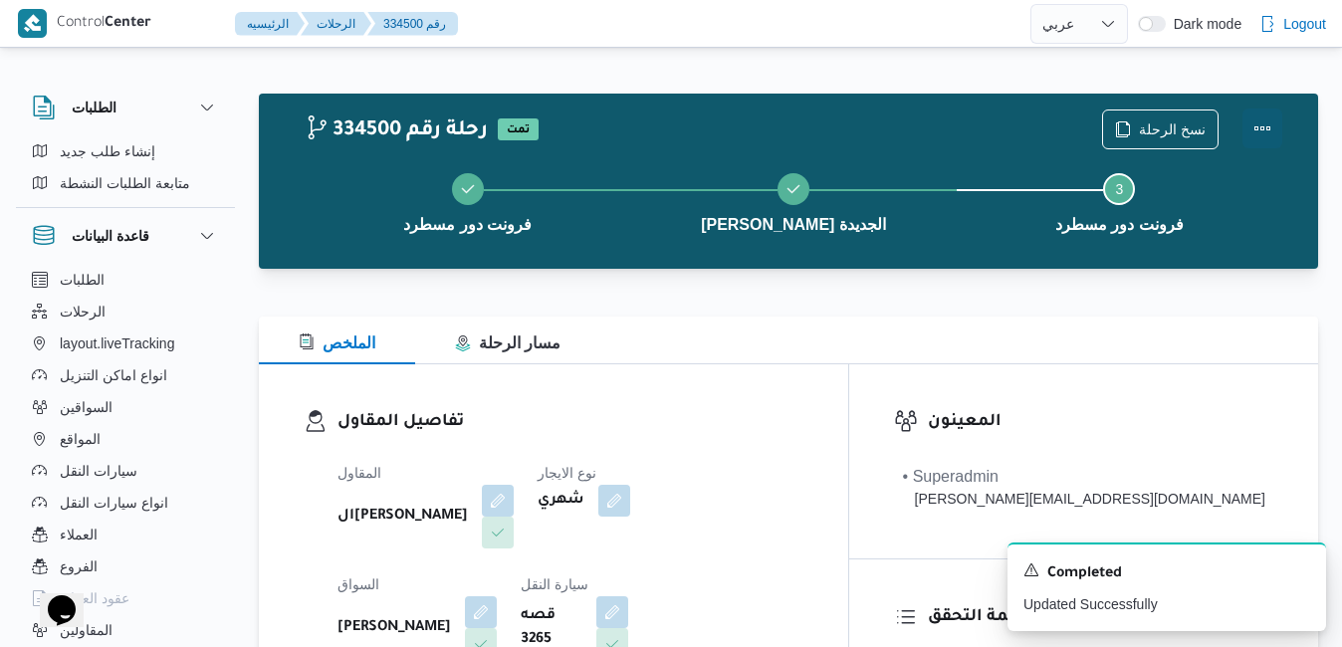
click at [1265, 132] on button "Actions" at bounding box center [1262, 128] width 40 height 40
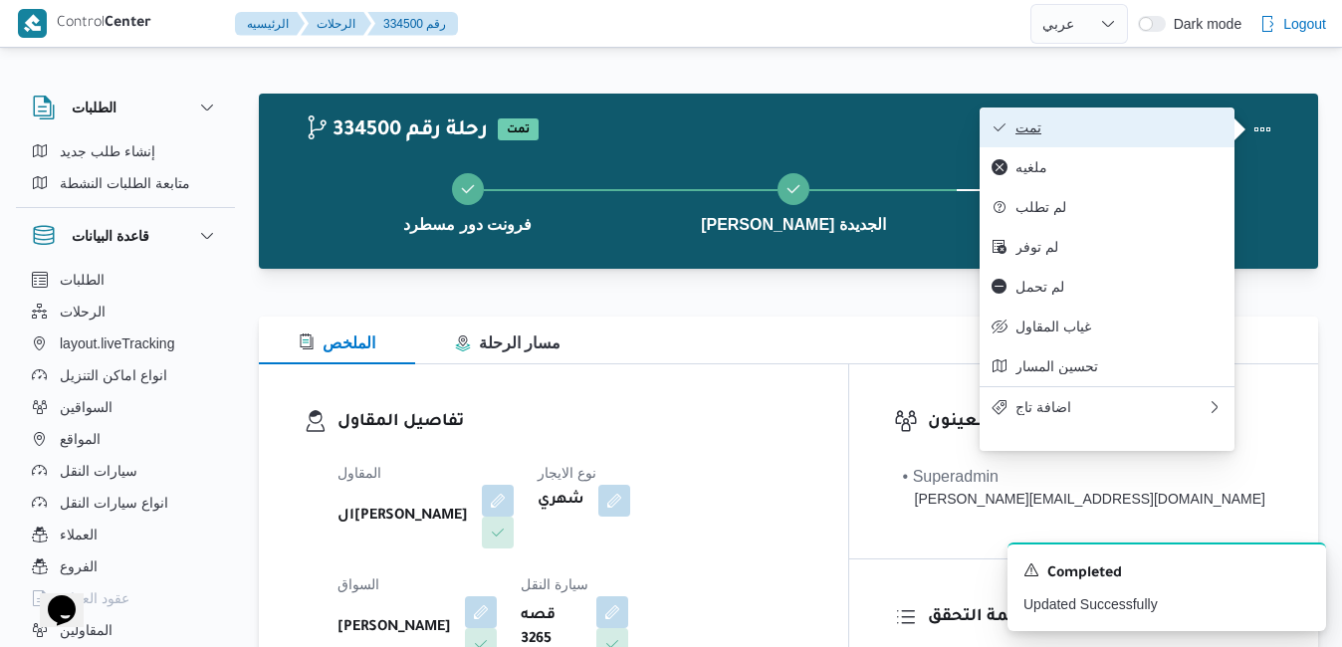
click at [1093, 128] on span "تمت" at bounding box center [1118, 127] width 207 height 16
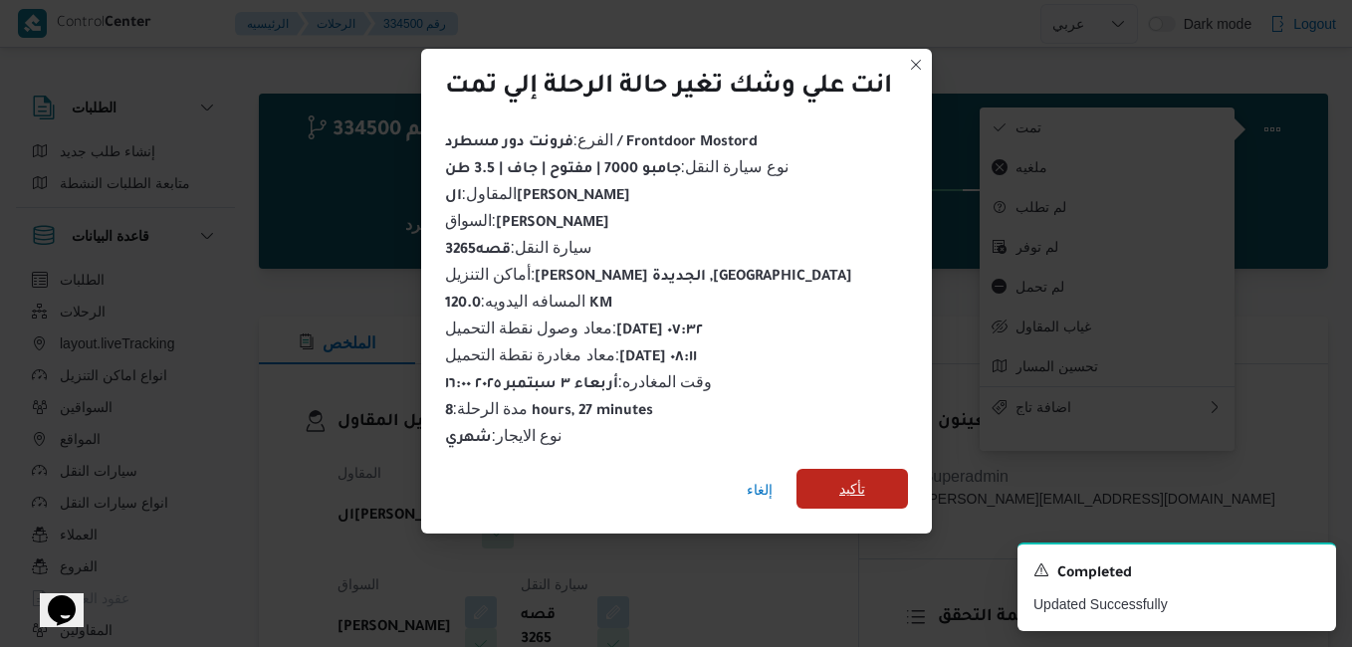
click at [872, 469] on span "تأكيد" at bounding box center [851, 489] width 111 height 40
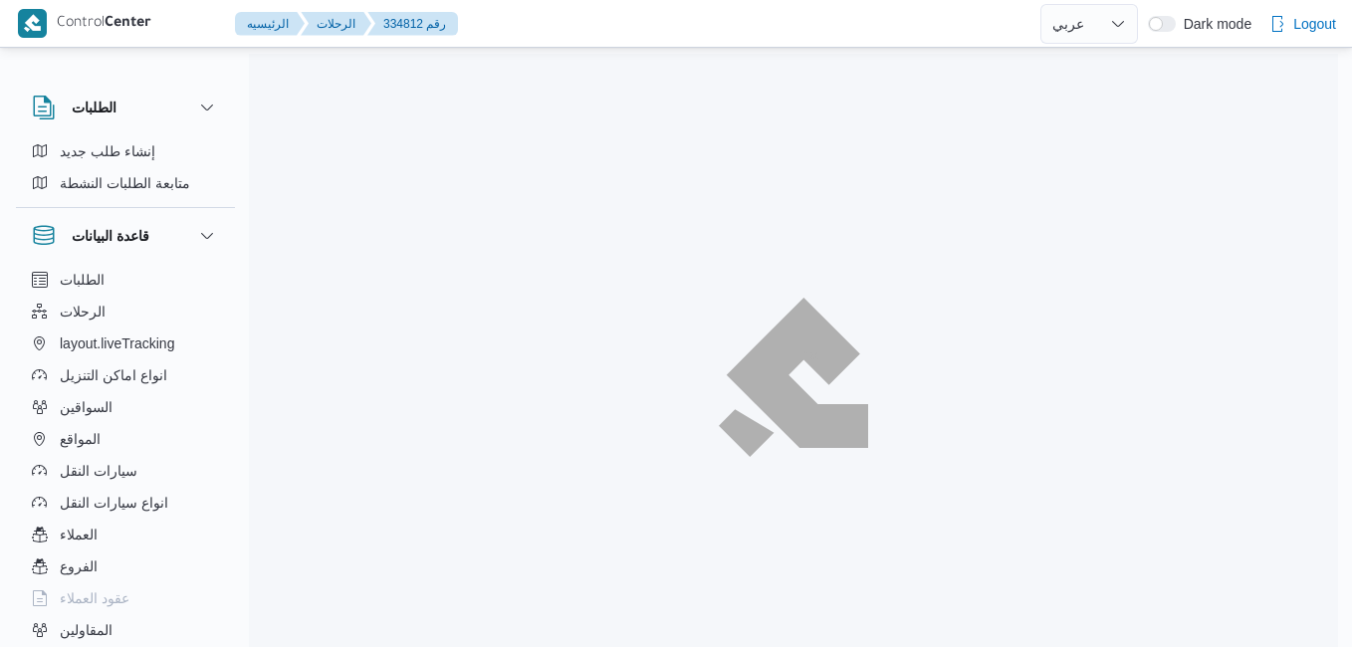
select select "ar"
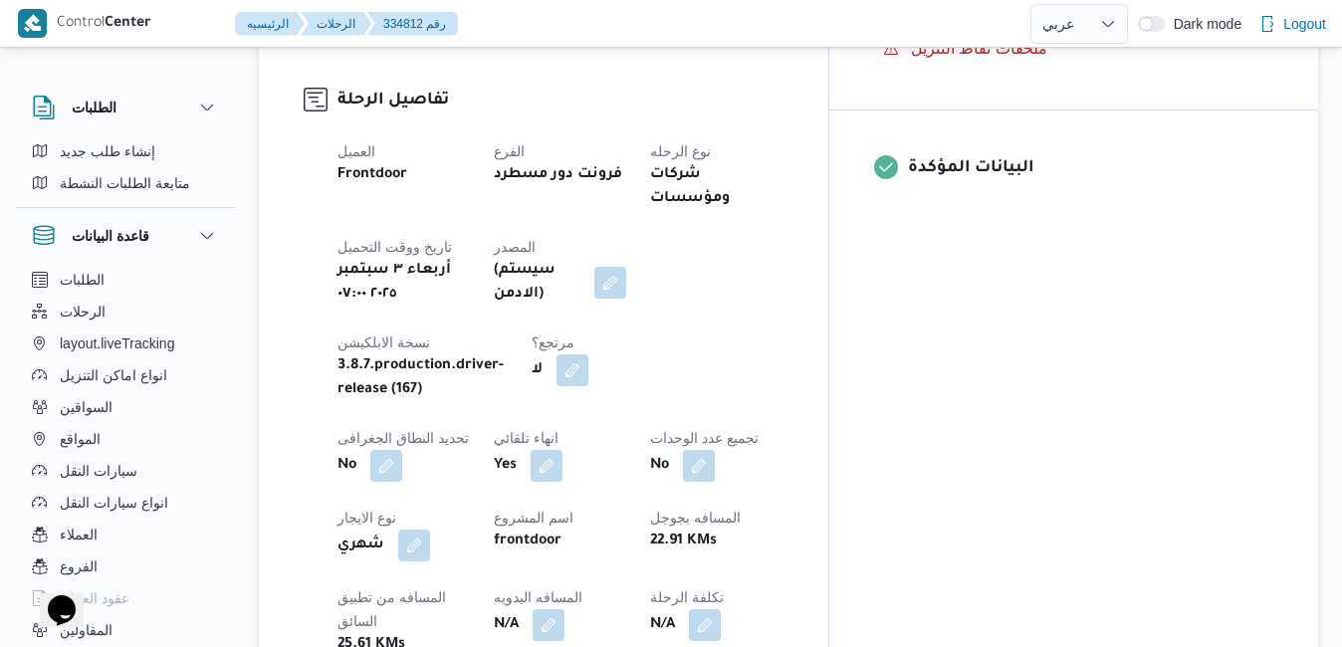
scroll to position [796, 0]
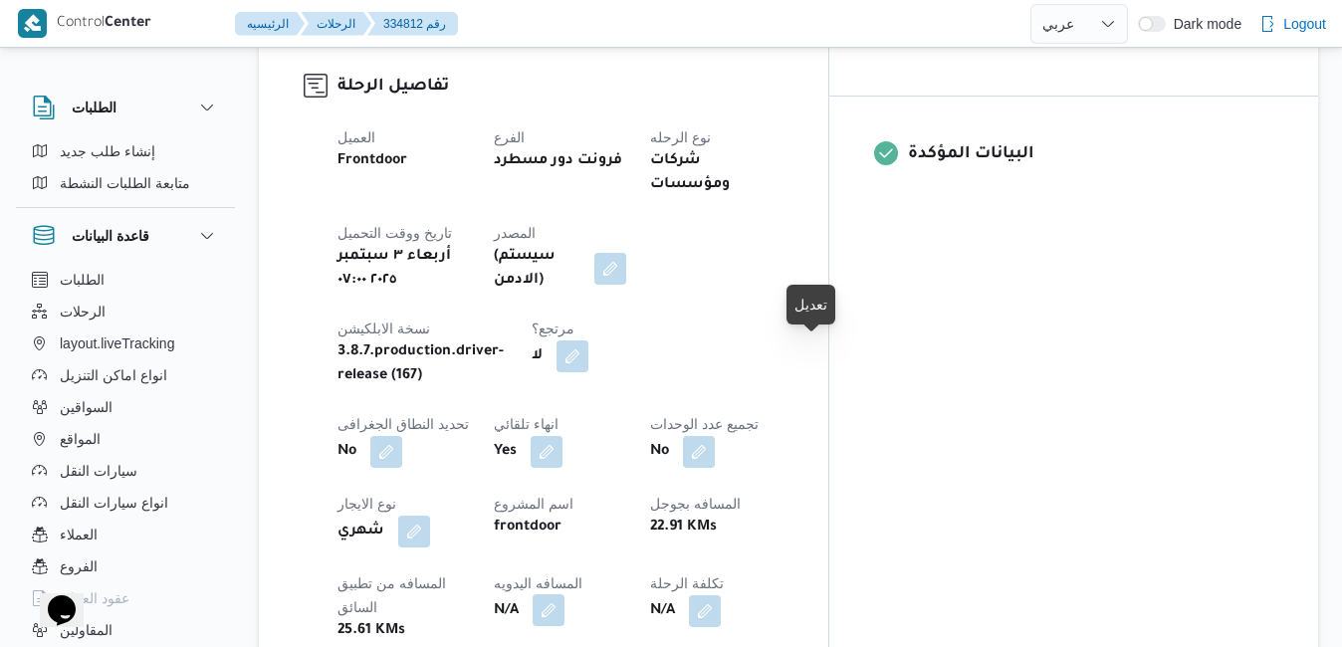
drag, startPoint x: 807, startPoint y: 354, endPoint x: 816, endPoint y: 363, distance: 12.7
click at [564, 594] on button "button" at bounding box center [548, 610] width 32 height 32
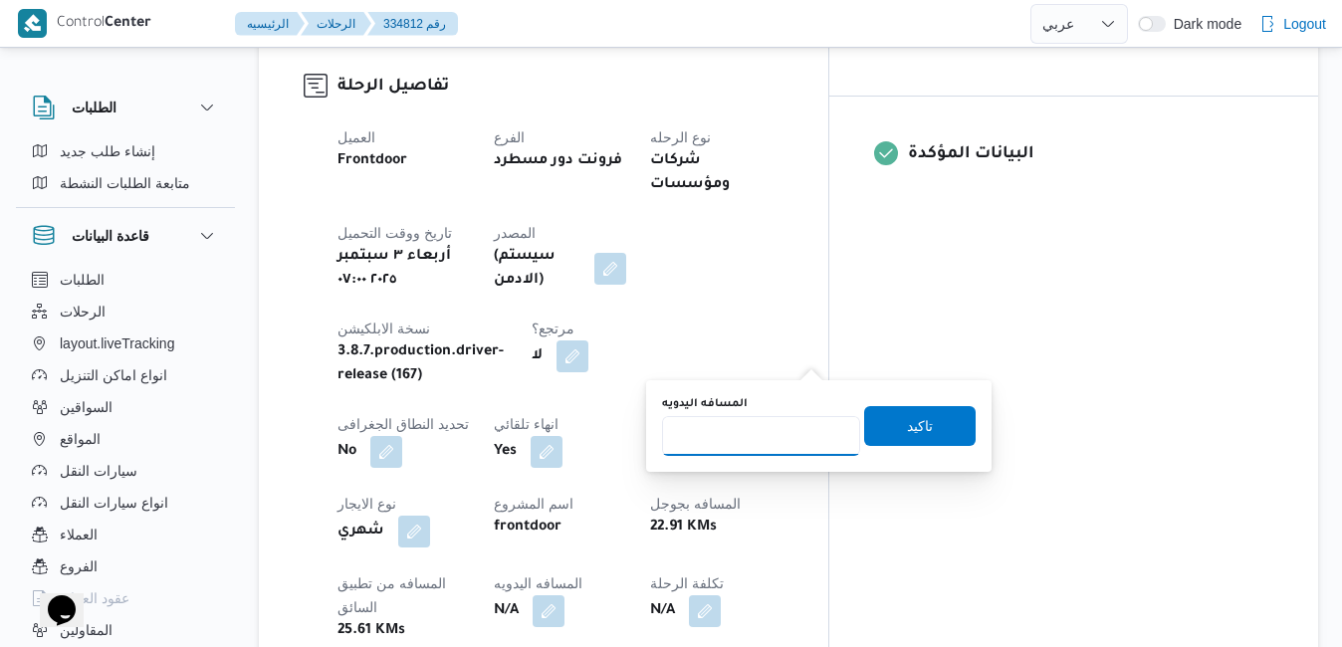
click at [764, 432] on input "المسافه اليدويه" at bounding box center [761, 436] width 198 height 40
type input "7"
type input "65"
click at [931, 422] on span "تاكيد" at bounding box center [919, 425] width 111 height 40
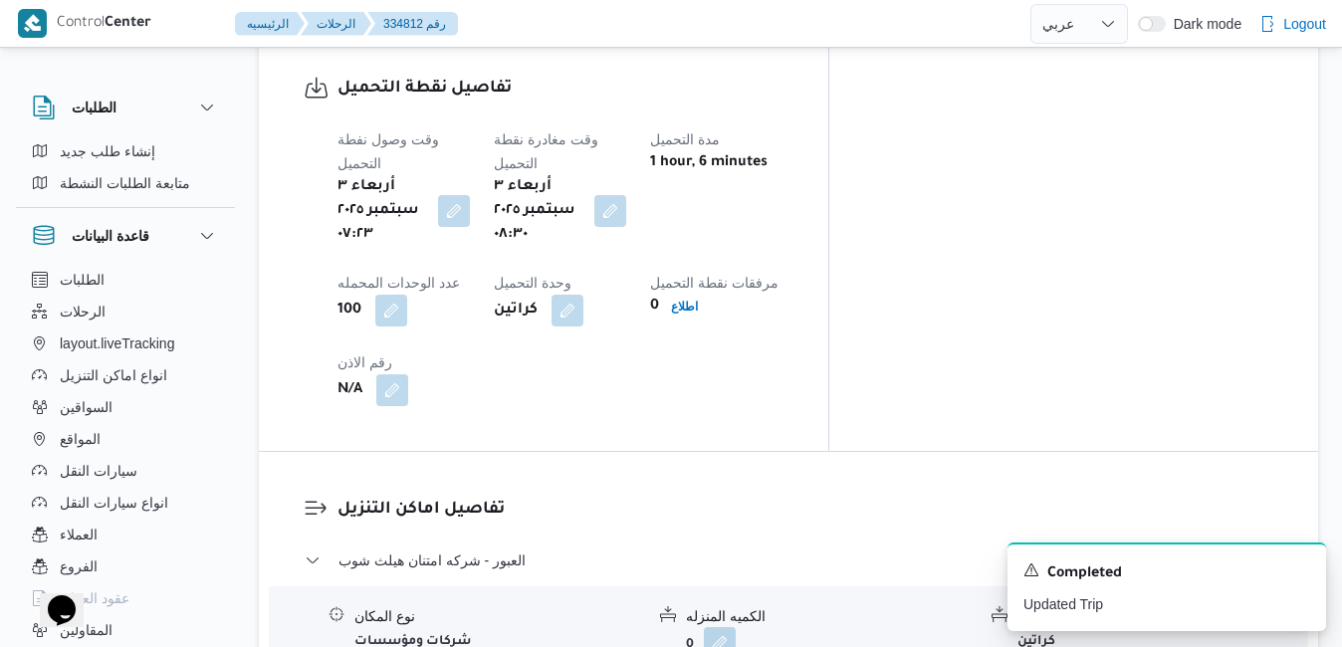
scroll to position [1632, 0]
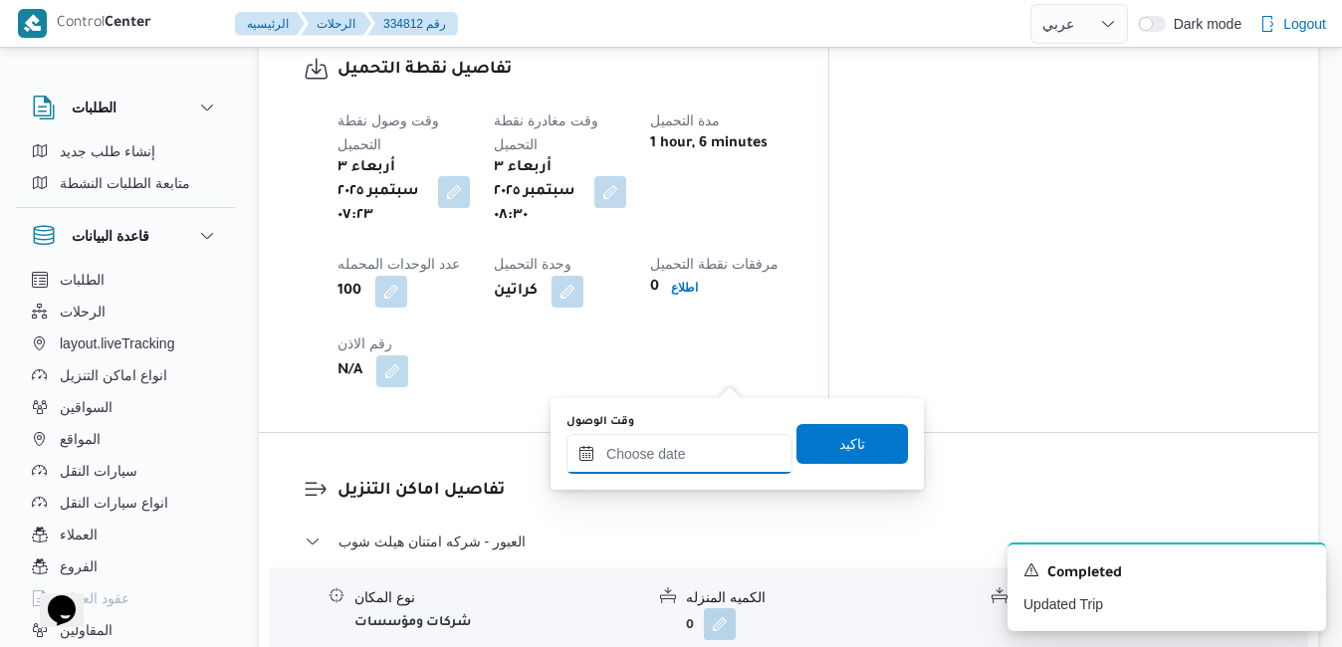
click at [661, 456] on input "وقت الوصول" at bounding box center [679, 454] width 226 height 40
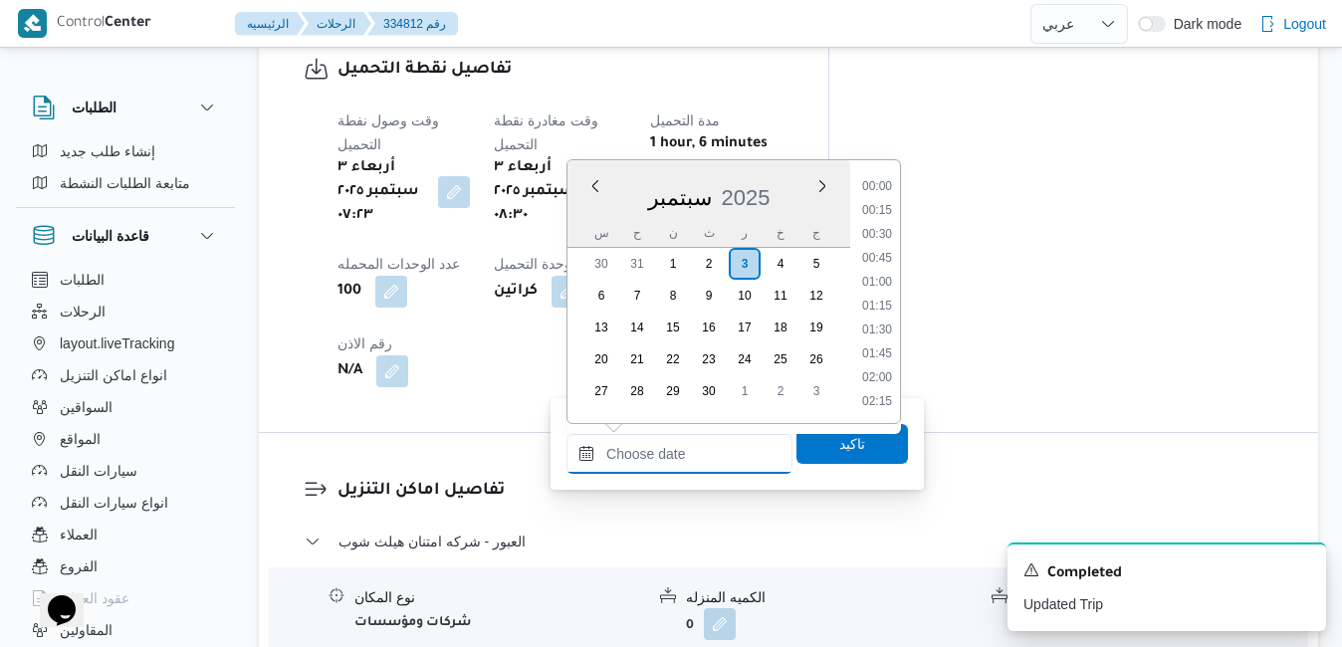
scroll to position [1598, 0]
click at [585, 220] on div "س" at bounding box center [601, 233] width 32 height 28
click at [877, 259] on li "09:00" at bounding box center [877, 256] width 46 height 20
type input "٠٣/٠٩/٢٠٢٥ ٠٩:٠٠"
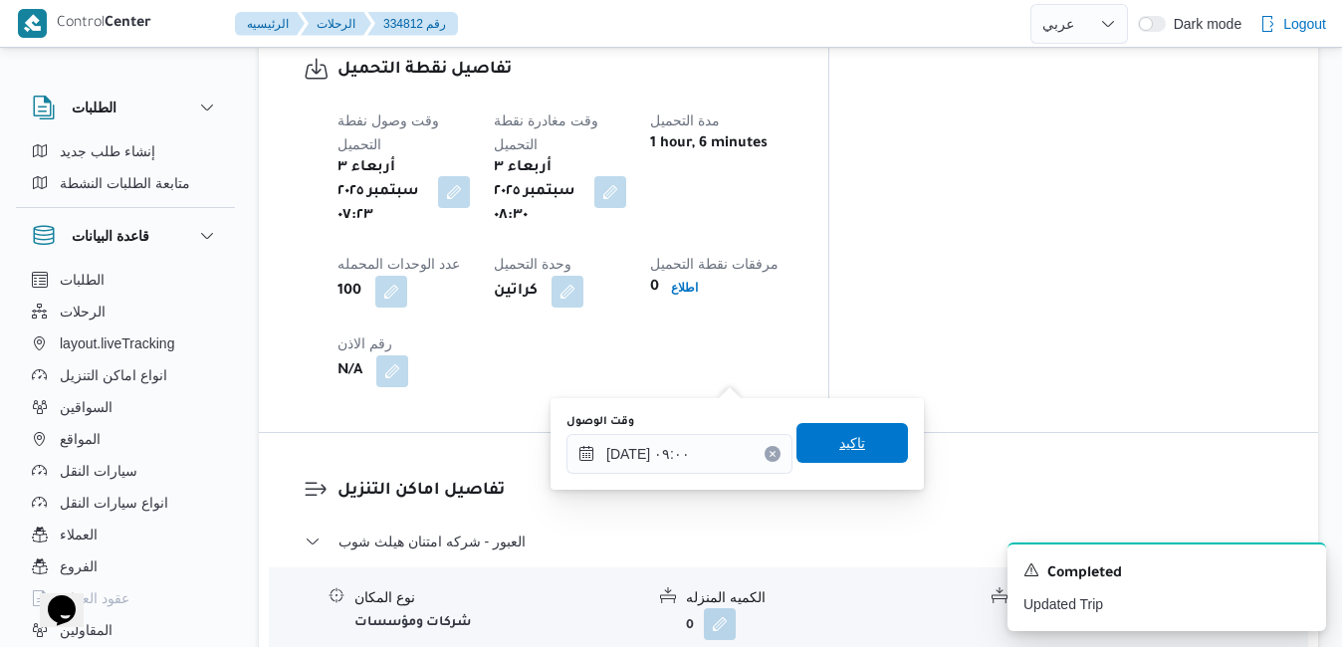
click at [839, 450] on span "تاكيد" at bounding box center [852, 443] width 26 height 24
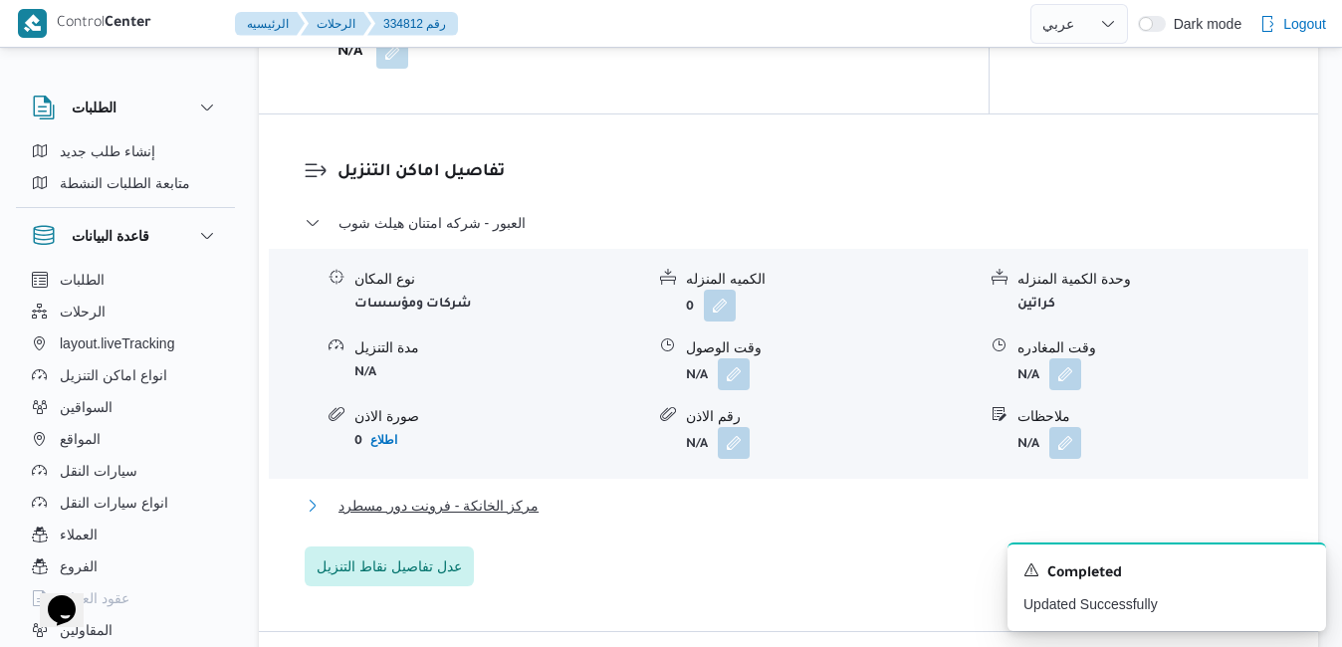
click at [700, 515] on button "مركز الخانكة - فرونت دور مسطرد" at bounding box center [789, 506] width 968 height 24
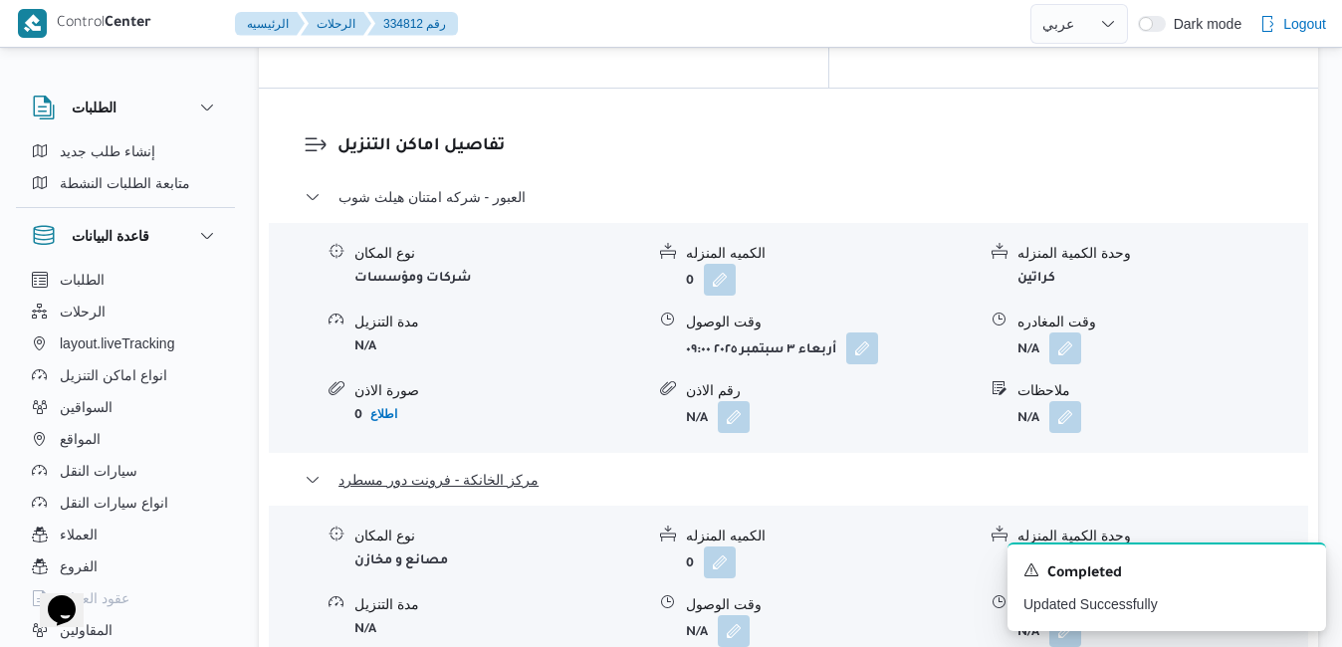
scroll to position [1991, 0]
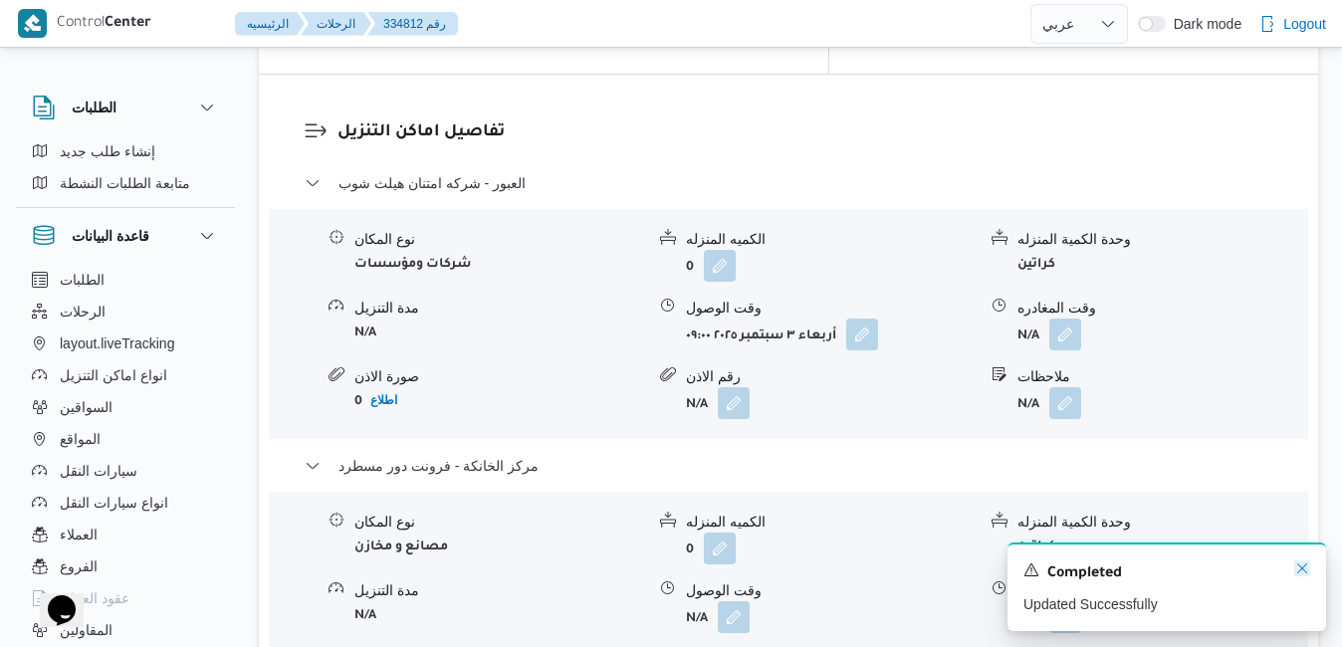
click at [1300, 570] on icon "Dismiss toast" at bounding box center [1302, 568] width 16 height 16
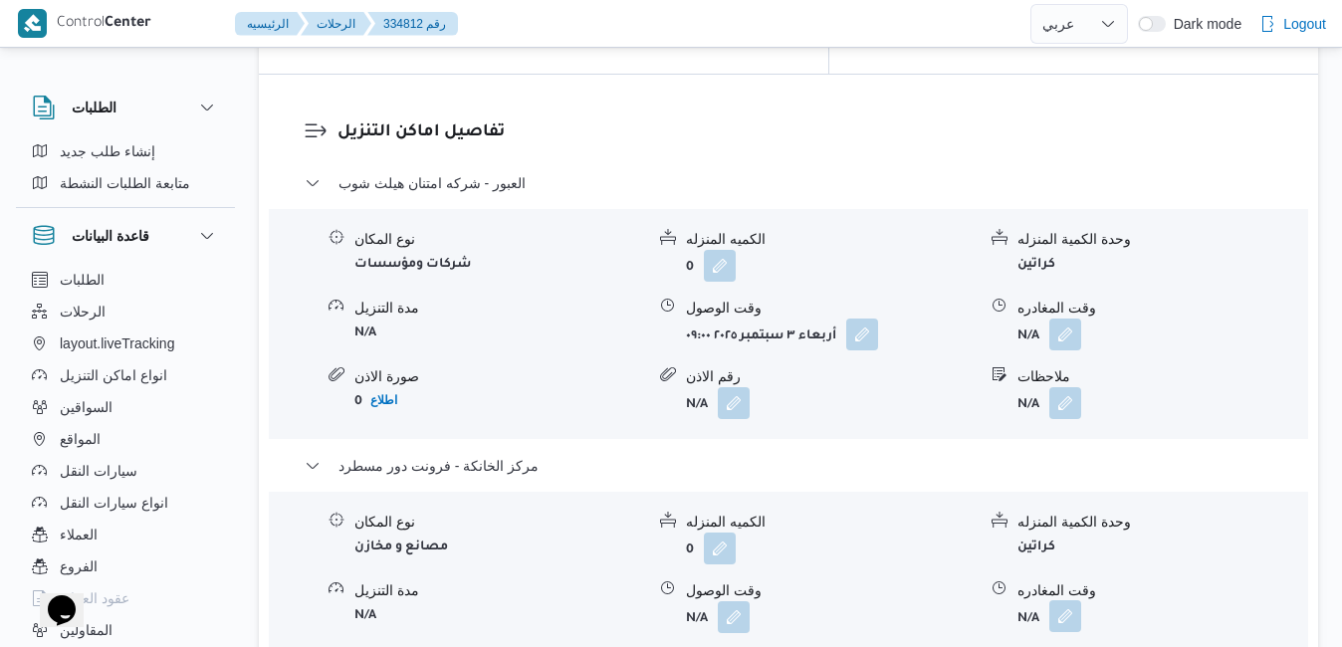
click at [1064, 600] on button "button" at bounding box center [1065, 616] width 32 height 32
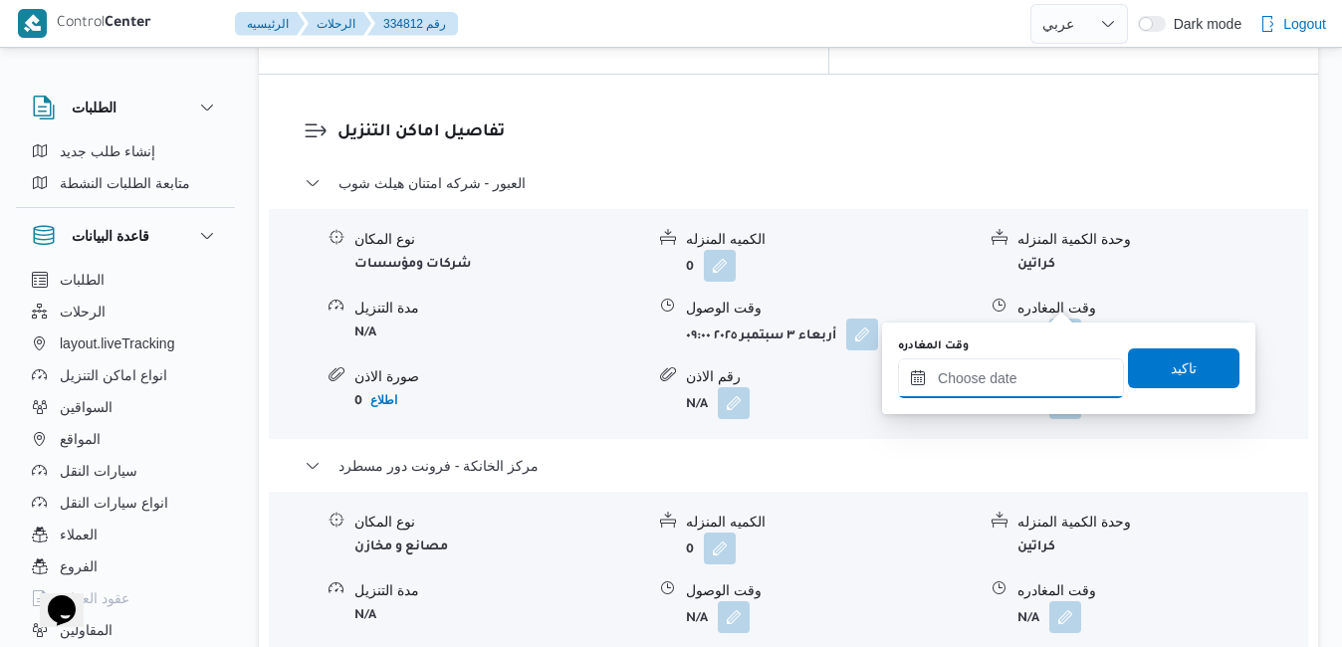
click at [1023, 372] on input "وقت المغادره" at bounding box center [1011, 378] width 226 height 40
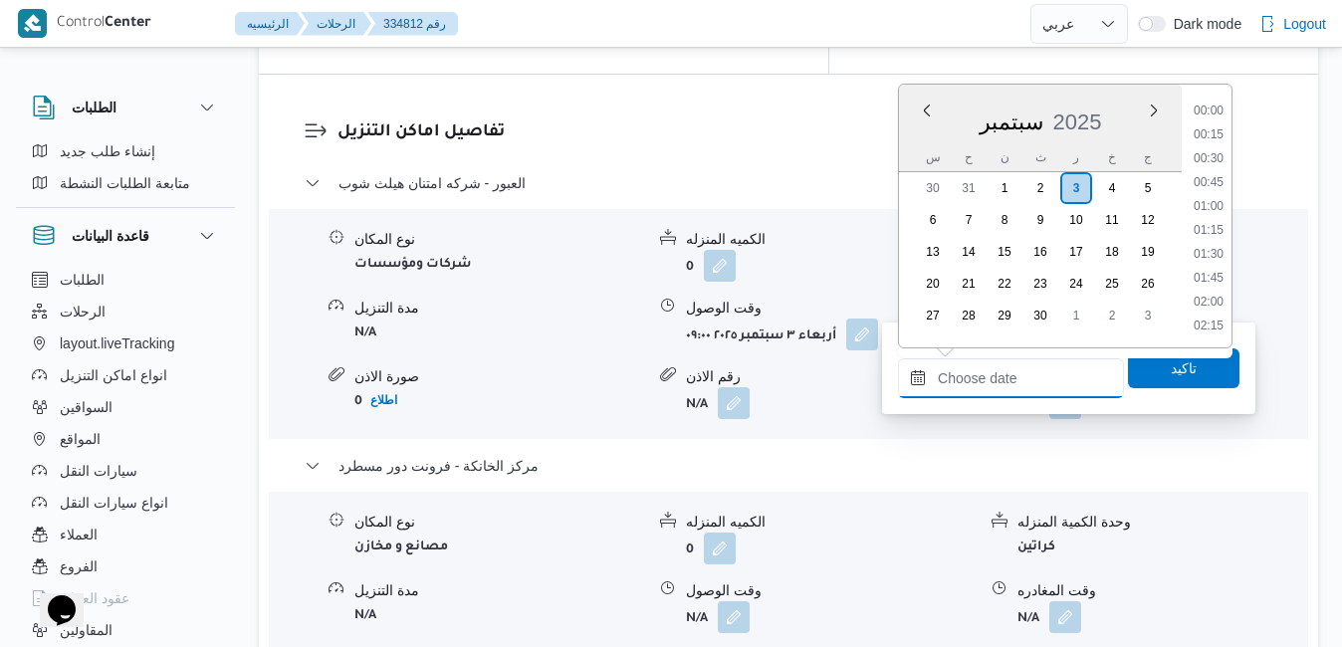
scroll to position [1598, 0]
click at [913, 136] on div "سبتمبر 2025" at bounding box center [1040, 118] width 283 height 51
click at [1213, 221] on li "15:45" at bounding box center [1208, 219] width 46 height 20
type input "٠٣/٠٩/٢٠٢٥ ١٥:٤٥"
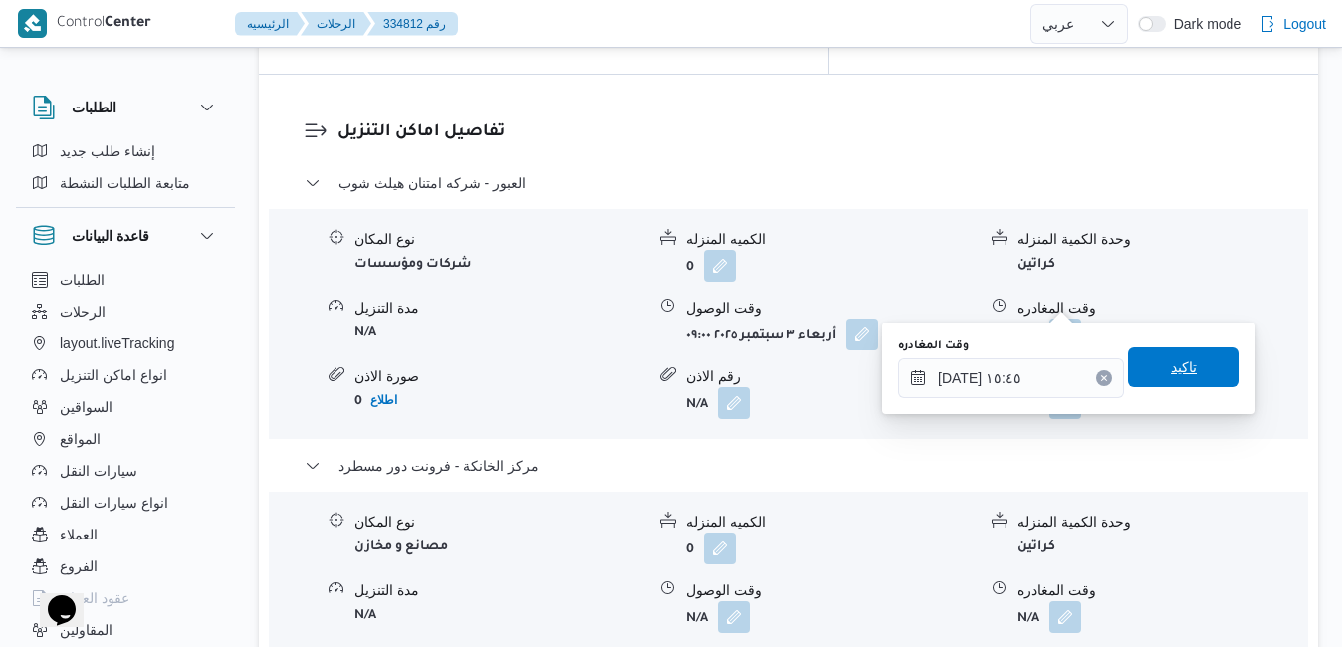
click at [1176, 367] on span "تاكيد" at bounding box center [1183, 367] width 26 height 24
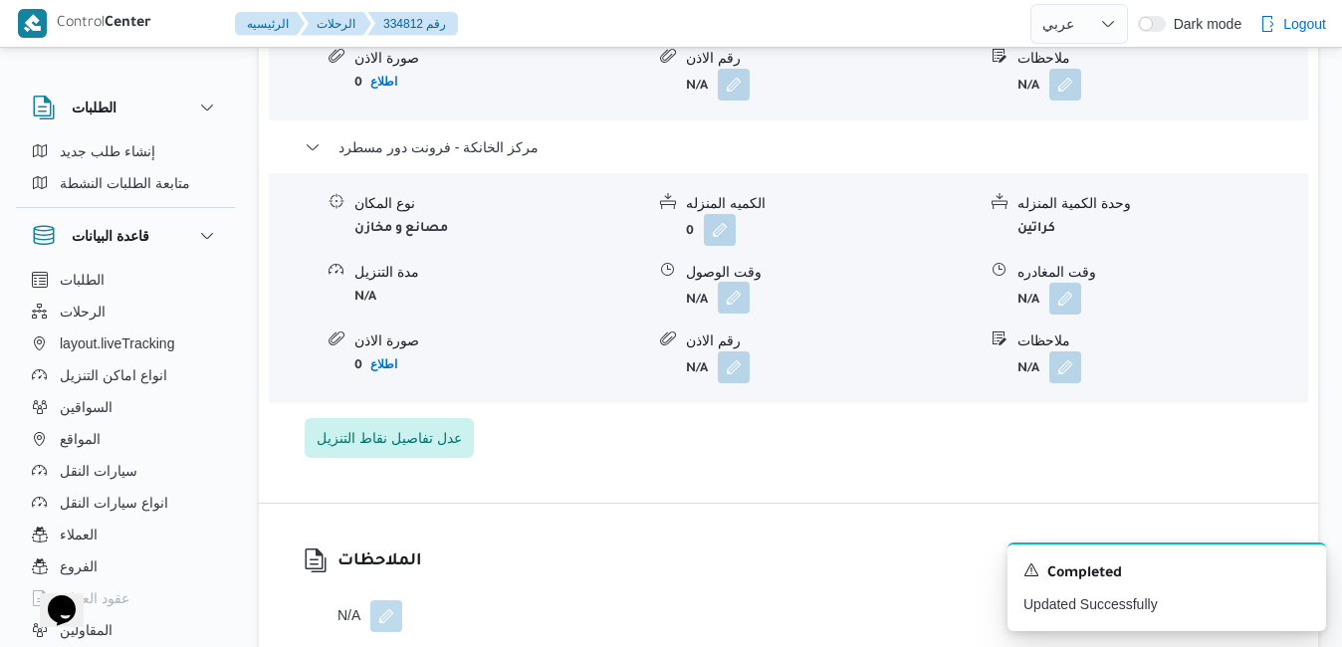
click at [745, 295] on button "button" at bounding box center [734, 298] width 32 height 32
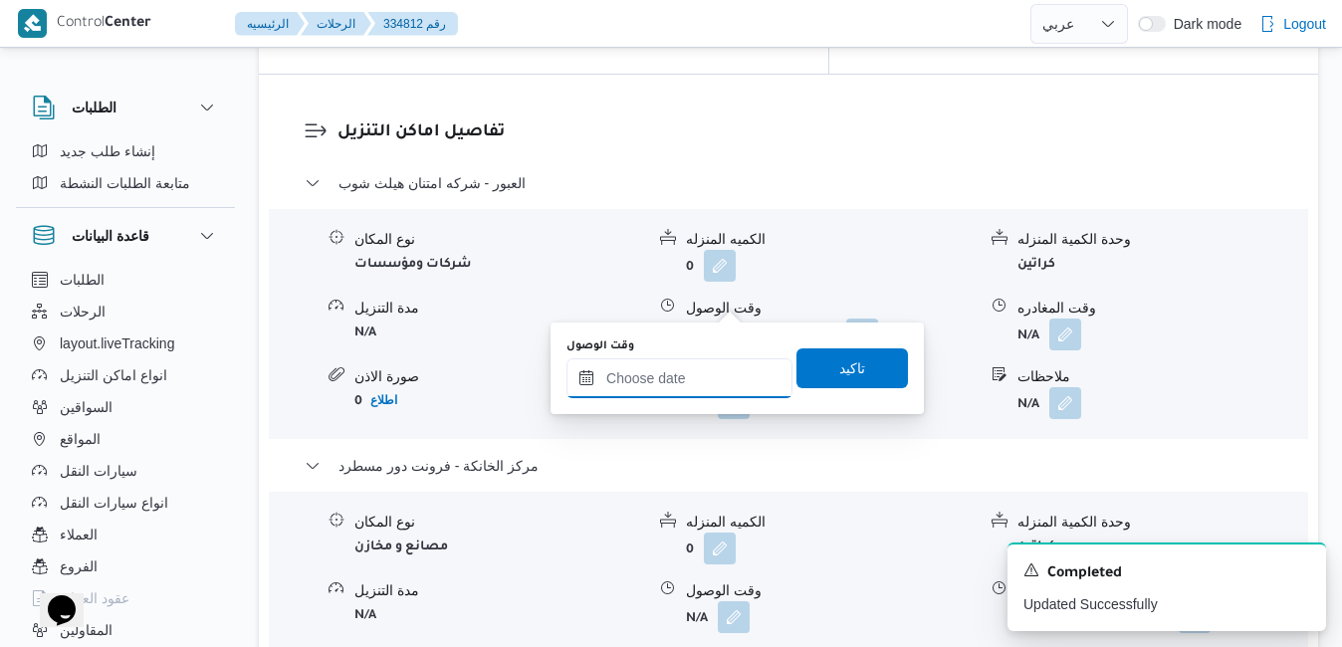
click at [672, 388] on input "وقت الوصول" at bounding box center [679, 378] width 226 height 40
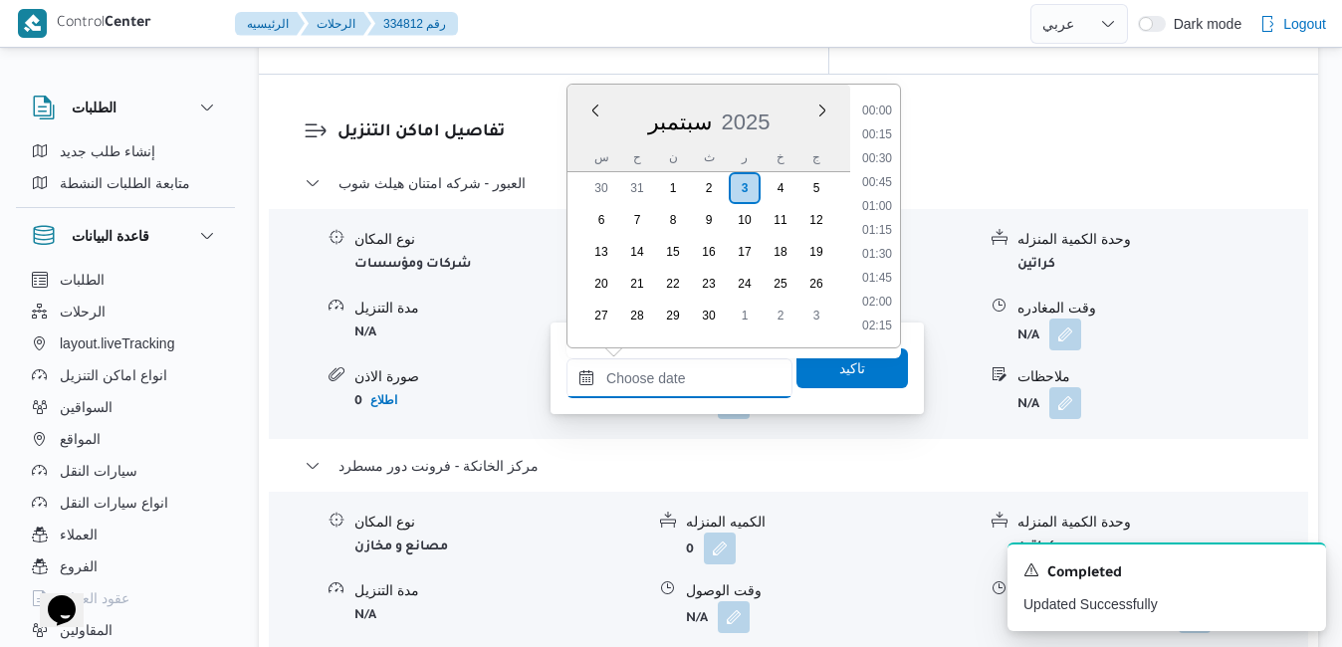
scroll to position [1598, 0]
click at [584, 135] on div "سبتمبر 2025" at bounding box center [708, 118] width 283 height 51
click at [873, 200] on li "15:30" at bounding box center [877, 195] width 46 height 20
type input "[DATE] ١٥:٣٠"
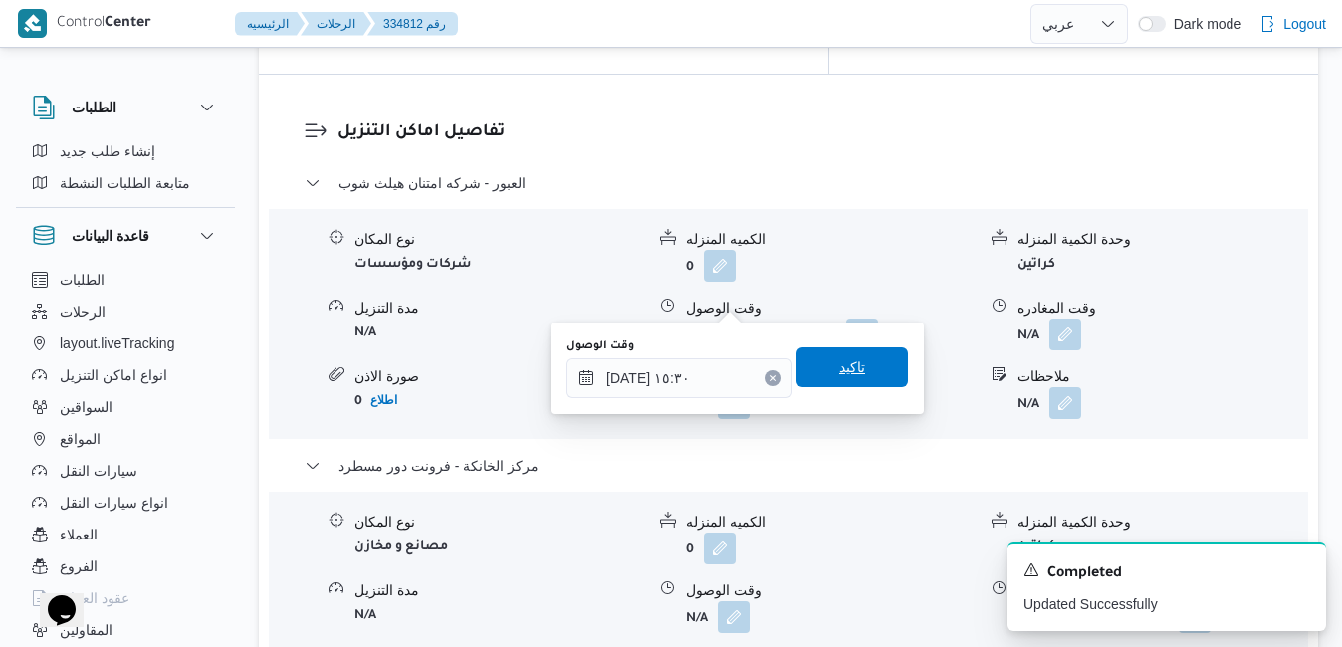
click at [839, 368] on span "تاكيد" at bounding box center [852, 367] width 26 height 24
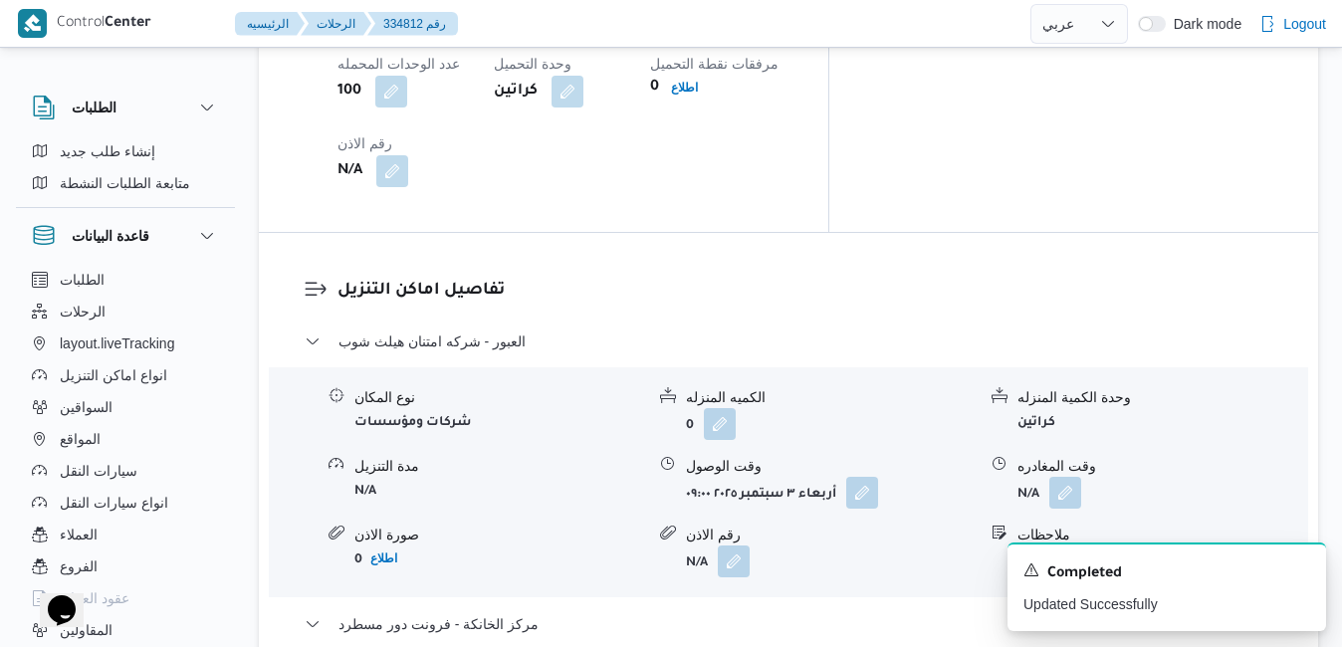
scroll to position [1831, 0]
click at [1060, 477] on button "button" at bounding box center [1065, 493] width 32 height 32
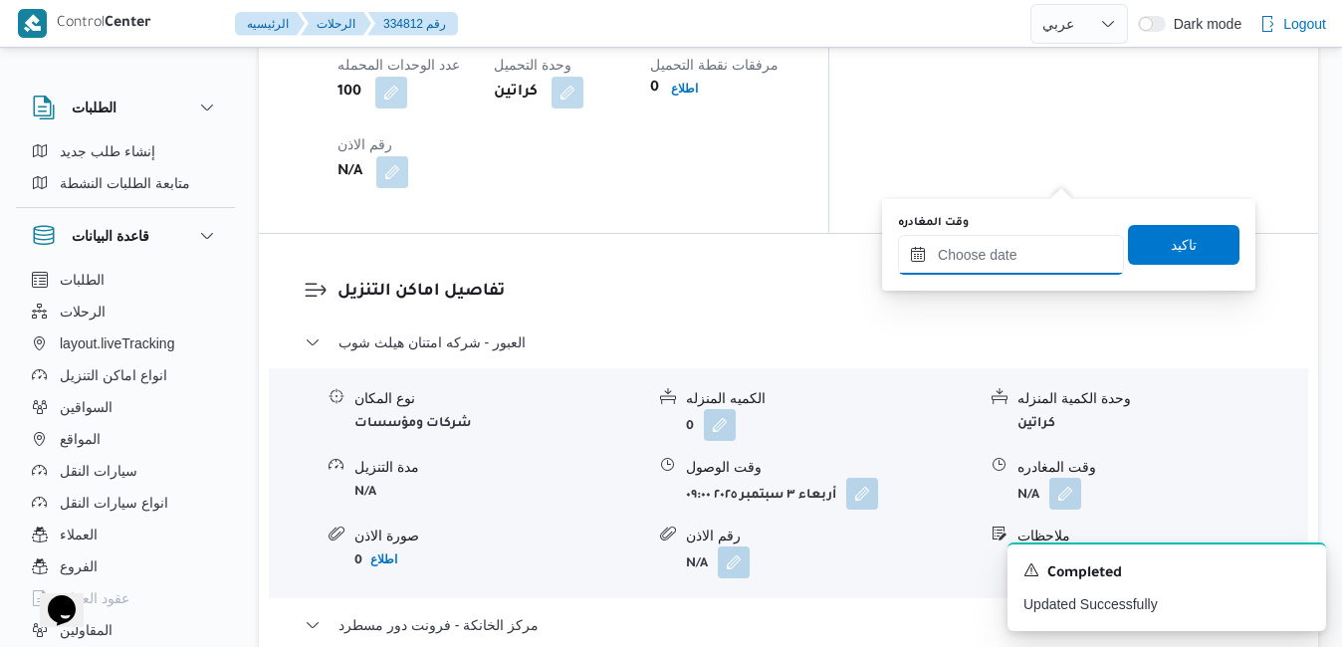
click at [962, 259] on input "وقت المغادره" at bounding box center [1011, 255] width 226 height 40
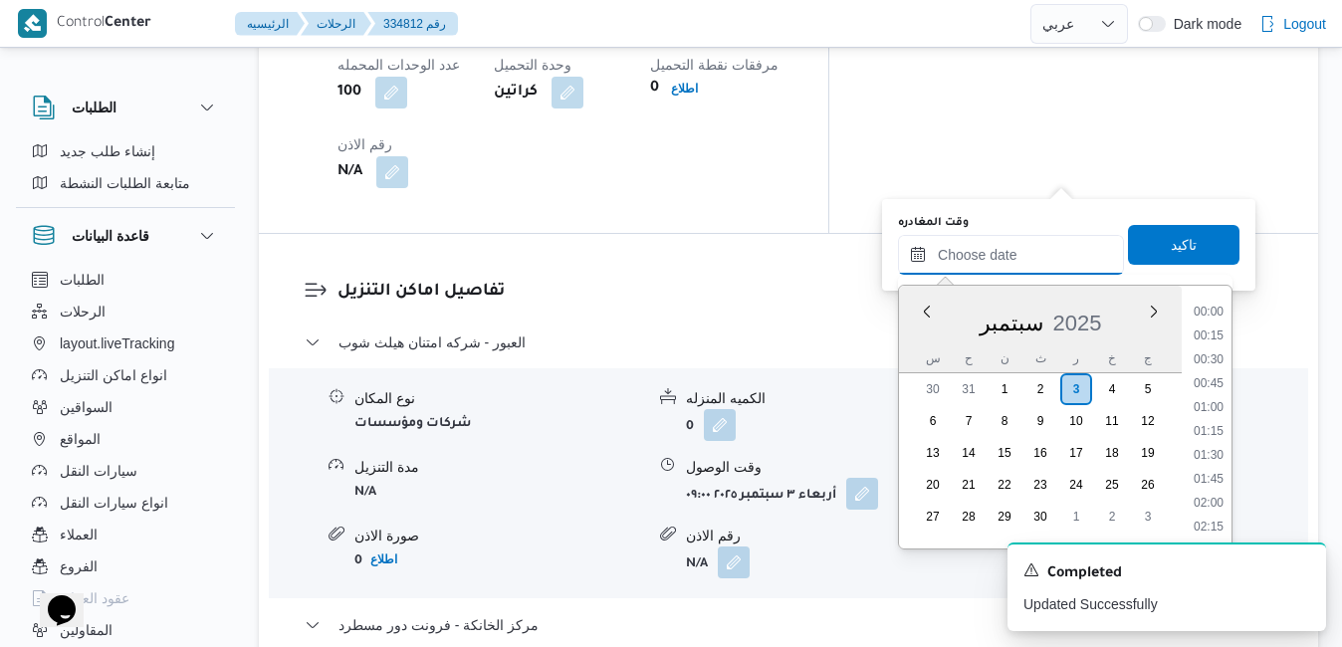
scroll to position [1598, 0]
click at [916, 345] on div "س ح ن ث ر خ ج" at bounding box center [1040, 358] width 283 height 28
click at [1206, 347] on li "15:00" at bounding box center [1208, 348] width 46 height 20
type input "٠٣/٠٩/٢٠٢٥ ١٥:٠٠"
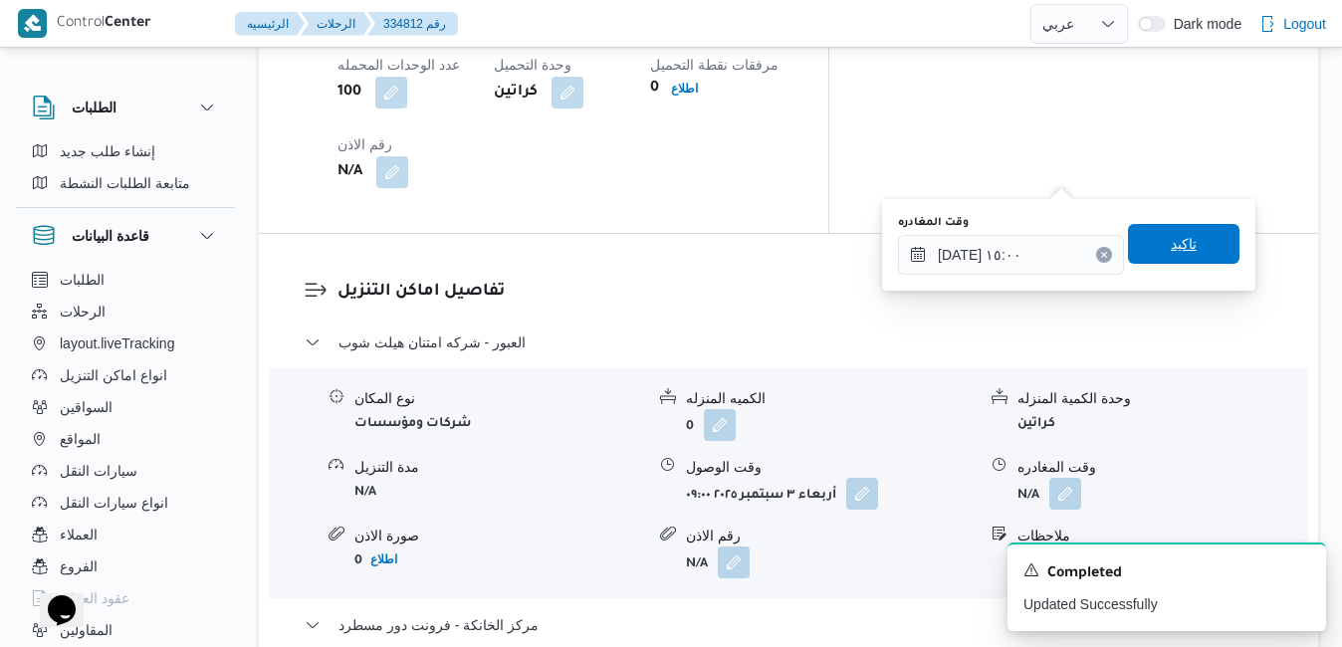
click at [1196, 252] on span "تاكيد" at bounding box center [1183, 244] width 111 height 40
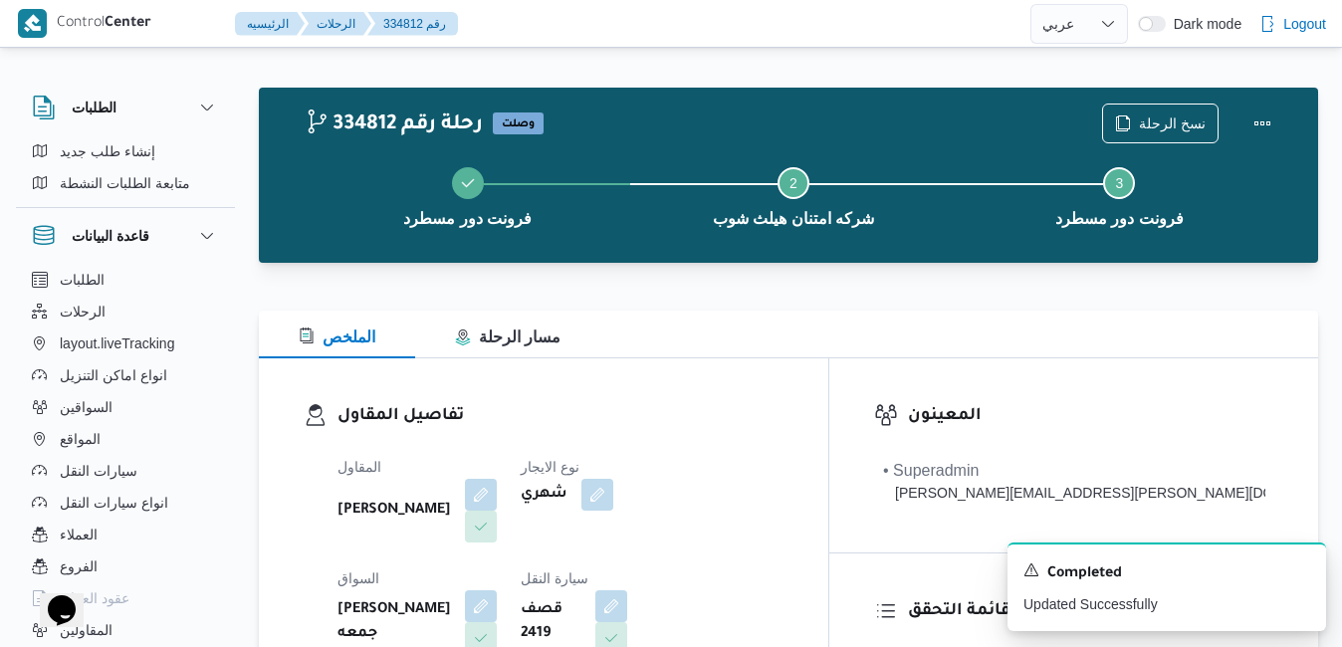
scroll to position [0, 0]
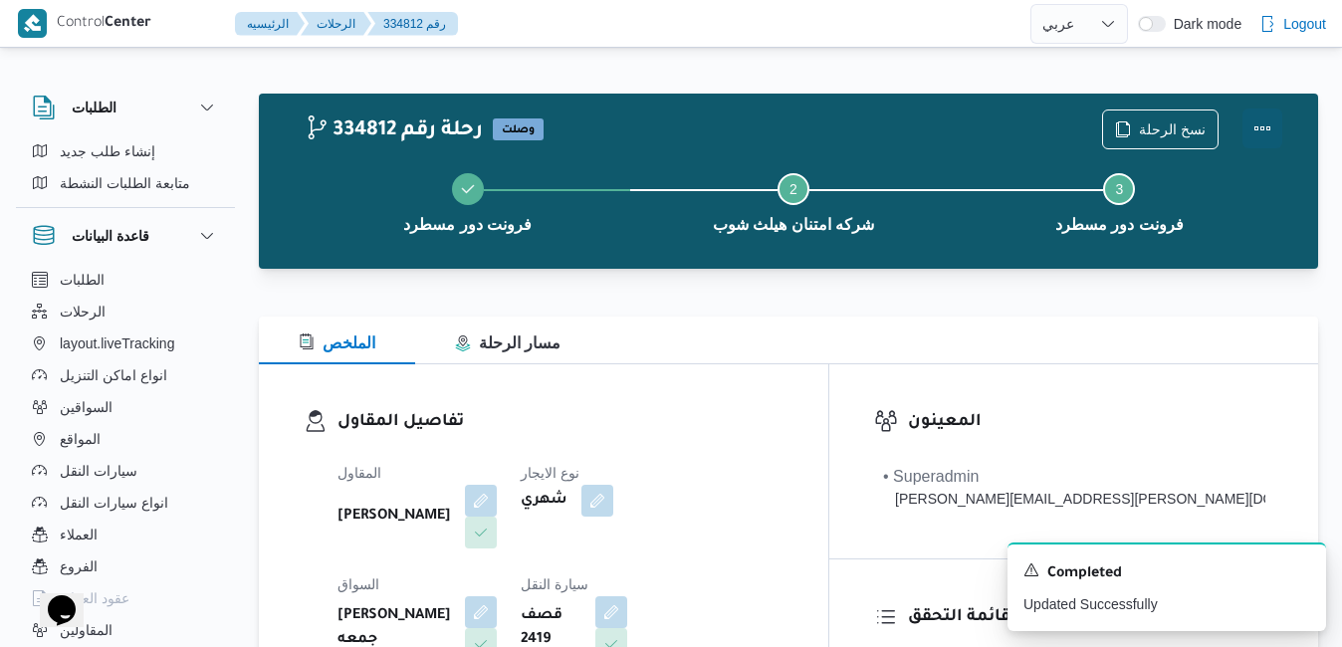
click at [1264, 122] on button "Actions" at bounding box center [1262, 128] width 40 height 40
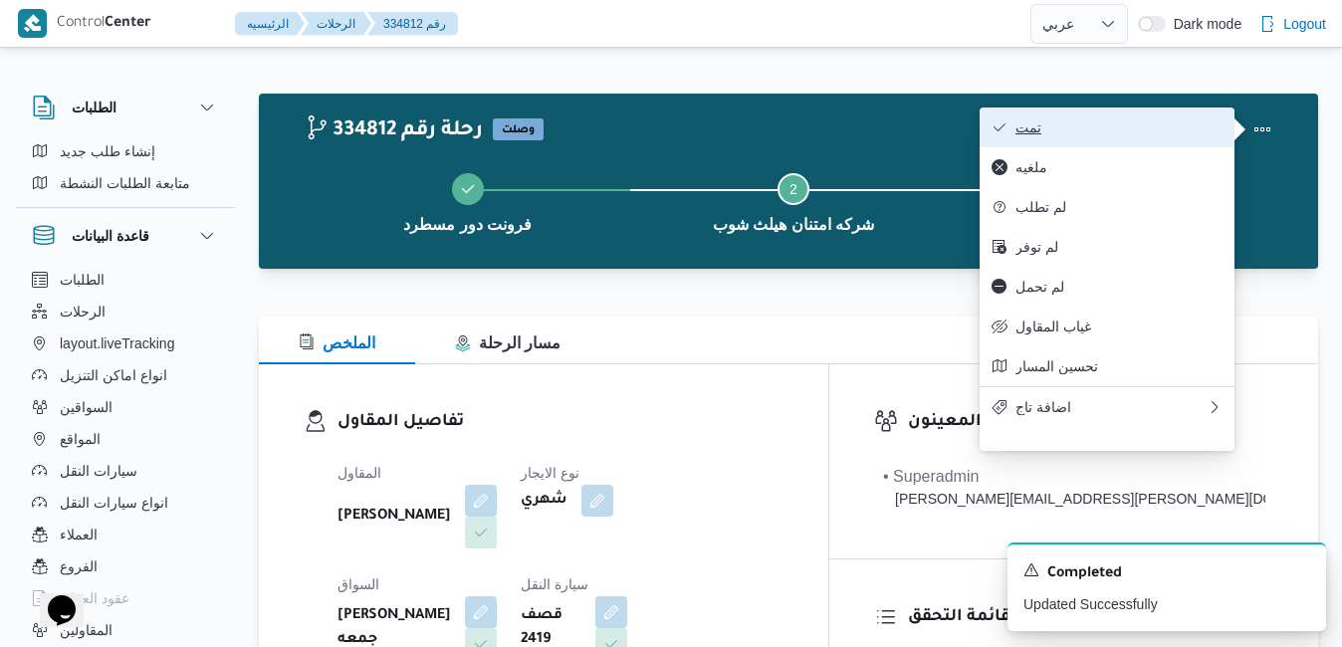
click at [1139, 126] on span "تمت" at bounding box center [1118, 127] width 207 height 16
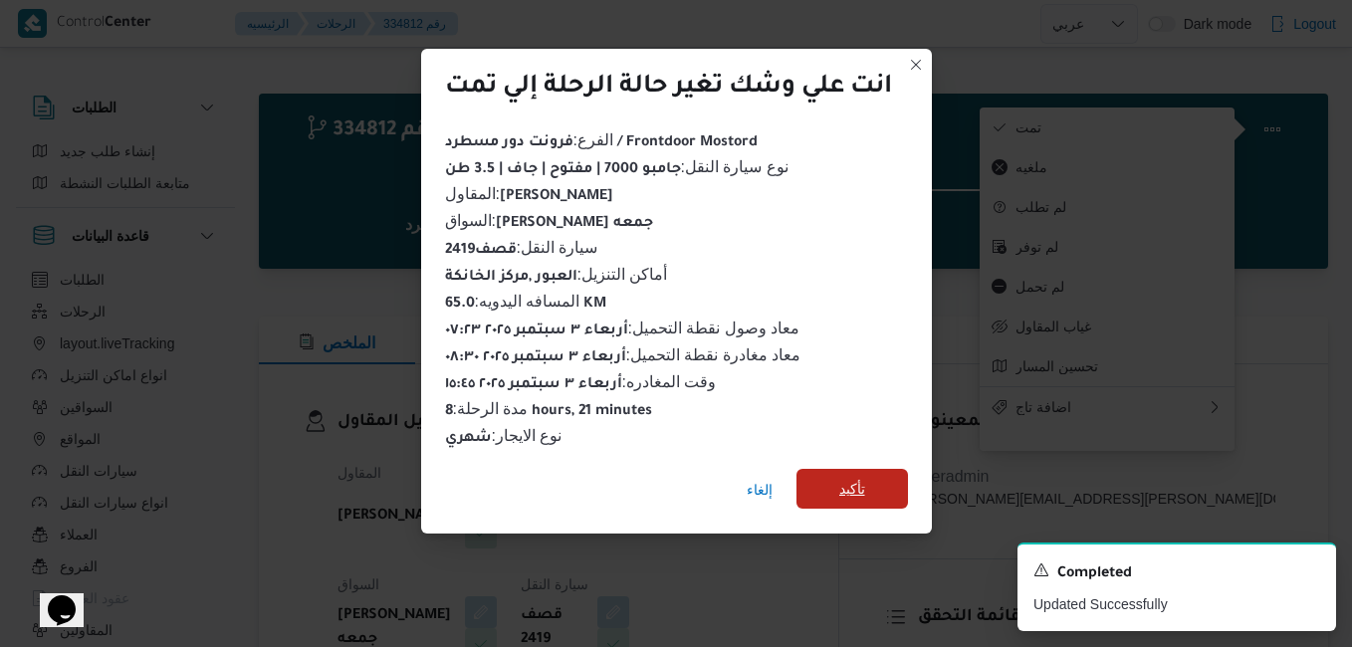
click at [862, 477] on span "تأكيد" at bounding box center [852, 489] width 26 height 24
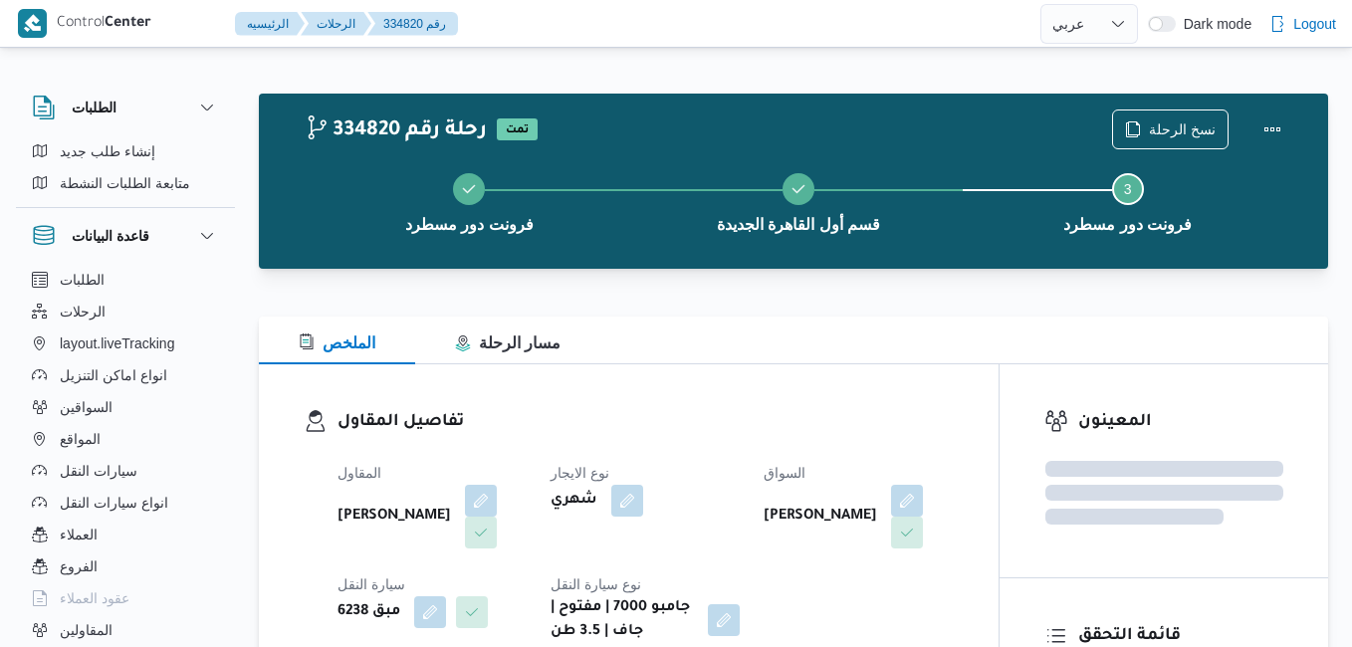
select select "ar"
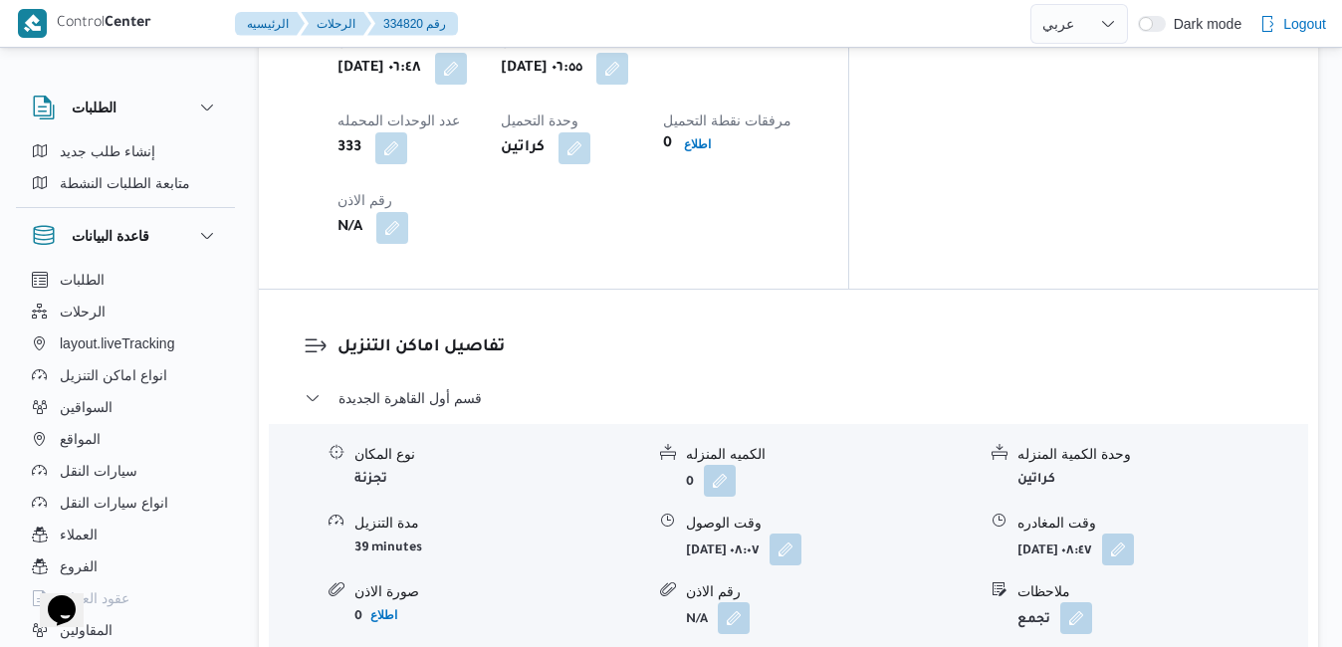
scroll to position [1871, 0]
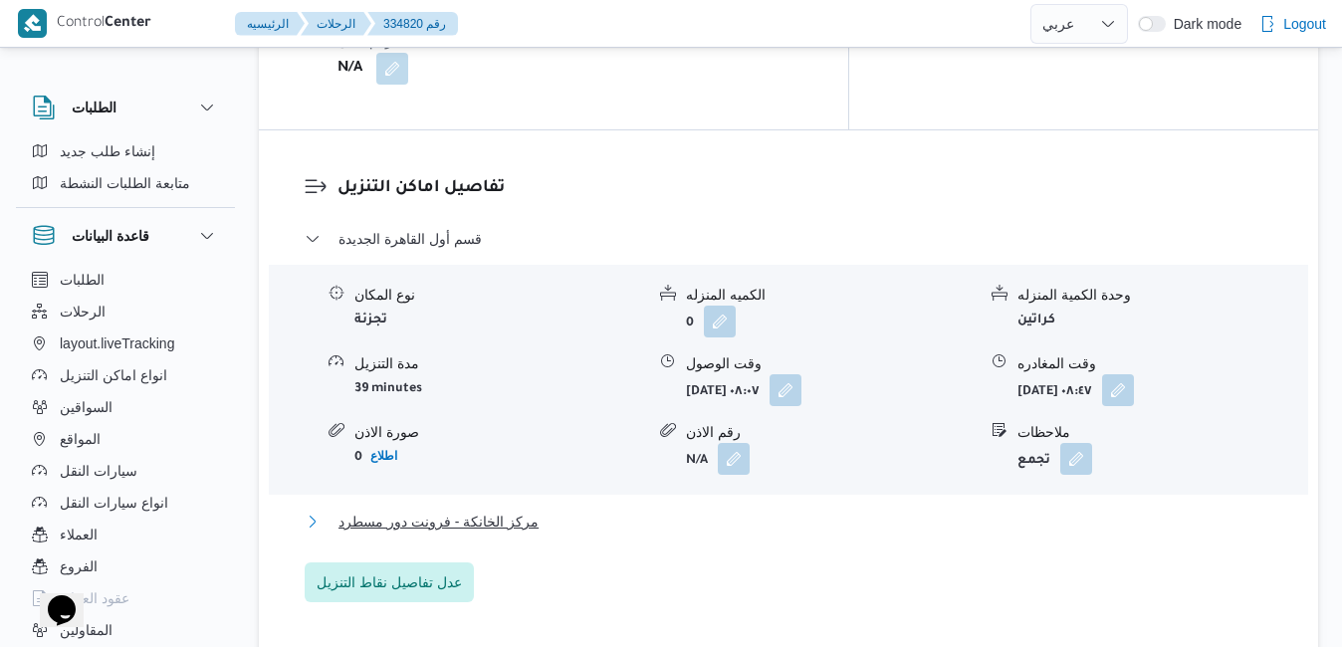
click at [722, 510] on button "مركز الخانكة - فرونت دور مسطرد" at bounding box center [789, 522] width 968 height 24
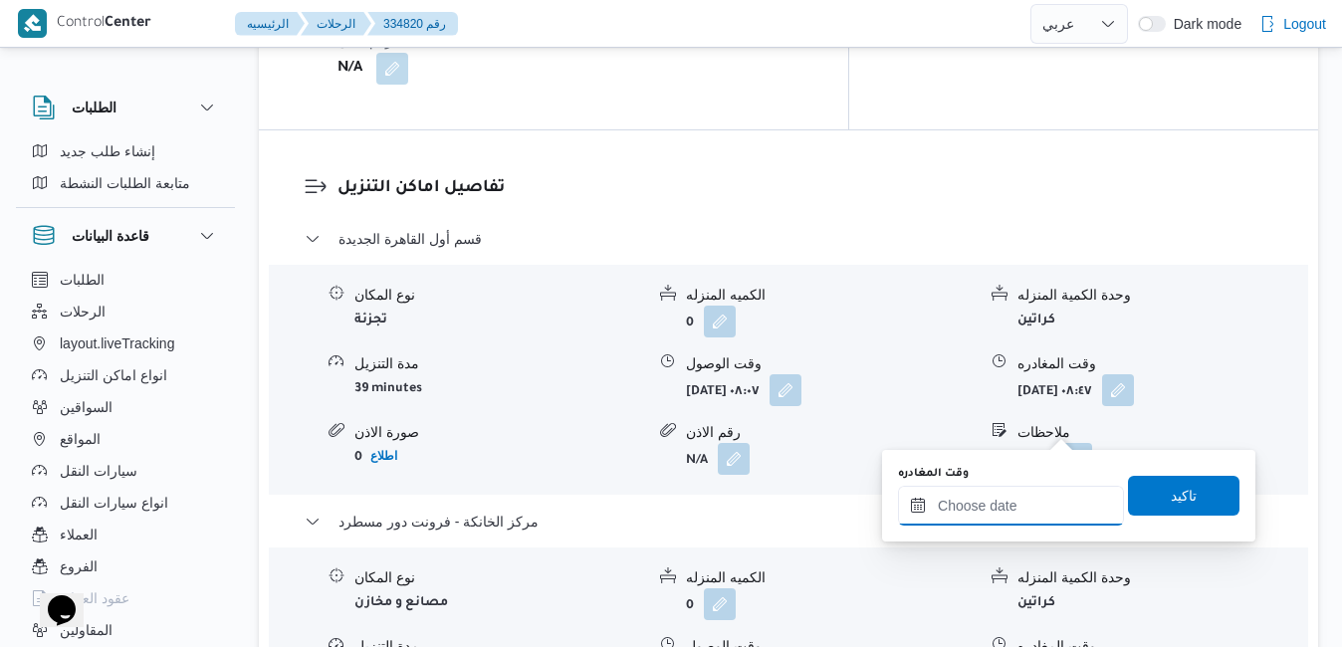
click at [956, 500] on input "وقت المغادره" at bounding box center [1011, 506] width 226 height 40
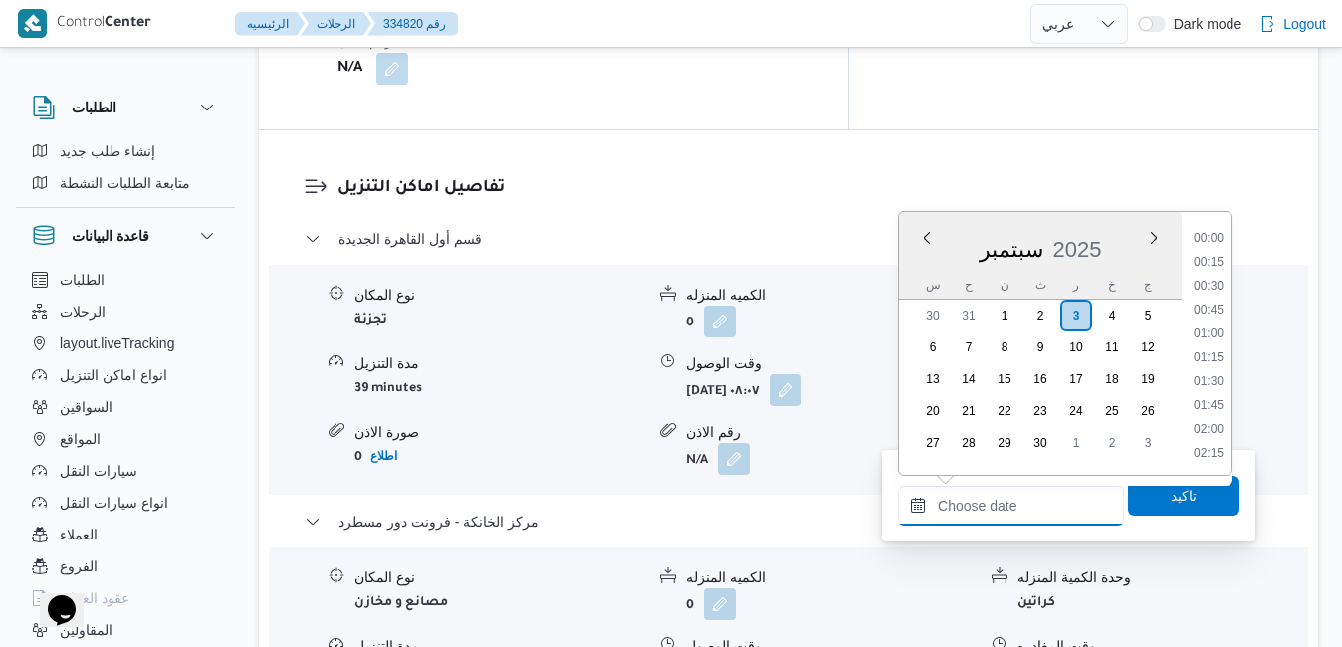
scroll to position [1622, 0]
click at [920, 273] on div "س" at bounding box center [933, 285] width 32 height 28
click at [1218, 245] on li "17:00" at bounding box center [1208, 240] width 46 height 20
type input "٠٣/٠٩/٢٠٢٥ ١٧:٠٠"
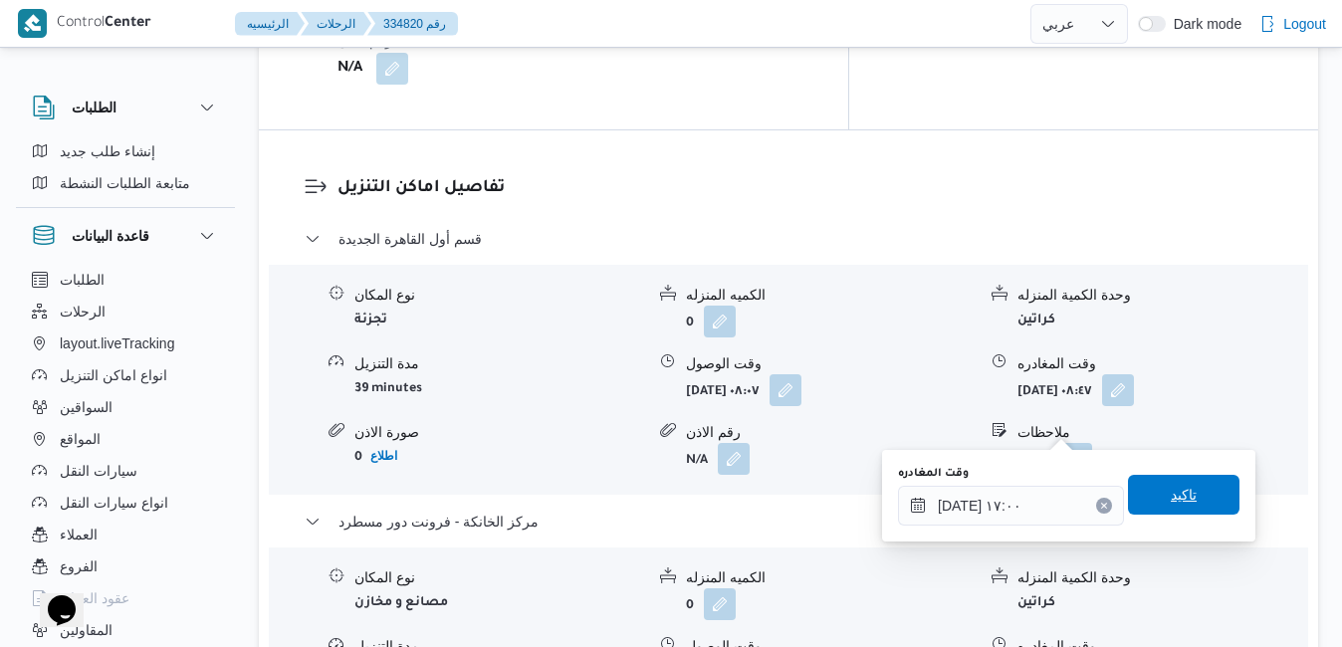
click at [1170, 491] on span "تاكيد" at bounding box center [1183, 495] width 26 height 24
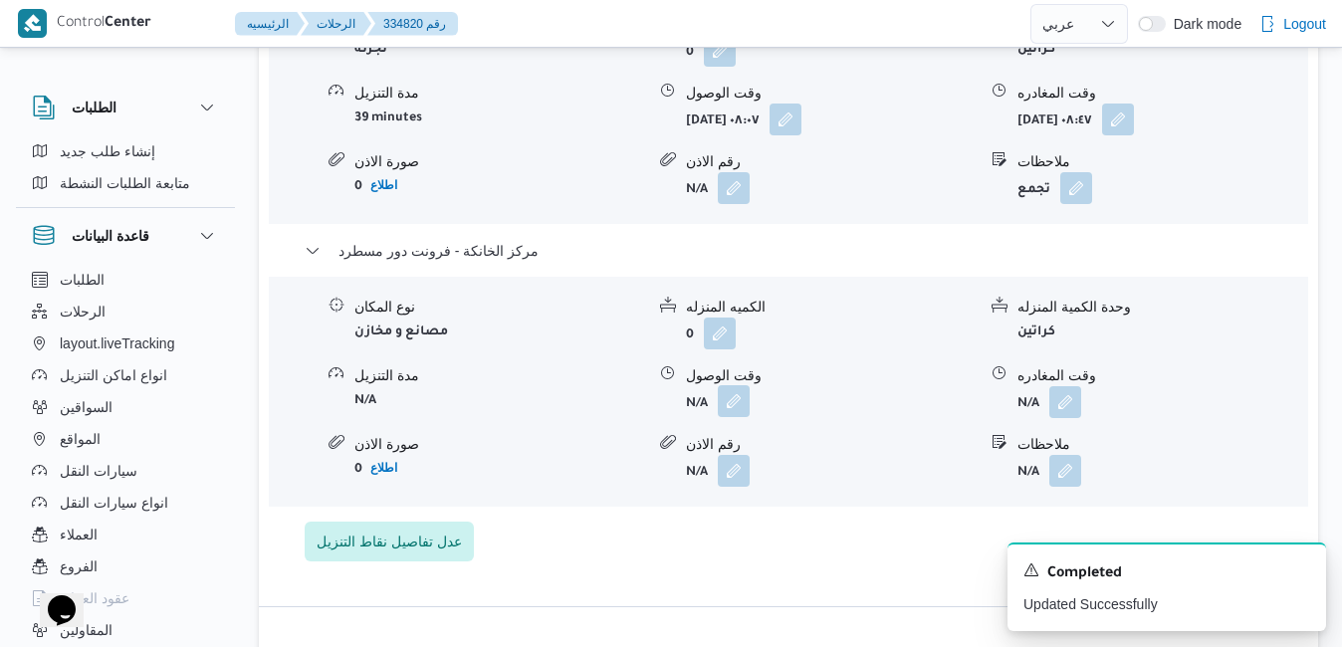
click at [734, 417] on button "button" at bounding box center [734, 401] width 32 height 32
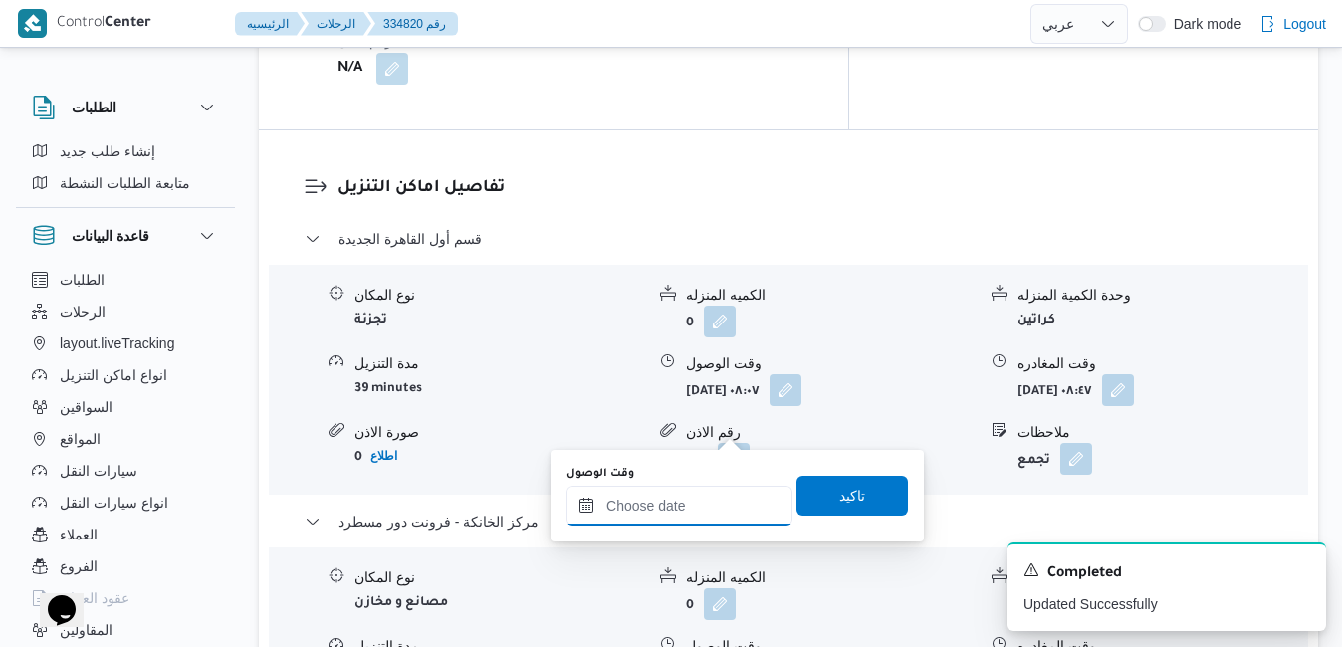
click at [713, 495] on input "وقت الوصول" at bounding box center [679, 506] width 226 height 40
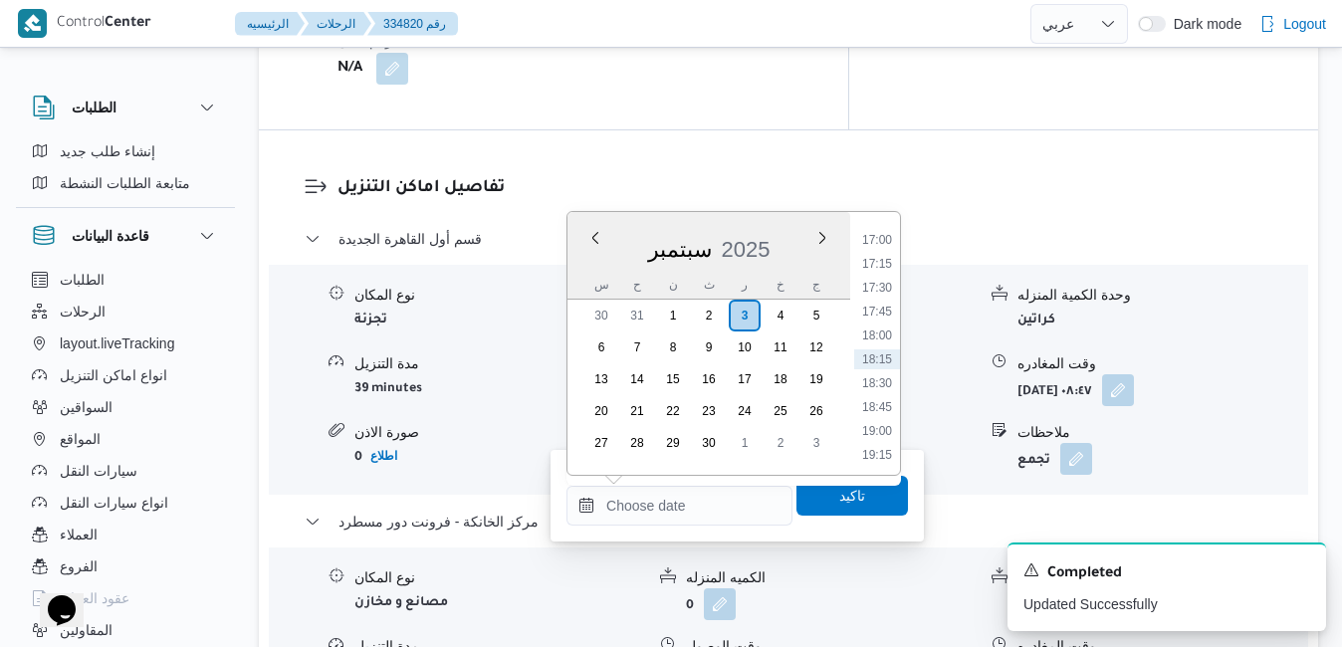
click at [591, 284] on div "س" at bounding box center [601, 285] width 32 height 28
click at [883, 417] on li "16:45" at bounding box center [877, 418] width 46 height 20
type input "٠٣/٠٩/٢٠٢٥ ١٦:٤٥"
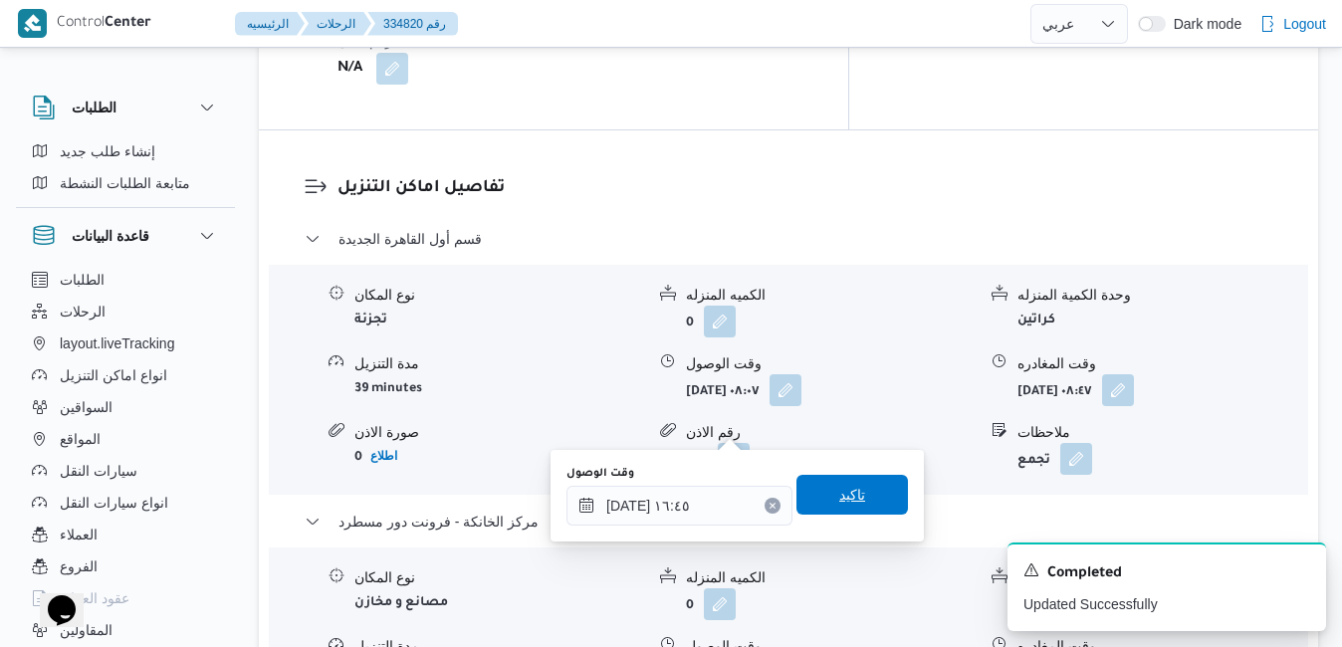
click at [857, 489] on span "تاكيد" at bounding box center [851, 495] width 111 height 40
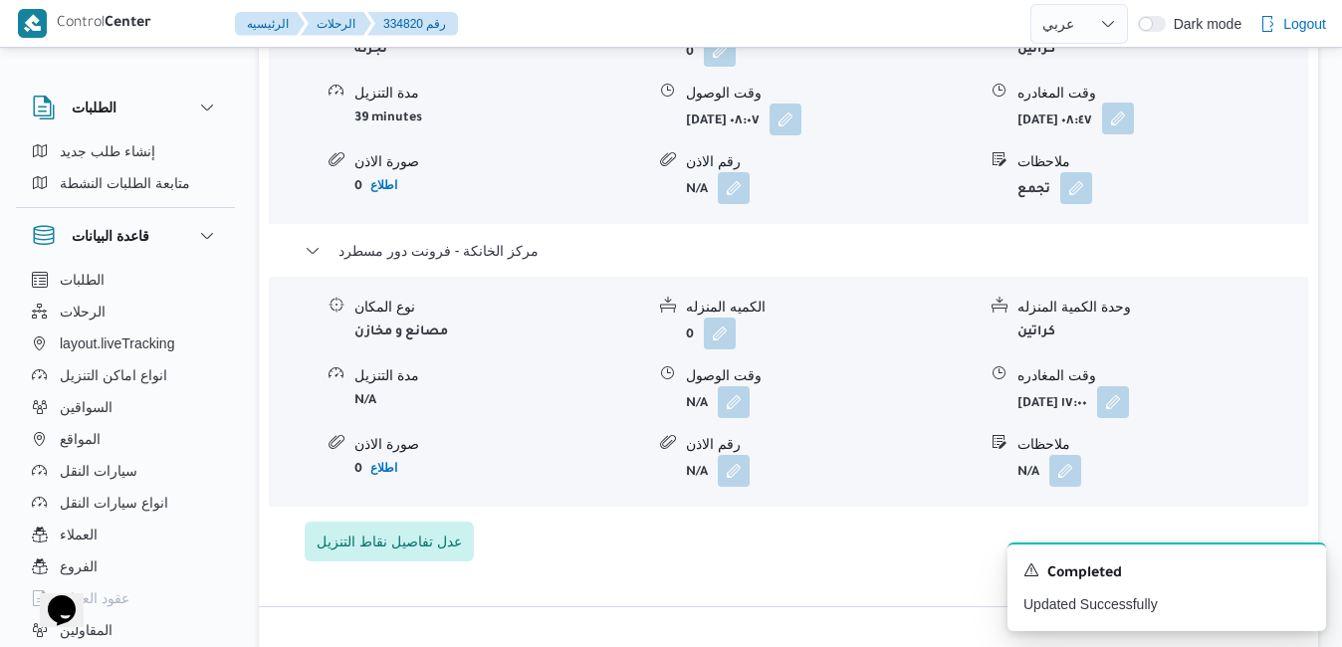
click at [1134, 134] on button "button" at bounding box center [1118, 119] width 32 height 32
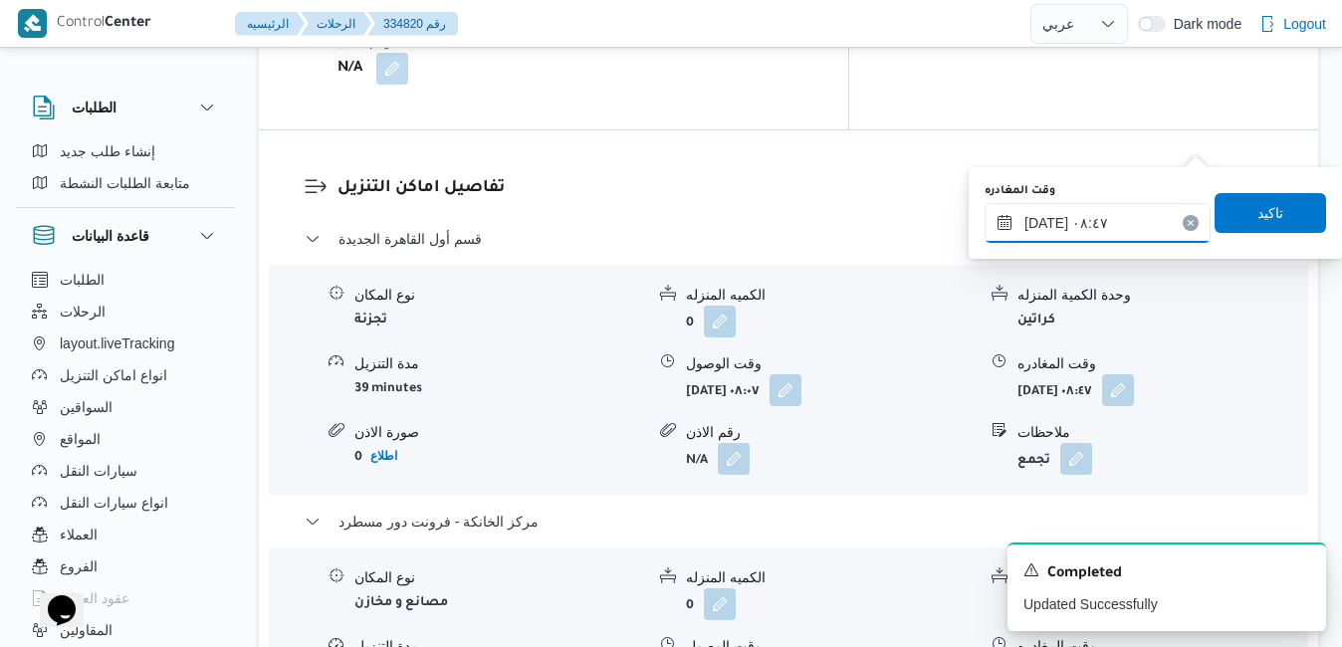
click at [1142, 214] on input "٠٣/٠٩/٢٠٢٥ ٠٨:٤٧" at bounding box center [1097, 223] width 226 height 40
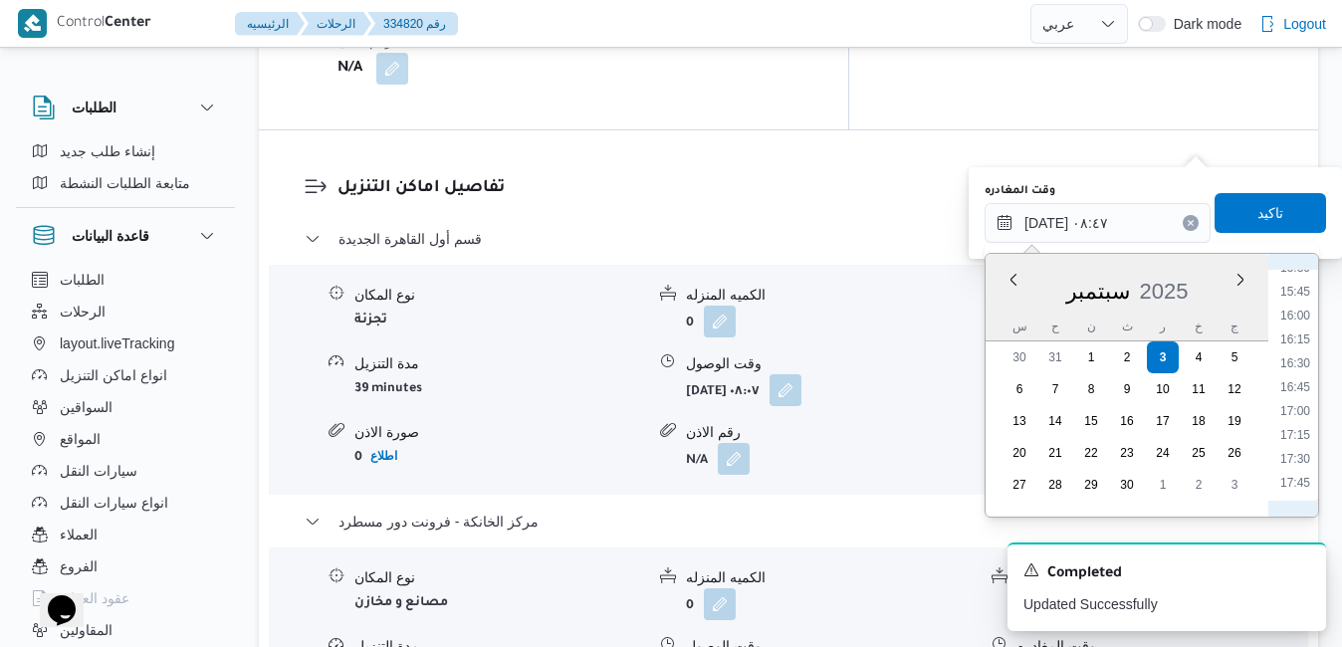
scroll to position [1523, 0]
click at [1296, 285] on li "16:00" at bounding box center [1295, 286] width 46 height 20
type input "[DATE] ١٦:٠٠"
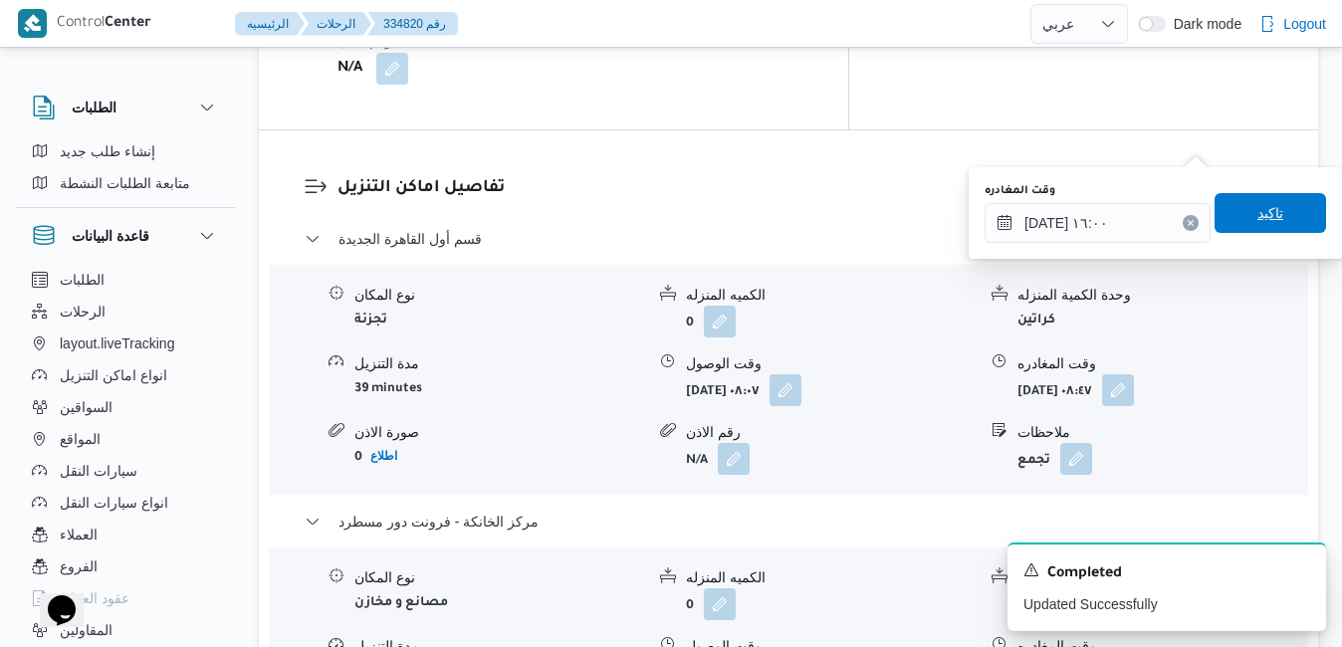
click at [1276, 210] on span "تاكيد" at bounding box center [1269, 213] width 111 height 40
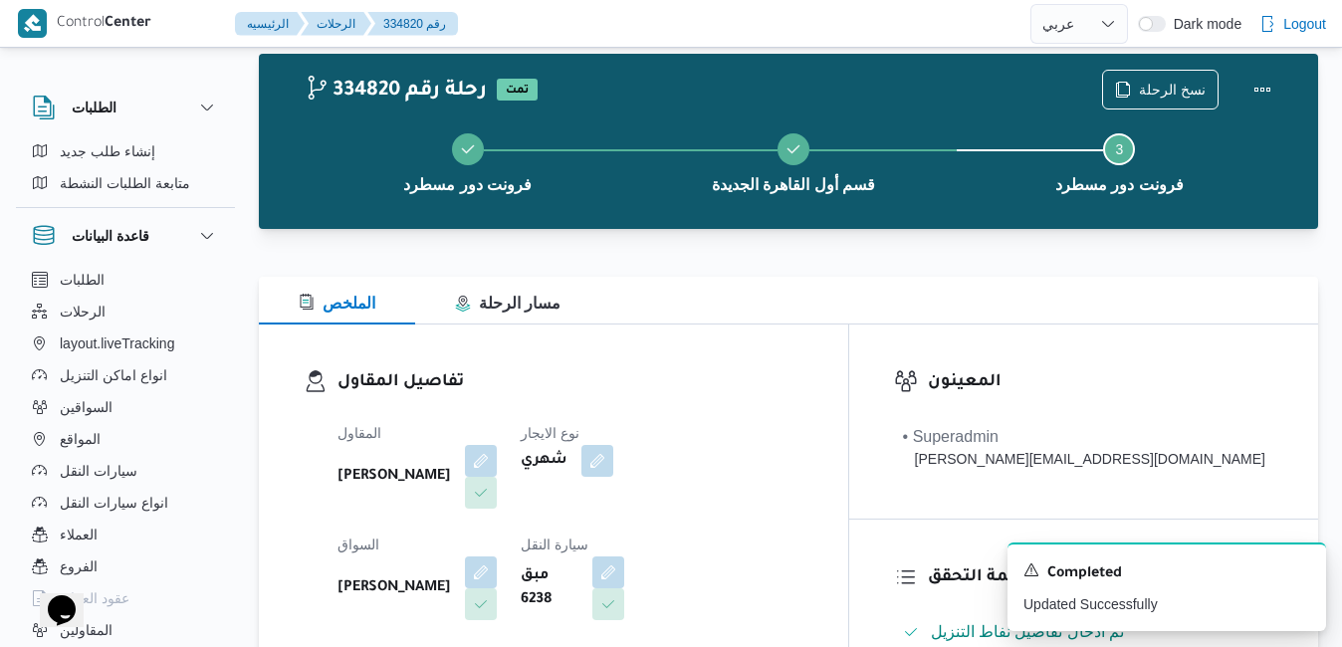
scroll to position [0, 0]
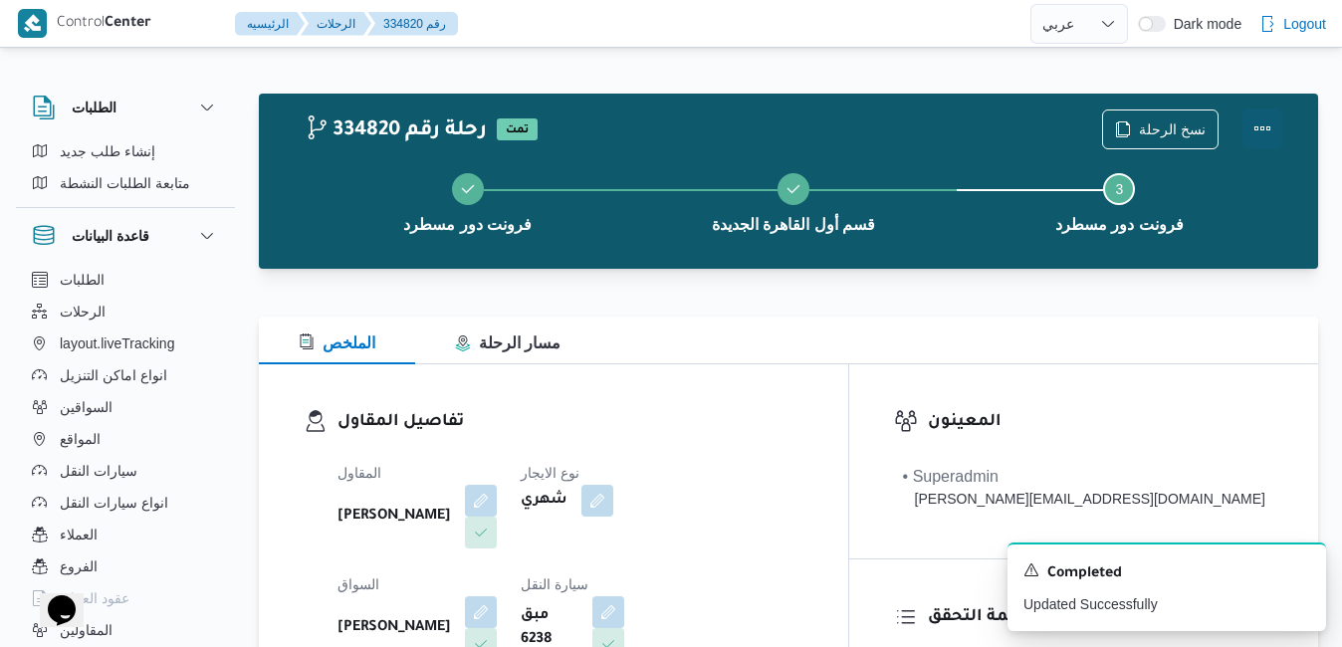
click at [1258, 128] on button "Actions" at bounding box center [1262, 128] width 40 height 40
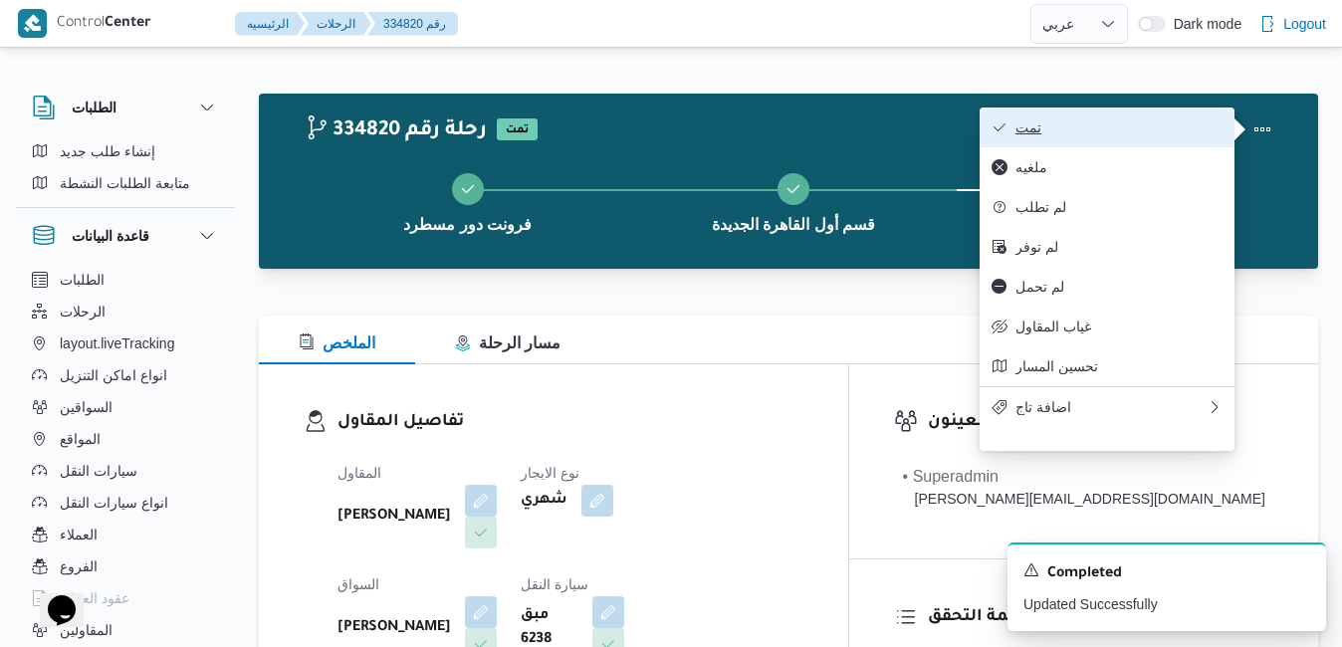
click at [1162, 135] on span "تمت" at bounding box center [1118, 127] width 207 height 16
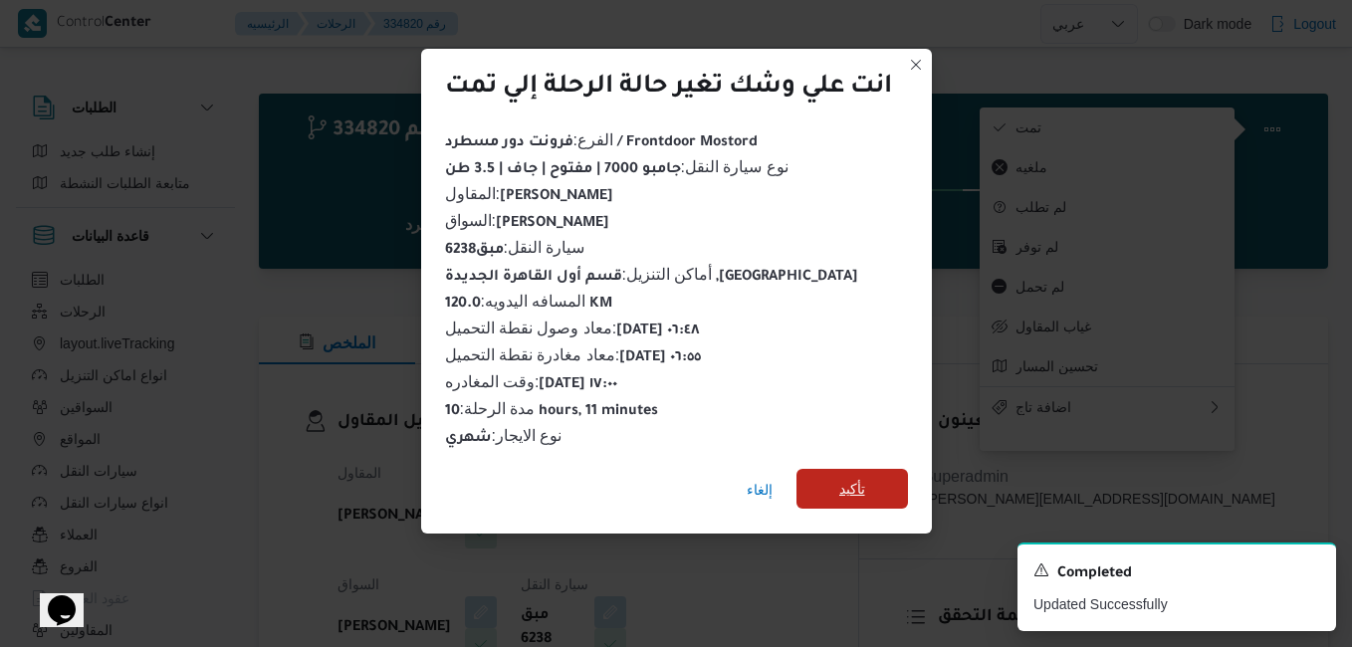
click at [880, 479] on span "تأكيد" at bounding box center [851, 489] width 111 height 40
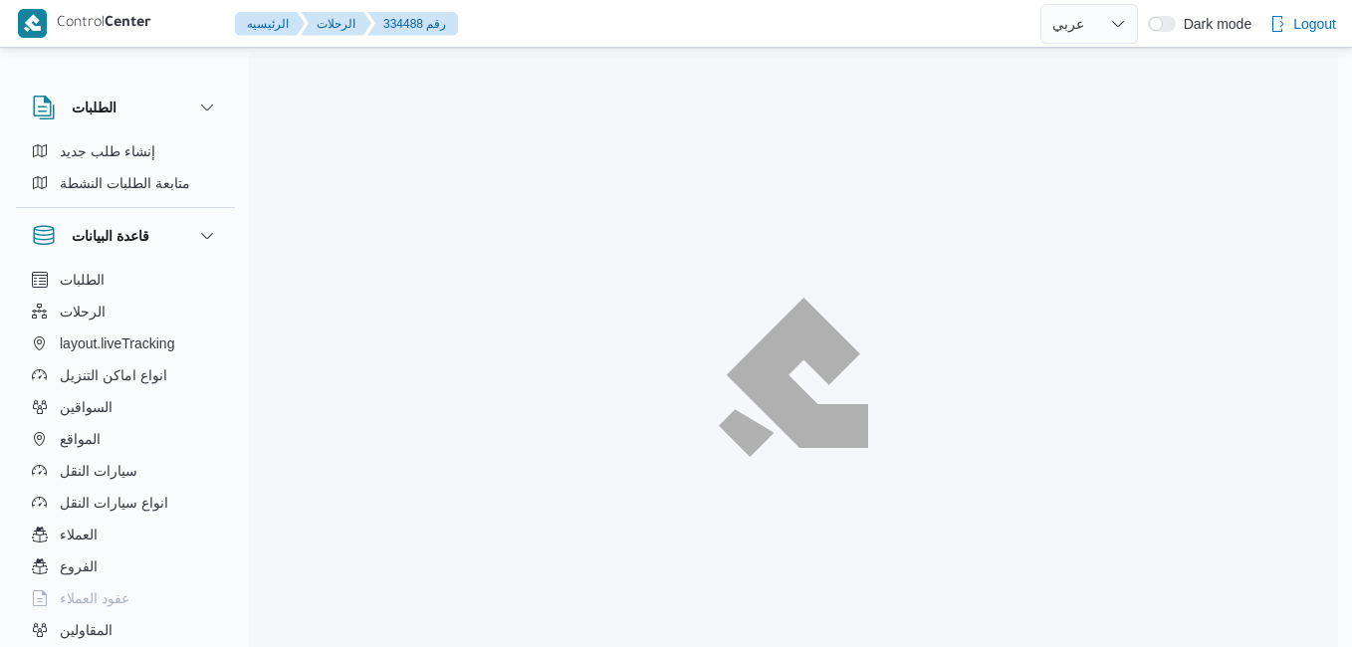
select select "ar"
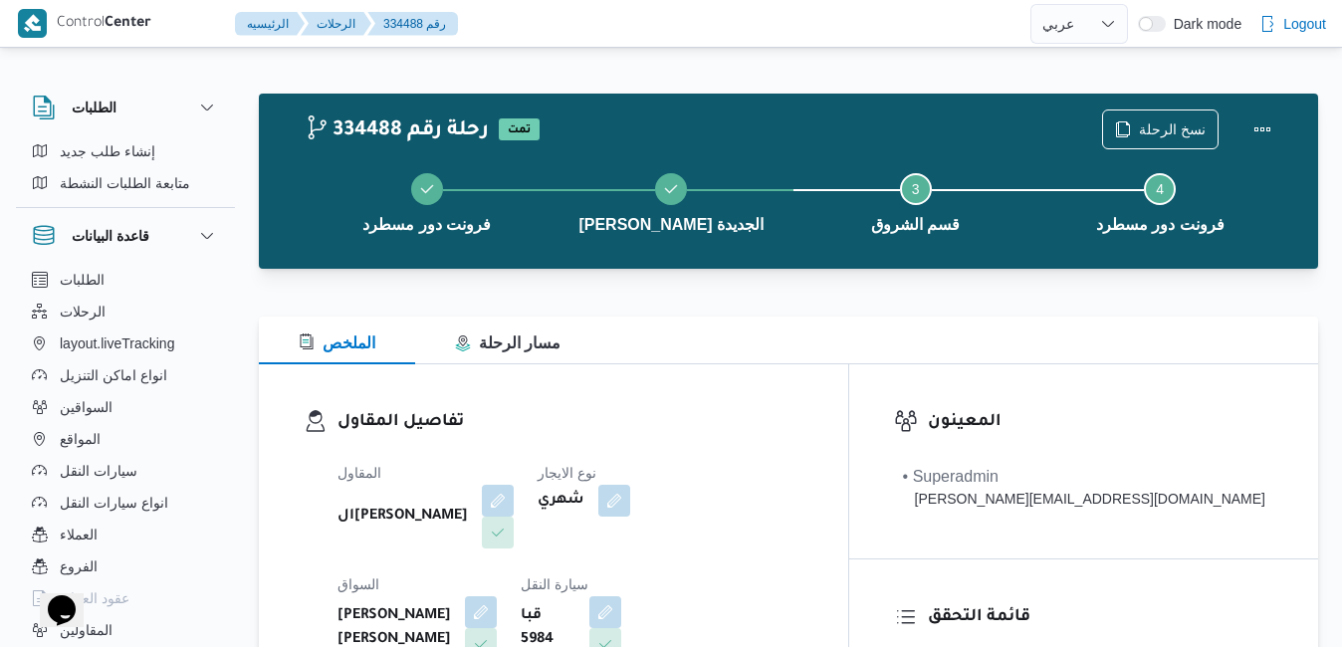
click at [688, 338] on div "الملخص مسار الرحلة" at bounding box center [788, 341] width 1059 height 48
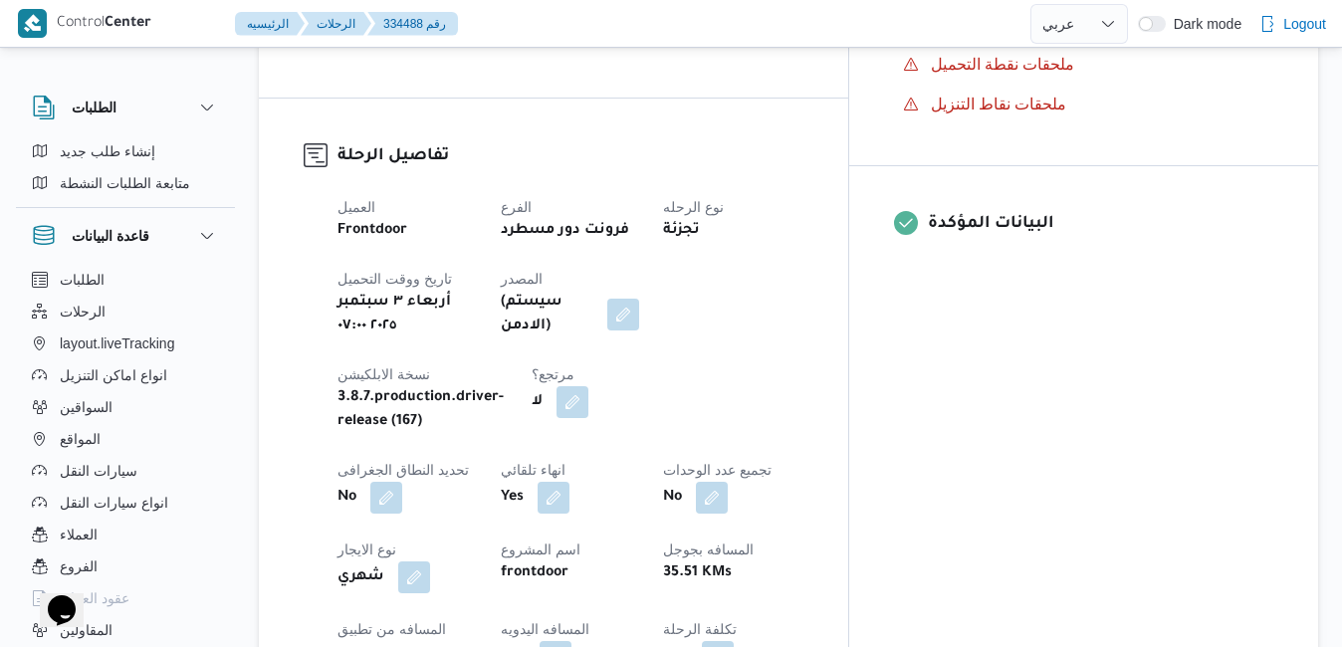
scroll to position [756, 0]
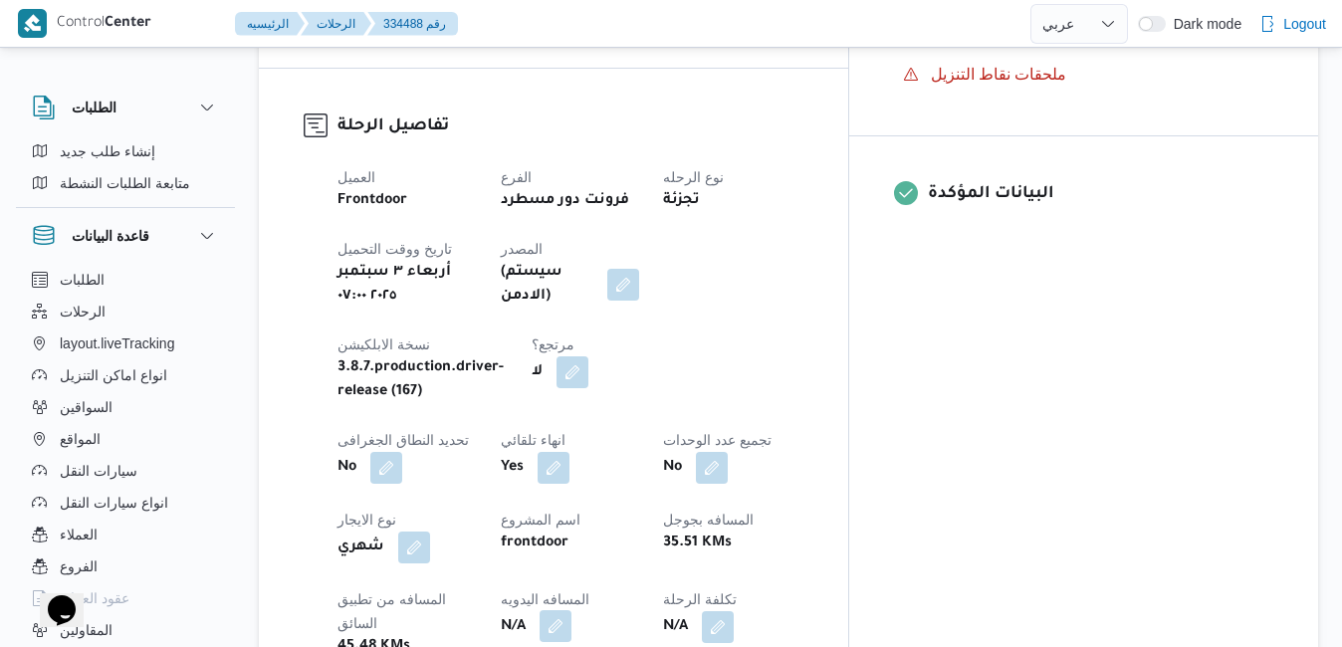
click at [571, 610] on button "button" at bounding box center [555, 626] width 32 height 32
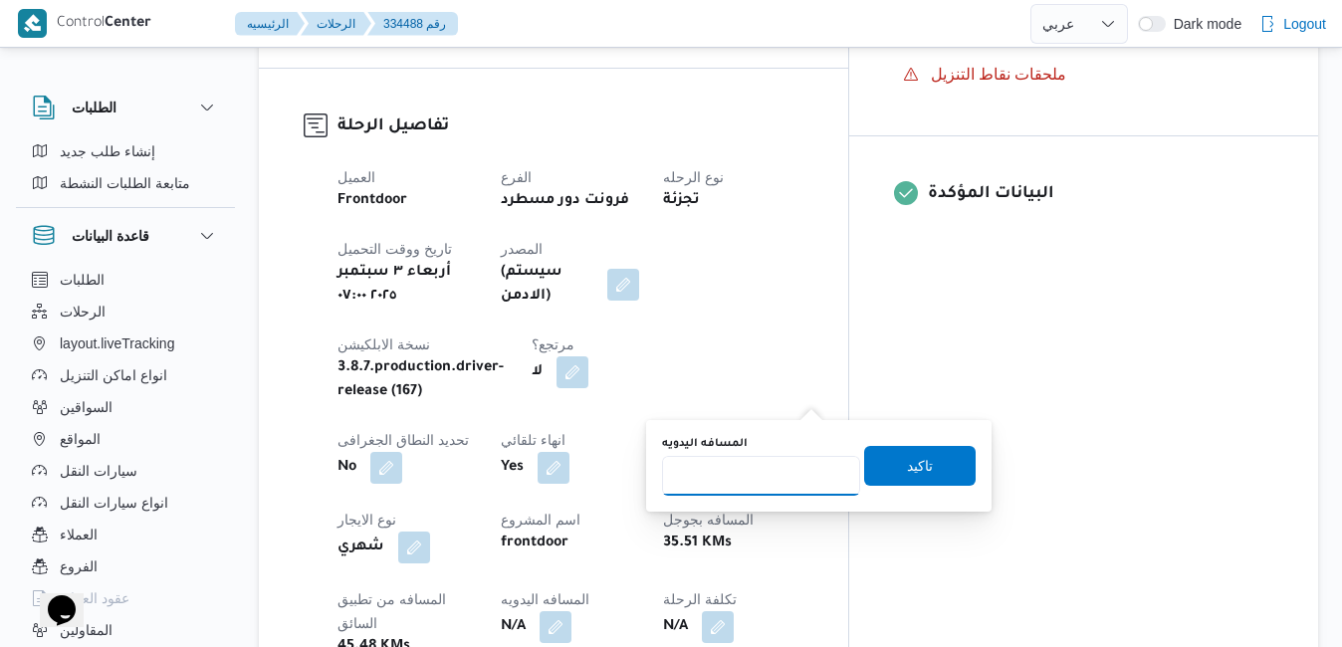
click at [776, 478] on input "المسافه اليدويه" at bounding box center [761, 476] width 198 height 40
type input "120"
click at [874, 460] on span "تاكيد" at bounding box center [919, 465] width 111 height 40
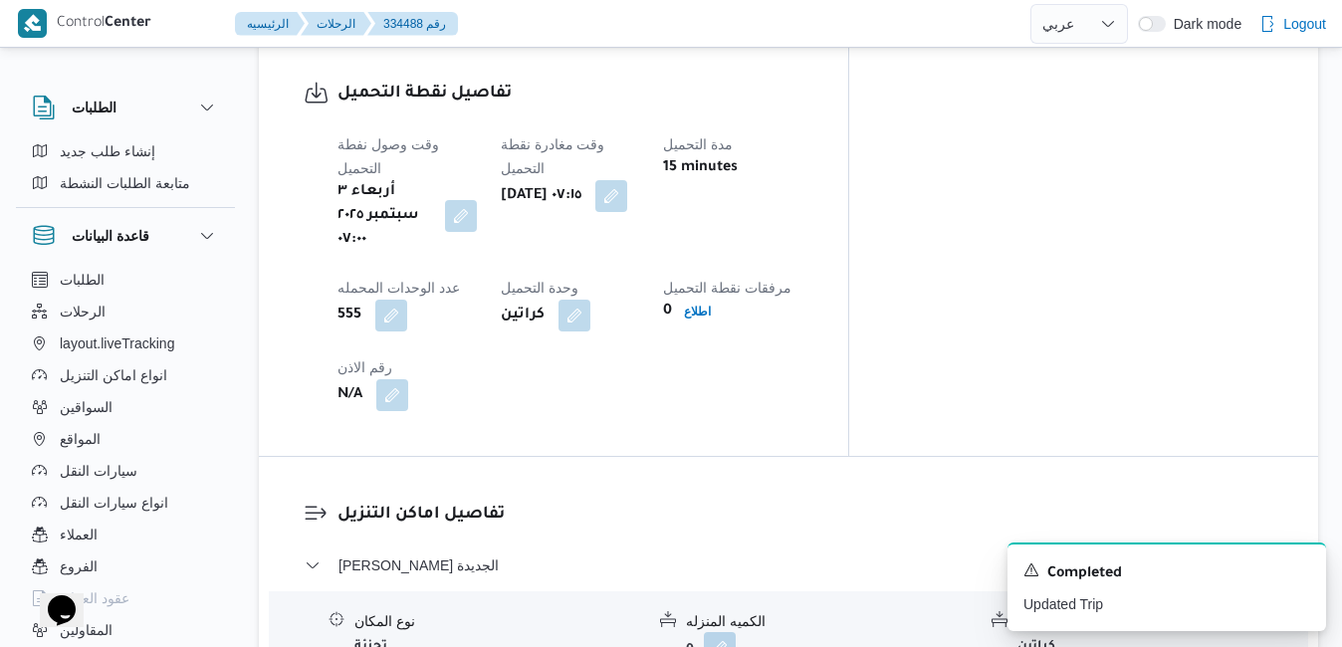
scroll to position [1632, 0]
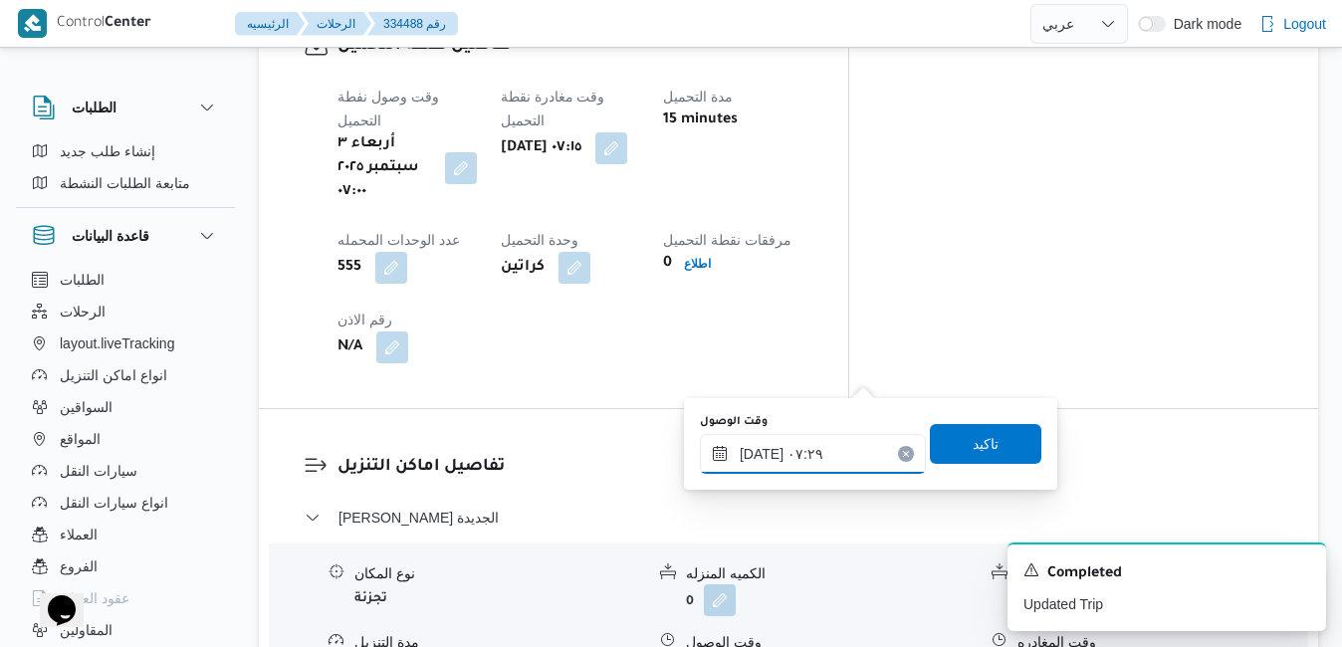
click at [772, 445] on input "[DATE] ٠٧:٢٩" at bounding box center [813, 454] width 226 height 40
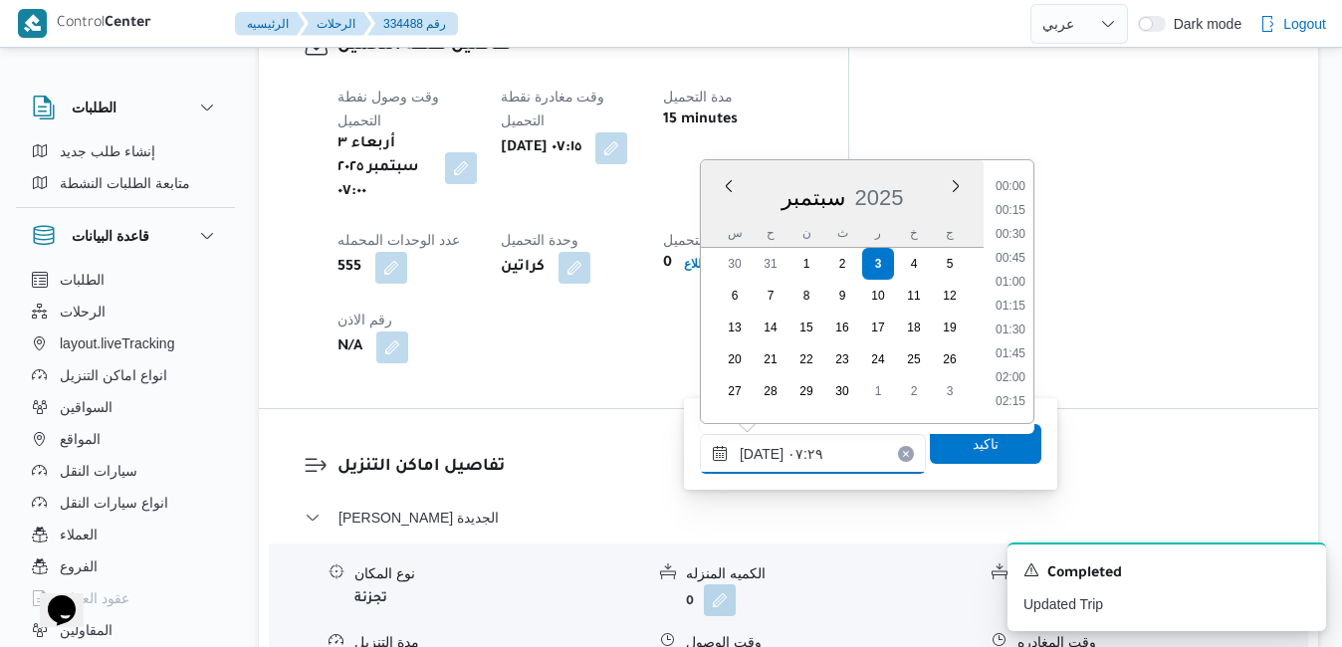
scroll to position [571, 0]
click at [1020, 372] on li "08:00" at bounding box center [1010, 379] width 46 height 20
type input "٠٣/٠٩/٢٠٢٥ ٠٨:٠٠"
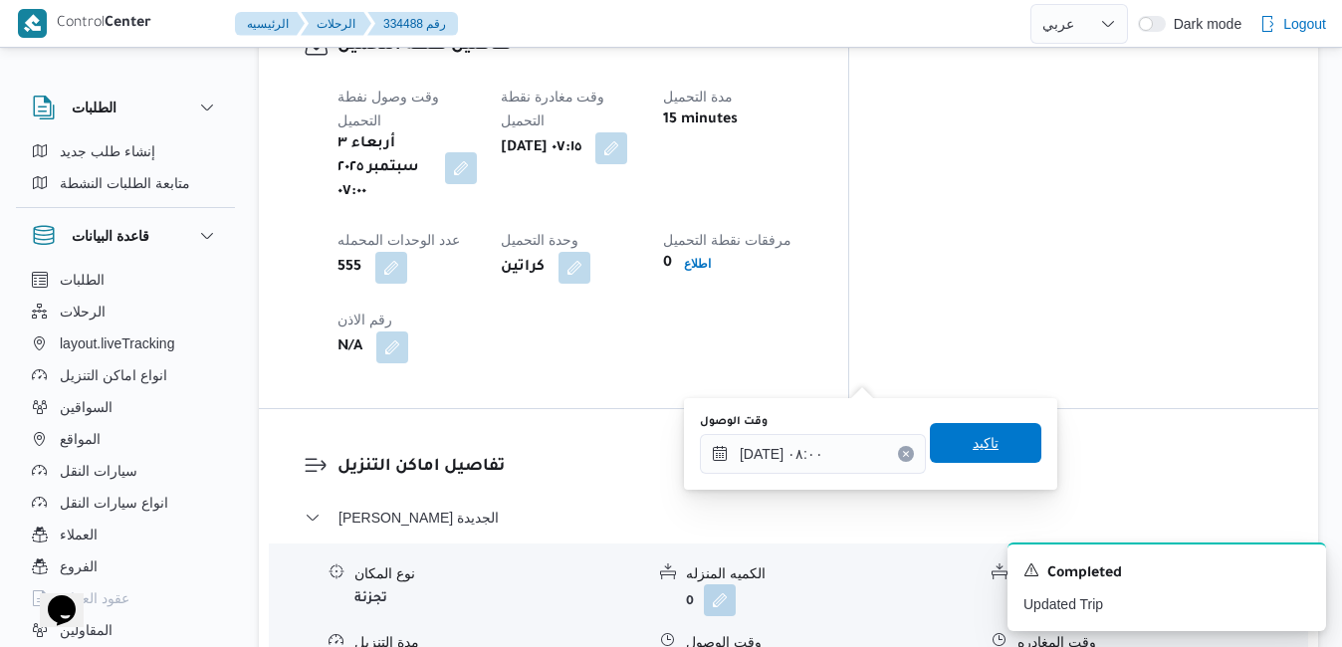
click at [985, 441] on span "تاكيد" at bounding box center [985, 443] width 111 height 40
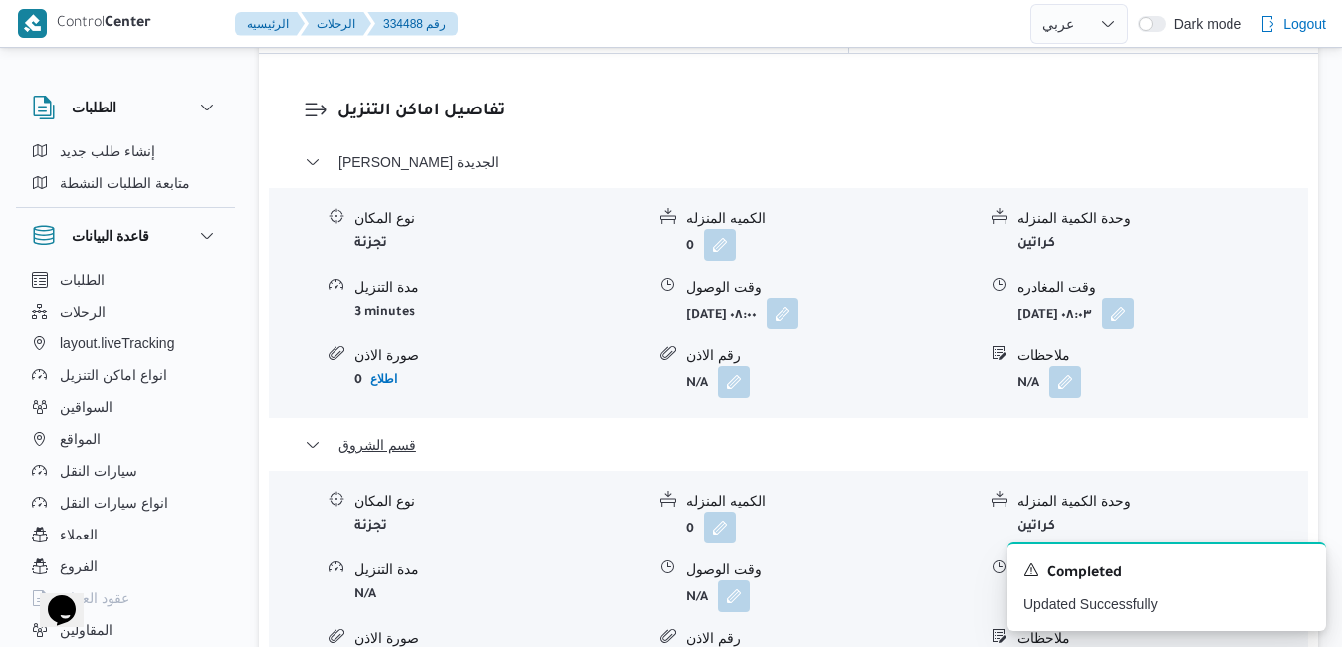
scroll to position [1991, 0]
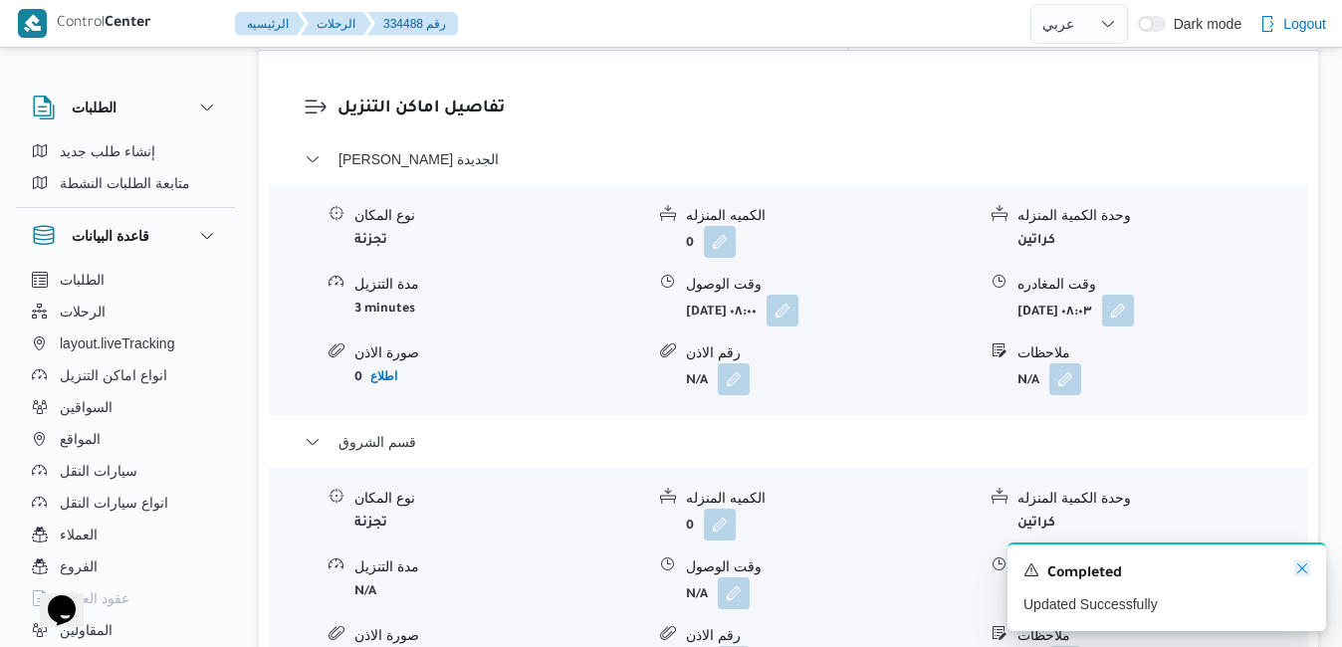
click at [1302, 568] on icon "Dismiss toast" at bounding box center [1302, 568] width 16 height 16
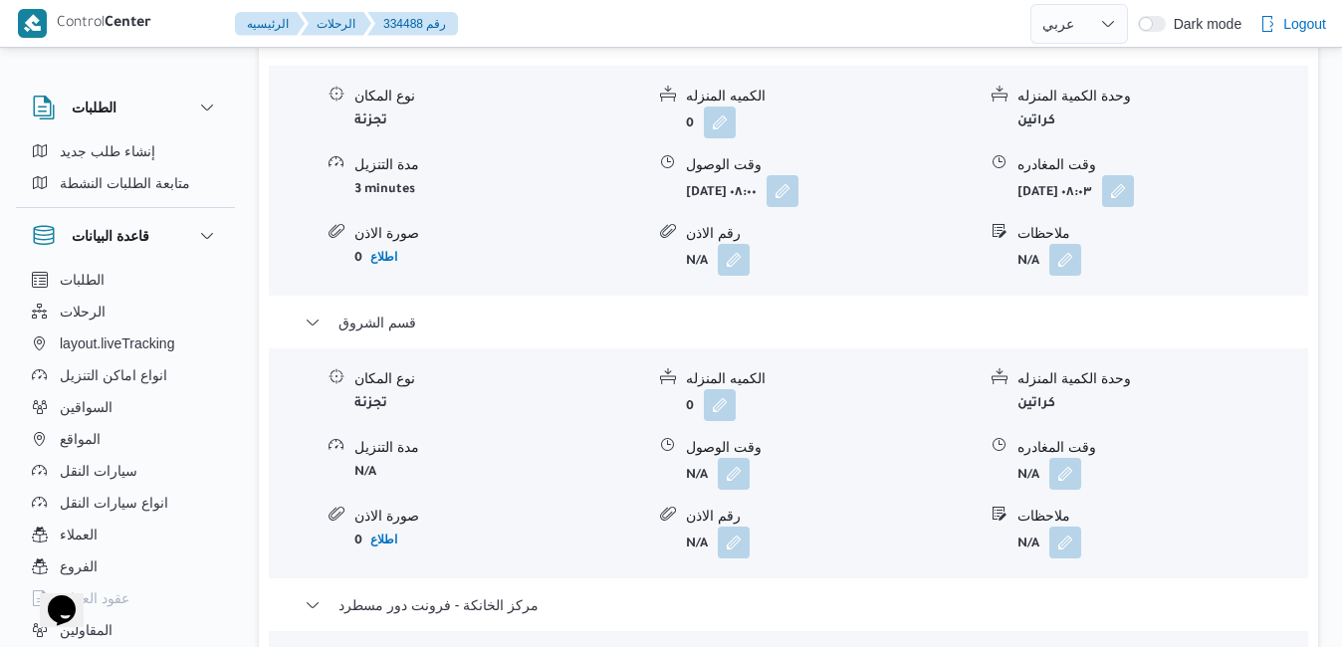
scroll to position [2150, 0]
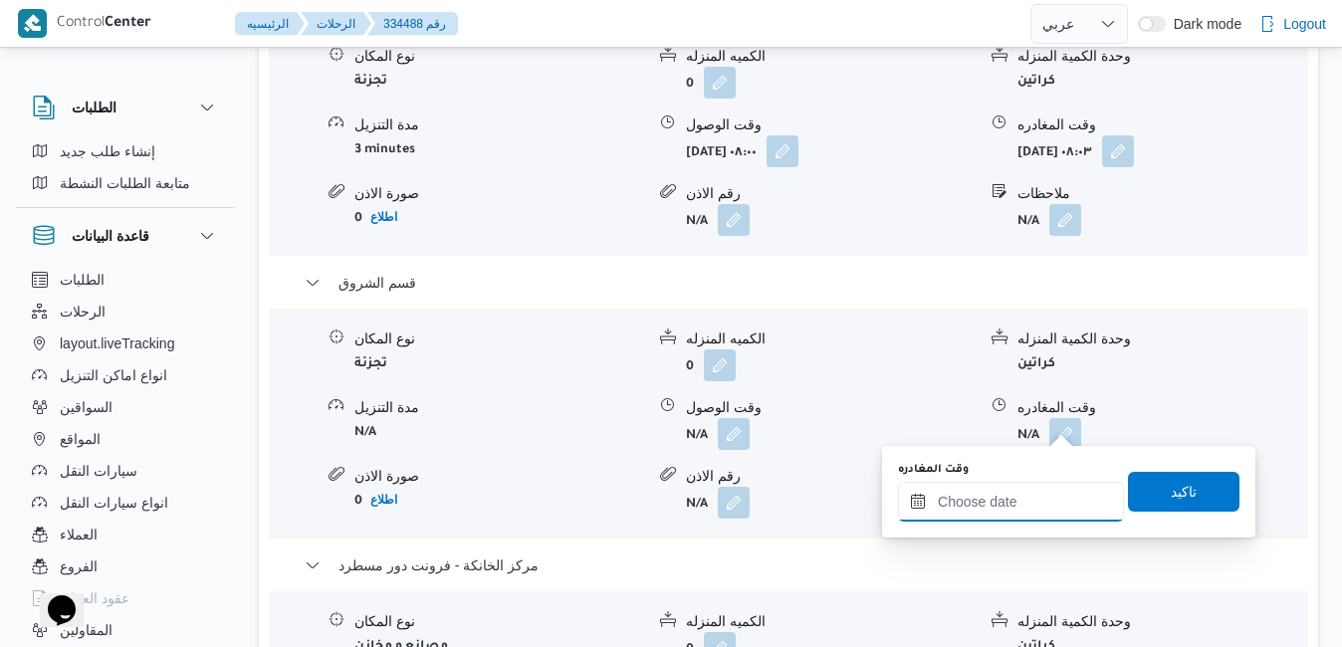
click at [990, 517] on input "وقت المغادره" at bounding box center [1011, 502] width 226 height 40
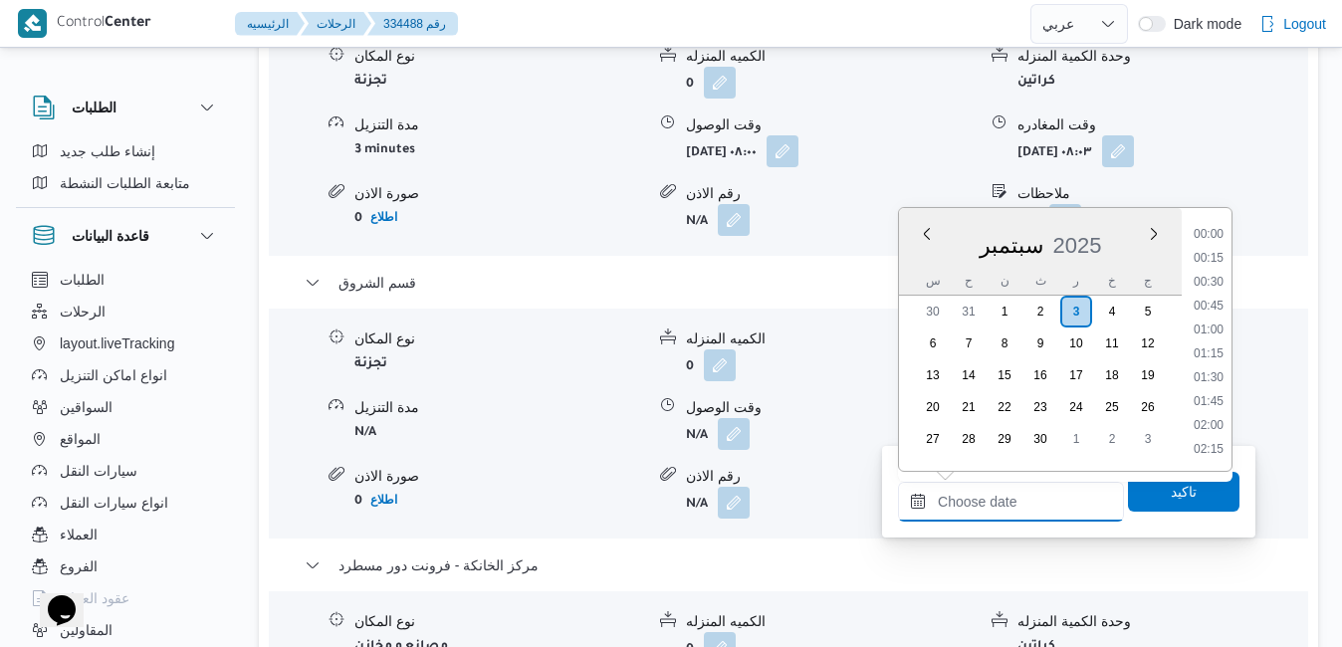
scroll to position [1622, 0]
click at [921, 261] on div "سبتمبر 2025" at bounding box center [1040, 241] width 283 height 51
click at [1214, 256] on li "17:15" at bounding box center [1208, 260] width 46 height 20
type input "[DATE] ١٧:١٥"
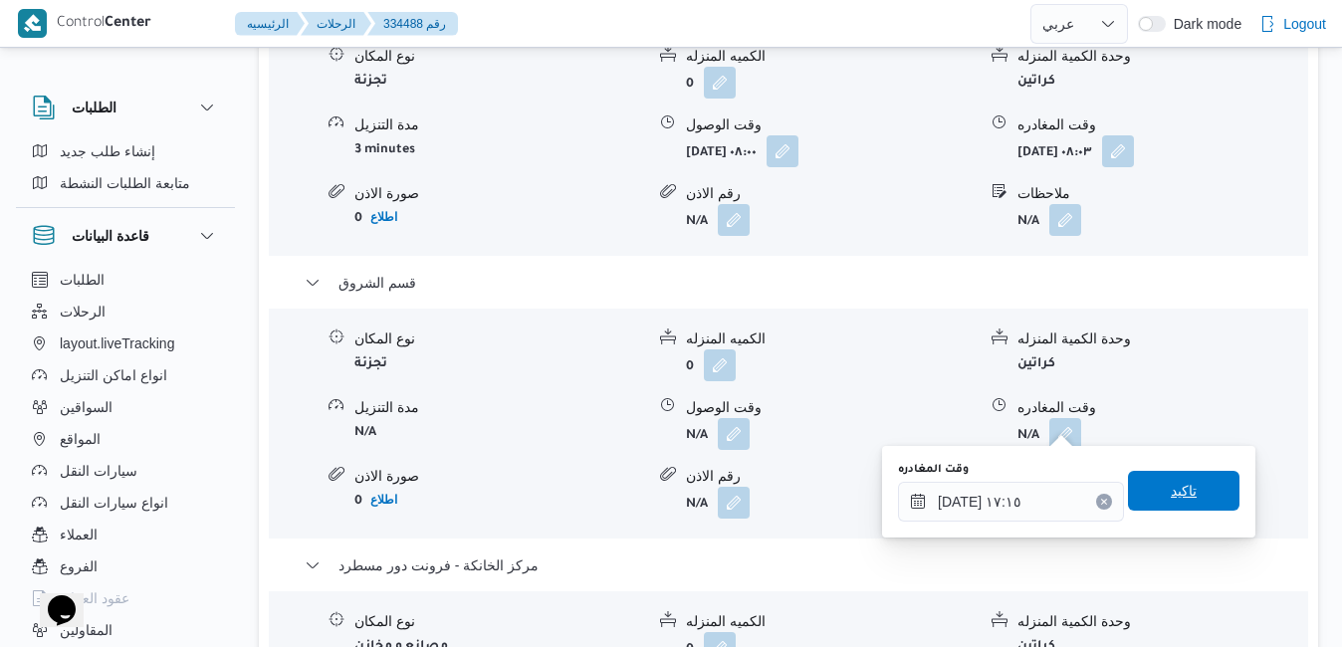
click at [1142, 488] on span "تاكيد" at bounding box center [1183, 491] width 111 height 40
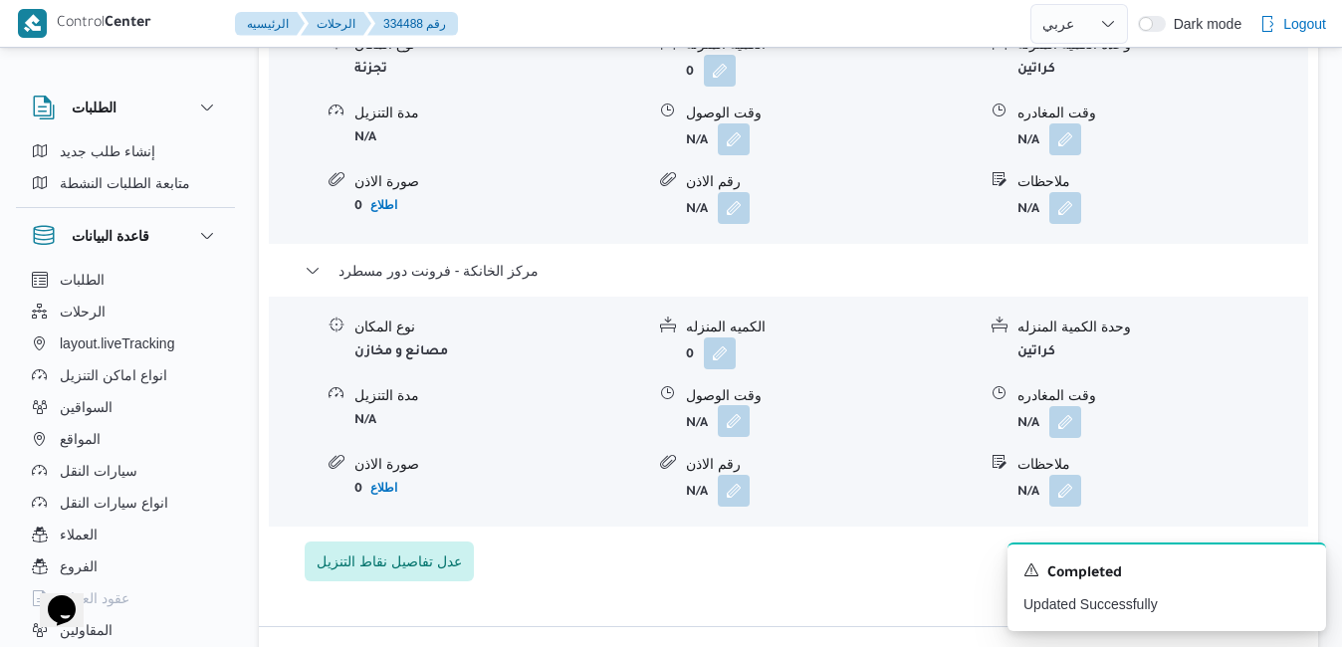
click at [724, 409] on button "button" at bounding box center [734, 421] width 32 height 32
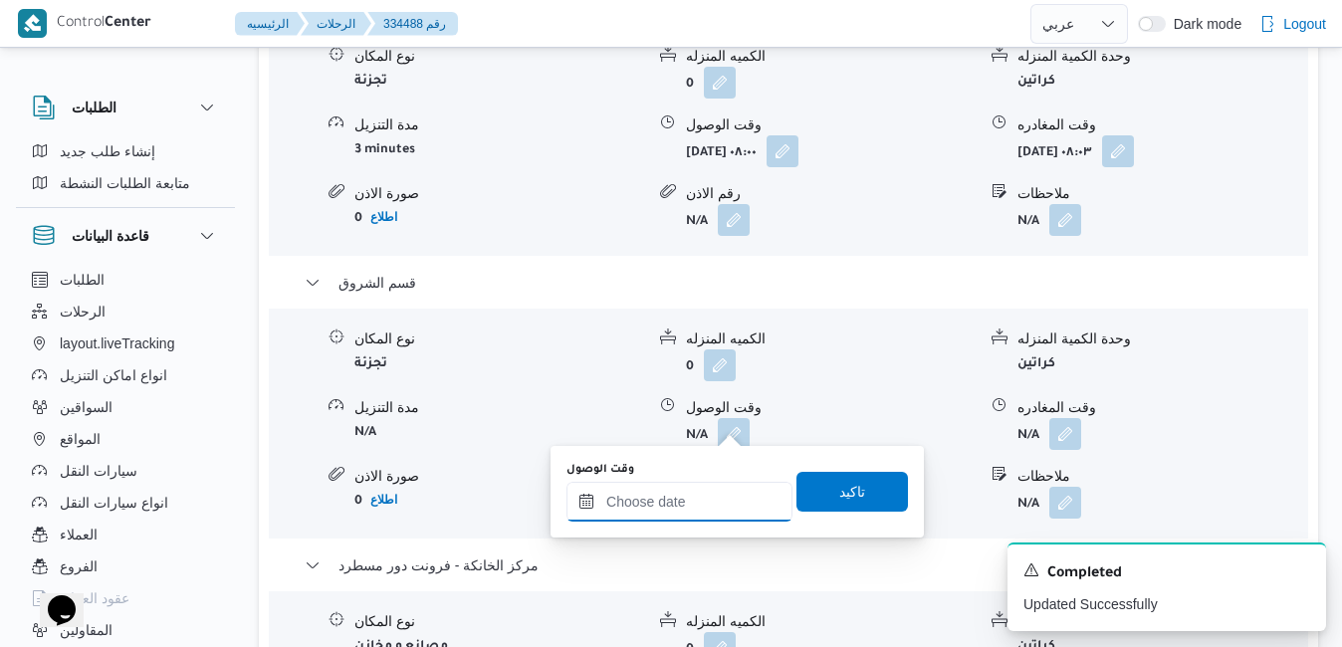
click at [704, 497] on input "وقت الوصول" at bounding box center [679, 502] width 226 height 40
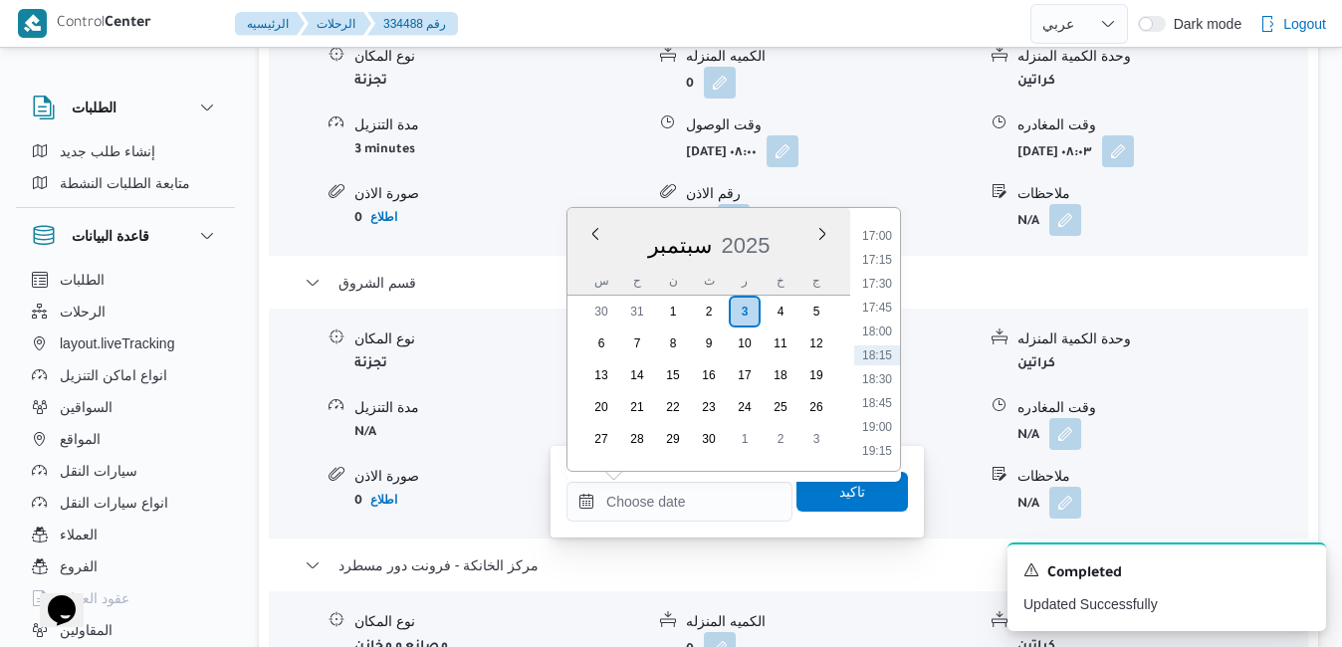
click at [586, 257] on div "سبتمبر 2025" at bounding box center [708, 241] width 283 height 51
click at [884, 232] on li "17:00" at bounding box center [877, 236] width 46 height 20
type input "[DATE] ١٧:٠٠"
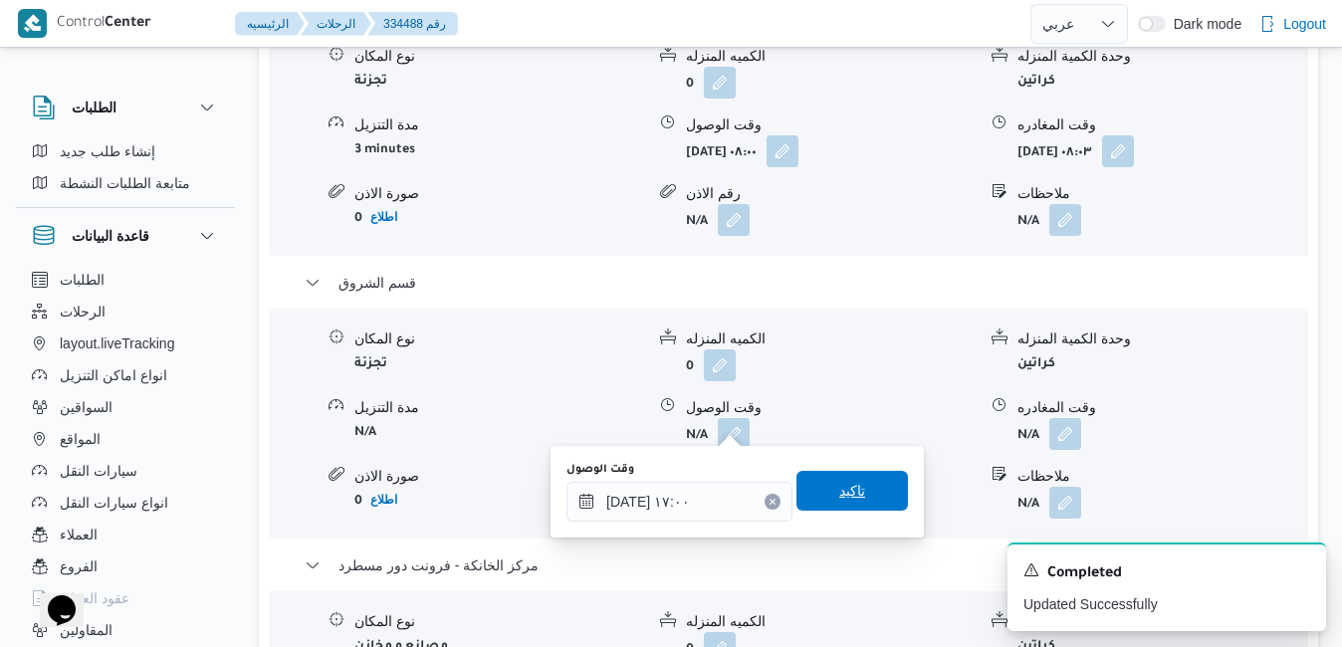
click at [812, 488] on span "تاكيد" at bounding box center [851, 491] width 111 height 40
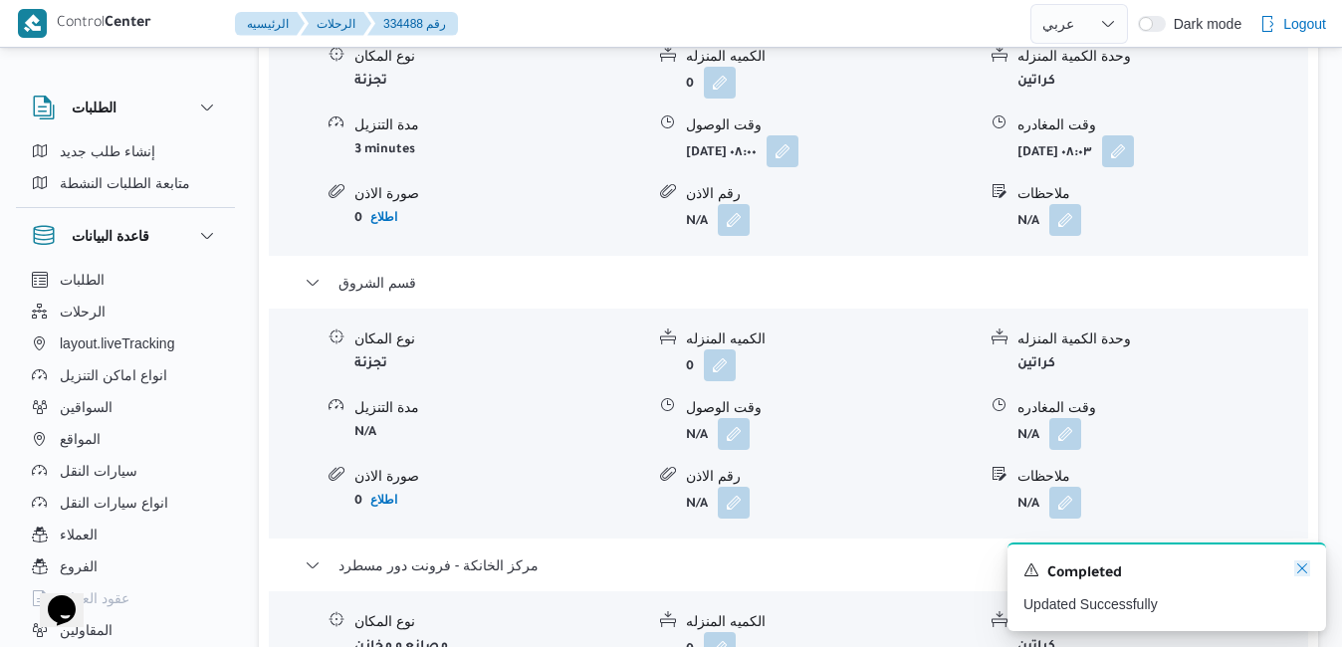
click at [1301, 569] on icon "Dismiss toast" at bounding box center [1302, 568] width 10 height 10
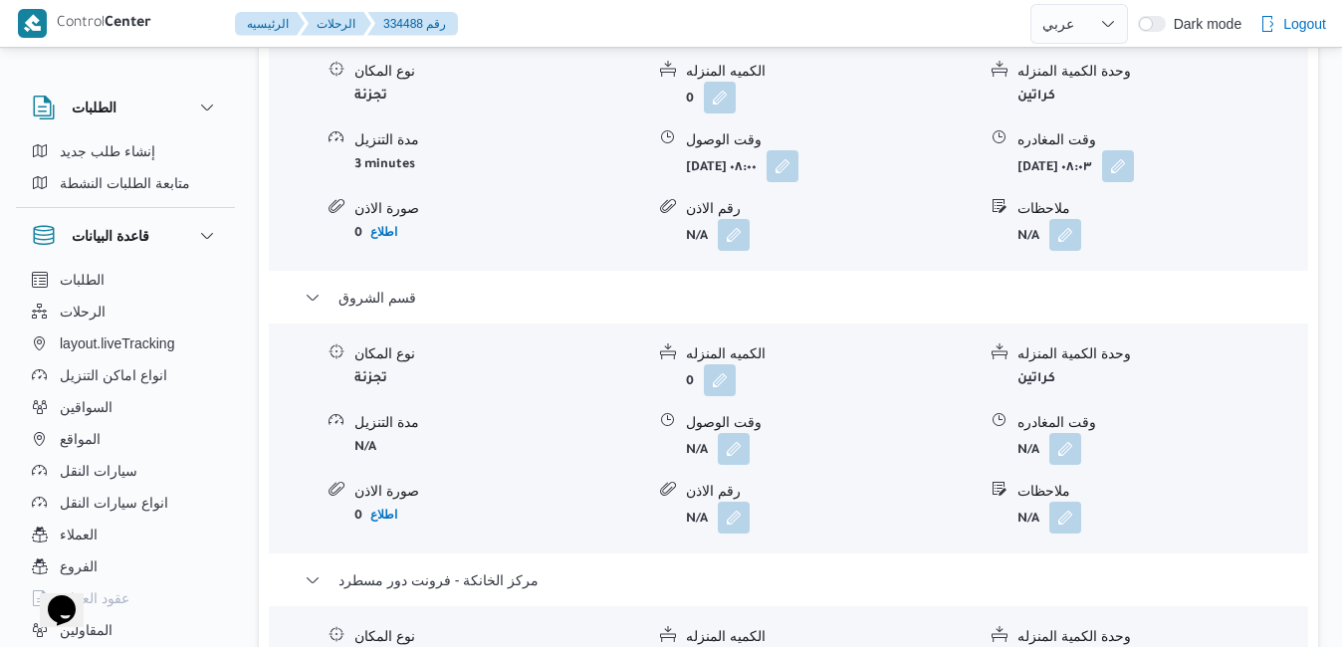
scroll to position [2173, 0]
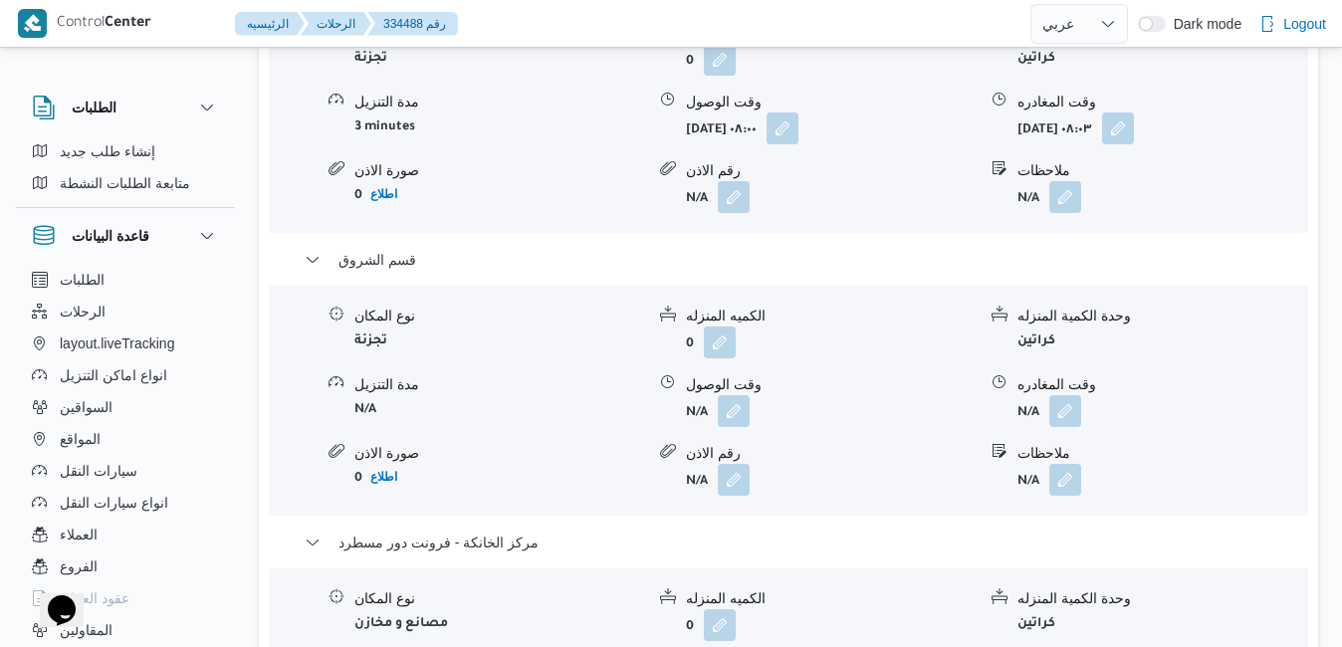
click at [1076, 288] on div "نوع المكان تجزئة الكميه المنزله 0 وحدة الكمية المنزله كراتين مدة التنزيل N/A وق…" at bounding box center [788, 401] width 1055 height 226
click at [1061, 394] on button "button" at bounding box center [1065, 410] width 32 height 32
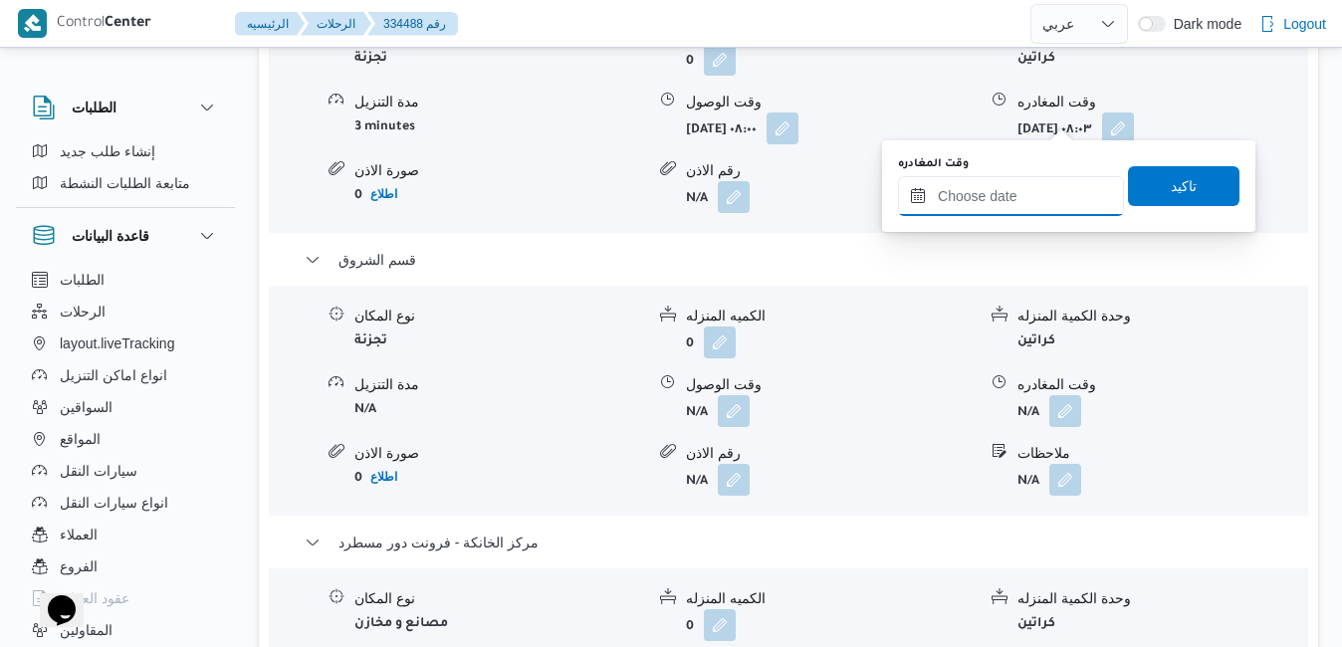
click at [1037, 180] on input "وقت المغادره" at bounding box center [1011, 196] width 226 height 40
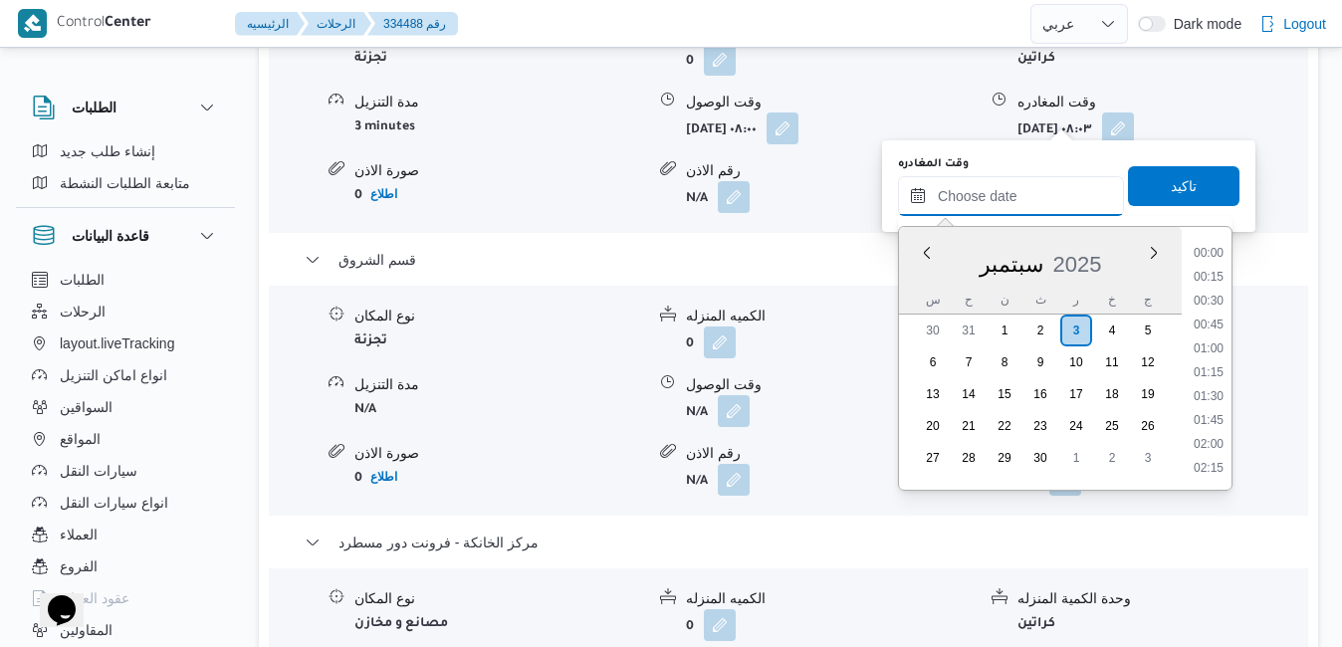
scroll to position [1622, 0]
click at [921, 279] on div "سبتمبر 2025" at bounding box center [1040, 260] width 283 height 51
click at [1209, 393] on li "16:15" at bounding box center [1208, 385] width 46 height 20
type input "٠٣/٠٩/٢٠٢٥ ١٦:١٥"
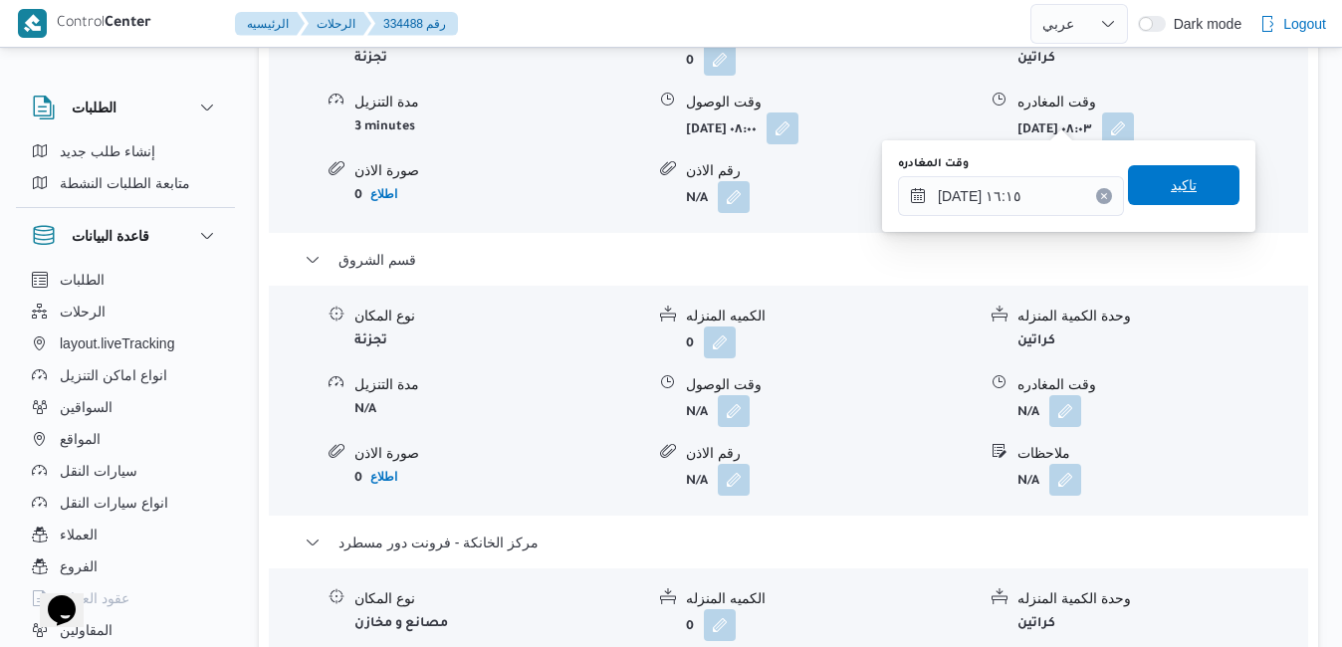
click at [1170, 196] on span "تاكيد" at bounding box center [1183, 185] width 26 height 24
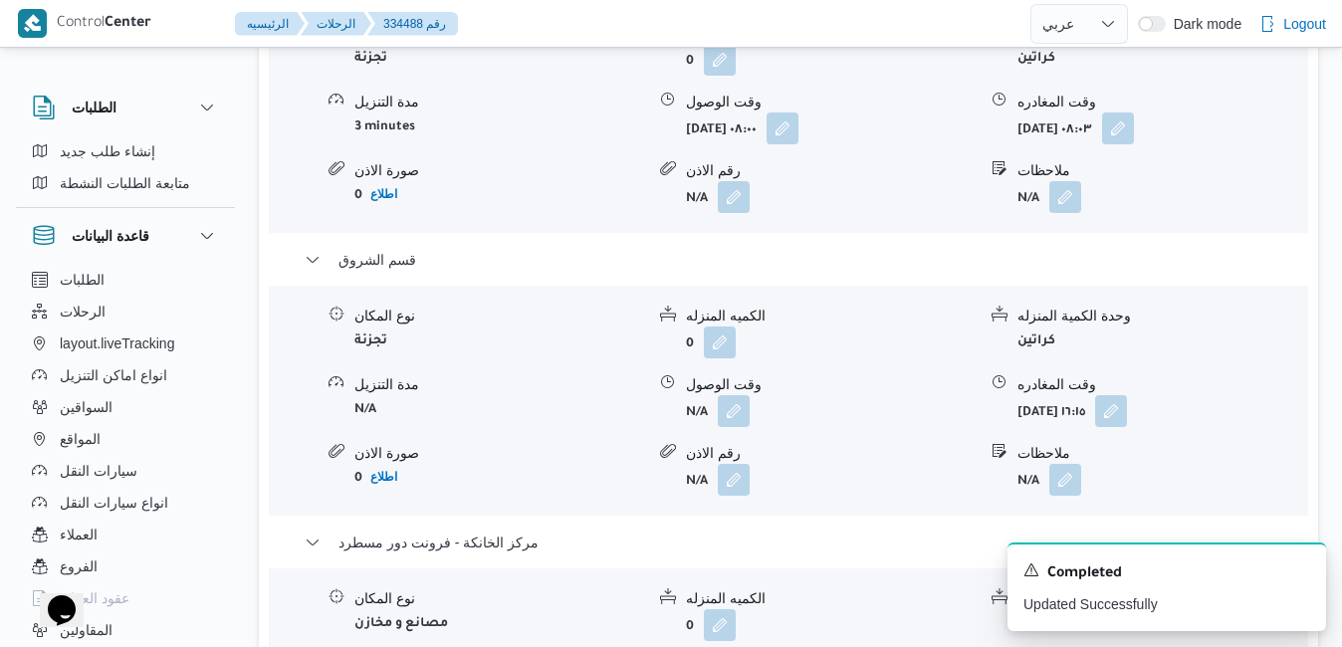
click at [860, 541] on div "ثانى القاهرة الجديدة نوع المكان تجزئة الكميه المنزله 0 وحدة الكمية المنزله كرات…" at bounding box center [789, 409] width 968 height 888
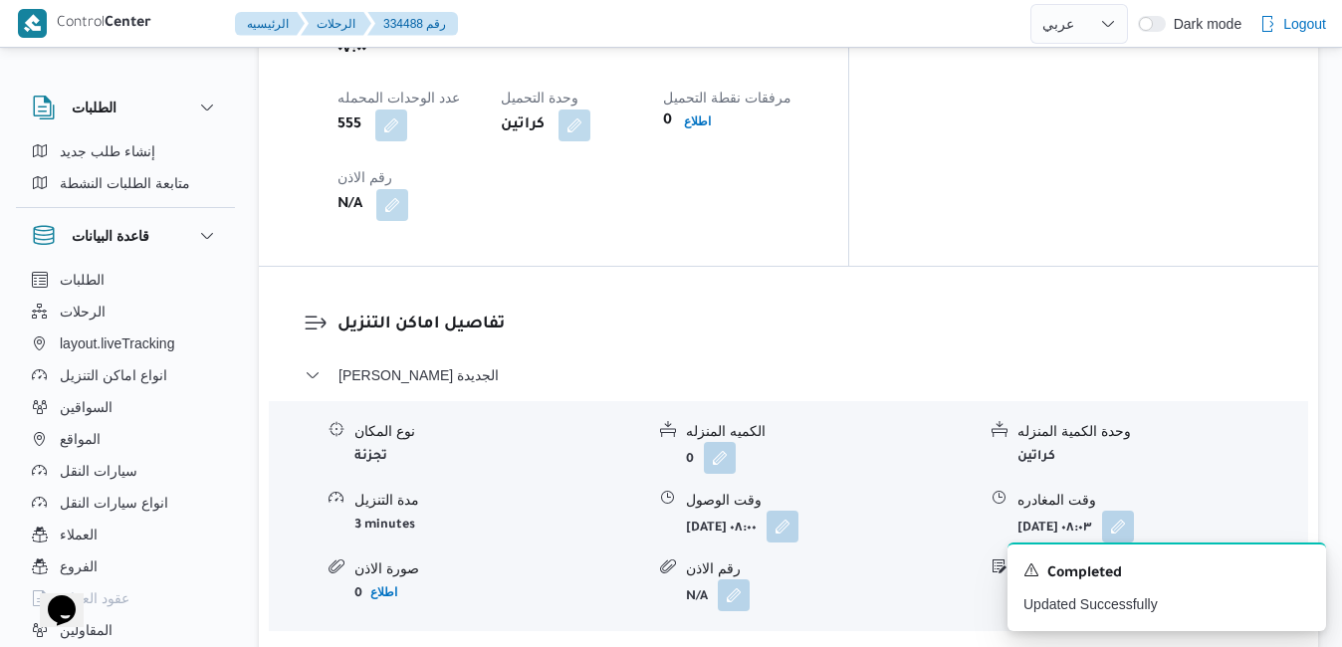
scroll to position [1655, 0]
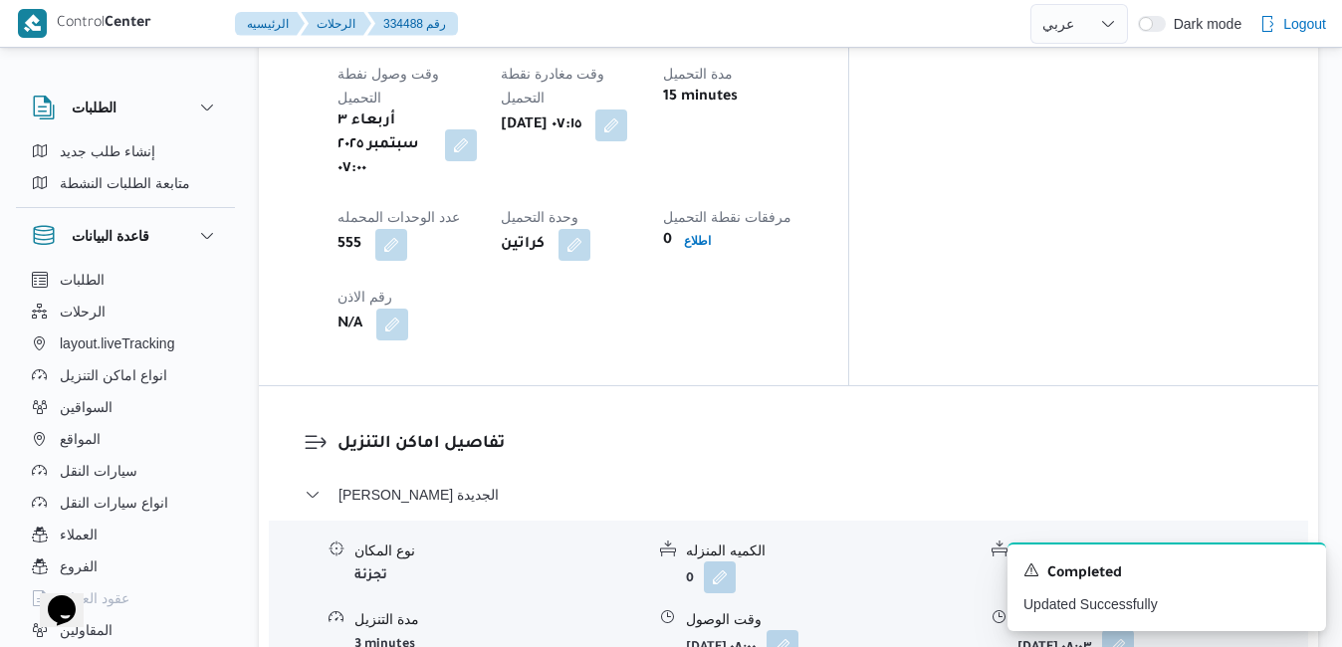
click at [970, 431] on h3 "تفاصيل اماكن التنزيل" at bounding box center [805, 444] width 936 height 27
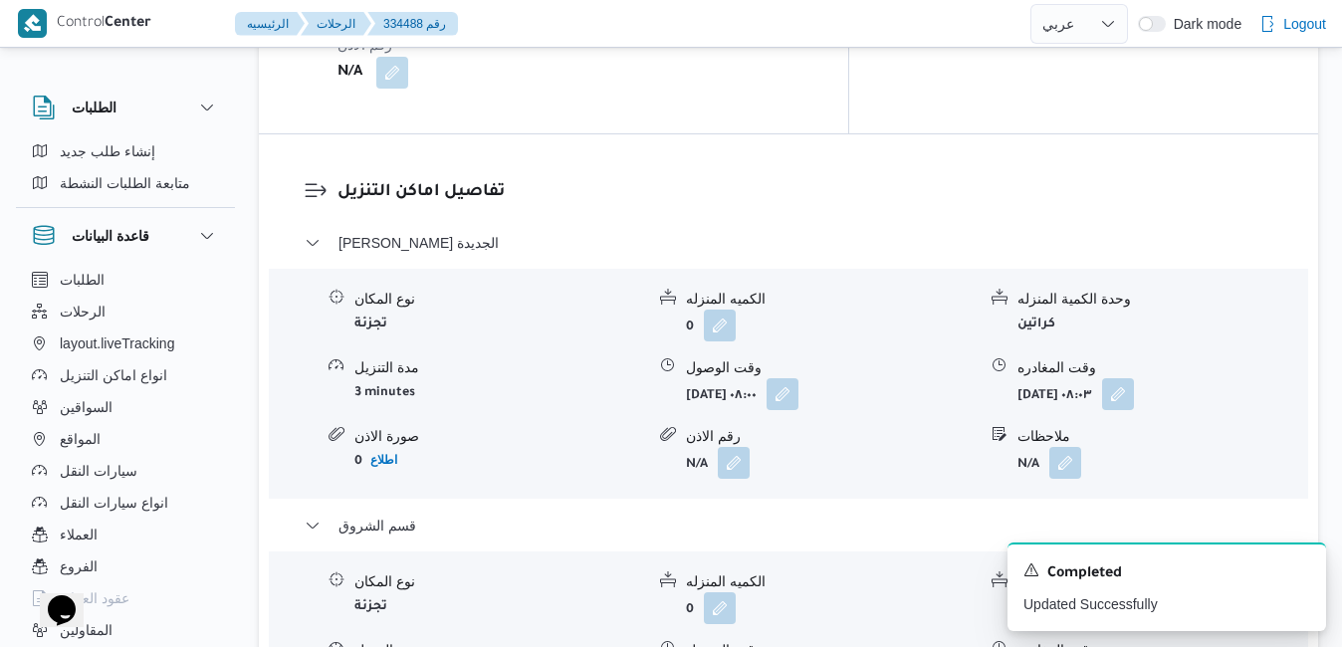
scroll to position [1974, 0]
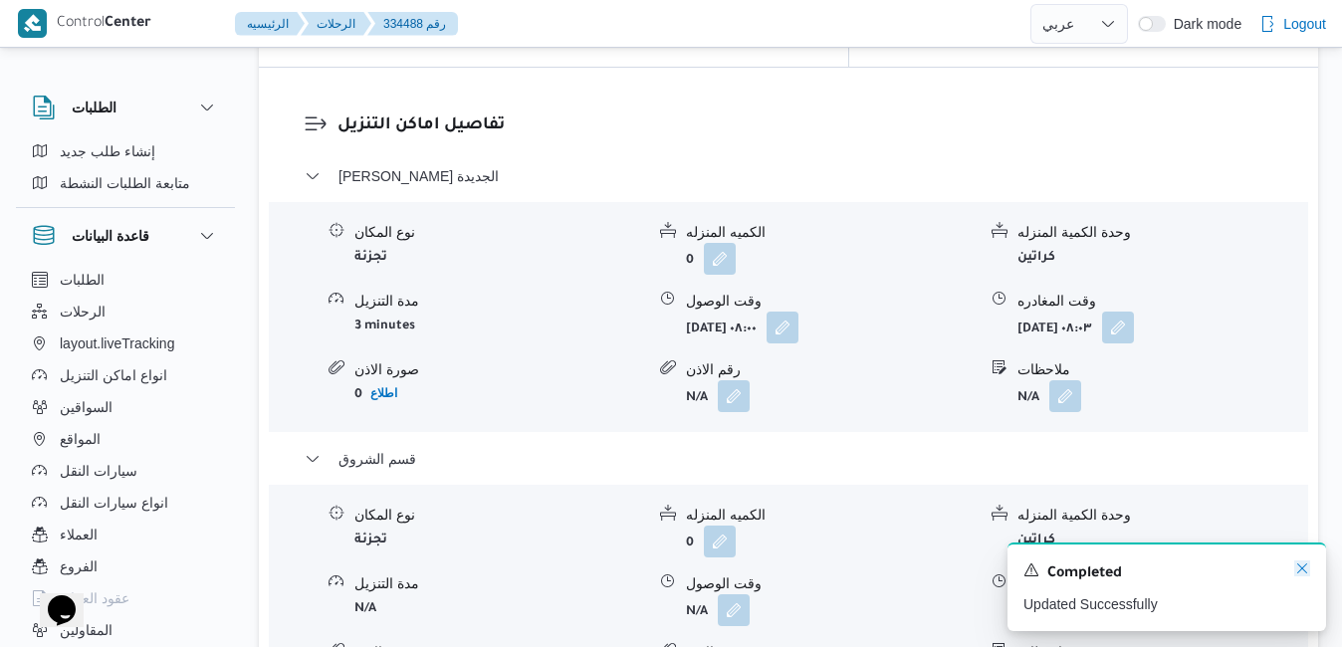
click at [1307, 572] on icon "Dismiss toast" at bounding box center [1302, 568] width 16 height 16
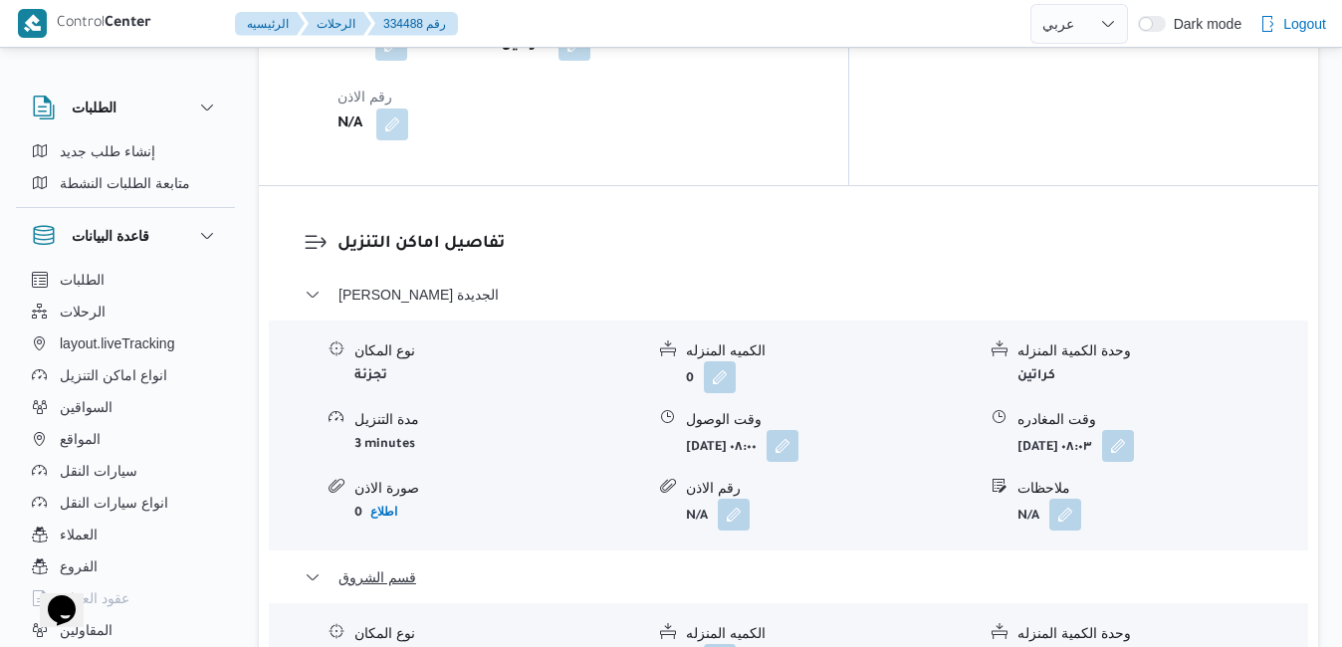
scroll to position [1854, 0]
click at [1134, 430] on button "button" at bounding box center [1118, 446] width 32 height 32
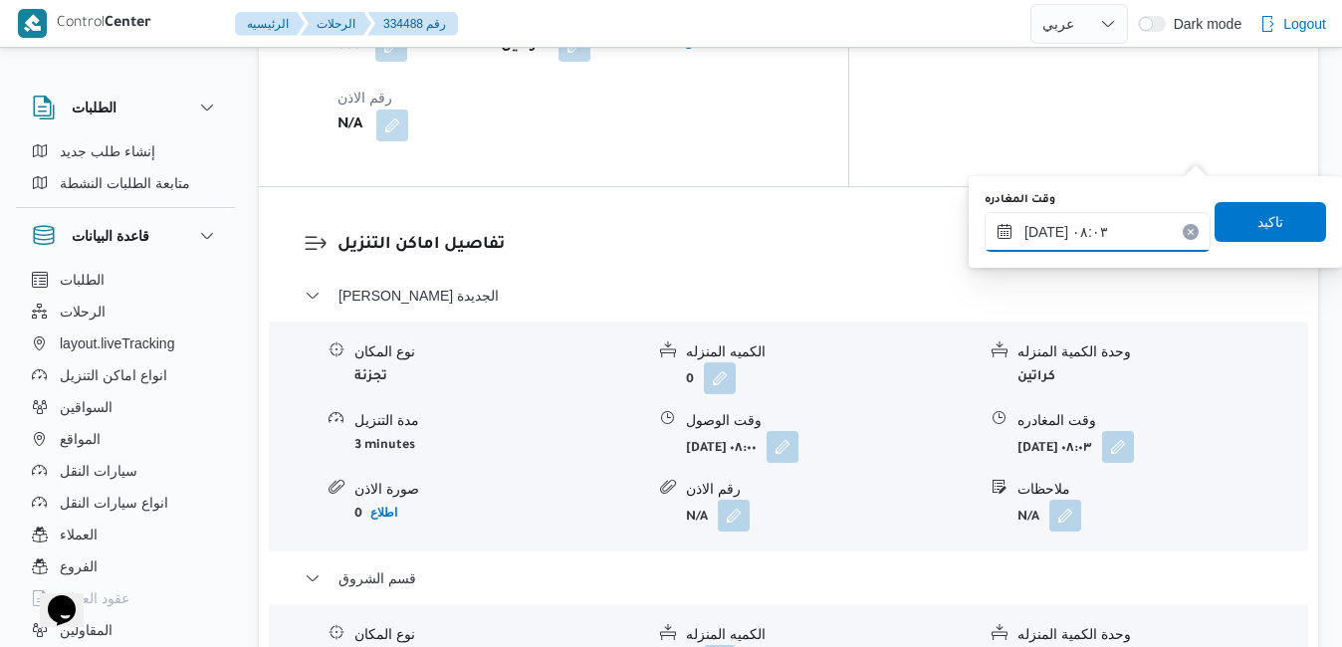
click at [1071, 231] on input "٠٣/٠٩/٢٠٢٥ ٠٨:٠٣" at bounding box center [1097, 232] width 226 height 40
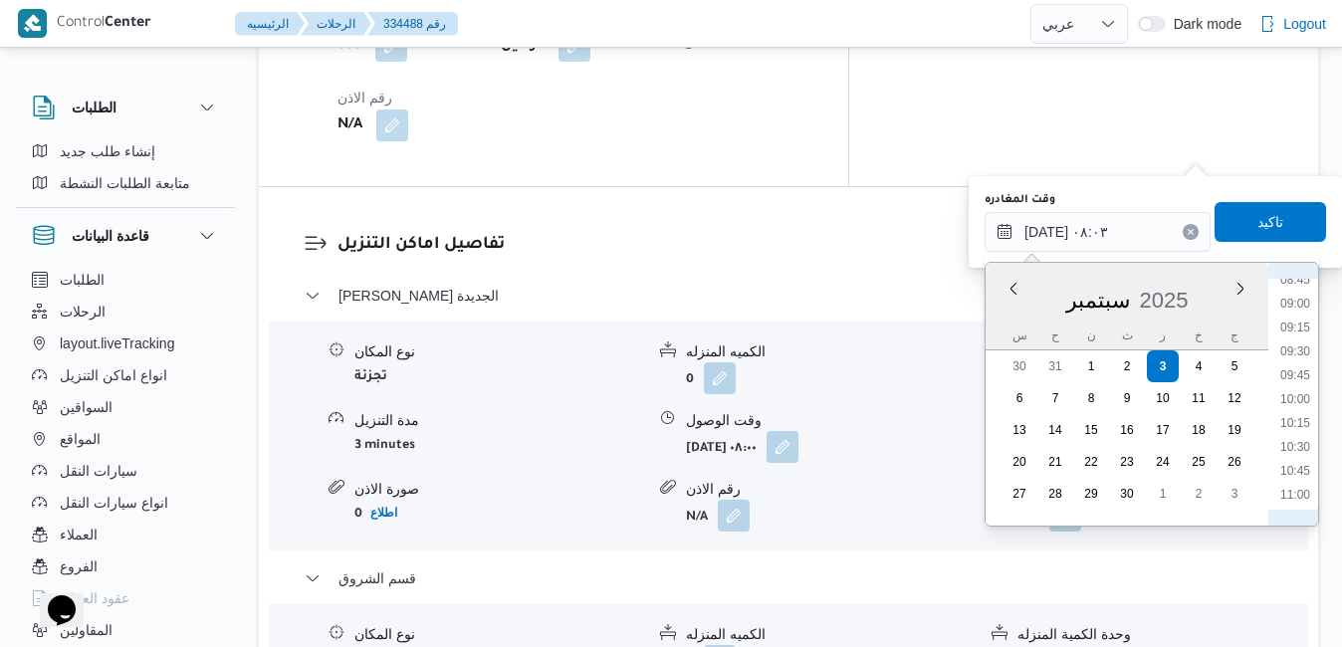
scroll to position [1047, 0]
click at [1294, 368] on li "11:45" at bounding box center [1295, 364] width 46 height 20
type input "٠٣/٠٩/٢٠٢٥ ١١:٤٥"
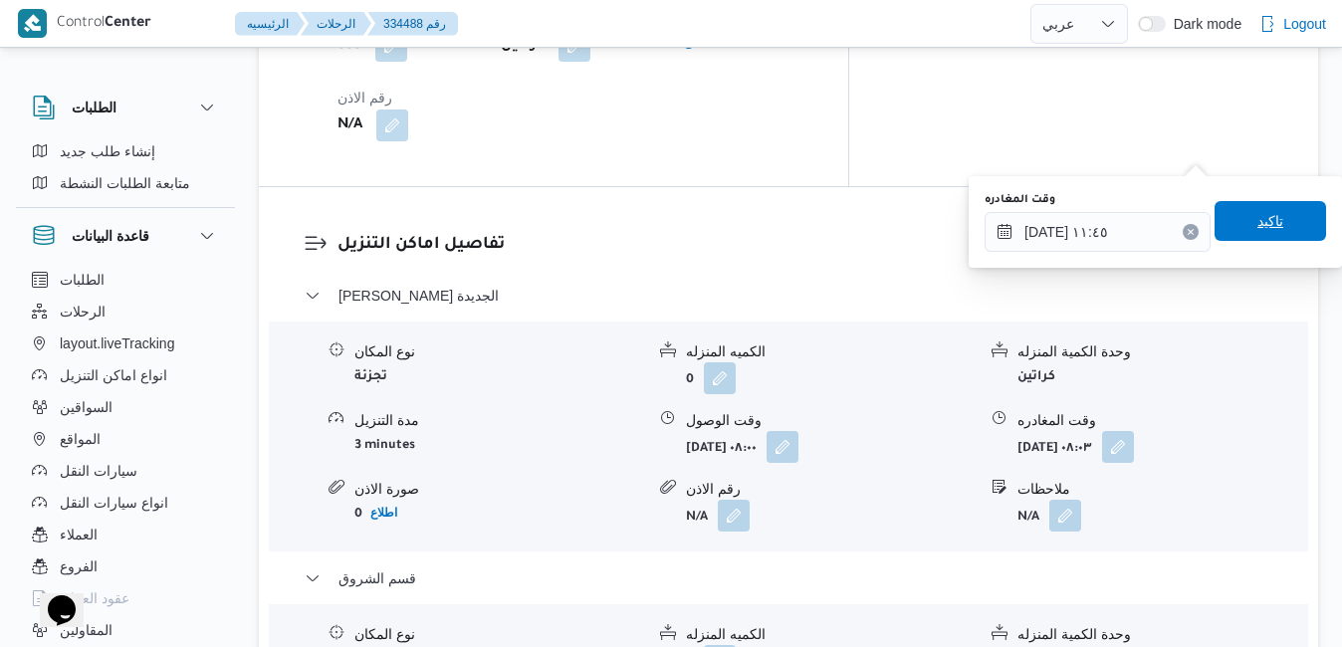
click at [1264, 224] on span "تاكيد" at bounding box center [1270, 221] width 26 height 24
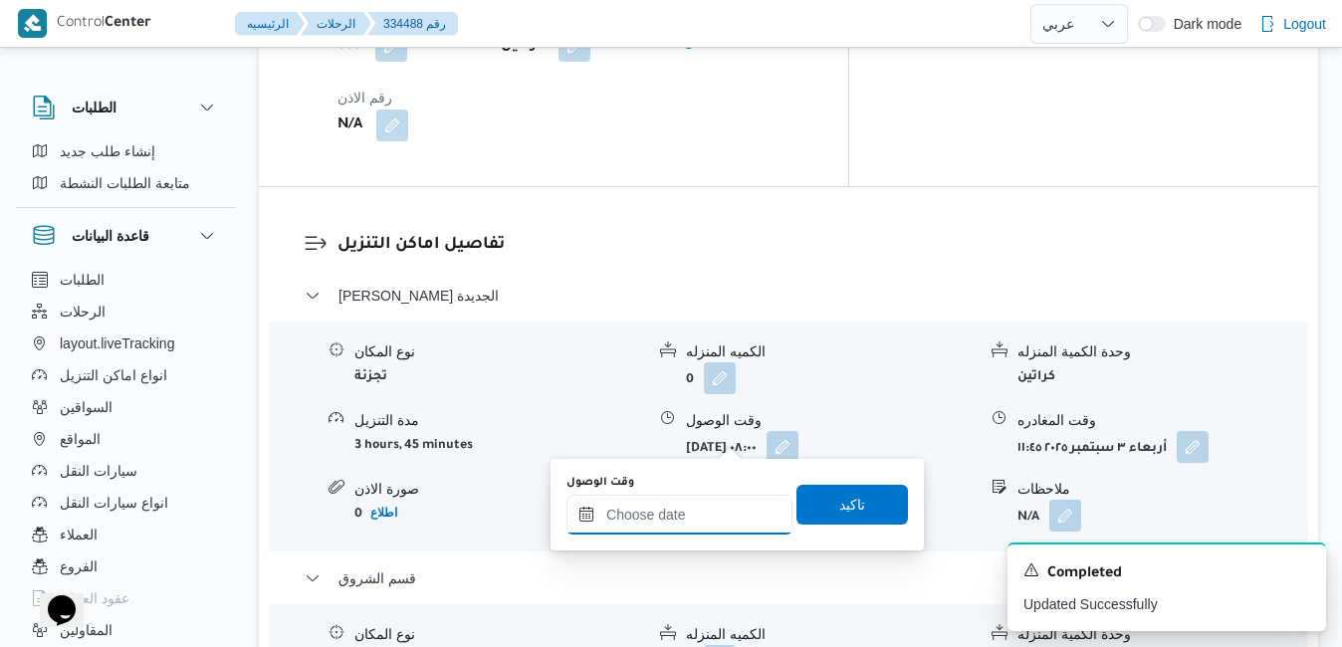
click at [667, 515] on input "وقت الوصول" at bounding box center [679, 515] width 226 height 40
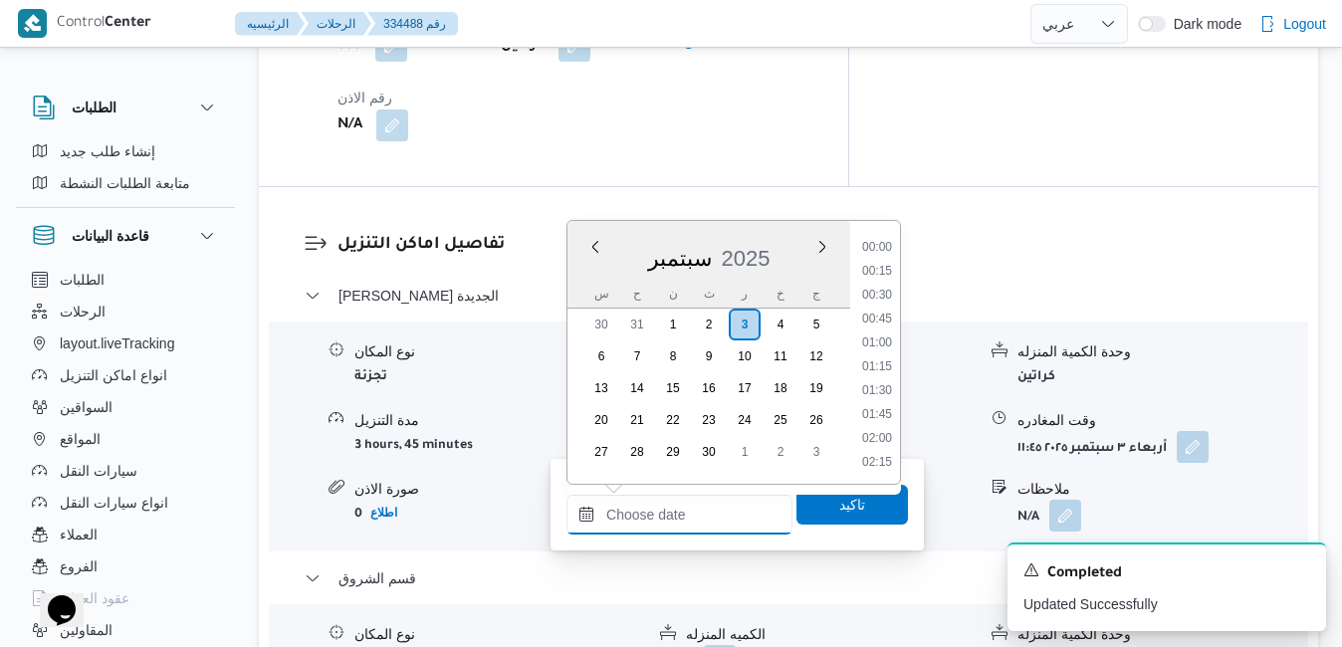
scroll to position [1622, 0]
click at [582, 271] on div "سبتمبر 2025" at bounding box center [708, 254] width 283 height 51
click at [881, 399] on li "12:15" at bounding box center [877, 401] width 46 height 20
type input "٠٣/٠٩/٢٠٢٥ ١٢:١٥"
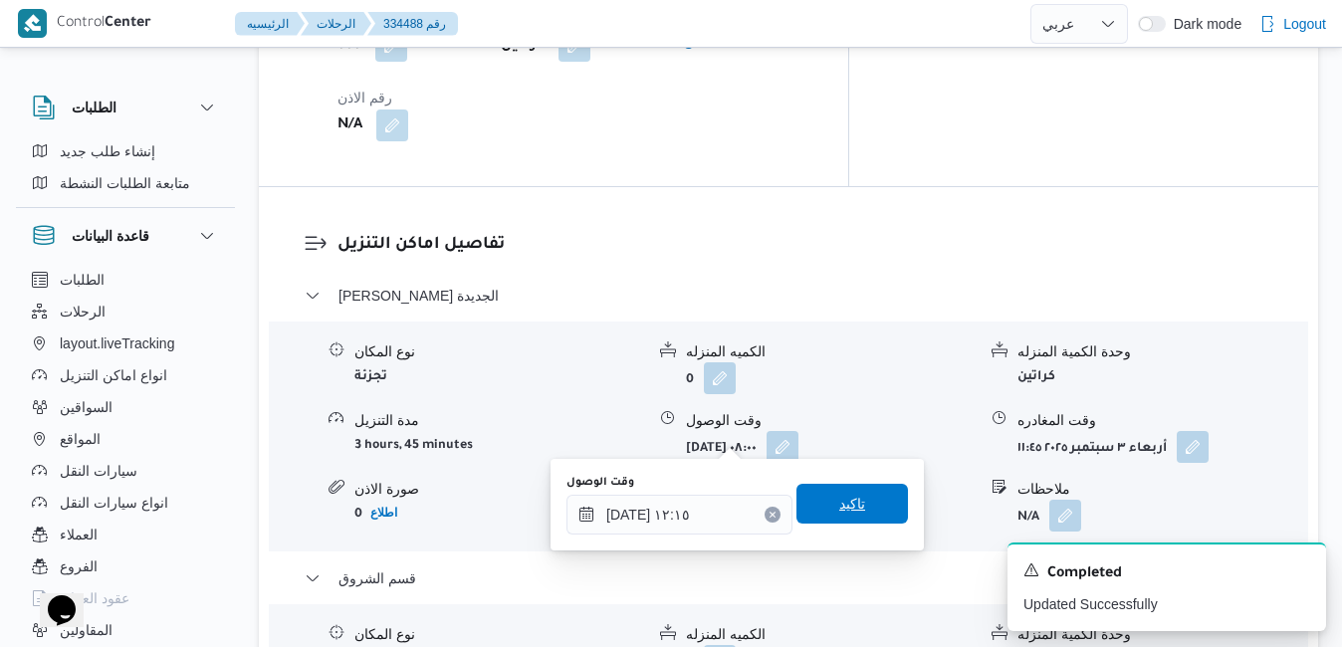
click at [844, 500] on span "تاكيد" at bounding box center [852, 504] width 26 height 24
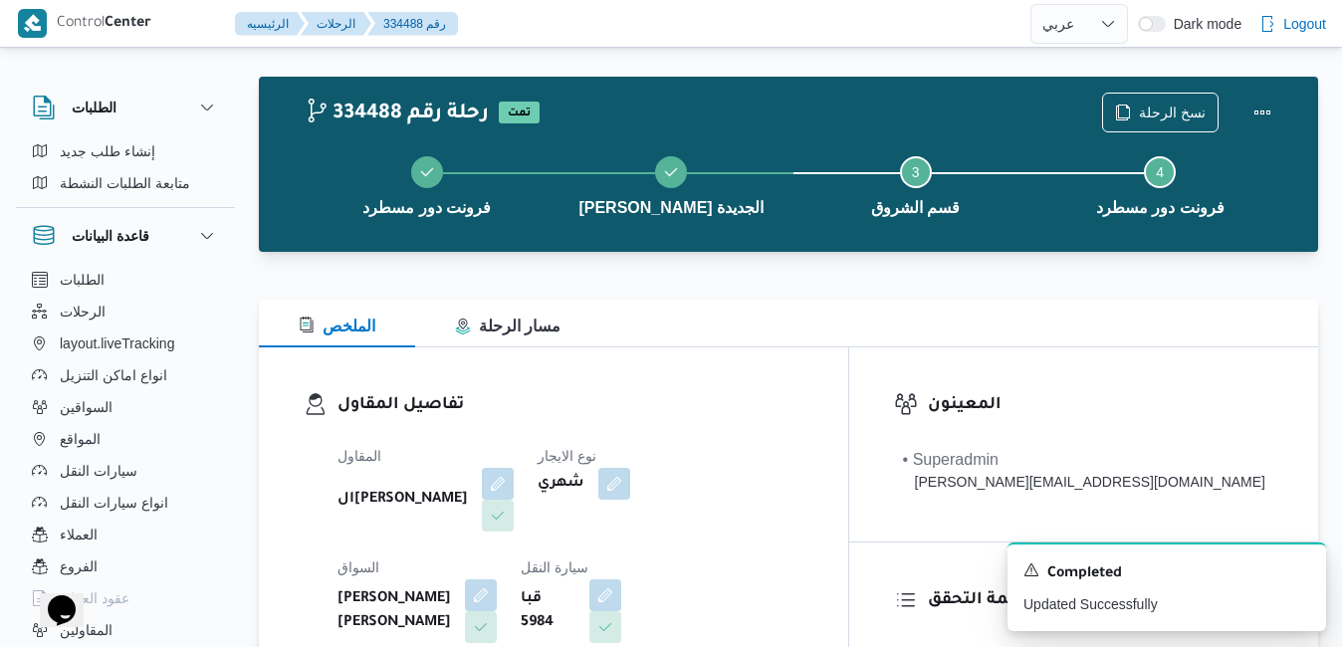
scroll to position [0, 0]
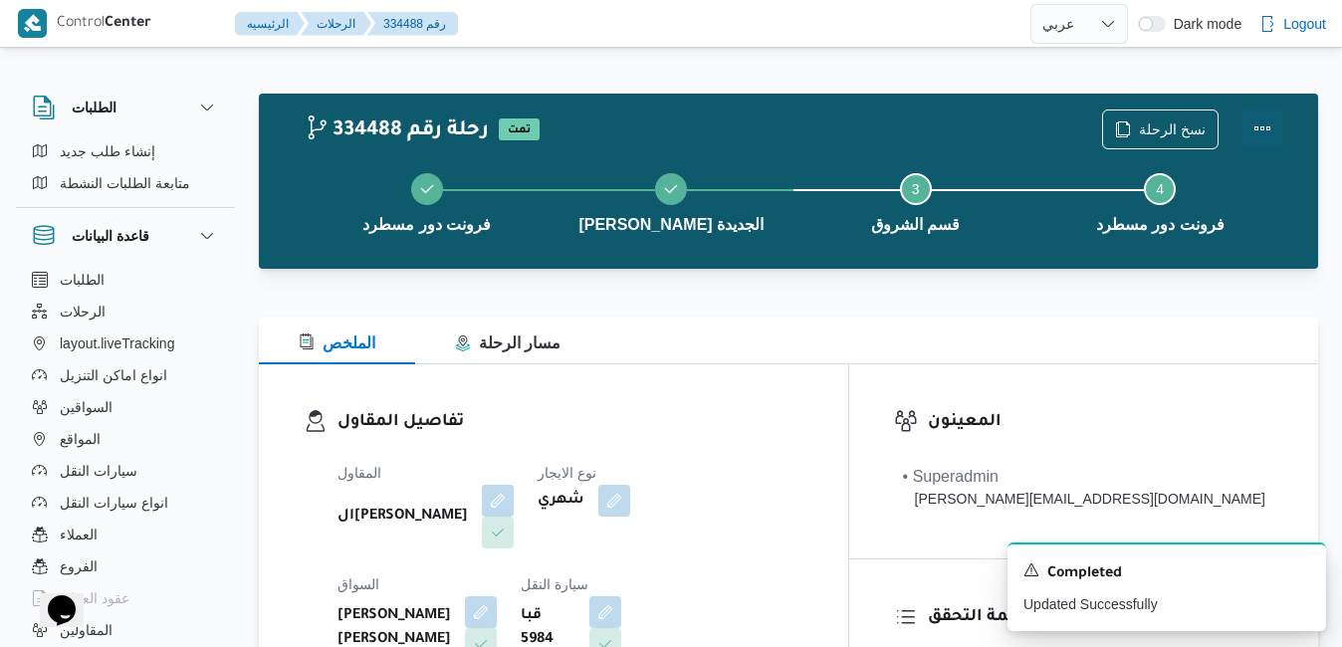
click at [1261, 131] on button "Actions" at bounding box center [1262, 128] width 40 height 40
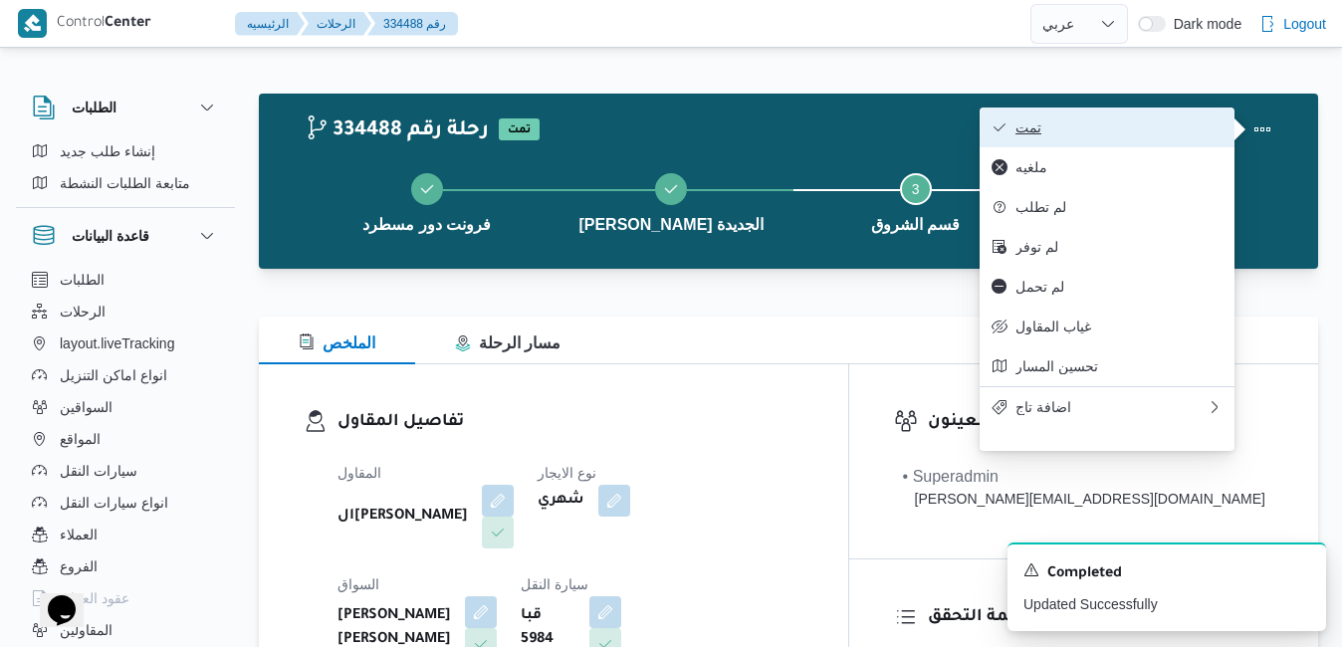
click at [1123, 132] on span "تمت" at bounding box center [1118, 127] width 207 height 16
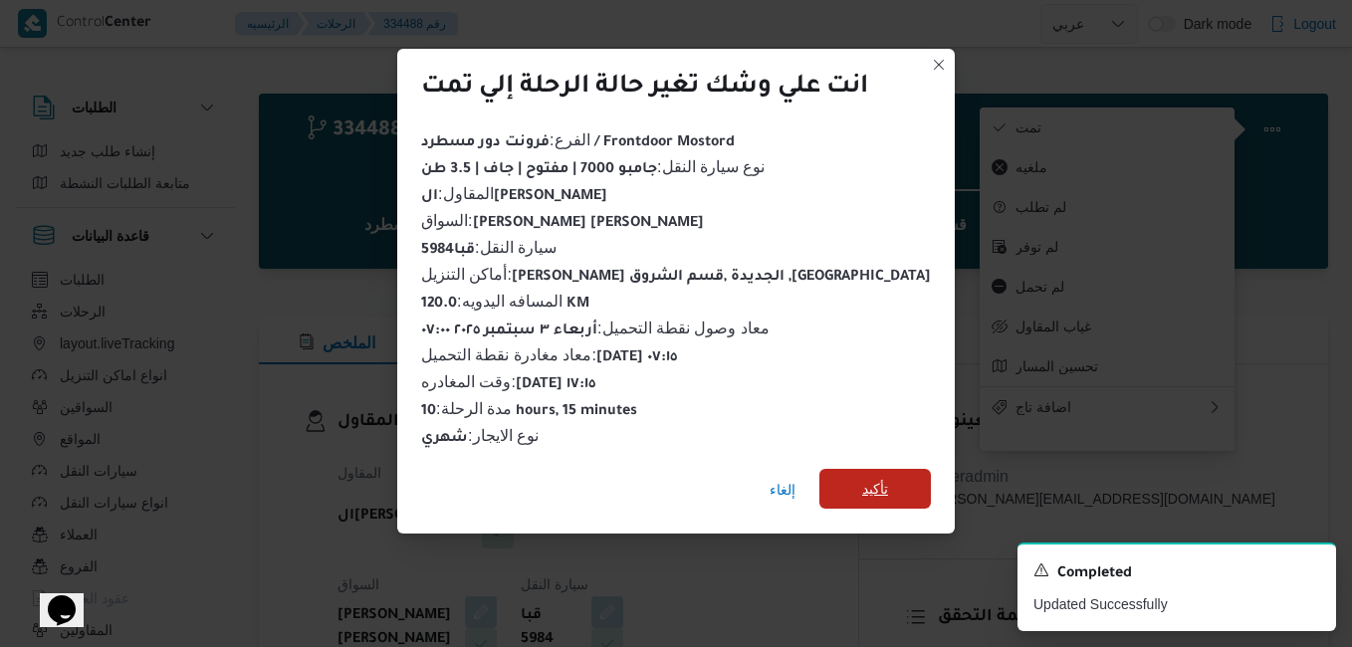
click at [862, 481] on span "تأكيد" at bounding box center [875, 489] width 26 height 24
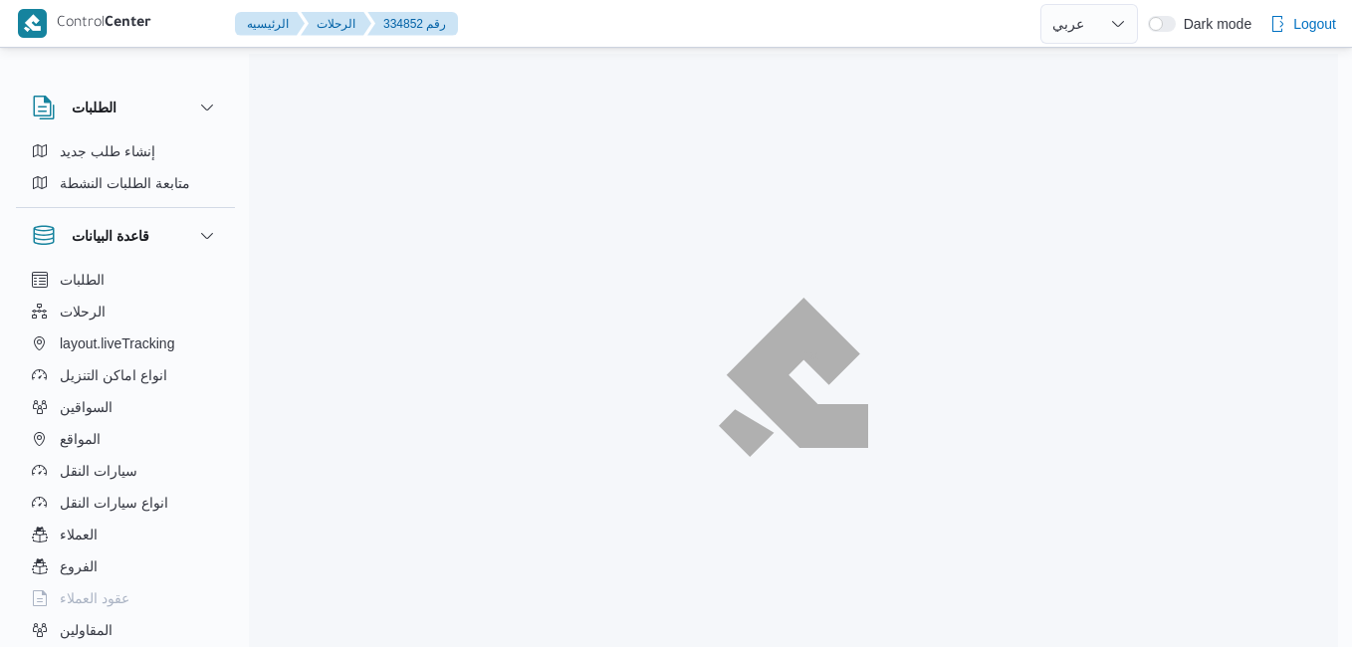
select select "ar"
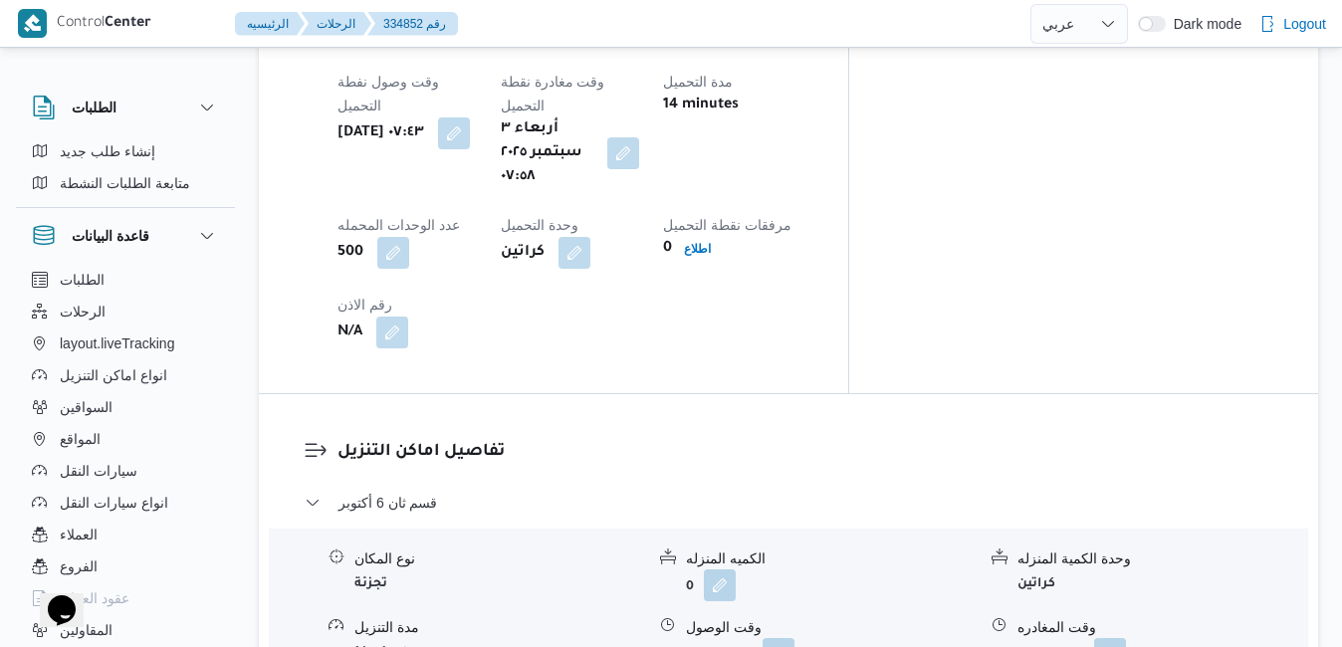
scroll to position [1911, 0]
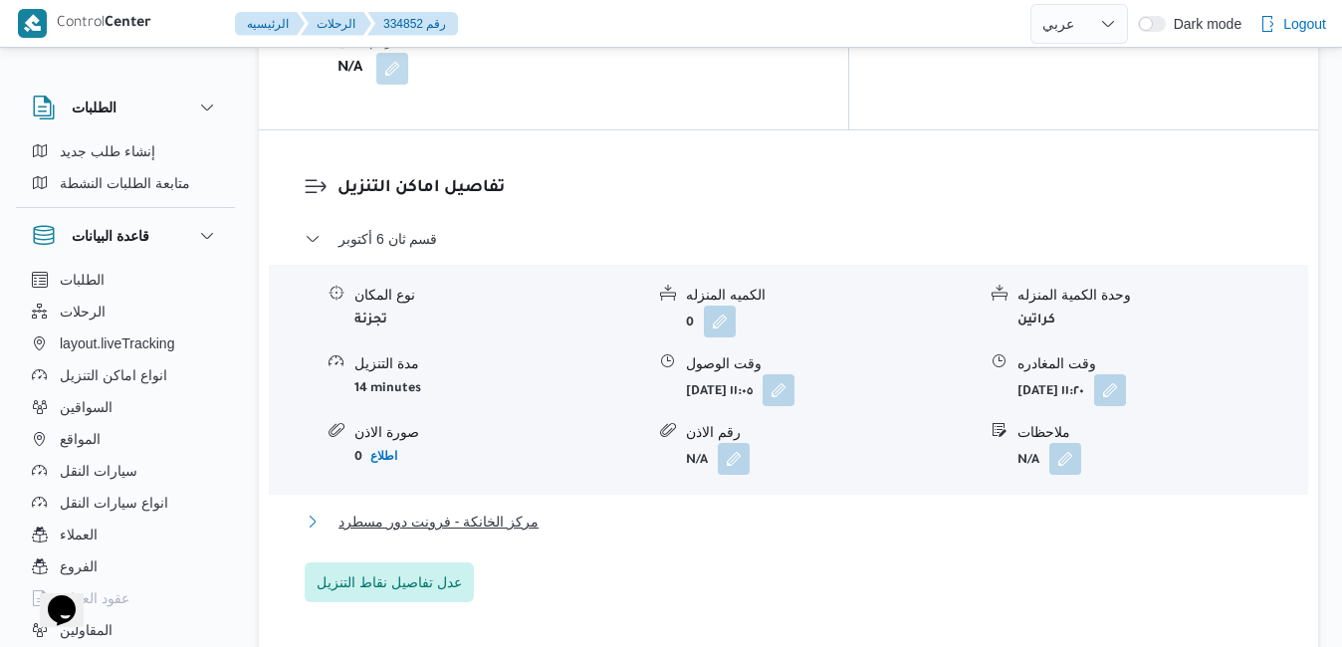
click at [800, 510] on button "مركز الخانكة - فرونت دور مسطرد" at bounding box center [789, 522] width 968 height 24
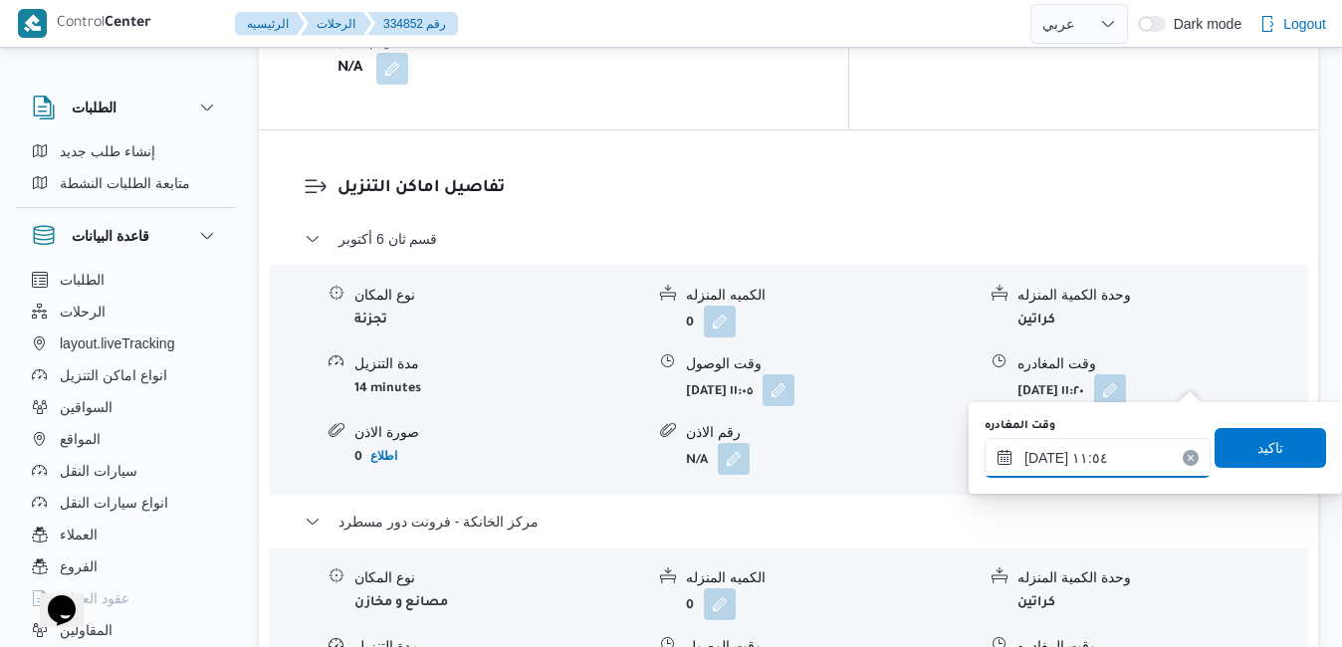
click at [1102, 443] on div "[DATE] ١١:٥٤" at bounding box center [1097, 458] width 226 height 40
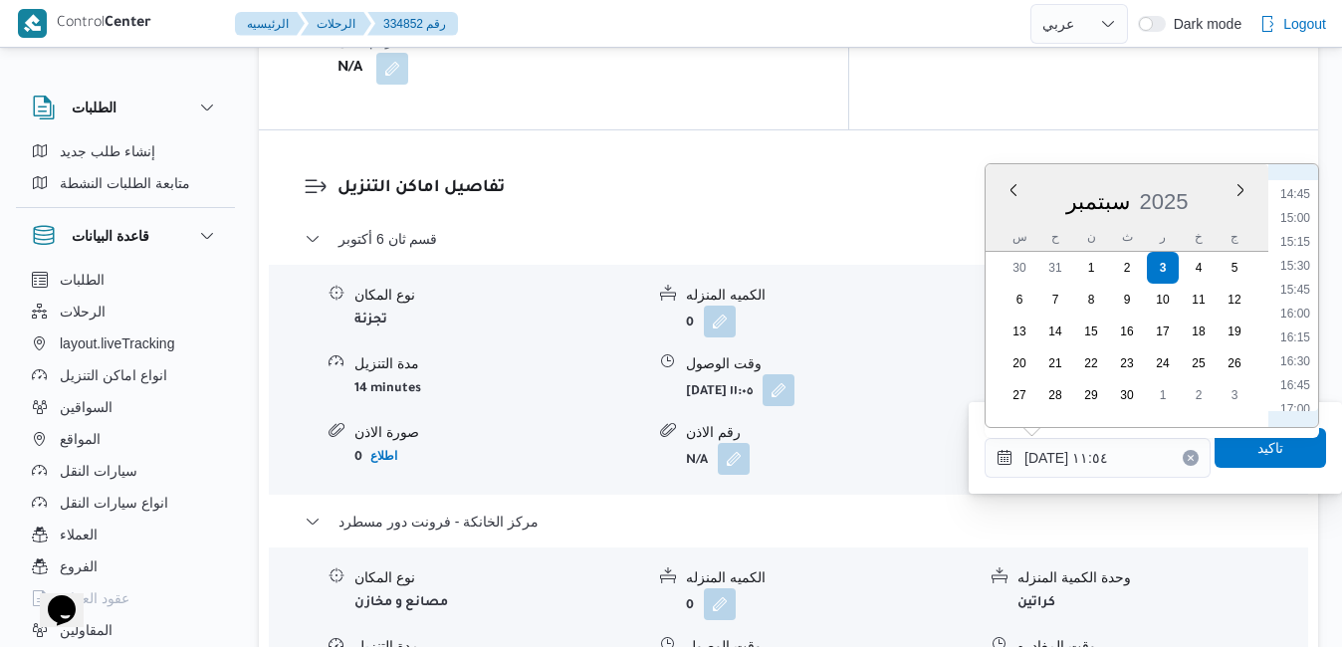
scroll to position [1607, 0]
click at [1301, 234] on li "17:15" at bounding box center [1295, 231] width 46 height 20
type input "[DATE] ١٧:١٥"
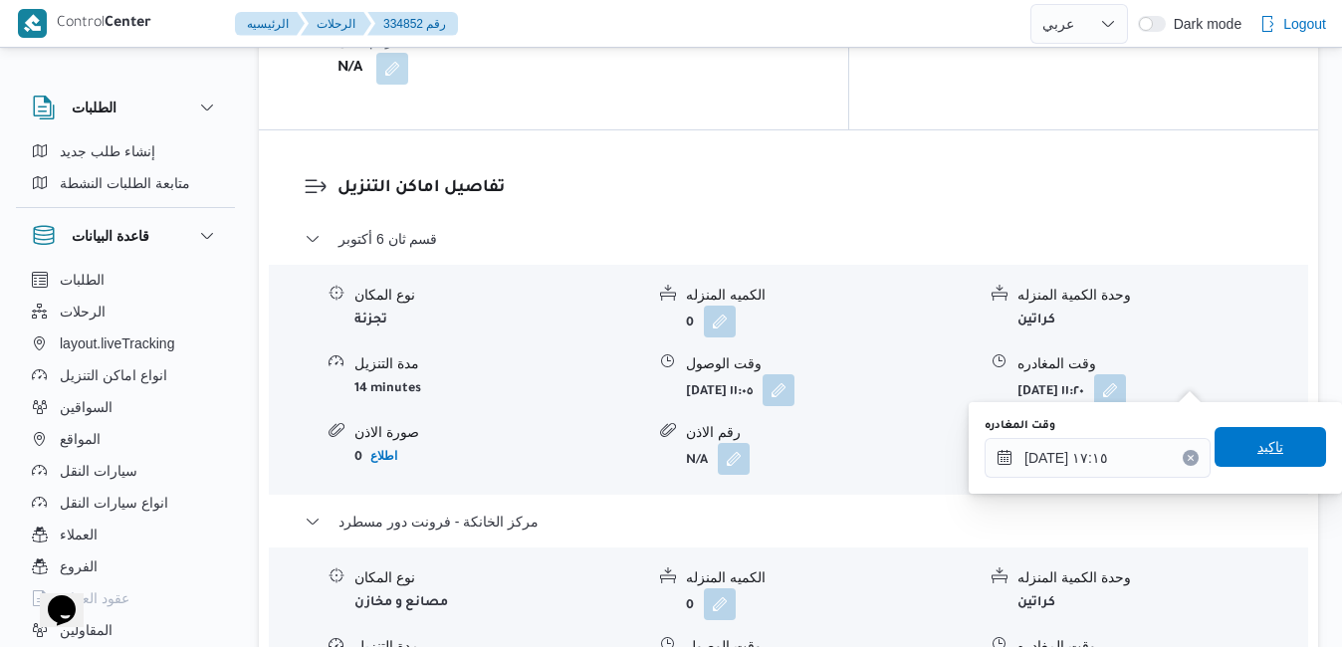
click at [1257, 447] on span "تاكيد" at bounding box center [1270, 447] width 26 height 24
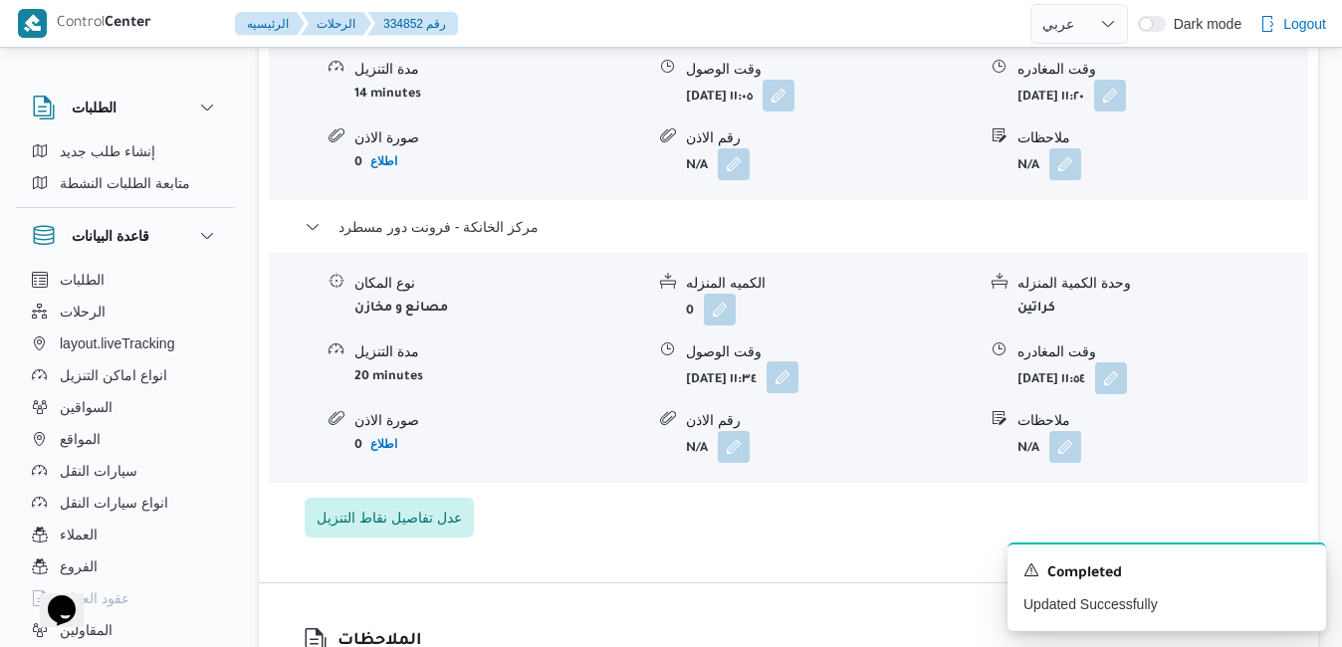
click at [798, 378] on button "button" at bounding box center [782, 377] width 32 height 32
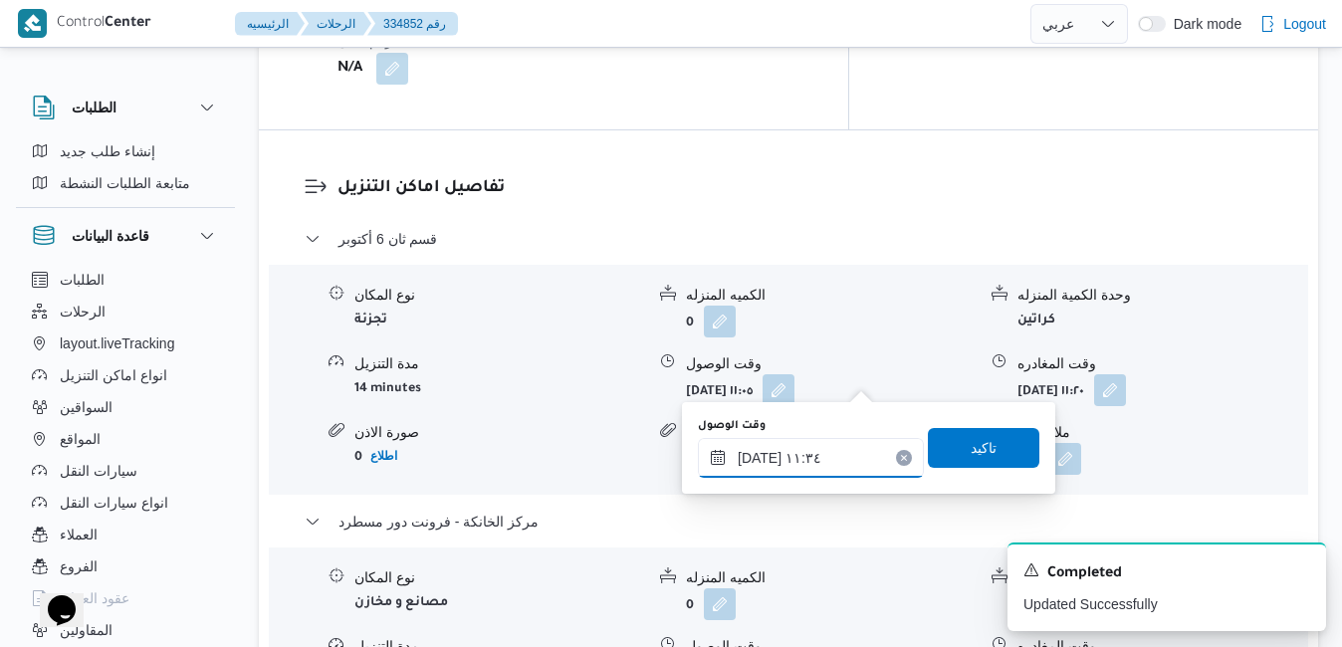
click at [827, 451] on input "[DATE] ١١:٣٤" at bounding box center [811, 458] width 226 height 40
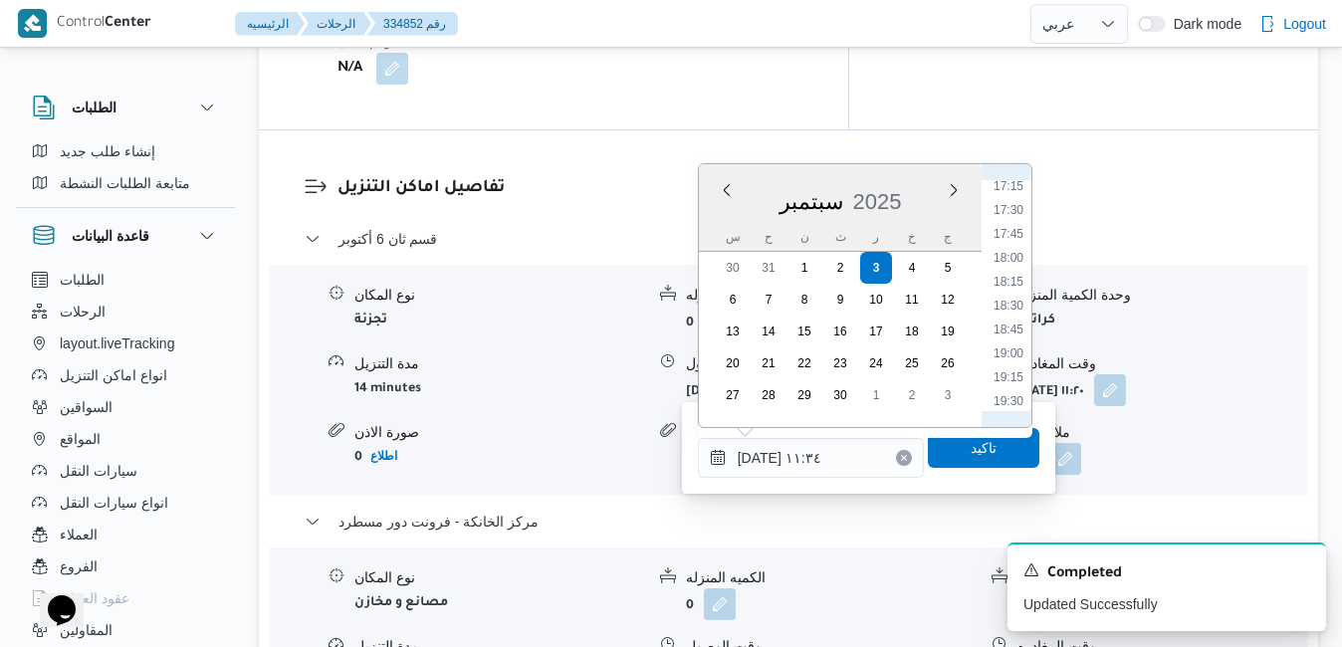
scroll to position [1450, 0]
click at [1010, 364] on li "17:00" at bounding box center [1008, 364] width 46 height 20
type input "[DATE] ١٧:٠٠"
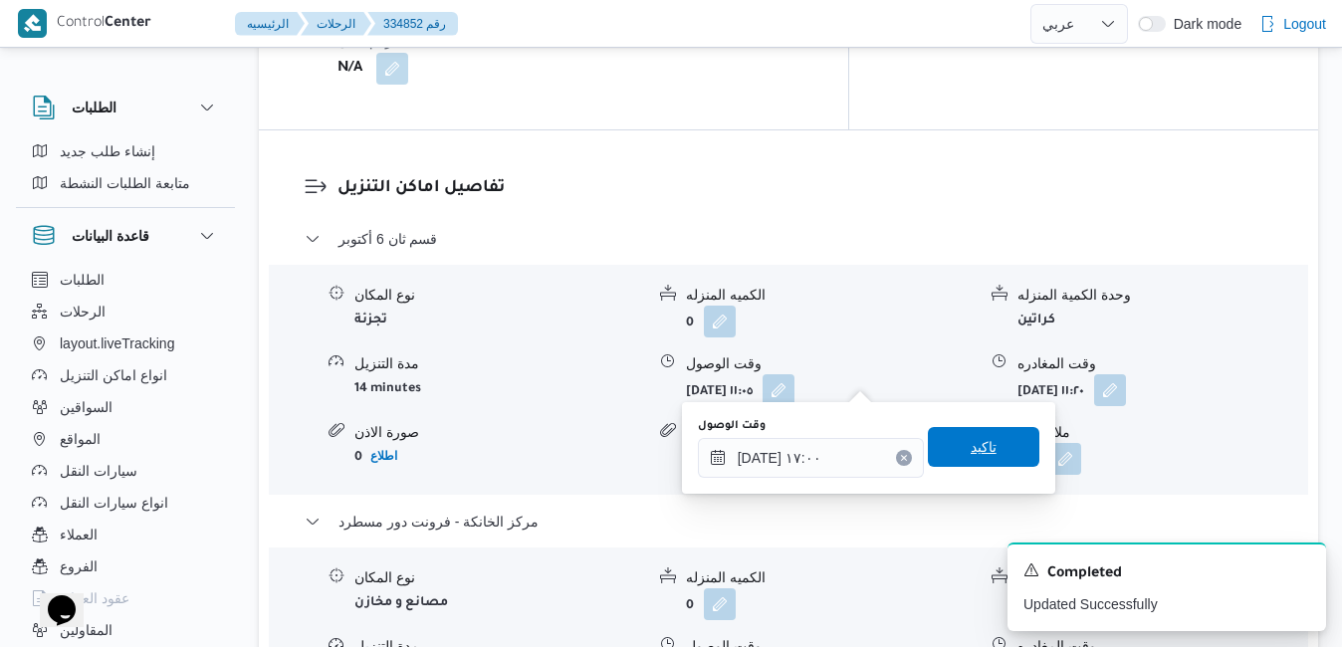
click at [981, 467] on span "تاكيد" at bounding box center [983, 447] width 111 height 40
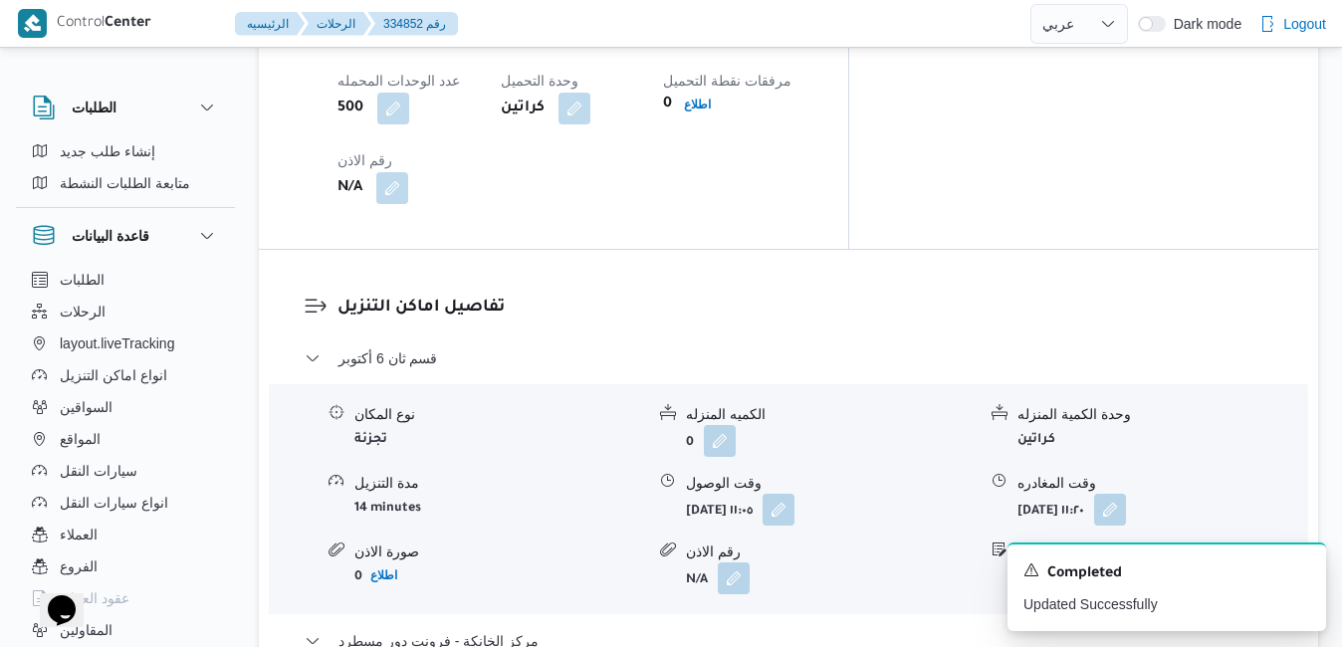
scroll to position [1831, 0]
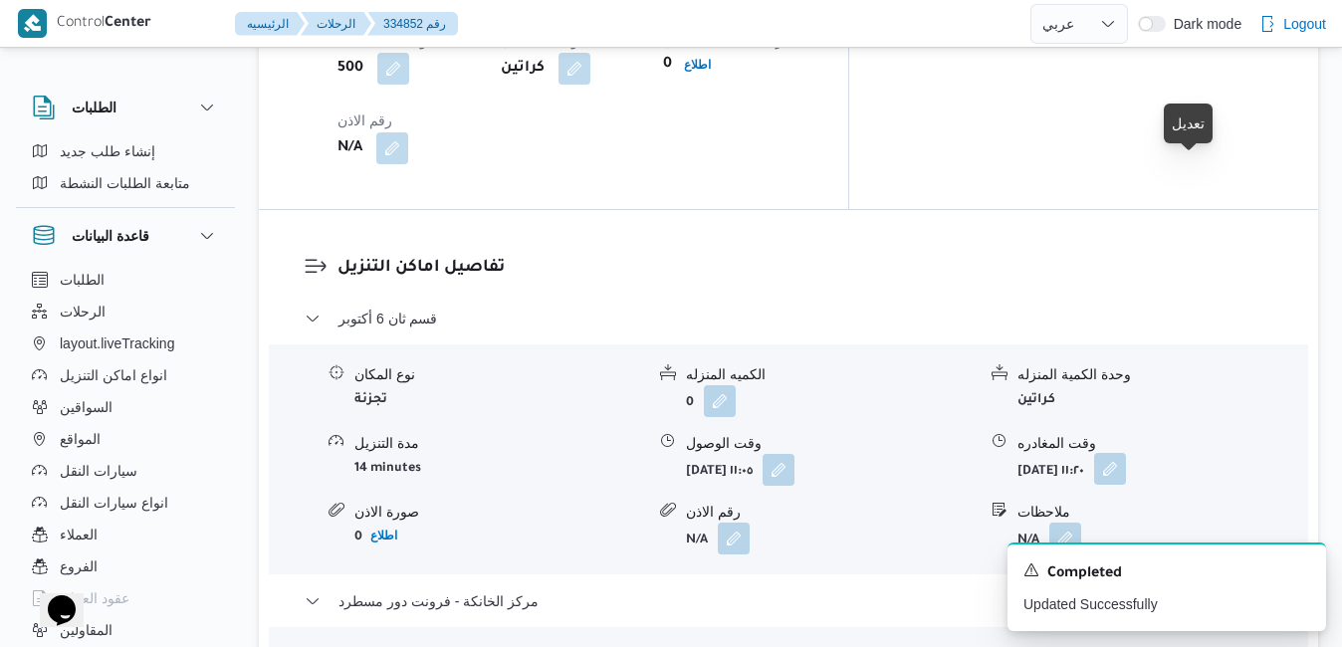
click at [1126, 453] on button "button" at bounding box center [1110, 469] width 32 height 32
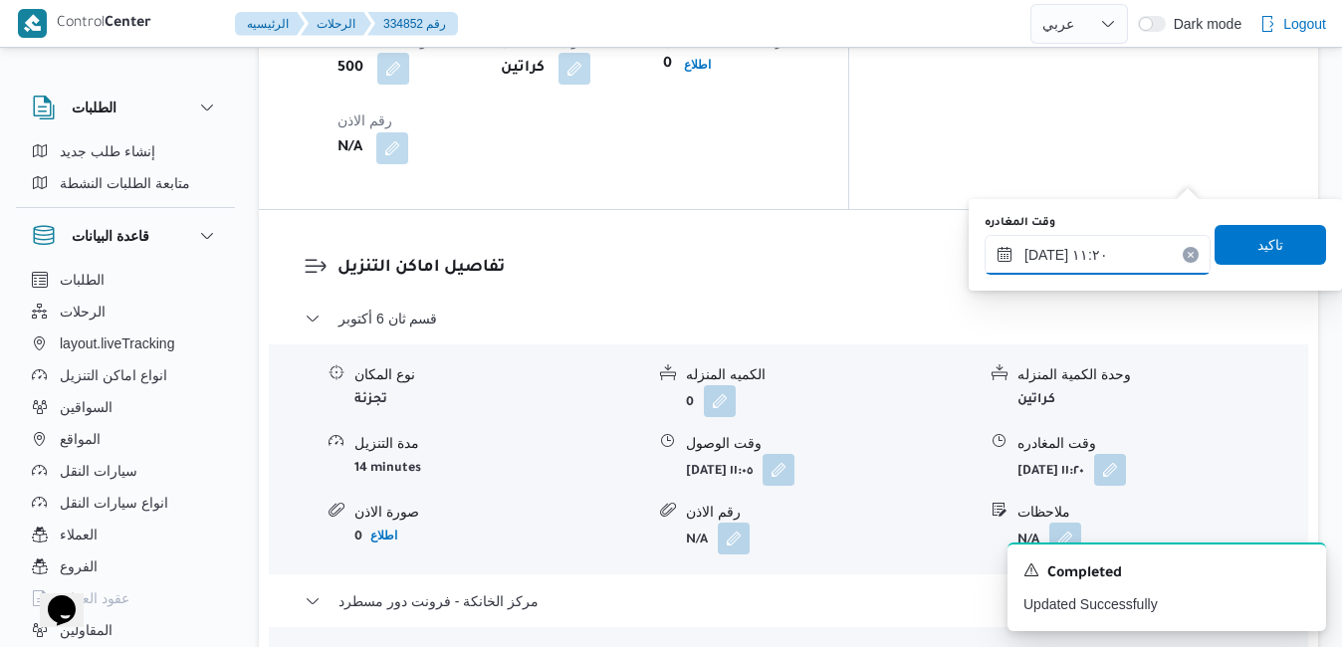
click at [1108, 259] on input "[DATE] ١١:٢٠" at bounding box center [1097, 255] width 226 height 40
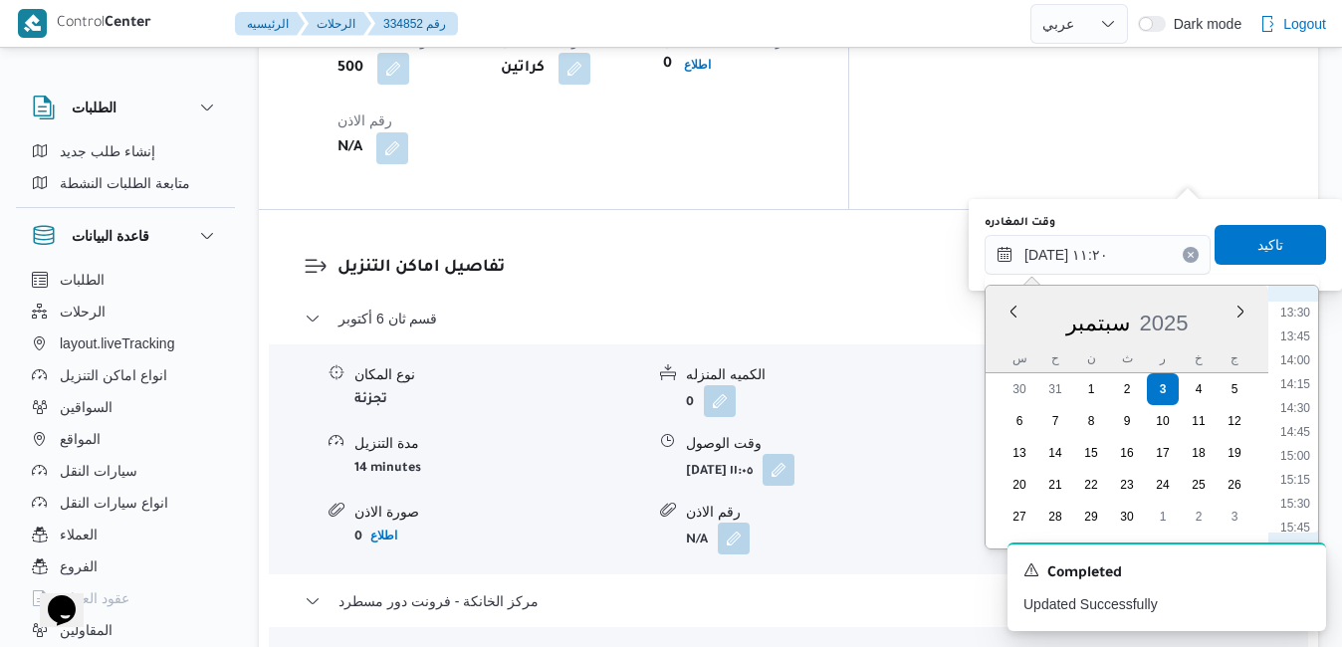
scroll to position [1358, 0]
click at [1302, 483] on li "16:00" at bounding box center [1295, 483] width 46 height 20
type input "[DATE] ١٦:٠٠"
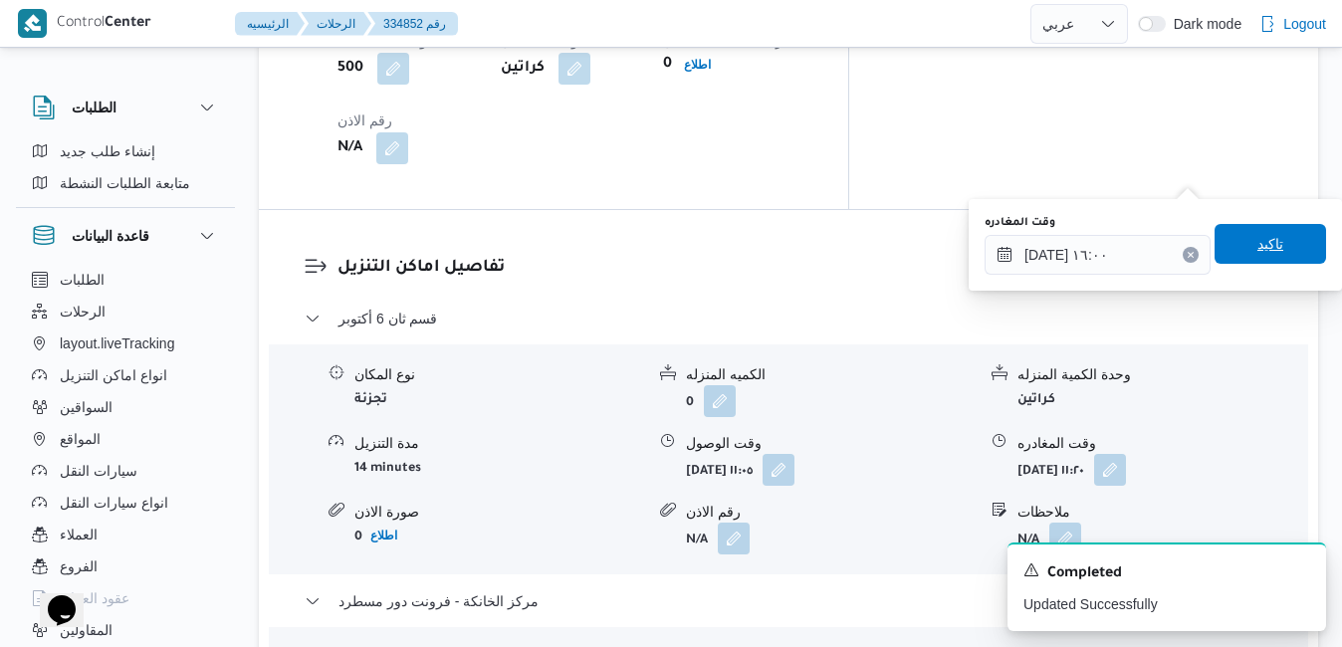
click at [1281, 237] on span "تاكيد" at bounding box center [1269, 244] width 111 height 40
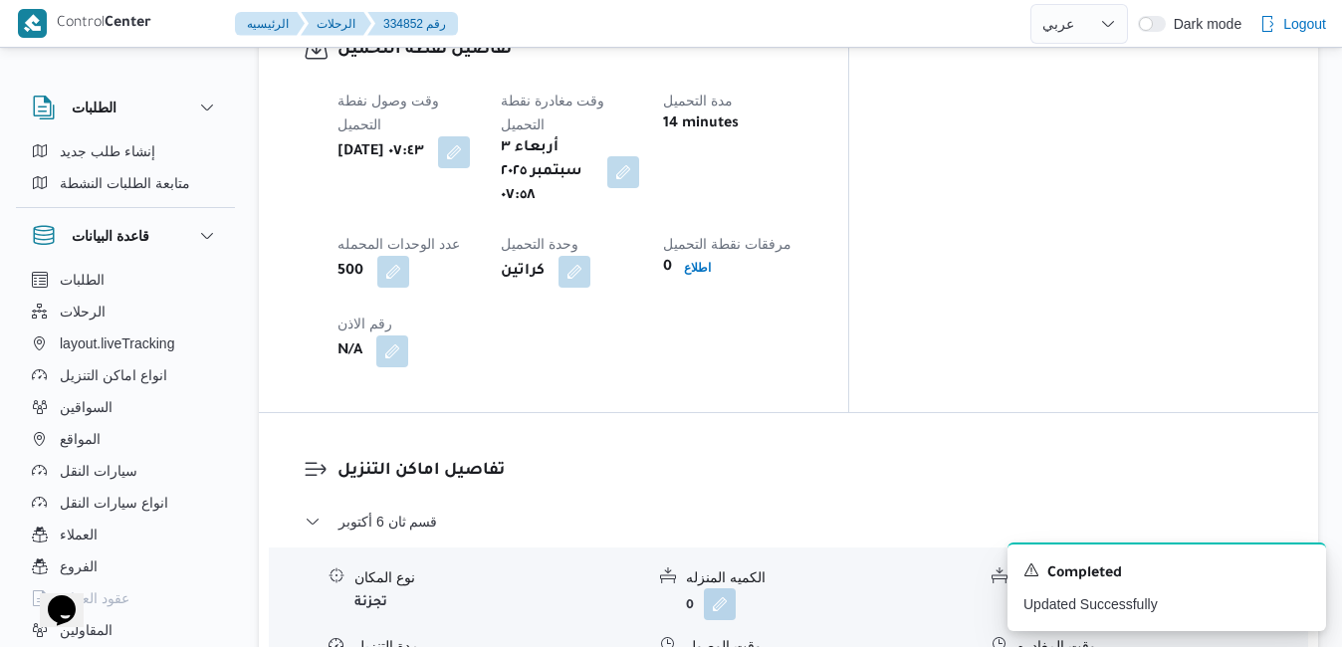
scroll to position [1632, 0]
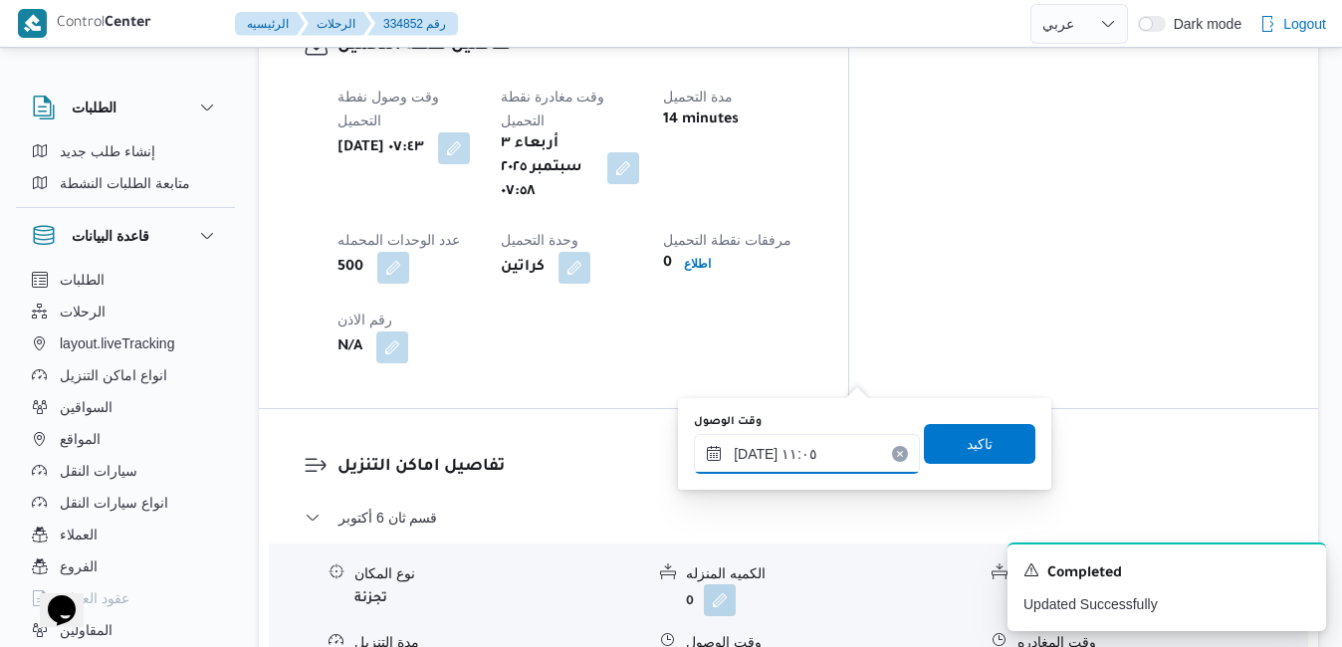
click at [817, 457] on input "[DATE] ١١:٠٥" at bounding box center [807, 454] width 226 height 40
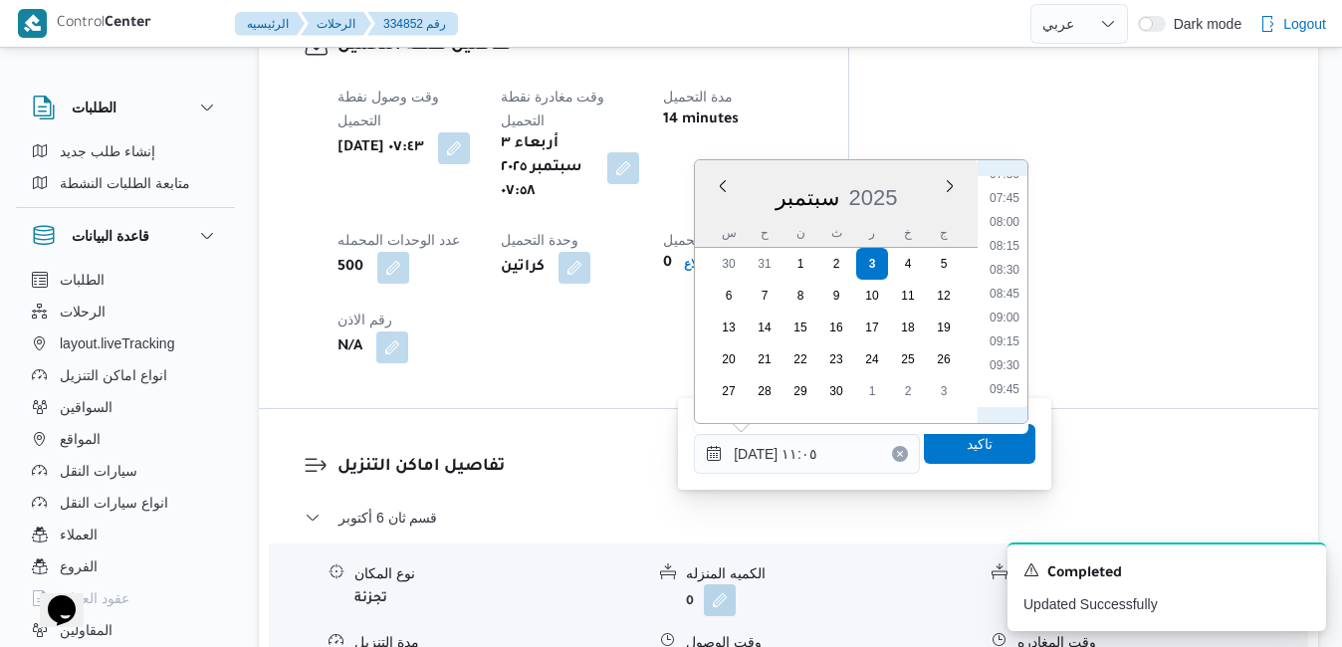
scroll to position [728, 0]
click at [1014, 322] on li "09:00" at bounding box center [1004, 319] width 46 height 20
type input "[DATE] ٠٩:٠٠"
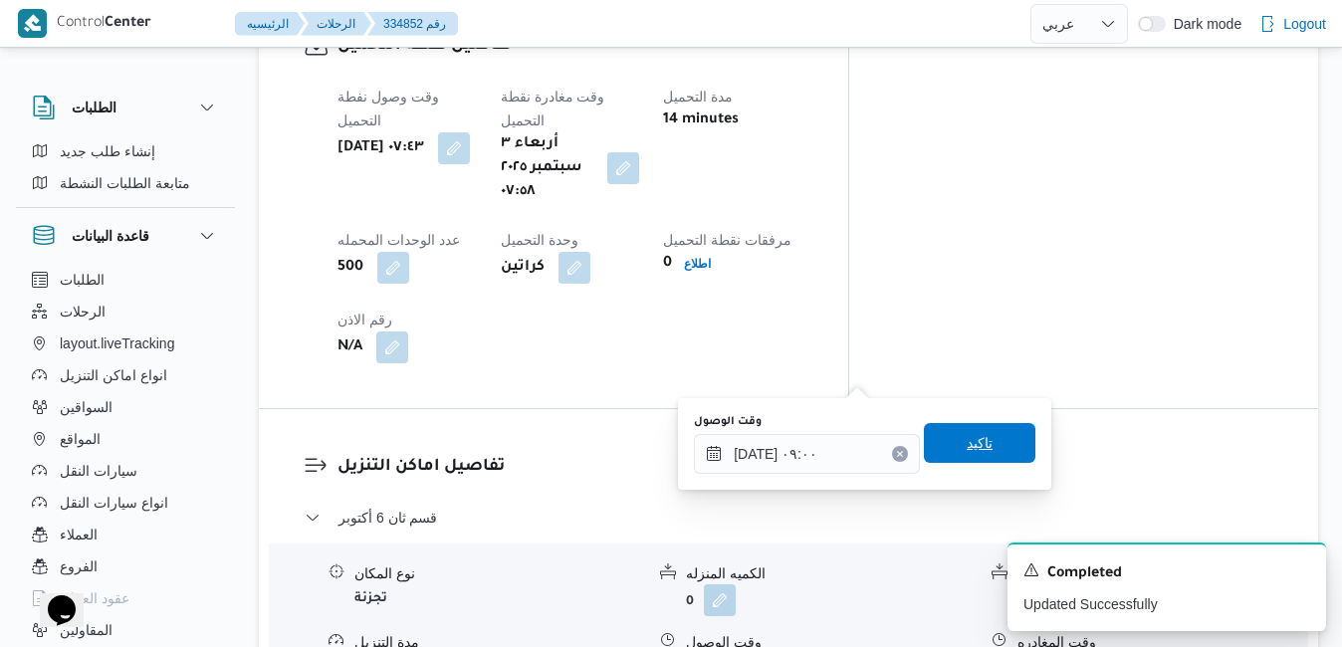
click at [966, 450] on span "تاكيد" at bounding box center [979, 443] width 26 height 24
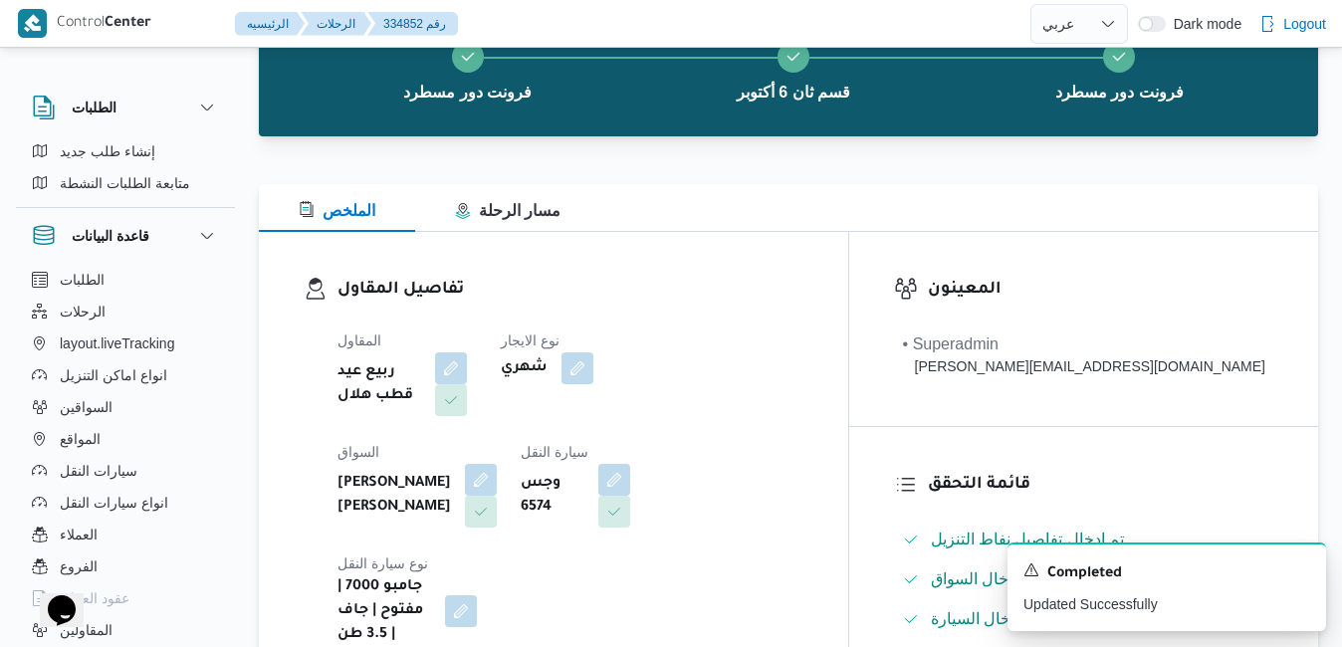
scroll to position [0, 0]
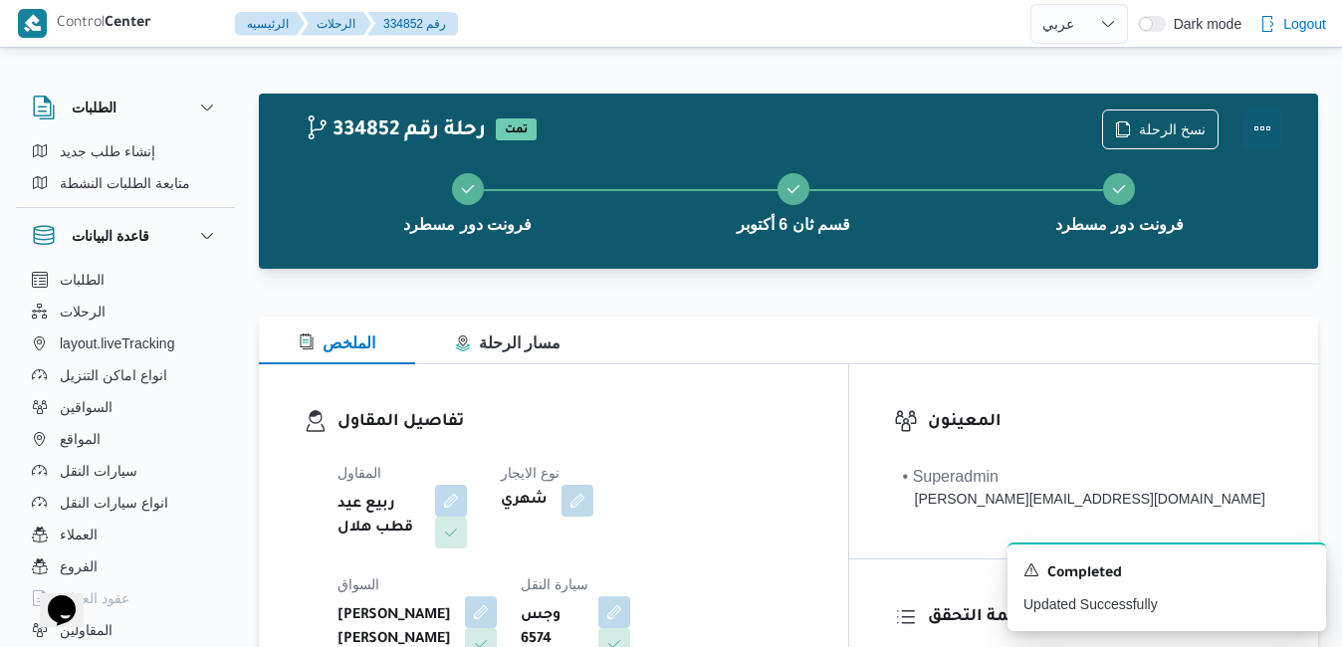
click at [1267, 136] on button "Actions" at bounding box center [1262, 128] width 40 height 40
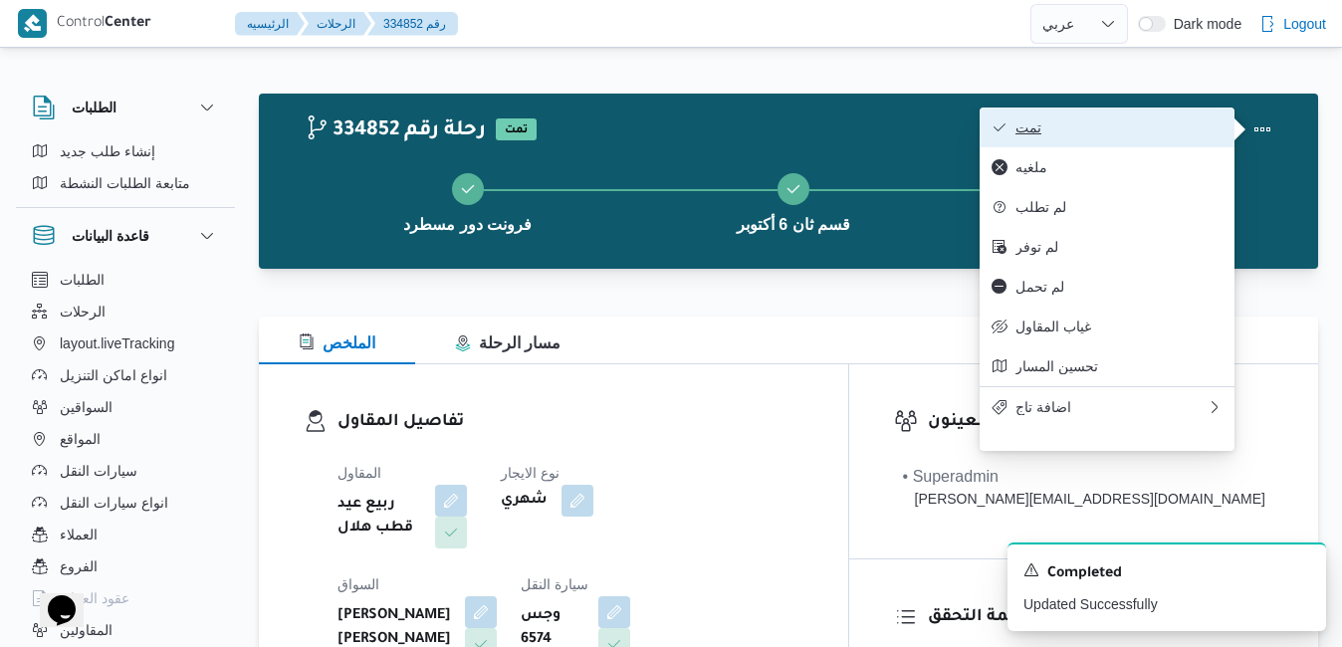
click at [1119, 129] on span "تمت" at bounding box center [1118, 127] width 207 height 16
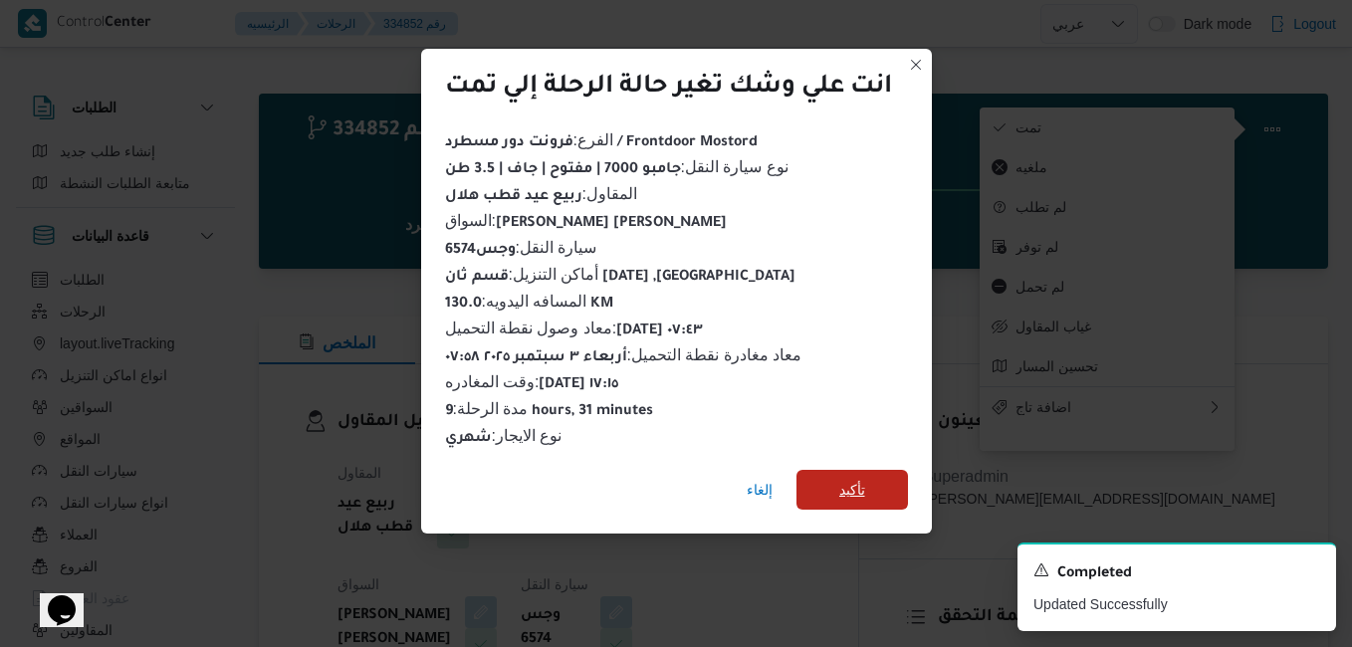
click at [846, 478] on span "تأكيد" at bounding box center [852, 490] width 26 height 24
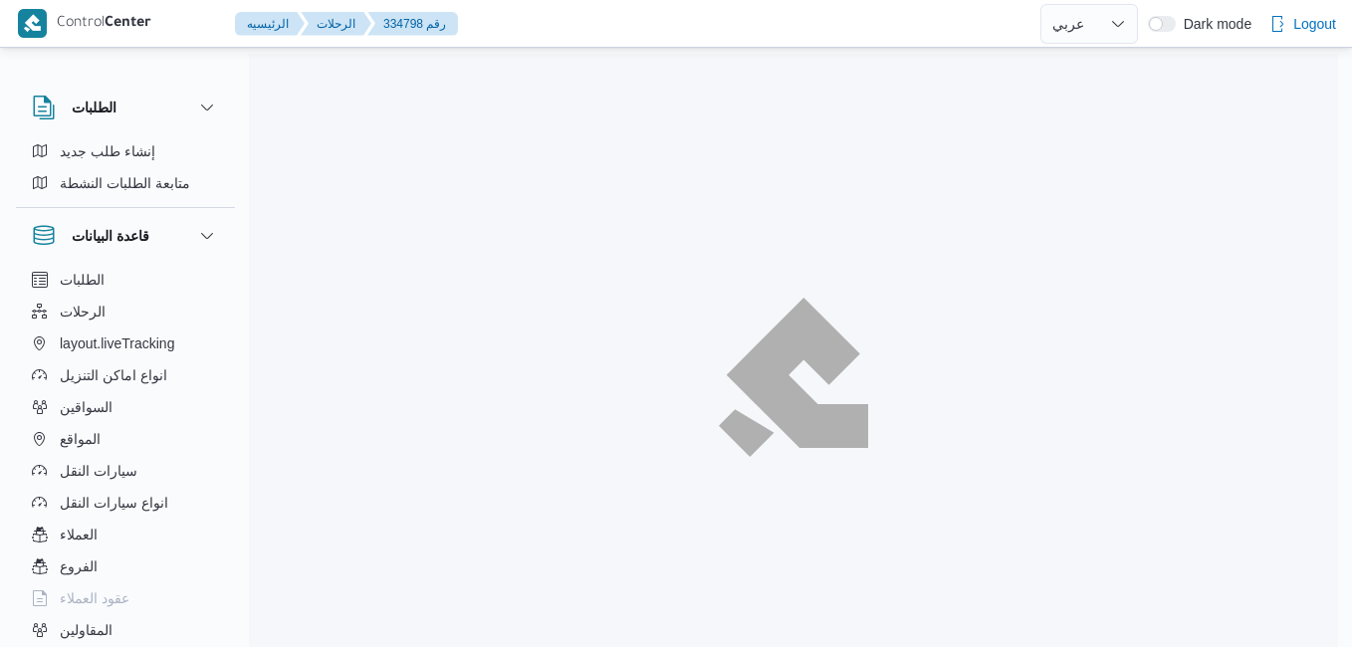
select select "ar"
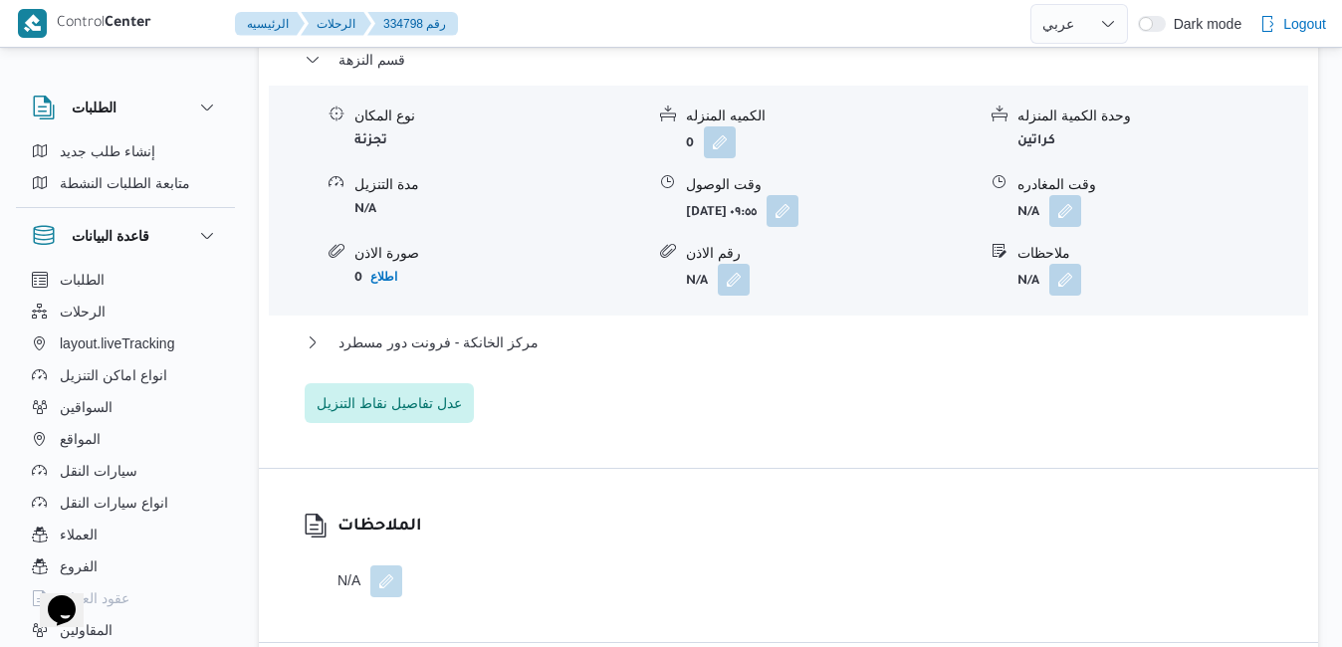
scroll to position [1899, 0]
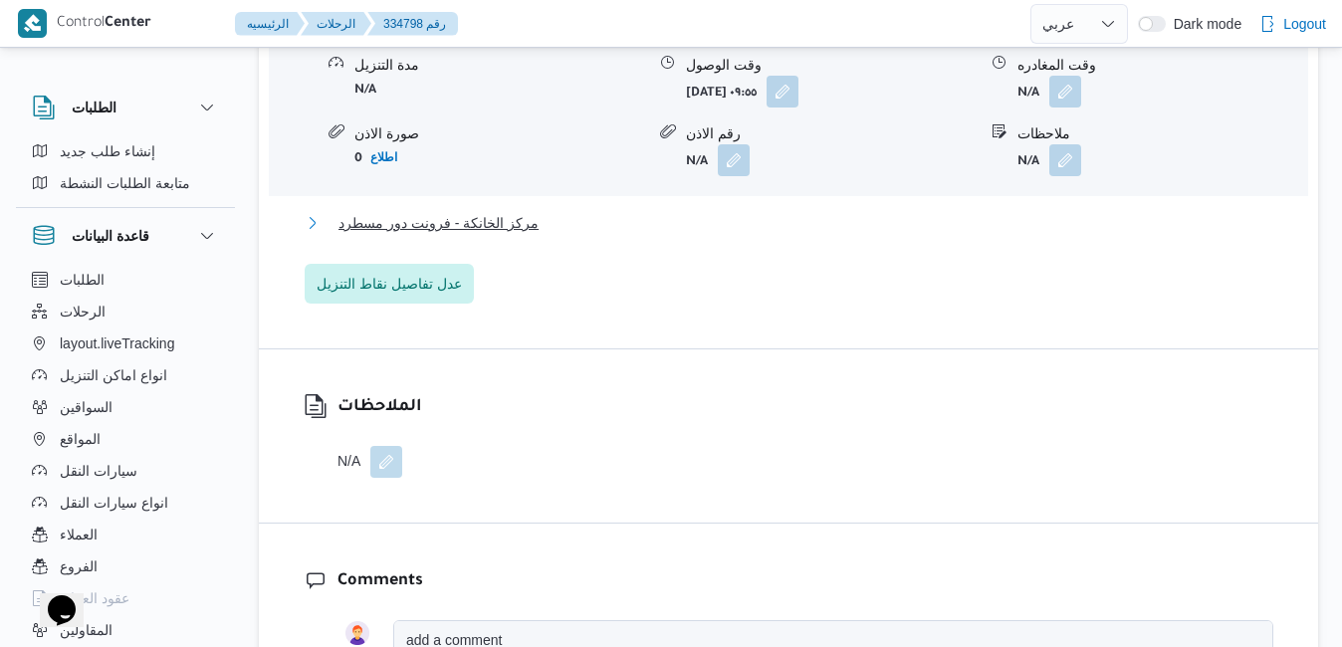
click at [847, 235] on button "مركز الخانكة - فرونت دور مسطرد" at bounding box center [789, 223] width 968 height 24
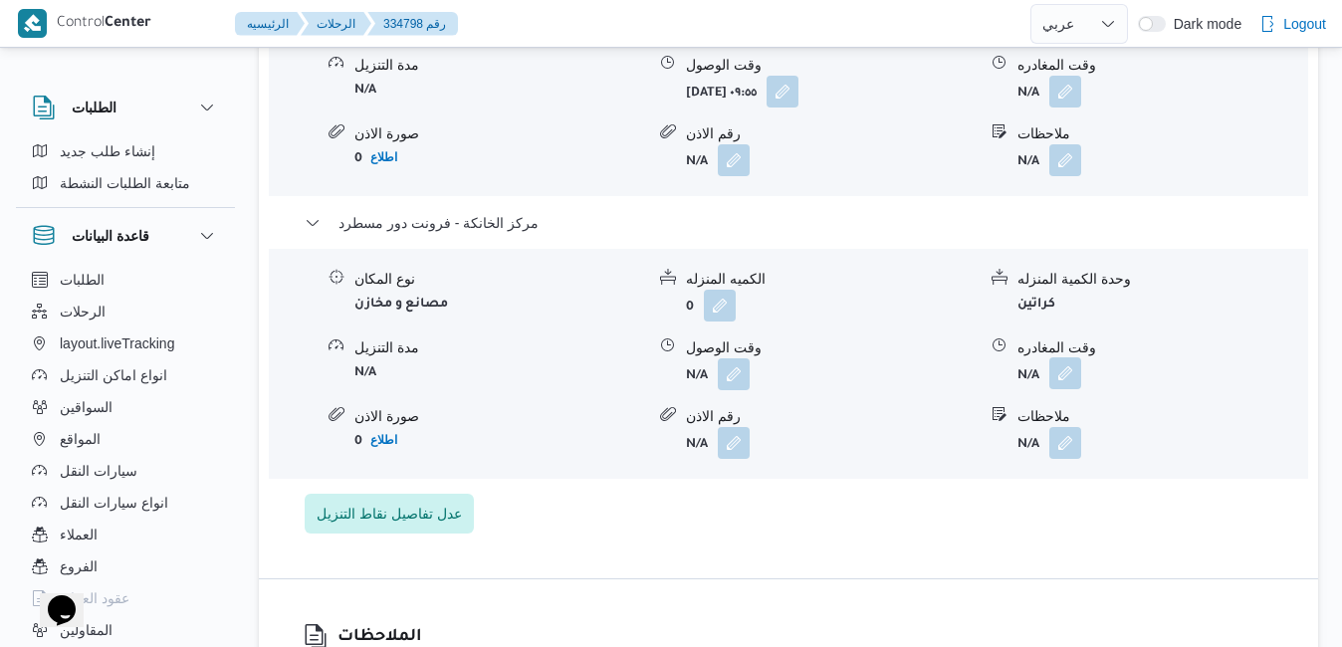
click at [1060, 386] on button "button" at bounding box center [1065, 373] width 32 height 32
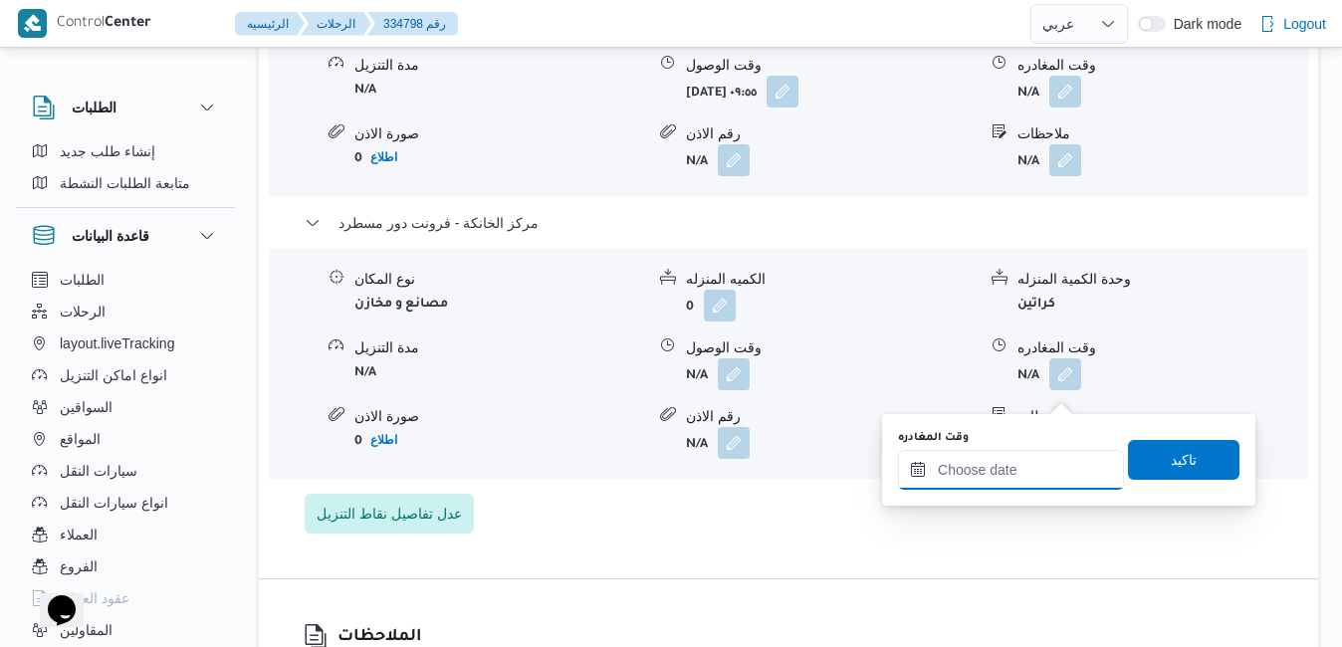
click at [1007, 463] on input "وقت المغادره" at bounding box center [1011, 470] width 226 height 40
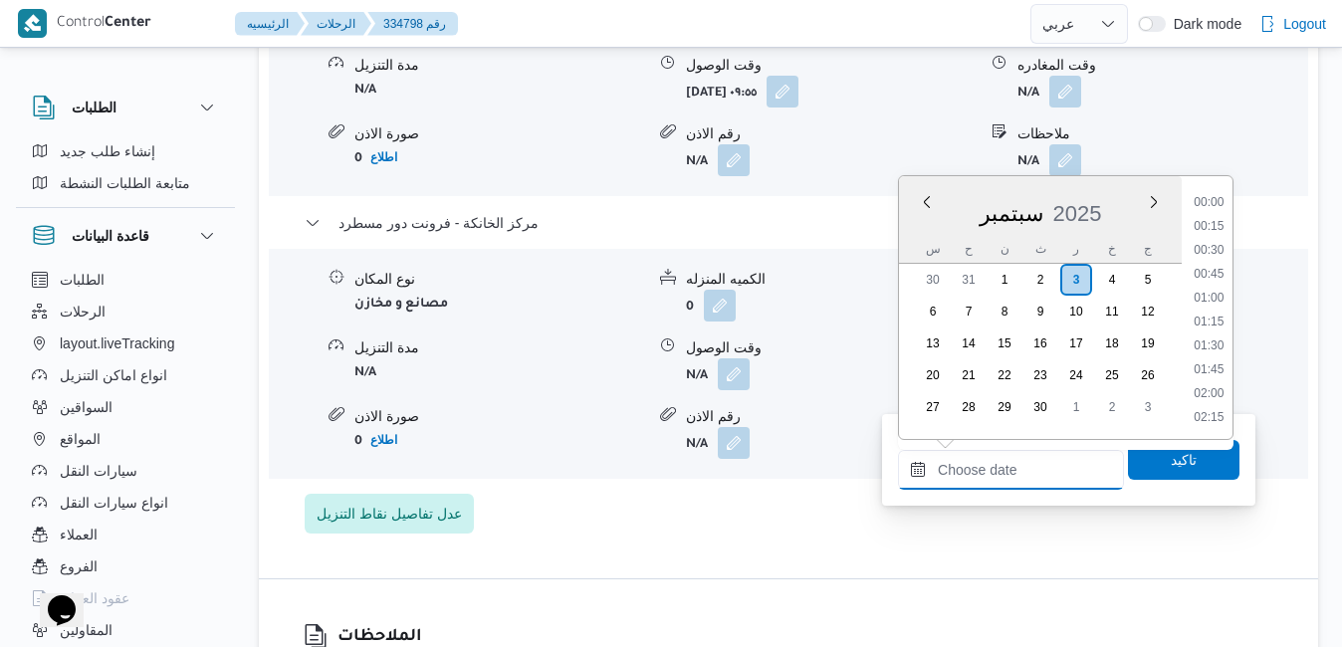
scroll to position [1646, 0]
click at [911, 212] on div "سبتمبر 2025" at bounding box center [1040, 209] width 283 height 51
click at [1213, 340] on li "16:30" at bounding box center [1208, 334] width 46 height 20
type input "[DATE] ١٦:٣٠"
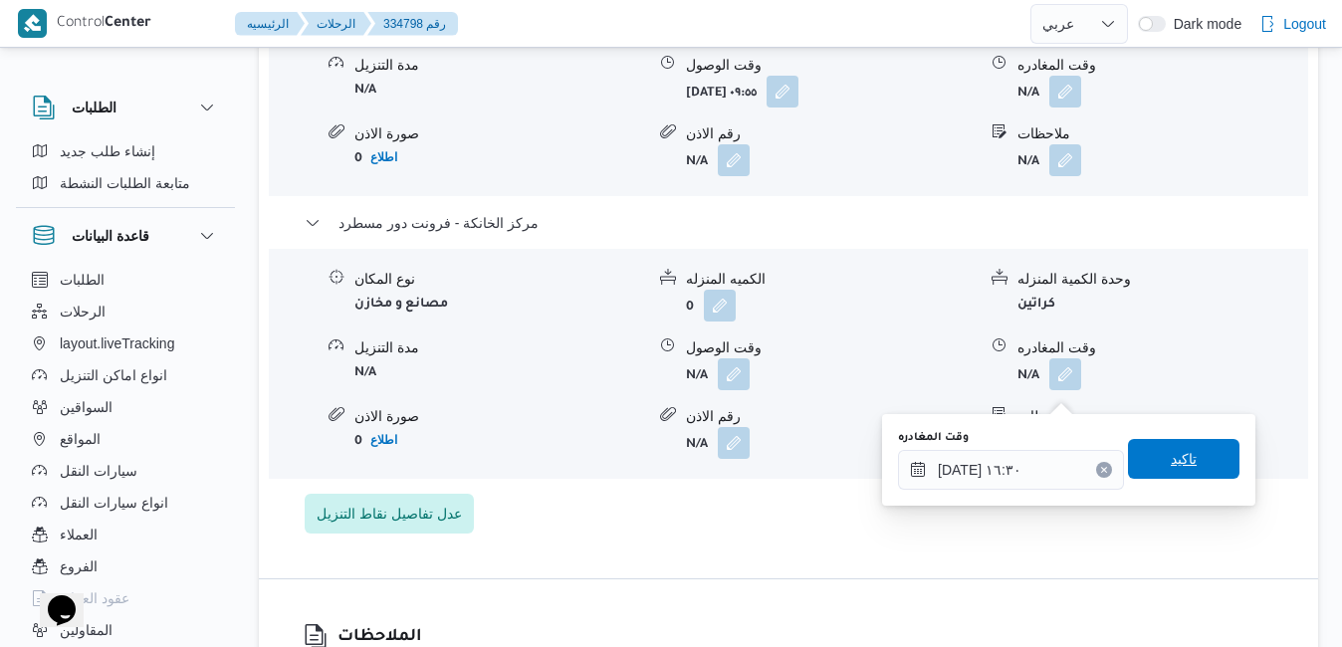
click at [1153, 465] on span "تاكيد" at bounding box center [1183, 459] width 111 height 40
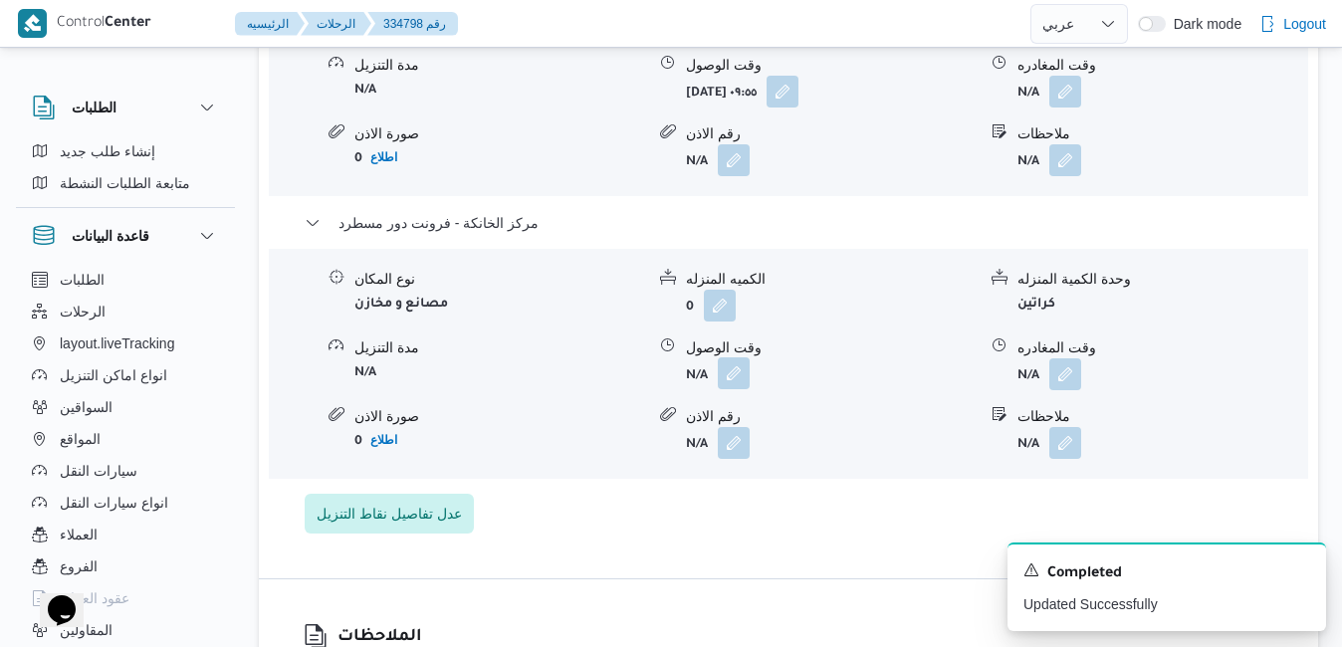
click at [732, 385] on button "button" at bounding box center [734, 373] width 32 height 32
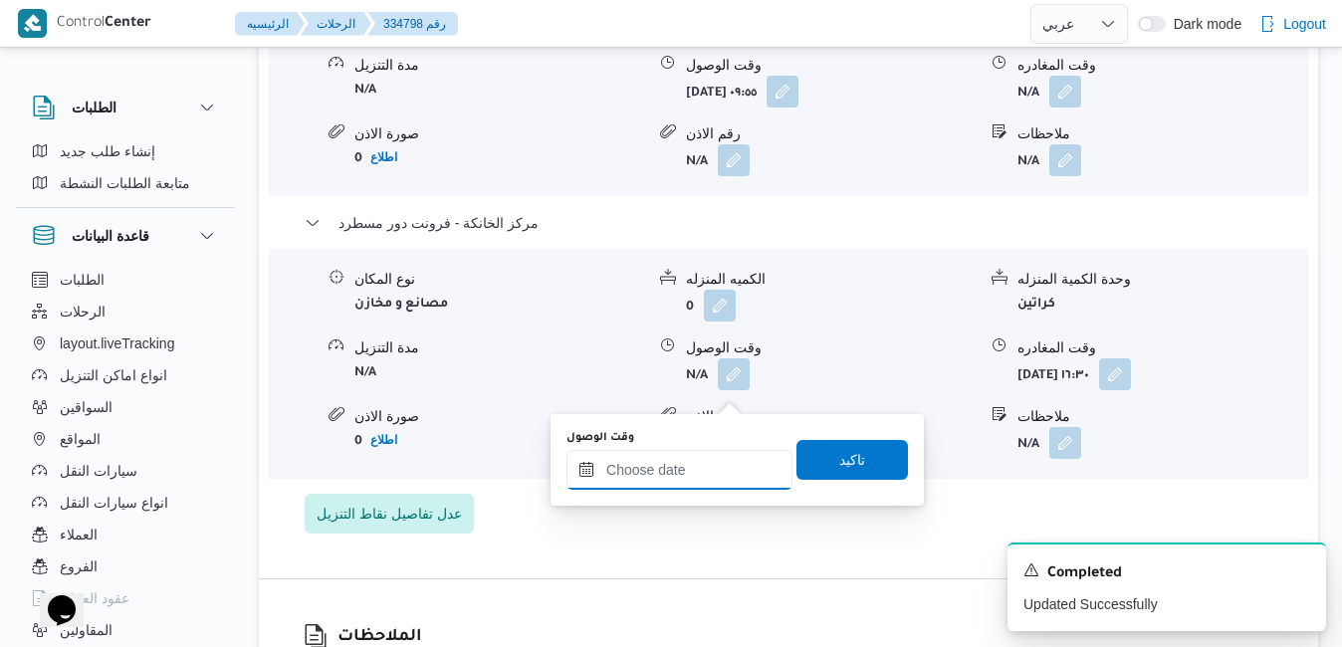
click at [707, 458] on input "وقت الوصول" at bounding box center [679, 470] width 226 height 40
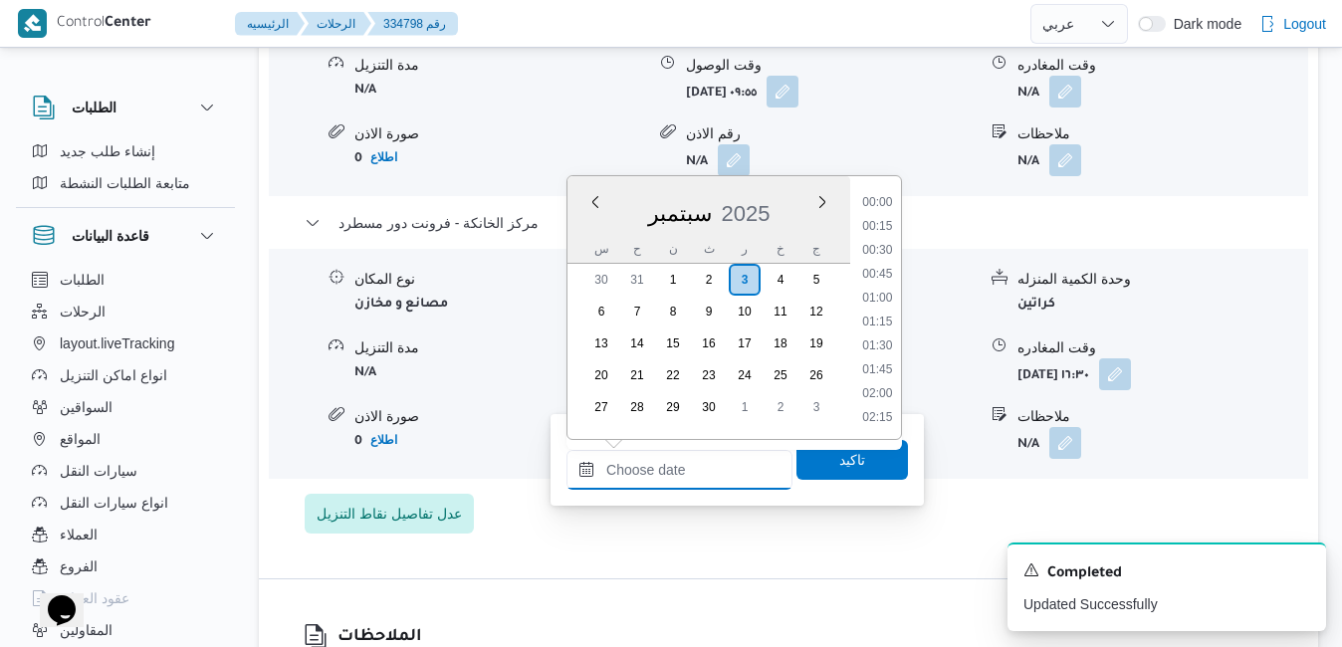
scroll to position [1646, 0]
click at [595, 239] on div "س" at bounding box center [601, 249] width 32 height 28
click at [873, 310] on li "16:15" at bounding box center [877, 311] width 46 height 20
type input "[DATE] ١٦:١٥"
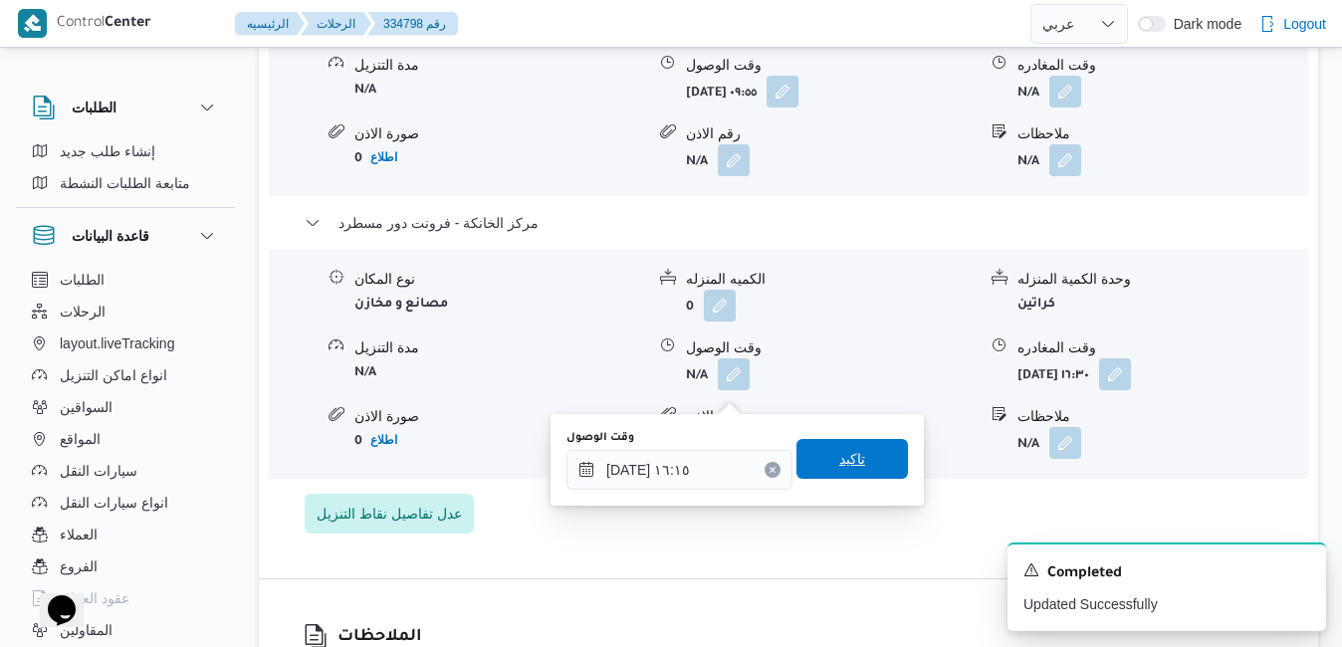
click at [839, 454] on span "تاكيد" at bounding box center [852, 459] width 26 height 24
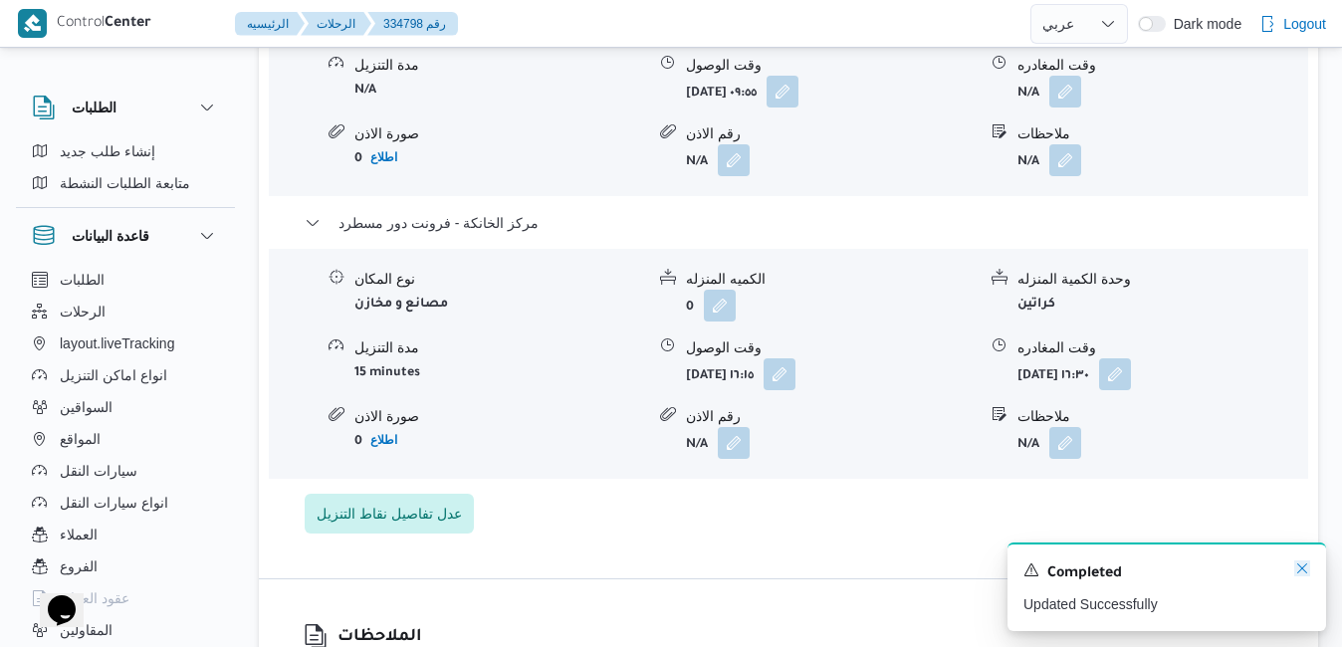
click at [1303, 570] on icon "Dismiss toast" at bounding box center [1302, 568] width 16 height 16
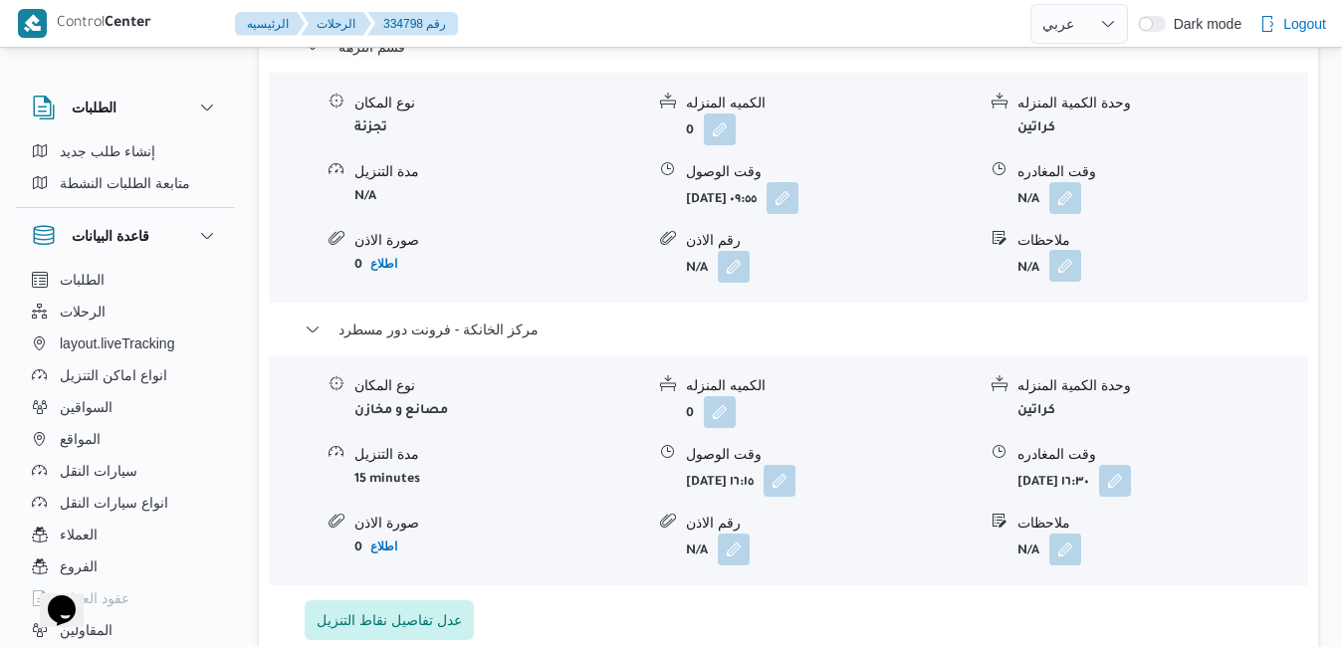
scroll to position [1780, 0]
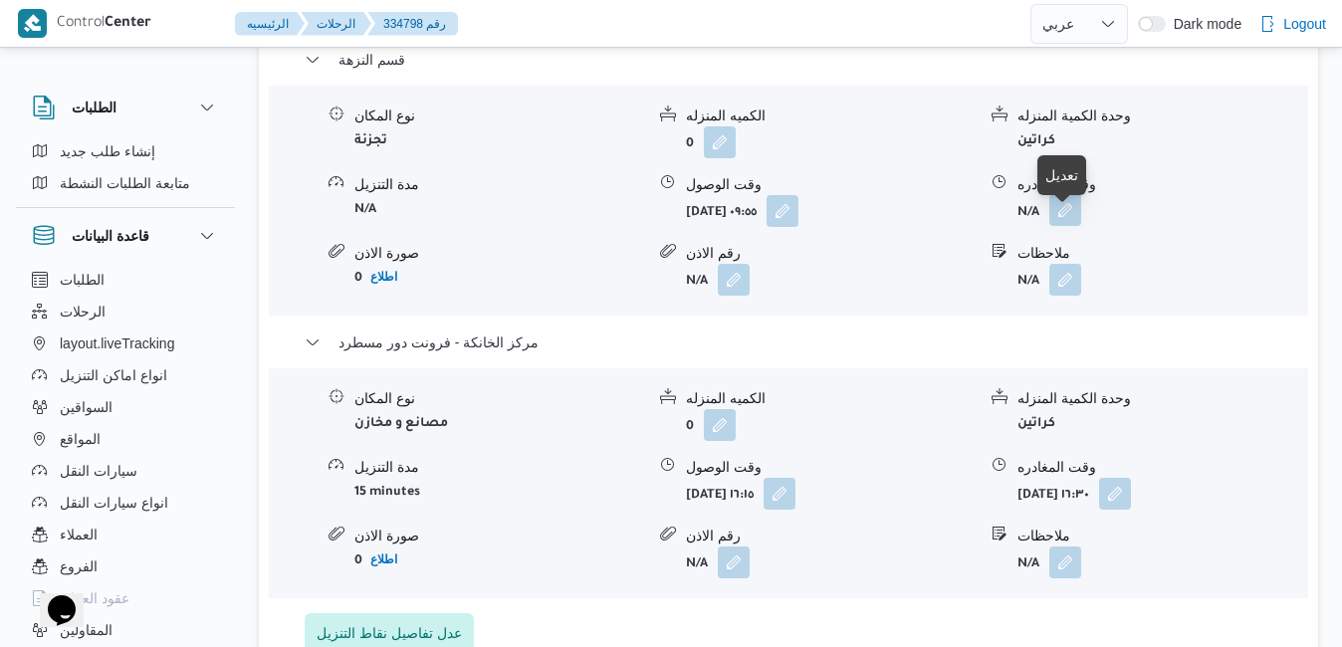
click at [1068, 226] on button "button" at bounding box center [1065, 210] width 32 height 32
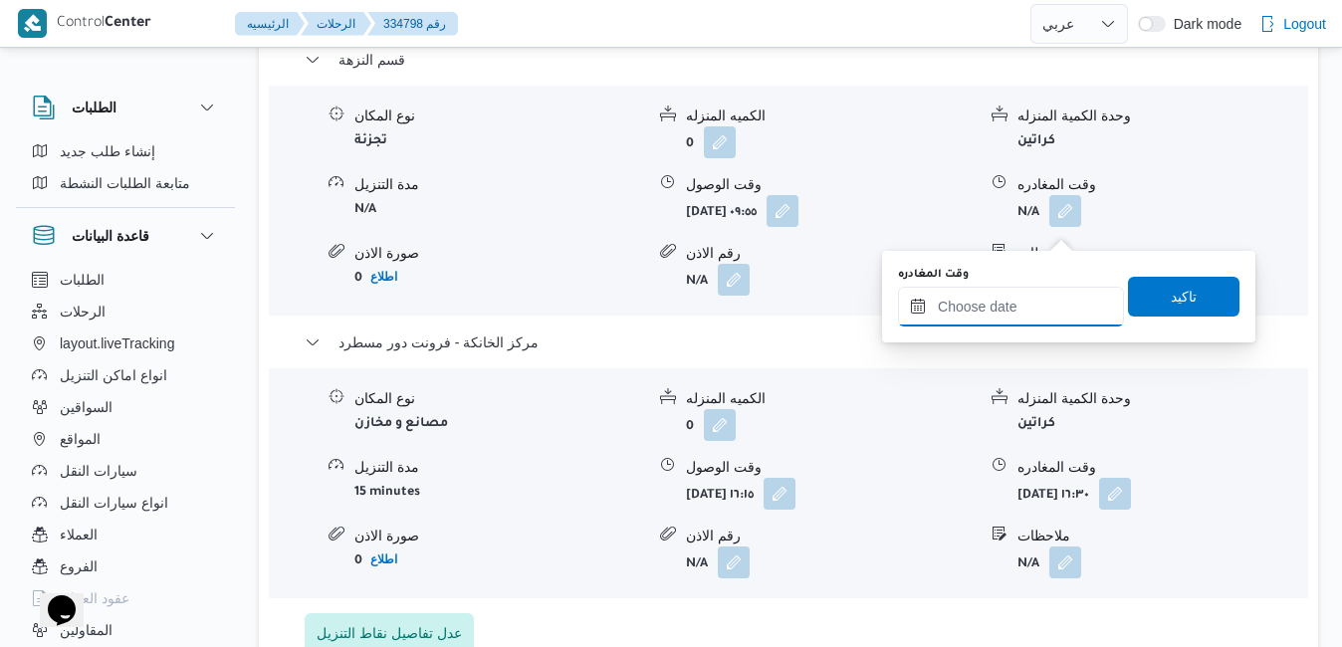
click at [998, 311] on input "وقت المغادره" at bounding box center [1011, 307] width 226 height 40
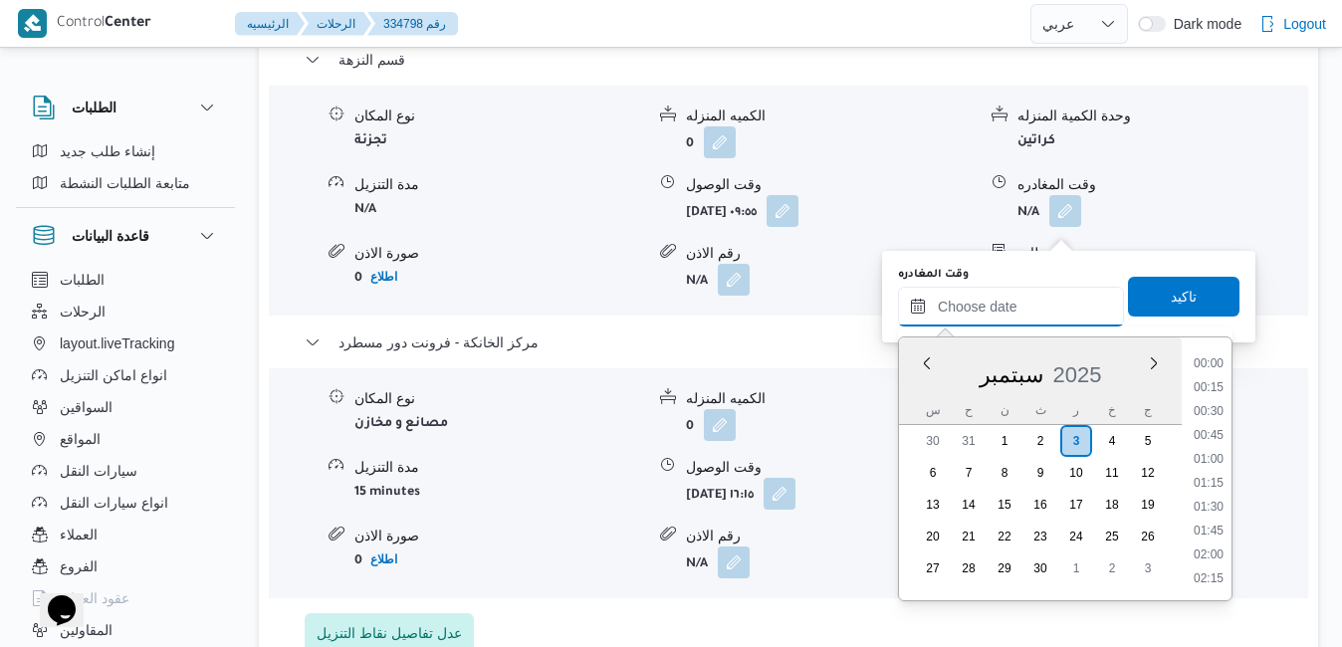
scroll to position [1646, 0]
click at [909, 402] on div "س ح ن ث ر خ ج" at bounding box center [1040, 410] width 283 height 28
click at [1215, 401] on li "15:30" at bounding box center [1208, 400] width 46 height 20
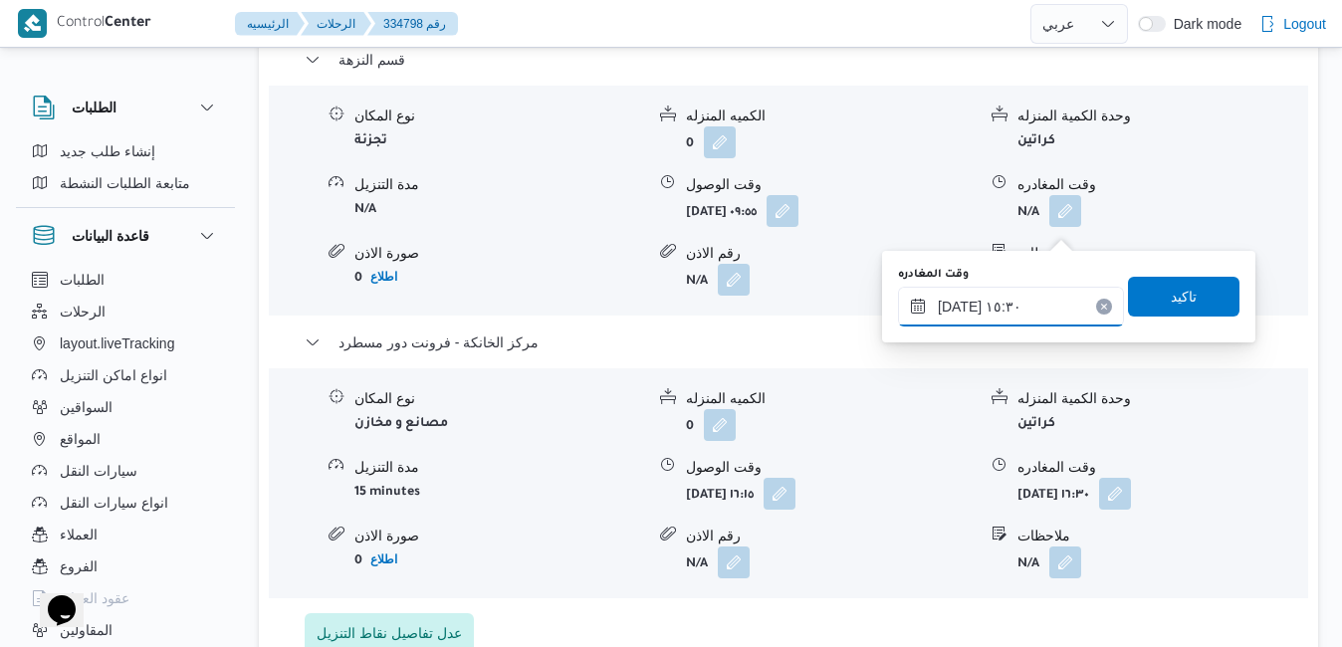
click at [959, 308] on input "[DATE] ١٥:٣٠" at bounding box center [1011, 307] width 226 height 40
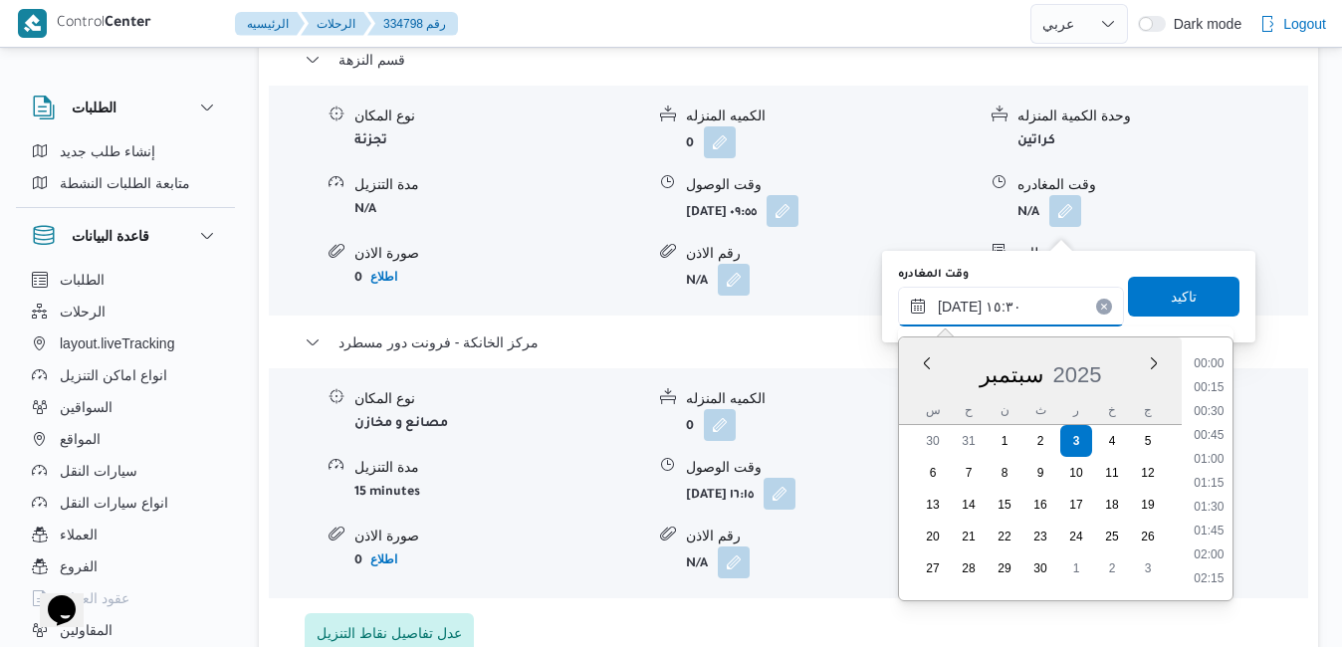
click at [961, 308] on input "[DATE] ١٥:٣٠" at bounding box center [1011, 307] width 226 height 40
type input "[DATE] ١٥:40"
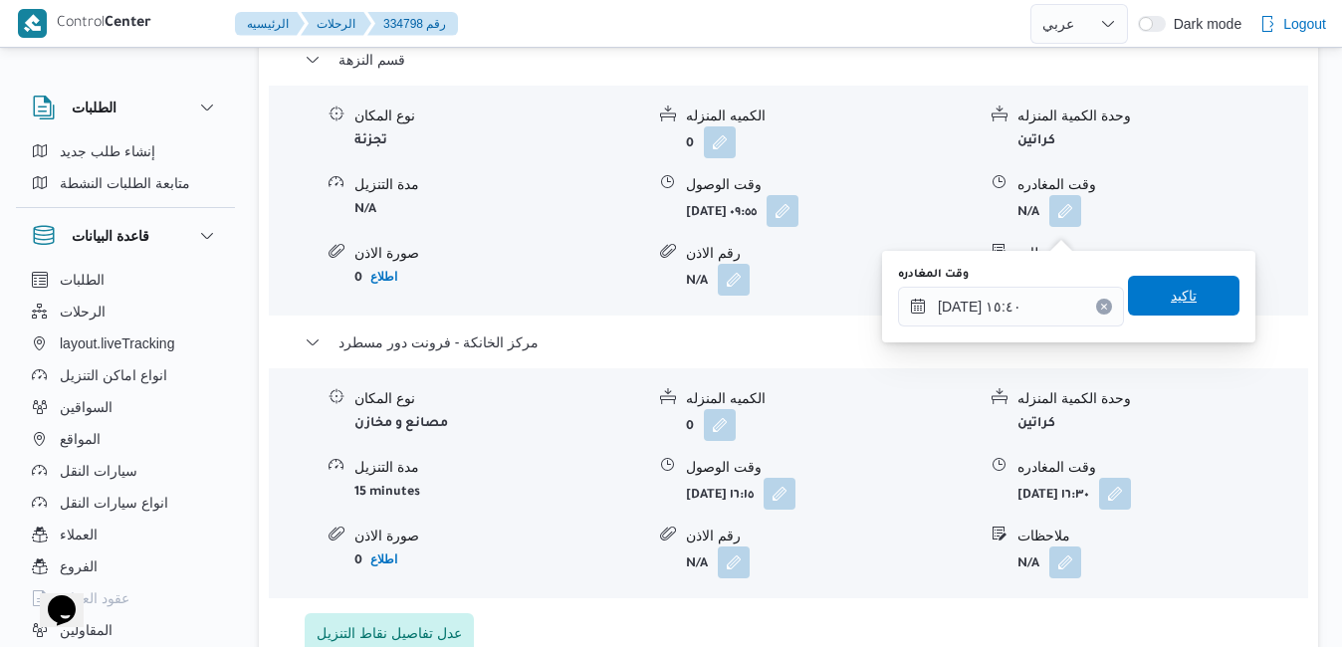
click at [1175, 304] on span "تاكيد" at bounding box center [1183, 296] width 26 height 24
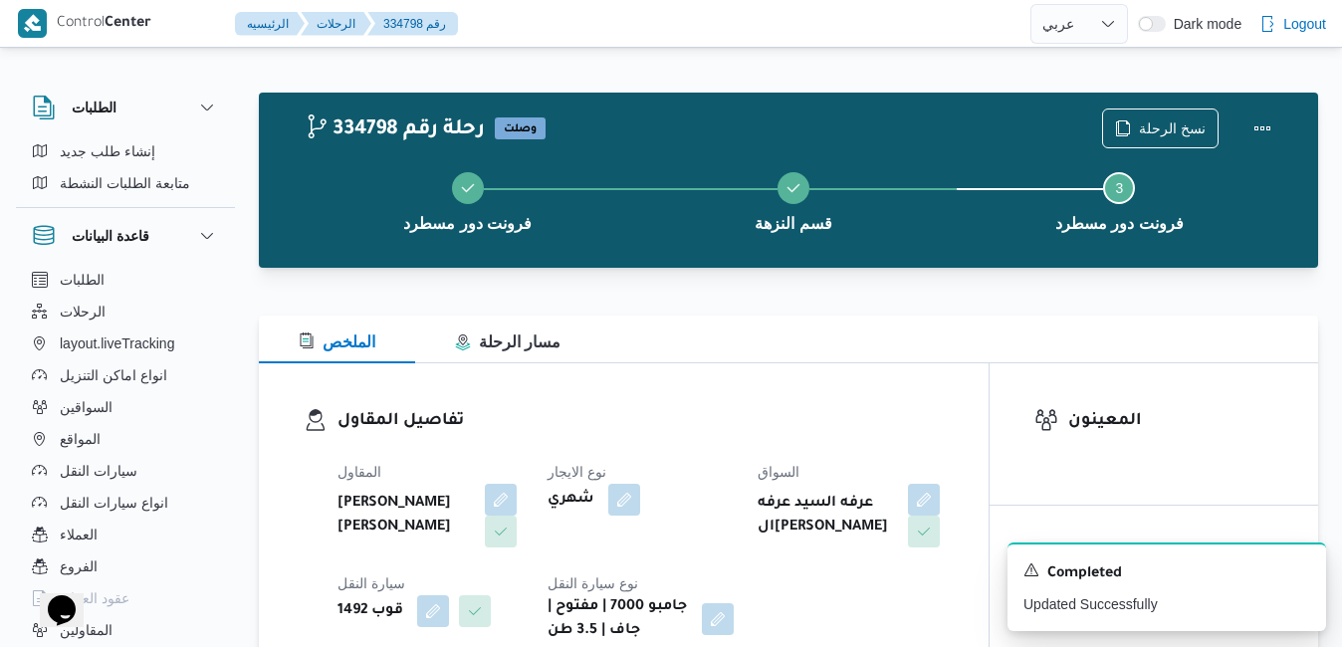
scroll to position [0, 0]
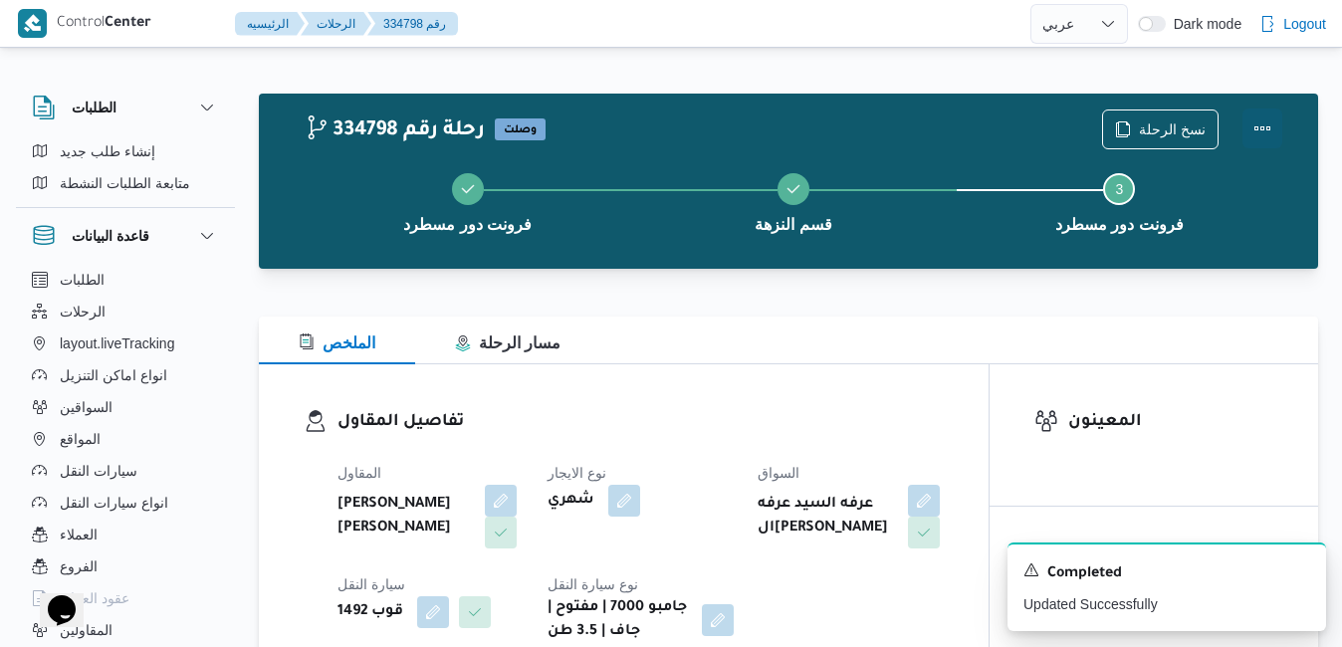
click at [1265, 115] on button "Actions" at bounding box center [1262, 128] width 40 height 40
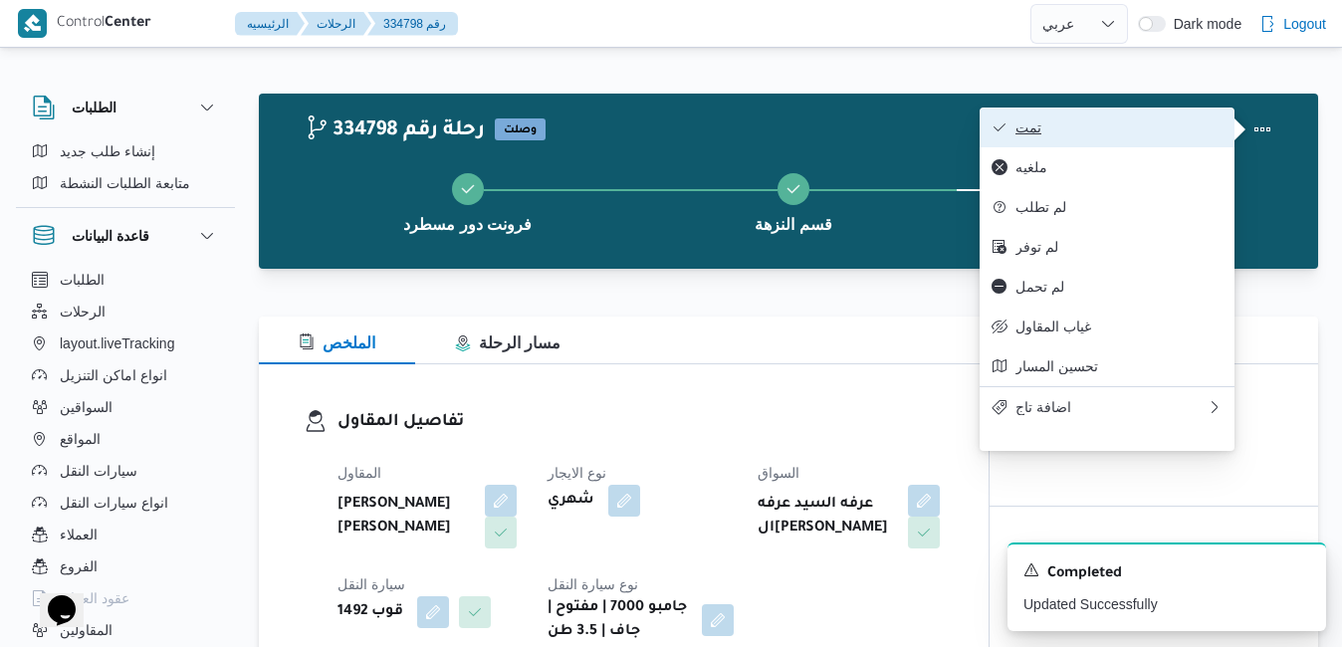
click at [1139, 125] on span "تمت" at bounding box center [1118, 127] width 207 height 16
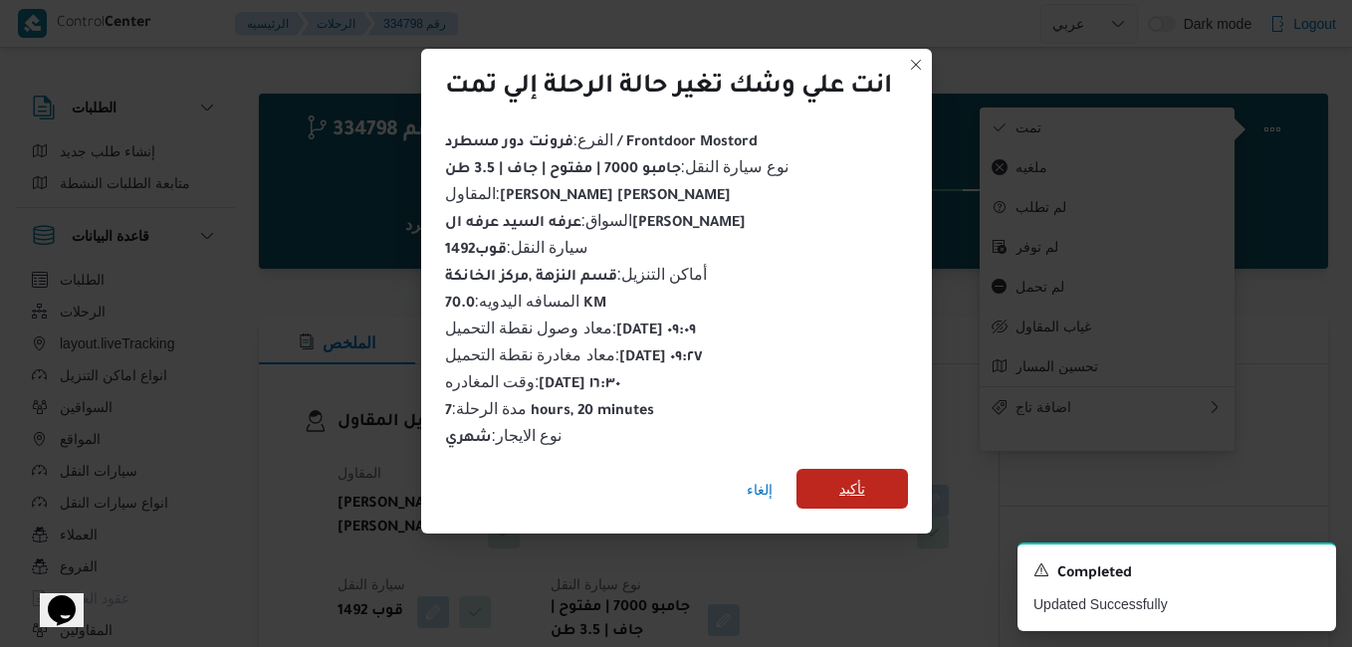
click at [880, 481] on span "تأكيد" at bounding box center [851, 489] width 111 height 40
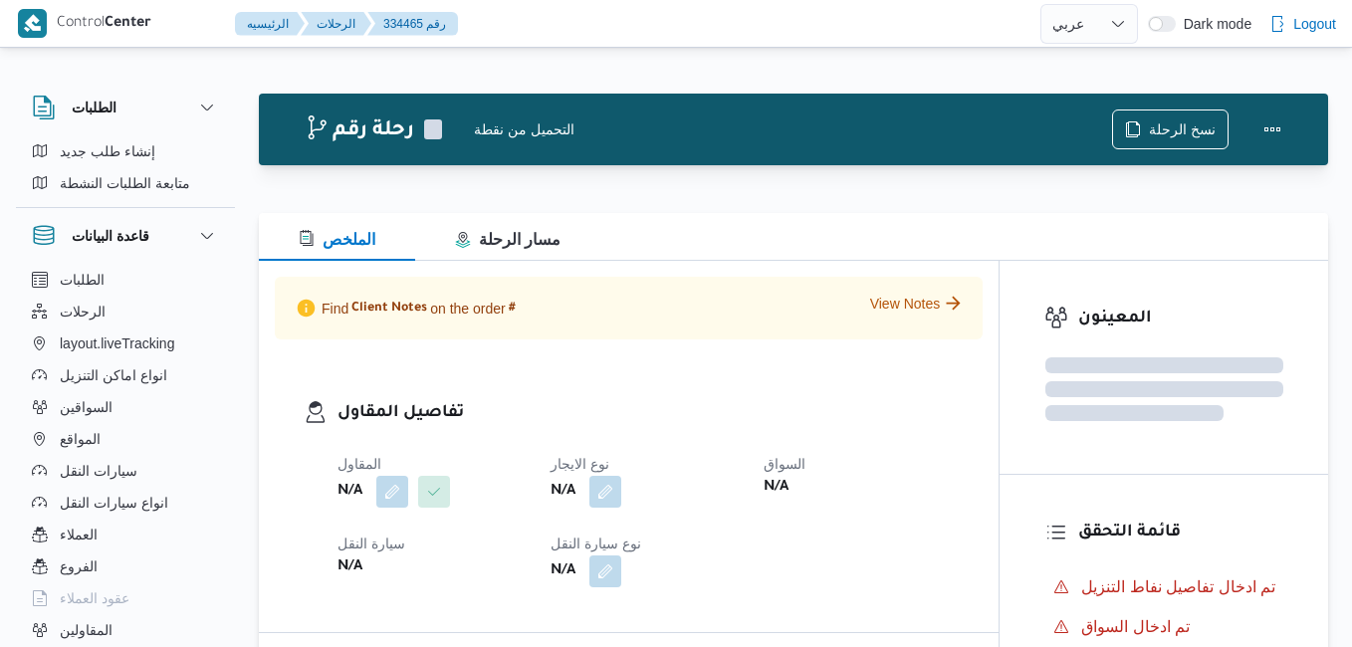
select select "ar"
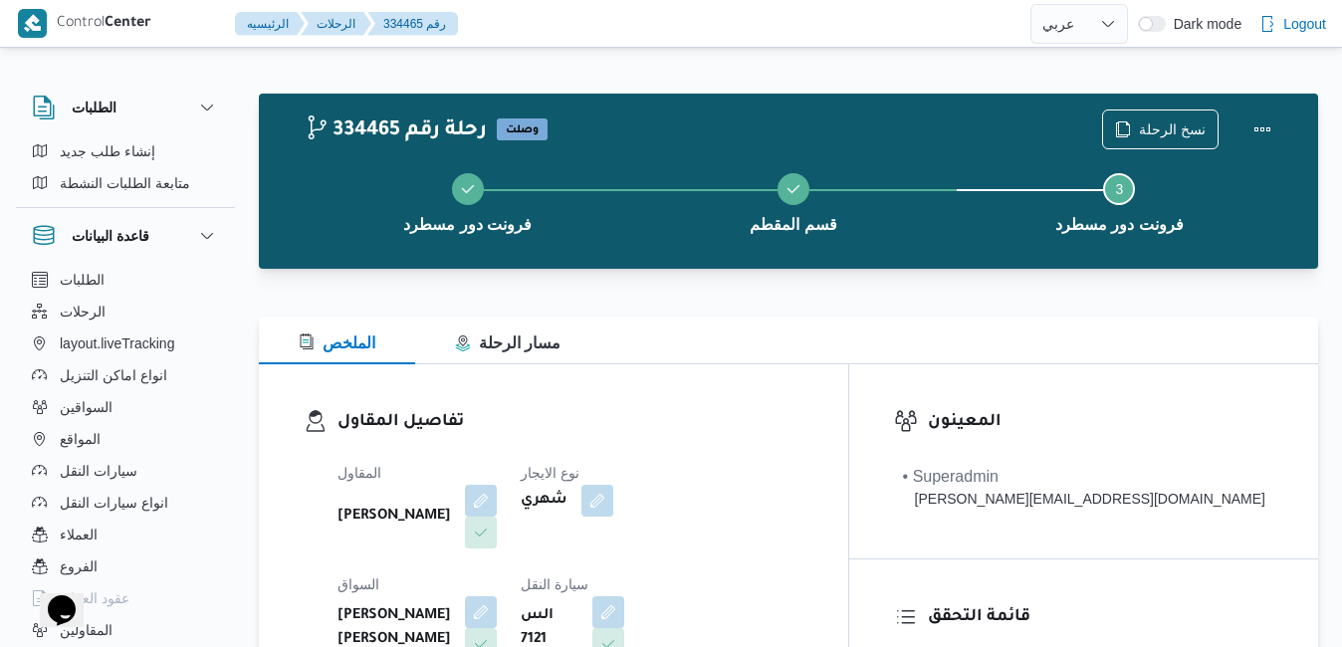
click at [759, 368] on div "تفاصيل المقاول المقاول [PERSON_NAME] نوع الايجار شهري السواق [PERSON_NAME] [PER…" at bounding box center [553, 594] width 589 height 460
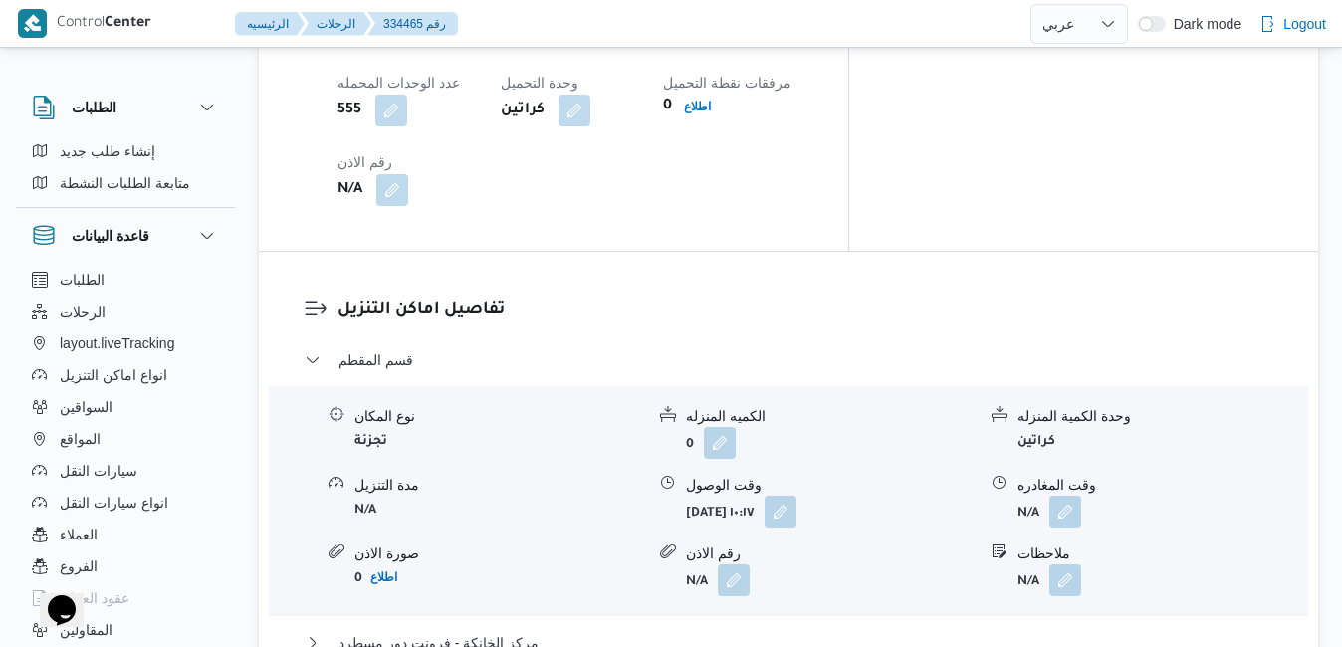
scroll to position [1752, 0]
click at [747, 629] on button "مركز الخانكة - فرونت دور مسطرد" at bounding box center [789, 641] width 968 height 24
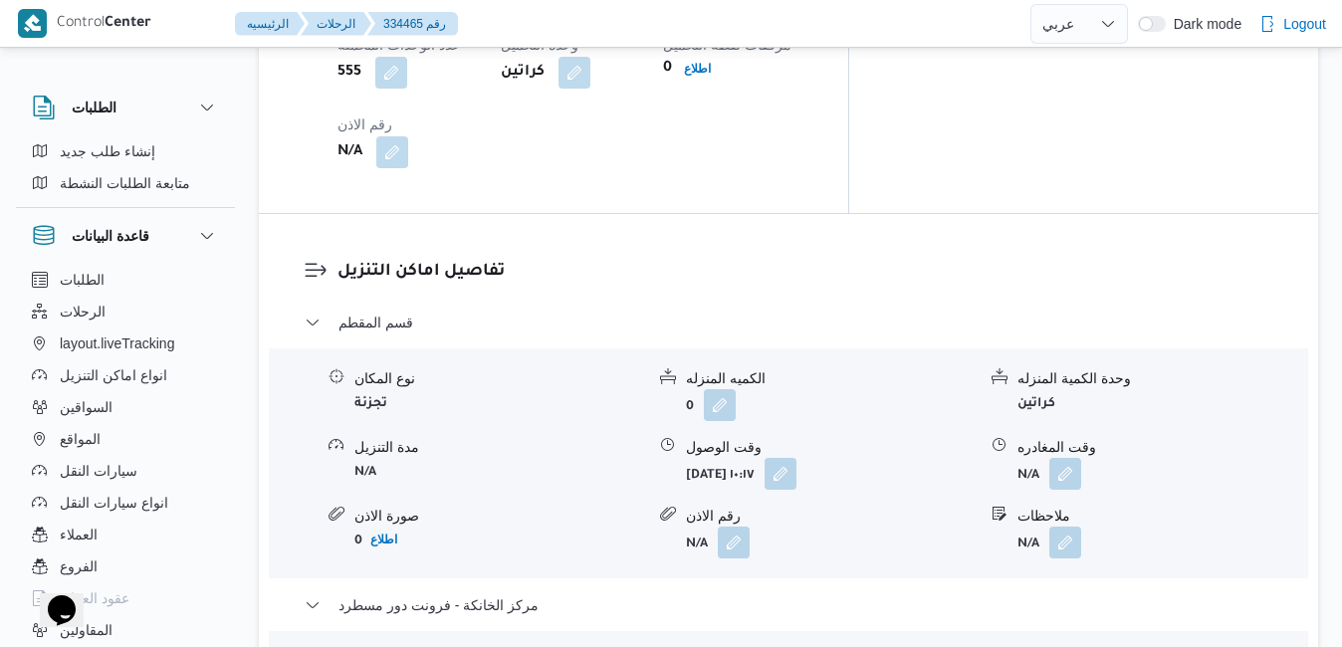
scroll to position [1792, 0]
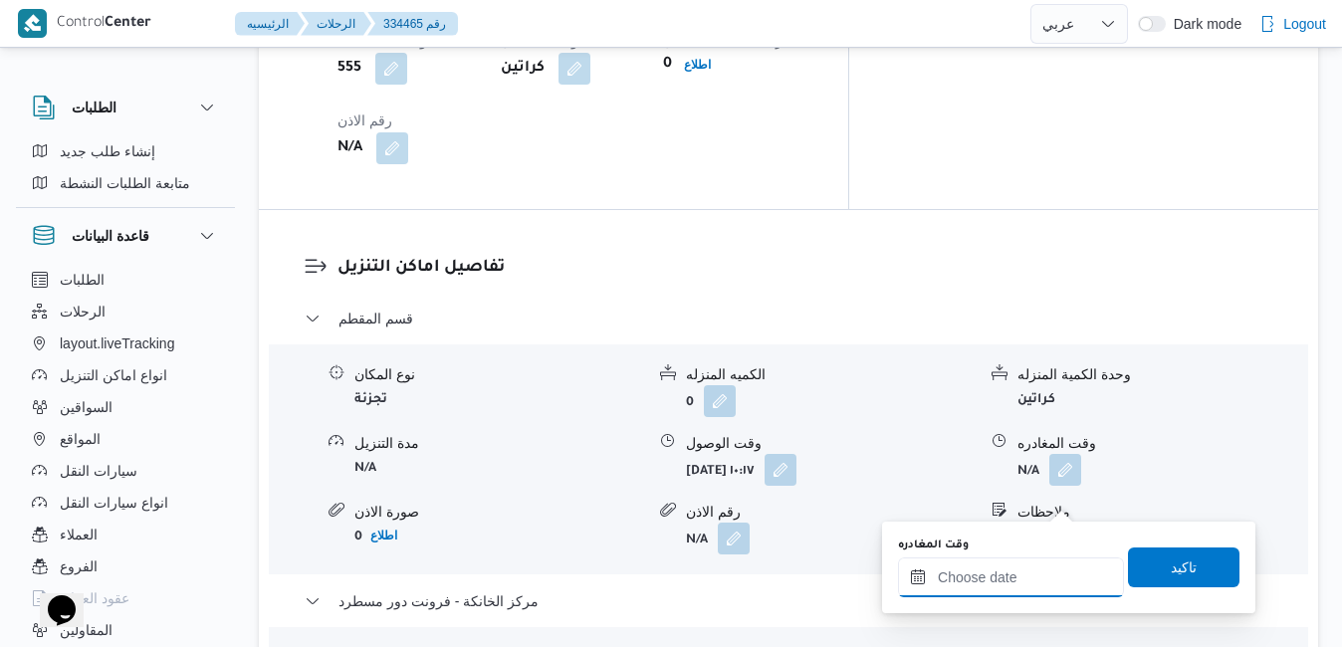
click at [999, 575] on input "وقت المغادره" at bounding box center [1011, 577] width 226 height 40
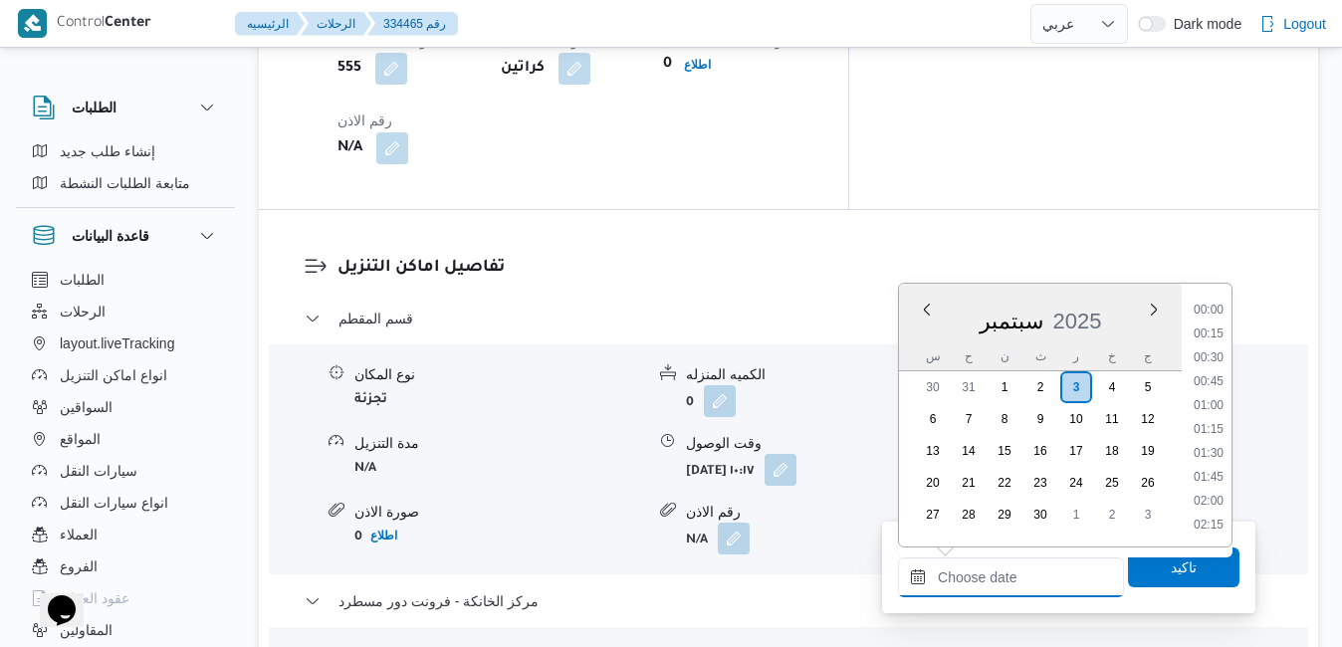
scroll to position [1646, 0]
click at [917, 333] on div "سبتمبر 2025" at bounding box center [1040, 317] width 283 height 51
click at [1216, 309] on li "17:15" at bounding box center [1208, 312] width 46 height 20
type input "[DATE] ١٧:١٥"
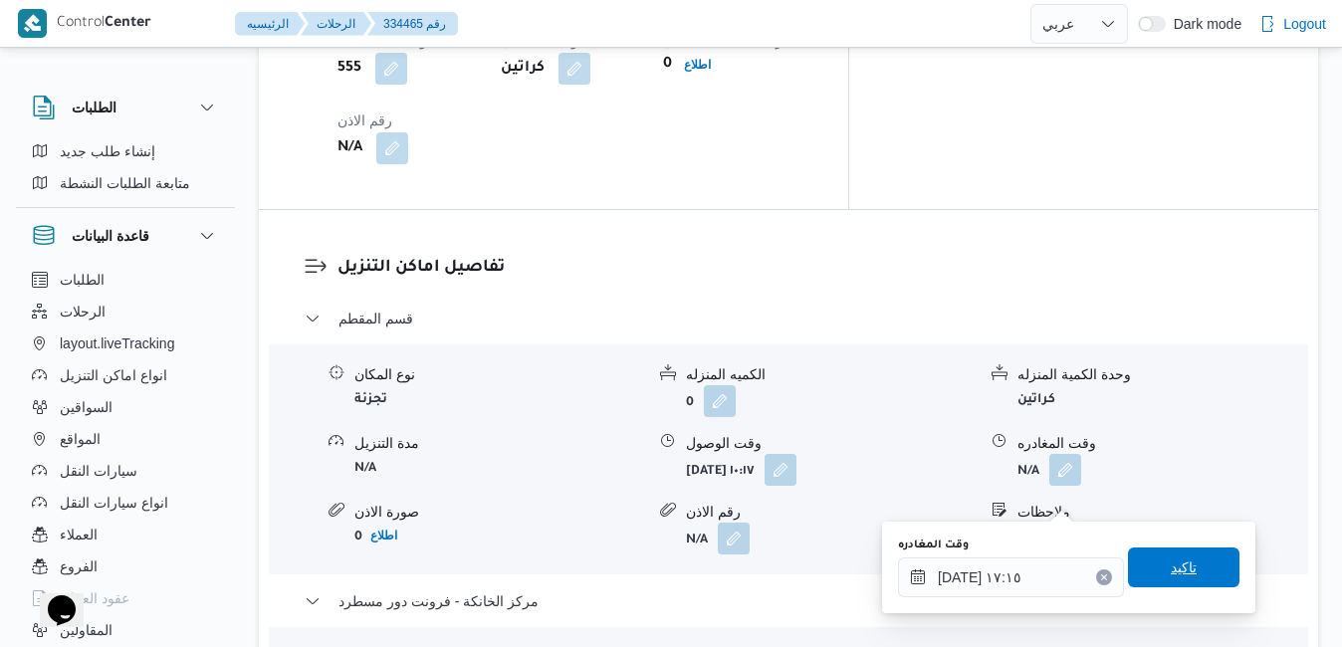
click at [1134, 562] on span "تاكيد" at bounding box center [1183, 567] width 111 height 40
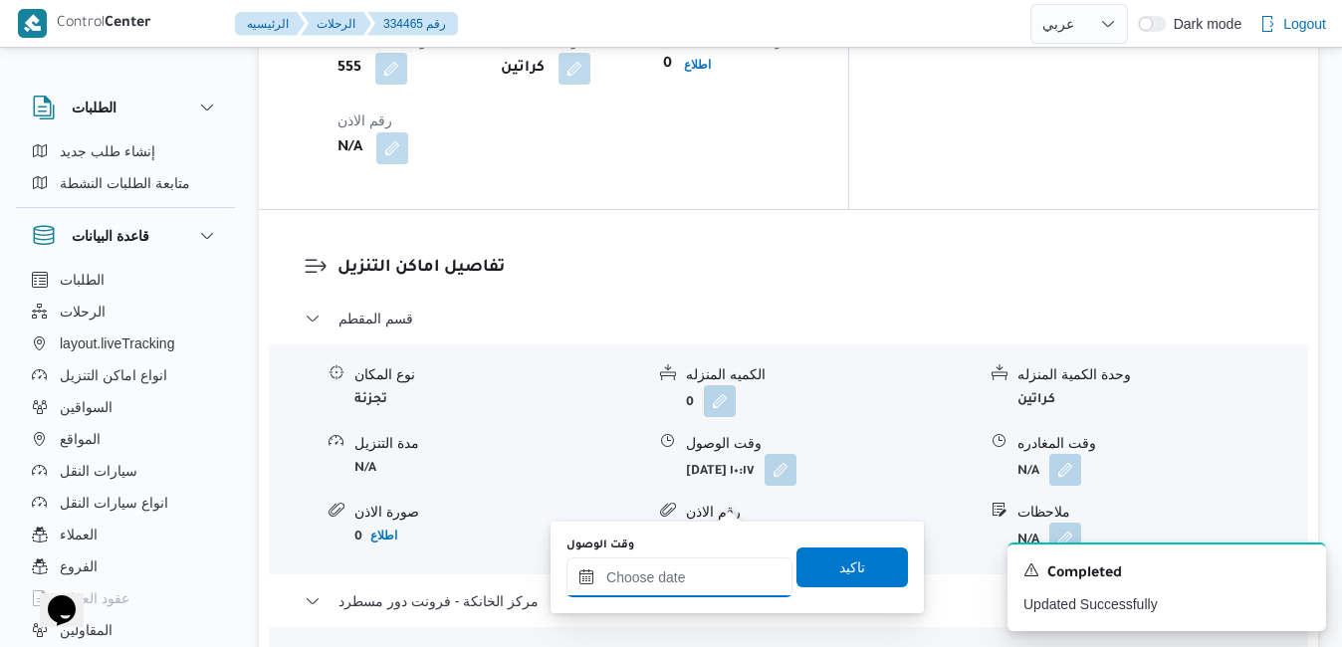
click at [691, 570] on input "وقت الوصول" at bounding box center [679, 577] width 226 height 40
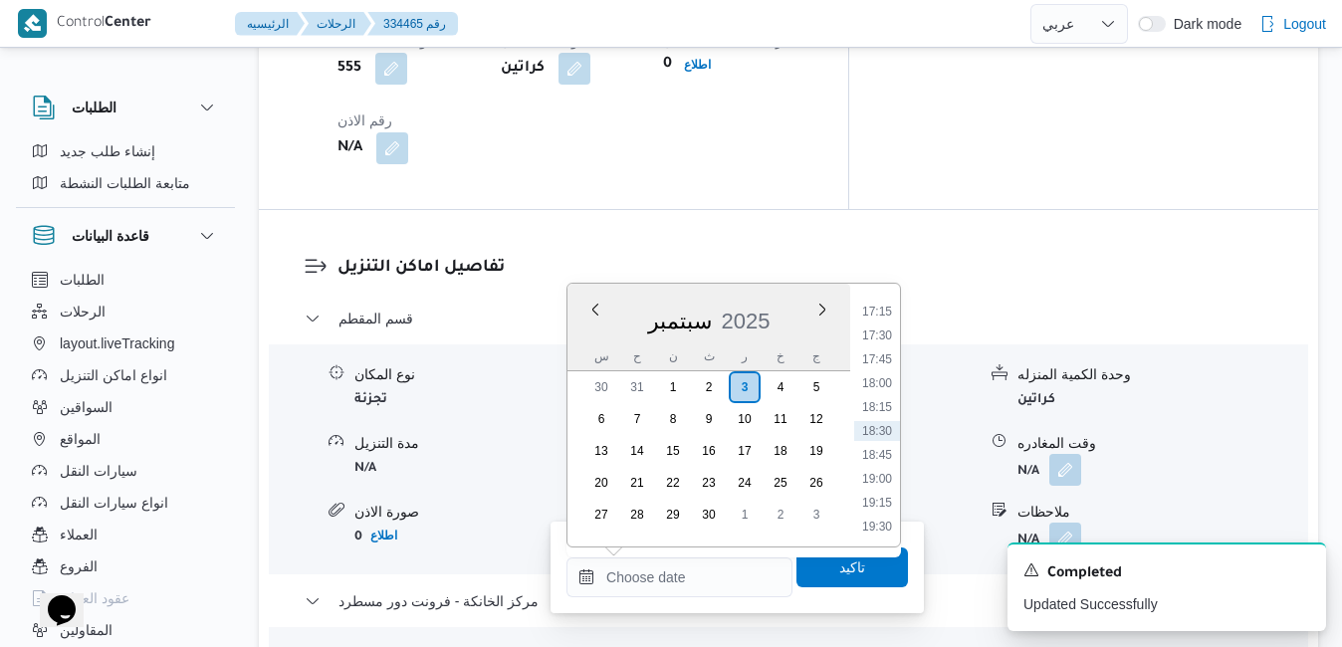
click at [574, 322] on div "سبتمبر 2025" at bounding box center [708, 317] width 283 height 51
click at [876, 494] on li "17:00" at bounding box center [877, 490] width 46 height 20
type input "[DATE] ١٧:٠٠"
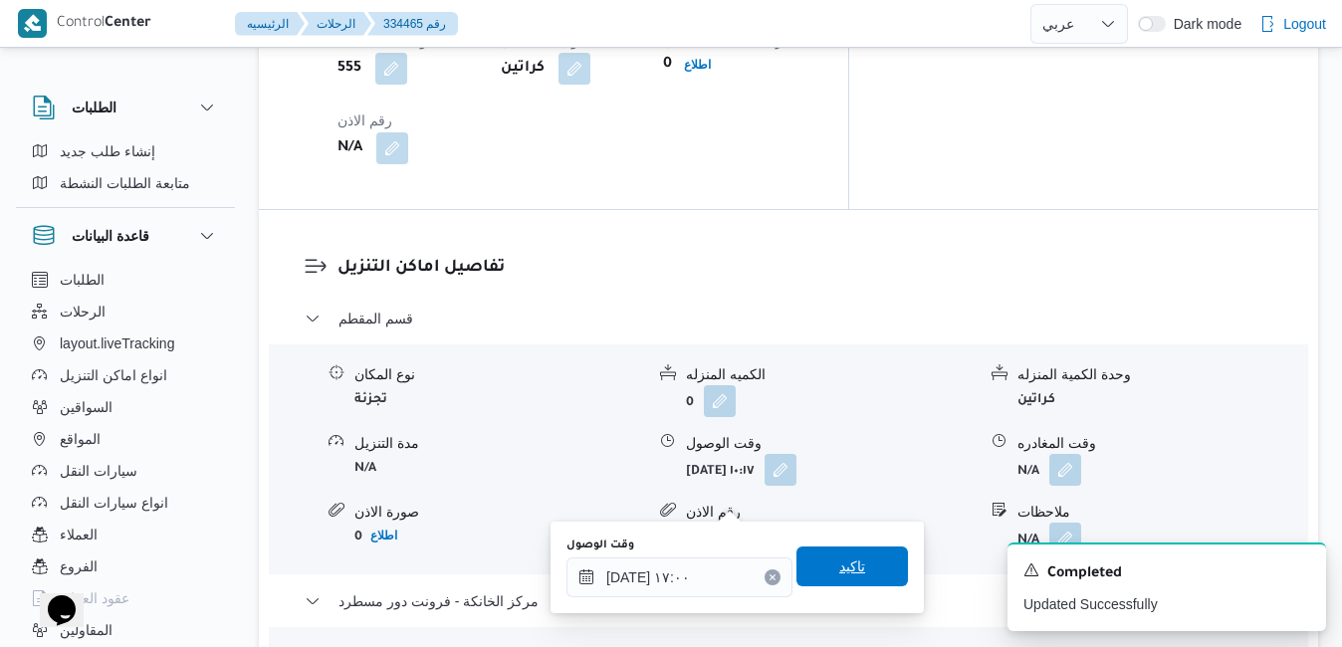
click at [839, 570] on span "تاكيد" at bounding box center [852, 566] width 26 height 24
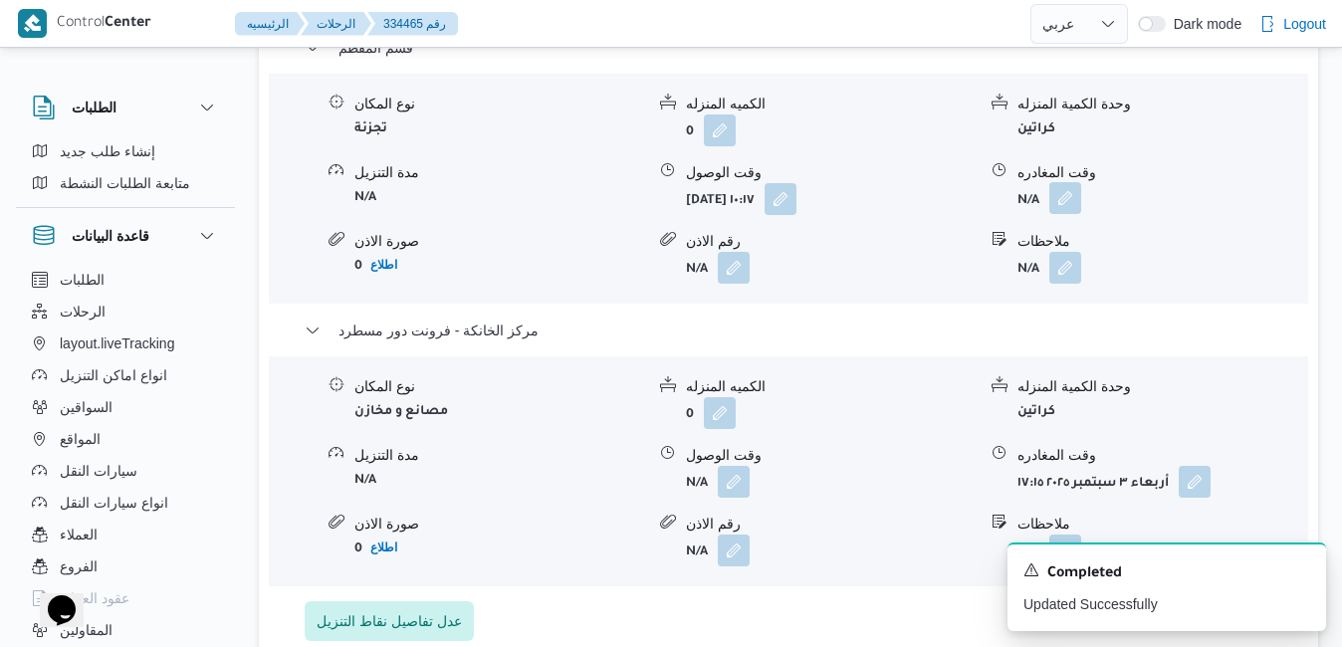
click at [1065, 204] on button "button" at bounding box center [1065, 198] width 32 height 32
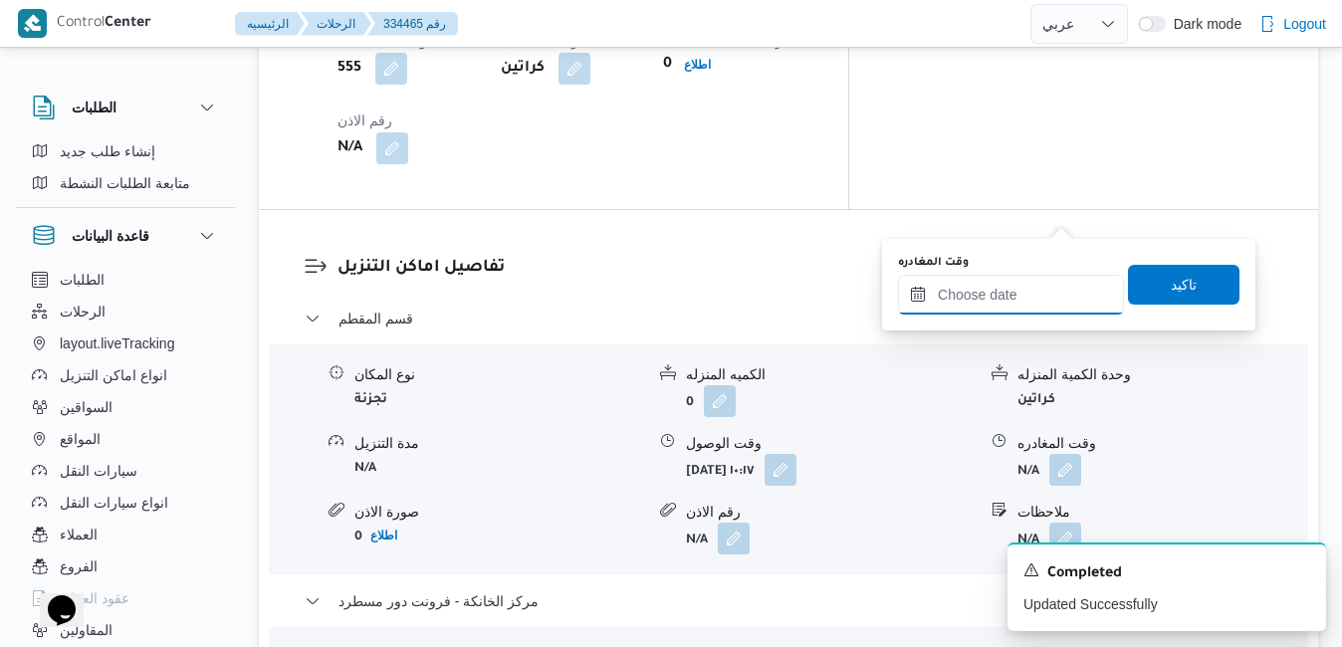
click at [1016, 288] on input "وقت المغادره" at bounding box center [1011, 295] width 226 height 40
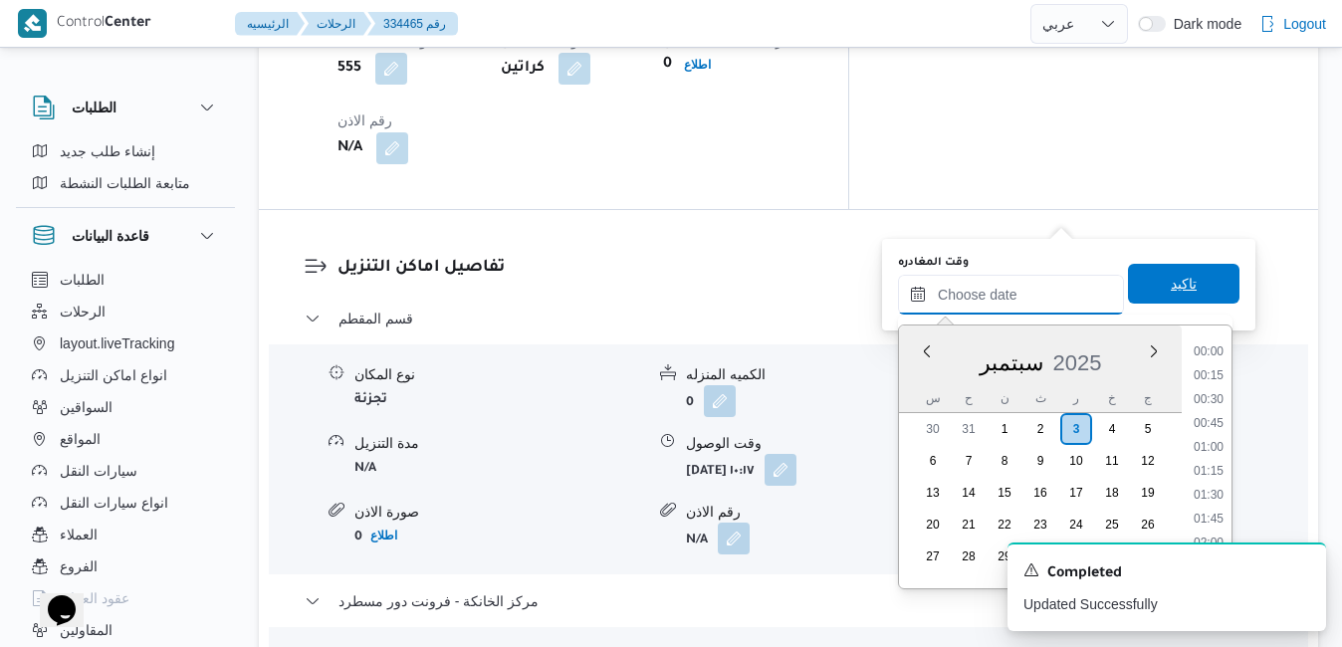
scroll to position [1646, 0]
click at [923, 373] on div "سبتمبر 2025" at bounding box center [1040, 358] width 283 height 51
click at [1221, 435] on li "16:00" at bounding box center [1208, 436] width 46 height 20
type input "[DATE] ١٦:٠٠"
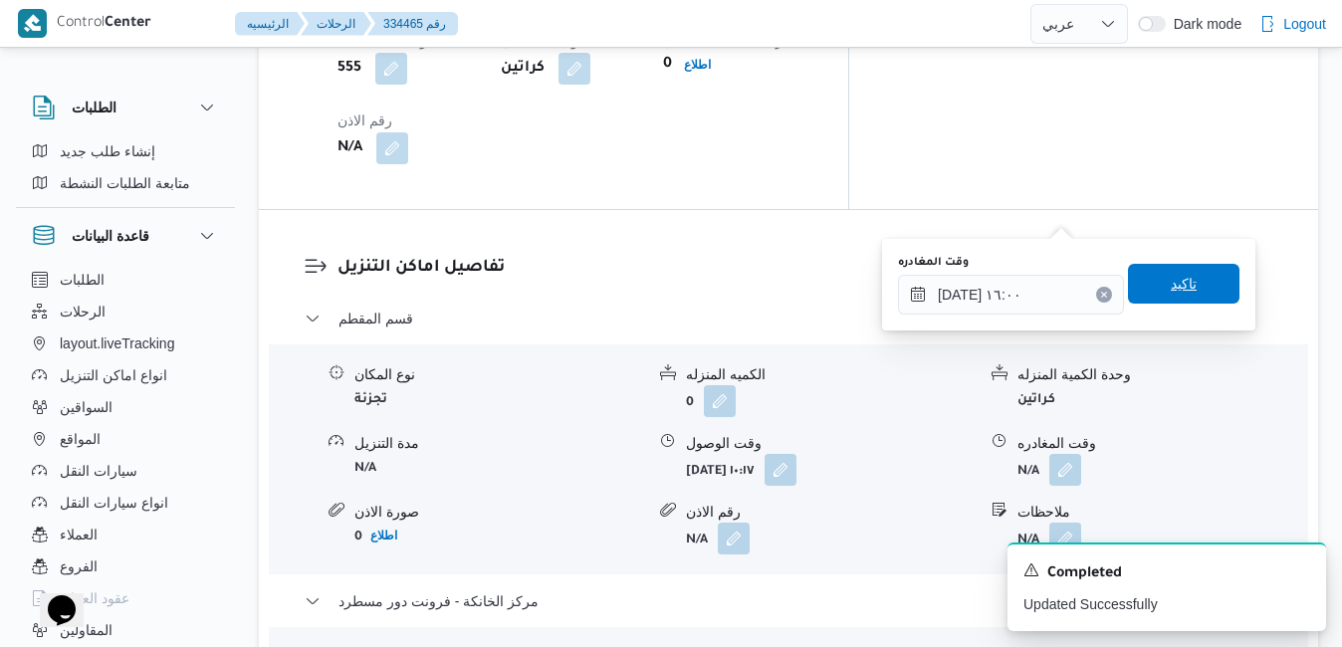
click at [1194, 292] on span "تاكيد" at bounding box center [1183, 284] width 111 height 40
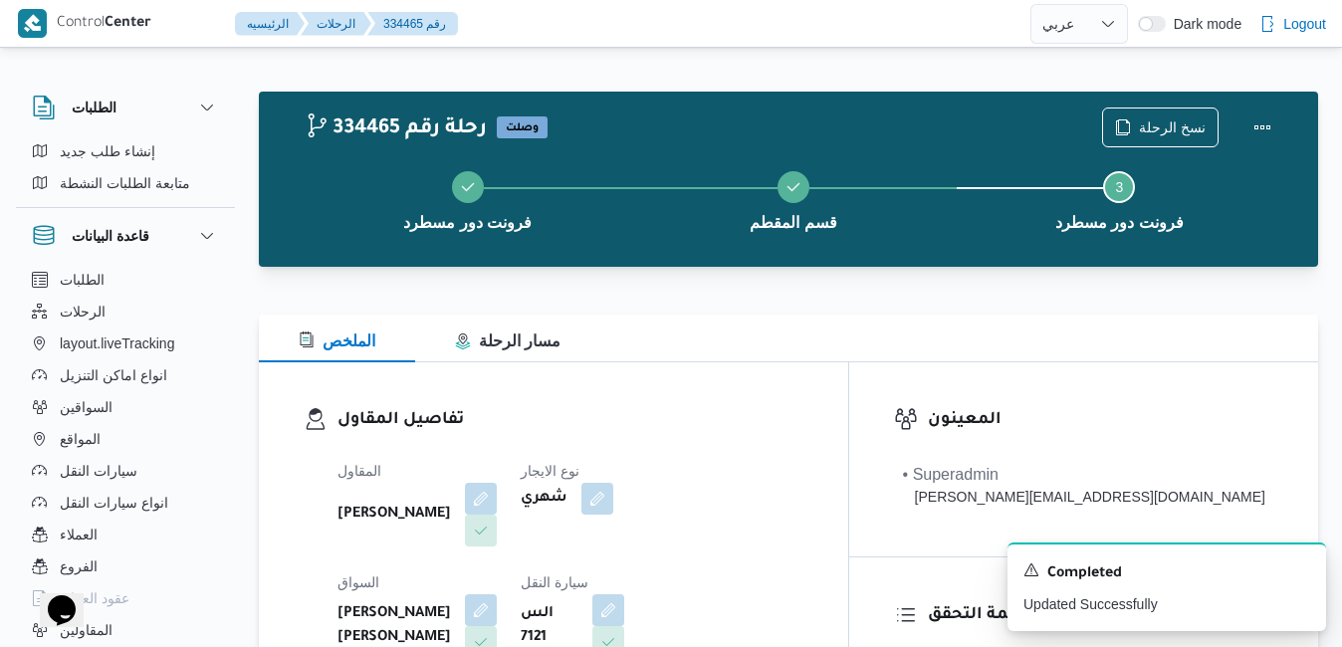
scroll to position [0, 0]
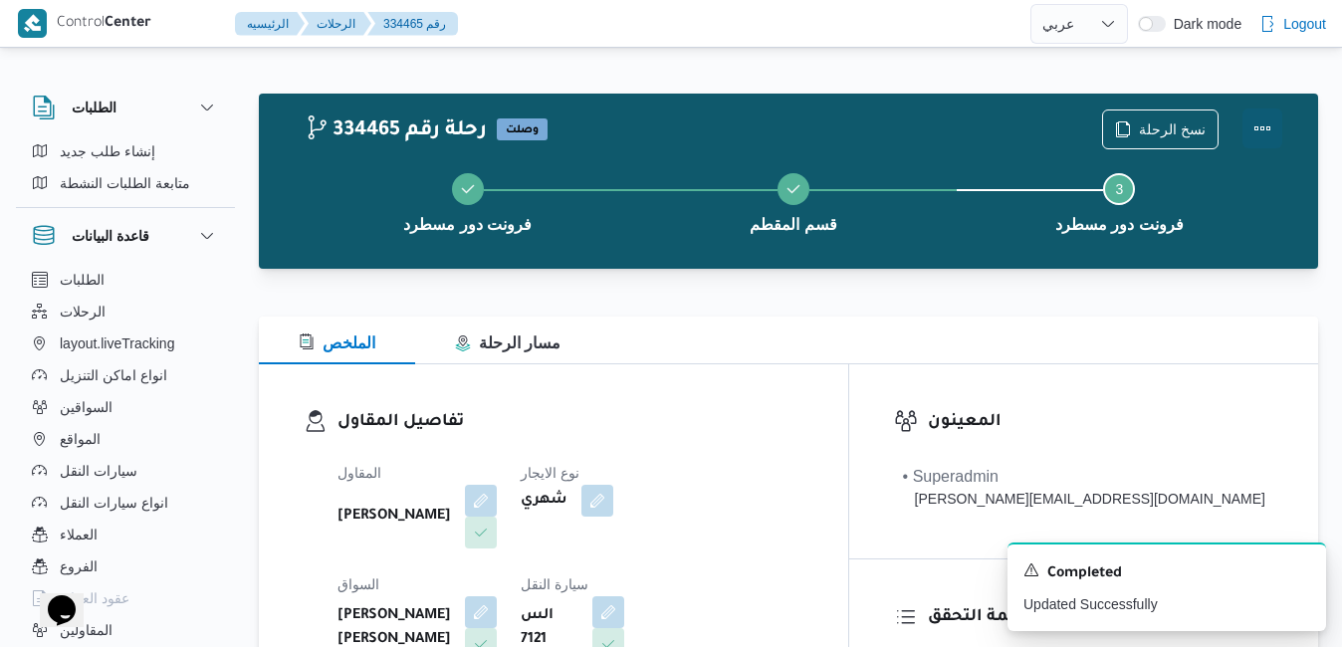
click at [1271, 125] on button "Actions" at bounding box center [1262, 128] width 40 height 40
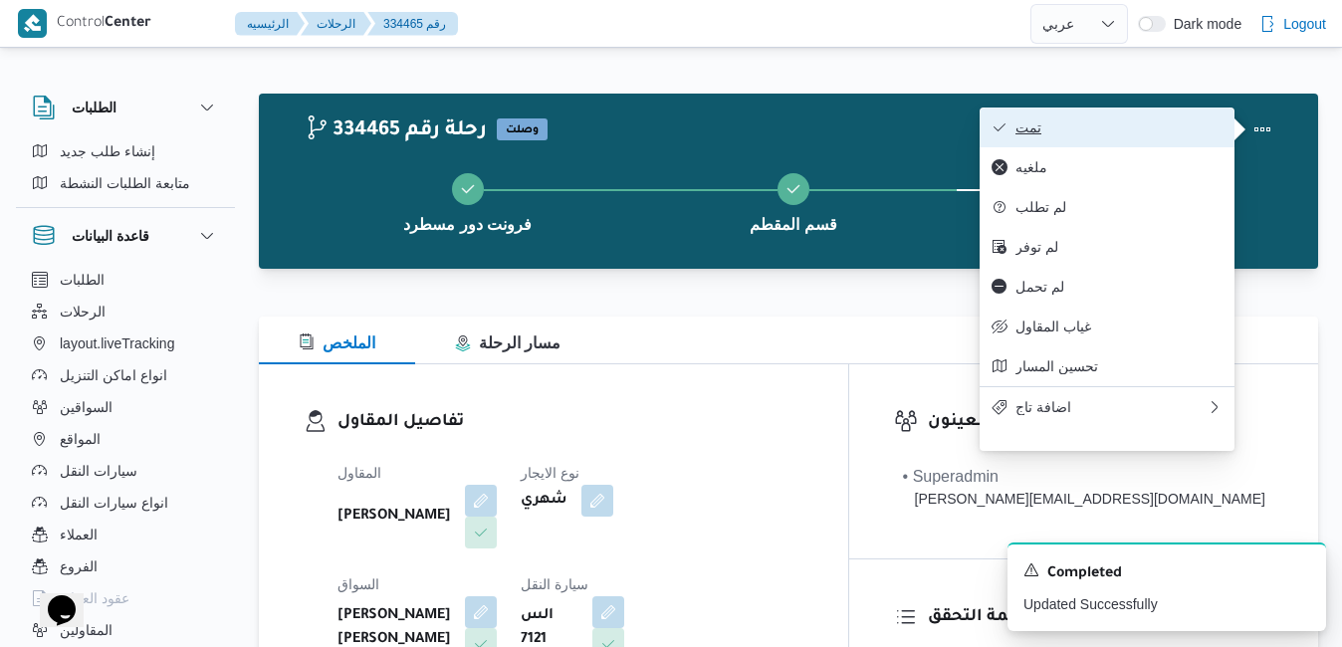
click at [1128, 130] on span "تمت" at bounding box center [1118, 127] width 207 height 16
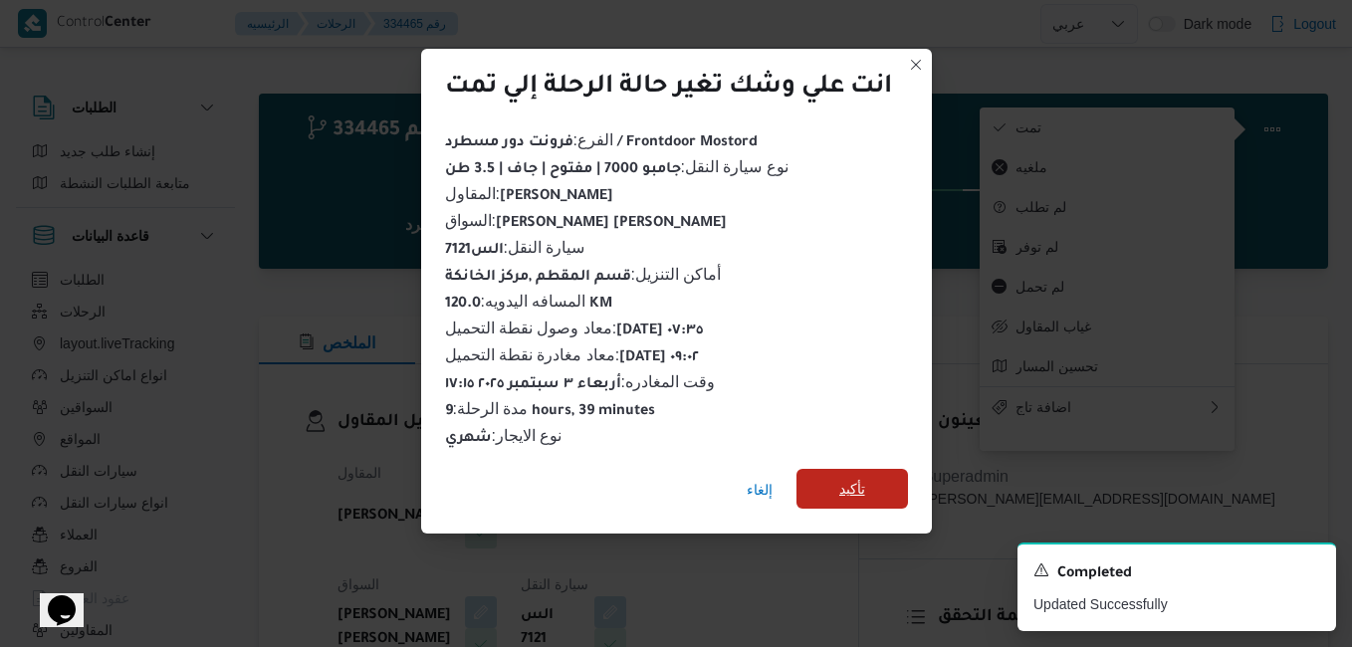
click at [851, 477] on span "تأكيد" at bounding box center [852, 489] width 26 height 24
